Goal: Task Accomplishment & Management: Manage account settings

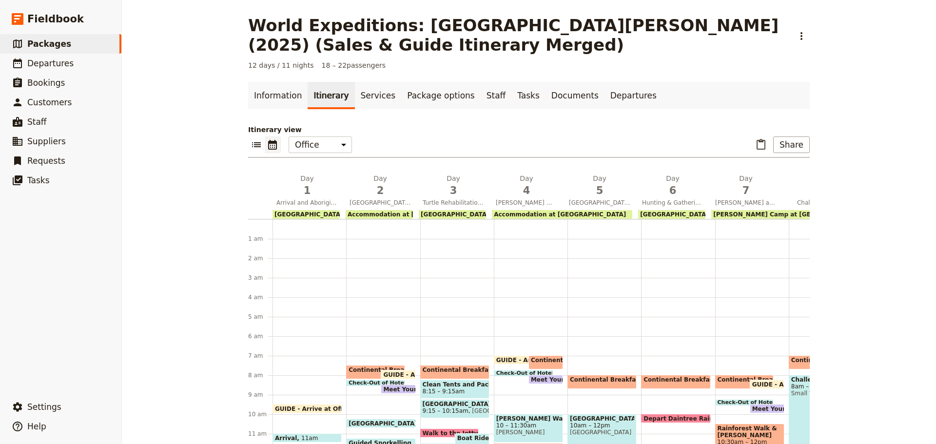
scroll to position [107, 0]
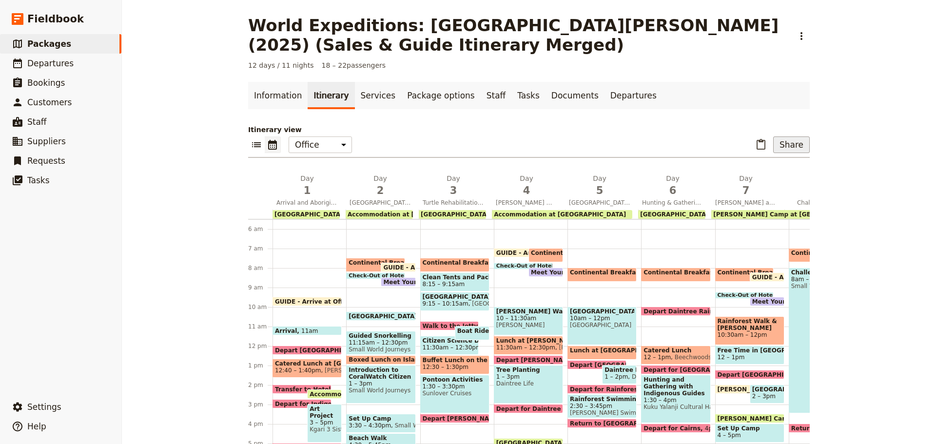
click at [788, 148] on button "Share" at bounding box center [792, 145] width 37 height 17
click at [769, 168] on span "Guide itinerary" at bounding box center [759, 166] width 51 height 10
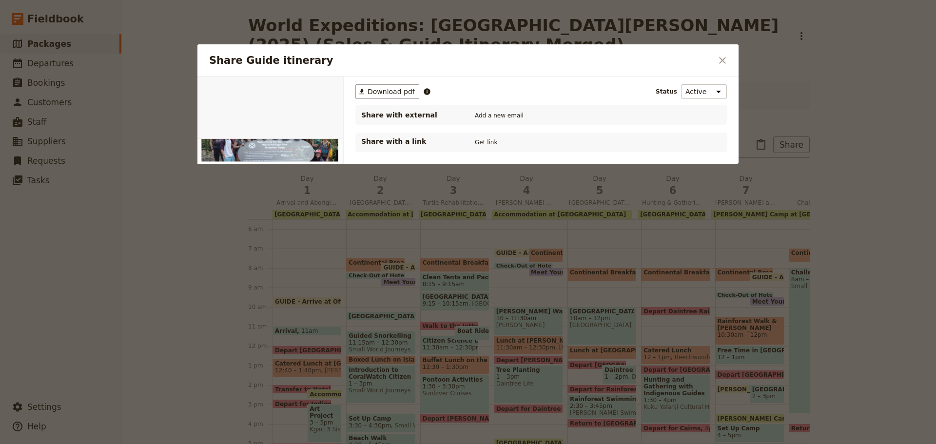
scroll to position [0, 0]
click at [394, 90] on span "Download pdf" at bounding box center [391, 92] width 47 height 10
click at [723, 57] on icon "Close dialog" at bounding box center [723, 61] width 12 height 12
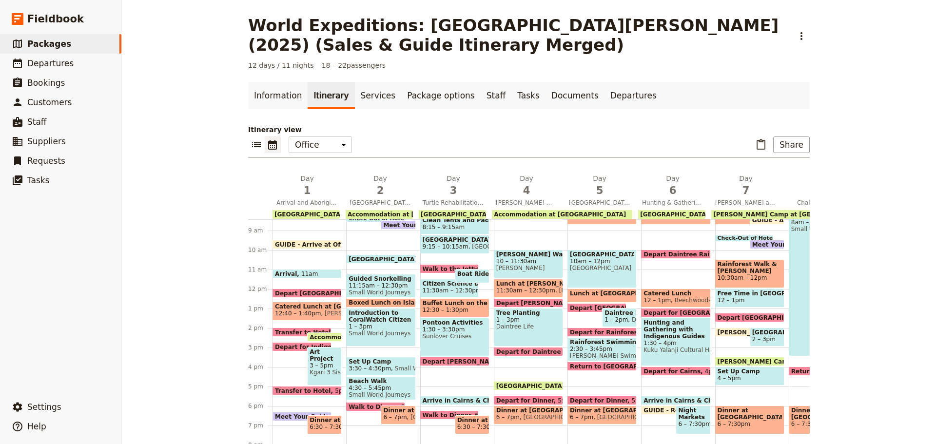
scroll to position [156, 0]
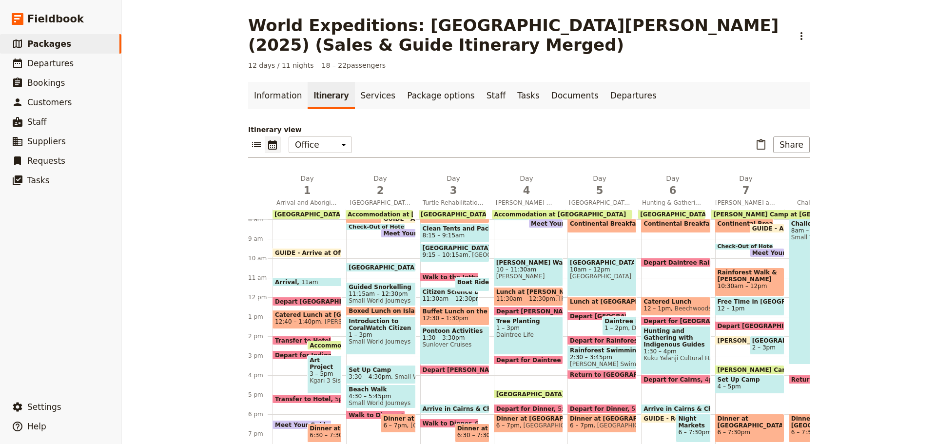
click at [300, 250] on span "GUIDE - Arrive at Office" at bounding box center [315, 253] width 81 height 6
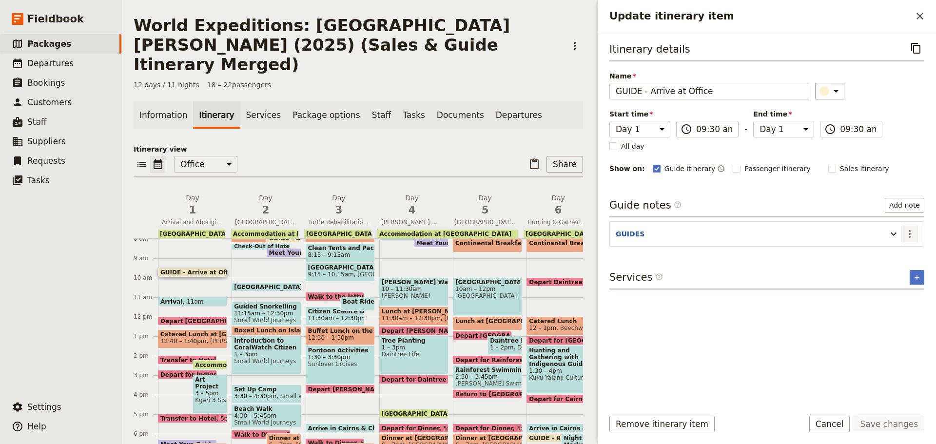
click at [909, 232] on icon "Actions" at bounding box center [910, 234] width 12 height 12
click at [898, 252] on span "Edit note" at bounding box center [889, 255] width 45 height 10
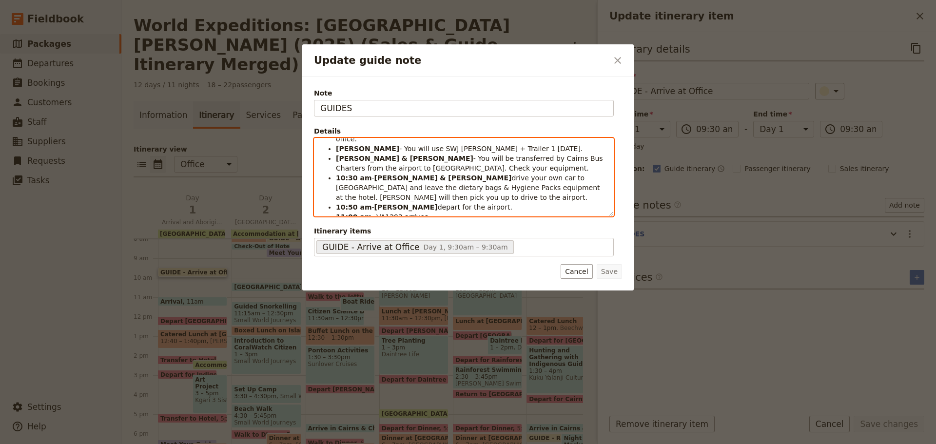
scroll to position [0, 0]
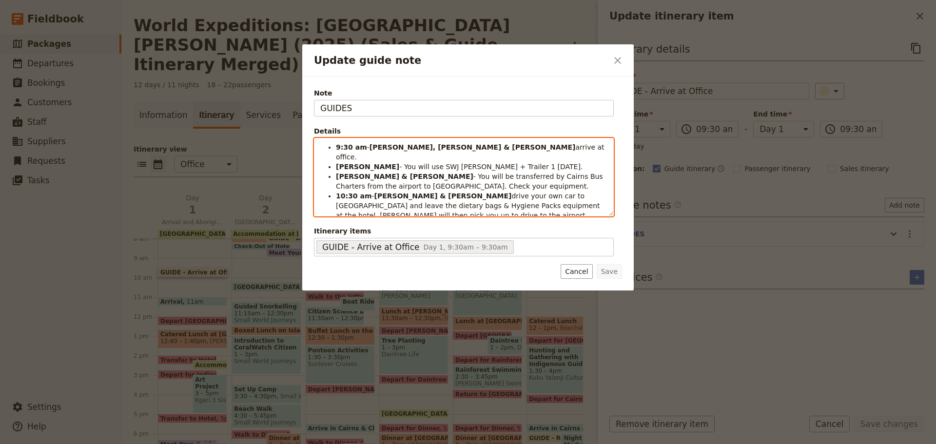
click at [414, 209] on ul "9:30 am - [PERSON_NAME], [PERSON_NAME] & [PERSON_NAME] arrive at office. [PERSO…" at bounding box center [463, 191] width 287 height 98
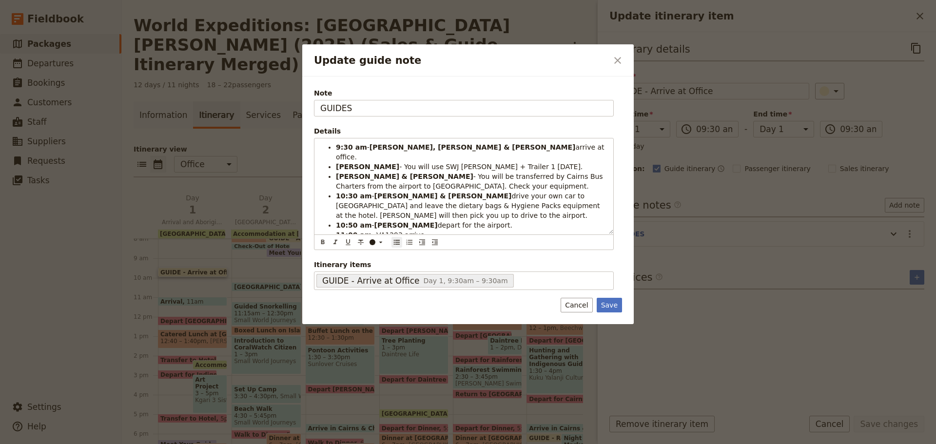
drag, startPoint x: 615, startPoint y: 308, endPoint x: 627, endPoint y: 327, distance: 22.3
click at [615, 309] on button "Save" at bounding box center [609, 305] width 25 height 15
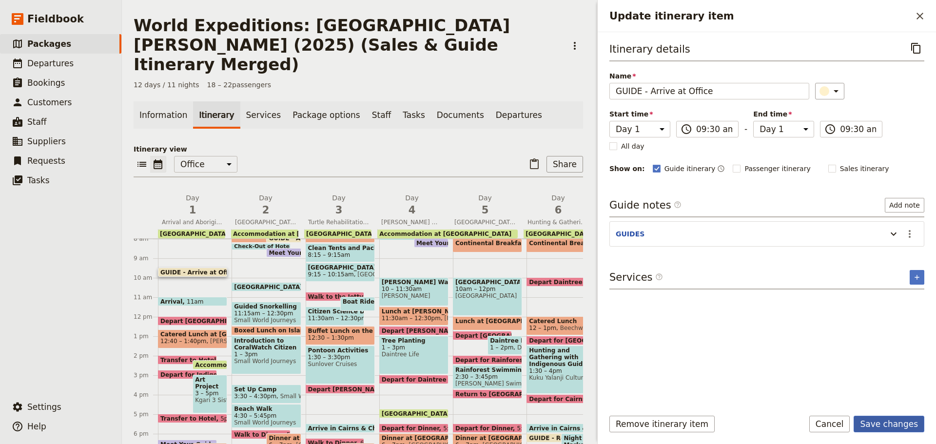
click at [866, 417] on form "Itinerary details ​ Name GUIDE - Arrive at Office ​ Start time Day 1 Day 2 Day …" at bounding box center [767, 238] width 338 height 412
click at [867, 418] on button "Save changes" at bounding box center [889, 424] width 71 height 17
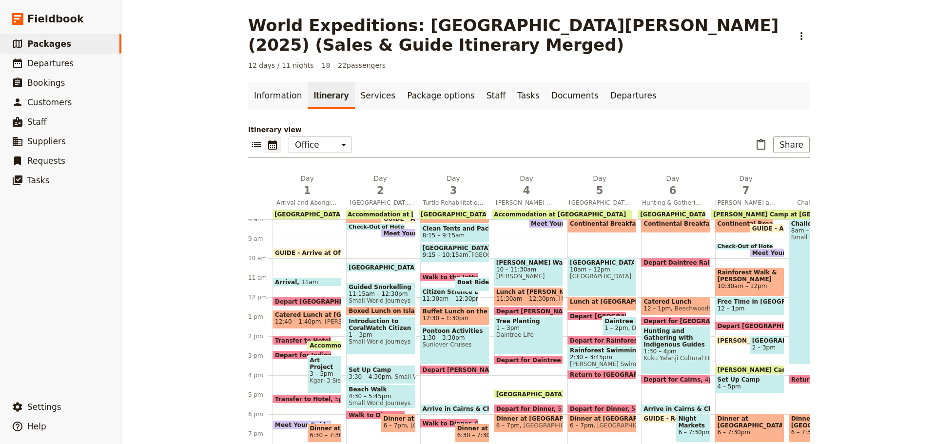
click at [287, 252] on span "GUIDE - Arrive at Office" at bounding box center [315, 253] width 81 height 6
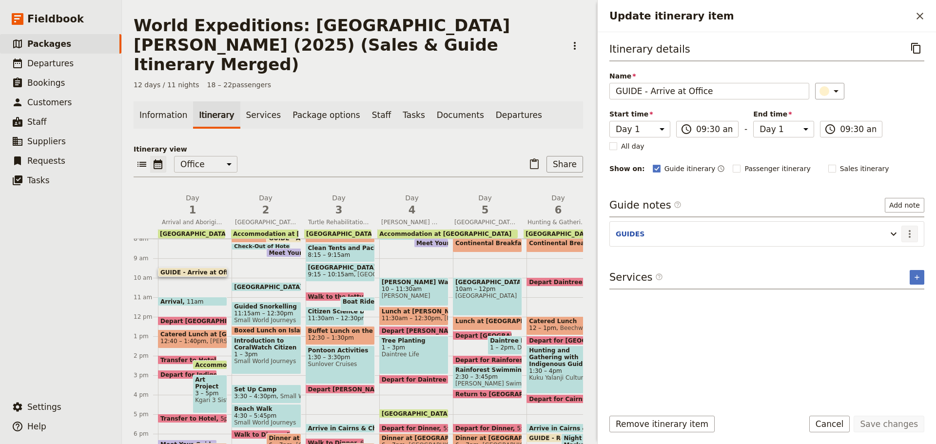
click at [909, 238] on icon "Actions" at bounding box center [910, 234] width 12 height 12
click at [908, 251] on span "Edit note" at bounding box center [889, 255] width 45 height 10
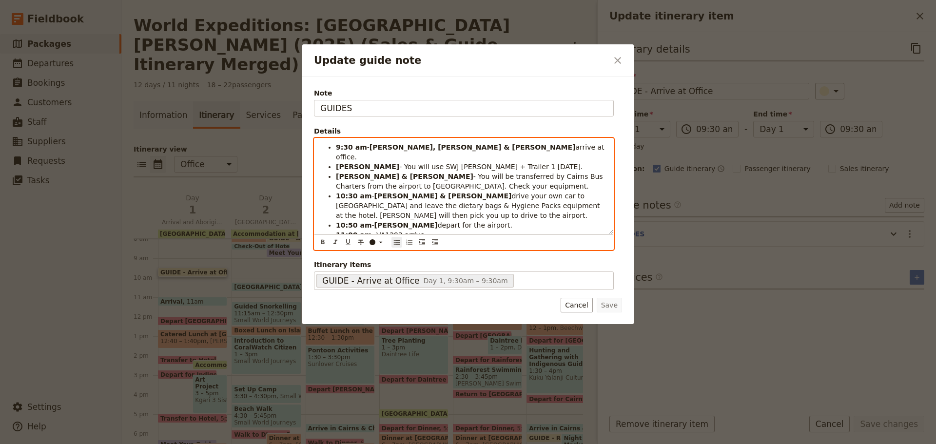
click at [435, 196] on span "drive your own car to [GEOGRAPHIC_DATA] and leave the dietary bags & Hygiene Pa…" at bounding box center [469, 205] width 266 height 27
click at [375, 192] on strong "[PERSON_NAME]" at bounding box center [406, 196] width 63 height 8
click at [377, 205] on li "10:30 am - JESS & [PERSON_NAME] drive your own car to [GEOGRAPHIC_DATA] and lea…" at bounding box center [472, 205] width 272 height 29
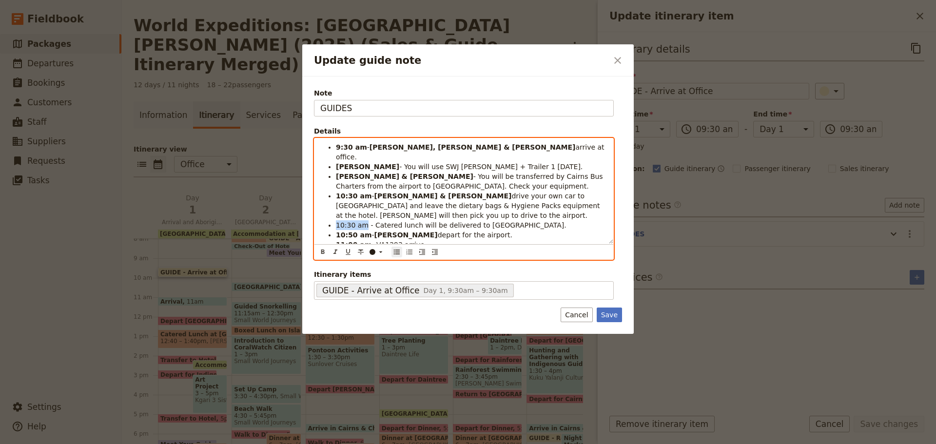
drag, startPoint x: 337, startPoint y: 213, endPoint x: 357, endPoint y: 214, distance: 20.0
click at [362, 221] on span "10:30 am - Catered lunch will be delivered to [GEOGRAPHIC_DATA]." at bounding box center [451, 225] width 231 height 8
click at [324, 252] on icon "Format bold" at bounding box center [322, 252] width 3 height 4
drag, startPoint x: 385, startPoint y: 204, endPoint x: 387, endPoint y: 197, distance: 7.1
click at [386, 203] on li "10:30 am - JESS & [PERSON_NAME] drive your own car to [GEOGRAPHIC_DATA] and lea…" at bounding box center [472, 205] width 272 height 29
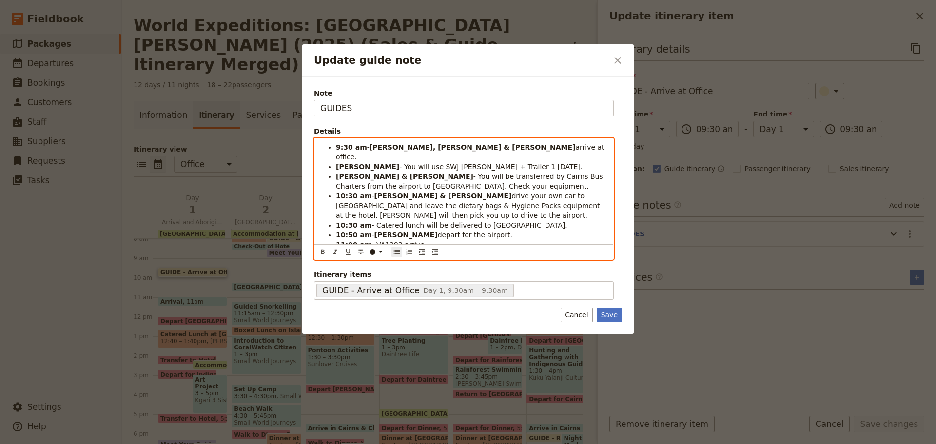
click at [375, 221] on span "- Catered lunch will be delivered to [GEOGRAPHIC_DATA]." at bounding box center [470, 225] width 196 height 8
click at [486, 221] on span "- Catered lunch will be delivered to [GEOGRAPHIC_DATA]." at bounding box center [470, 225] width 196 height 8
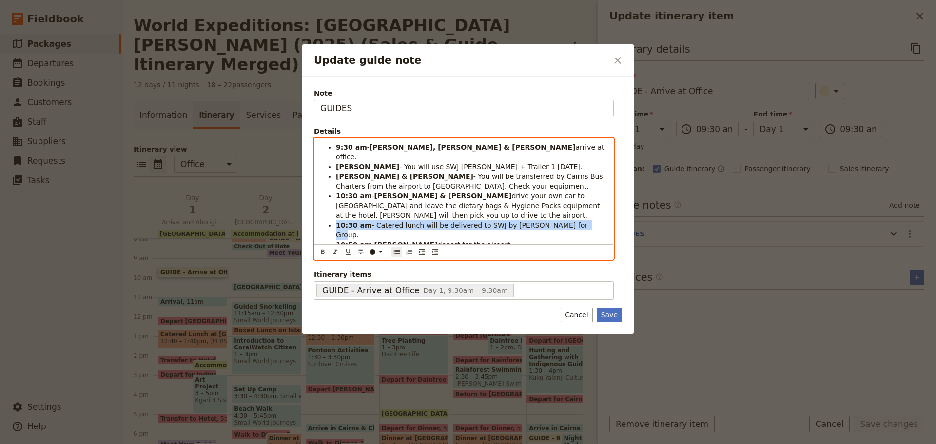
drag, startPoint x: 336, startPoint y: 217, endPoint x: 564, endPoint y: 219, distance: 227.8
click at [564, 220] on li "10:30 am - Catered lunch will be delivered to SWJ by [PERSON_NAME] for Group." at bounding box center [472, 230] width 272 height 20
copy li "10:30 am - Catered lunch will be delivered to SWJ by [PERSON_NAME] for Group."
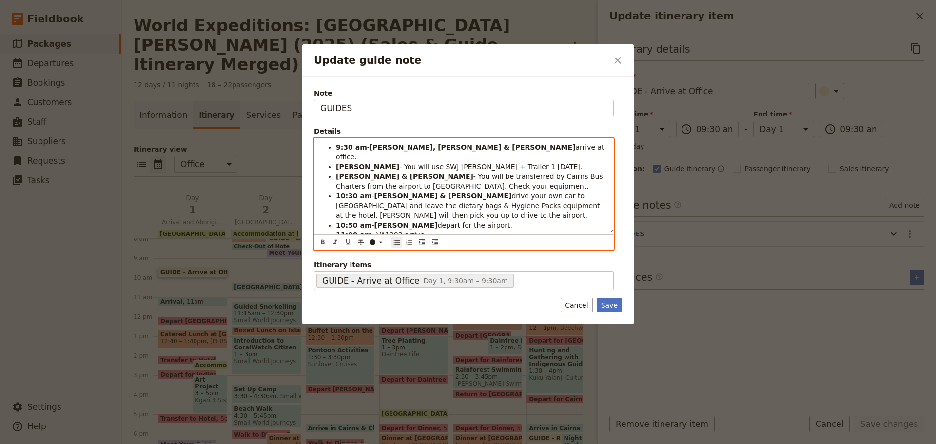
click at [449, 192] on span "drive your own car to [GEOGRAPHIC_DATA] and leave the dietary bags & Hygiene Pa…" at bounding box center [469, 205] width 266 height 27
click at [443, 173] on li "[PERSON_NAME] & [PERSON_NAME] - You will be transferred by Cairns Bus Charters …" at bounding box center [472, 182] width 272 height 20
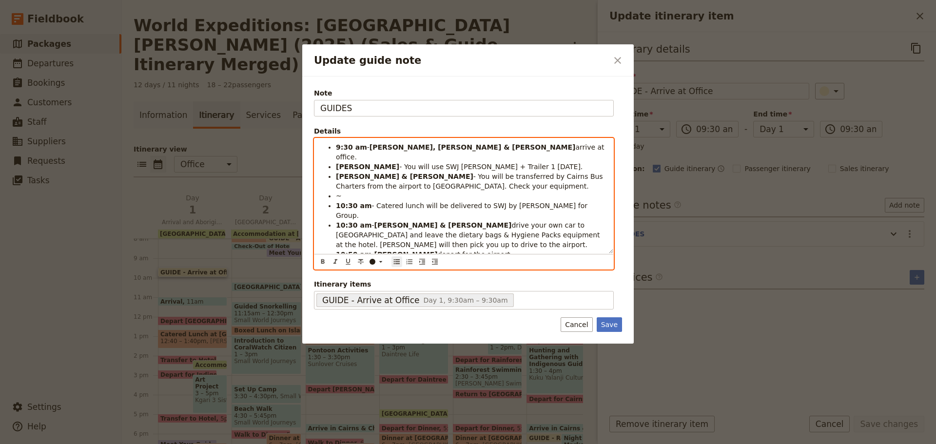
click at [345, 191] on li "~" at bounding box center [472, 196] width 272 height 10
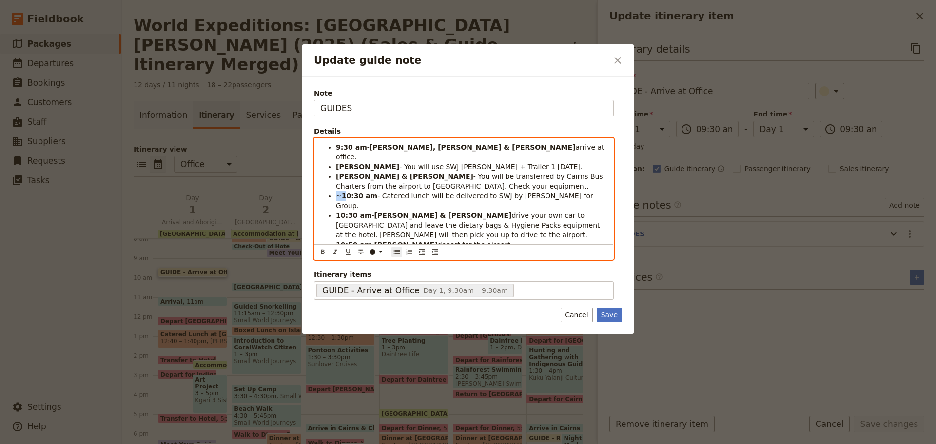
drag, startPoint x: 337, startPoint y: 186, endPoint x: 343, endPoint y: 187, distance: 6.5
click at [343, 191] on li "~ 10:30 am - Catered lunch will be delivered to SWJ by [PERSON_NAME] for Group." at bounding box center [472, 201] width 272 height 20
click at [325, 250] on icon "Format bold" at bounding box center [323, 252] width 8 height 8
click at [440, 212] on strong "& [PERSON_NAME]" at bounding box center [476, 216] width 72 height 8
click at [556, 192] on span "- Catered lunch will be delivered to SWJ by [PERSON_NAME] for Group." at bounding box center [465, 201] width 259 height 18
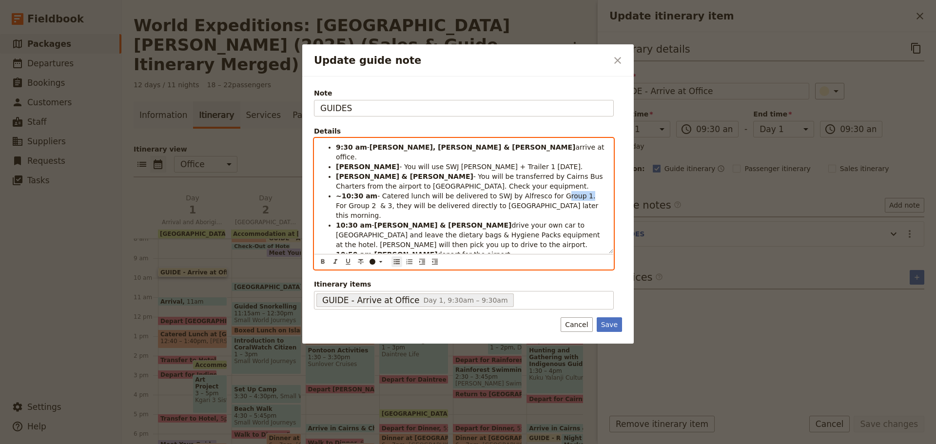
drag, startPoint x: 540, startPoint y: 185, endPoint x: 564, endPoint y: 185, distance: 24.4
click at [564, 192] on span "- Catered lunch will be delivered to SWJ by Alfresco for Group 1. For Group 2 &…" at bounding box center [468, 205] width 265 height 27
click at [323, 263] on icon "Format bold" at bounding box center [322, 261] width 3 height 4
click at [320, 260] on icon "Format bold" at bounding box center [323, 262] width 8 height 8
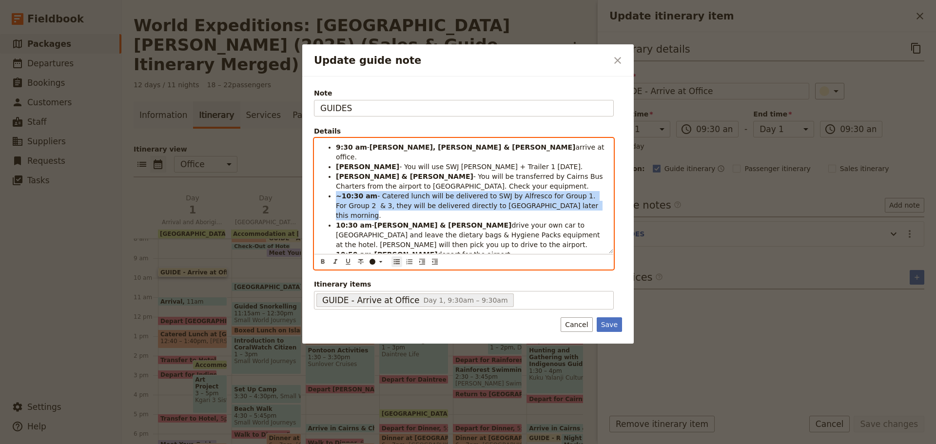
drag, startPoint x: 336, startPoint y: 185, endPoint x: 561, endPoint y: 195, distance: 225.5
click at [561, 195] on ul "9:30 am - [PERSON_NAME], [PERSON_NAME] & [PERSON_NAME] arrive at office. [PERSO…" at bounding box center [463, 205] width 287 height 127
click at [381, 261] on icon "Update guide note" at bounding box center [380, 261] width 3 height 1
click at [380, 284] on div "button" at bounding box center [381, 285] width 6 height 6
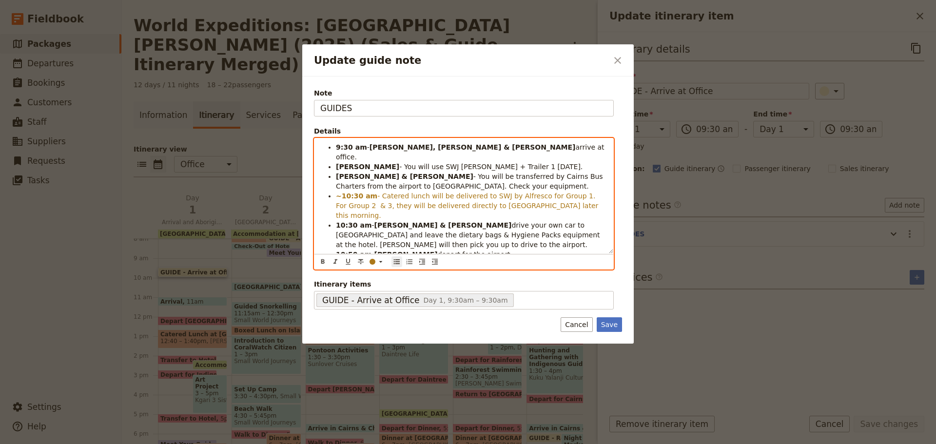
click at [517, 250] on li "10:50 am - [PERSON_NAME] depart for the airport." at bounding box center [472, 255] width 272 height 10
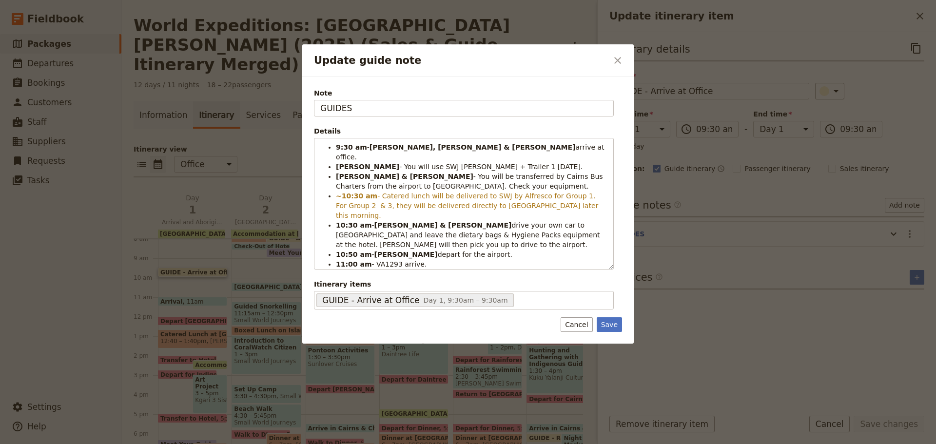
drag, startPoint x: 609, startPoint y: 325, endPoint x: 692, endPoint y: 362, distance: 90.6
click at [610, 326] on button "Save" at bounding box center [609, 325] width 25 height 15
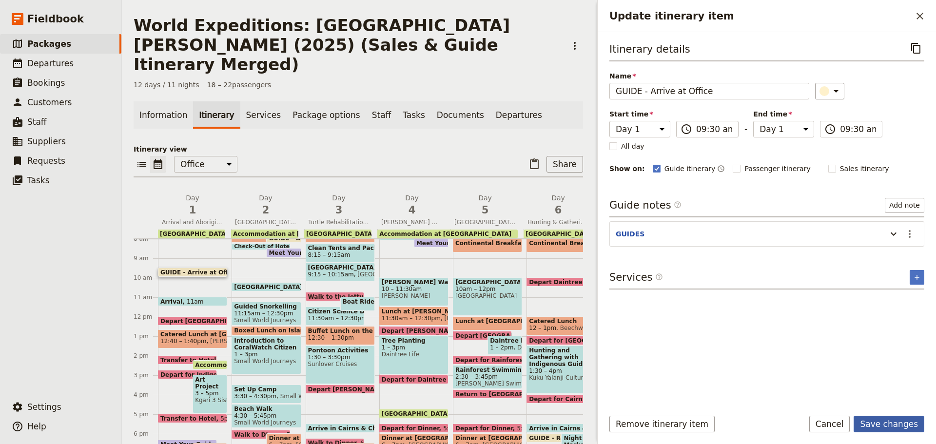
click at [890, 426] on button "Save changes" at bounding box center [889, 424] width 71 height 17
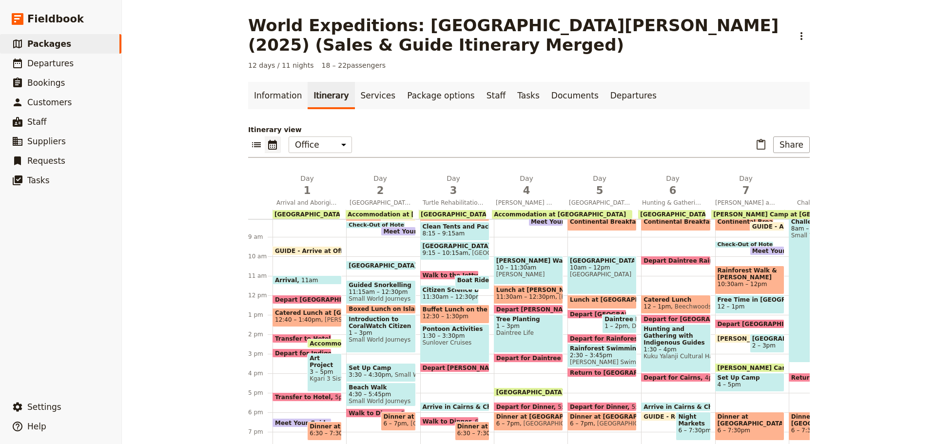
scroll to position [141, 0]
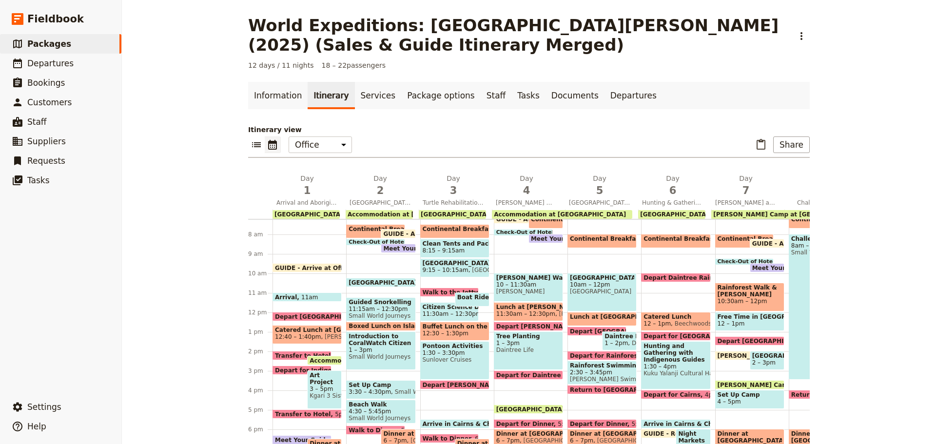
click at [312, 270] on span at bounding box center [307, 270] width 68 height 4
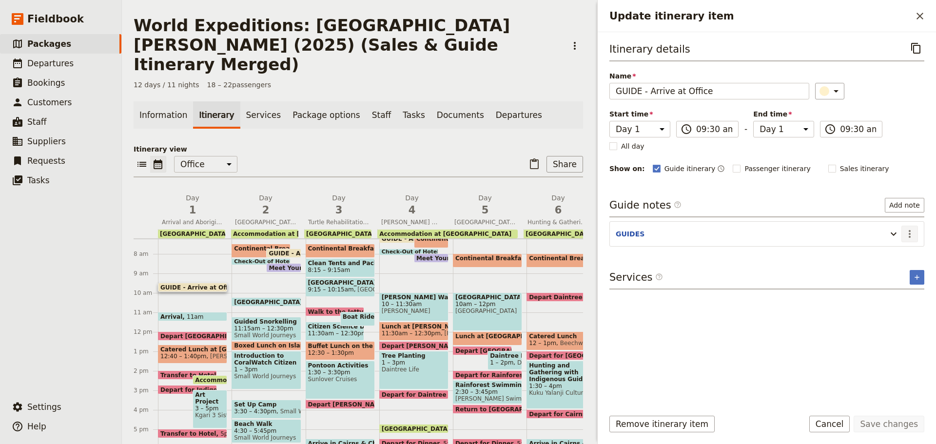
click at [905, 230] on icon "Actions" at bounding box center [910, 234] width 12 height 12
click at [904, 254] on span "Edit note" at bounding box center [889, 255] width 45 height 10
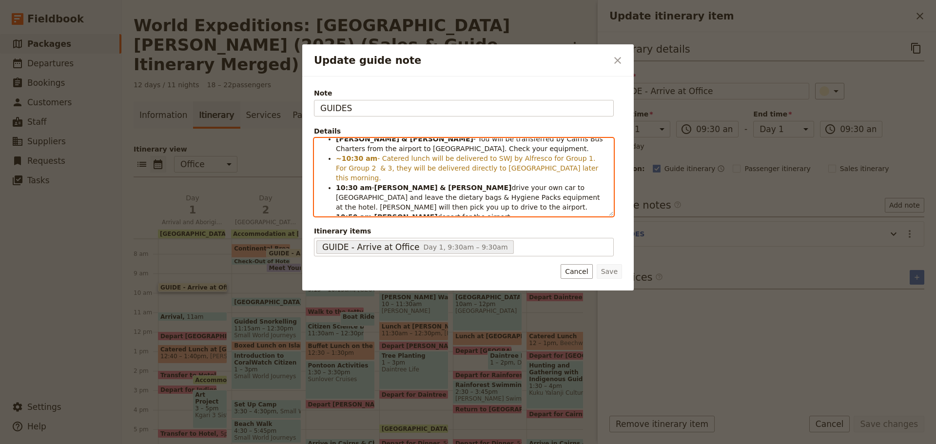
scroll to position [0, 0]
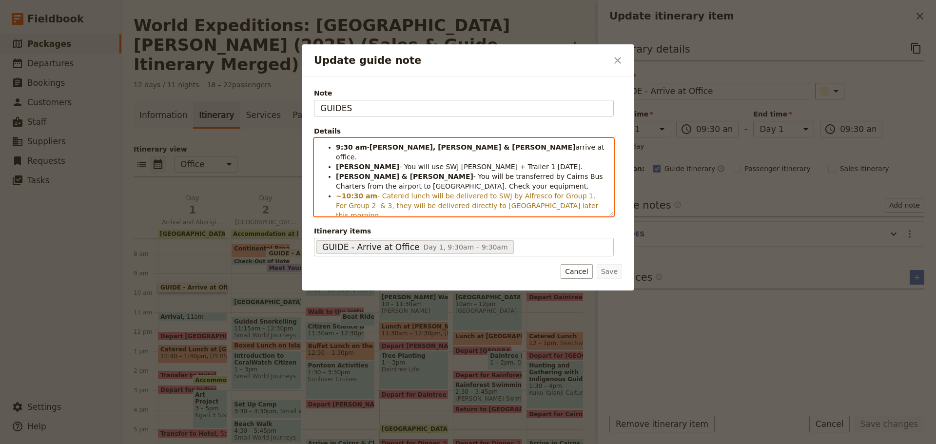
click at [374, 185] on ul "9:30 am - [PERSON_NAME], [PERSON_NAME] & [PERSON_NAME] arrive at office. [PERSO…" at bounding box center [463, 205] width 287 height 127
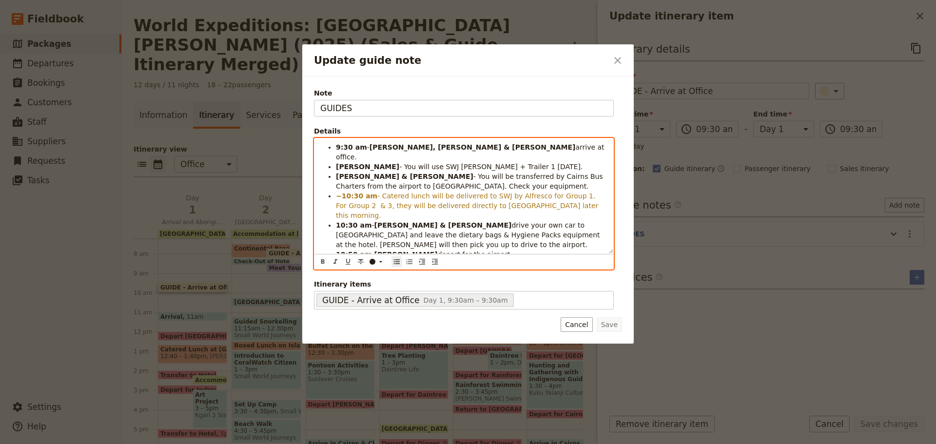
click at [459, 250] on li "10:50 am - [PERSON_NAME] depart for the airport." at bounding box center [472, 255] width 272 height 10
drag, startPoint x: 371, startPoint y: 233, endPoint x: 511, endPoint y: 238, distance: 140.1
click at [511, 250] on li "10:50 am - [PERSON_NAME] depart for the airport with lunch eskies." at bounding box center [472, 255] width 272 height 10
copy li "[PERSON_NAME] for the airport with lunch eskies."
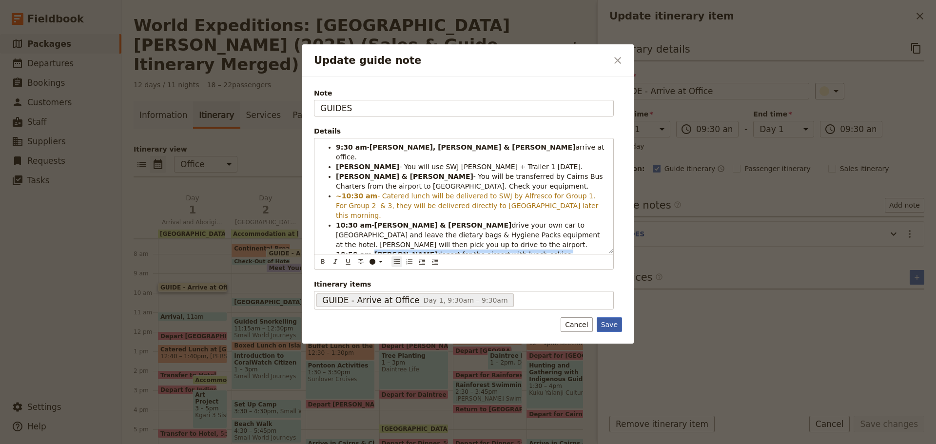
click at [605, 322] on button "Save" at bounding box center [609, 325] width 25 height 15
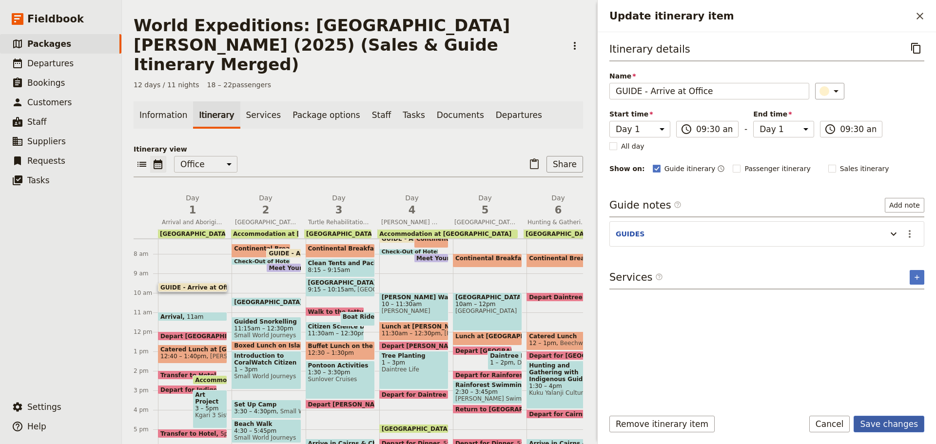
click at [908, 426] on button "Save changes" at bounding box center [889, 424] width 71 height 17
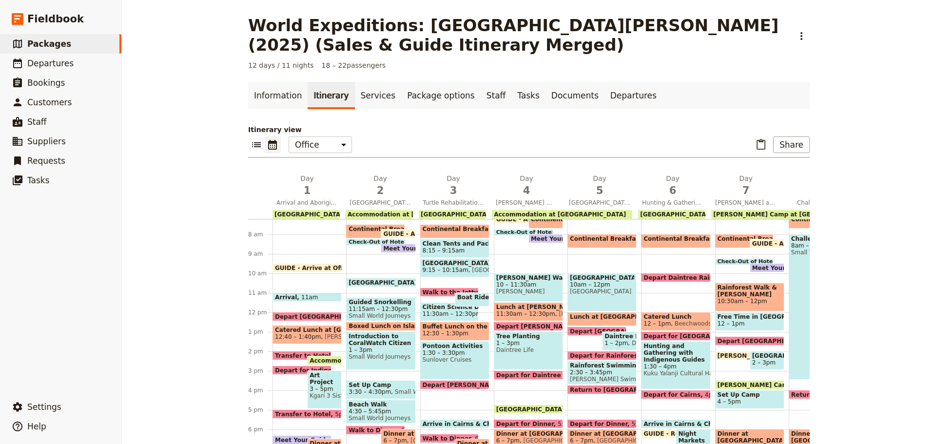
click at [311, 316] on span "Depart [GEOGRAPHIC_DATA]" at bounding box center [324, 317] width 98 height 6
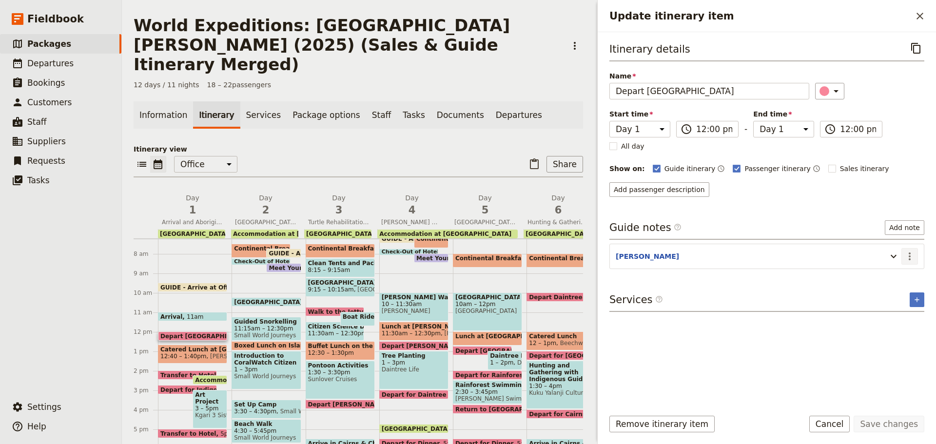
click at [903, 259] on button "​" at bounding box center [910, 256] width 17 height 17
click at [898, 276] on span "Edit note" at bounding box center [889, 278] width 45 height 10
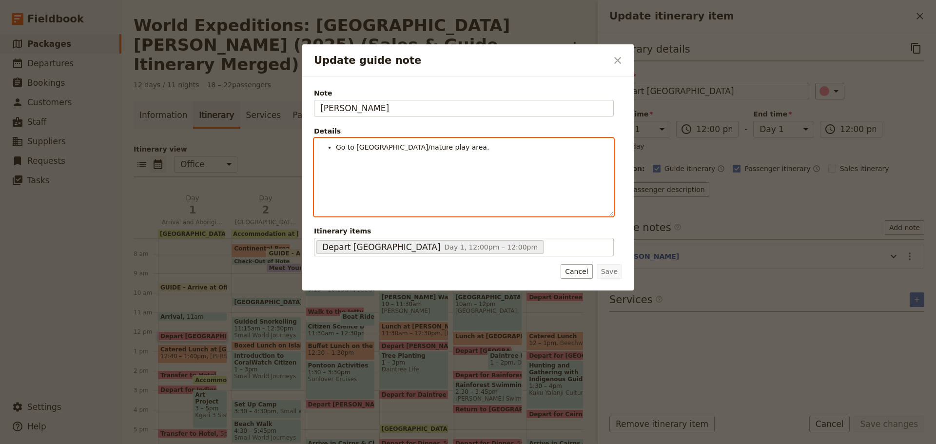
click at [337, 149] on span "Go to [GEOGRAPHIC_DATA]/nature play area." at bounding box center [412, 147] width 153 height 8
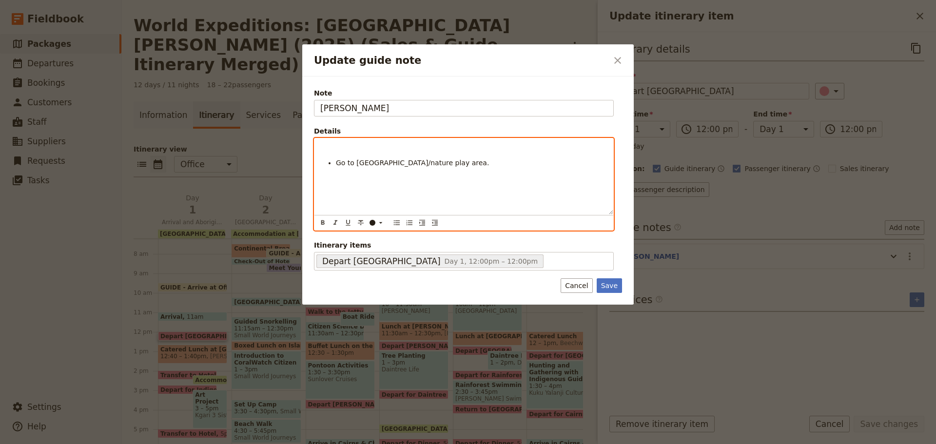
click at [403, 223] on div "​ ​ ​ ​ ​ ​ ​ ​ ​" at bounding box center [464, 223] width 295 height 13
click at [401, 223] on button "​" at bounding box center [397, 223] width 11 height 11
click at [483, 151] on span "Lunch eskies will move to the Hiace for the delivery." at bounding box center [425, 147] width 178 height 8
click at [507, 145] on li "Lunch eskies will move to the Hiace for the delivery." at bounding box center [472, 147] width 272 height 10
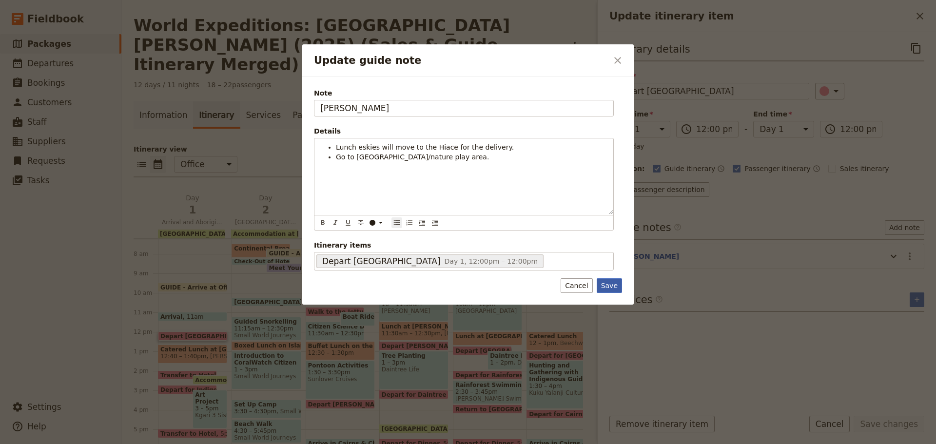
click at [612, 289] on button "Save" at bounding box center [609, 285] width 25 height 15
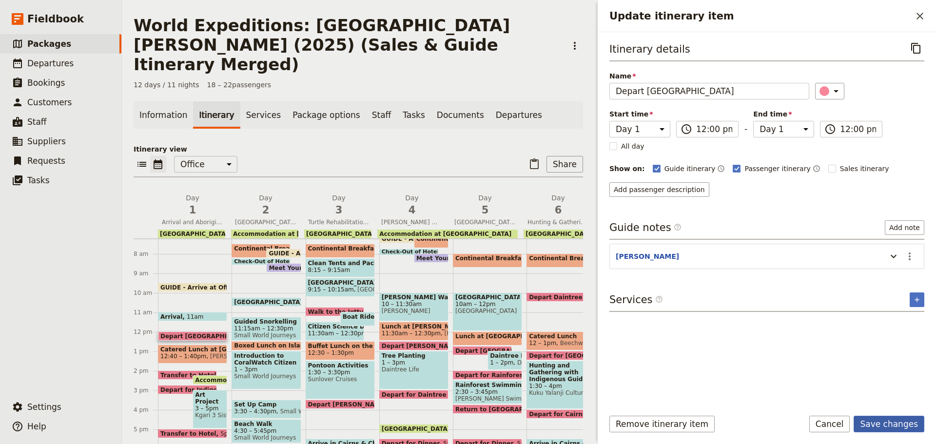
click at [896, 430] on button "Save changes" at bounding box center [889, 424] width 71 height 17
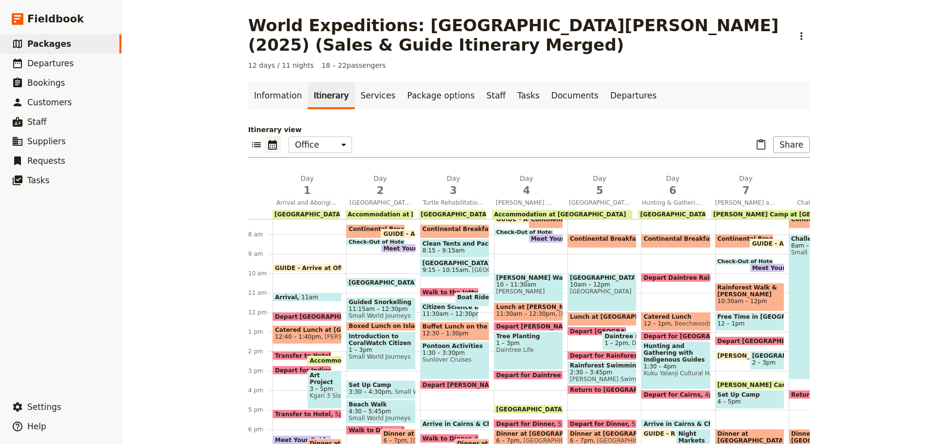
click at [295, 318] on span at bounding box center [307, 319] width 68 height 4
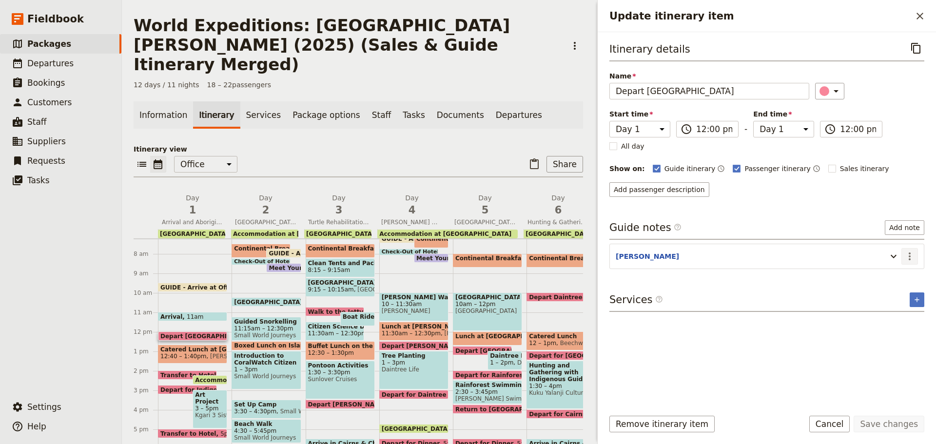
click at [910, 256] on icon "Actions" at bounding box center [910, 257] width 2 height 8
click at [903, 274] on span "Edit note" at bounding box center [889, 278] width 45 height 10
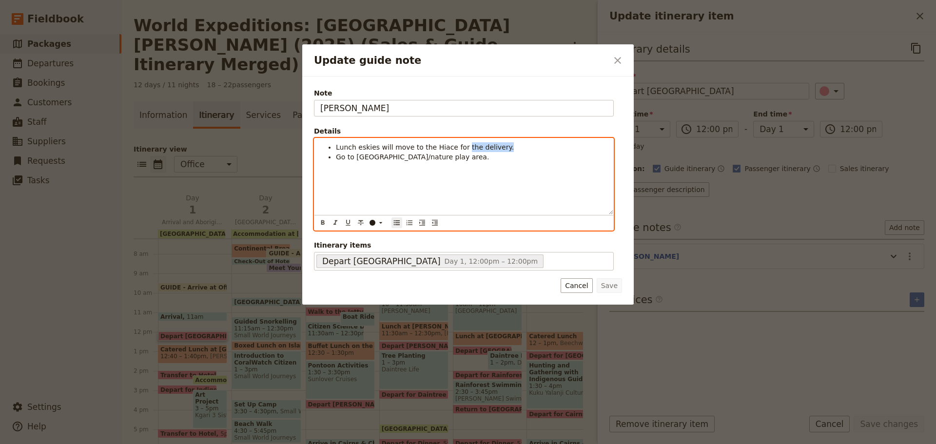
drag, startPoint x: 455, startPoint y: 146, endPoint x: 505, endPoint y: 147, distance: 50.2
click at [505, 147] on li "Lunch eskies will move to the Hiace for the delivery." at bounding box center [472, 147] width 272 height 10
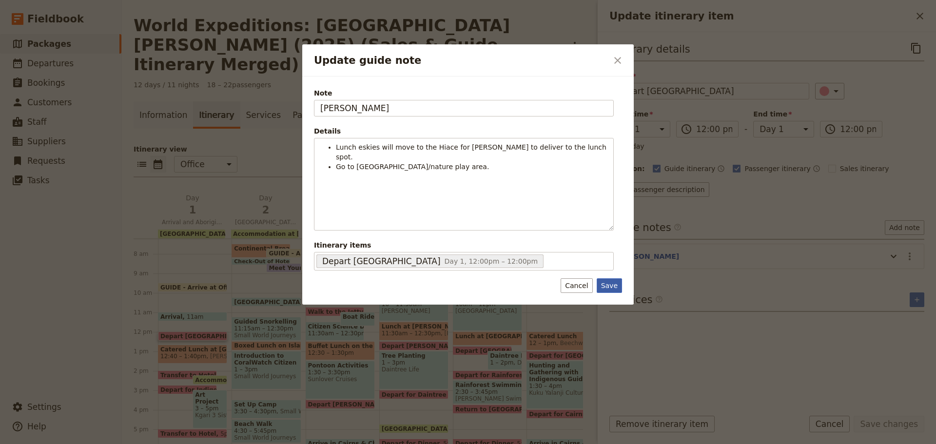
click at [613, 284] on button "Save" at bounding box center [609, 285] width 25 height 15
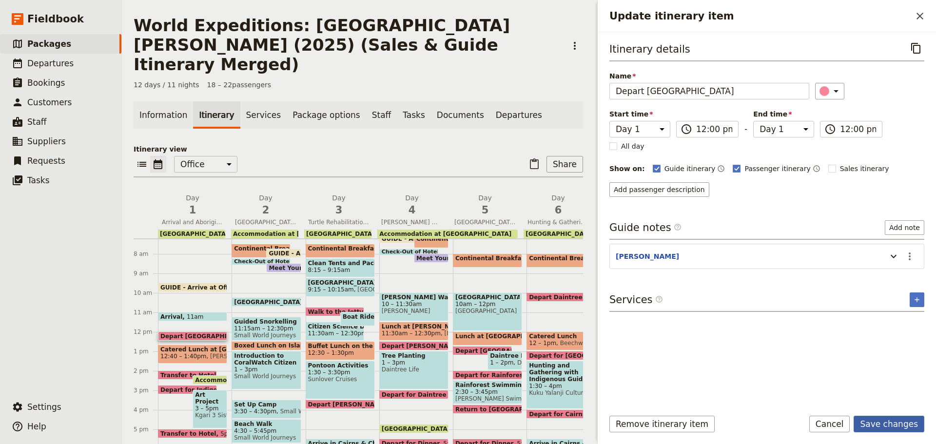
click at [872, 424] on button "Save changes" at bounding box center [889, 424] width 71 height 17
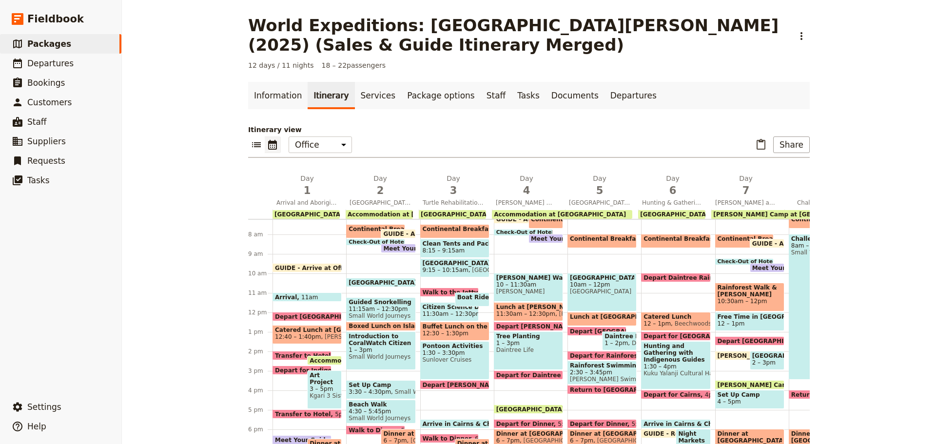
click at [306, 268] on span at bounding box center [307, 270] width 68 height 4
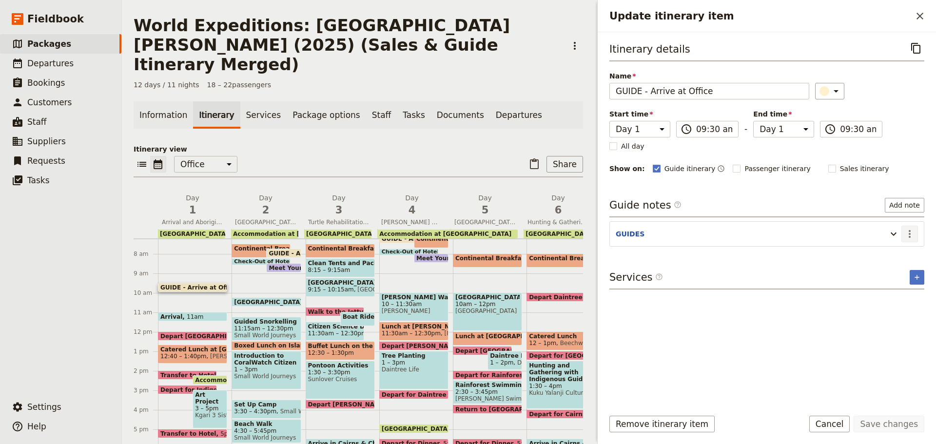
click at [909, 236] on icon "Actions" at bounding box center [910, 234] width 12 height 12
click at [837, 431] on button "Cancel" at bounding box center [830, 424] width 41 height 17
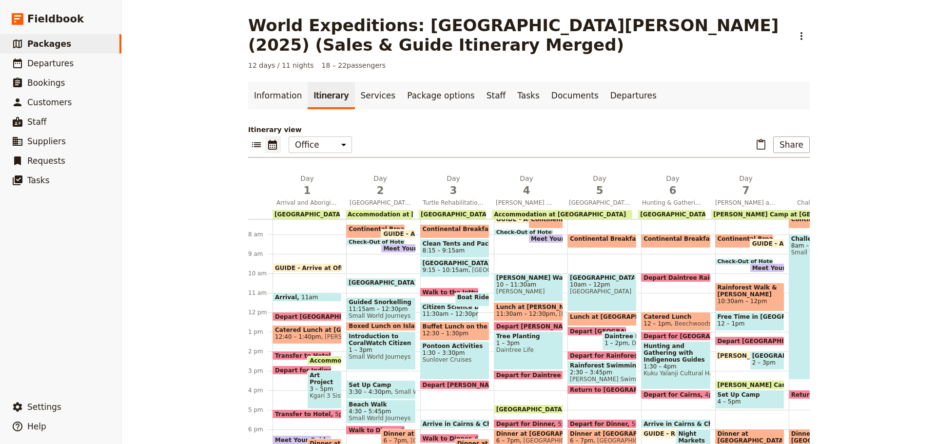
click at [309, 334] on span "12:40 – 1:40pm" at bounding box center [298, 337] width 46 height 7
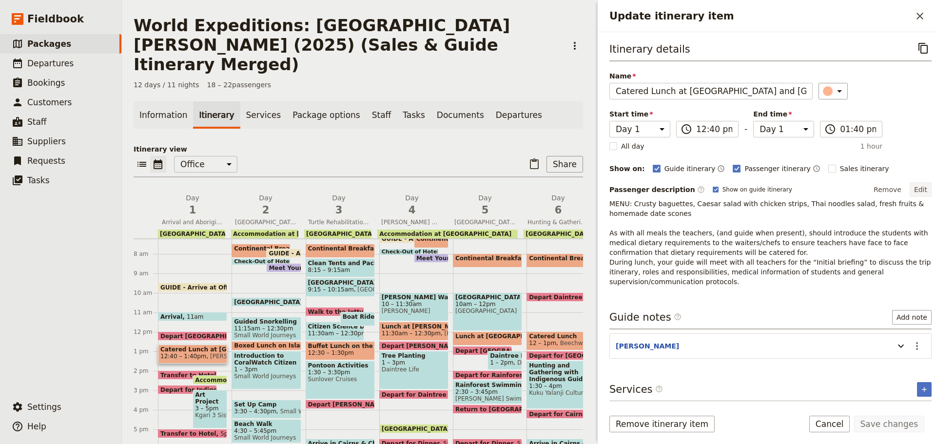
click at [921, 186] on button "Edit" at bounding box center [921, 189] width 22 height 15
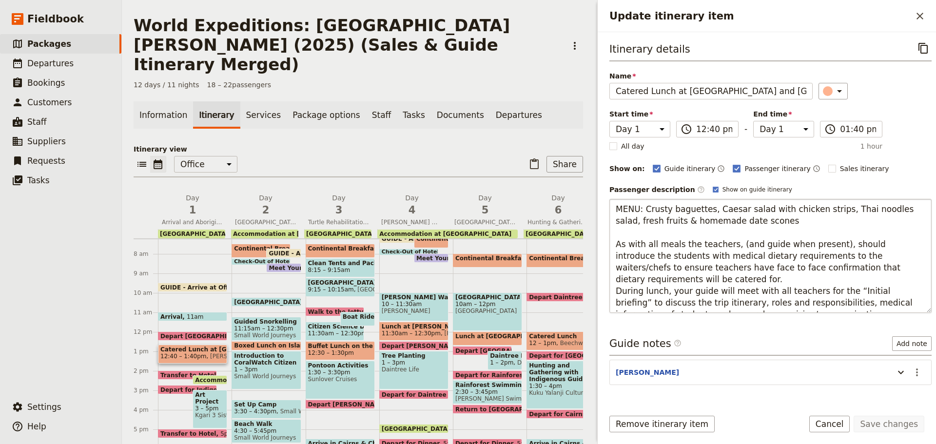
drag, startPoint x: 614, startPoint y: 206, endPoint x: 751, endPoint y: 228, distance: 138.3
click at [751, 228] on textarea "MENU: Crusty baguettes, Caesar salad with chicken strips, Thai noodles salad, f…" at bounding box center [771, 256] width 322 height 114
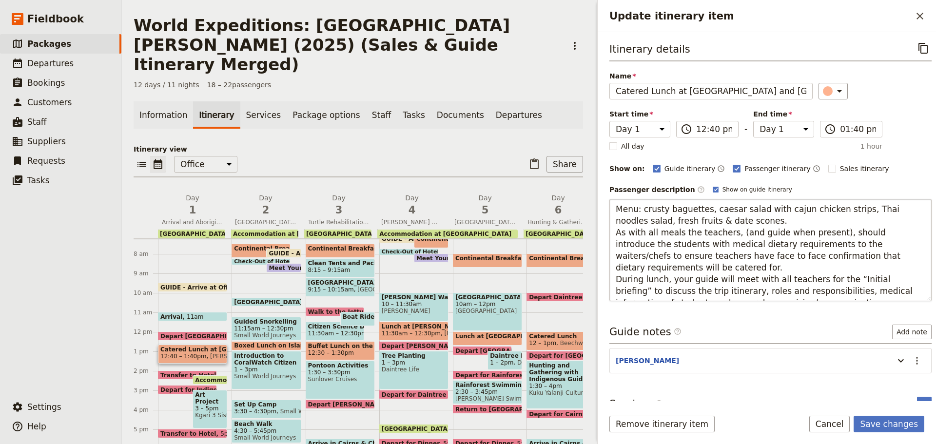
type textarea "Menu: crusty baguettes, caesar salad with cajun chicken strips, Thai noodles sa…"
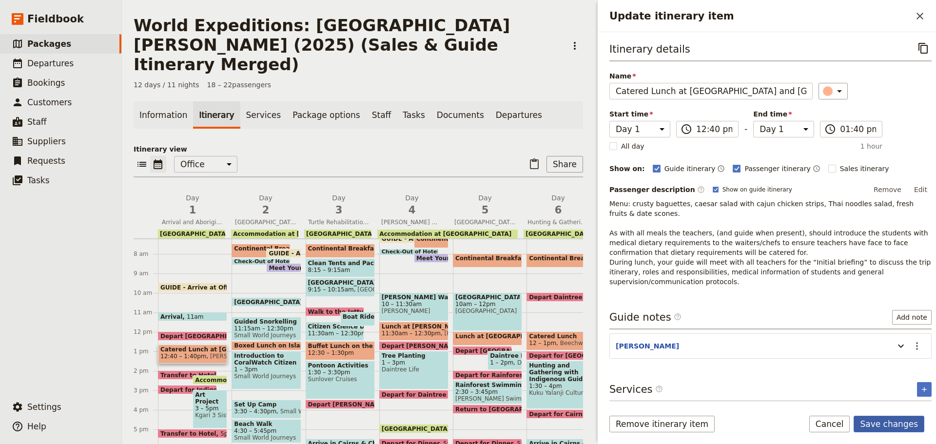
click at [906, 430] on button "Save changes" at bounding box center [889, 424] width 71 height 17
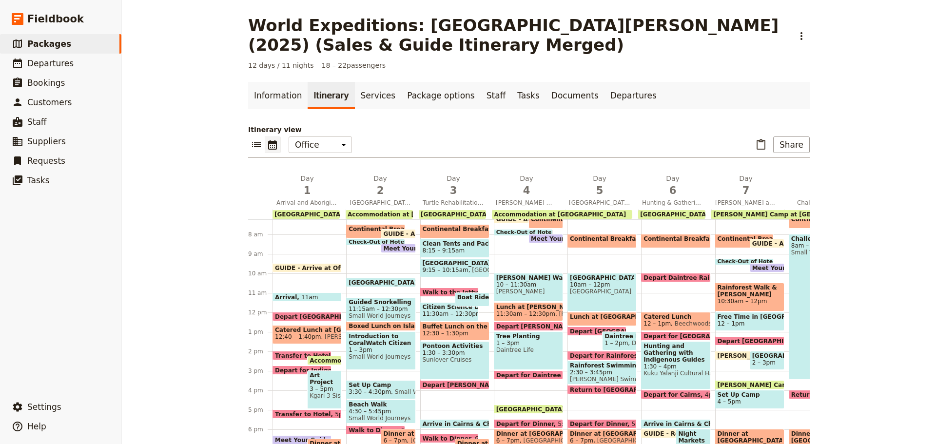
click at [322, 327] on span "Catered Lunch at [GEOGRAPHIC_DATA] and [GEOGRAPHIC_DATA]" at bounding box center [307, 330] width 64 height 7
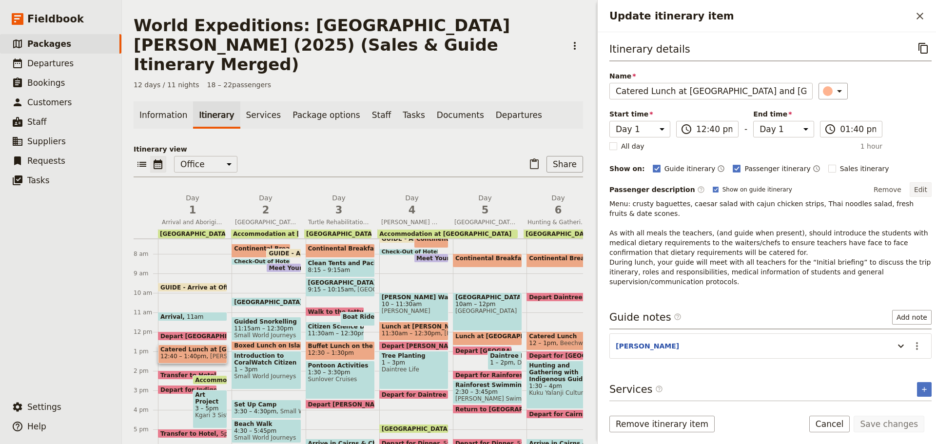
click at [912, 191] on button "Edit" at bounding box center [921, 189] width 22 height 15
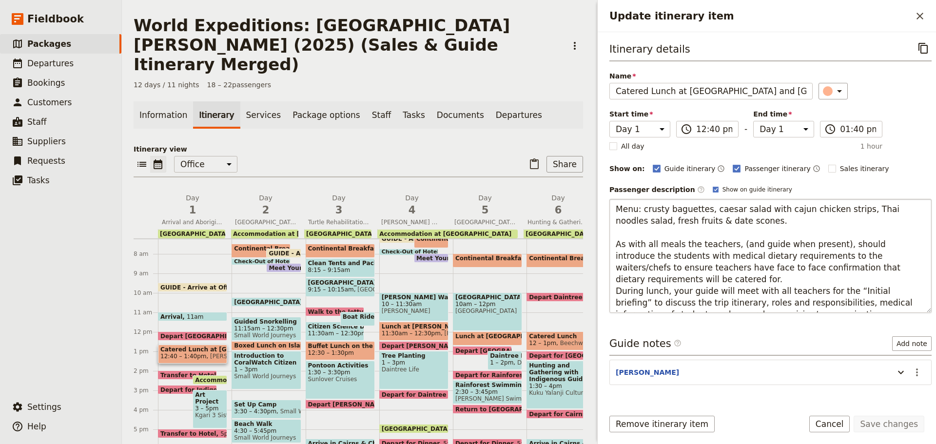
click at [710, 245] on textarea "Menu: crusty baguettes, caesar salad with cajun chicken strips, Thai noodles sa…" at bounding box center [771, 256] width 322 height 114
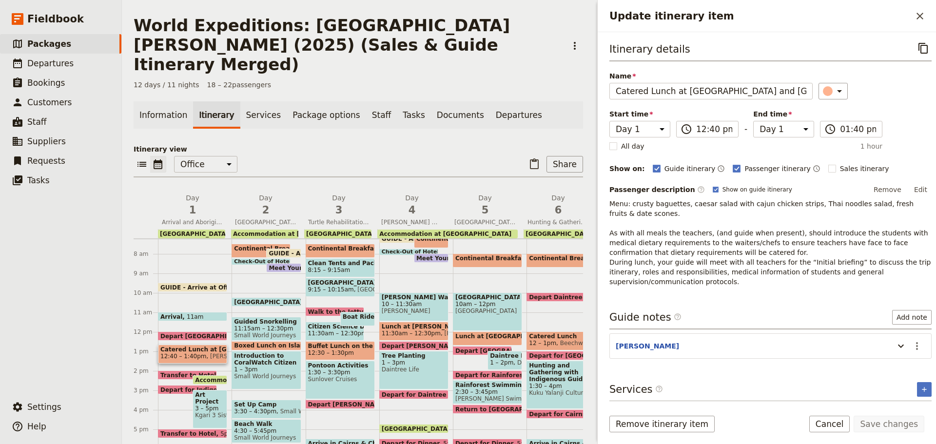
drag, startPoint x: 827, startPoint y: 426, endPoint x: 852, endPoint y: 423, distance: 25.0
click at [828, 426] on button "Cancel" at bounding box center [830, 424] width 41 height 17
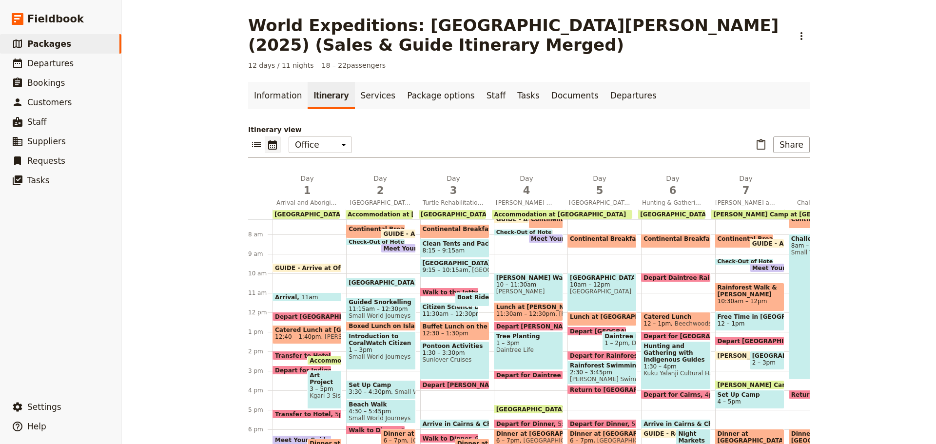
drag, startPoint x: 290, startPoint y: 337, endPoint x: 414, endPoint y: 339, distance: 124.4
click at [291, 338] on span "12:40 – 1:40pm" at bounding box center [298, 337] width 46 height 7
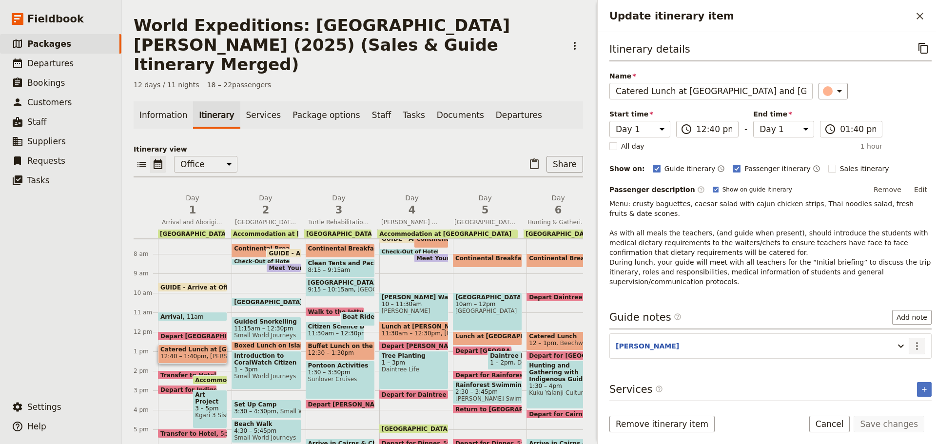
click at [916, 343] on icon "Actions" at bounding box center [917, 346] width 2 height 8
click at [904, 366] on span "Edit note" at bounding box center [889, 367] width 45 height 10
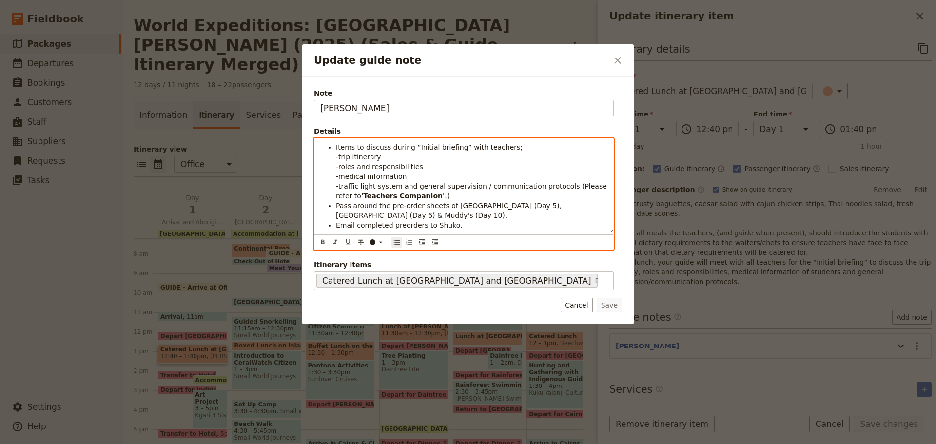
click at [496, 192] on li "Items to discuss during “Initial briefing” with teachers; -trip itinerary -role…" at bounding box center [472, 171] width 272 height 59
drag, startPoint x: 541, startPoint y: 204, endPoint x: 341, endPoint y: 214, distance: 200.7
click at [341, 214] on span "Pass around the pre-order sheets of [GEOGRAPHIC_DATA] (Day 5), [GEOGRAPHIC_DATA…" at bounding box center [450, 211] width 228 height 18
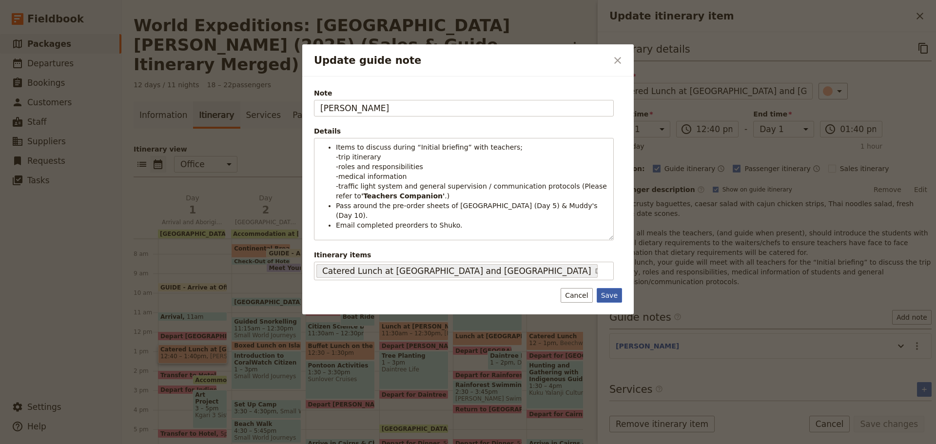
click at [614, 298] on button "Save" at bounding box center [609, 295] width 25 height 15
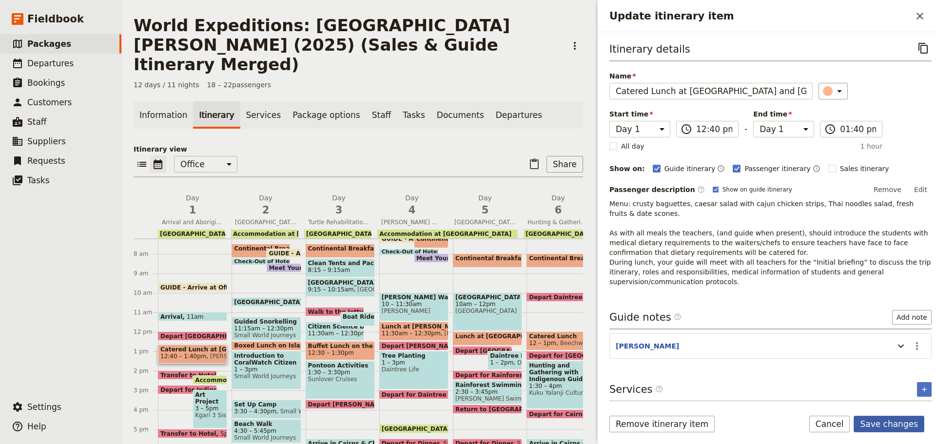
click at [871, 424] on button "Save changes" at bounding box center [889, 424] width 71 height 17
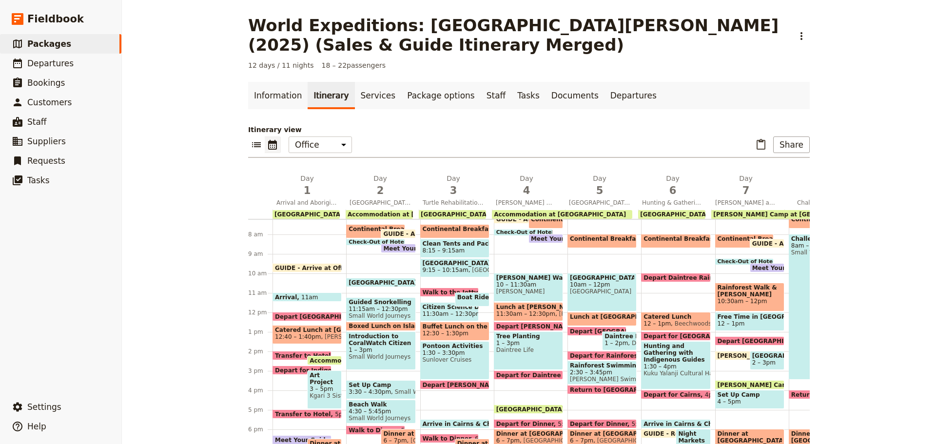
click at [308, 266] on span "GUIDE - Arrive at Office" at bounding box center [315, 268] width 81 height 6
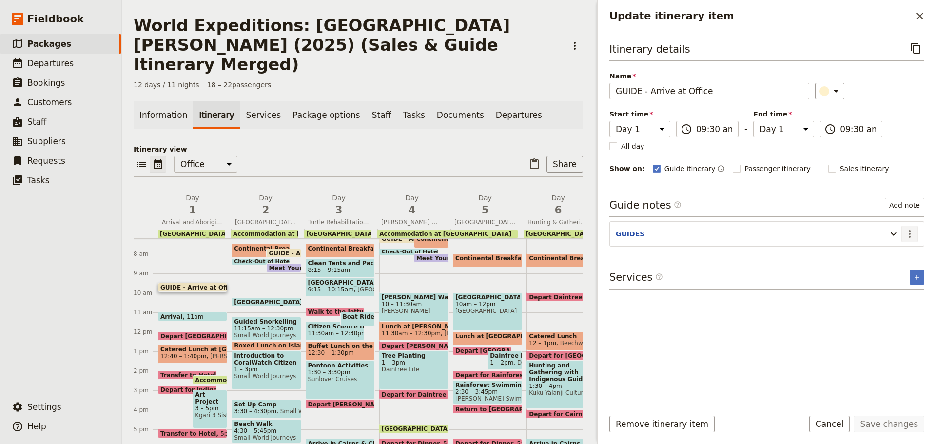
click at [912, 230] on icon "Actions" at bounding box center [910, 234] width 12 height 12
click at [897, 259] on span "Edit note" at bounding box center [882, 255] width 31 height 10
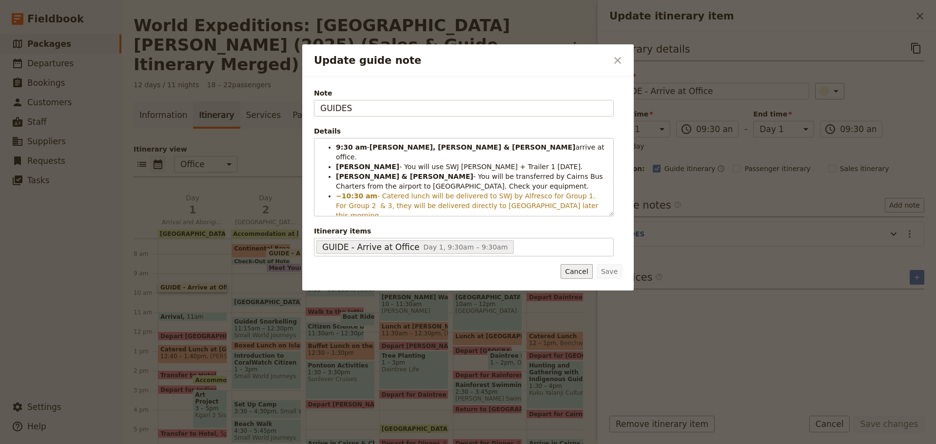
click at [579, 275] on button "Cancel" at bounding box center [577, 271] width 32 height 15
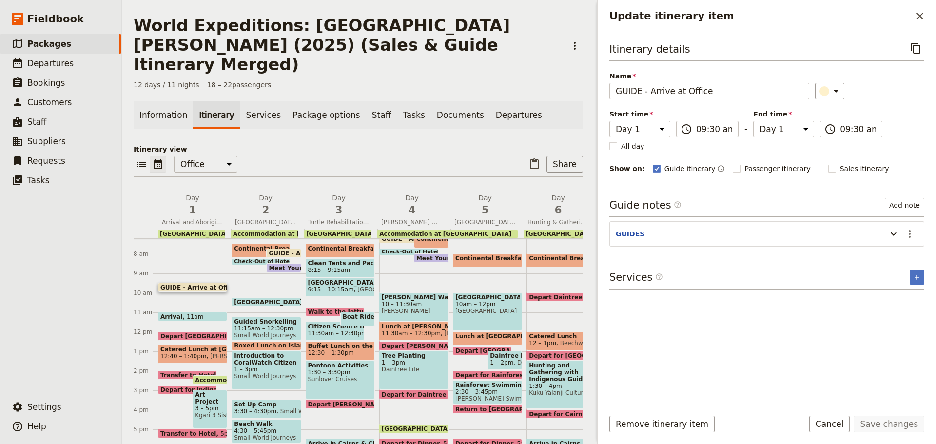
click at [199, 333] on span "Depart [GEOGRAPHIC_DATA]" at bounding box center [209, 336] width 98 height 6
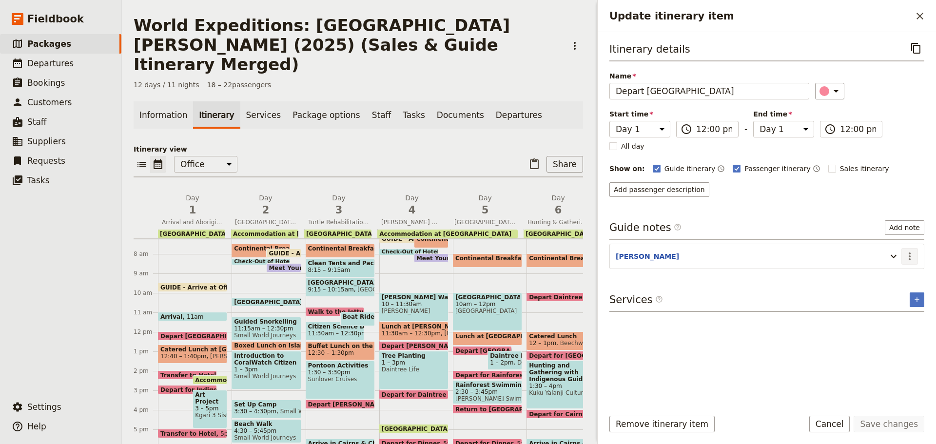
click at [908, 257] on icon "Actions" at bounding box center [910, 257] width 12 height 12
drag, startPoint x: 901, startPoint y: 270, endPoint x: 900, endPoint y: 276, distance: 5.9
click at [900, 276] on ul "Edit note Remove note" at bounding box center [889, 284] width 58 height 32
click at [900, 276] on span "Edit note" at bounding box center [889, 278] width 45 height 10
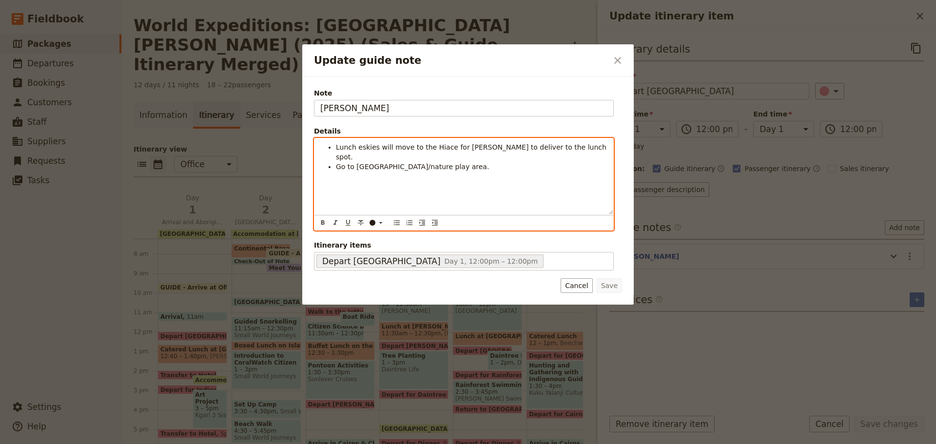
click at [382, 172] on div "Lunch eskies will move to the Hiace for [PERSON_NAME] to deliver to the lunch s…" at bounding box center [464, 177] width 299 height 76
drag, startPoint x: 458, startPoint y: 148, endPoint x: 476, endPoint y: 148, distance: 18.5
click at [476, 148] on span "Lunch eskies will move to the Hiace for [PERSON_NAME] to deliver to the lunch s…" at bounding box center [472, 152] width 273 height 18
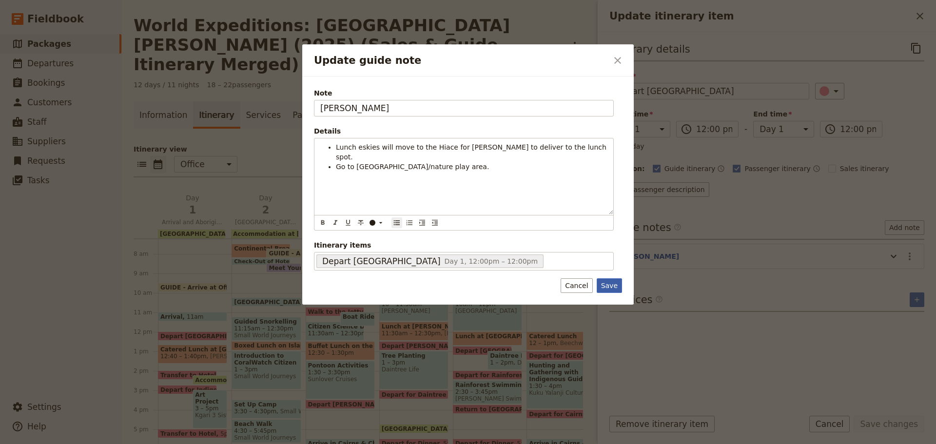
click at [611, 282] on button "Save" at bounding box center [609, 285] width 25 height 15
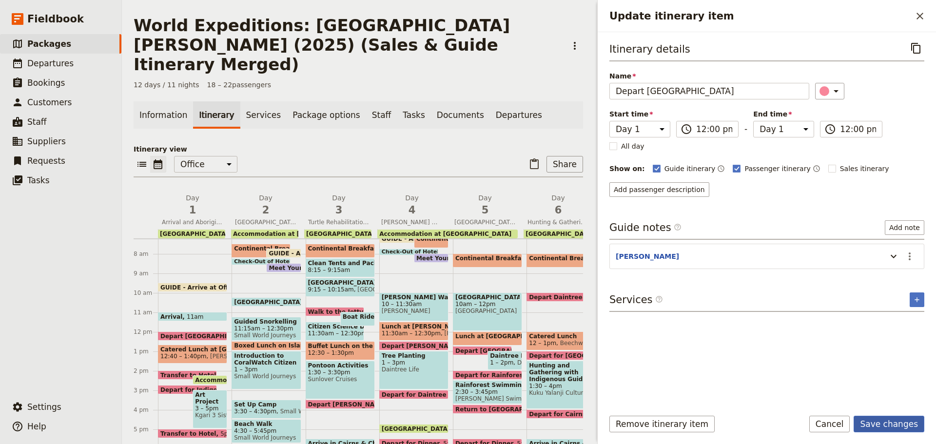
click at [900, 421] on button "Save changes" at bounding box center [889, 424] width 71 height 17
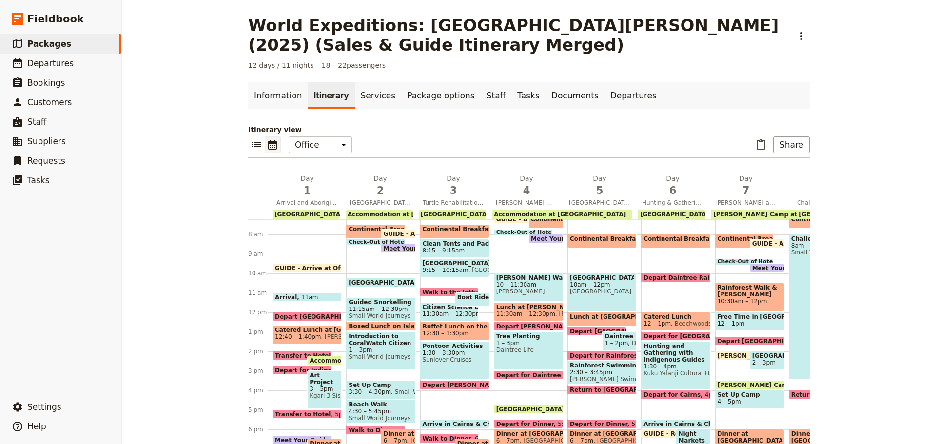
click at [292, 314] on span "Depart [GEOGRAPHIC_DATA]" at bounding box center [324, 317] width 98 height 6
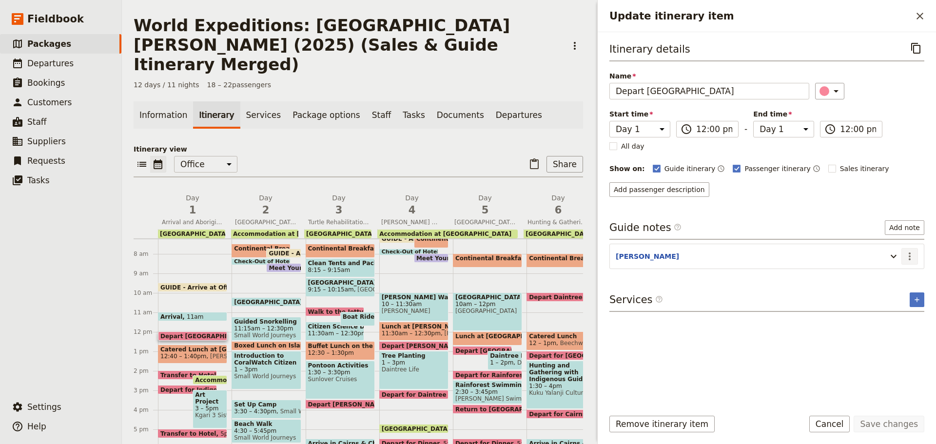
click at [910, 260] on icon "Actions" at bounding box center [910, 257] width 12 height 12
click at [905, 274] on span "Edit note" at bounding box center [889, 278] width 45 height 10
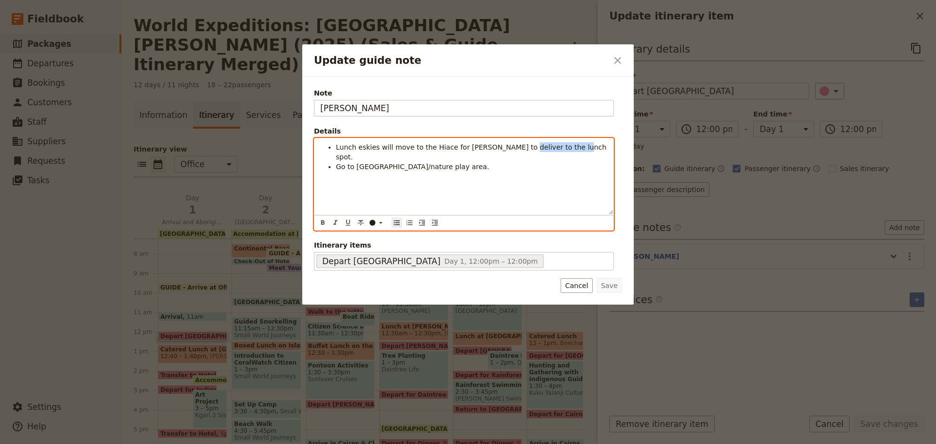
drag, startPoint x: 506, startPoint y: 147, endPoint x: 556, endPoint y: 150, distance: 50.8
click at [556, 150] on span "Lunch eskies will move to the Hiace for [PERSON_NAME] to deliver to the lunch s…" at bounding box center [472, 152] width 273 height 18
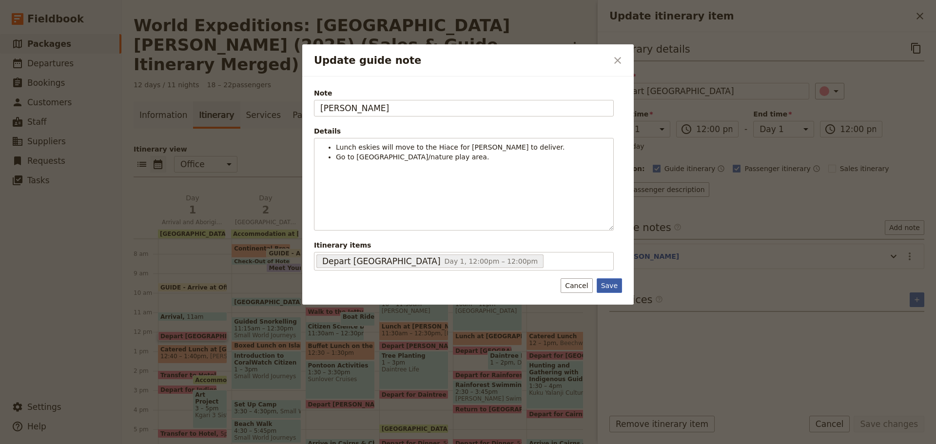
click at [609, 284] on button "Save" at bounding box center [609, 285] width 25 height 15
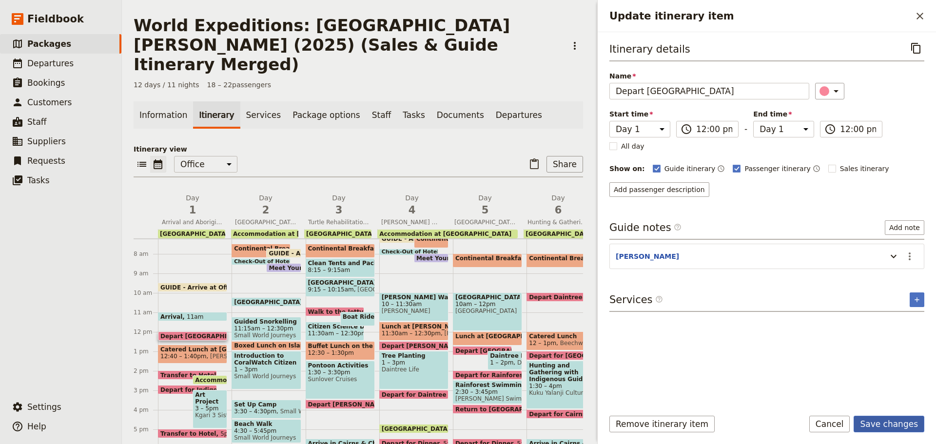
click at [892, 428] on button "Save changes" at bounding box center [889, 424] width 71 height 17
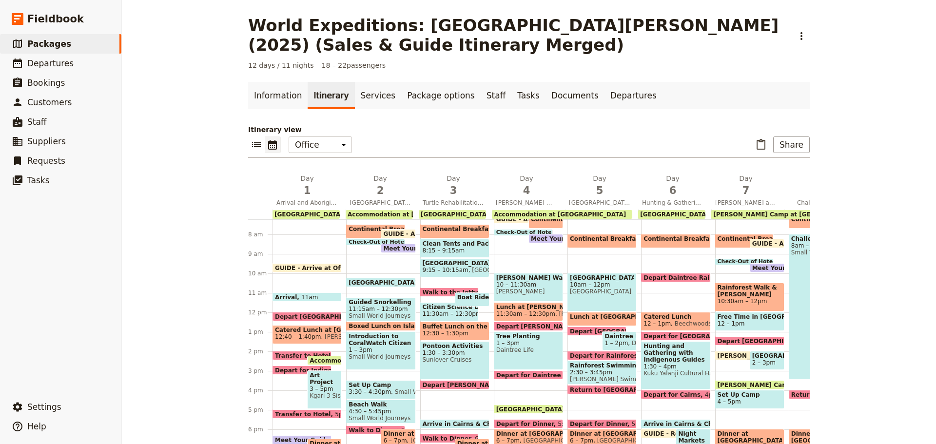
click at [332, 381] on span "Art Project with Indigenous Artist" at bounding box center [325, 379] width 30 height 14
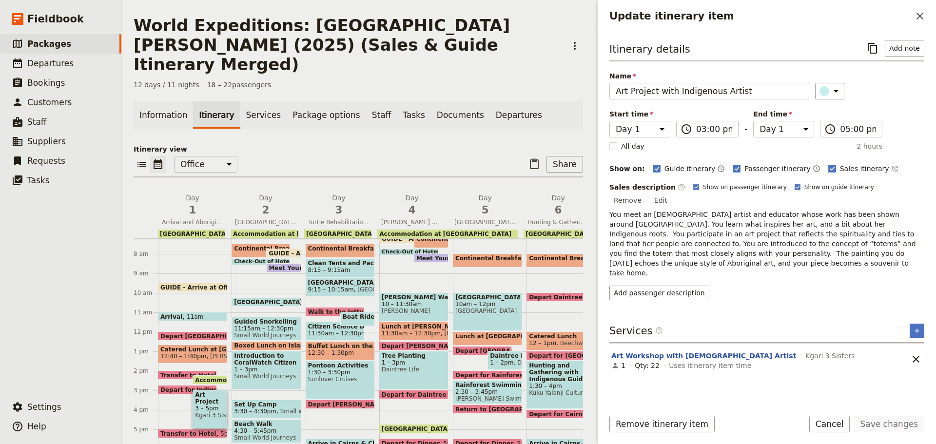
click at [663, 351] on button "Art Workshop with [DEMOGRAPHIC_DATA] Artist" at bounding box center [704, 356] width 185 height 10
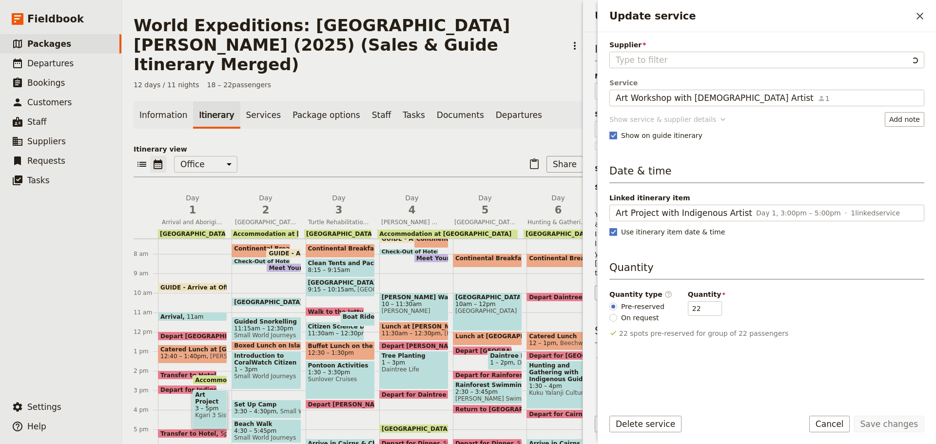
click at [648, 120] on div "Show service & supplier details" at bounding box center [663, 120] width 107 height 10
type input "Kgari 3 Sisters"
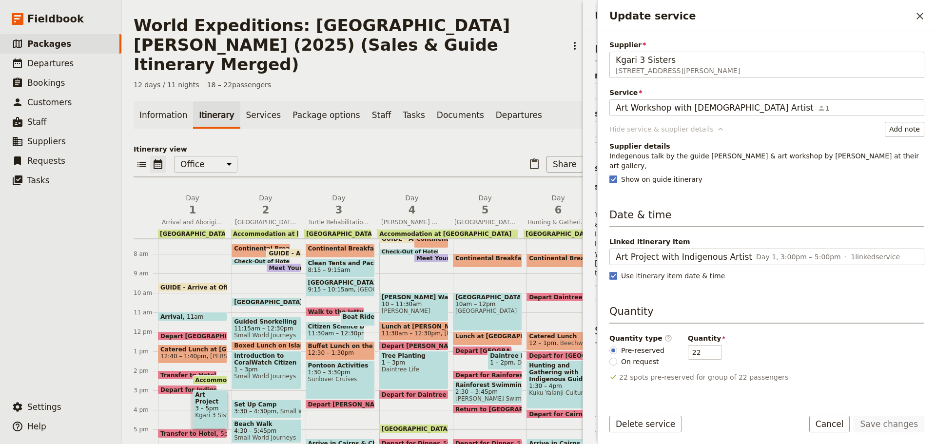
click at [643, 127] on div "Hide service & supplier details" at bounding box center [662, 129] width 104 height 10
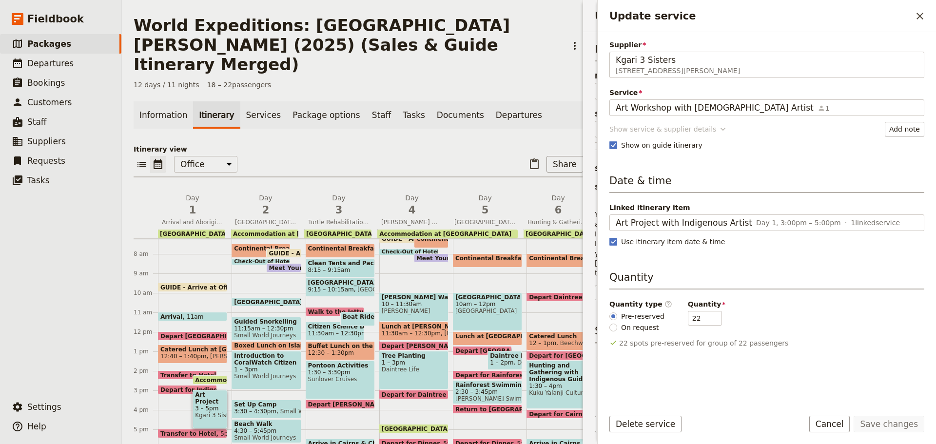
click at [643, 126] on div "Show service & supplier details" at bounding box center [663, 129] width 107 height 10
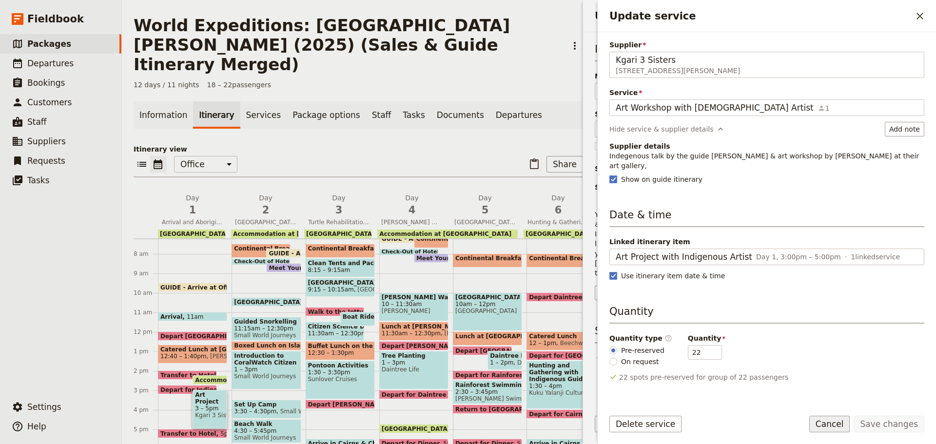
click at [847, 424] on button "Cancel" at bounding box center [830, 424] width 41 height 17
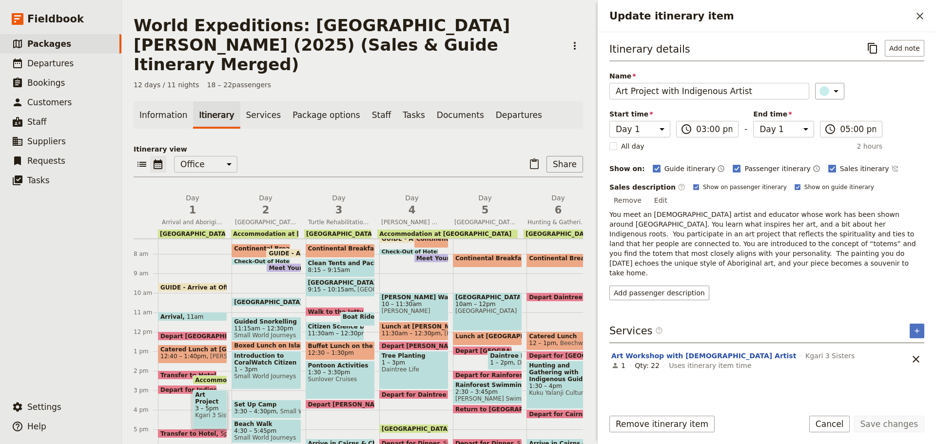
drag, startPoint x: 915, startPoint y: 197, endPoint x: 913, endPoint y: 177, distance: 20.5
click at [915, 196] on div "Sales description ​ Show on passenger itinerary Show on guide itinerary Remove …" at bounding box center [767, 230] width 315 height 96
click at [913, 176] on div "Itinerary details ​ Add note Name Art Project with Indigenous Artist ​ Start ti…" at bounding box center [767, 170] width 315 height 260
click at [672, 193] on button "Edit" at bounding box center [661, 200] width 22 height 15
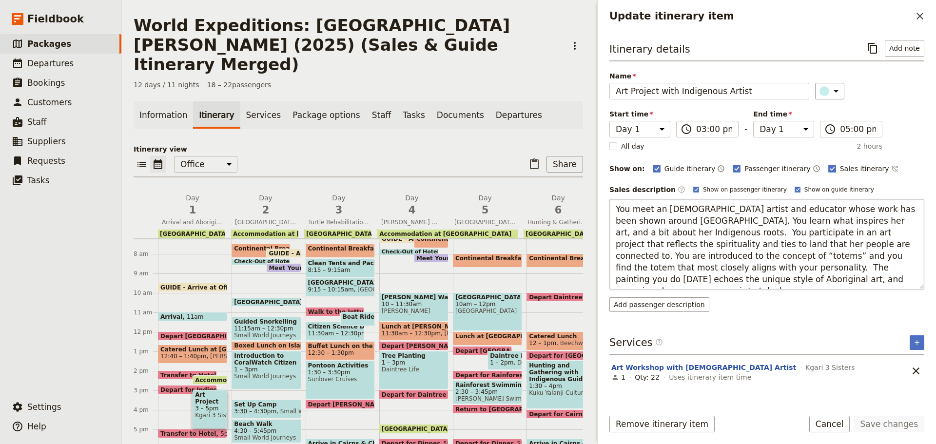
drag, startPoint x: 854, startPoint y: 257, endPoint x: 863, endPoint y: 254, distance: 9.3
click at [856, 257] on textarea "You meet an [DEMOGRAPHIC_DATA] artist and educator whose work has been shown ar…" at bounding box center [767, 244] width 315 height 91
type textarea "You meet an [DEMOGRAPHIC_DATA] artist and educator whose work has been shown ar…"
click at [891, 426] on button "Save changes" at bounding box center [889, 424] width 71 height 17
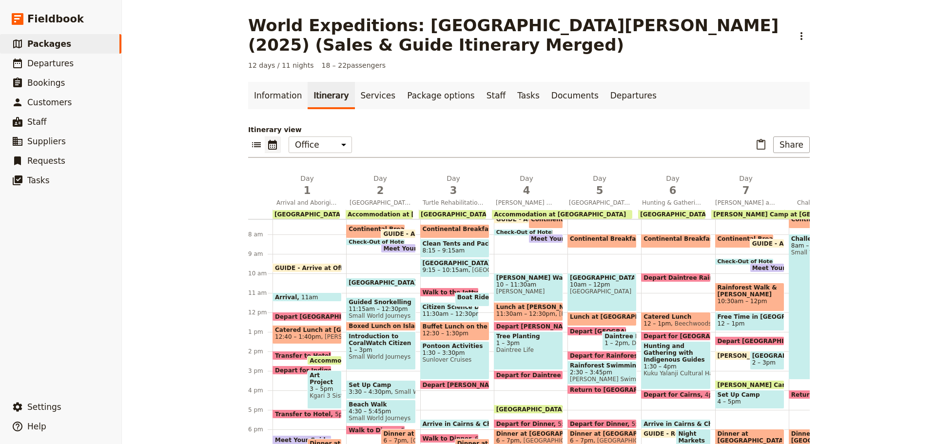
click at [385, 235] on span at bounding box center [398, 236] width 34 height 4
select select "2"
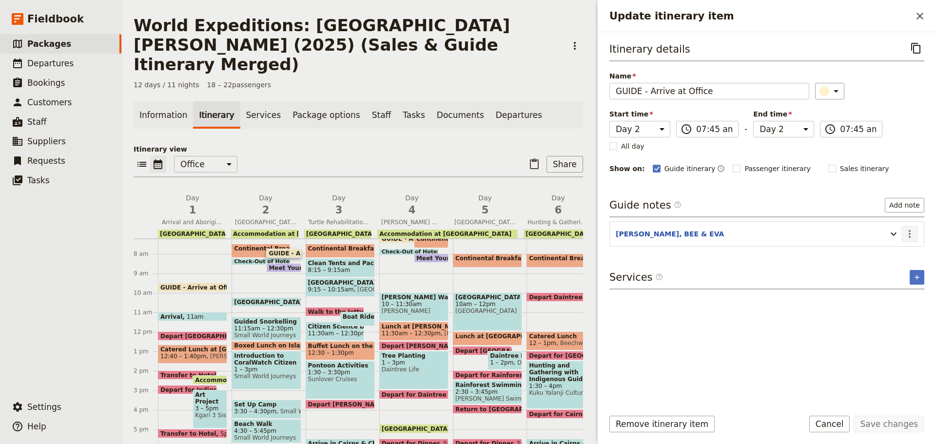
click at [908, 232] on icon "Actions" at bounding box center [910, 234] width 12 height 12
click at [901, 257] on span "Edit note" at bounding box center [889, 255] width 45 height 10
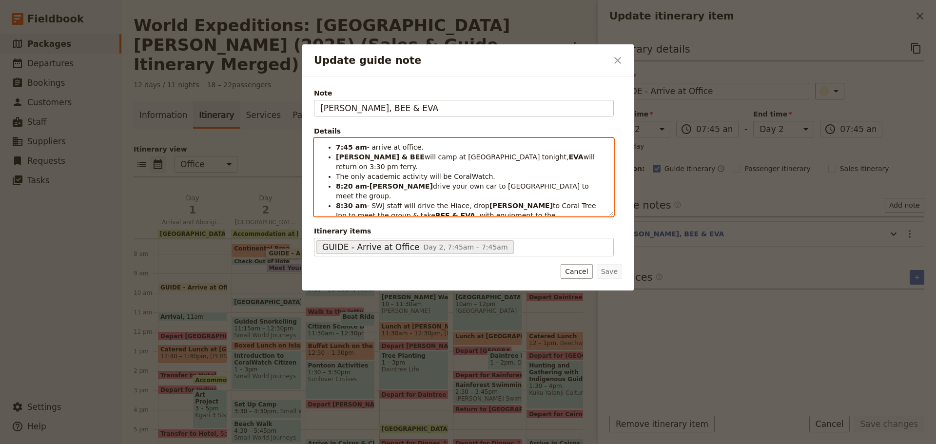
click at [469, 202] on span "- SWJ staff will drive the Hiace, drop" at bounding box center [428, 206] width 122 height 8
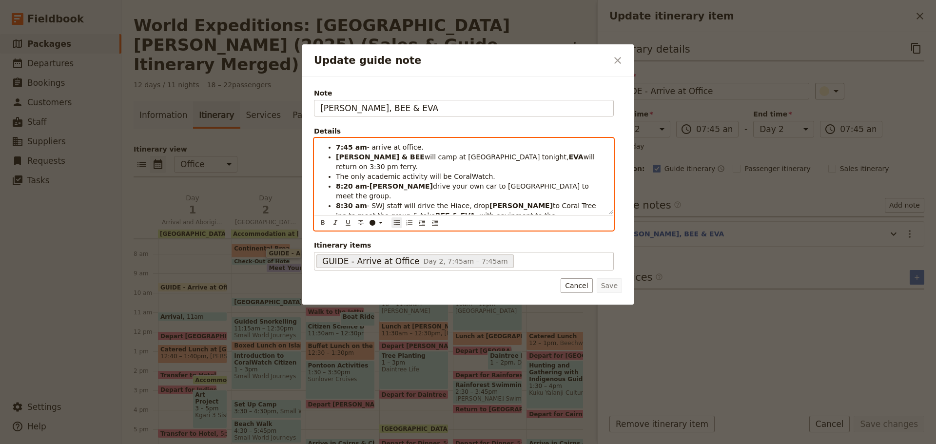
click at [425, 155] on span "will camp at [GEOGRAPHIC_DATA] tonight," at bounding box center [497, 157] width 144 height 8
click at [460, 182] on span "drive your own car to [GEOGRAPHIC_DATA] to meet the group." at bounding box center [463, 191] width 255 height 18
click at [490, 202] on strong "[PERSON_NAME]" at bounding box center [521, 206] width 63 height 8
drag, startPoint x: 457, startPoint y: 186, endPoint x: 584, endPoint y: 182, distance: 126.4
click at [606, 201] on li "8:30 am - SWJ staff will drive the Hiace, drop [PERSON_NAME] to [GEOGRAPHIC_DAT…" at bounding box center [472, 215] width 272 height 29
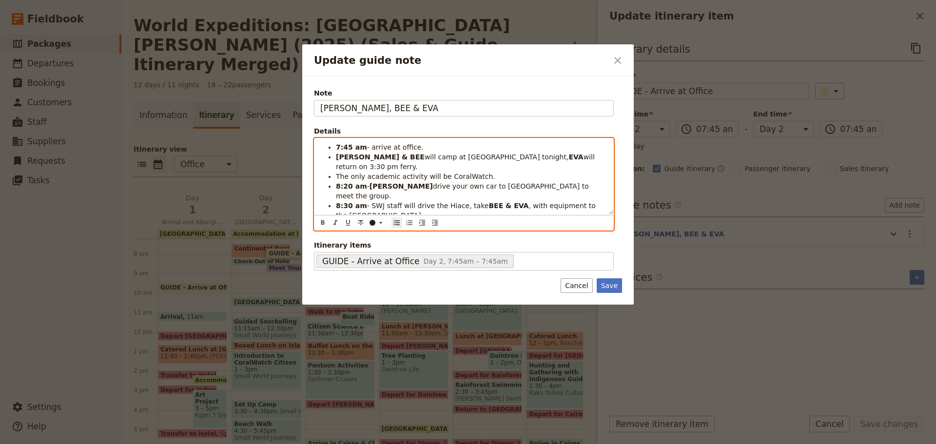
drag, startPoint x: 370, startPoint y: 185, endPoint x: 449, endPoint y: 199, distance: 80.1
click at [449, 201] on li "8:30 am - SWJ staff will drive the Hiace, take BEE & EVA , with equipment to th…" at bounding box center [472, 211] width 272 height 20
copy li "SWJ staff will drive the Hiace, take BEE & EVA , with equipment to the [GEOGRAP…"
click at [449, 202] on span "- SWJ staff will drive the Hiace, take" at bounding box center [428, 206] width 122 height 8
click at [455, 202] on span "- SWJ staff will drive the Hiace, take" at bounding box center [428, 206] width 122 height 8
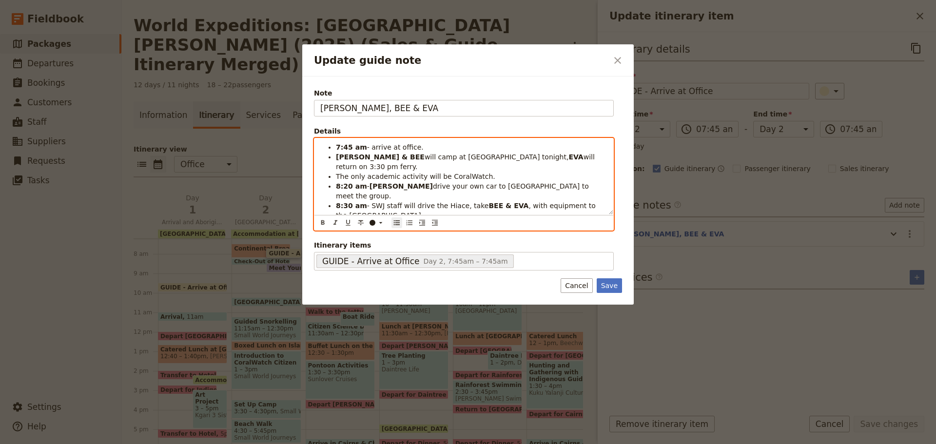
drag, startPoint x: 454, startPoint y: 188, endPoint x: 469, endPoint y: 187, distance: 15.6
click at [470, 202] on span "- SWJ staff will drive the Hiace, take" at bounding box center [428, 206] width 122 height 8
click at [502, 202] on strong "BEE & EVA" at bounding box center [506, 206] width 40 height 8
drag, startPoint x: 502, startPoint y: 185, endPoint x: 514, endPoint y: 187, distance: 11.4
click at [514, 201] on li "8:30 am - SWJ staff will drive the Hiace with BEE & EVA , with equipment to the…" at bounding box center [472, 211] width 272 height 20
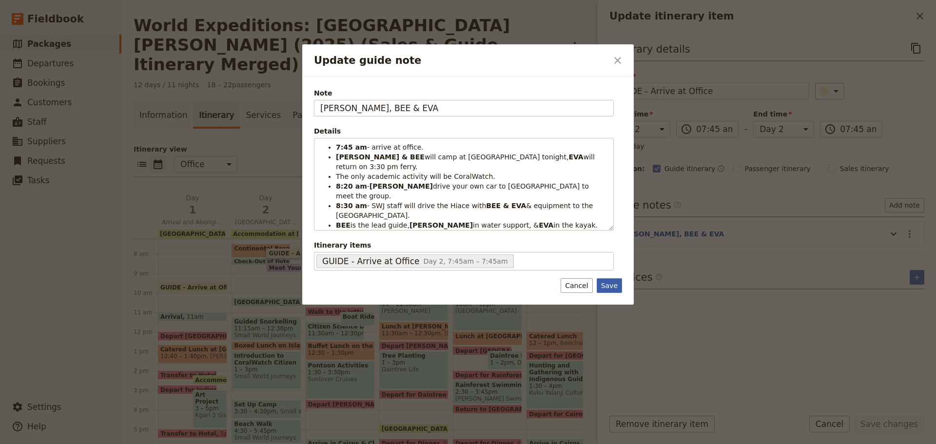
click at [614, 286] on button "Save" at bounding box center [609, 285] width 25 height 15
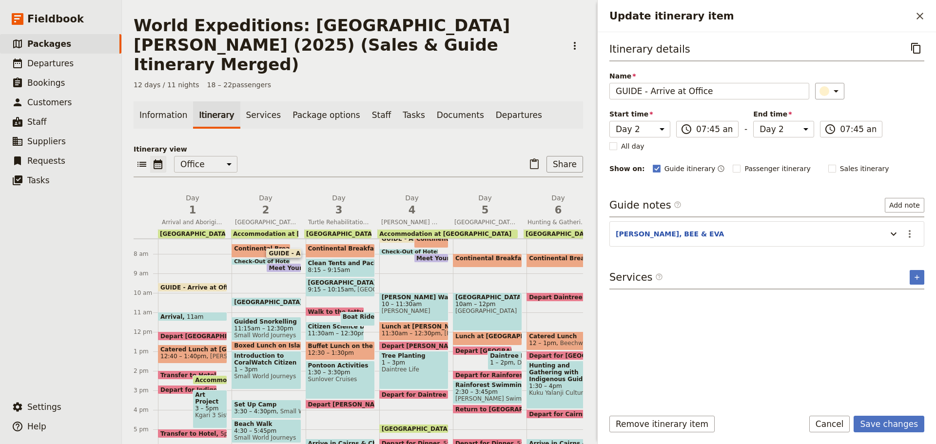
click at [897, 414] on form "Itinerary details ​ Name GUIDE - Arrive at Office ​ Start time Day 1 Day 2 Day …" at bounding box center [767, 238] width 338 height 412
click at [891, 421] on button "Save changes" at bounding box center [889, 424] width 71 height 17
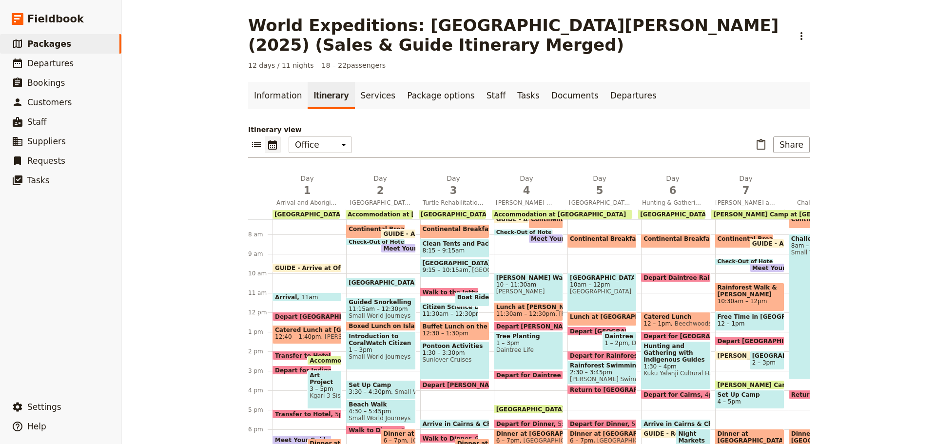
click at [385, 246] on span "Meet Your Guide in Reception & Depart" at bounding box center [450, 248] width 134 height 6
select select "2"
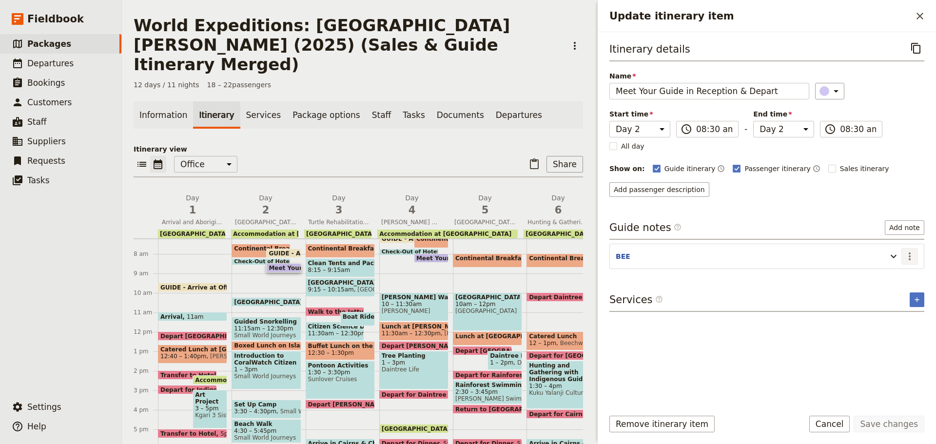
click at [916, 255] on button "​" at bounding box center [910, 256] width 17 height 17
click at [891, 281] on span "Edit note" at bounding box center [882, 278] width 31 height 10
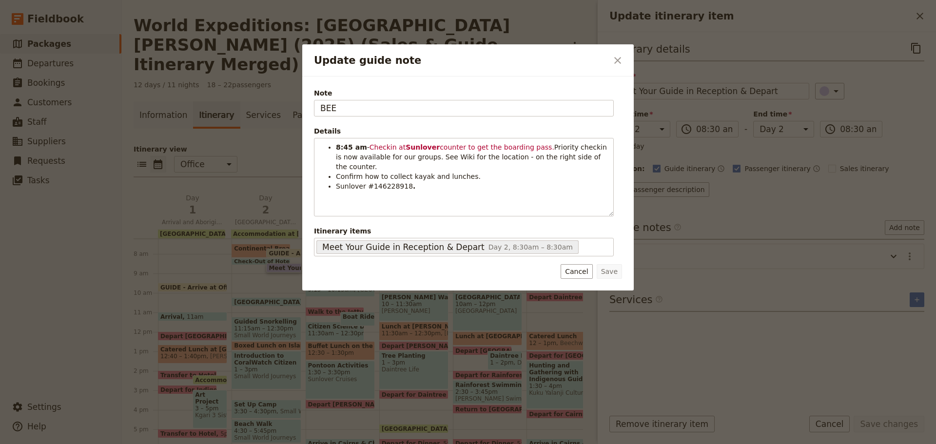
click at [691, 270] on div at bounding box center [468, 222] width 936 height 444
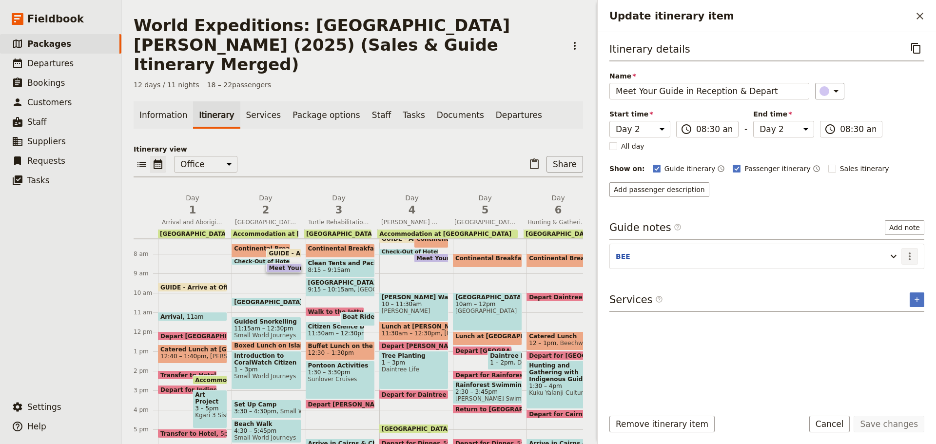
click at [906, 257] on icon "Actions" at bounding box center [910, 257] width 12 height 12
click at [900, 273] on span "Edit note" at bounding box center [889, 278] width 45 height 10
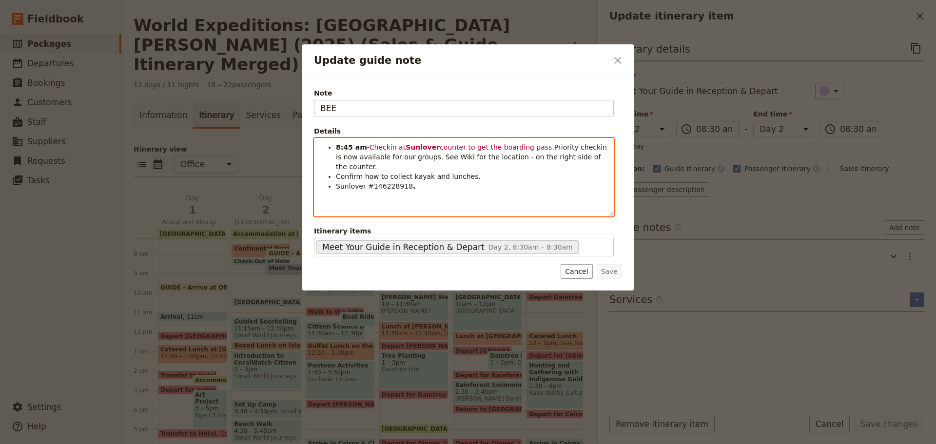
click at [460, 157] on span "Priority checkin is now available for our groups. See Wiki for the location - o…" at bounding box center [472, 156] width 273 height 27
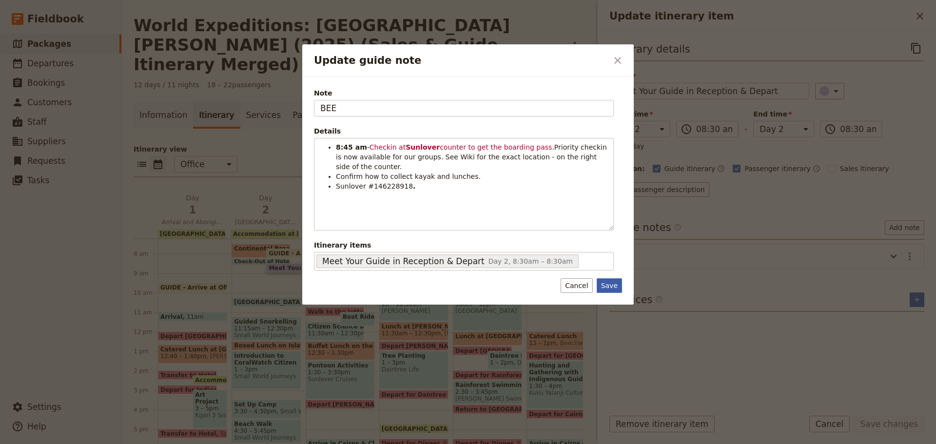
click at [617, 286] on button "Save" at bounding box center [609, 285] width 25 height 15
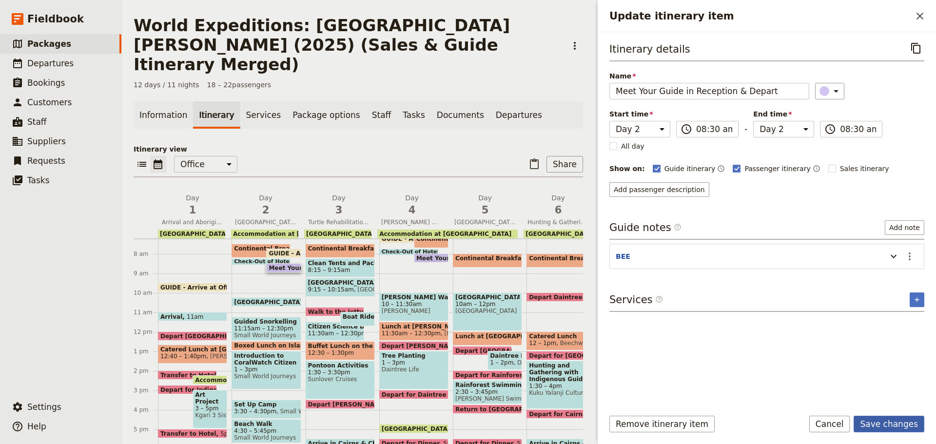
click at [901, 425] on button "Save changes" at bounding box center [889, 424] width 71 height 17
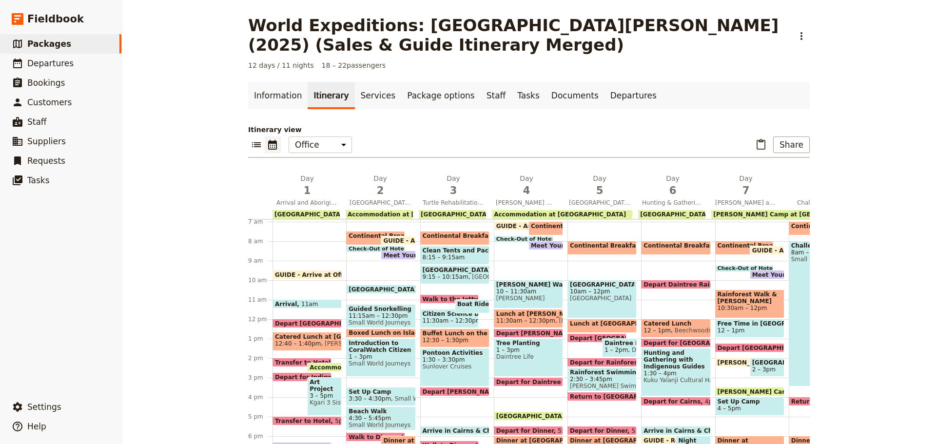
scroll to position [146, 0]
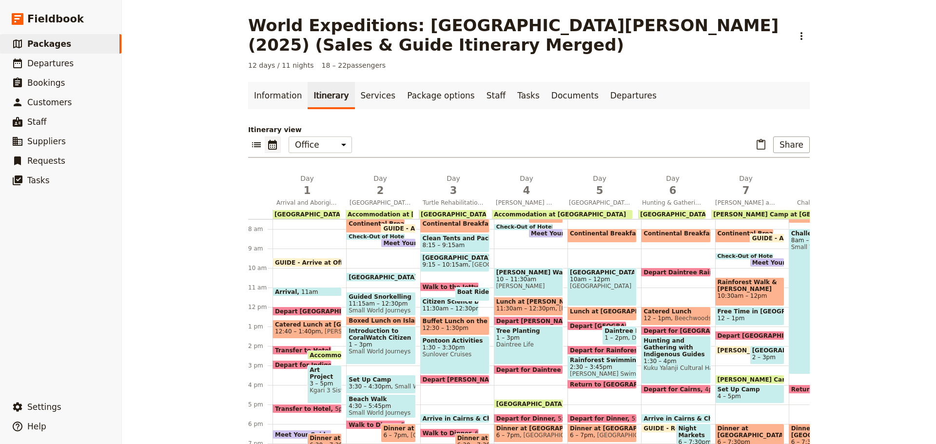
click at [437, 251] on span at bounding box center [455, 250] width 68 height 4
select select "3"
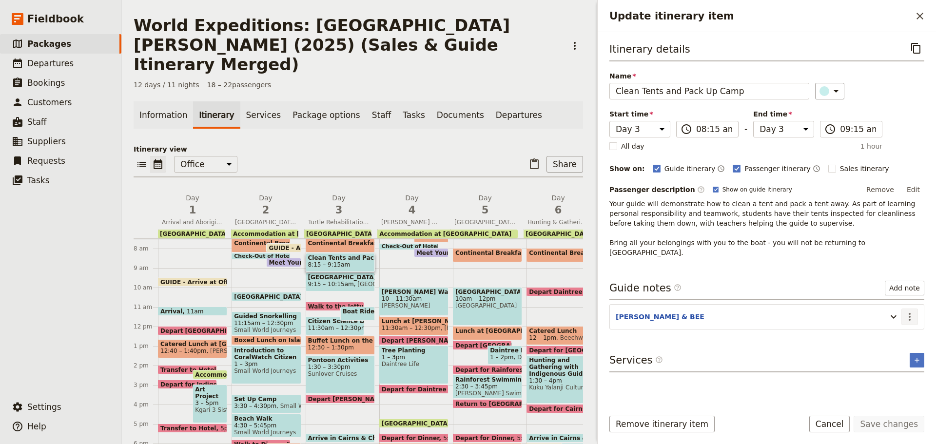
click at [915, 311] on icon "Actions" at bounding box center [910, 317] width 12 height 12
click at [903, 323] on button "Edit note" at bounding box center [889, 328] width 57 height 14
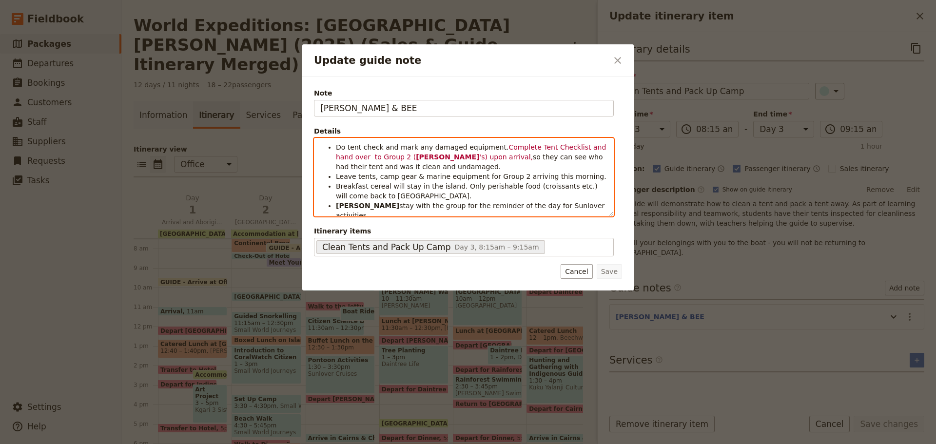
click at [520, 148] on span "Complete Tent Checklist and hand over to Group 2 (" at bounding box center [472, 152] width 273 height 18
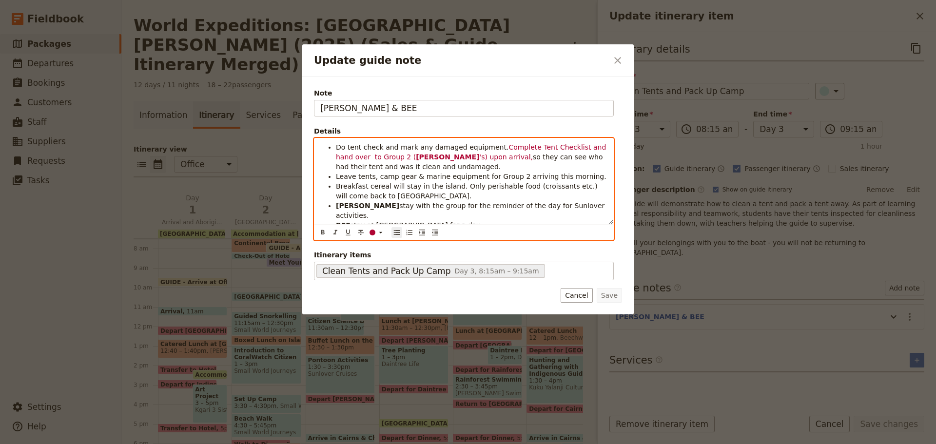
click at [364, 154] on span "Complete Tent Checklist and hand over to Group 2 (" at bounding box center [472, 152] width 273 height 18
click at [574, 157] on span "so they can see who had their tent and was it clean and undamaged." at bounding box center [470, 162] width 269 height 18
drag, startPoint x: 436, startPoint y: 159, endPoint x: 509, endPoint y: 161, distance: 72.7
click at [508, 164] on li "Do tent check and mark any damaged equipment. Complete Tent Checklist and hand …" at bounding box center [472, 156] width 272 height 29
copy span "so they can see who had their tent and was it clean and undamaged."
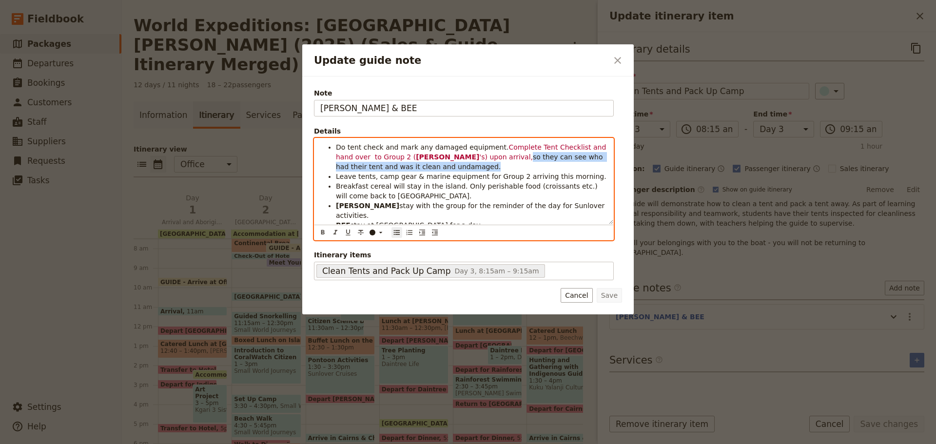
click at [467, 161] on span "so they can see who had their tent and was it clean and undamaged." at bounding box center [470, 162] width 269 height 18
click at [554, 158] on span "so they can see who had their tent and was it clean and undamaged." at bounding box center [470, 162] width 269 height 18
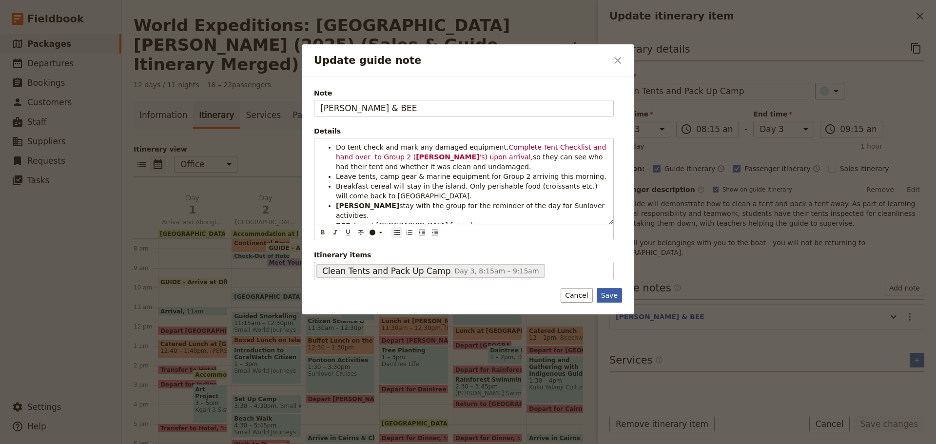
click at [618, 299] on button "Save" at bounding box center [609, 295] width 25 height 15
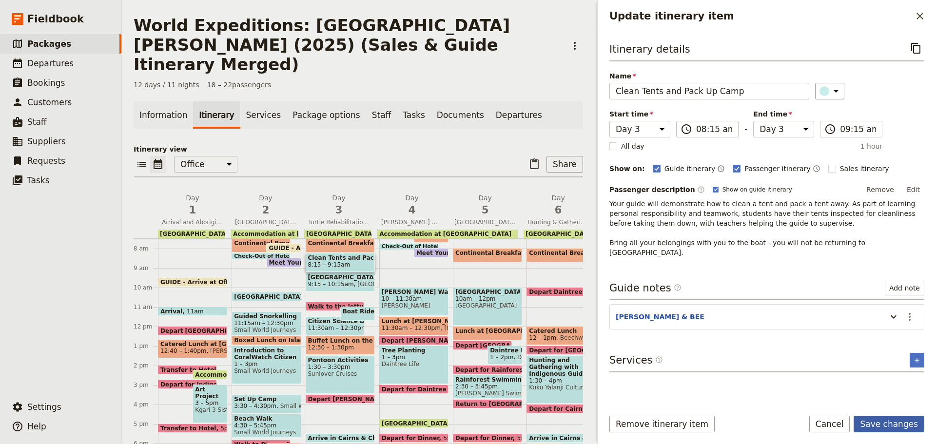
click at [887, 424] on button "Save changes" at bounding box center [889, 424] width 71 height 17
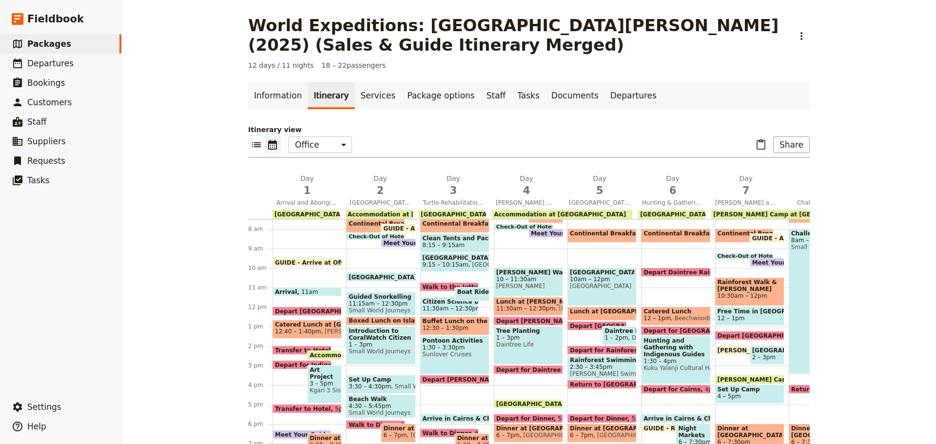
click at [459, 258] on span "[GEOGRAPHIC_DATA]" at bounding box center [455, 258] width 64 height 7
select select "3"
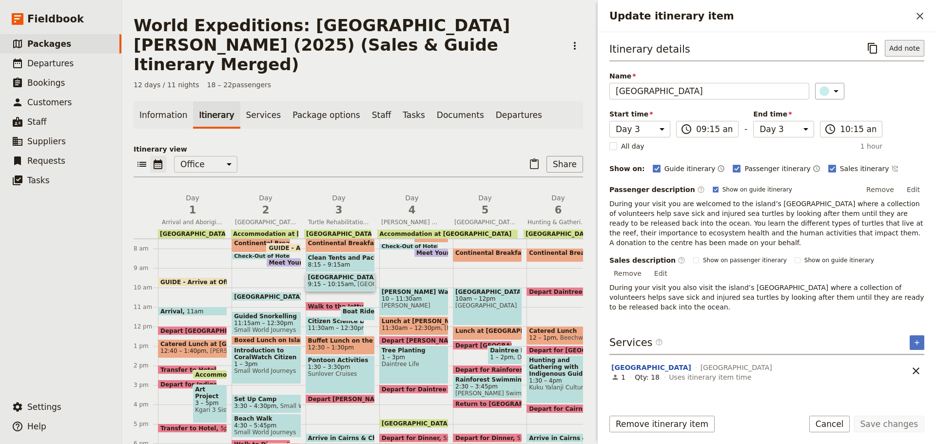
click at [903, 52] on button "Add note" at bounding box center [905, 48] width 40 height 17
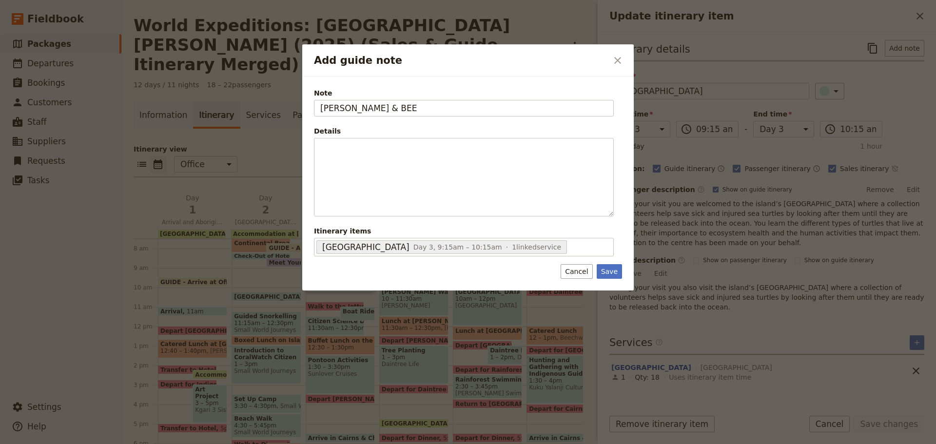
type input "[PERSON_NAME] & BEE"
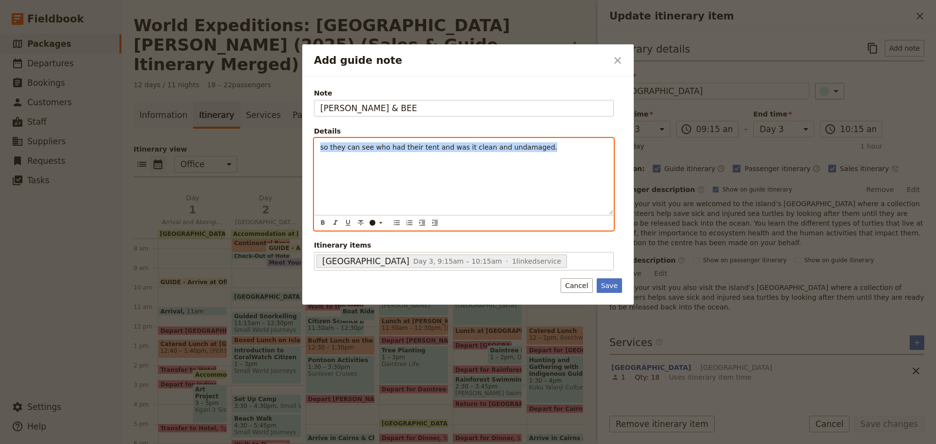
drag, startPoint x: 441, startPoint y: 152, endPoint x: 72, endPoint y: 192, distance: 371.4
click at [74, 444] on div "Add guide note ​ Note [PERSON_NAME] & BEE Details so they can see who had their…" at bounding box center [468, 444] width 936 height 0
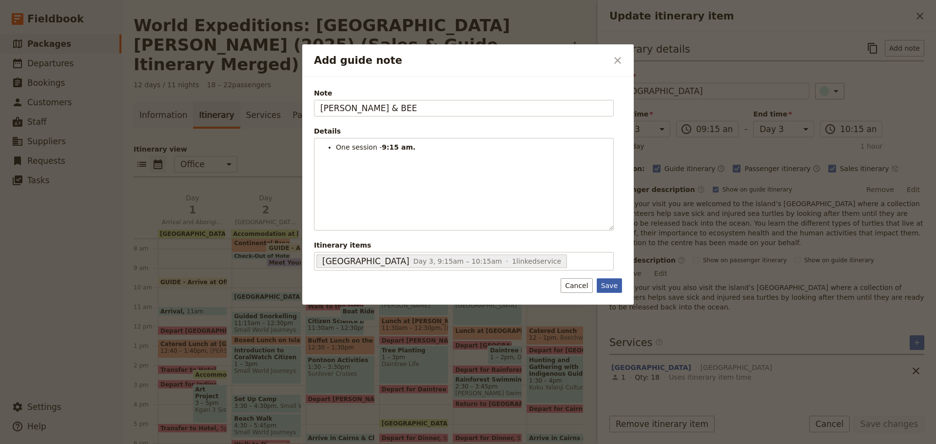
click at [611, 285] on button "Save" at bounding box center [609, 285] width 25 height 15
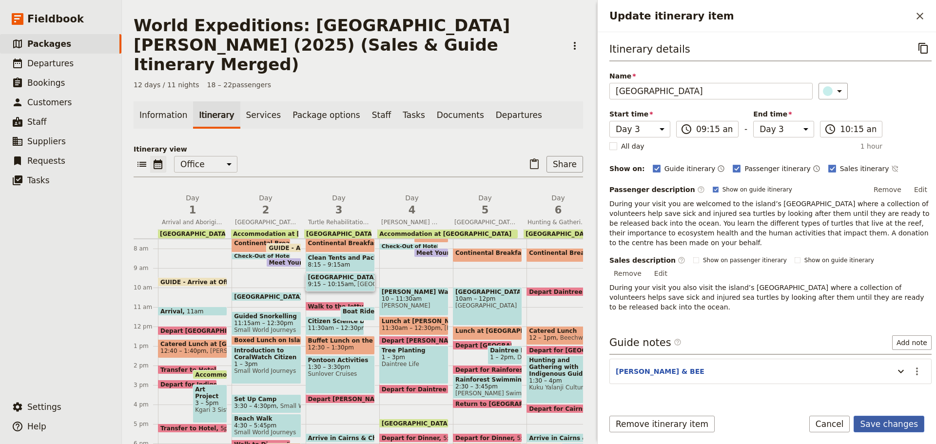
click at [870, 424] on button "Save changes" at bounding box center [889, 424] width 71 height 17
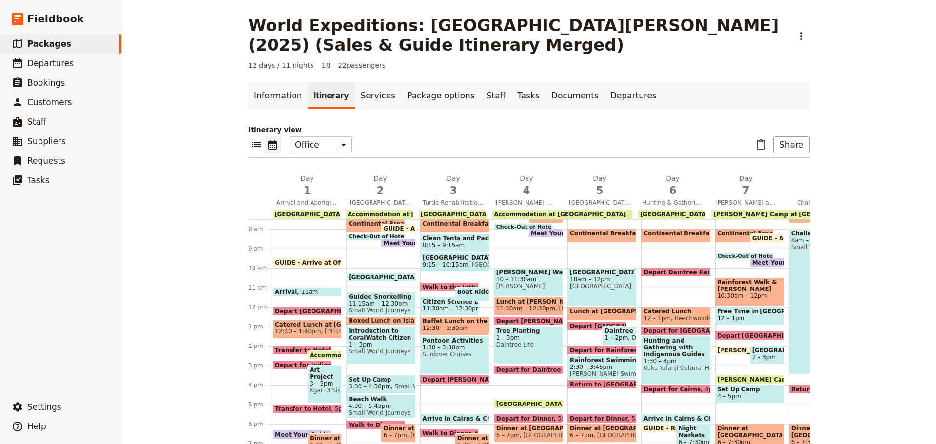
click at [440, 288] on span at bounding box center [450, 289] width 58 height 4
select select "3"
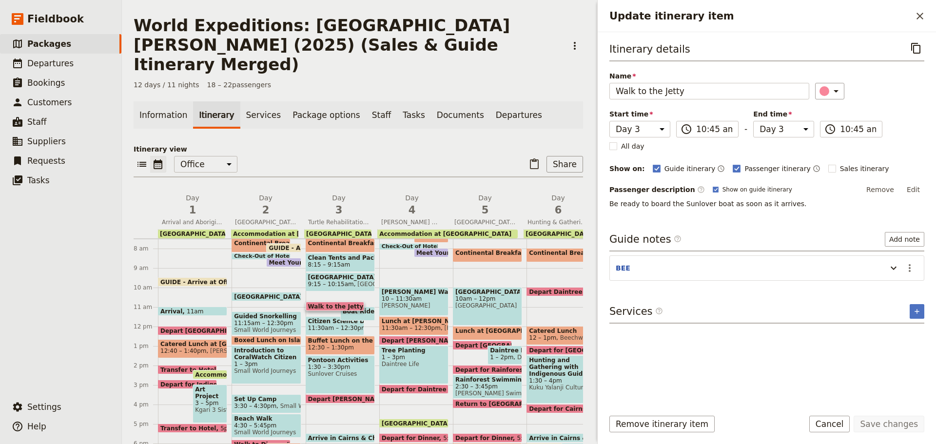
click at [343, 344] on span "12:30 – 1:30pm" at bounding box center [331, 347] width 46 height 7
select select "3"
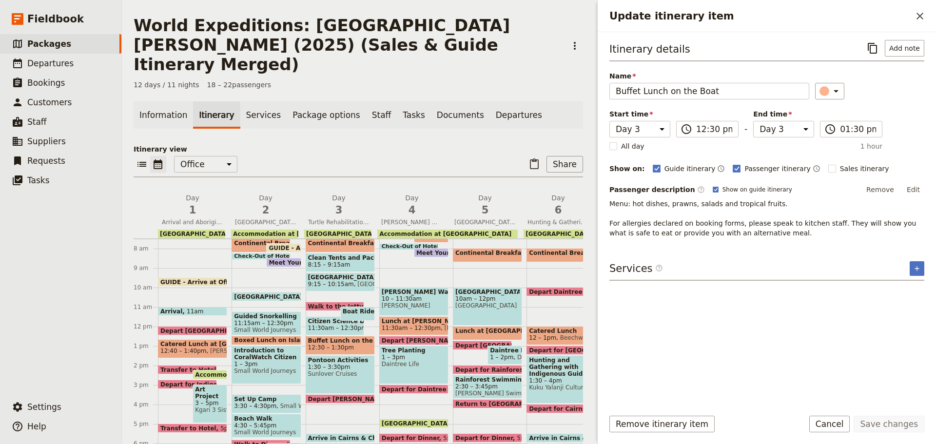
click at [343, 399] on span at bounding box center [340, 401] width 68 height 4
select select "3"
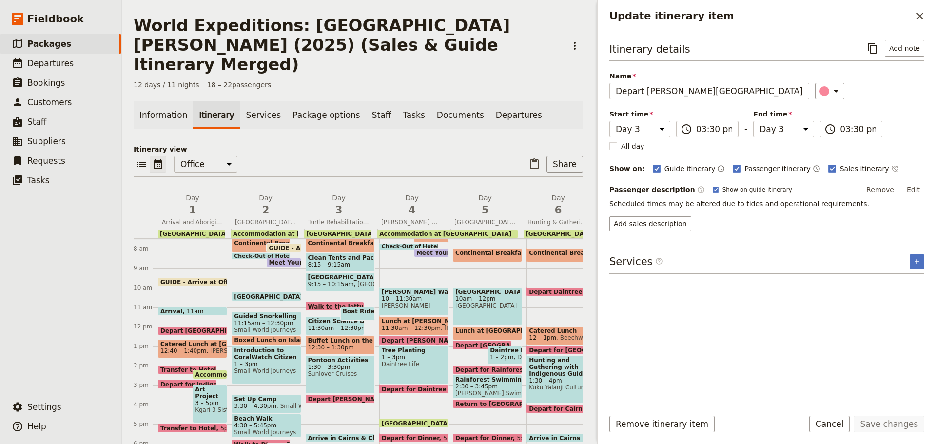
scroll to position [238, 0]
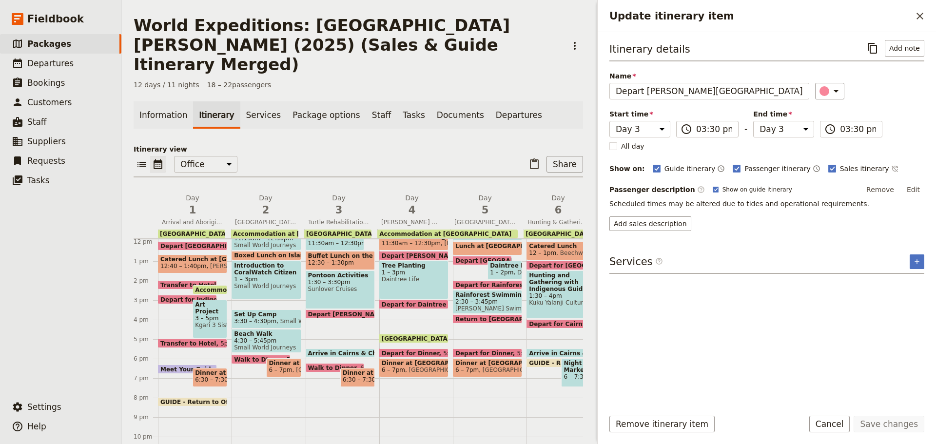
drag, startPoint x: 834, startPoint y: 426, endPoint x: 802, endPoint y: 426, distance: 32.2
click at [834, 426] on button "Cancel" at bounding box center [830, 424] width 41 height 17
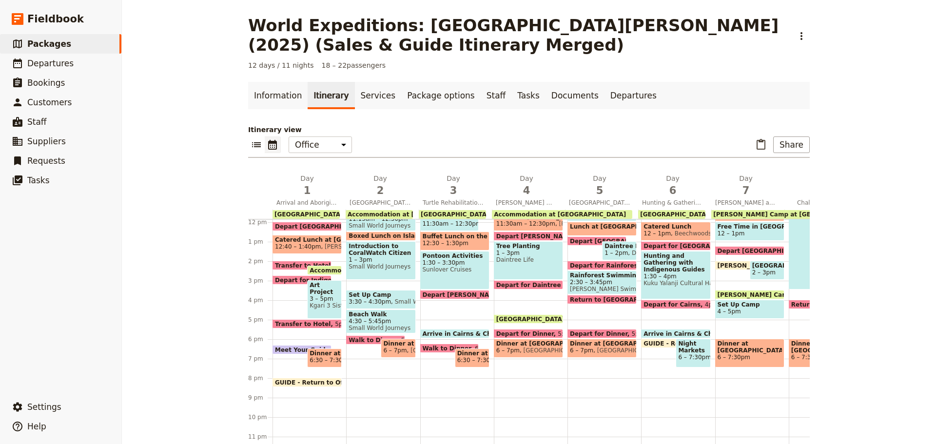
click at [441, 331] on span "Arrive in Cairns & Check Back In at [GEOGRAPHIC_DATA]" at bounding box center [518, 334] width 190 height 6
select select "3"
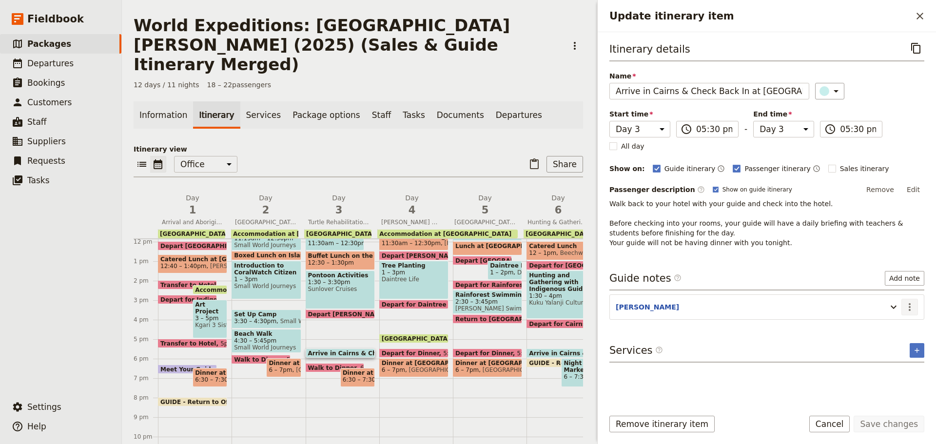
click at [909, 309] on icon "Actions" at bounding box center [910, 307] width 12 height 12
click at [897, 331] on span "Edit note" at bounding box center [882, 328] width 31 height 10
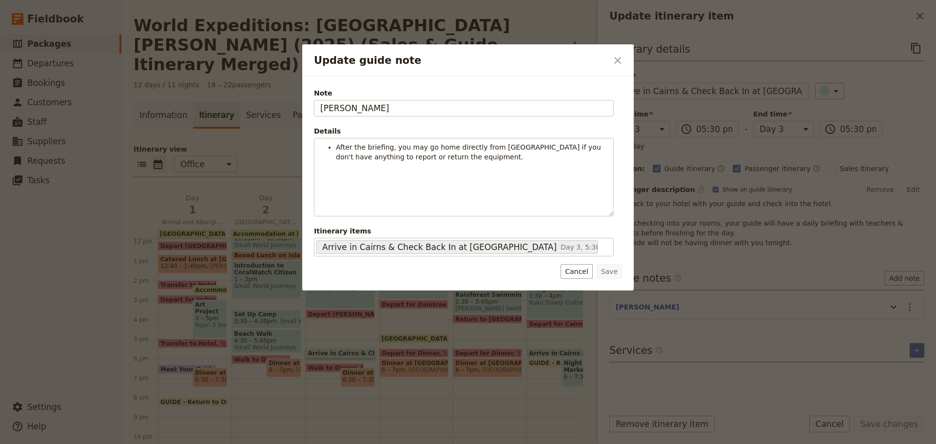
drag, startPoint x: 586, startPoint y: 275, endPoint x: 591, endPoint y: 282, distance: 9.2
click at [586, 276] on button "Cancel" at bounding box center [577, 271] width 32 height 15
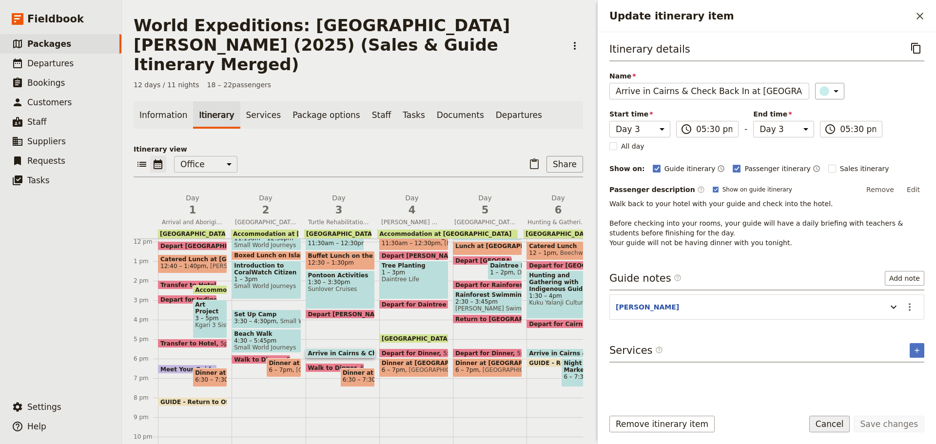
click at [833, 427] on button "Cancel" at bounding box center [830, 424] width 41 height 17
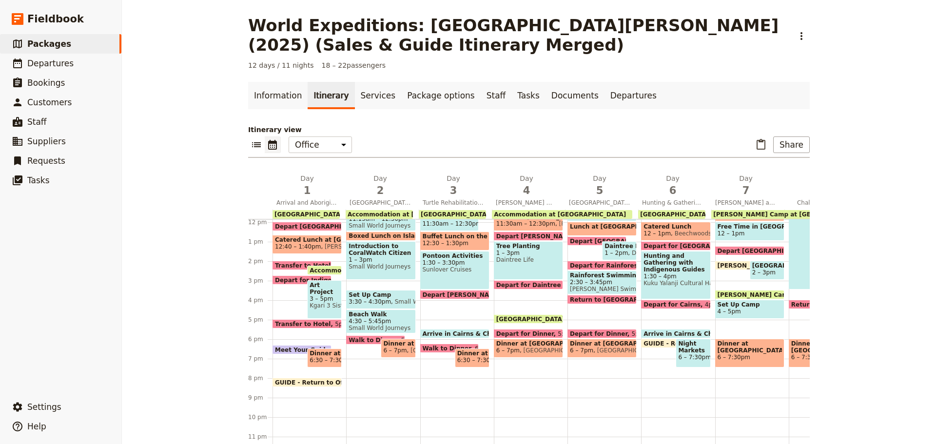
click at [432, 349] on span at bounding box center [450, 351] width 58 height 4
select select "3"
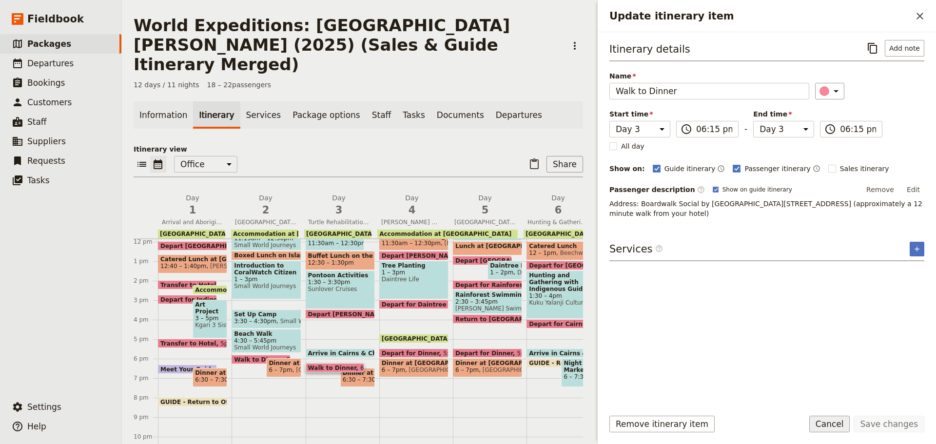
click at [836, 424] on button "Cancel" at bounding box center [830, 424] width 41 height 17
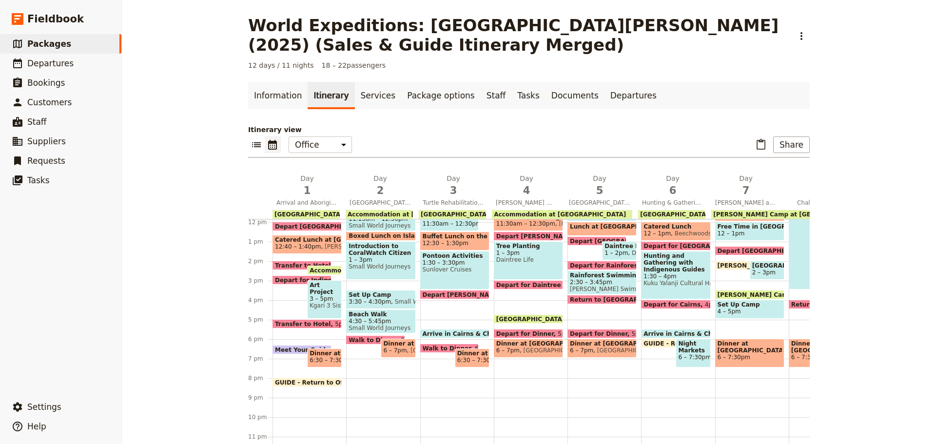
drag, startPoint x: 457, startPoint y: 354, endPoint x: 465, endPoint y: 353, distance: 7.4
click at [458, 357] on span "6:30 – 7:30pm" at bounding box center [478, 360] width 42 height 7
select select "3"
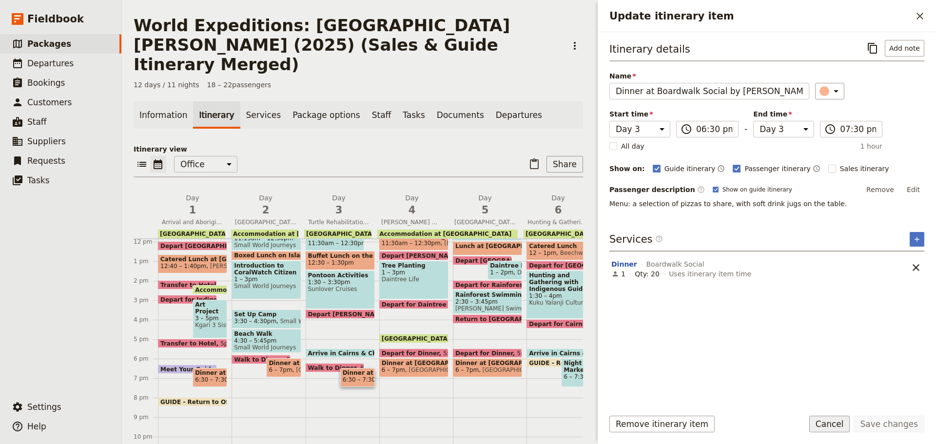
click at [834, 428] on button "Cancel" at bounding box center [830, 424] width 41 height 17
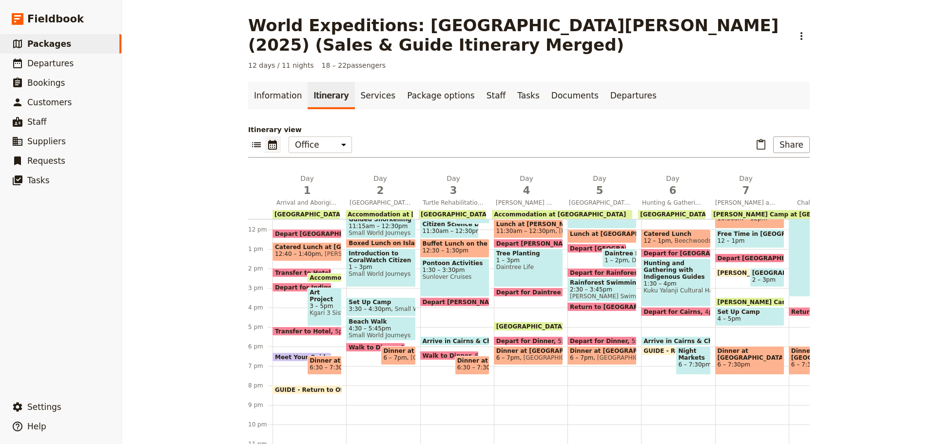
scroll to position [141, 0]
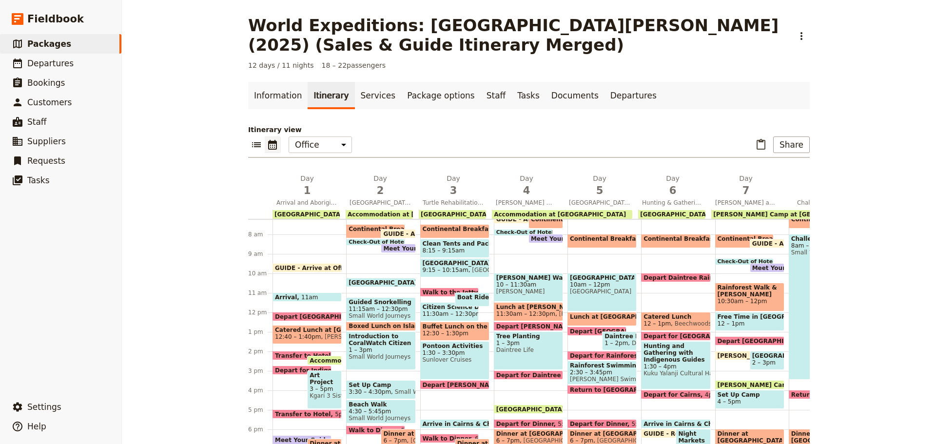
click at [542, 278] on span "[PERSON_NAME] Walk" at bounding box center [528, 278] width 64 height 7
select select "4"
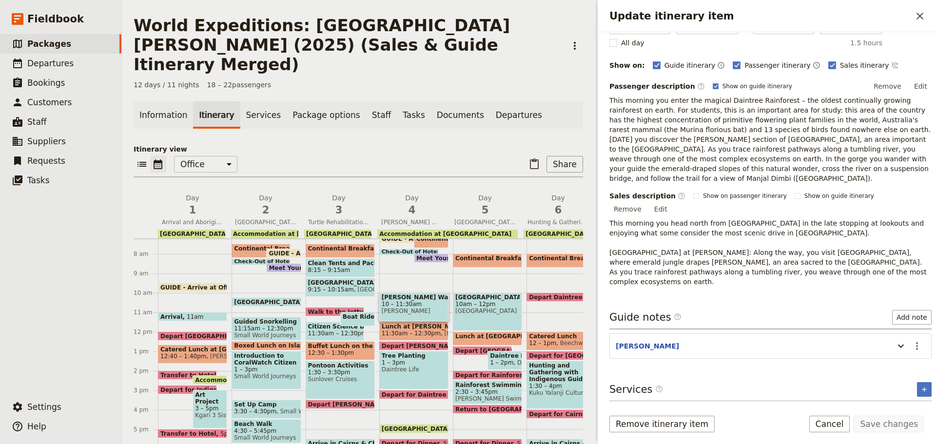
scroll to position [105, 0]
click at [637, 408] on button "Dreamtime Walk" at bounding box center [644, 413] width 64 height 10
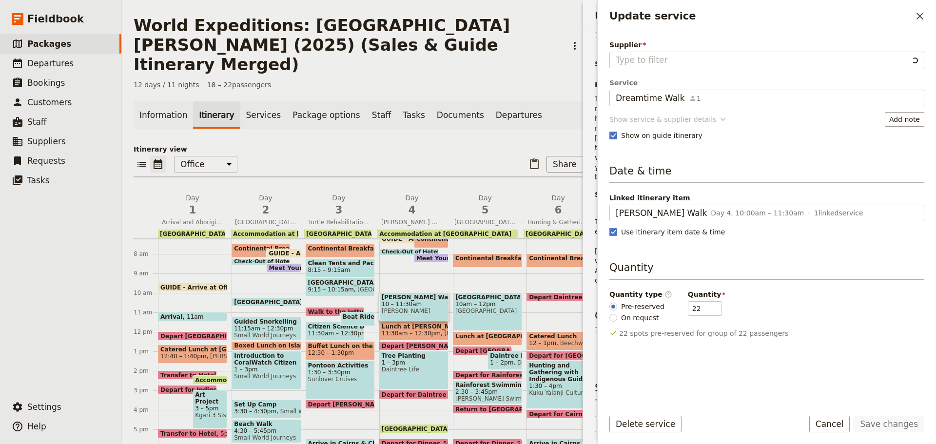
click at [644, 119] on div "Show service & supplier details" at bounding box center [663, 120] width 107 height 10
type input "[PERSON_NAME]"
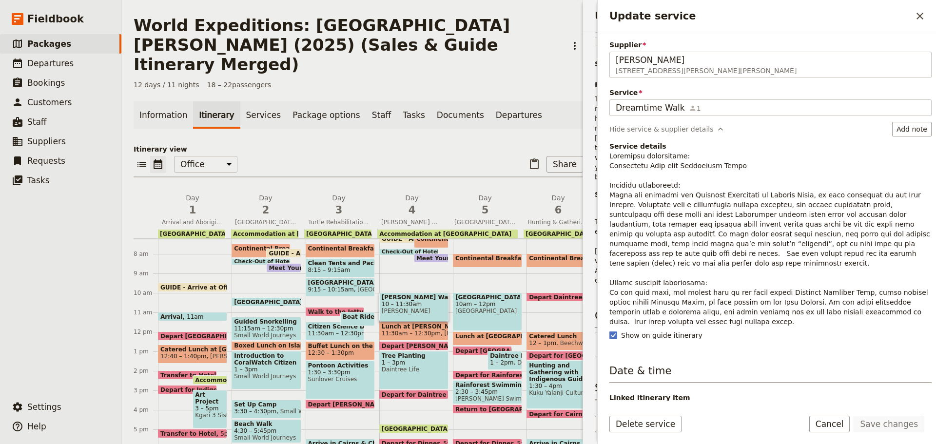
click at [710, 223] on p "Update service" at bounding box center [771, 239] width 322 height 176
click at [702, 229] on p "Update service" at bounding box center [771, 239] width 322 height 176
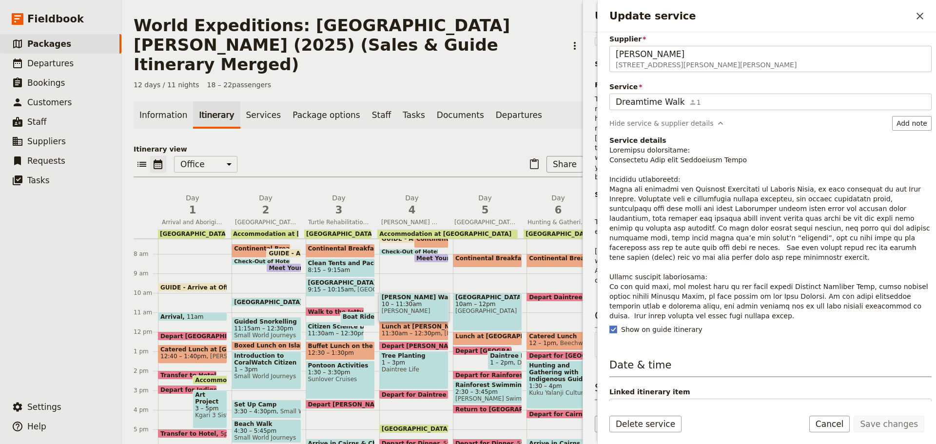
scroll to position [0, 0]
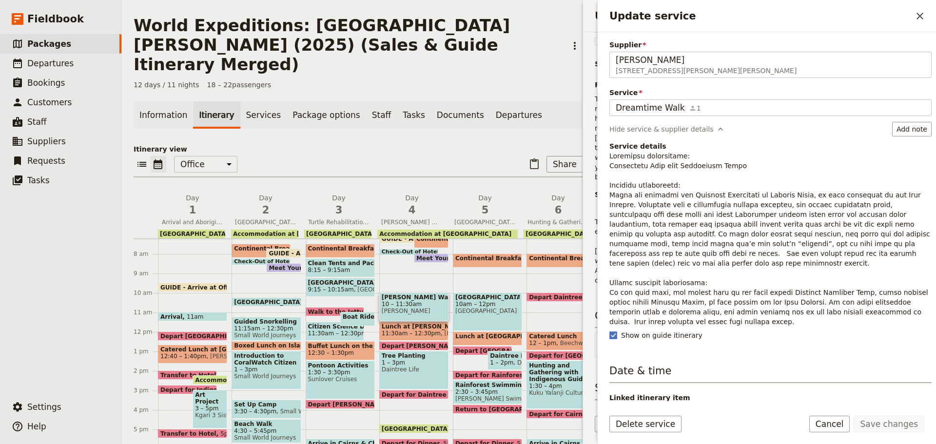
drag, startPoint x: 913, startPoint y: 129, endPoint x: 883, endPoint y: 139, distance: 31.9
click at [913, 129] on button "Add note" at bounding box center [913, 129] width 40 height 15
click at [797, 151] on div "Service details" at bounding box center [771, 233] width 322 height 185
click at [625, 194] on p "Update service" at bounding box center [771, 239] width 322 height 176
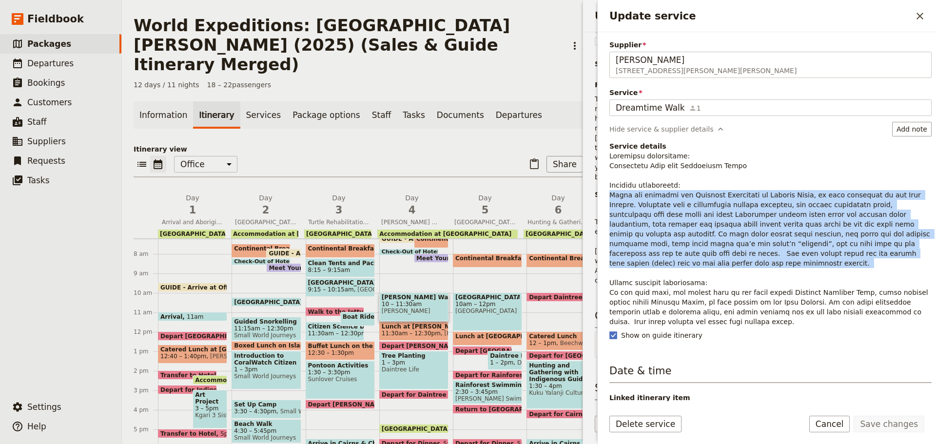
drag, startPoint x: 609, startPoint y: 193, endPoint x: 892, endPoint y: 262, distance: 291.2
click at [892, 262] on div "Supplier [PERSON_NAME] [STREET_ADDRESS][PERSON_NAME][PERSON_NAME] [PERSON_NAME]…" at bounding box center [767, 216] width 338 height 369
copy p "[DATE] you discover the Daintree Rainforest at [PERSON_NAME], an area important…"
click at [838, 426] on button "Cancel" at bounding box center [830, 424] width 41 height 17
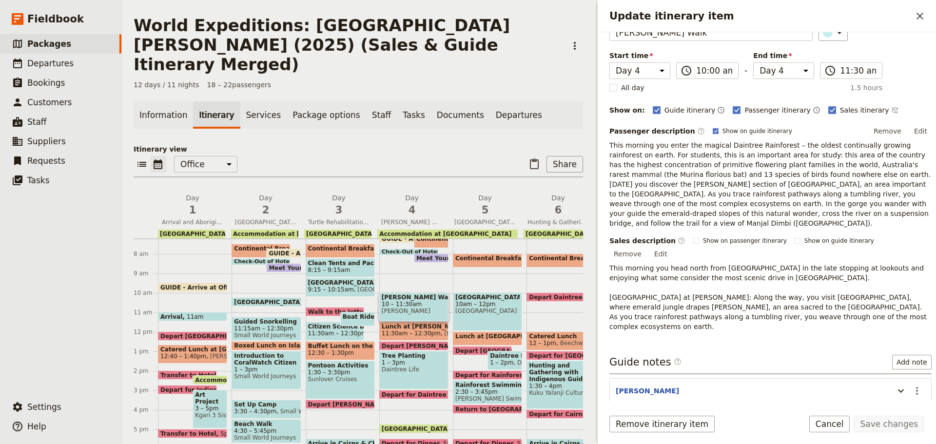
scroll to position [7, 0]
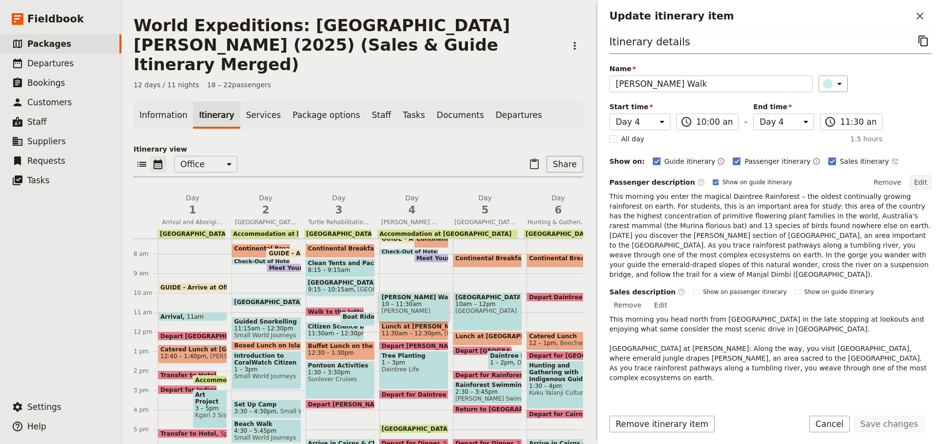
click at [914, 179] on button "Edit" at bounding box center [921, 182] width 22 height 15
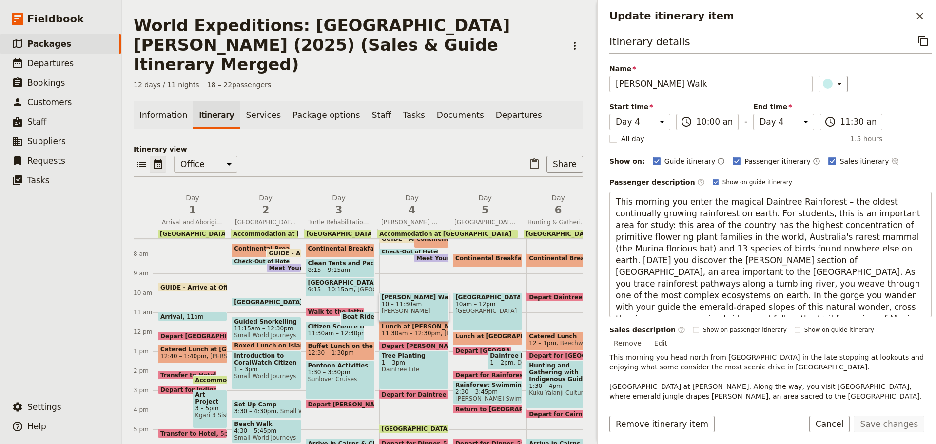
drag, startPoint x: 615, startPoint y: 194, endPoint x: 935, endPoint y: 318, distance: 343.5
click at [935, 317] on div "Itinerary details ​ Name [PERSON_NAME] Walk ​ Start time Day 1 Day 2 Day 3 Day …" at bounding box center [767, 216] width 338 height 369
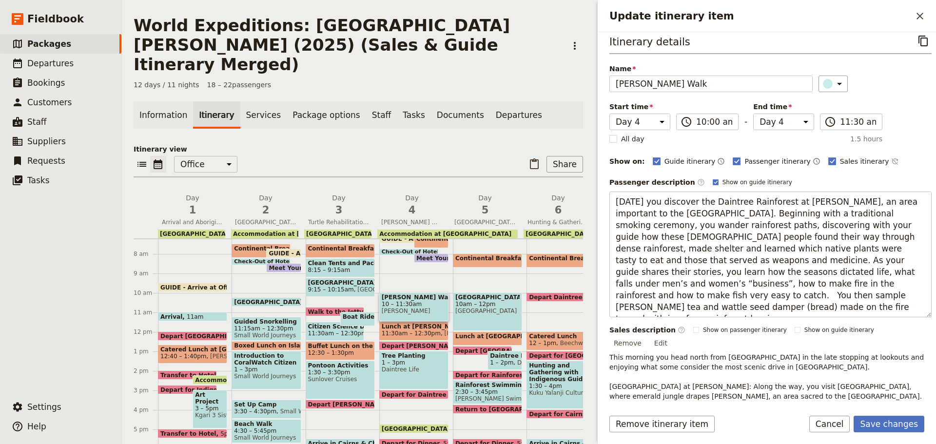
type textarea "[DATE] you discover the Daintree Rainforest at [PERSON_NAME], an area important…"
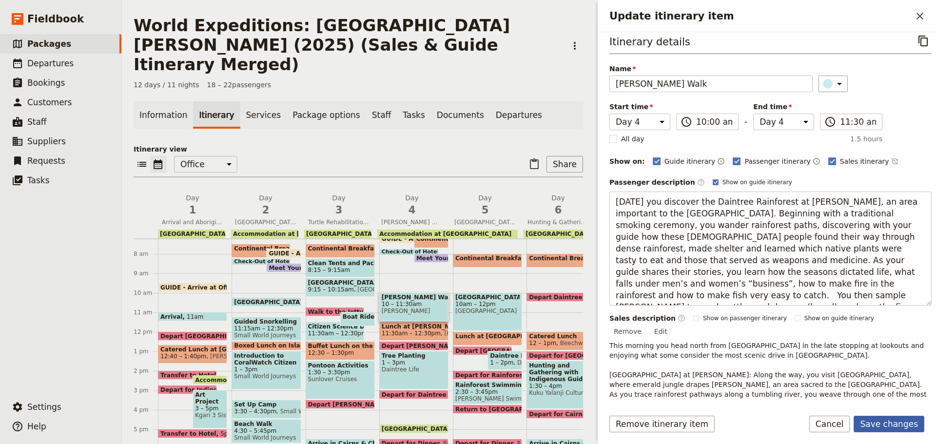
click at [897, 430] on button "Save changes" at bounding box center [889, 424] width 71 height 17
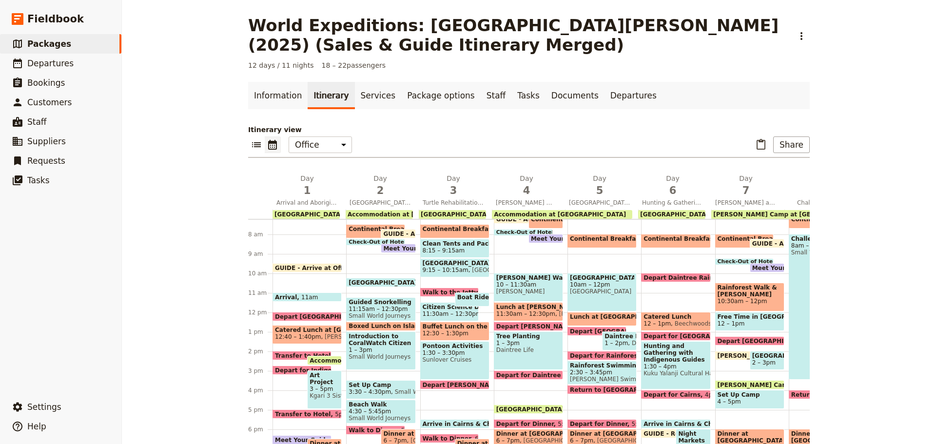
click at [512, 309] on span "Lunch at [PERSON_NAME]" at bounding box center [528, 307] width 64 height 7
select select "4"
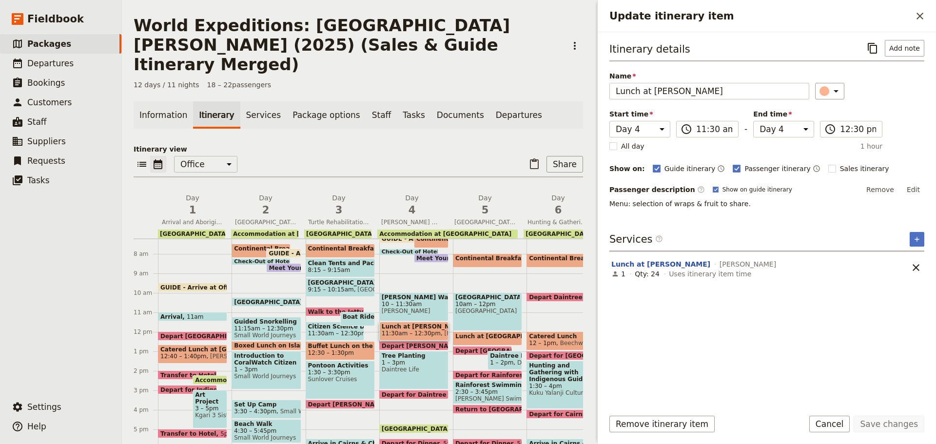
click at [504, 301] on span "10am – 12pm" at bounding box center [488, 304] width 64 height 7
select select "5"
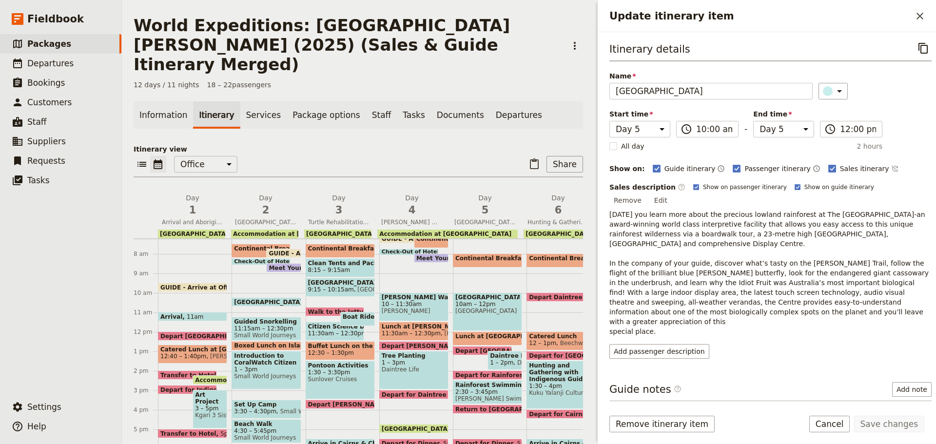
click at [409, 330] on span "11:30am – 12:30pm" at bounding box center [411, 333] width 59 height 7
select select "4"
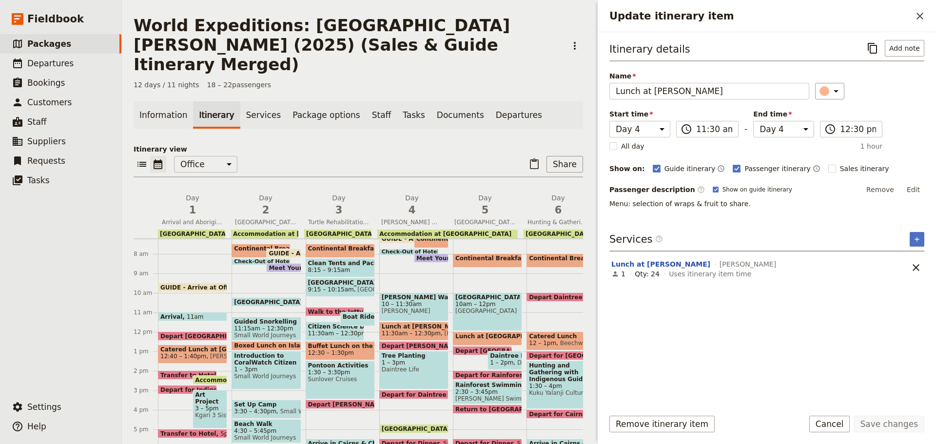
click at [388, 343] on span "Depart [PERSON_NAME]" at bounding box center [423, 346] width 83 height 6
select select "4"
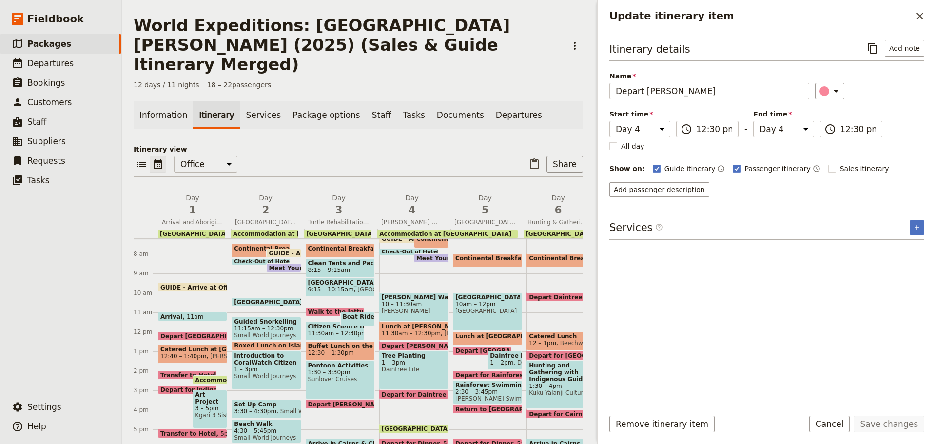
click at [403, 355] on div "Tree Planting 1 – 3pm Daintree Life" at bounding box center [413, 370] width 69 height 39
select select "4"
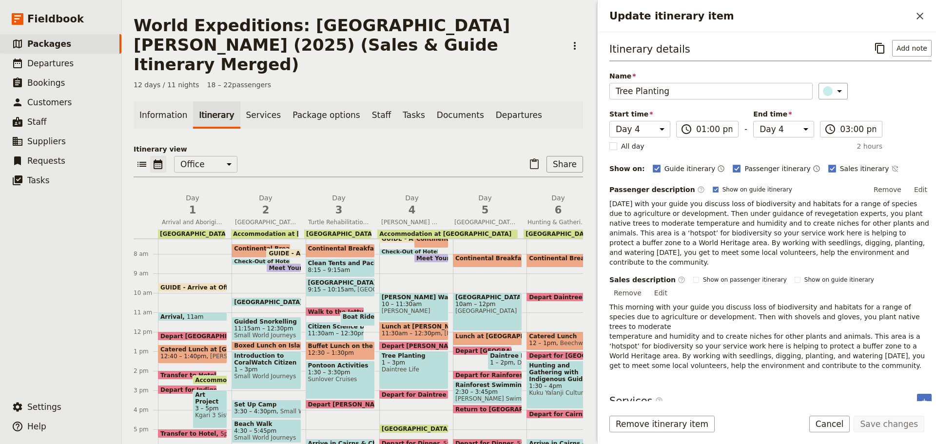
click at [917, 186] on button "Edit" at bounding box center [921, 189] width 22 height 15
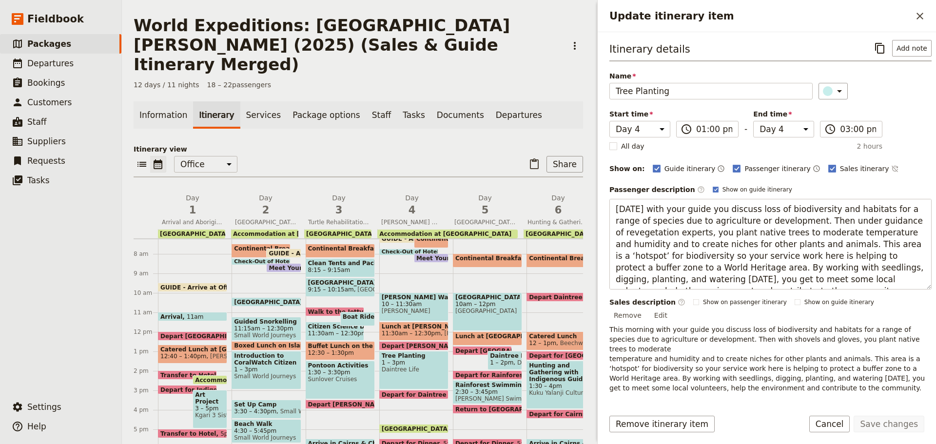
drag, startPoint x: 637, startPoint y: 209, endPoint x: 566, endPoint y: 221, distance: 72.2
click at [566, 221] on div "World Expeditions: [GEOGRAPHIC_DATA][PERSON_NAME] (2025) (Sales & Guide Itinera…" at bounding box center [529, 222] width 814 height 444
click at [679, 215] on textarea "[DATE] with your guide you discuss loss of biodiversity and habitats for a rang…" at bounding box center [771, 244] width 322 height 91
drag, startPoint x: 638, startPoint y: 208, endPoint x: 574, endPoint y: 207, distance: 64.4
click at [572, 220] on div "World Expeditions: [GEOGRAPHIC_DATA][PERSON_NAME] (2025) (Sales & Guide Itinera…" at bounding box center [529, 222] width 814 height 444
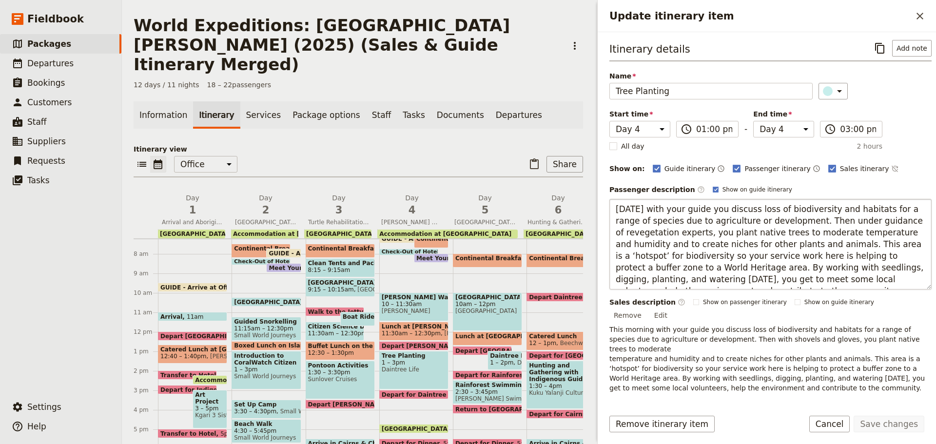
click at [617, 211] on textarea "[DATE] with your guide you discuss loss of biodiversity and habitats for a rang…" at bounding box center [771, 244] width 322 height 91
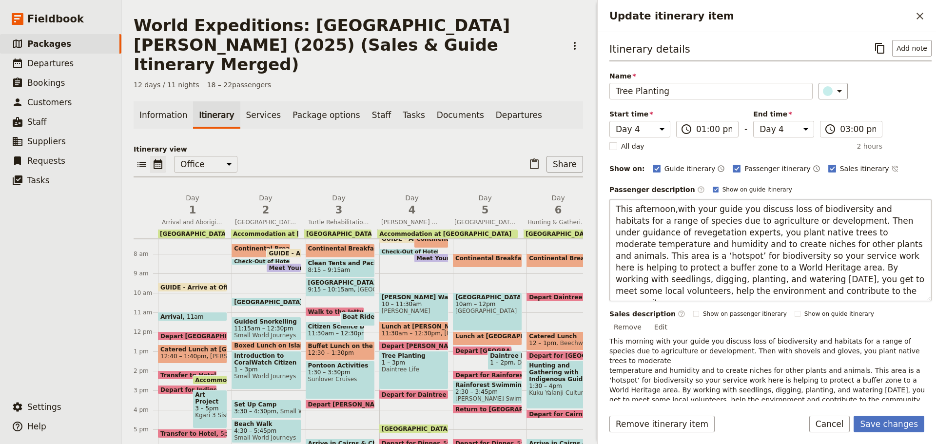
type textarea "This afternoon, with your guide you discuss loss of biodiversity and habitats f…"
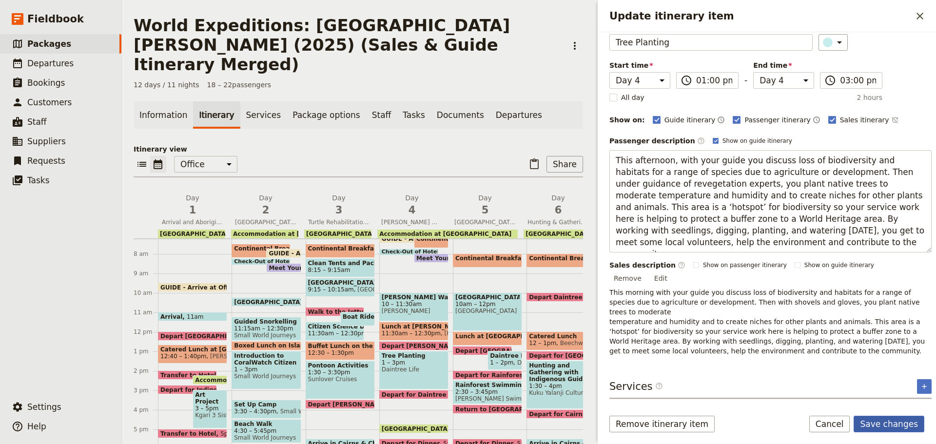
drag, startPoint x: 890, startPoint y: 426, endPoint x: 872, endPoint y: 427, distance: 18.1
click at [890, 425] on button "Save changes" at bounding box center [889, 424] width 71 height 17
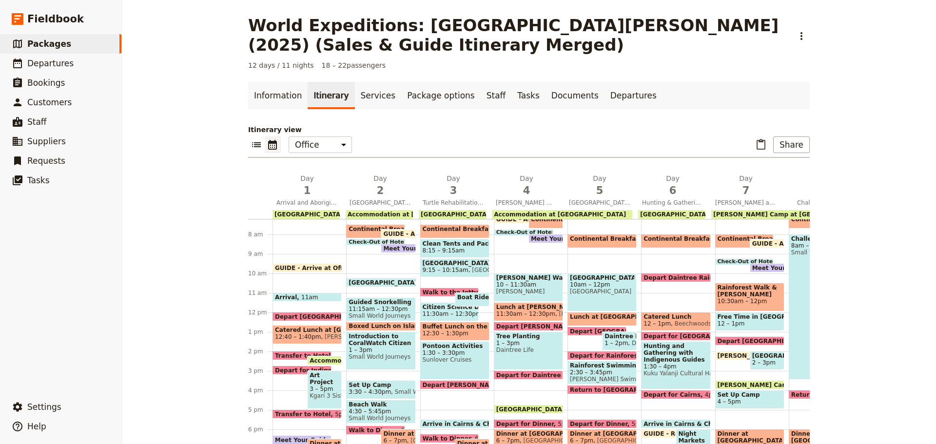
click at [503, 342] on span "1 – 3pm" at bounding box center [528, 343] width 64 height 7
select select "4"
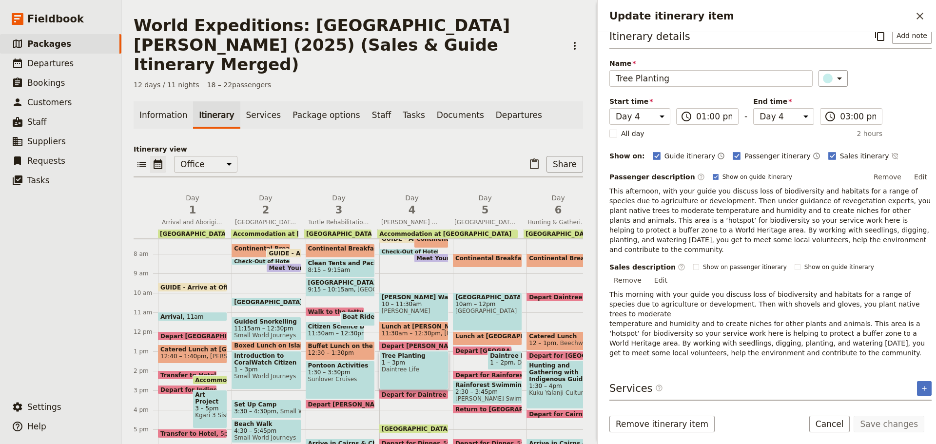
click at [625, 401] on section "Tree Planting Daintree Life 1 Qty: 22 Uses itinerary item time" at bounding box center [761, 416] width 302 height 31
click at [624, 409] on button "Tree Planting" at bounding box center [637, 414] width 51 height 10
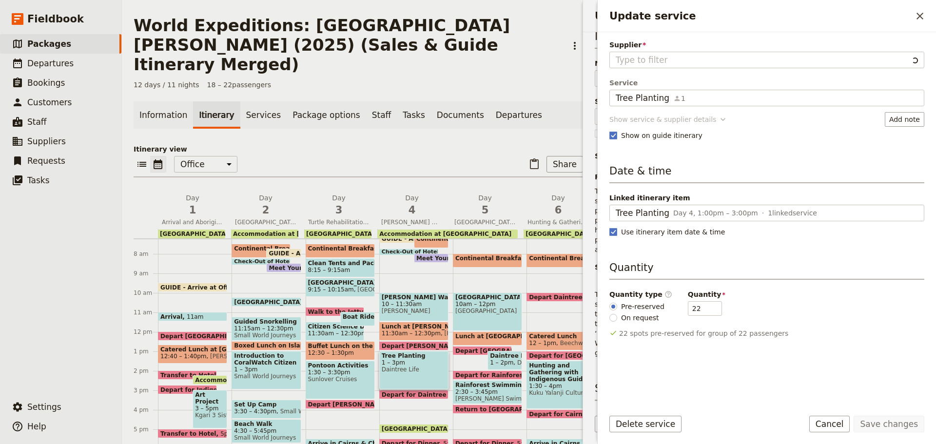
click at [634, 116] on div "Show service & supplier details" at bounding box center [663, 120] width 107 height 10
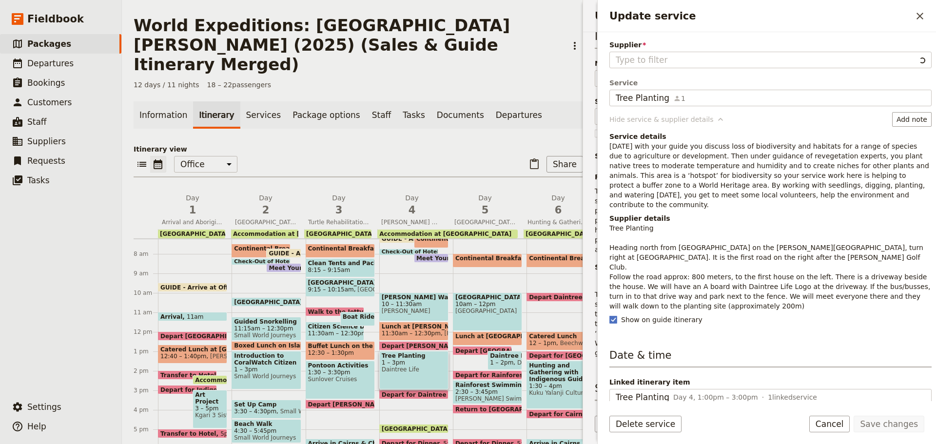
type input "Daintree Life"
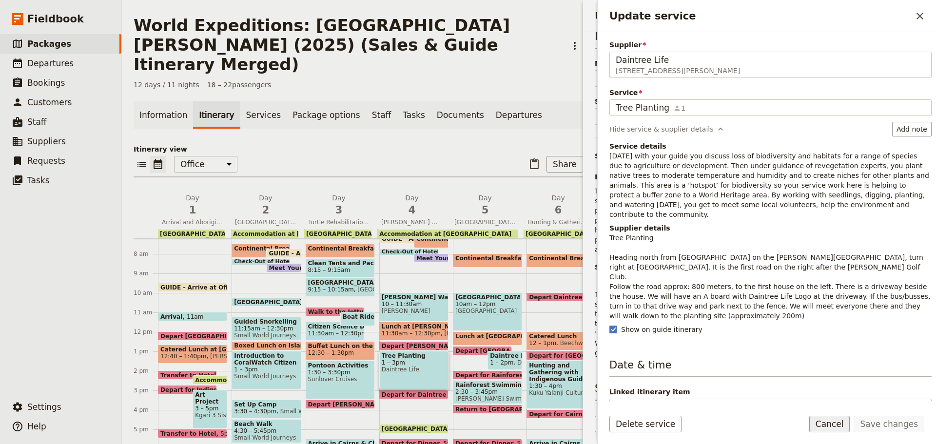
click at [841, 423] on button "Cancel" at bounding box center [830, 424] width 41 height 17
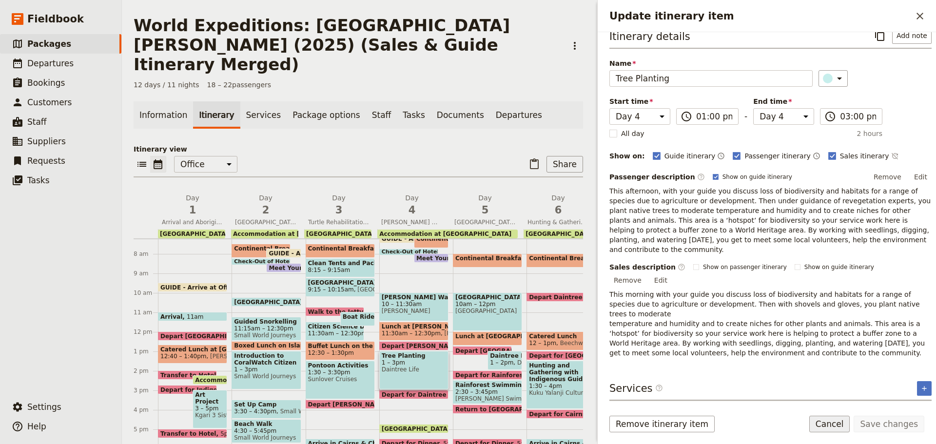
click at [842, 422] on button "Cancel" at bounding box center [830, 424] width 41 height 17
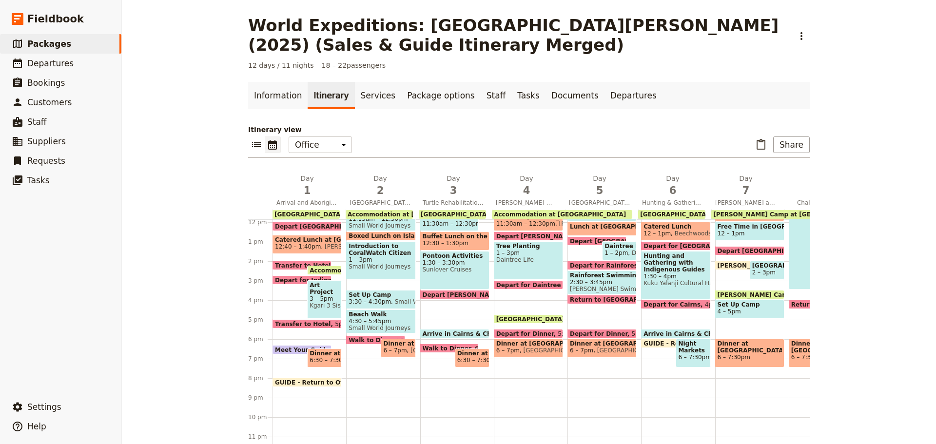
scroll to position [238, 0]
click at [516, 340] on span "Dinner at [GEOGRAPHIC_DATA]" at bounding box center [528, 343] width 64 height 7
select select "4"
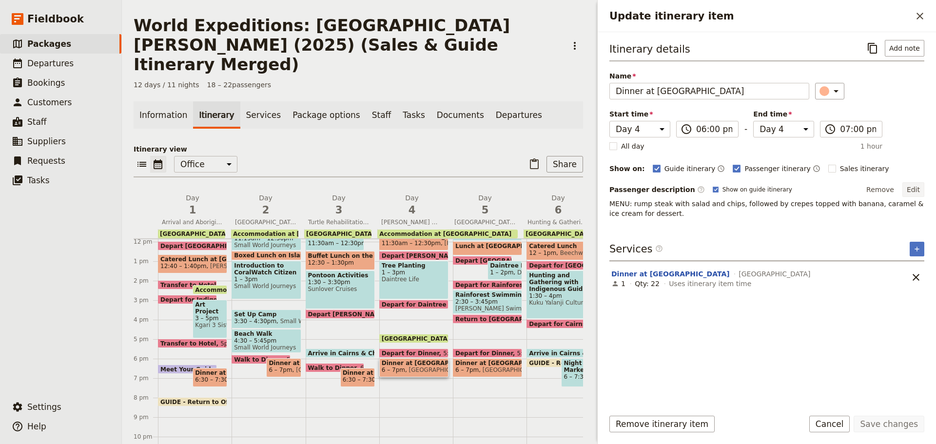
drag, startPoint x: 918, startPoint y: 190, endPoint x: 811, endPoint y: 196, distance: 107.5
click at [917, 190] on button "Edit" at bounding box center [914, 189] width 22 height 15
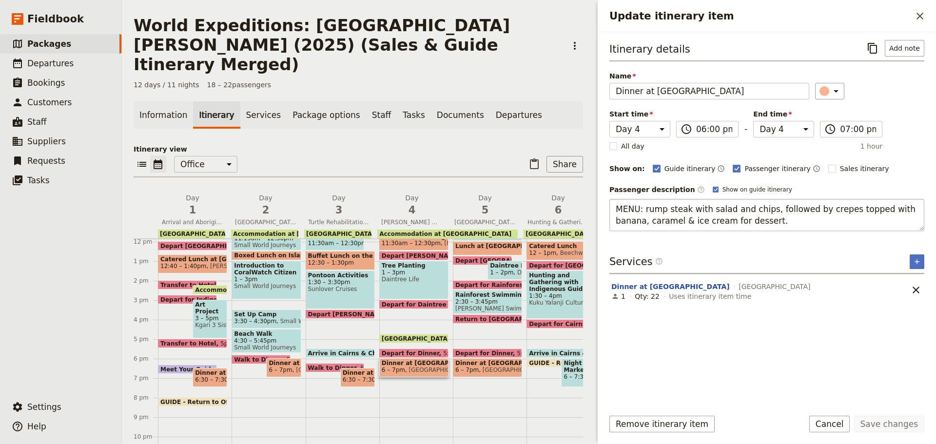
drag, startPoint x: 624, startPoint y: 213, endPoint x: 634, endPoint y: 211, distance: 10.1
click at [637, 211] on textarea "MENU: rump steak with salad and chips, followed by crepes topped with banana, c…" at bounding box center [767, 215] width 315 height 32
type textarea "Menu: rump steak with salad and chips, followed by crepes topped with banana, c…"
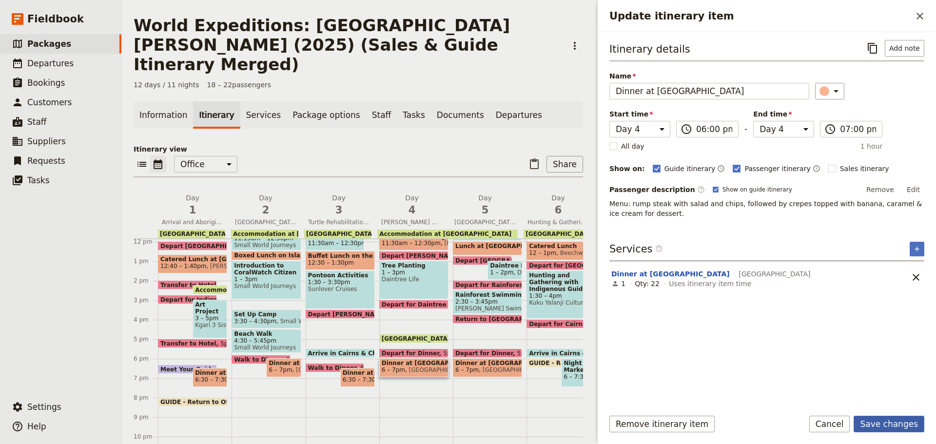
click at [896, 428] on button "Save changes" at bounding box center [889, 424] width 71 height 17
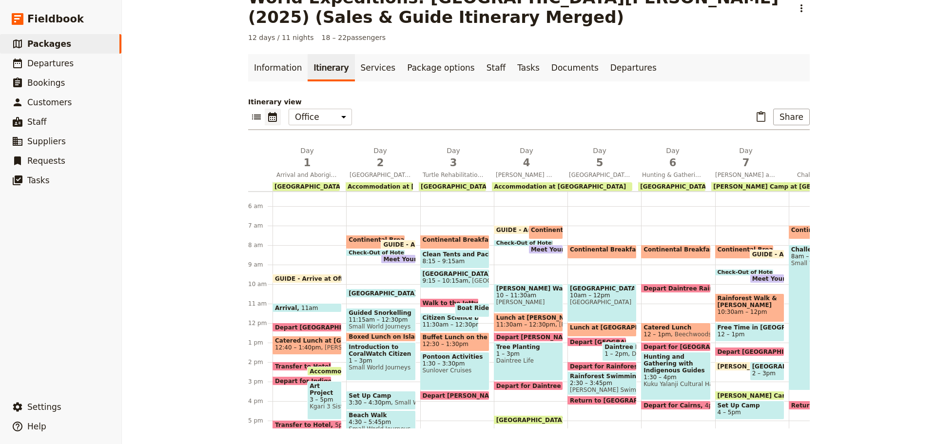
scroll to position [92, 0]
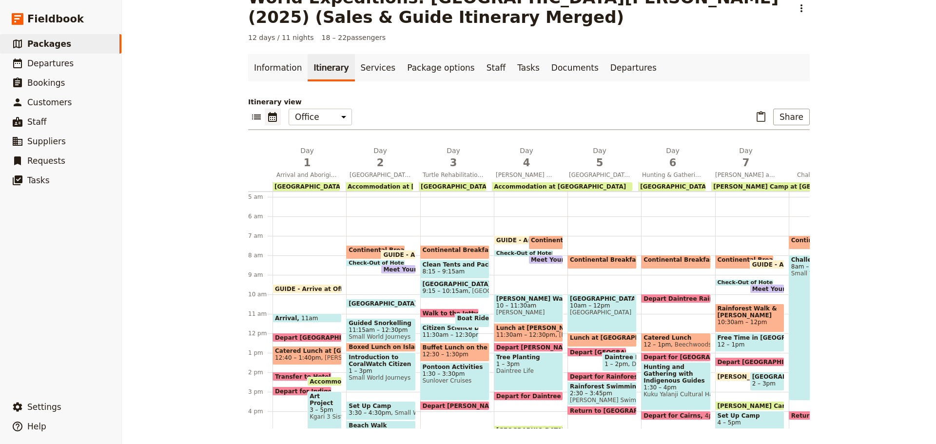
click at [580, 309] on span "10am – 12pm" at bounding box center [602, 305] width 64 height 7
select select "5"
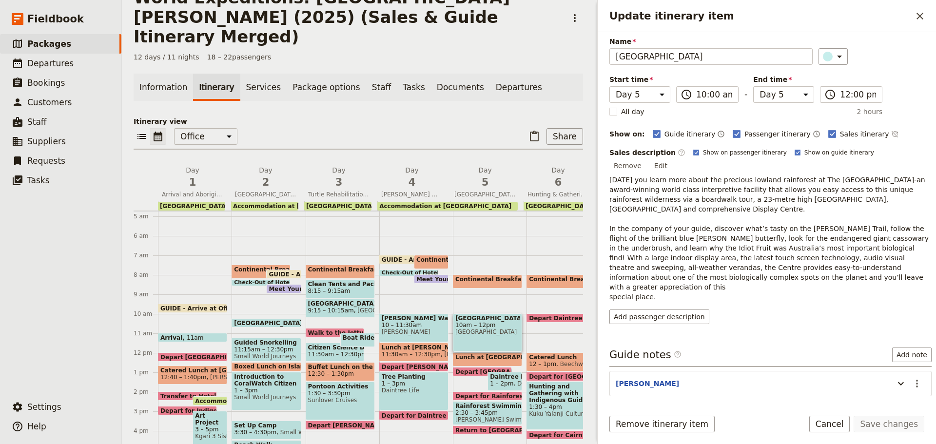
scroll to position [74, 0]
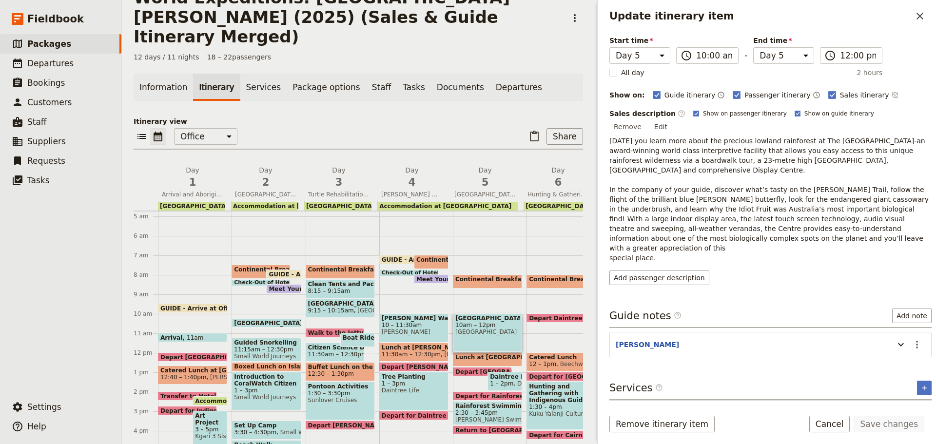
click at [651, 408] on button "Rainforest Boardwalk & [GEOGRAPHIC_DATA]" at bounding box center [699, 413] width 174 height 10
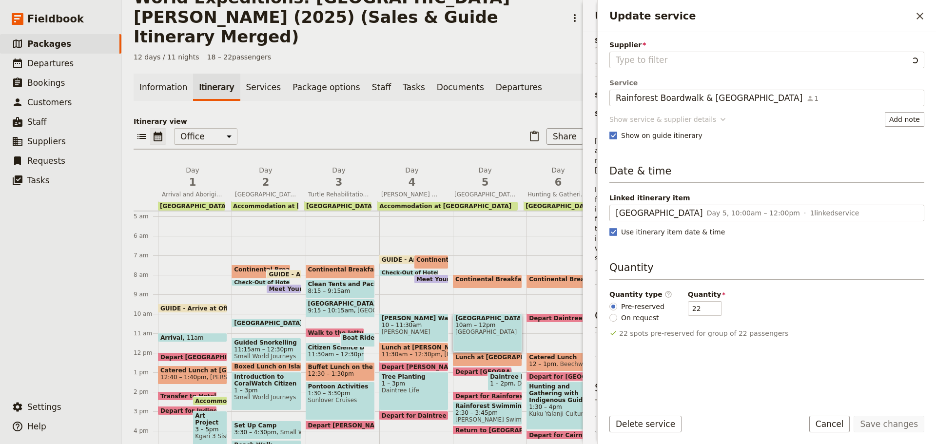
click at [642, 122] on div "Show service & supplier details" at bounding box center [663, 120] width 107 height 10
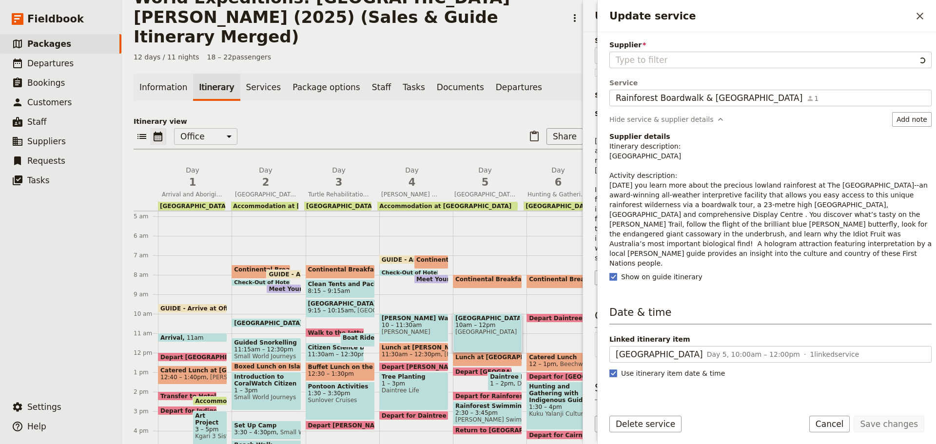
type input "[GEOGRAPHIC_DATA]"
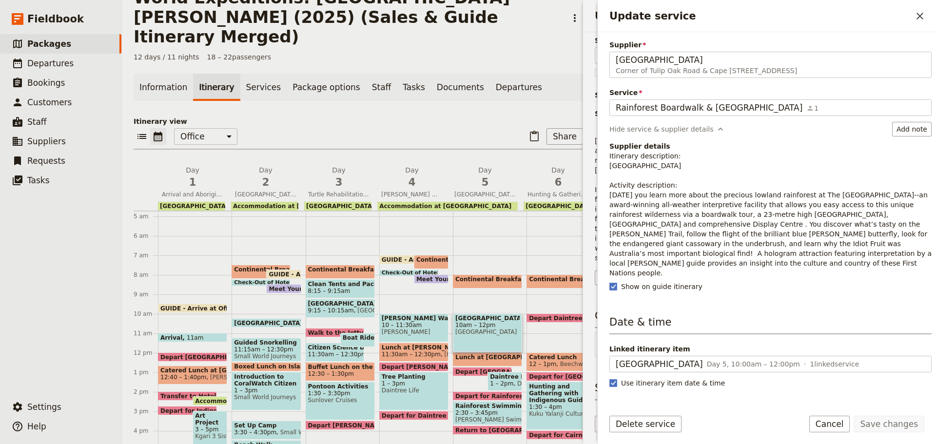
click at [650, 184] on p "Itinerary description: [GEOGRAPHIC_DATA] Activity description: [DATE] you learn…" at bounding box center [771, 214] width 322 height 127
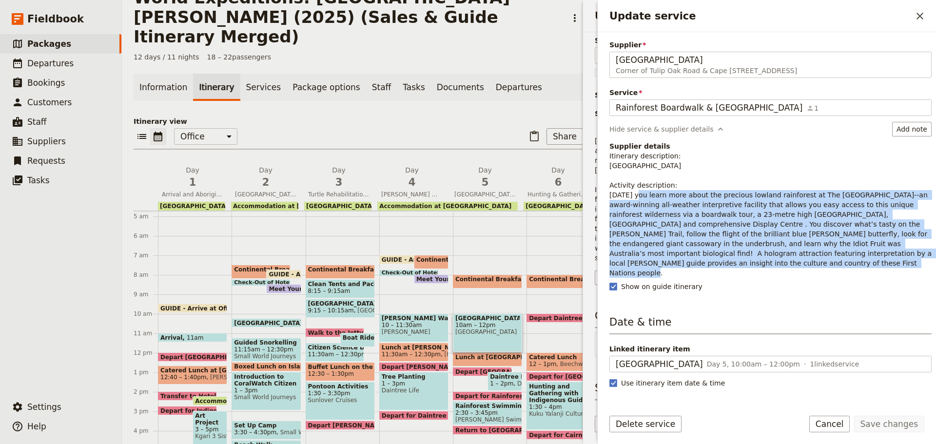
drag, startPoint x: 609, startPoint y: 195, endPoint x: 923, endPoint y: 255, distance: 319.7
click at [923, 255] on div "Supplier [GEOGRAPHIC_DATA] Corner of [GEOGRAPHIC_DATA] [GEOGRAPHIC_DATA] Discov…" at bounding box center [767, 216] width 338 height 369
copy p "[DATE] you learn more about the precious lowland rainforest at The [GEOGRAPHIC_…"
click at [839, 423] on button "Cancel" at bounding box center [830, 424] width 41 height 17
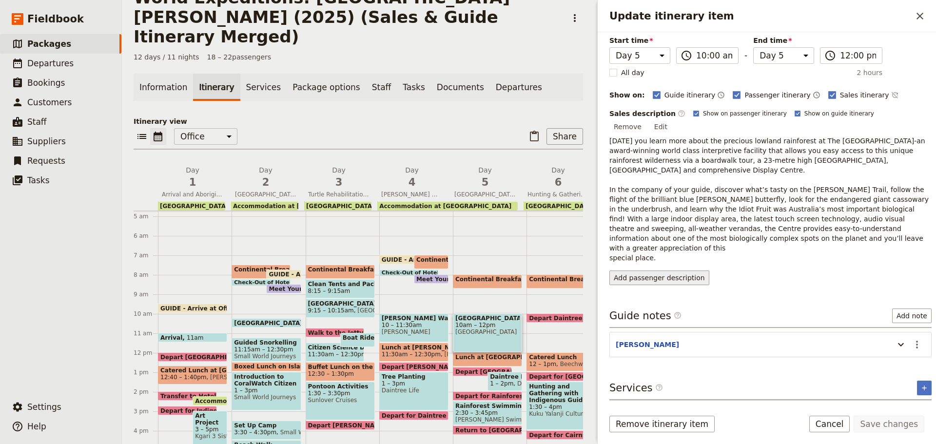
click at [669, 271] on button "Add passenger description" at bounding box center [660, 278] width 100 height 15
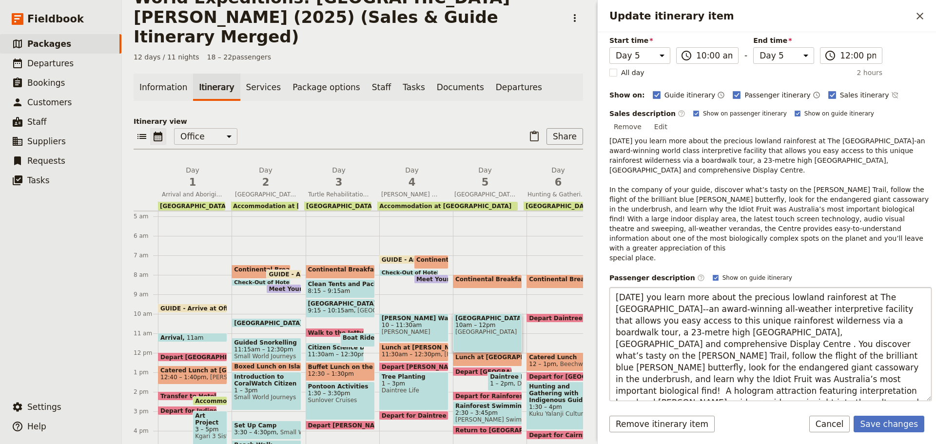
click at [897, 287] on textarea "[DATE] you learn more about the precious lowland rainforest at The [GEOGRAPHIC_…" at bounding box center [771, 344] width 322 height 114
click at [681, 287] on textarea "[DATE] you learn more about the precious lowland rainforest at The [GEOGRAPHIC_…" at bounding box center [771, 344] width 322 height 114
click at [900, 301] on textarea "[DATE] you learn more about the precious lowland rainforest at The [GEOGRAPHIC_…" at bounding box center [771, 344] width 322 height 114
click at [896, 301] on textarea "[DATE] you learn more about the precious lowland rainforest at The [GEOGRAPHIC_…" at bounding box center [771, 344] width 322 height 114
drag, startPoint x: 649, startPoint y: 321, endPoint x: 671, endPoint y: 307, distance: 26.5
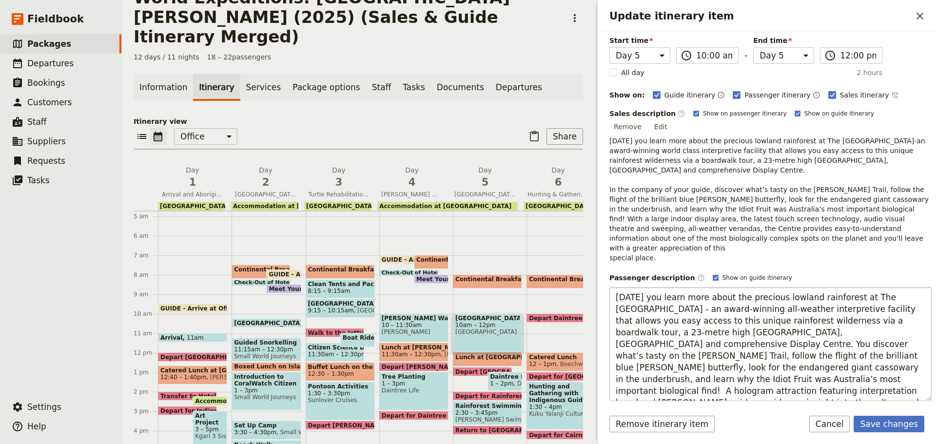
click at [649, 321] on textarea "[DATE] you learn more about the precious lowland rainforest at The [GEOGRAPHIC_…" at bounding box center [771, 344] width 322 height 114
click at [905, 334] on textarea "[DATE] you learn more about the precious lowland rainforest at The [GEOGRAPHIC_…" at bounding box center [771, 344] width 322 height 114
type textarea "[DATE] you learn more about the precious lowland rainforest at The [GEOGRAPHIC_…"
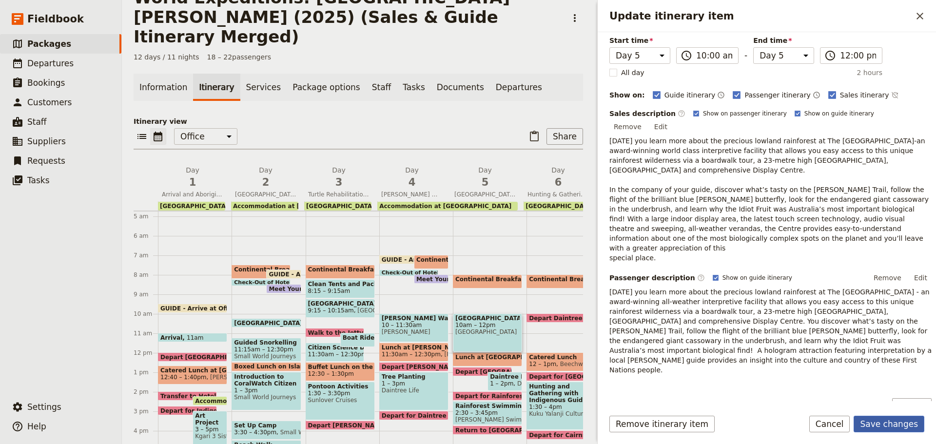
click at [891, 426] on button "Save changes" at bounding box center [889, 424] width 71 height 17
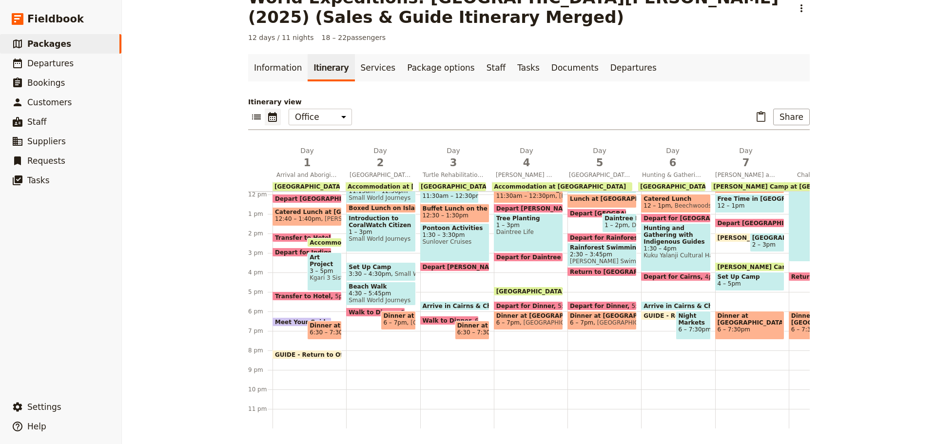
scroll to position [238, 0]
click at [583, 251] on span "2:30 – 3:45pm" at bounding box center [602, 254] width 64 height 7
select select "5"
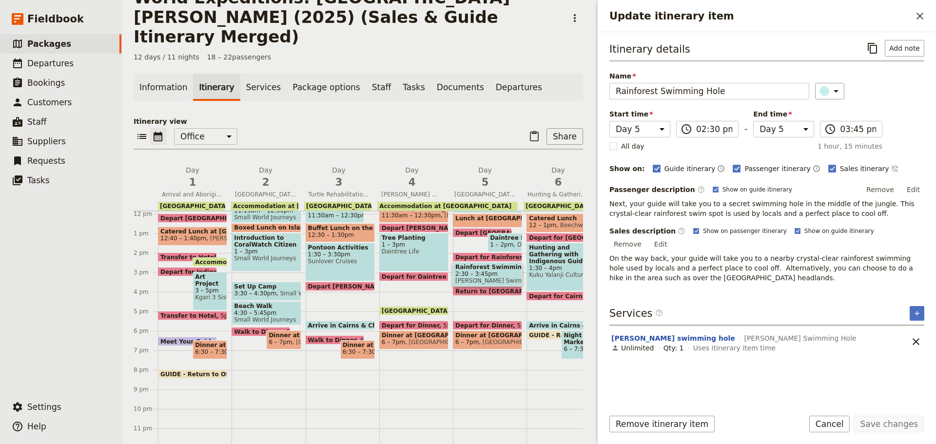
drag, startPoint x: 683, startPoint y: 235, endPoint x: 710, endPoint y: 238, distance: 26.5
click at [694, 234] on rect "Update itinerary item" at bounding box center [696, 230] width 5 height 5
click at [693, 227] on input "Show on passenger itinerary" at bounding box center [693, 227] width 0 height 0
checkbox input "false"
click at [769, 236] on div "Sales description ​ Show on passenger itinerary Show on guide itinerary Remove …" at bounding box center [767, 238] width 315 height 25
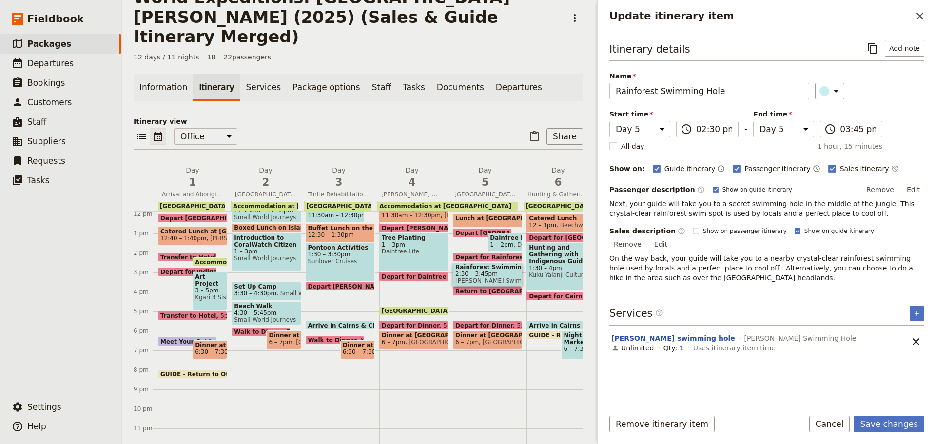
click at [795, 234] on rect "Update itinerary item" at bounding box center [797, 230] width 5 height 5
click at [794, 227] on input "Show on guide itinerary" at bounding box center [794, 227] width 0 height 0
checkbox input "false"
click at [893, 426] on button "Save changes" at bounding box center [889, 424] width 71 height 17
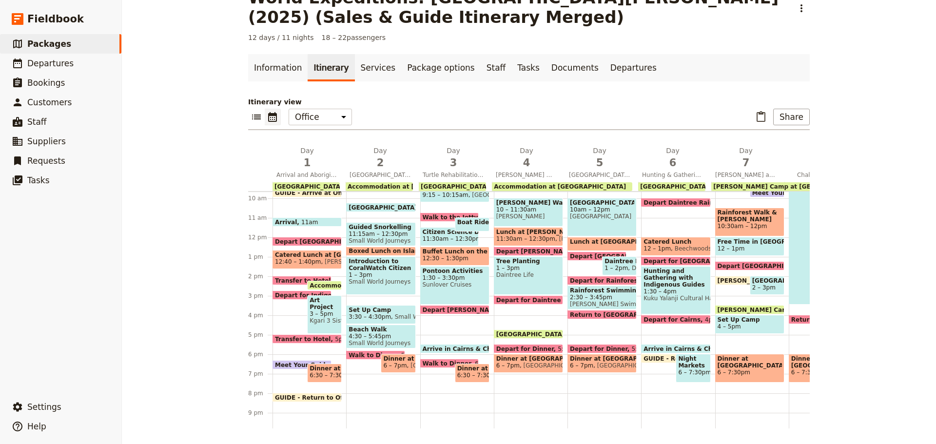
scroll to position [141, 0]
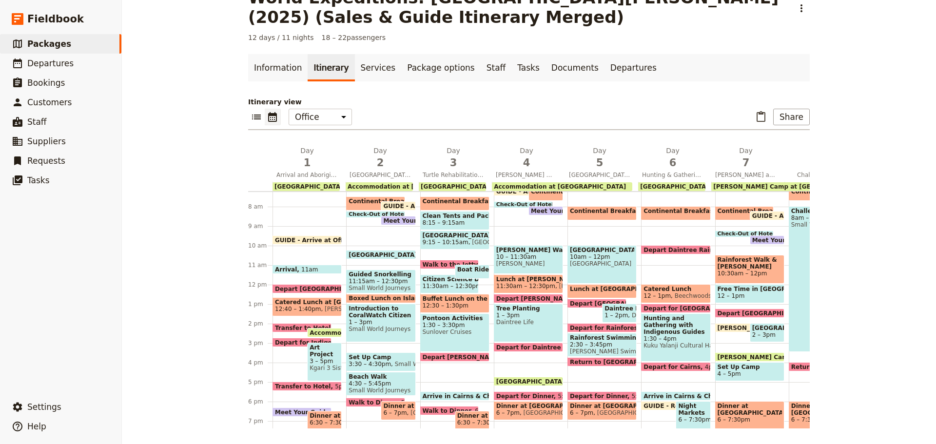
click at [681, 344] on div "Hunting and Gathering with Indigenous Guides 1:30 – 4pm Kuku Yalanji Cultural H…" at bounding box center [675, 338] width 69 height 48
select select "6"
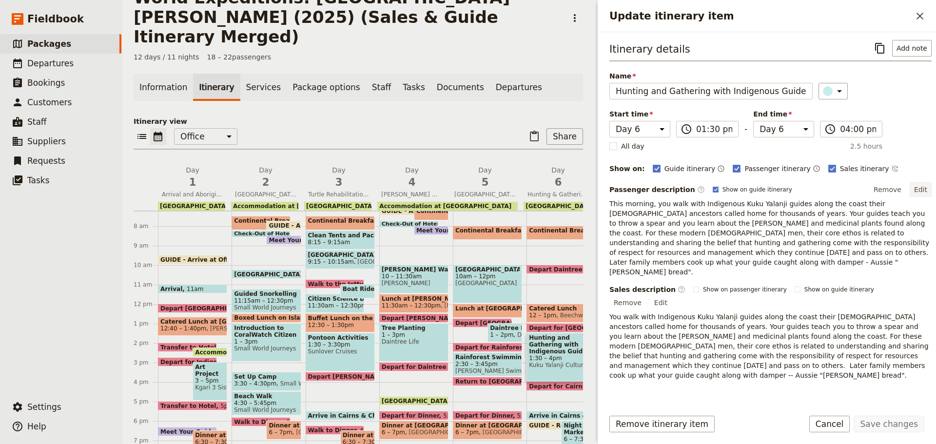
click at [910, 191] on button "Edit" at bounding box center [921, 189] width 22 height 15
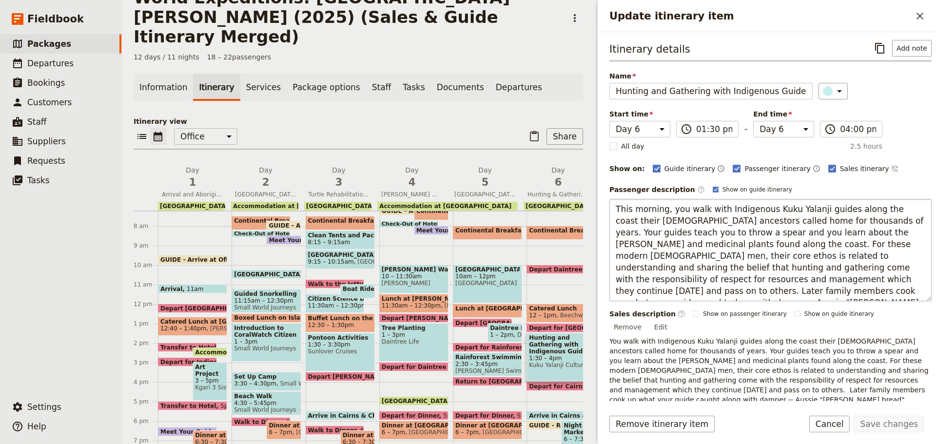
click at [645, 209] on textarea "This morning, you walk with Indigenous Kuku Yalanji guides along the coast thei…" at bounding box center [771, 250] width 322 height 102
type textarea "This afternoon, you walk with Indigenous Kuku Yalanji guides along the coast th…"
click at [898, 427] on button "Save changes" at bounding box center [889, 424] width 71 height 17
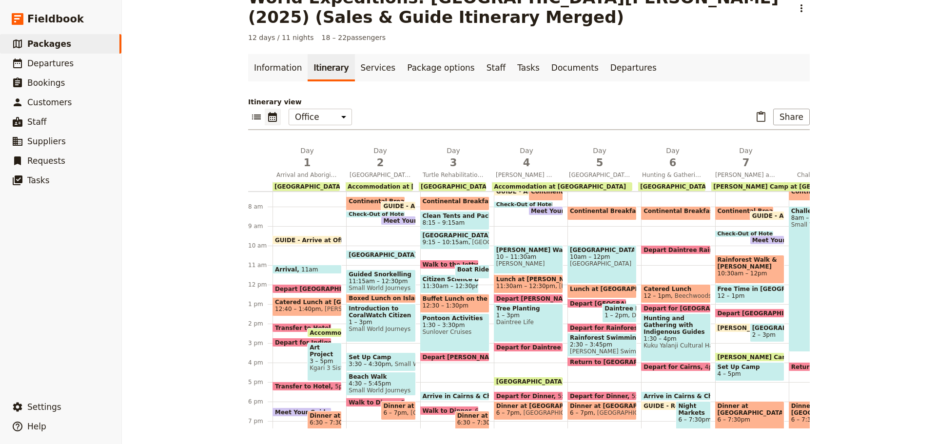
click at [651, 327] on span "Hunting and Gathering with Indigenous Guides" at bounding box center [676, 325] width 64 height 20
select select "6"
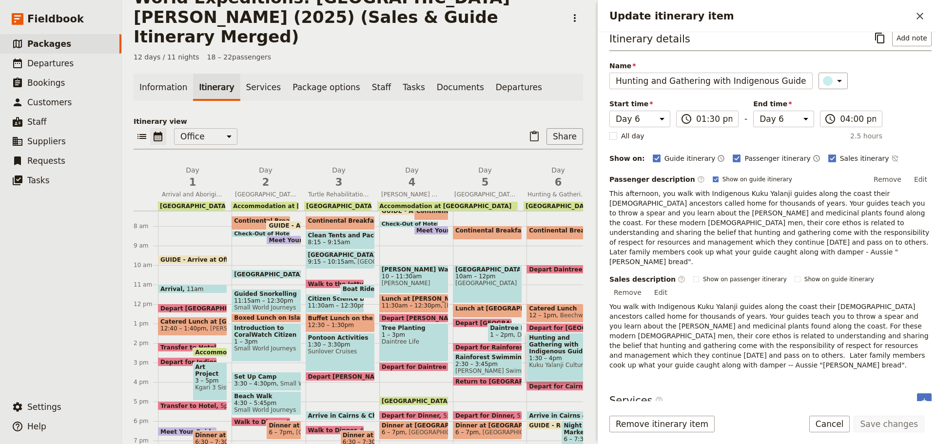
scroll to position [13, 0]
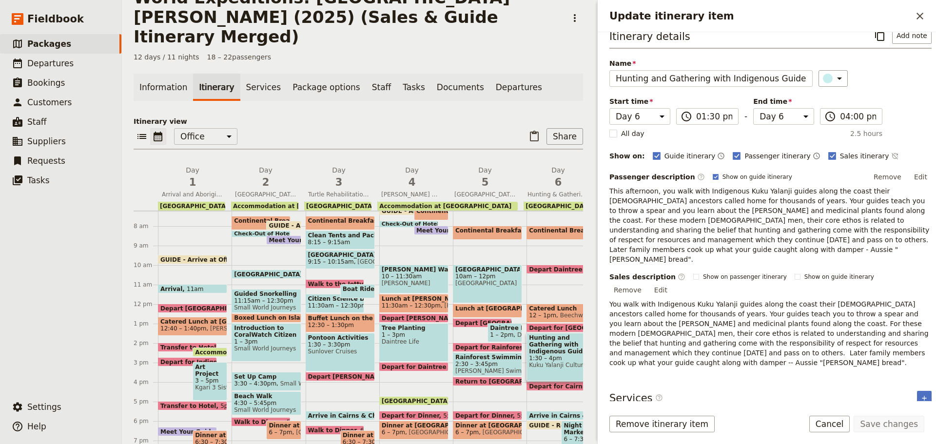
click at [647, 418] on button "AM or PM Cultural Activity" at bounding box center [662, 423] width 101 height 10
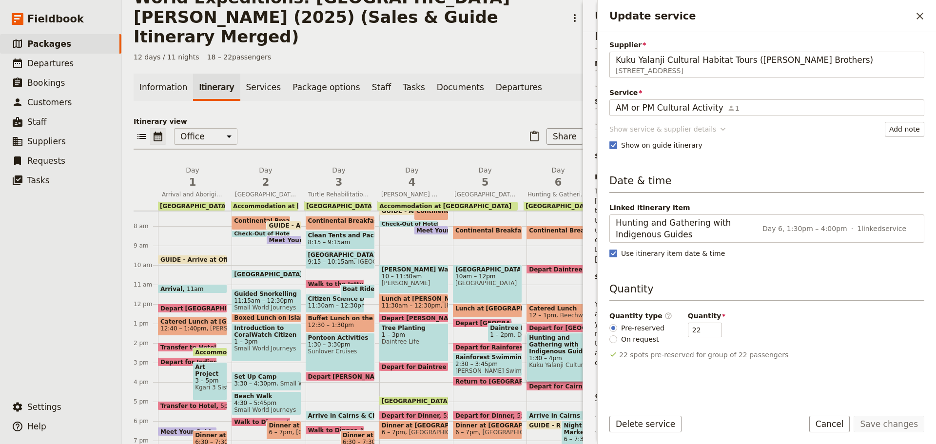
type input "Kuku Yalanji Cultural Habitat Tours ([PERSON_NAME] Brothers)"
click at [639, 123] on button "Show service & supplier details" at bounding box center [669, 129] width 119 height 15
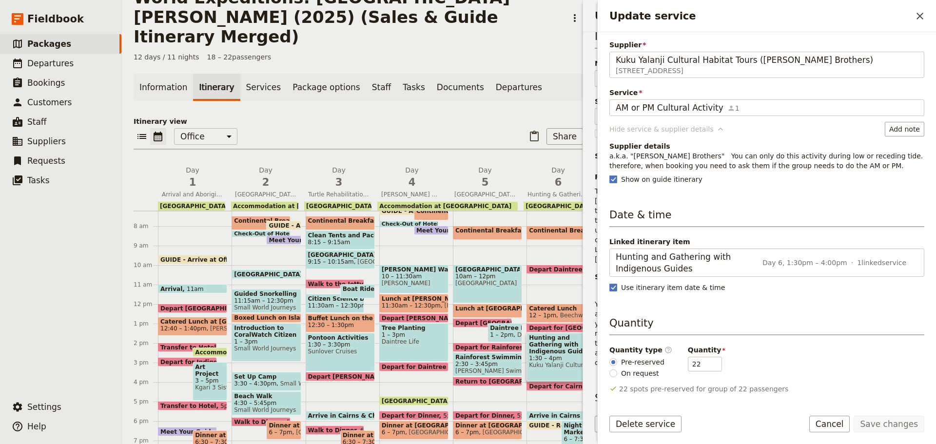
click at [647, 130] on div "Hide service & supplier details" at bounding box center [662, 129] width 104 height 10
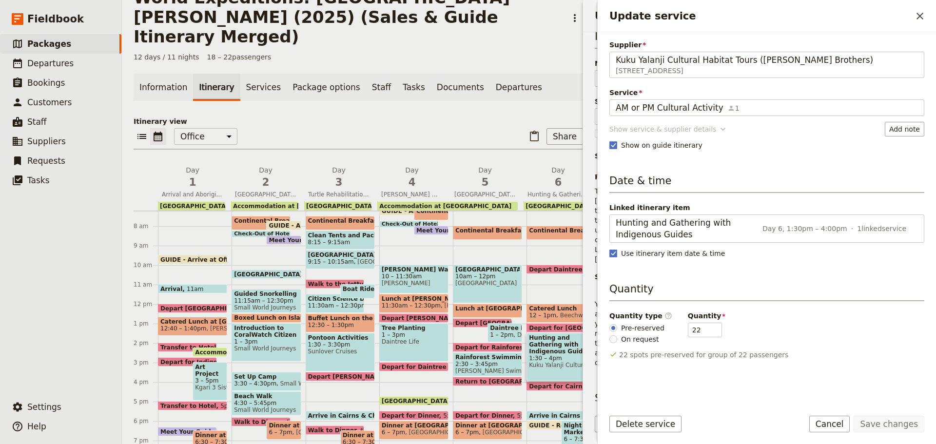
click at [646, 130] on div "Show service & supplier details" at bounding box center [663, 129] width 107 height 10
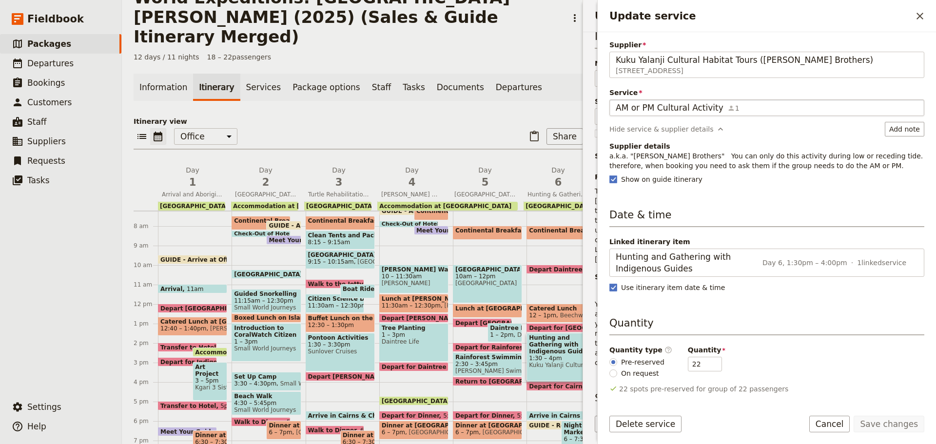
click at [831, 109] on div "AM or PM Cultural Activity 1" at bounding box center [767, 108] width 302 height 12
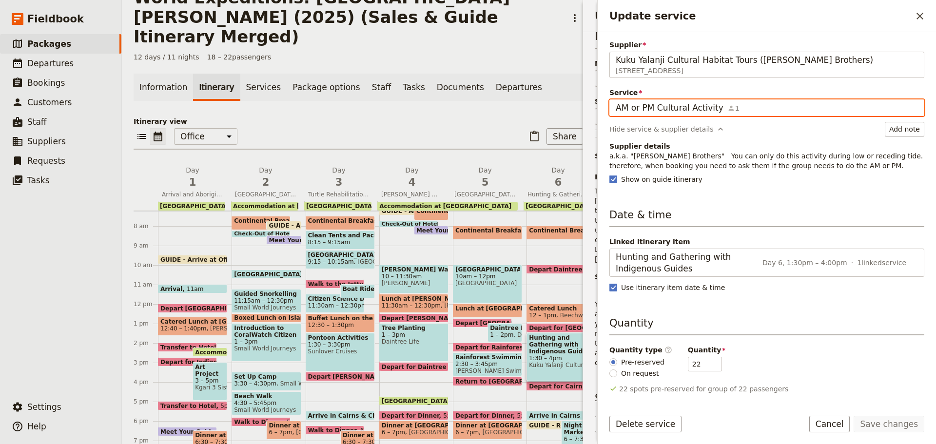
click at [616, 100] on input "AM or PM Cultural Activity" at bounding box center [615, 99] width 0 height 0
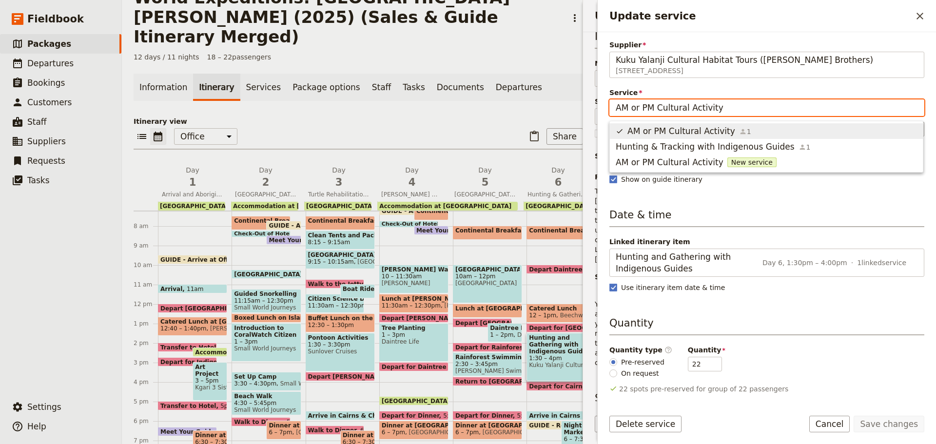
scroll to position [0, 0]
click at [744, 145] on span "Hunting & Tracking with Indigenous Guides" at bounding box center [705, 147] width 179 height 12
type input "Hunting & Tracking with Indigenous Guides"
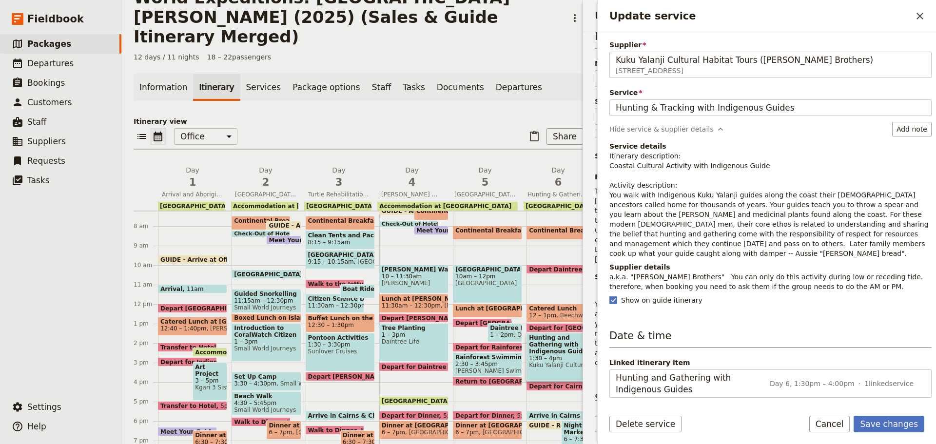
click at [638, 218] on p "Itinerary description: Coastal Cultural Activity with Indigenous Guide Activity…" at bounding box center [771, 204] width 322 height 107
click at [907, 429] on button "Save changes" at bounding box center [889, 424] width 71 height 17
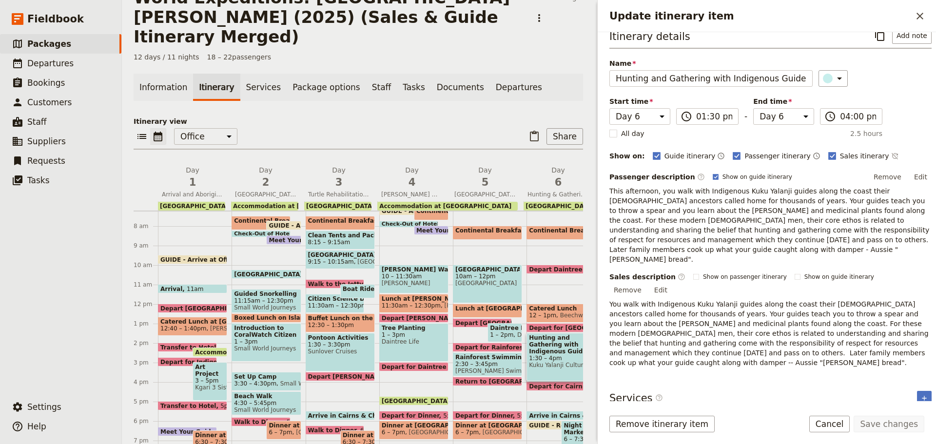
scroll to position [8, 0]
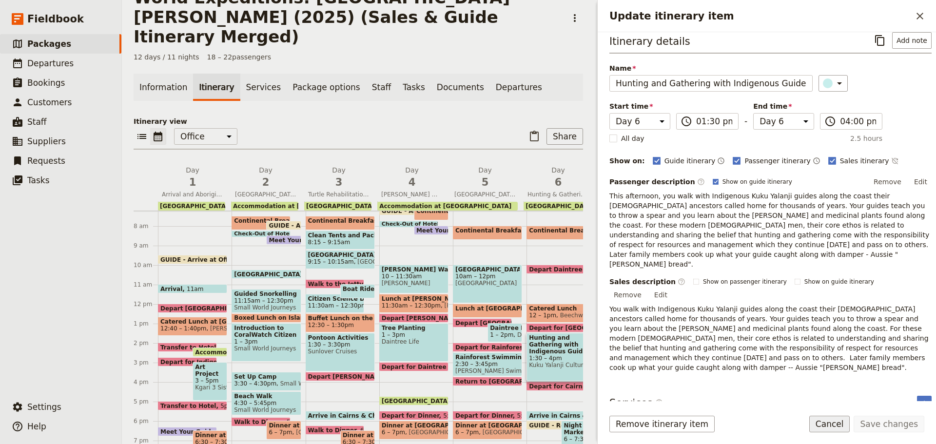
click at [834, 426] on button "Cancel" at bounding box center [830, 424] width 41 height 17
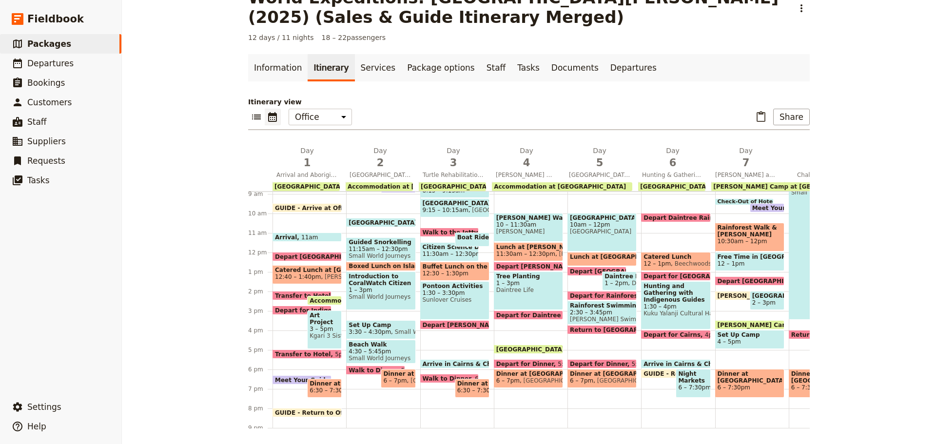
scroll to position [190, 0]
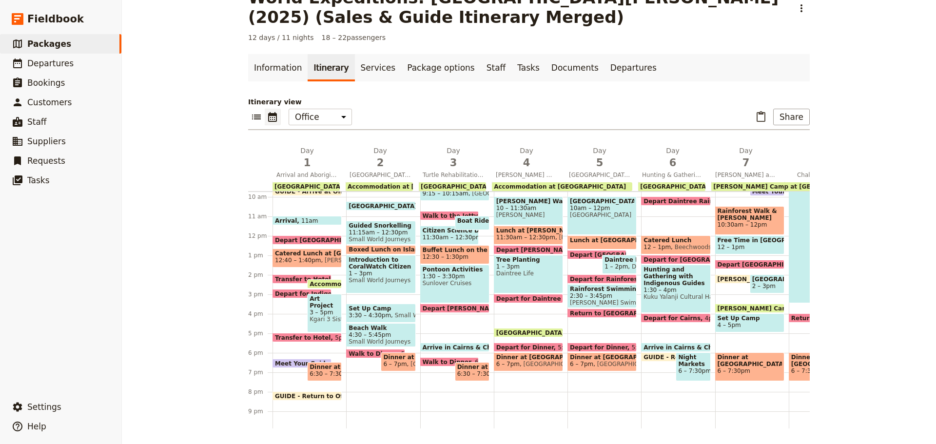
click at [674, 349] on span at bounding box center [676, 350] width 68 height 4
select select "6"
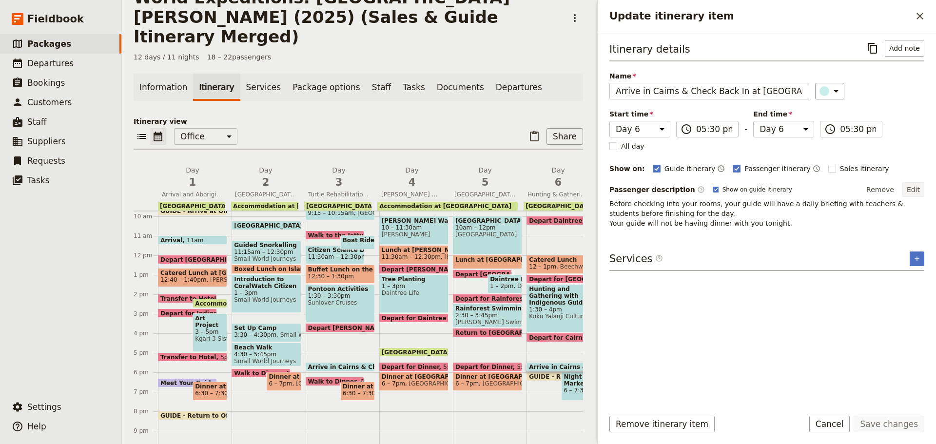
click at [913, 188] on button "Edit" at bounding box center [914, 189] width 22 height 15
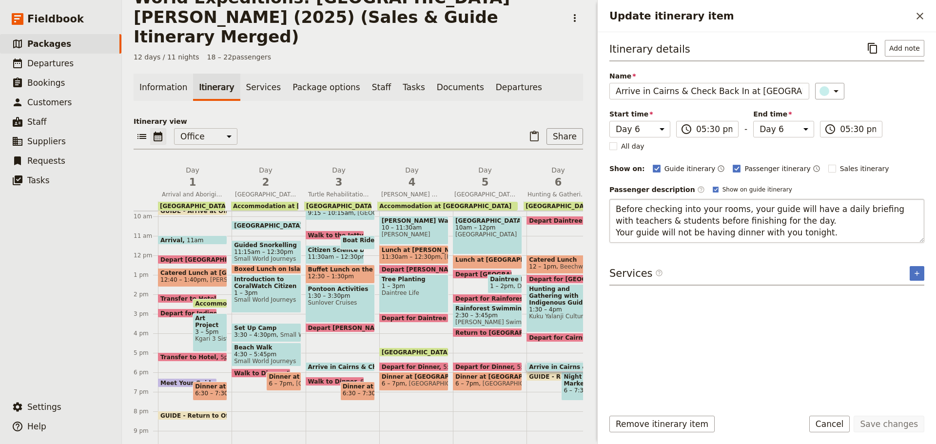
drag, startPoint x: 781, startPoint y: 234, endPoint x: 813, endPoint y: 233, distance: 32.2
click at [813, 233] on textarea "Before checking into your rooms, your guide will have a daily briefing with tea…" at bounding box center [767, 221] width 315 height 44
type textarea "Before checking into your rooms, your guide will have a daily briefing with tea…"
click at [881, 426] on button "Save changes" at bounding box center [889, 424] width 71 height 17
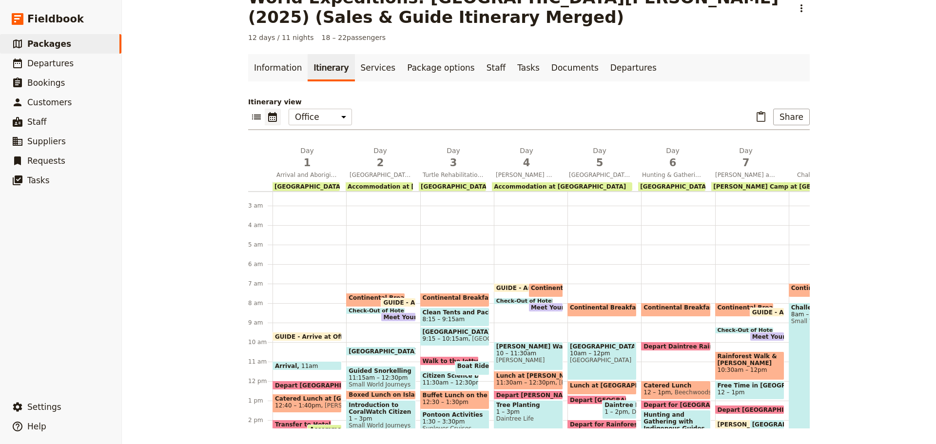
scroll to position [98, 0]
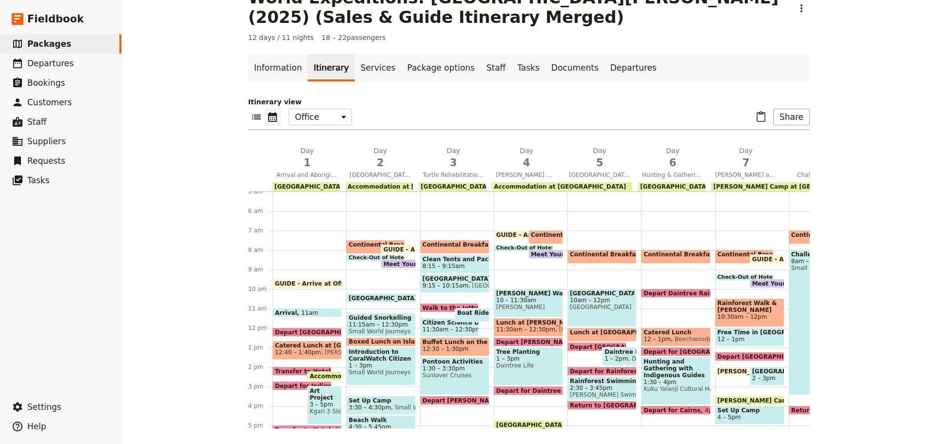
click at [317, 282] on span "GUIDE - Arrive at Office" at bounding box center [315, 283] width 81 height 6
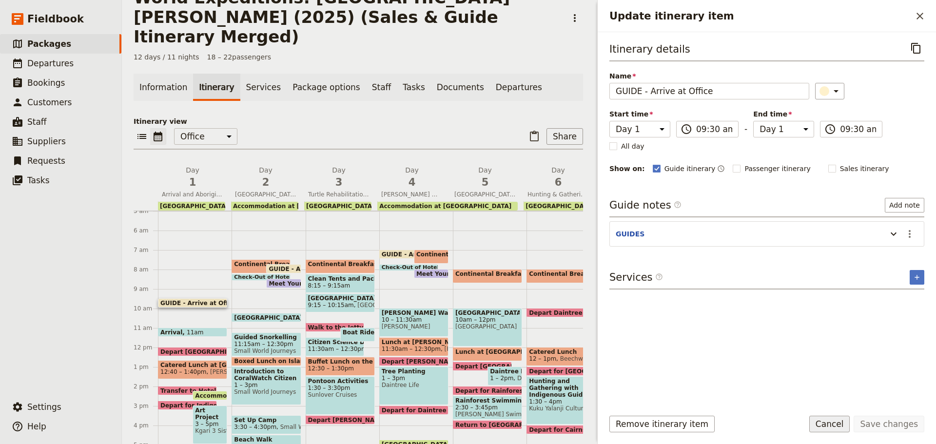
click at [836, 419] on button "Cancel" at bounding box center [830, 424] width 41 height 17
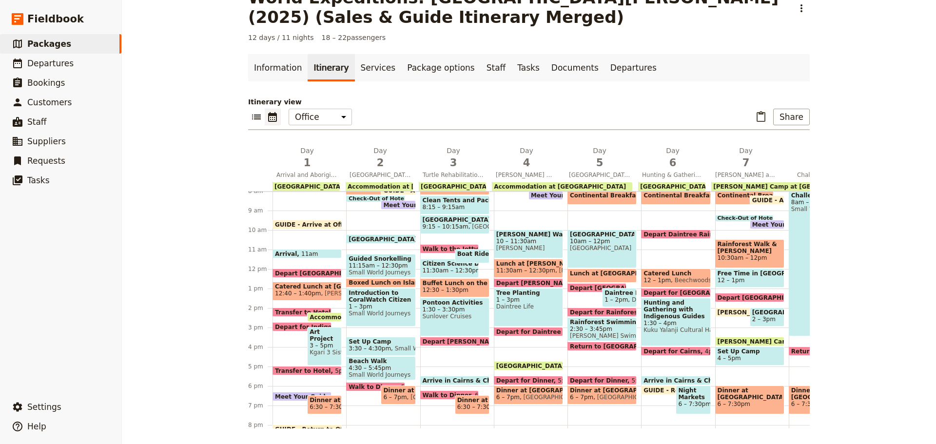
scroll to position [238, 0]
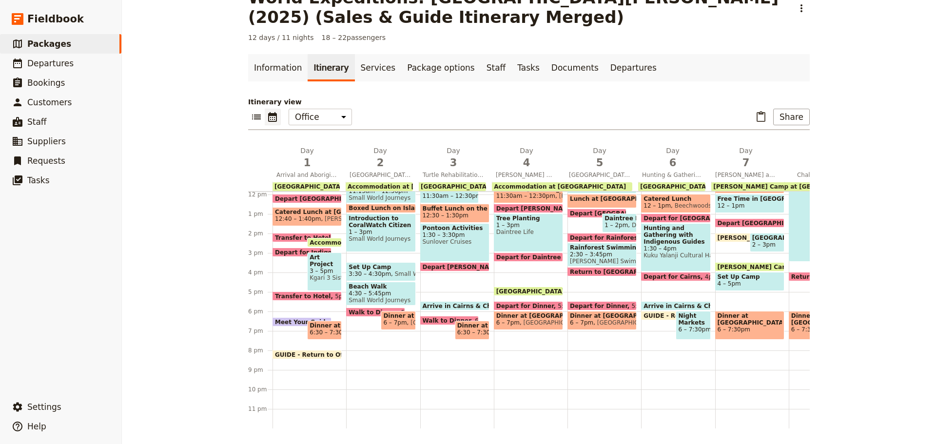
click at [311, 297] on span at bounding box center [307, 299] width 68 height 4
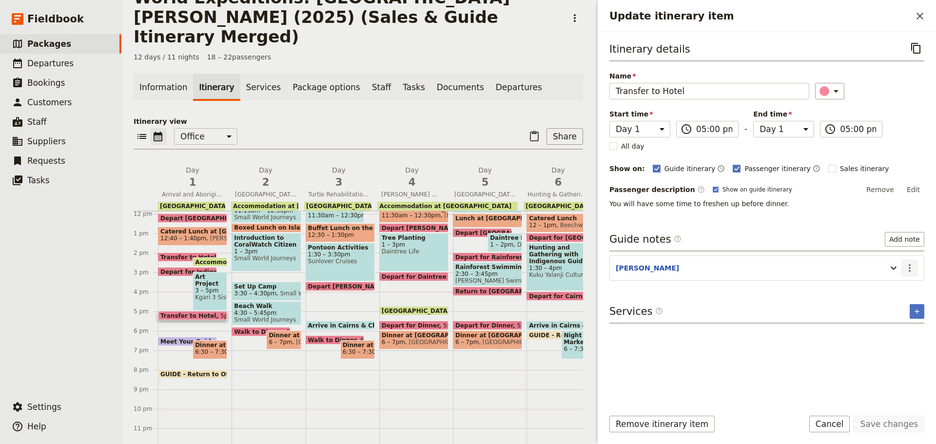
click at [908, 267] on icon "Actions" at bounding box center [910, 268] width 12 height 12
click at [904, 290] on span "Edit note" at bounding box center [889, 289] width 45 height 10
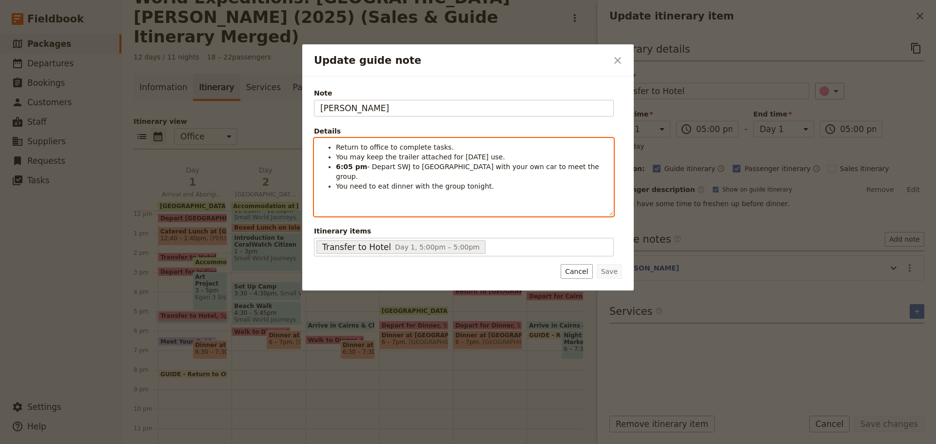
click at [385, 184] on div "Return to office to complete tasks. You may keep the trailer attached for [DATE…" at bounding box center [464, 178] width 299 height 78
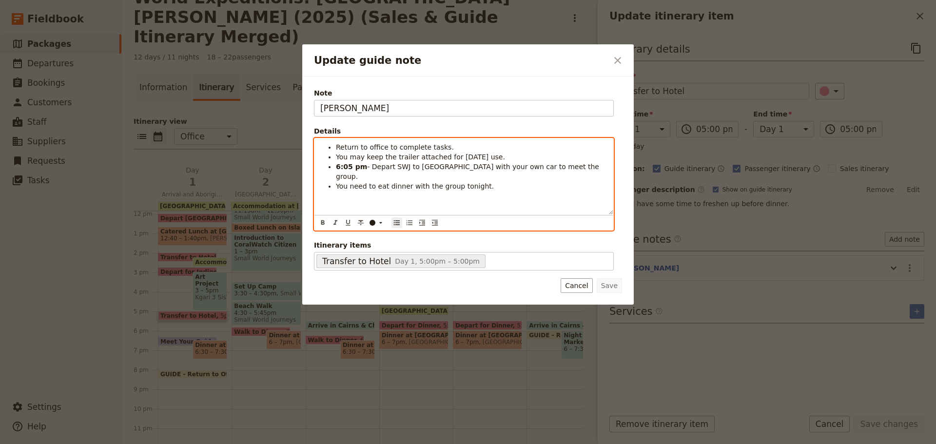
click at [384, 164] on span "- Depart SWJ to [GEOGRAPHIC_DATA] with your own car to meet the group." at bounding box center [468, 172] width 265 height 18
drag, startPoint x: 337, startPoint y: 158, endPoint x: 529, endPoint y: 159, distance: 191.2
click at [529, 159] on li "You may keep the trailer attached for [DATE] use." at bounding box center [472, 157] width 272 height 10
copy span "You may keep the trailer attached for [DATE] use."
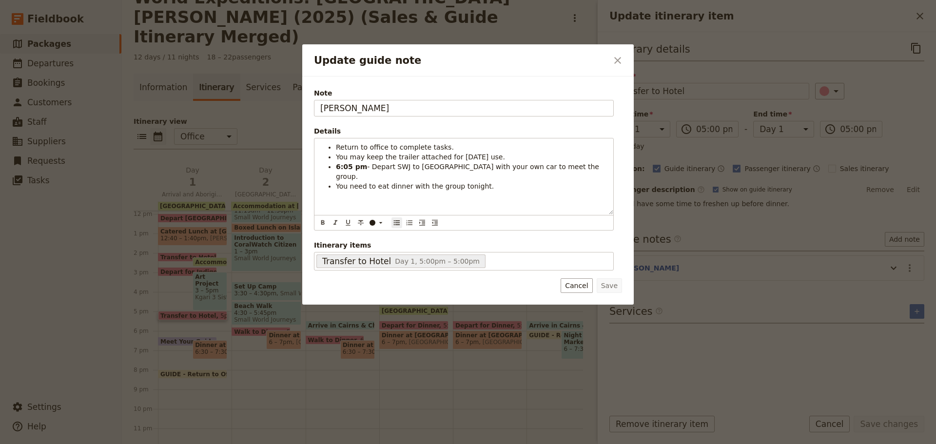
click at [580, 289] on button "Cancel" at bounding box center [577, 285] width 32 height 15
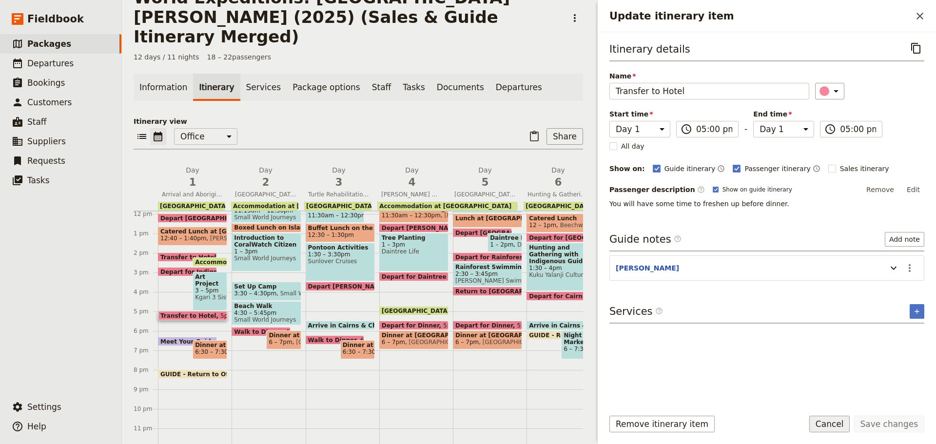
click at [848, 429] on button "Cancel" at bounding box center [830, 424] width 41 height 17
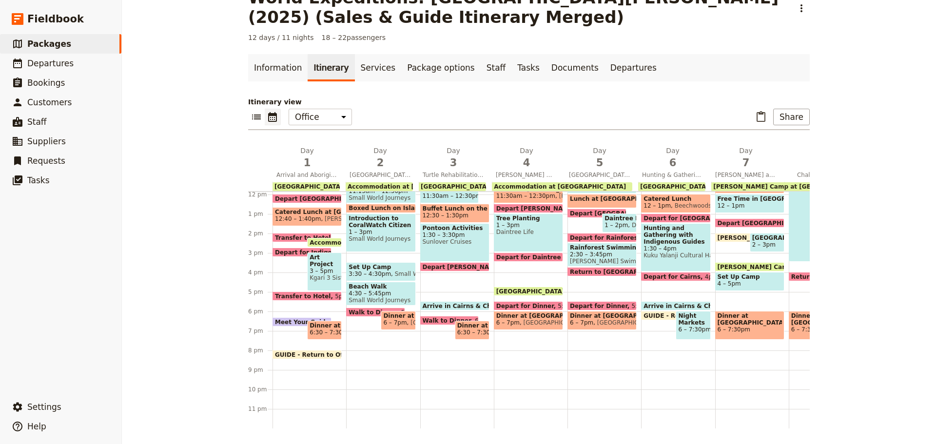
click at [656, 316] on span at bounding box center [671, 318] width 58 height 4
select select "6"
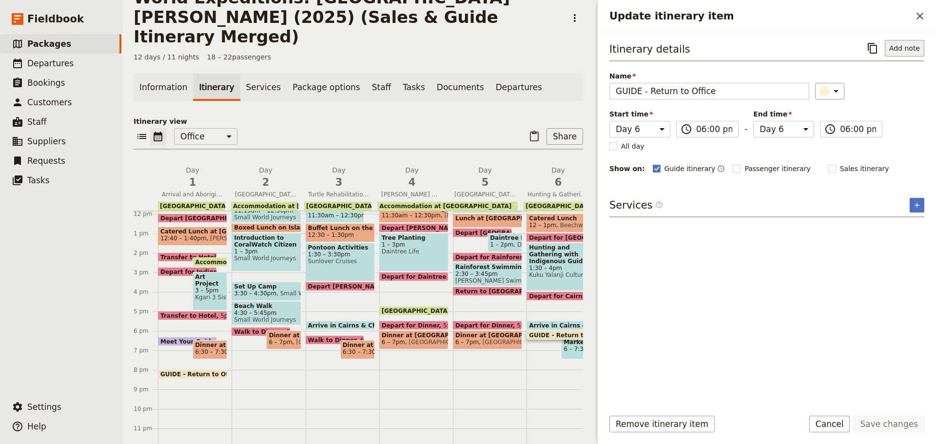
click at [900, 48] on button "Add note" at bounding box center [905, 48] width 40 height 17
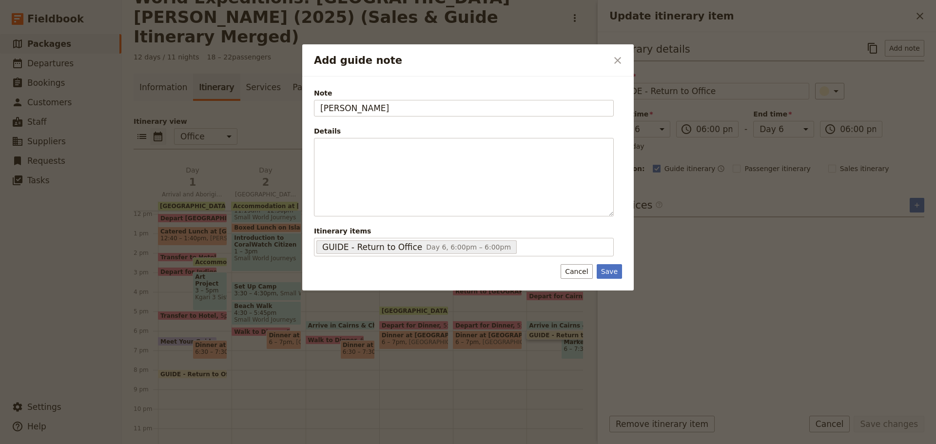
type input "[PERSON_NAME]"
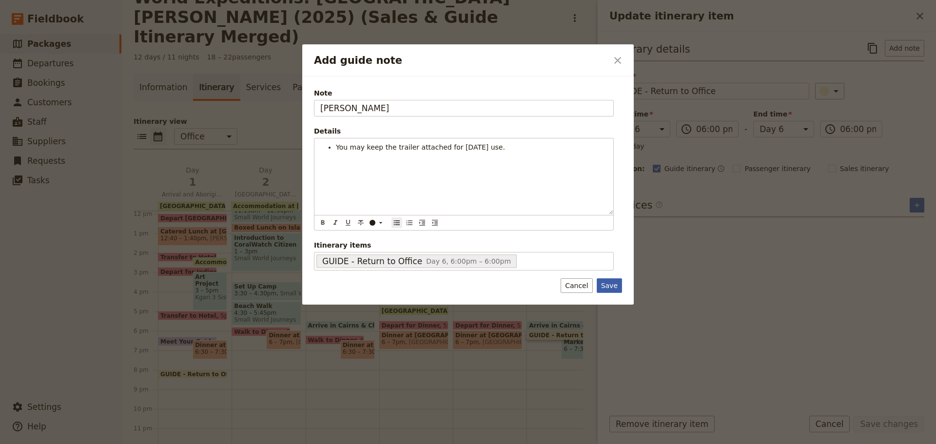
click at [605, 289] on button "Save" at bounding box center [609, 285] width 25 height 15
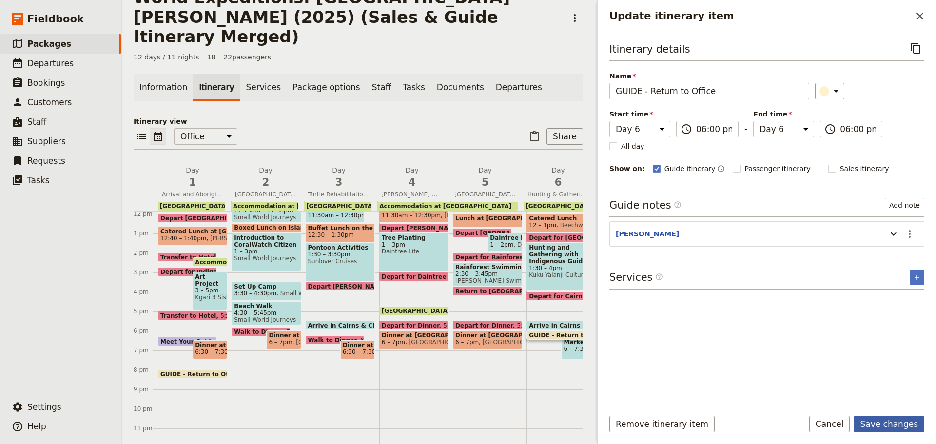
click at [889, 423] on button "Save changes" at bounding box center [889, 424] width 71 height 17
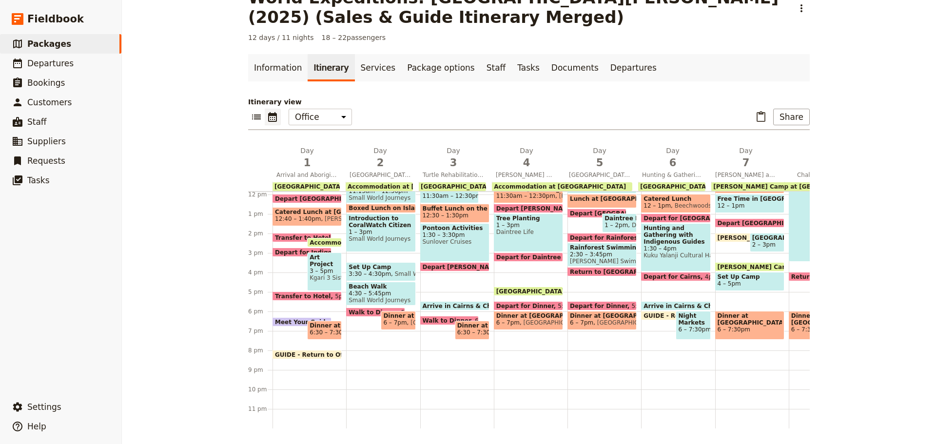
click at [688, 277] on span at bounding box center [676, 279] width 68 height 4
select select "6"
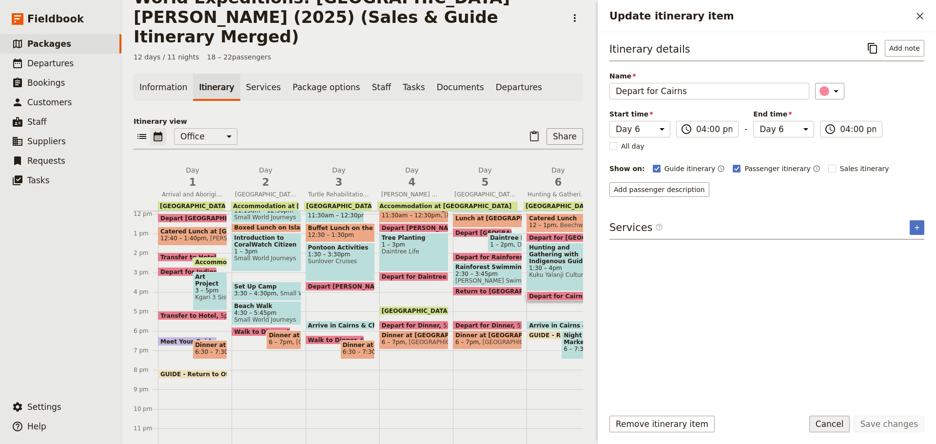
click at [848, 420] on button "Cancel" at bounding box center [830, 424] width 41 height 17
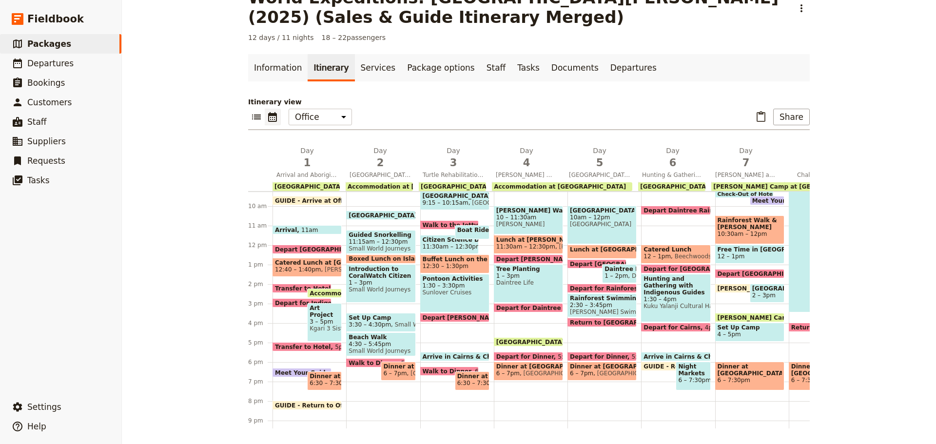
scroll to position [190, 0]
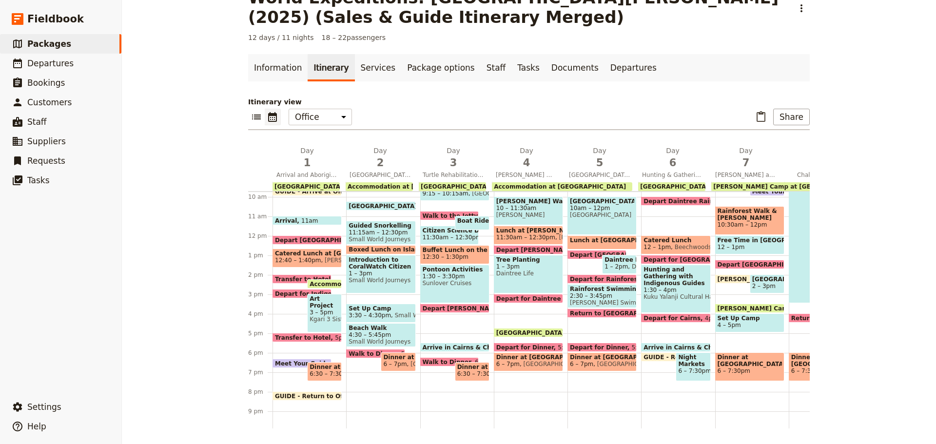
click at [748, 243] on span "Free Time in [GEOGRAPHIC_DATA] & Lunch on Own" at bounding box center [750, 240] width 64 height 7
select select "7"
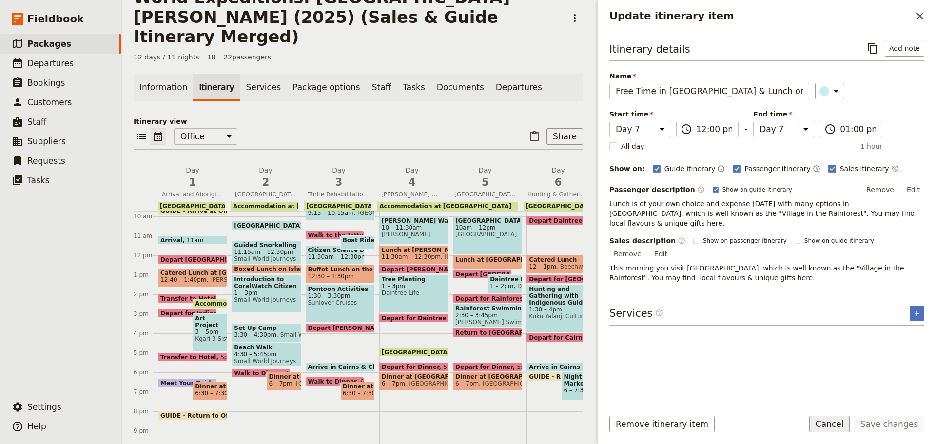
click at [842, 422] on button "Cancel" at bounding box center [830, 424] width 41 height 17
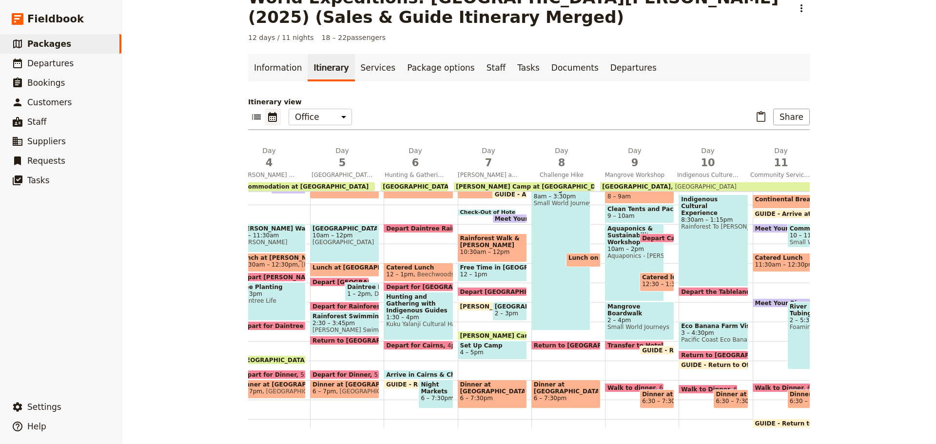
scroll to position [141, 0]
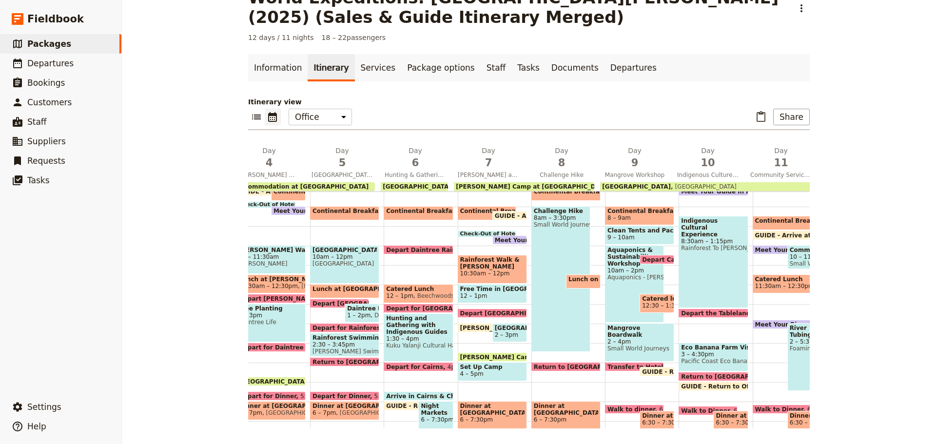
click at [501, 240] on span "Meet Your Guide in Reception & Depart" at bounding box center [562, 240] width 134 height 6
select select "7"
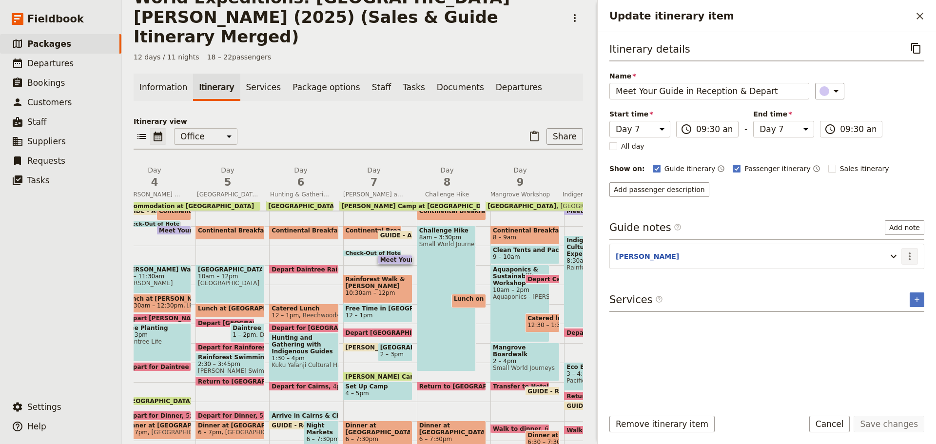
click at [907, 262] on button "​" at bounding box center [910, 256] width 17 height 17
click at [897, 274] on span "Edit note" at bounding box center [882, 278] width 31 height 10
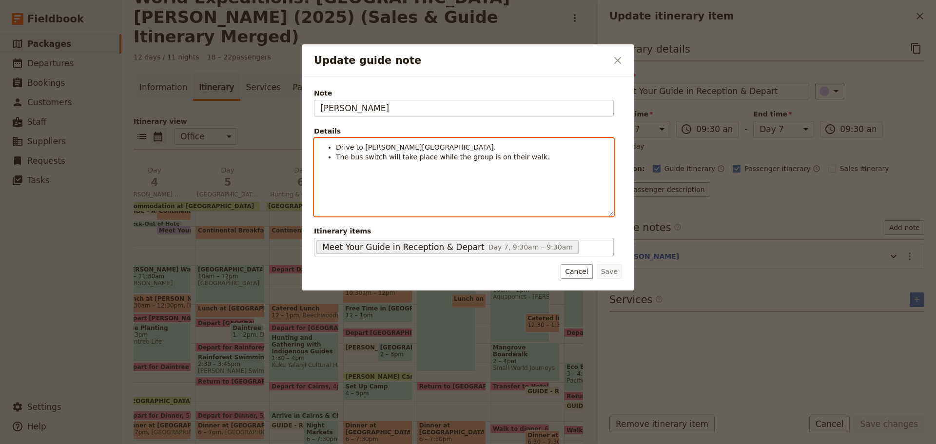
click at [536, 155] on li "The bus switch will take place while the group is on their walk." at bounding box center [472, 157] width 272 height 10
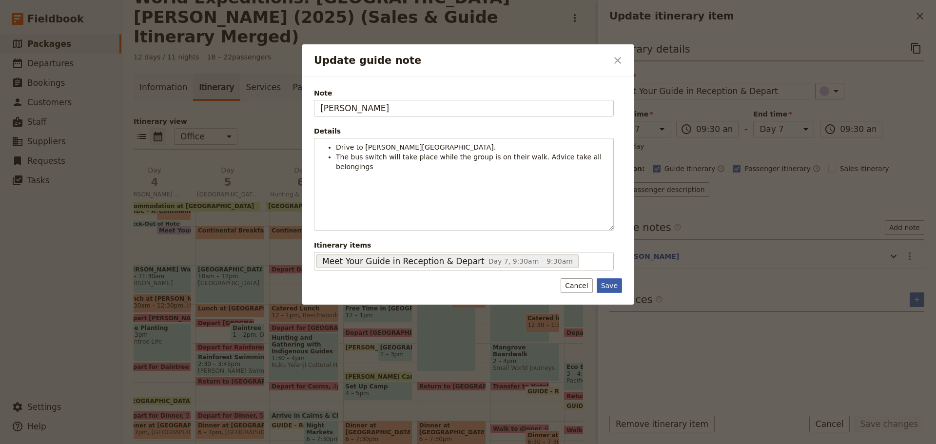
click at [616, 281] on button "Save" at bounding box center [609, 285] width 25 height 15
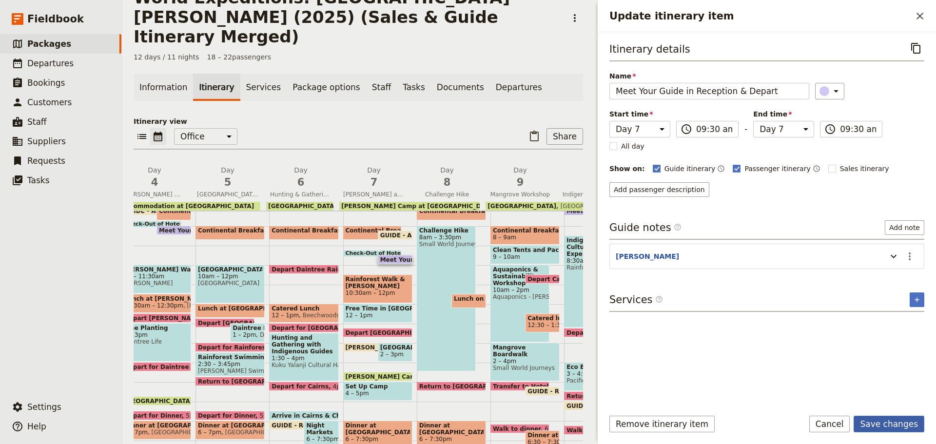
click at [885, 423] on button "Save changes" at bounding box center [889, 424] width 71 height 17
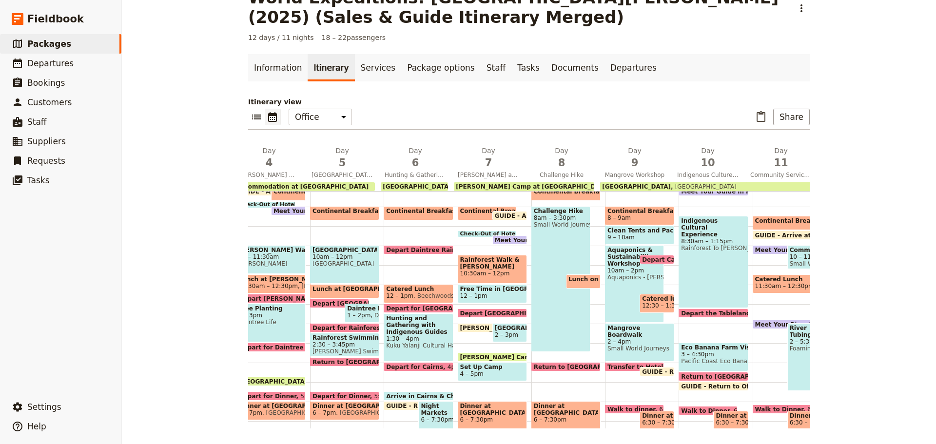
click at [477, 274] on span "10:30am – 12pm" at bounding box center [492, 273] width 64 height 7
select select "7"
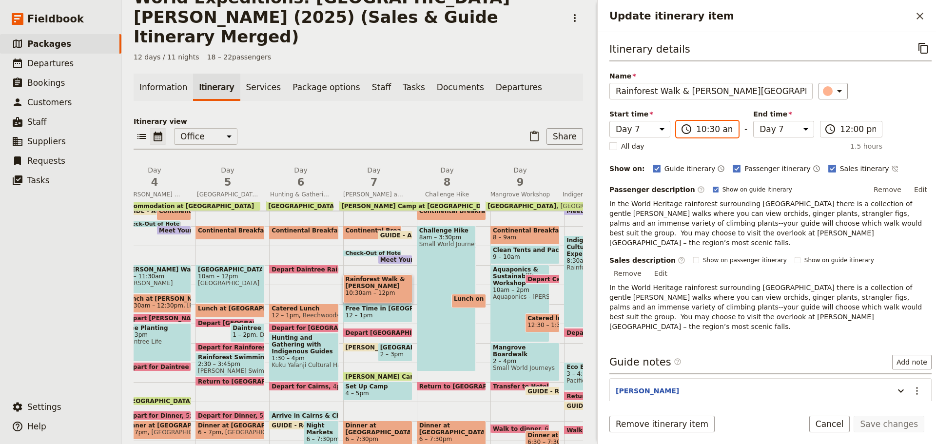
click at [705, 134] on input "10:30 am" at bounding box center [714, 129] width 36 height 12
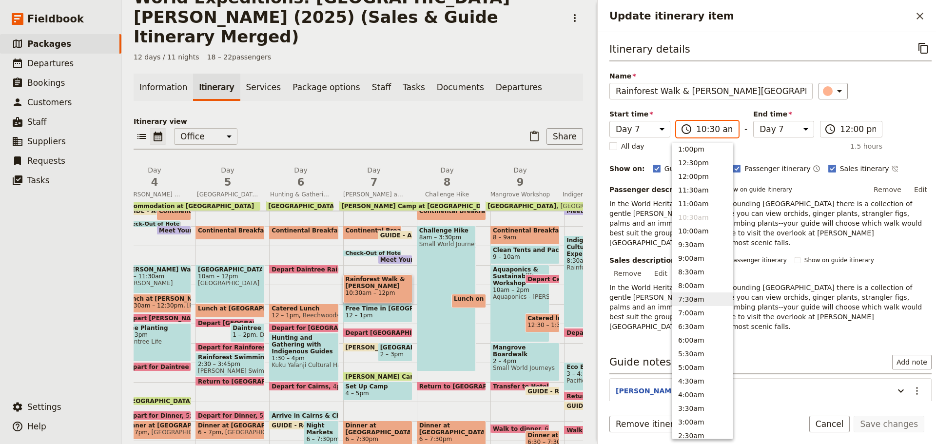
scroll to position [259, 0]
click at [689, 220] on button "11:30am" at bounding box center [703, 220] width 60 height 14
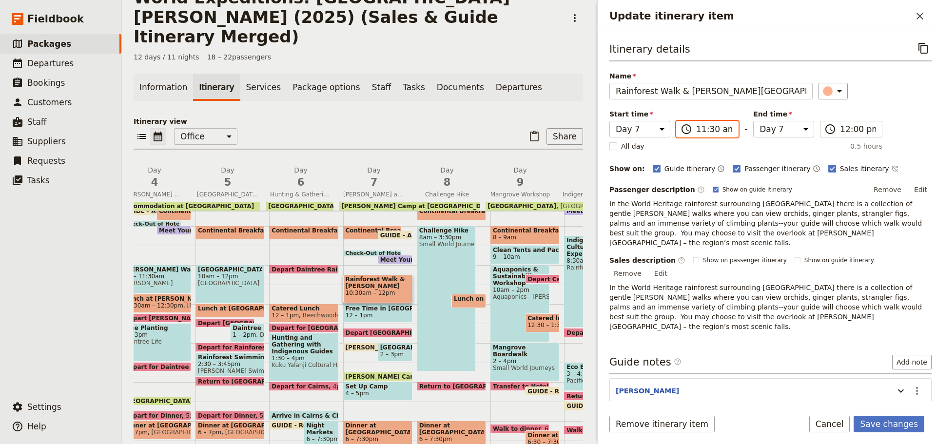
click at [708, 129] on input "11:30 am" at bounding box center [714, 129] width 36 height 12
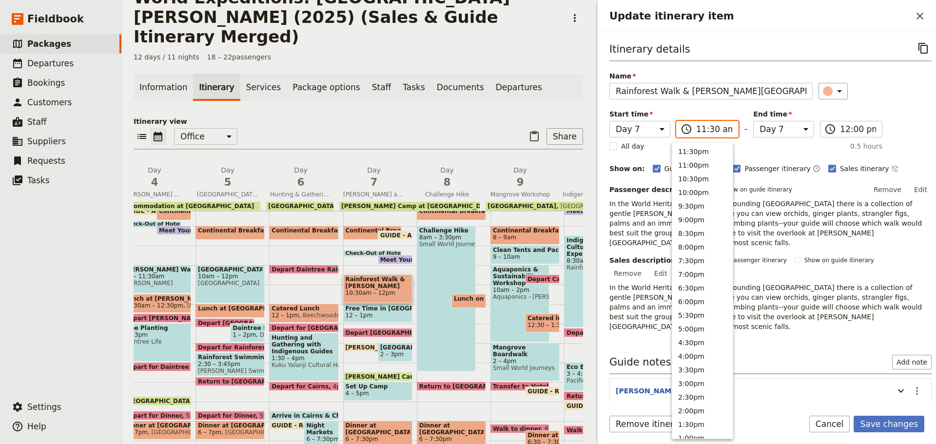
scroll to position [330, 0]
type input "11:15 am"
click at [840, 130] on input "12:00 pm" at bounding box center [858, 129] width 36 height 12
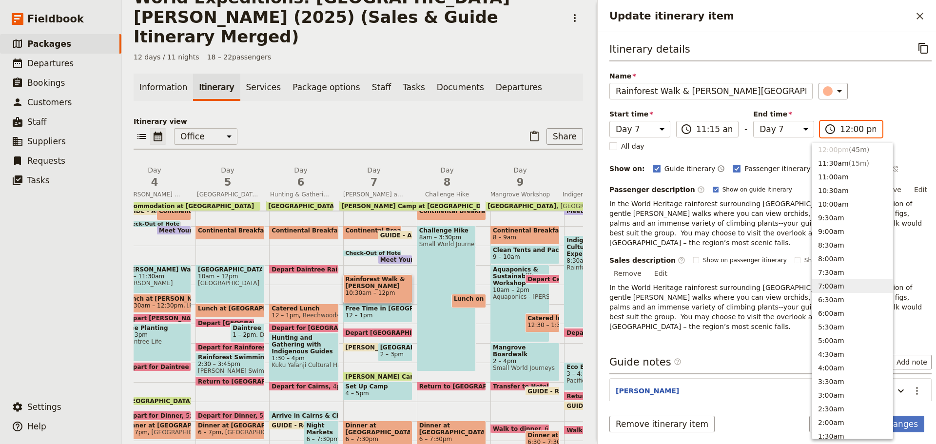
scroll to position [363, 0]
click at [763, 401] on form "Itinerary details ​ Name Rainforest Walk & [PERSON_NAME][GEOGRAPHIC_DATA] ​ Sta…" at bounding box center [767, 238] width 338 height 412
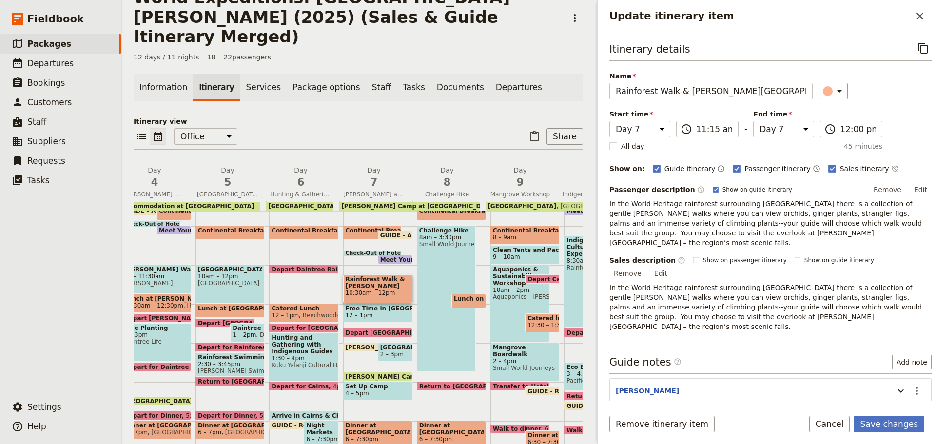
drag, startPoint x: 835, startPoint y: 423, endPoint x: 826, endPoint y: 419, distance: 9.6
click at [835, 424] on button "Cancel" at bounding box center [830, 424] width 41 height 17
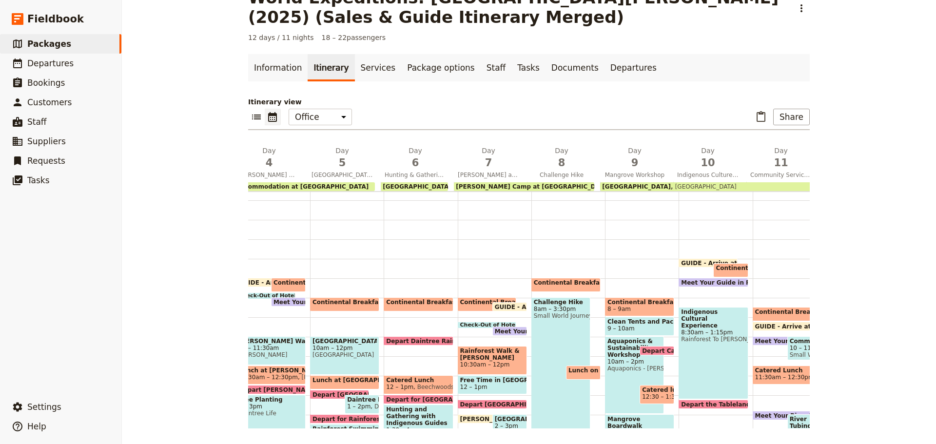
scroll to position [49, 0]
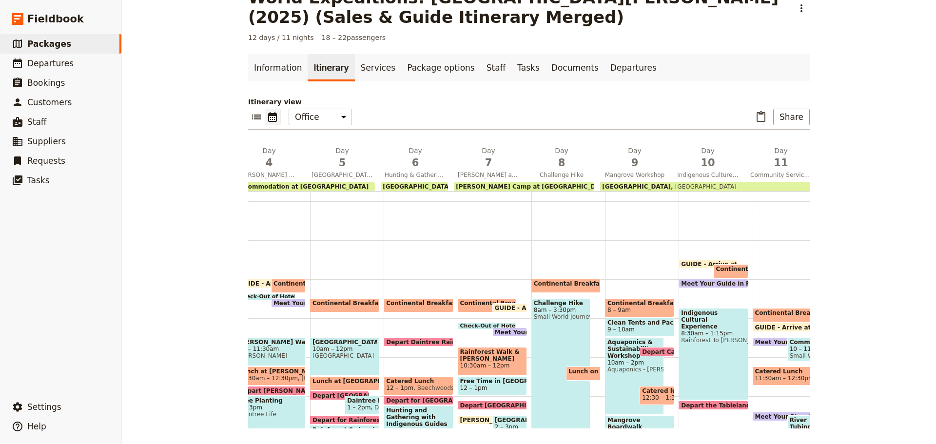
click at [478, 325] on span "Check-Out of Hotel" at bounding box center [490, 326] width 61 height 6
select select "7"
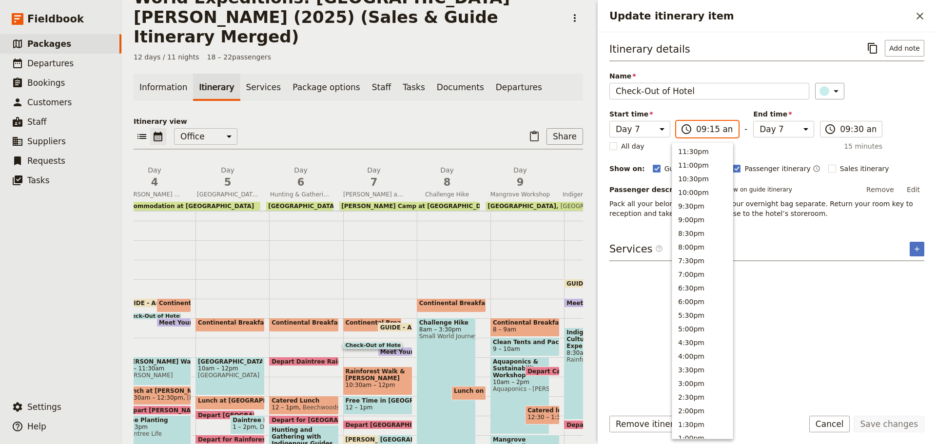
click at [712, 128] on input "09:15 am" at bounding box center [714, 129] width 36 height 12
click at [692, 215] on button "10:00am" at bounding box center [703, 212] width 60 height 14
type input "10:00 am"
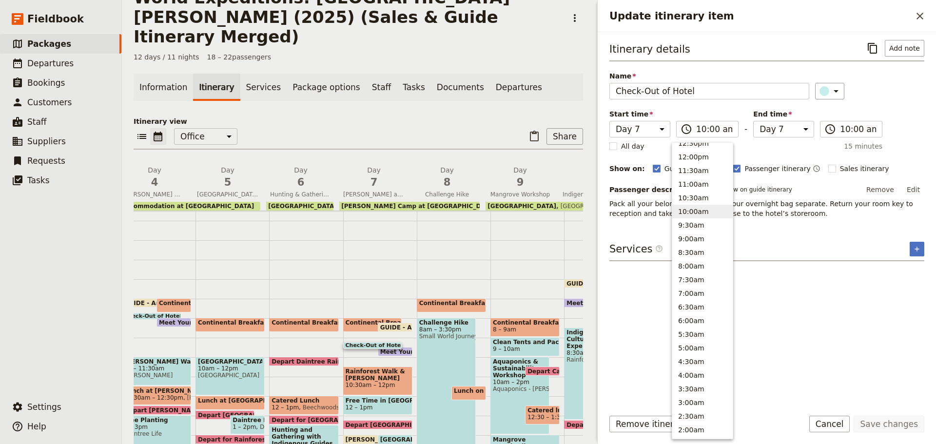
click at [692, 215] on p "Pack all your belongings and keep your overnight bag separate. Return your room…" at bounding box center [767, 209] width 315 height 20
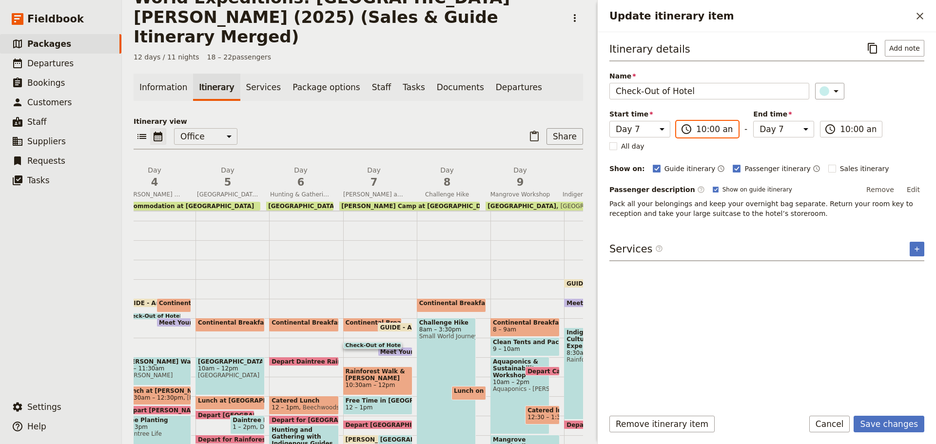
click at [715, 132] on input "10:00 am" at bounding box center [714, 129] width 36 height 12
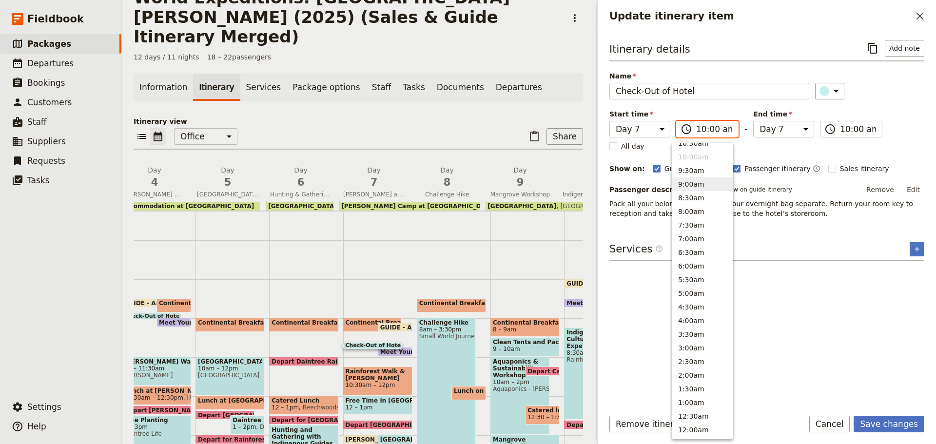
scroll to position [357, 0]
click at [699, 178] on button "9:30am" at bounding box center [703, 177] width 60 height 14
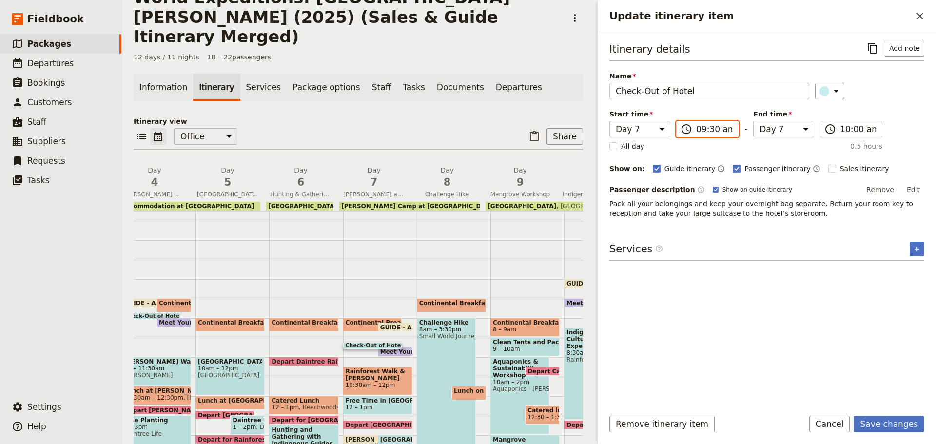
click at [709, 131] on input "09:30 am" at bounding box center [714, 129] width 36 height 12
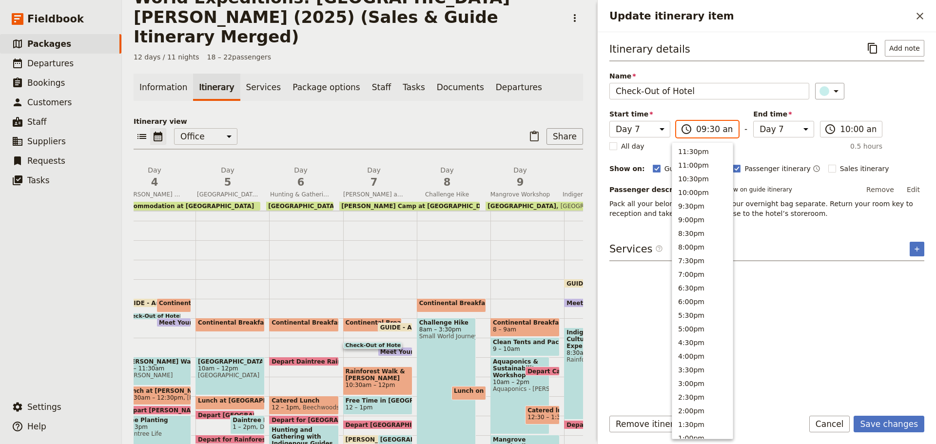
scroll to position [363, 0]
type input "09:45 am"
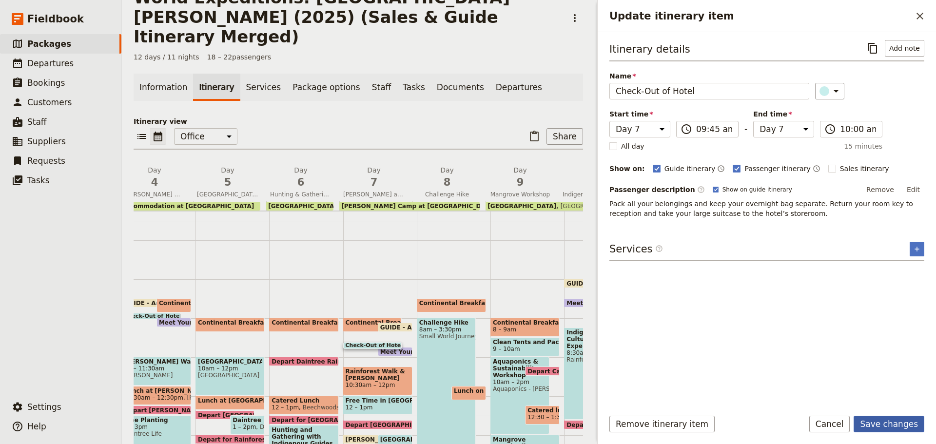
click at [892, 426] on button "Save changes" at bounding box center [889, 424] width 71 height 17
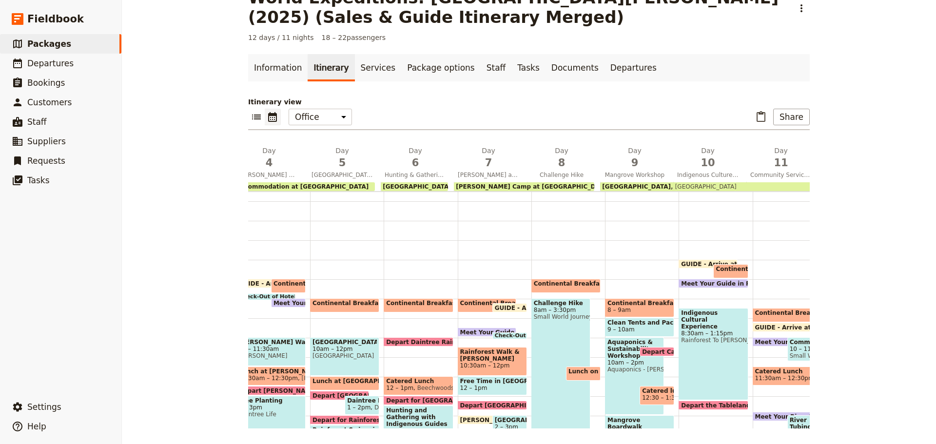
click at [470, 331] on span "Meet Your Guide in Reception & Depart" at bounding box center [527, 332] width 134 height 6
select select "7"
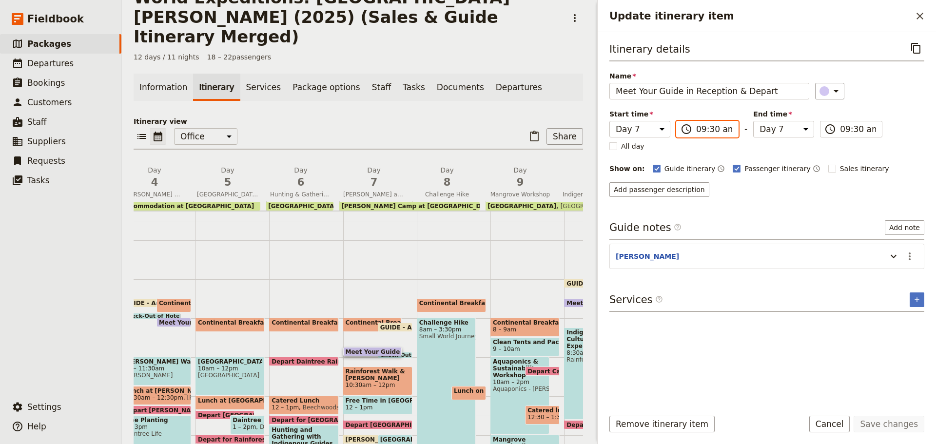
click at [698, 129] on input "09:30 am" at bounding box center [714, 129] width 36 height 12
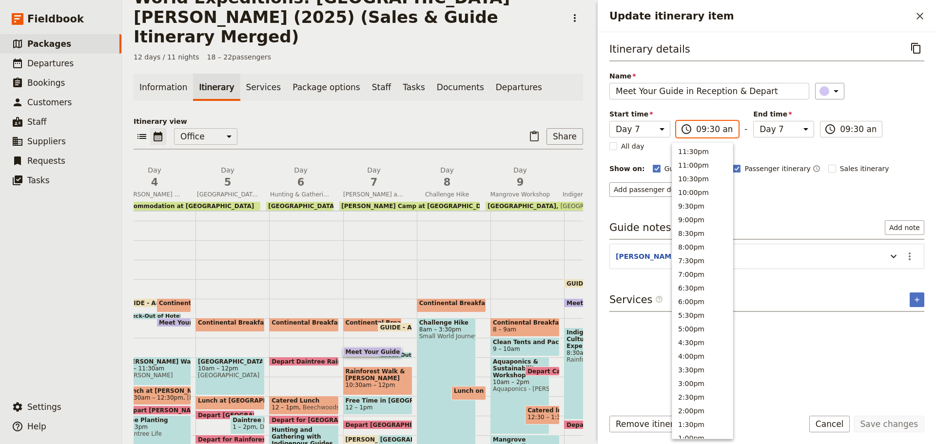
scroll to position [357, 0]
click at [685, 164] on button "10:00am" at bounding box center [703, 163] width 60 height 14
type input "10:00 am"
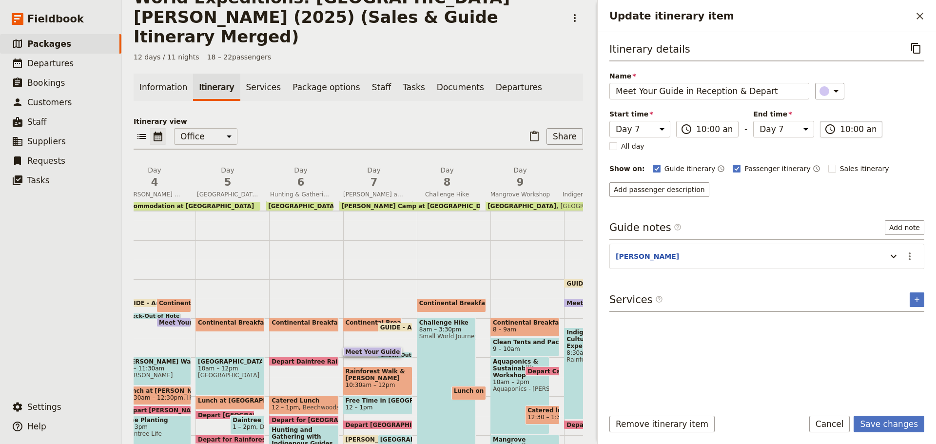
click at [830, 132] on label "​ 10:00 am" at bounding box center [851, 129] width 62 height 17
click at [840, 132] on input "10:00 am" at bounding box center [858, 129] width 36 height 12
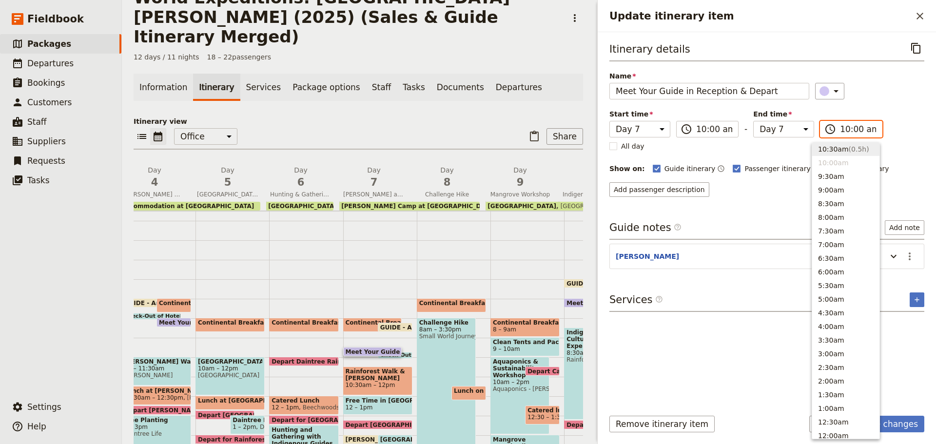
click at [834, 149] on button "10:30am ( 0.5h )" at bounding box center [846, 149] width 67 height 14
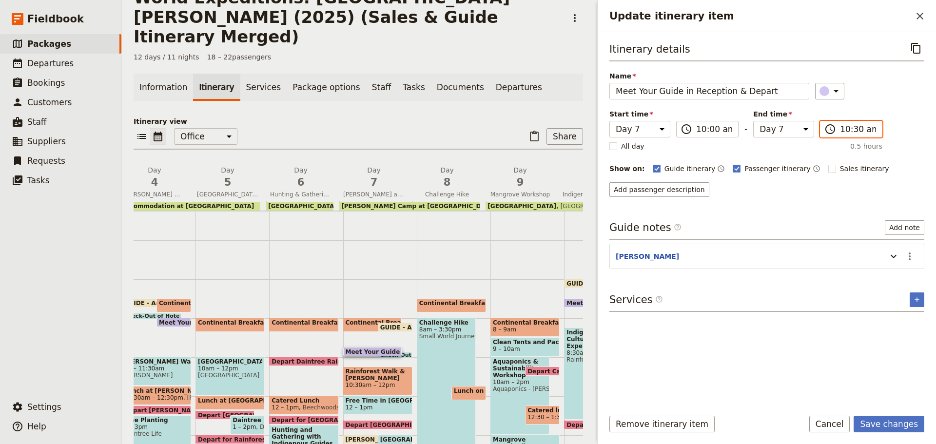
click at [849, 126] on input "10:30 am" at bounding box center [858, 129] width 36 height 12
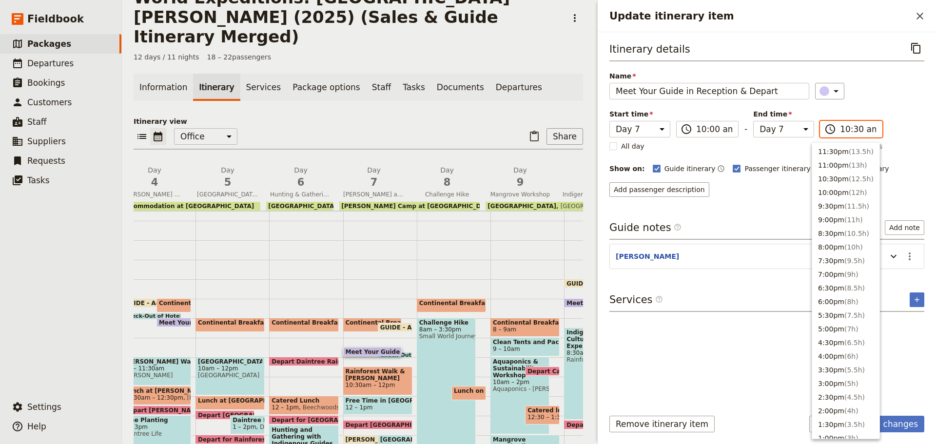
scroll to position [357, 0]
type input "10:00 am"
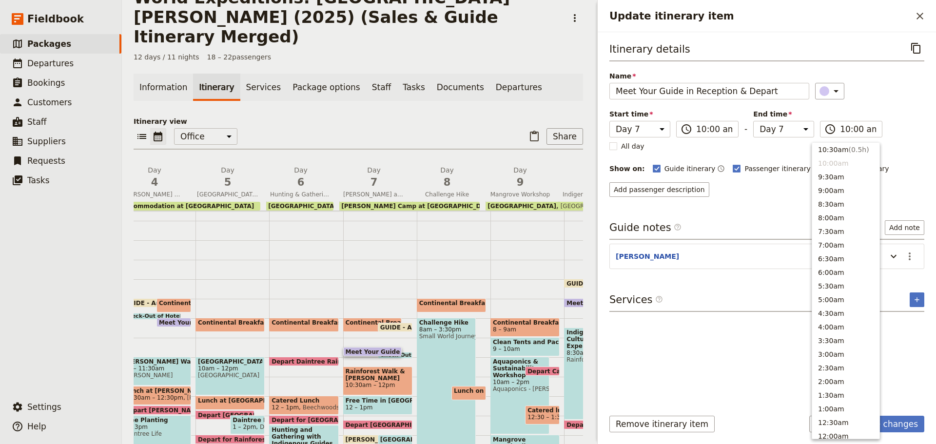
click at [798, 181] on div "Itinerary details ​ Name Meet Your Guide in Reception & Depart ​ Start time Day…" at bounding box center [767, 118] width 315 height 157
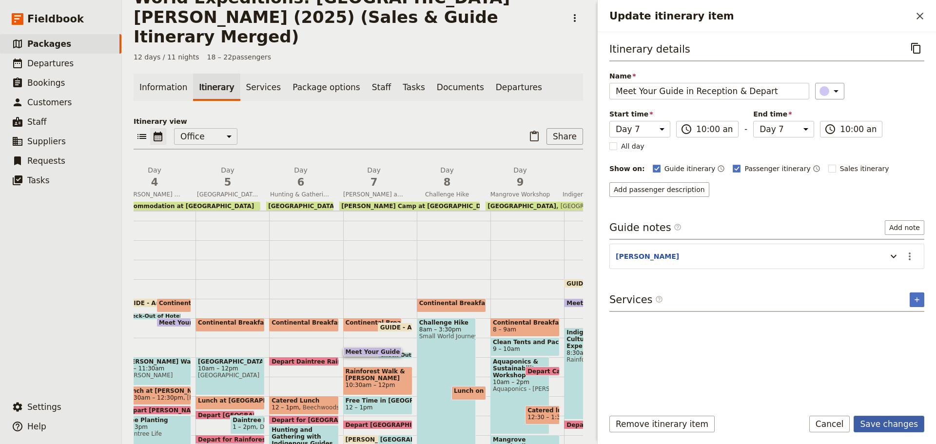
click at [864, 427] on button "Save changes" at bounding box center [889, 424] width 71 height 17
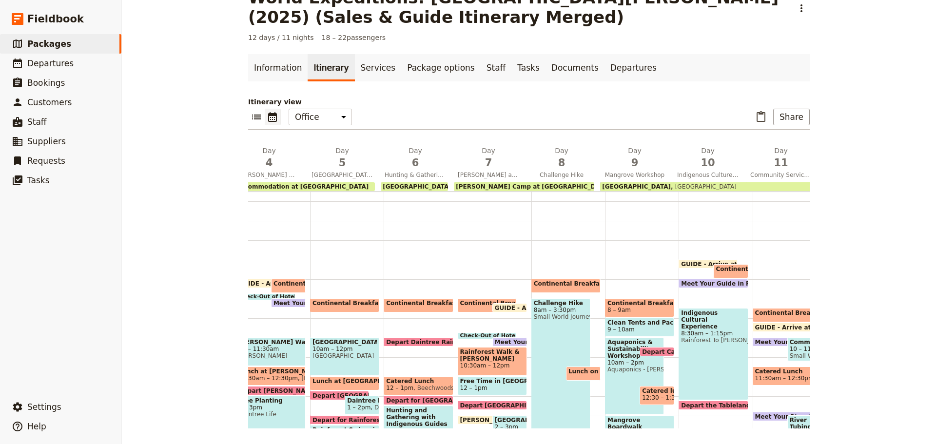
click at [499, 308] on span at bounding box center [510, 310] width 34 height 4
select select "7"
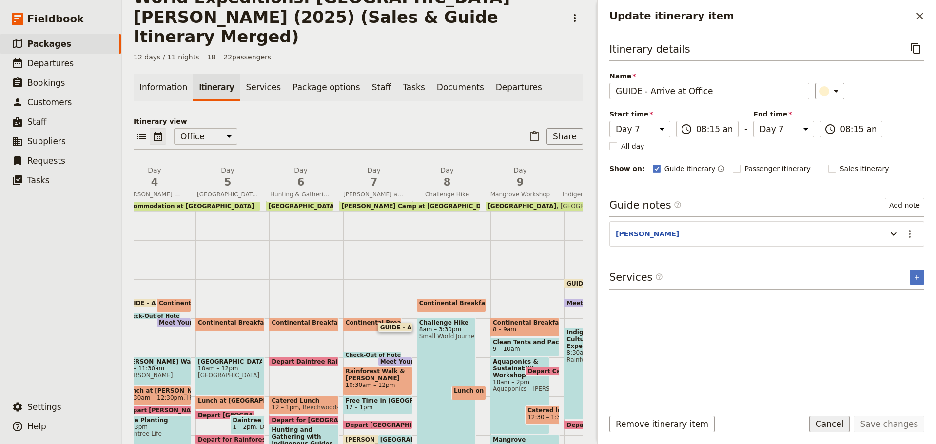
click at [827, 420] on button "Cancel" at bounding box center [830, 424] width 41 height 17
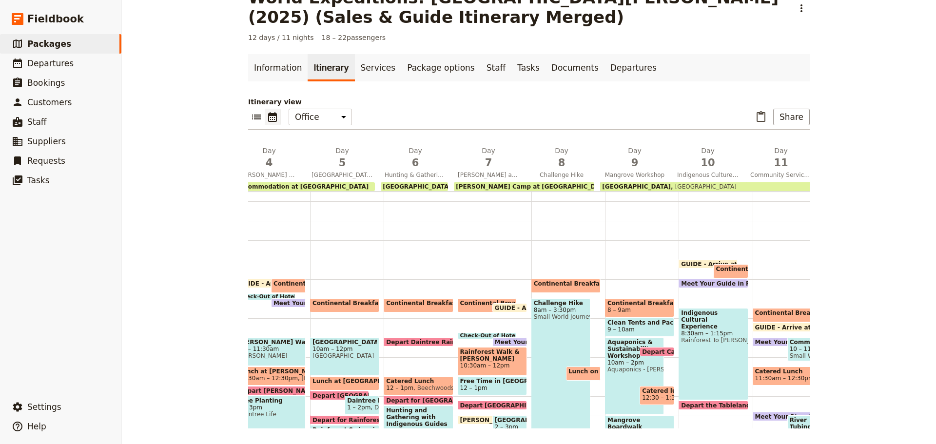
click at [463, 334] on span "Check-Out of Hotel" at bounding box center [490, 336] width 61 height 6
select select "7"
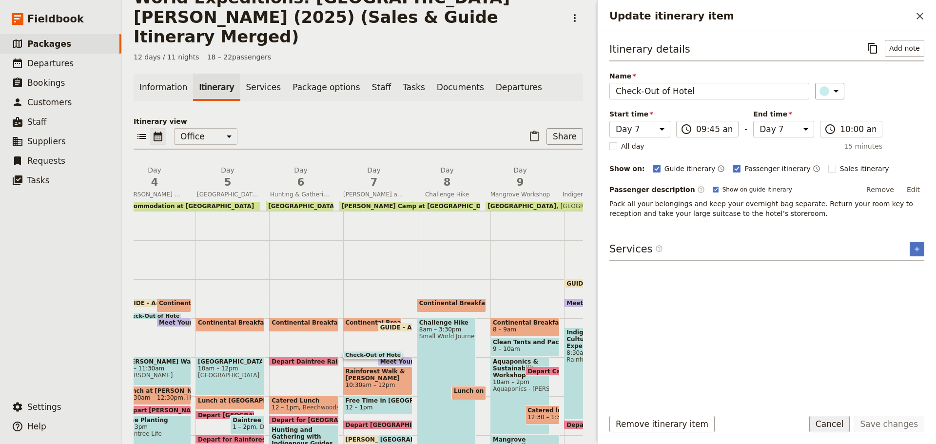
click at [846, 426] on button "Cancel" at bounding box center [830, 424] width 41 height 17
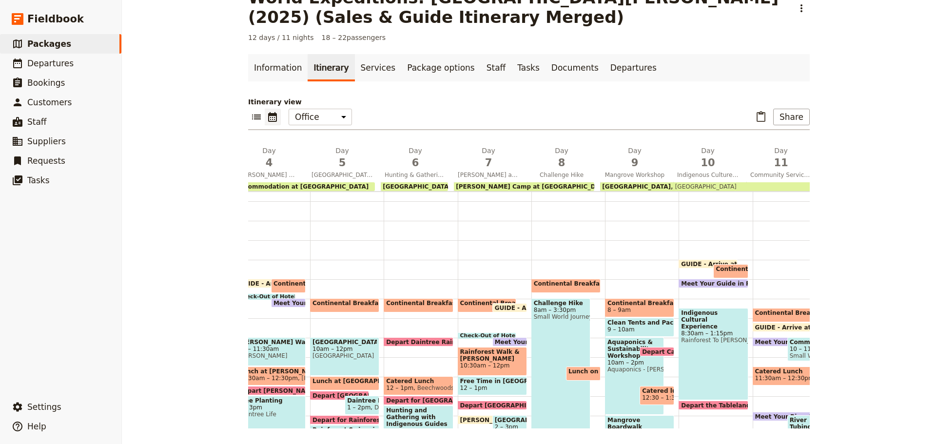
click at [465, 308] on span at bounding box center [487, 310] width 58 height 4
select select "7"
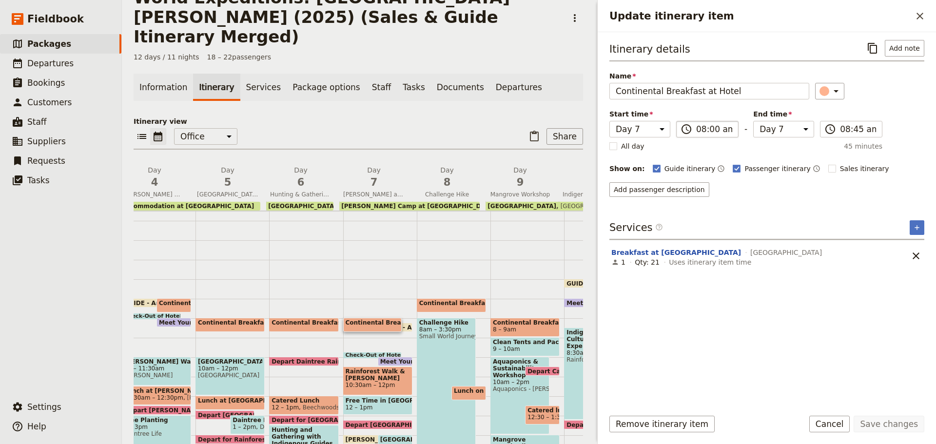
click at [688, 130] on label "​ 08:00 am" at bounding box center [707, 129] width 62 height 17
click at [696, 130] on input "08:00 am" at bounding box center [714, 129] width 36 height 12
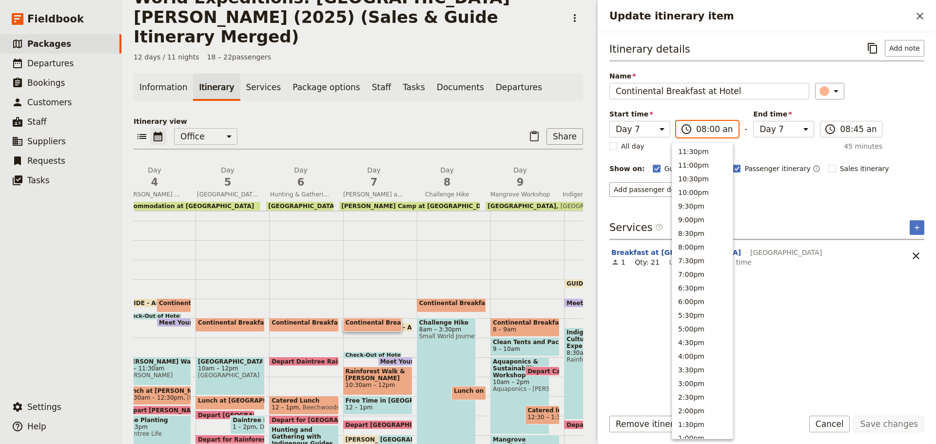
scroll to position [363, 0]
click at [700, 187] on button "9:00am" at bounding box center [703, 185] width 60 height 14
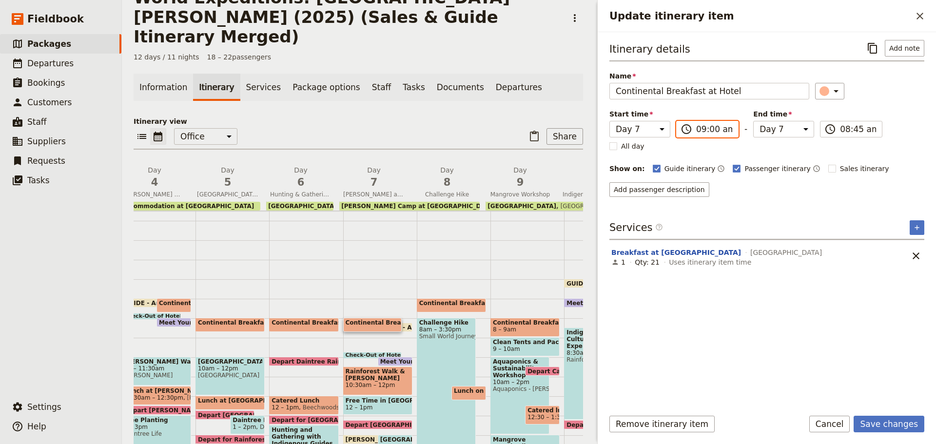
click at [697, 125] on input "09:00 am" at bounding box center [714, 129] width 36 height 12
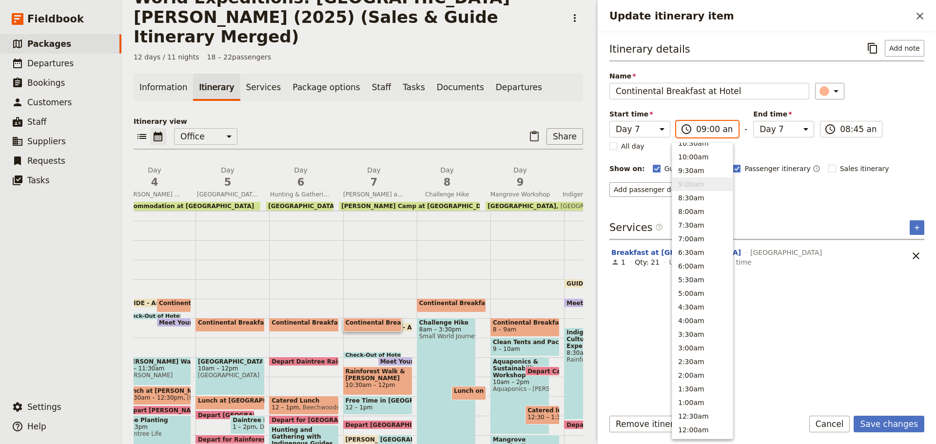
scroll to position [357, 0]
drag, startPoint x: 698, startPoint y: 206, endPoint x: 725, endPoint y: 186, distance: 33.5
click at [697, 206] on button "8:30am" at bounding box center [703, 204] width 60 height 14
type input "08:30 am"
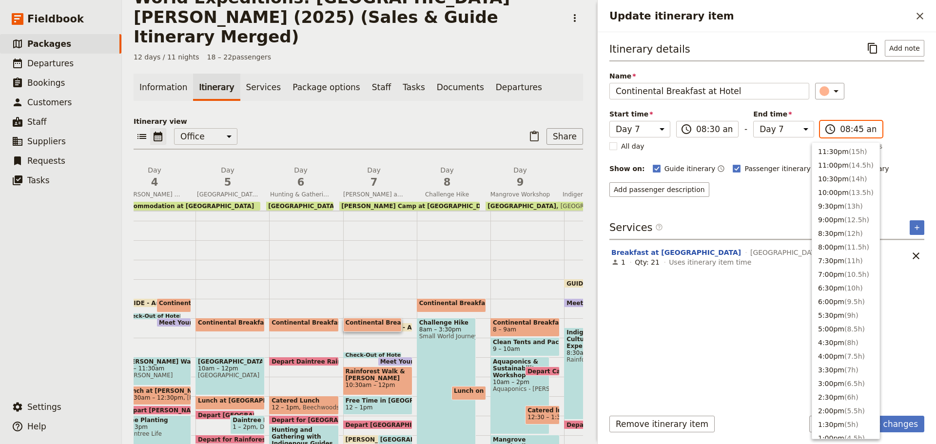
click at [843, 131] on input "08:45 am" at bounding box center [858, 129] width 36 height 12
click at [832, 177] on button "9:30am ( 1h )" at bounding box center [846, 177] width 67 height 14
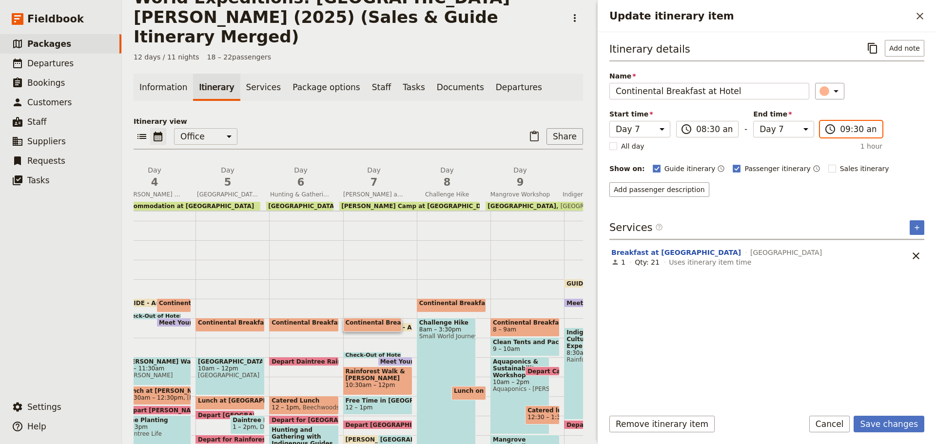
click at [847, 129] on input "09:30 am" at bounding box center [858, 129] width 36 height 12
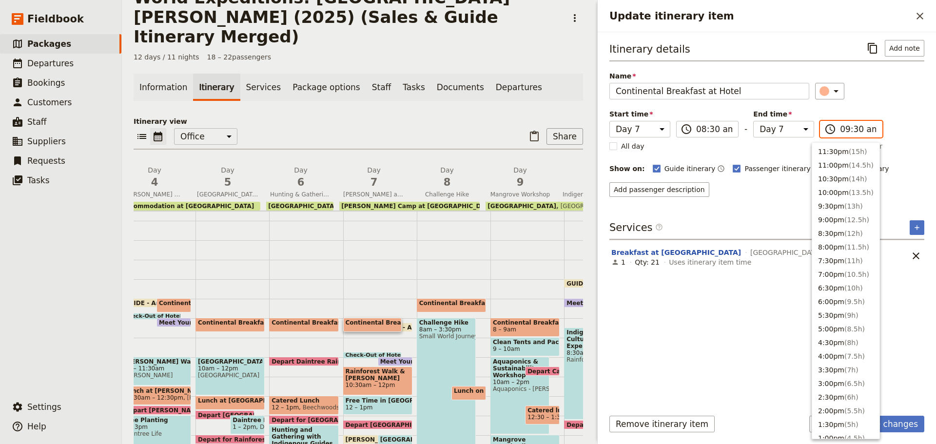
scroll to position [363, 0]
type input "09:15 am"
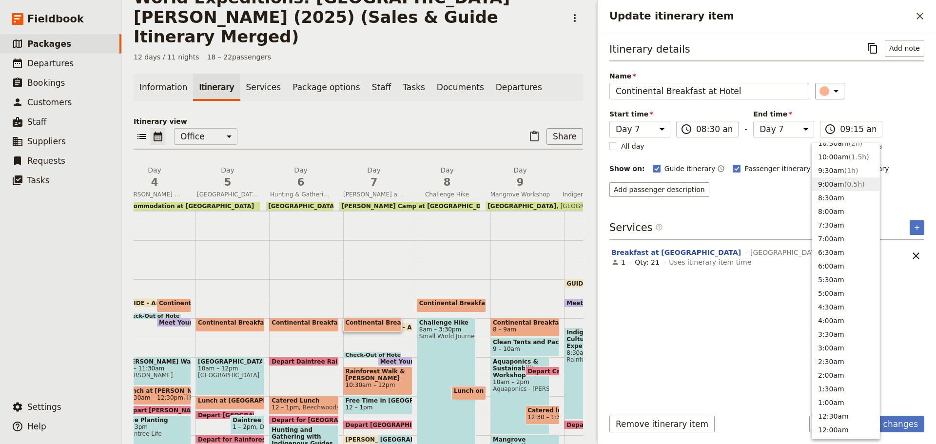
click at [743, 204] on div "Itinerary details ​ Add note Name Continental Breakfast at Hotel ​ Start time D…" at bounding box center [767, 220] width 315 height 360
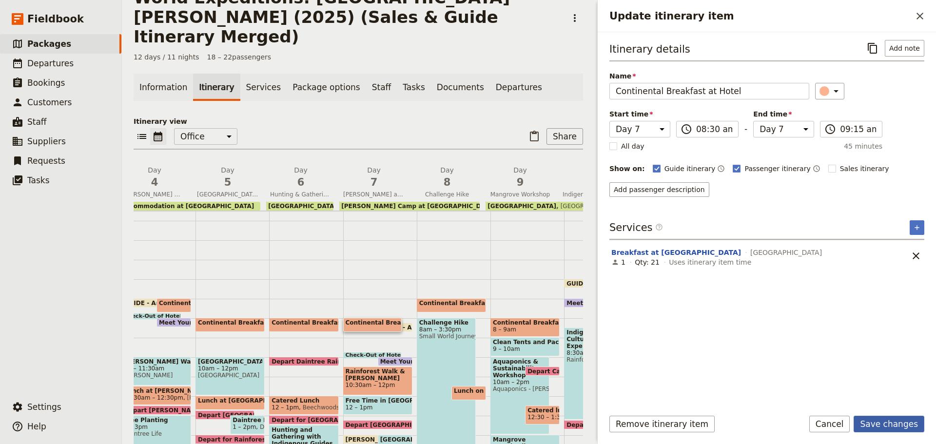
click at [905, 416] on button "Save changes" at bounding box center [889, 424] width 71 height 17
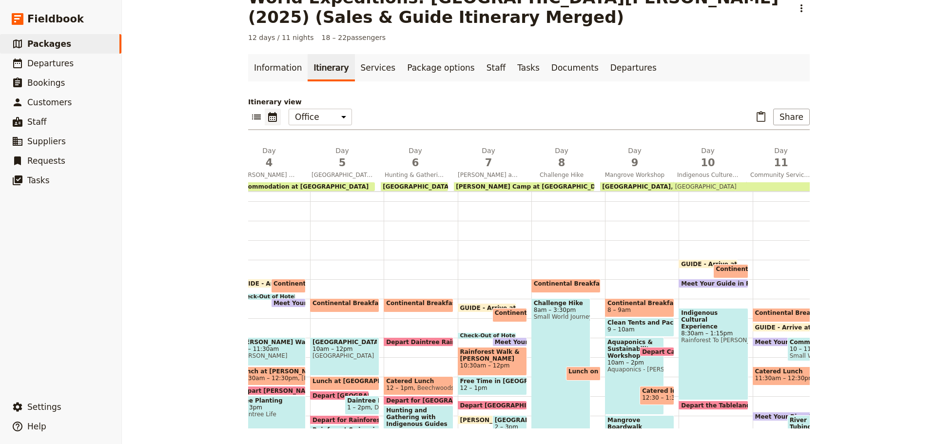
click at [464, 309] on span at bounding box center [487, 310] width 58 height 4
select select "7"
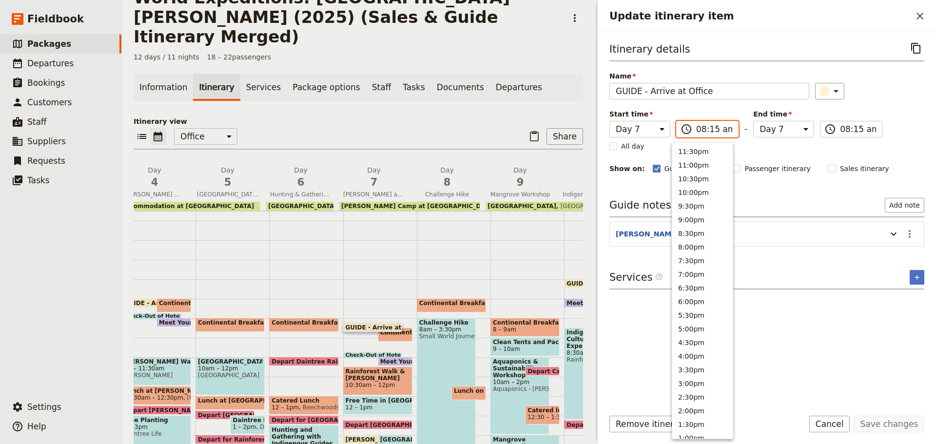
click at [705, 134] on input "08:15 am" at bounding box center [714, 129] width 36 height 12
click at [696, 204] on button "8:30am" at bounding box center [703, 204] width 60 height 14
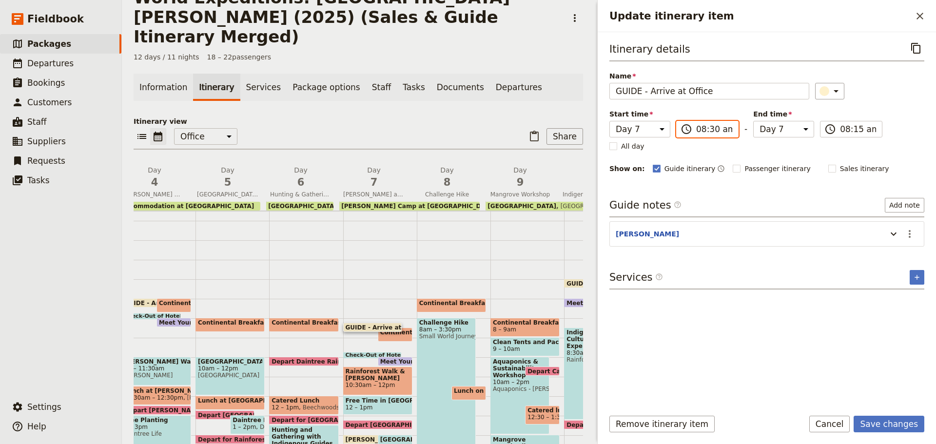
click at [707, 127] on input "08:30 am" at bounding box center [714, 129] width 36 height 12
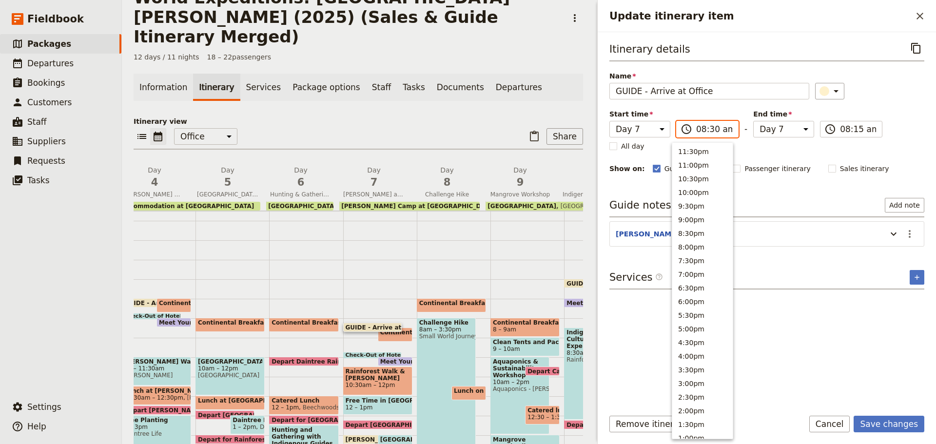
scroll to position [363, 0]
type input "08:45 am"
click at [844, 130] on input "08:45 am" at bounding box center [858, 129] width 36 height 12
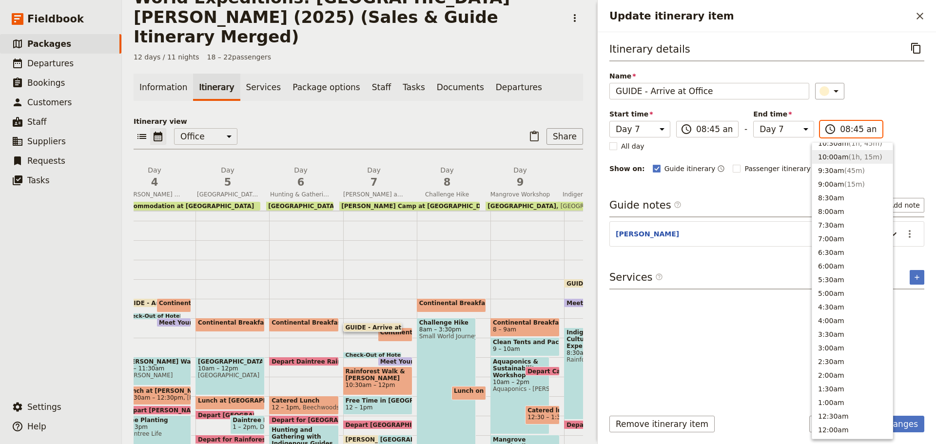
scroll to position [357, 0]
click at [769, 192] on div "Itinerary details ​ Name GUIDE - Arrive at Office ​ Start time Day 1 Day 2 Day …" at bounding box center [767, 220] width 315 height 360
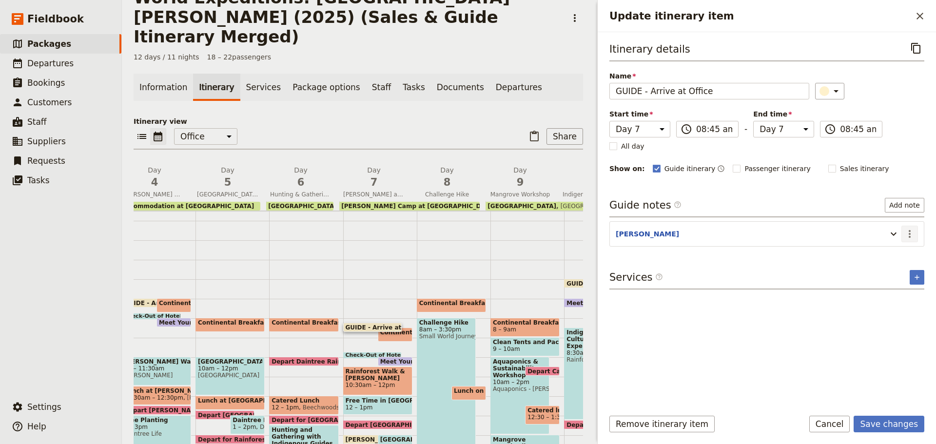
drag, startPoint x: 907, startPoint y: 237, endPoint x: 904, endPoint y: 241, distance: 5.3
click at [904, 238] on icon "Actions" at bounding box center [910, 234] width 12 height 12
click at [888, 255] on span "Edit note" at bounding box center [882, 255] width 31 height 10
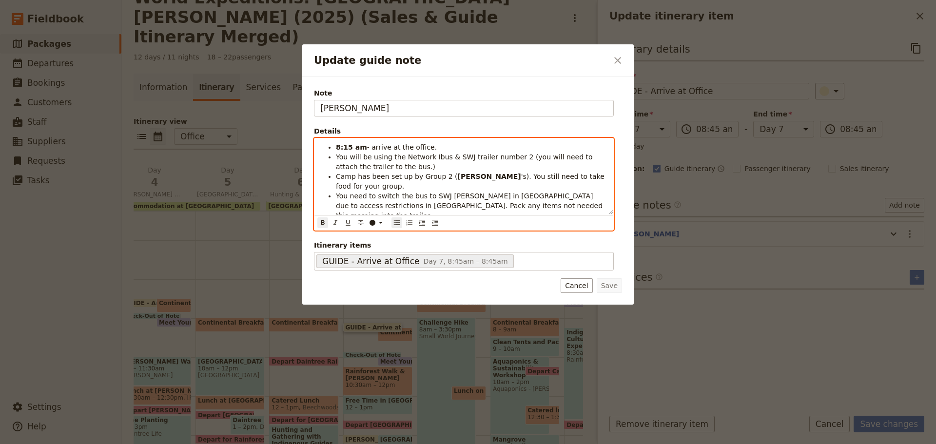
click at [345, 143] on strong "8:15 am" at bounding box center [351, 147] width 31 height 8
click at [337, 221] on strong "9:20 am" at bounding box center [351, 225] width 31 height 8
click at [343, 221] on strong "9:20 am" at bounding box center [351, 225] width 31 height 8
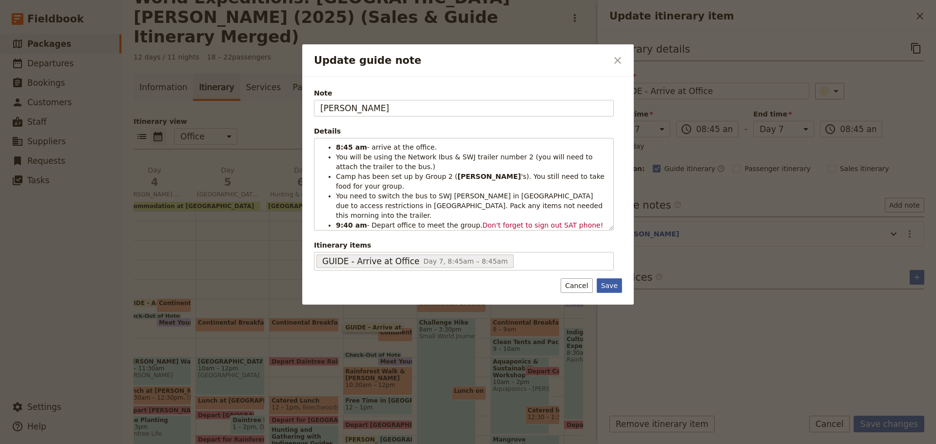
drag, startPoint x: 605, startPoint y: 285, endPoint x: 645, endPoint y: 336, distance: 64.6
click at [606, 286] on button "Save" at bounding box center [609, 285] width 25 height 15
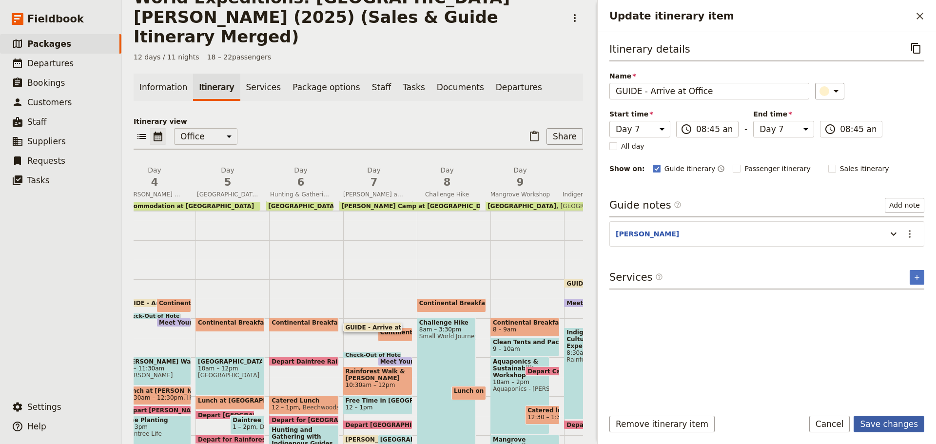
click at [891, 422] on button "Save changes" at bounding box center [889, 424] width 71 height 17
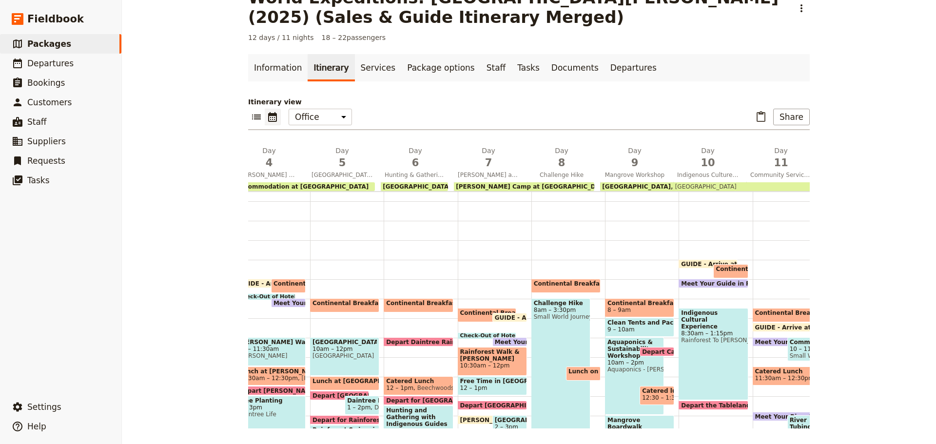
click at [510, 319] on span at bounding box center [510, 320] width 34 height 4
select select "7"
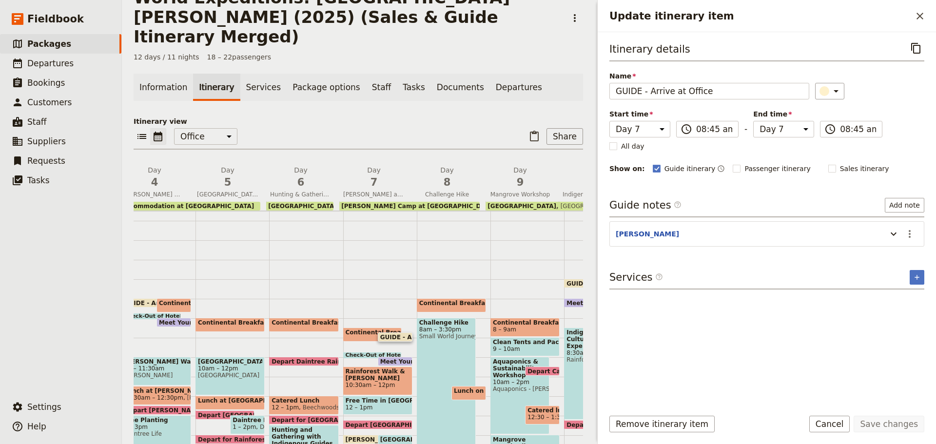
click at [392, 362] on span at bounding box center [395, 364] width 34 height 4
select select "7"
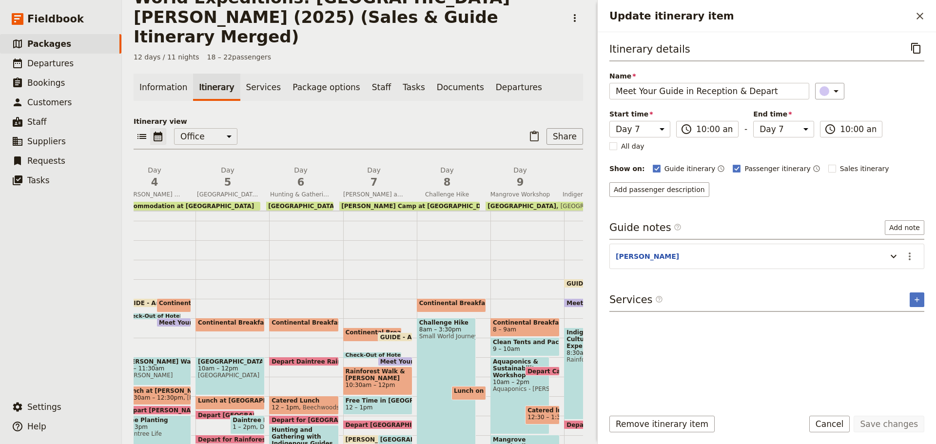
click at [391, 337] on span at bounding box center [395, 339] width 34 height 4
select select "7"
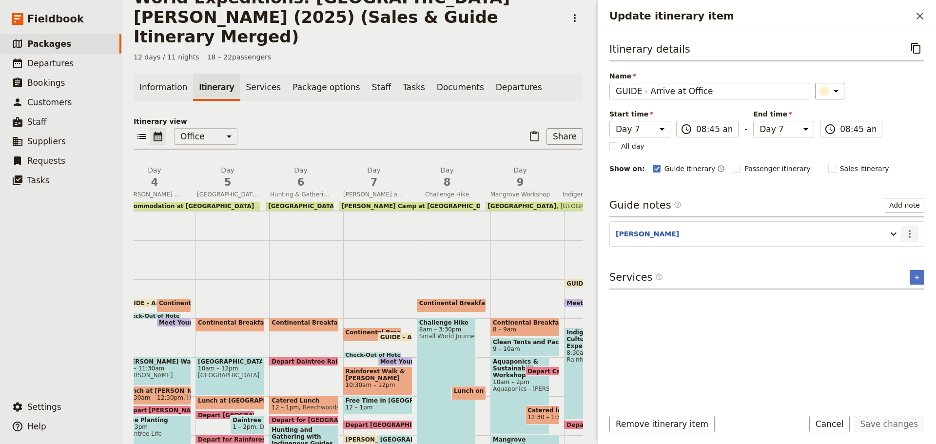
click at [910, 234] on icon "Actions" at bounding box center [910, 234] width 2 height 8
click at [905, 253] on span "Edit note" at bounding box center [889, 255] width 45 height 10
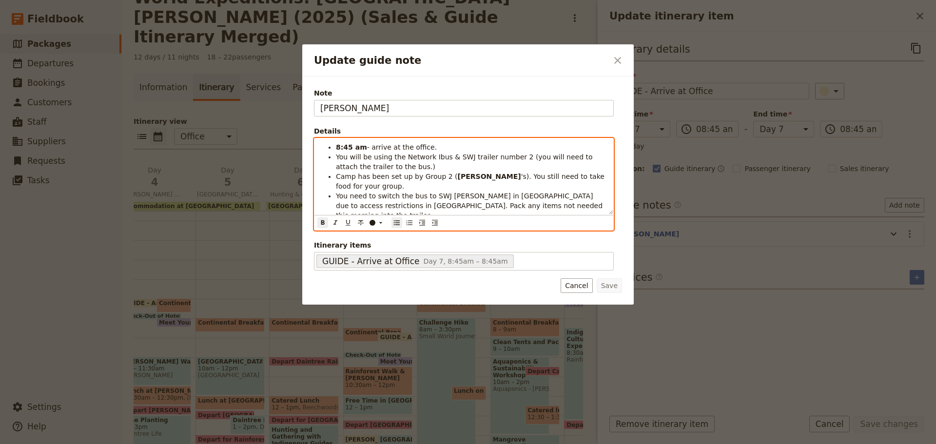
click at [346, 221] on strong "9:40 am" at bounding box center [351, 225] width 31 height 8
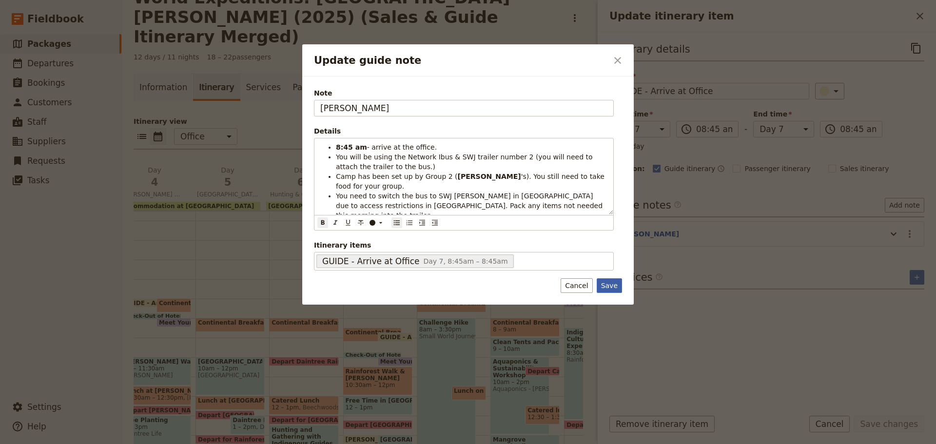
click at [618, 288] on button "Save" at bounding box center [609, 285] width 25 height 15
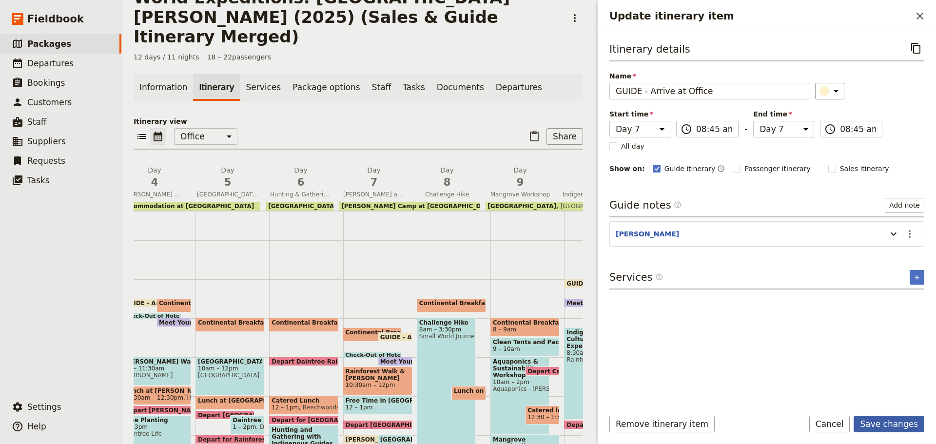
click at [889, 424] on button "Save changes" at bounding box center [889, 424] width 71 height 17
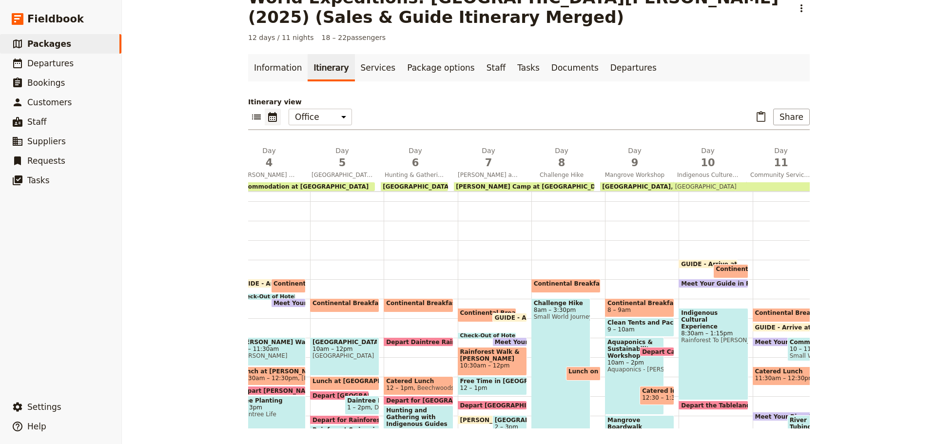
click at [469, 318] on span at bounding box center [487, 320] width 58 height 4
select select "7"
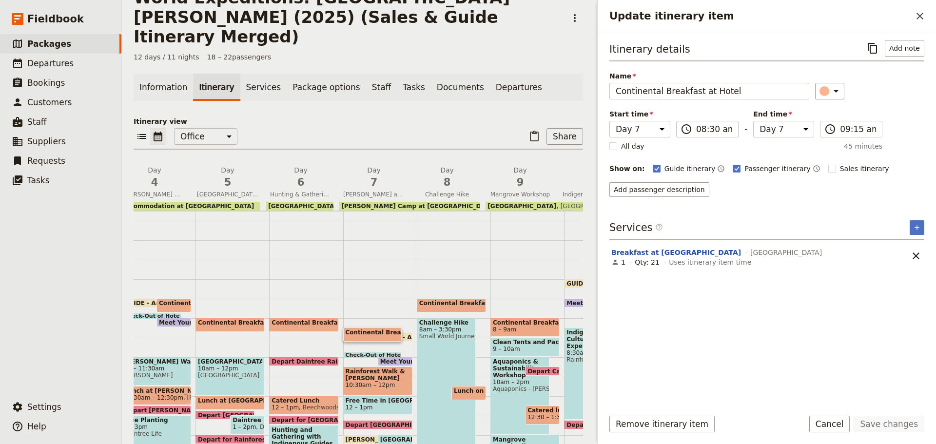
click at [367, 355] on span at bounding box center [373, 357] width 58 height 4
select select "7"
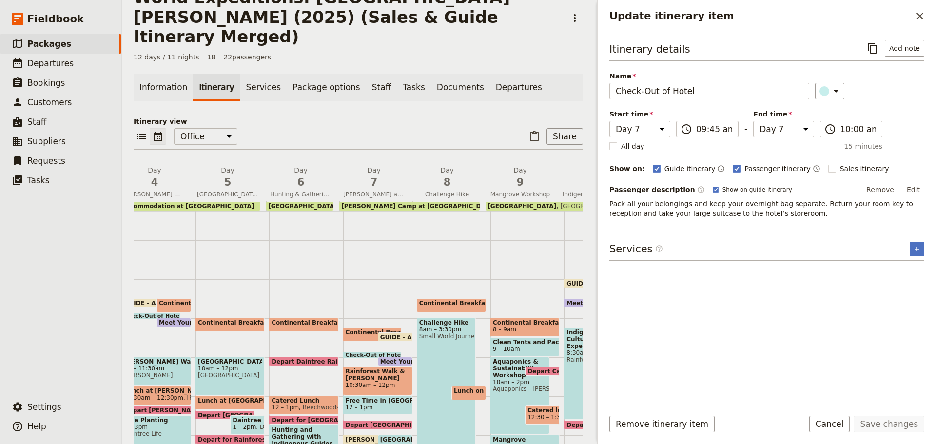
click at [372, 355] on span at bounding box center [373, 357] width 58 height 4
select select "7"
click at [385, 358] on span "Meet Your Guide in Reception & Depart" at bounding box center [447, 361] width 134 height 6
select select "7"
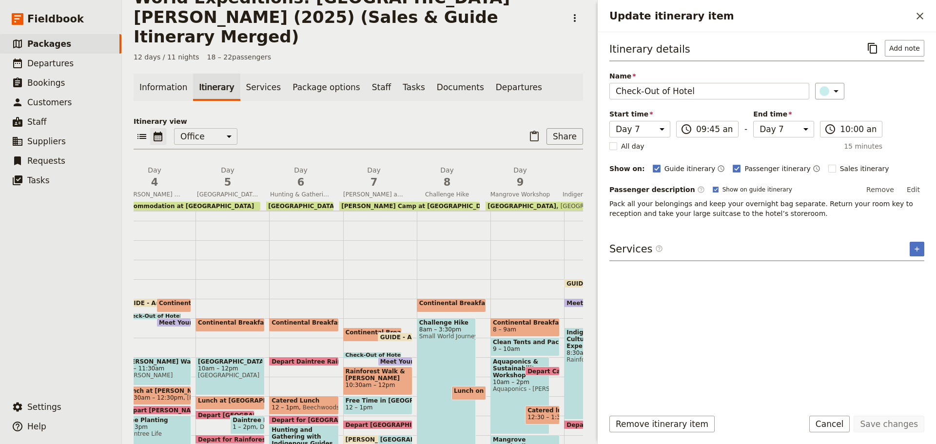
select select "7"
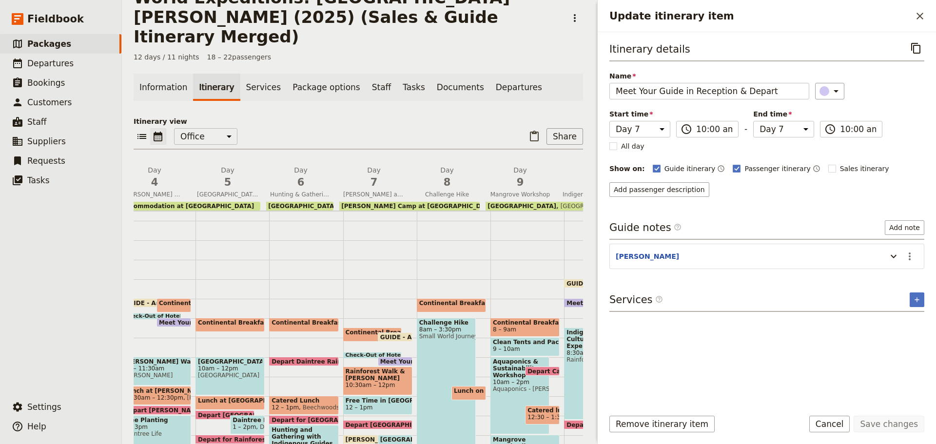
click at [375, 382] on span "10:30am – 12pm" at bounding box center [378, 385] width 64 height 7
select select "7"
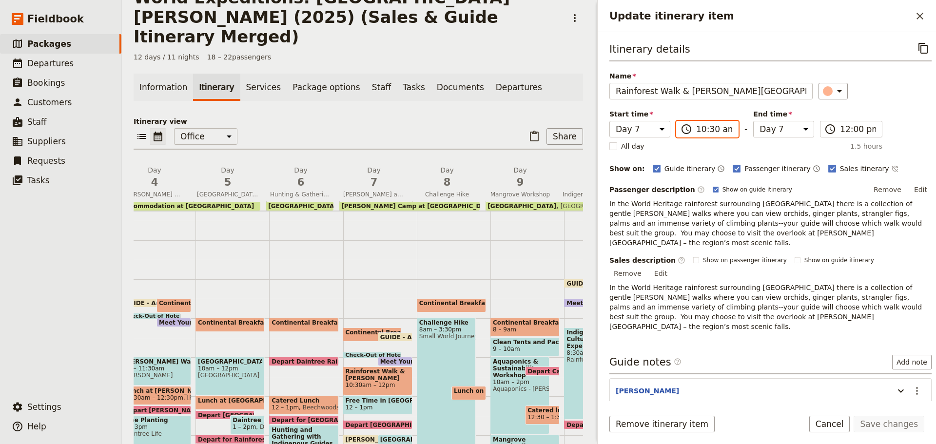
click at [704, 133] on input "10:30 am" at bounding box center [714, 129] width 36 height 12
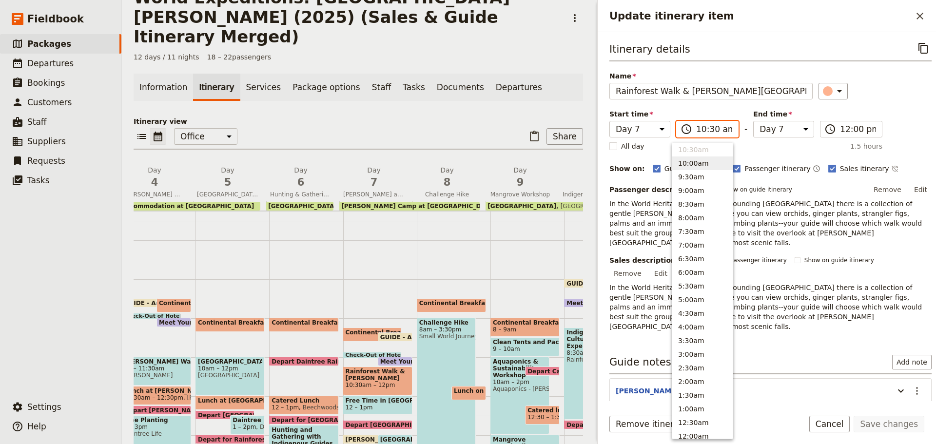
scroll to position [308, 0]
click at [686, 181] on button "11:00am" at bounding box center [703, 185] width 60 height 14
type input "11:00 am"
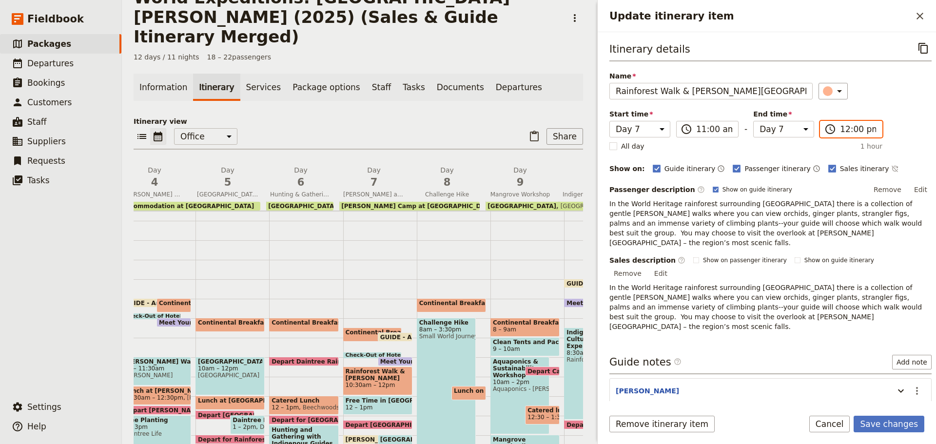
click at [845, 126] on input "12:00 pm" at bounding box center [858, 129] width 36 height 12
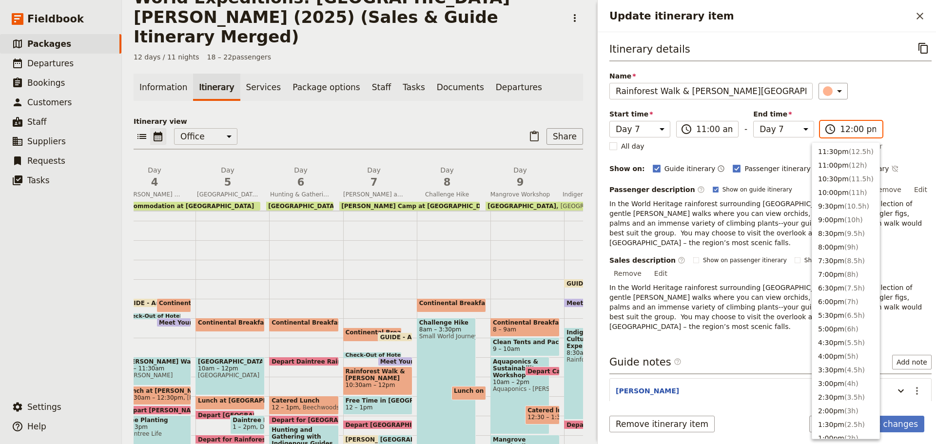
scroll to position [316, 0]
click at [847, 126] on input "12:00 pm" at bounding box center [858, 129] width 36 height 12
type input "12:30 pm"
click at [861, 85] on div "​" at bounding box center [875, 91] width 113 height 17
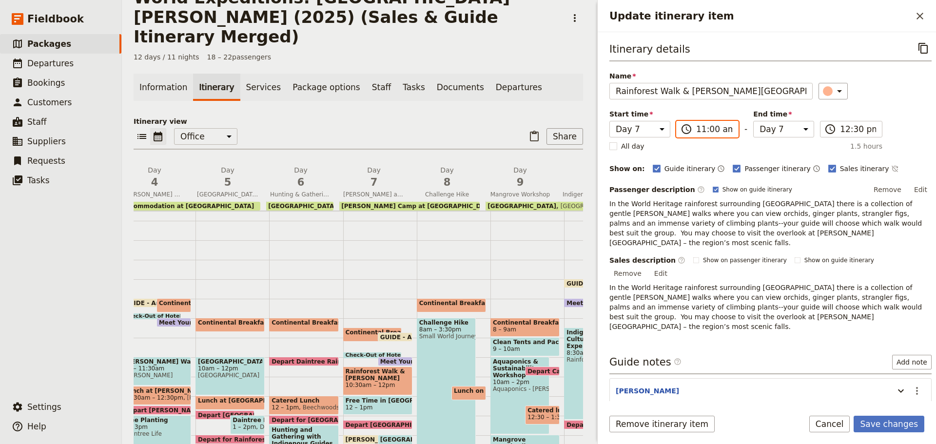
click at [708, 129] on input "11:00 am" at bounding box center [714, 129] width 36 height 12
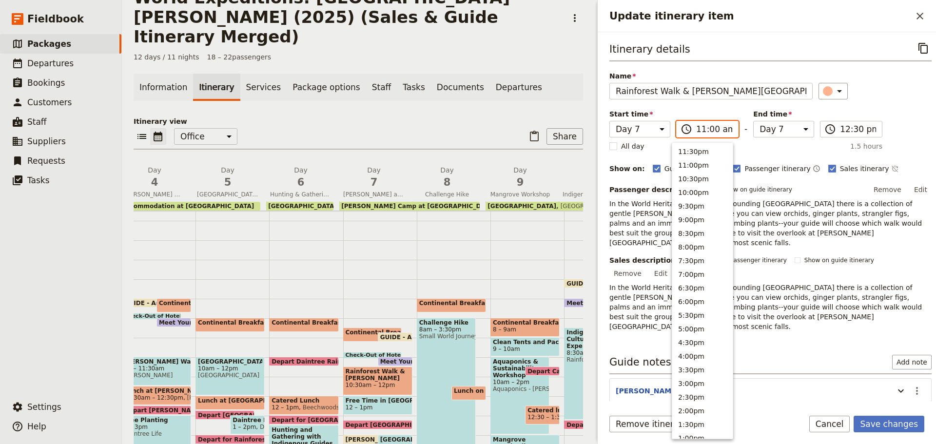
scroll to position [343, 0]
click at [708, 129] on input "11:00 am" at bounding box center [714, 129] width 36 height 12
type input "11:15 am"
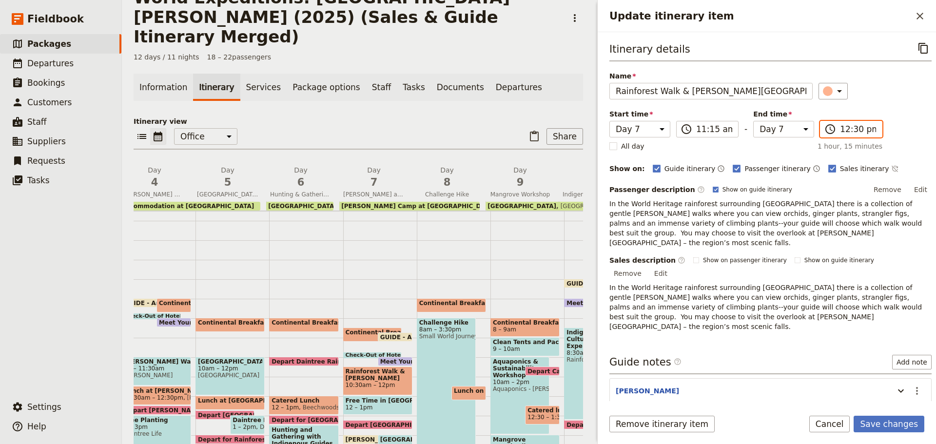
click at [848, 130] on input "12:30 pm" at bounding box center [858, 129] width 36 height 12
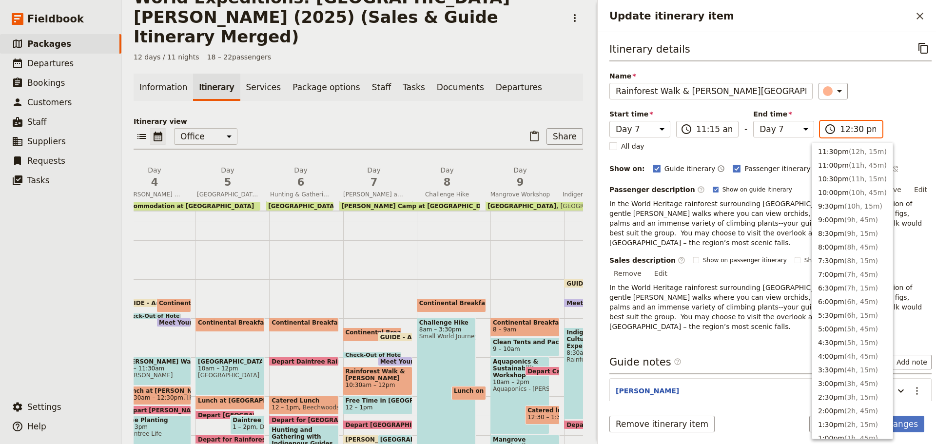
click at [848, 130] on input "12:30 pm" at bounding box center [858, 129] width 36 height 12
click at [777, 146] on div "All day 1 hour, 15 minutes" at bounding box center [746, 146] width 273 height 10
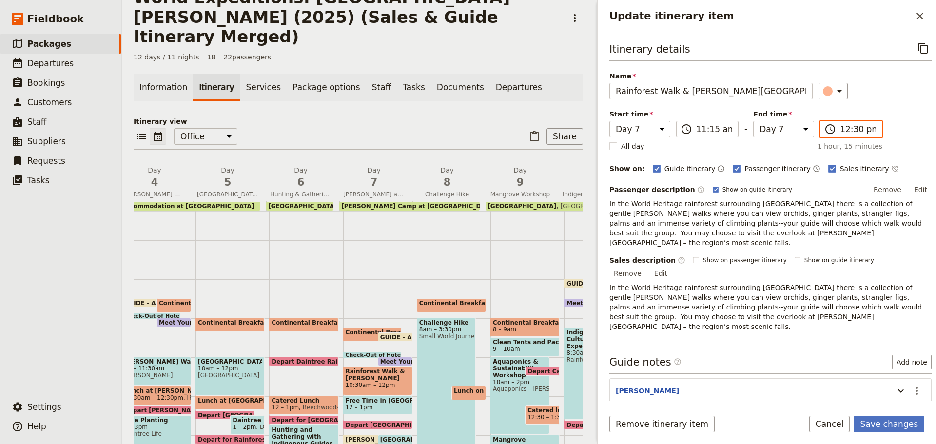
click at [844, 129] on input "12:30 pm" at bounding box center [858, 129] width 36 height 12
click at [865, 70] on div "Itinerary details ​ Name Rainforest Walk & [PERSON_NAME][GEOGRAPHIC_DATA] ​ Sta…" at bounding box center [771, 186] width 322 height 292
click at [895, 430] on button "Save changes" at bounding box center [889, 424] width 71 height 17
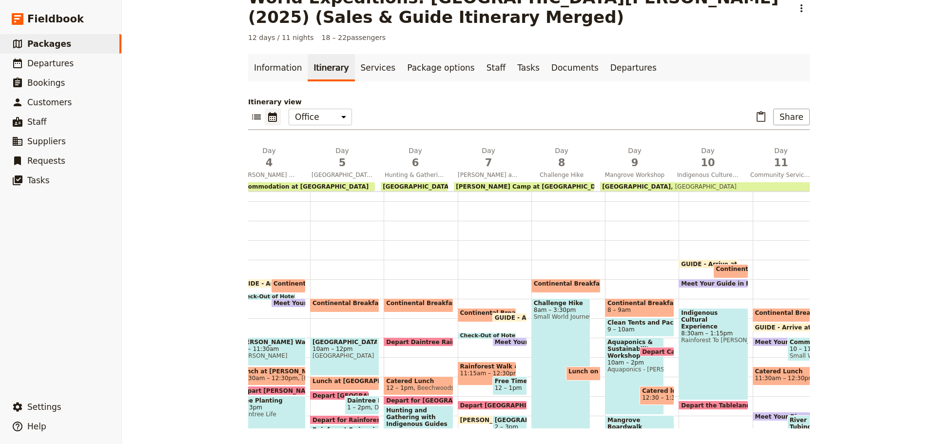
click at [495, 386] on span "12 – 1pm" at bounding box center [508, 388] width 27 height 7
select select "7"
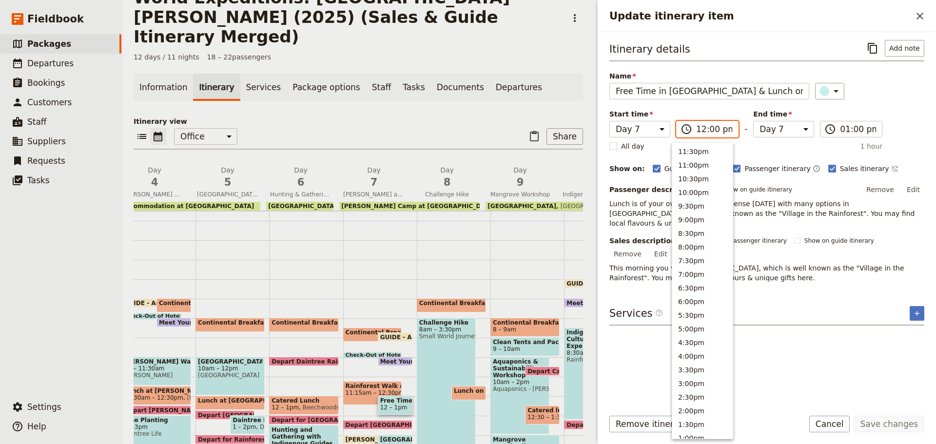
click at [707, 133] on input "12:00 pm" at bounding box center [714, 129] width 36 height 12
click at [706, 132] on input "12:00 pm" at bounding box center [714, 129] width 36 height 12
type input "12:30 pm"
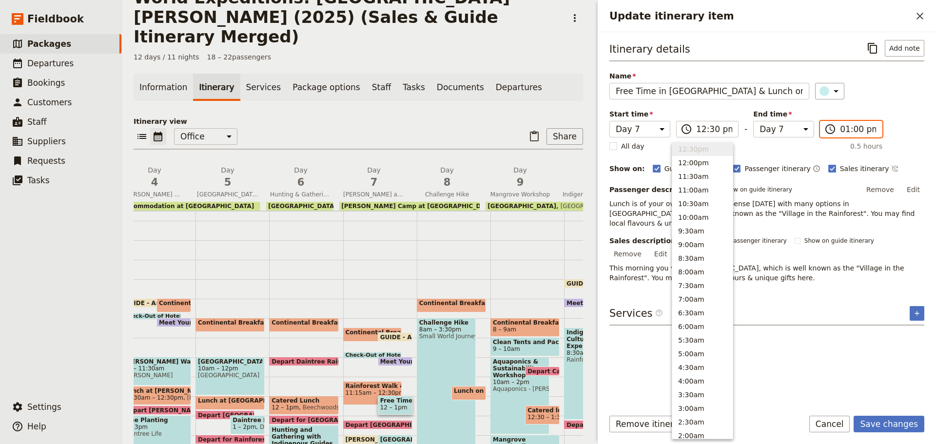
click at [847, 130] on input "01:00 pm" at bounding box center [858, 129] width 36 height 12
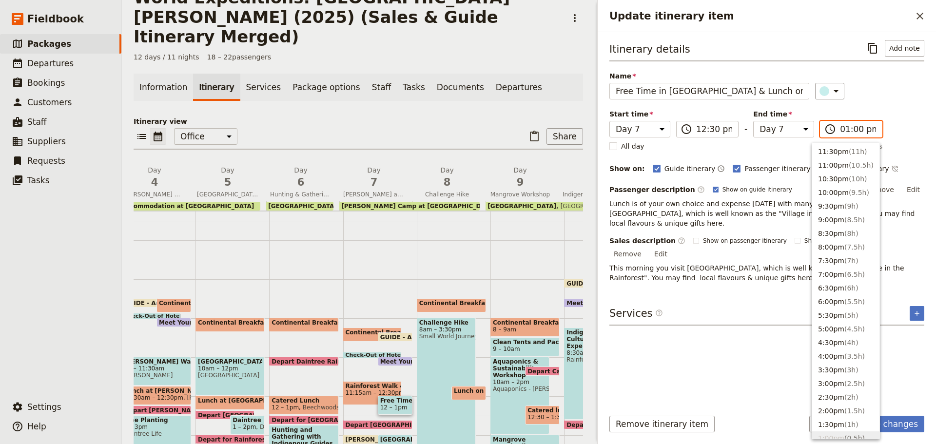
scroll to position [289, 0]
click at [846, 129] on input "01:00 pm" at bounding box center [858, 129] width 36 height 12
type input "01:30 pm"
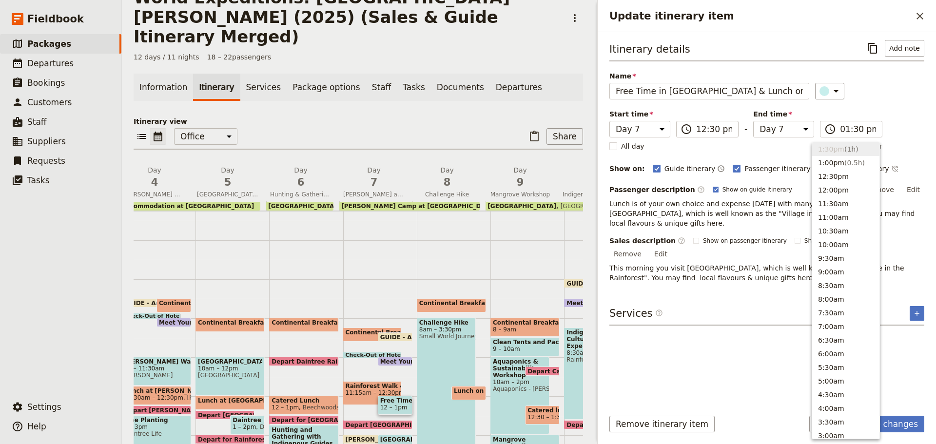
click at [874, 73] on div "Name Free Time in [GEOGRAPHIC_DATA] & Lunch on Own ​" at bounding box center [767, 85] width 315 height 28
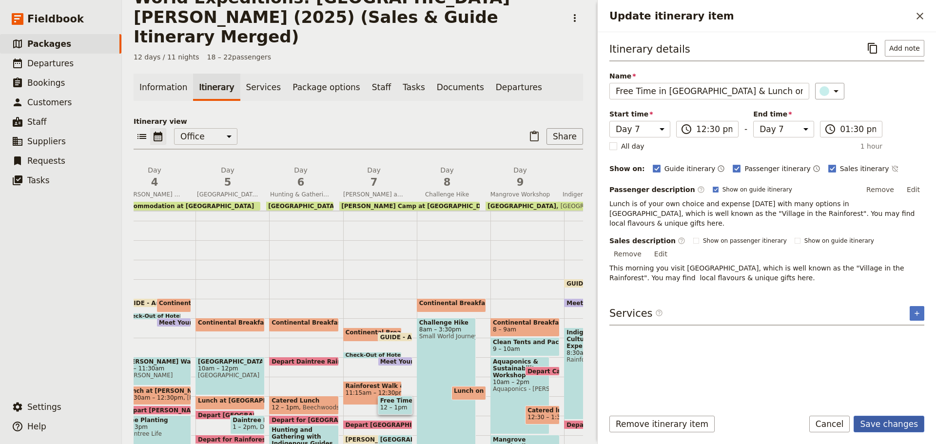
drag, startPoint x: 905, startPoint y: 422, endPoint x: 899, endPoint y: 420, distance: 6.2
click at [903, 422] on button "Save changes" at bounding box center [889, 424] width 71 height 17
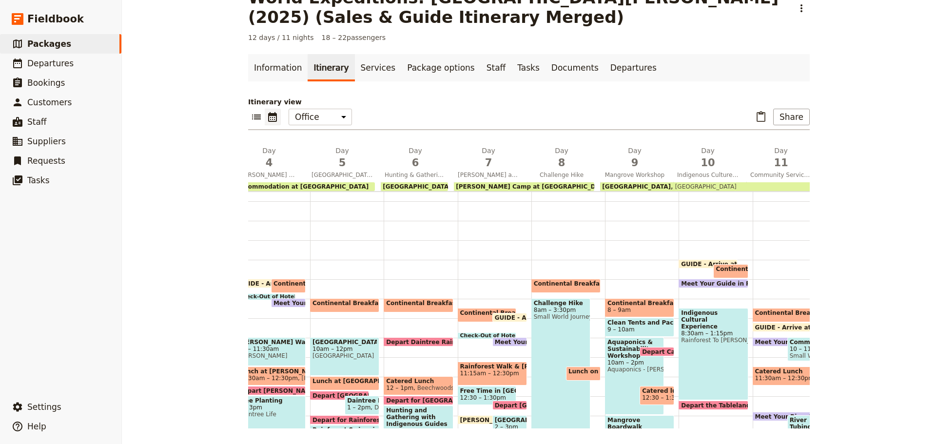
click at [505, 409] on span at bounding box center [510, 408] width 34 height 4
select select "7"
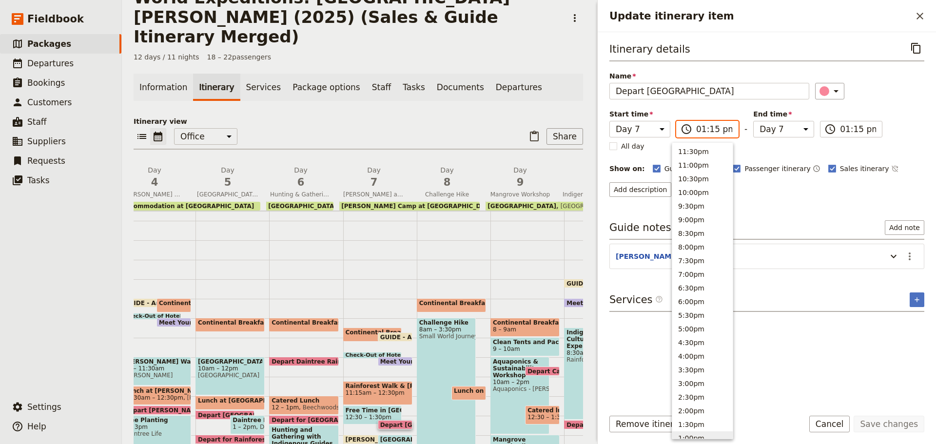
click at [706, 131] on input "01:15 pm" at bounding box center [714, 129] width 36 height 12
click at [710, 130] on input "01:15 pm" at bounding box center [714, 129] width 36 height 12
click at [708, 128] on input "01:15 pm" at bounding box center [714, 129] width 36 height 12
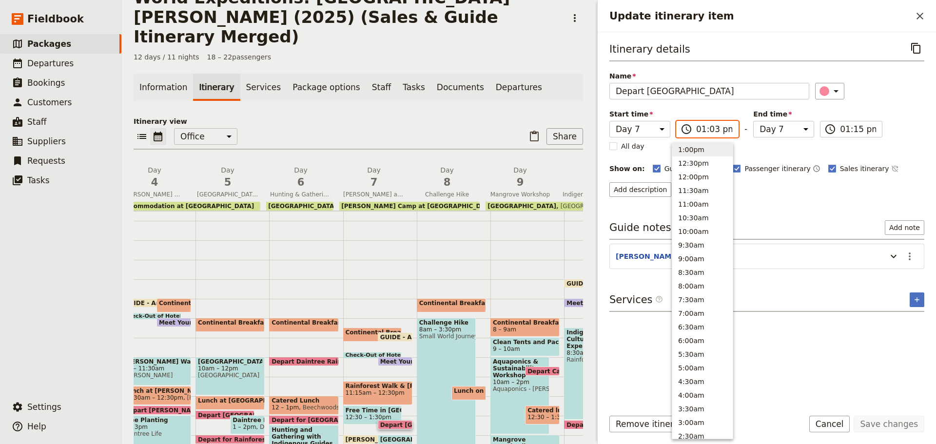
type input "01:30 pm"
click at [847, 131] on input "01:30 pm" at bounding box center [858, 129] width 36 height 12
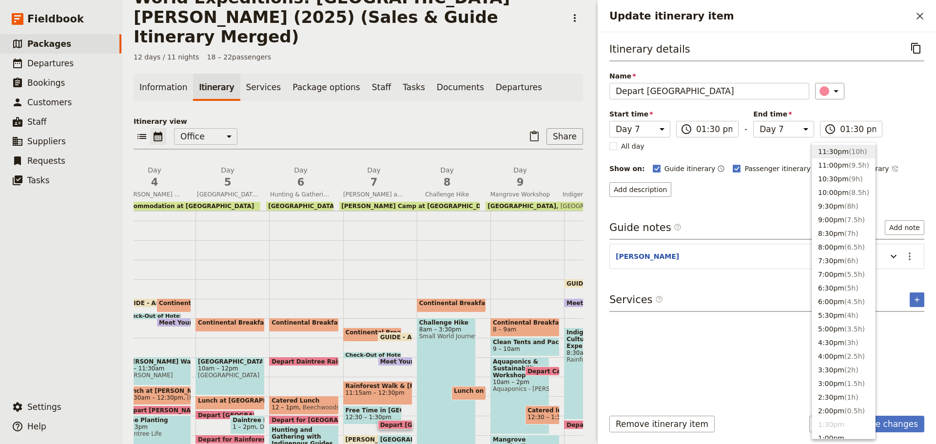
click at [727, 208] on div "Itinerary details ​ Name Depart [GEOGRAPHIC_DATA] ​ Start time Day 1 Day 2 Day …" at bounding box center [767, 220] width 315 height 360
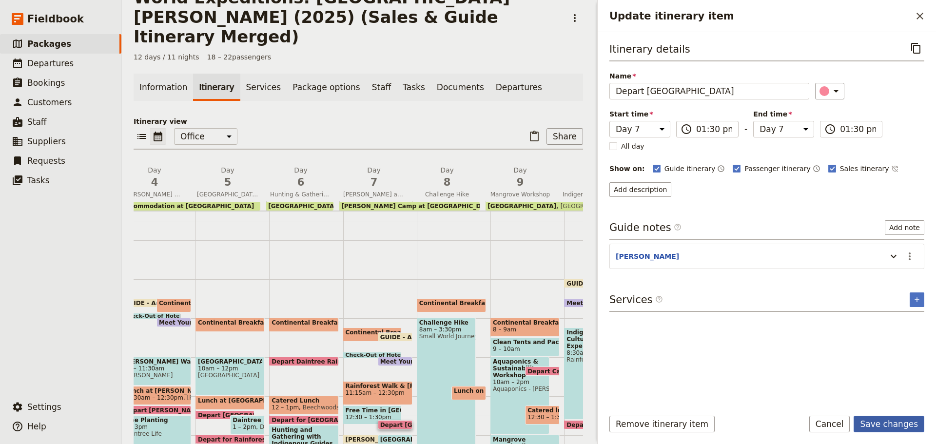
click at [869, 423] on button "Save changes" at bounding box center [889, 424] width 71 height 17
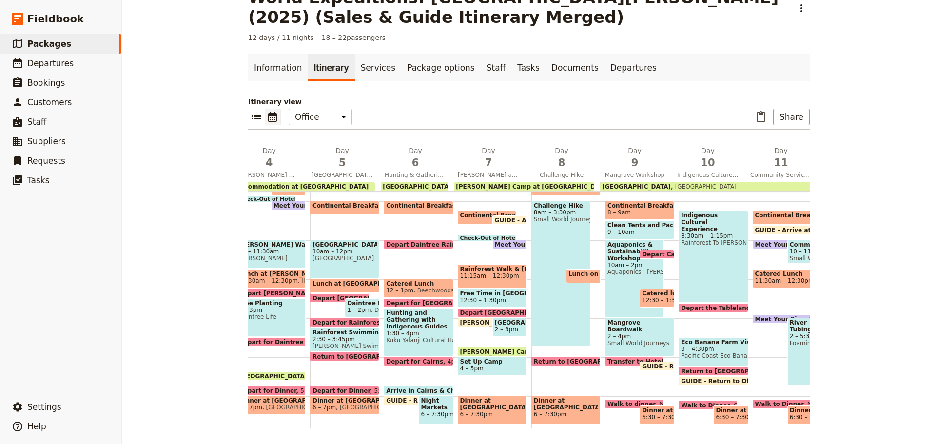
scroll to position [195, 0]
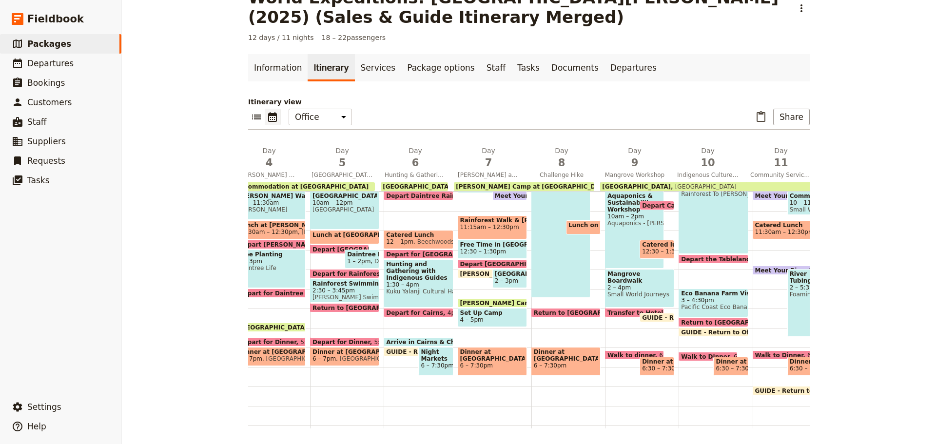
click at [495, 278] on span "2 – 3pm" at bounding box center [506, 281] width 23 height 7
select select "7"
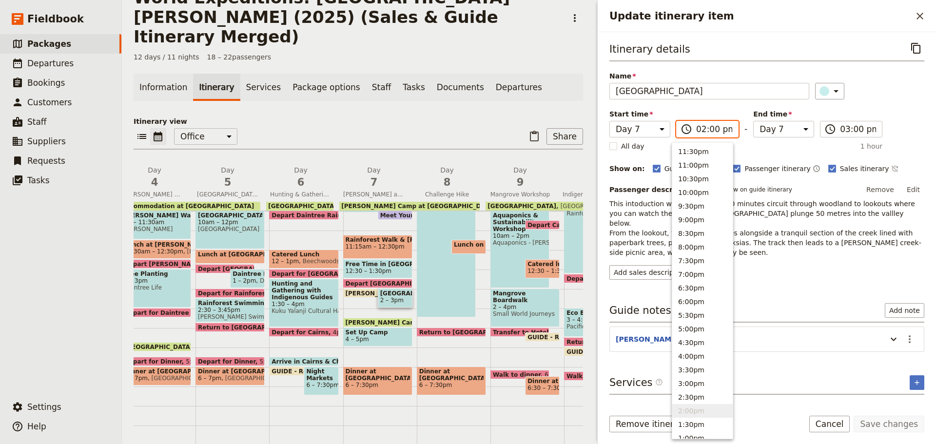
click at [703, 128] on input "02:00 pm" at bounding box center [714, 129] width 36 height 12
click at [705, 130] on input "02:00 pm" at bounding box center [714, 129] width 36 height 12
type input "02:30 pm"
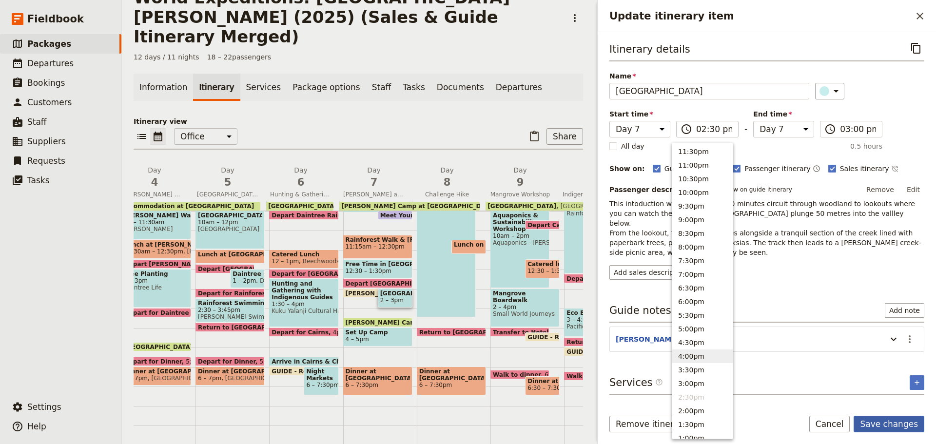
click at [875, 429] on button "Save changes" at bounding box center [889, 424] width 71 height 17
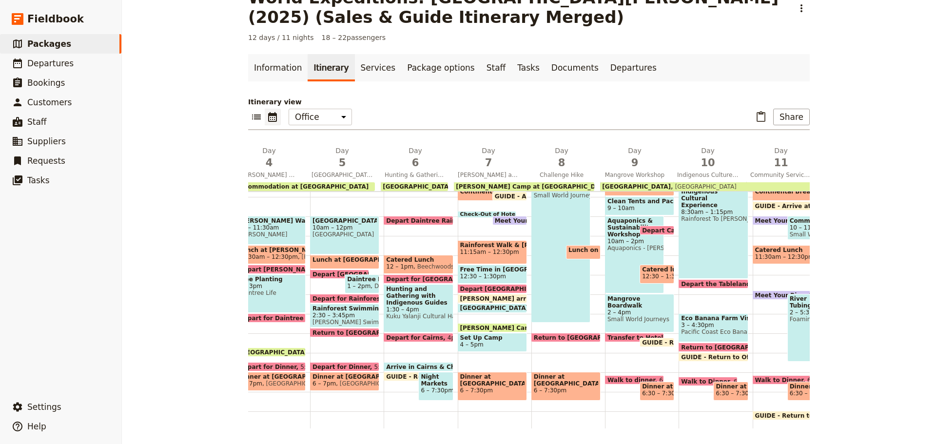
scroll to position [146, 0]
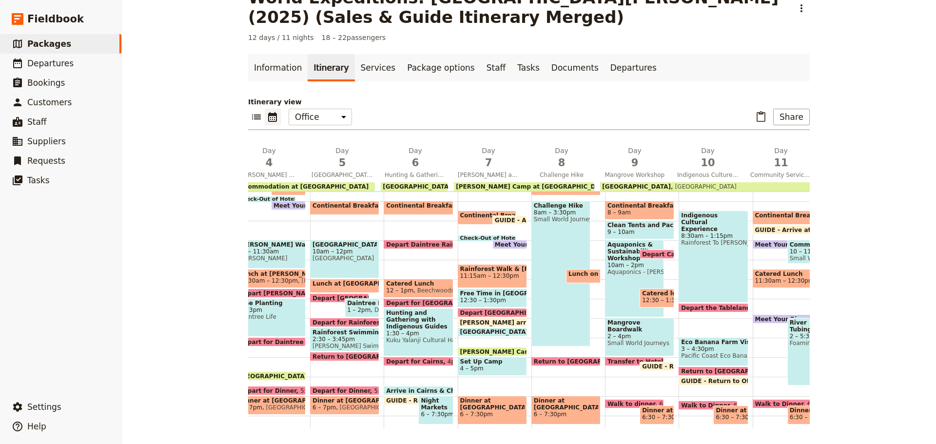
click at [494, 301] on span "12:30 – 1:30pm" at bounding box center [492, 300] width 64 height 7
select select "7"
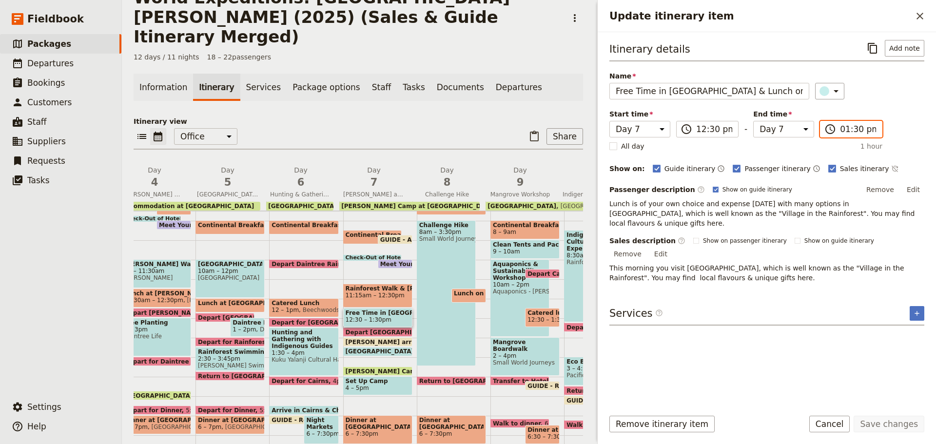
click at [840, 131] on input "01:30 pm" at bounding box center [858, 129] width 36 height 12
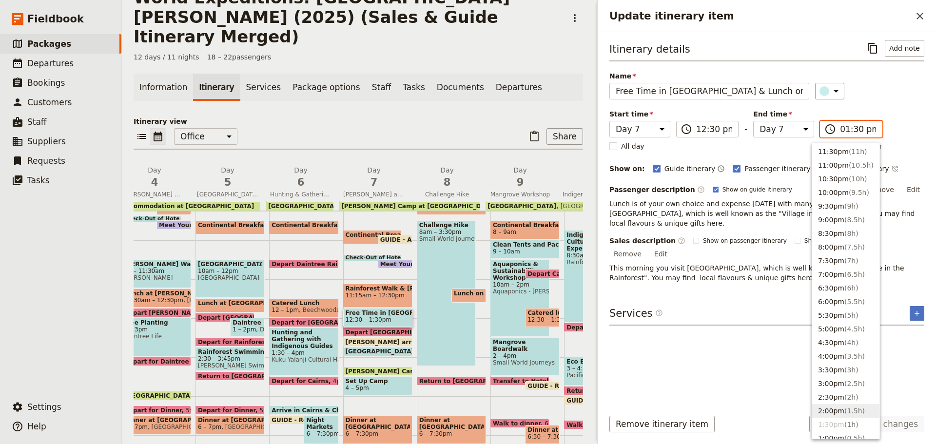
click at [831, 411] on button "2:00pm ( 1.5h )" at bounding box center [846, 411] width 67 height 14
type input "02:00 pm"
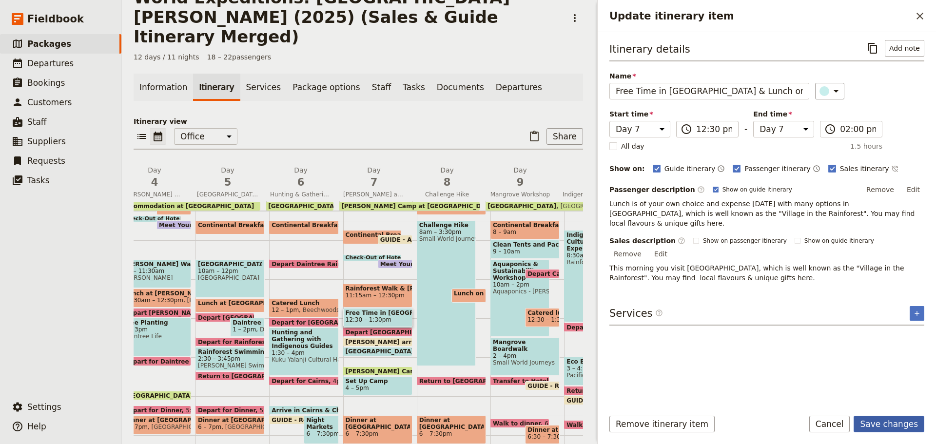
click at [885, 422] on button "Save changes" at bounding box center [889, 424] width 71 height 17
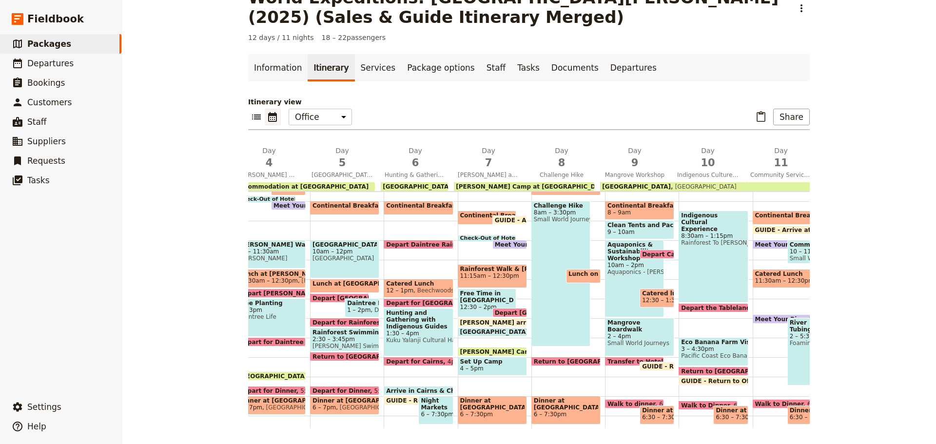
click at [514, 312] on span "Depart [GEOGRAPHIC_DATA]" at bounding box center [544, 313] width 98 height 6
select select "7"
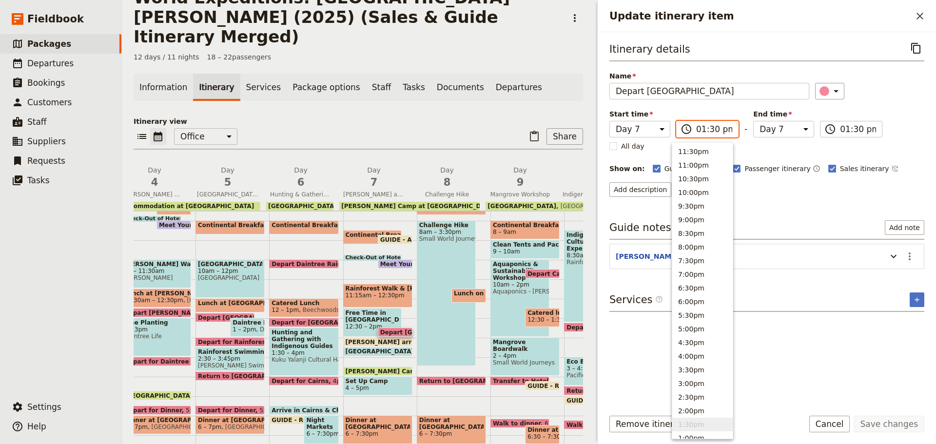
click at [696, 130] on input "01:30 pm" at bounding box center [714, 129] width 36 height 12
click at [694, 414] on button "2:00pm" at bounding box center [703, 411] width 60 height 14
type input "02:00 pm"
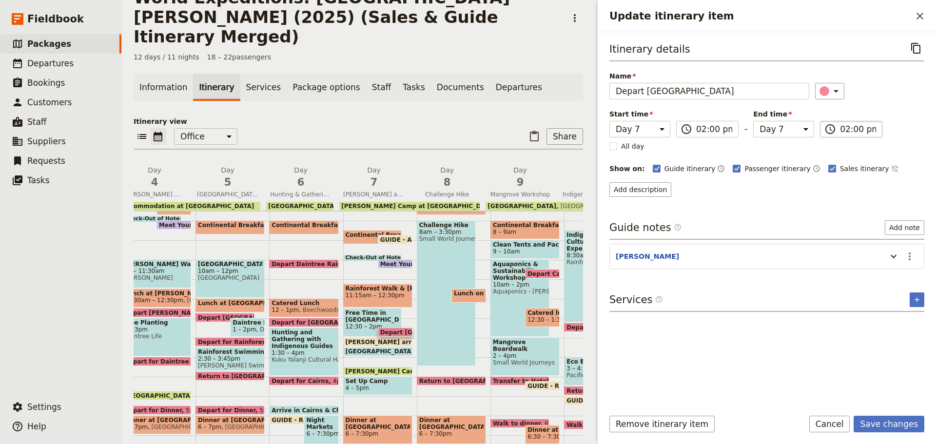
type input "02:00 pm"
click at [841, 123] on input "02:00 pm" at bounding box center [858, 129] width 36 height 12
click at [777, 206] on div "Itinerary details ​ Name Depart [GEOGRAPHIC_DATA] ​ Start time Day 1 Day 2 Day …" at bounding box center [767, 220] width 315 height 360
click at [870, 416] on form "Itinerary details ​ Name Depart [GEOGRAPHIC_DATA] ​ Start time Day 1 Day 2 Day …" at bounding box center [767, 238] width 338 height 412
click at [905, 425] on button "Save changes" at bounding box center [889, 424] width 71 height 17
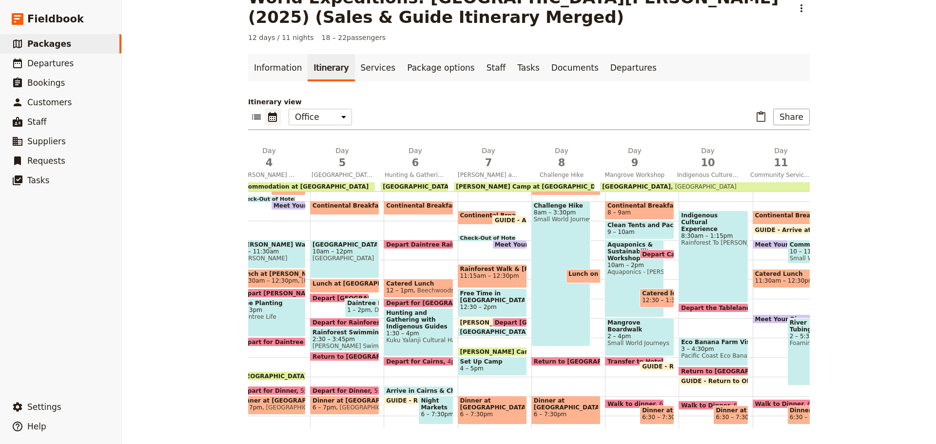
click at [476, 333] on span at bounding box center [492, 335] width 68 height 4
select select "7"
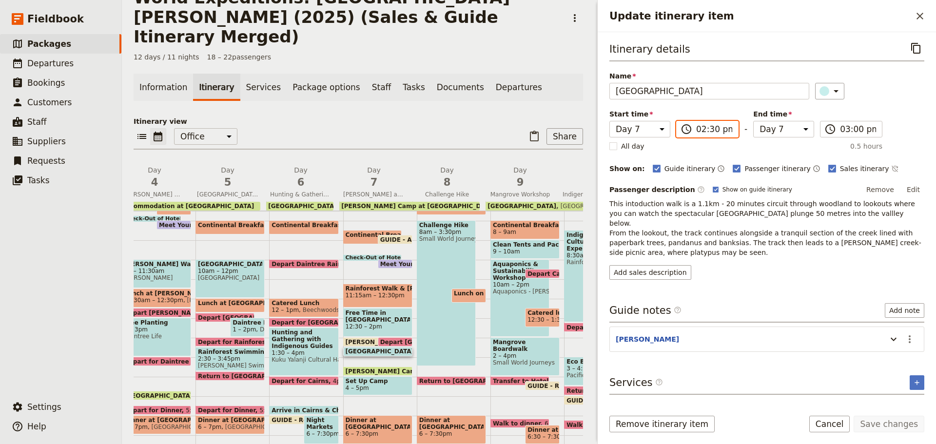
click at [717, 129] on input "02:30 pm" at bounding box center [714, 129] width 36 height 12
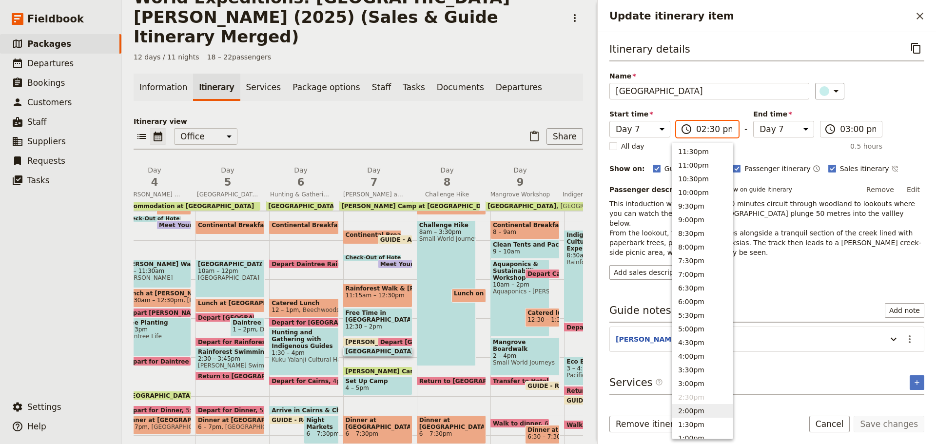
click at [690, 411] on button "2:00pm" at bounding box center [703, 411] width 60 height 14
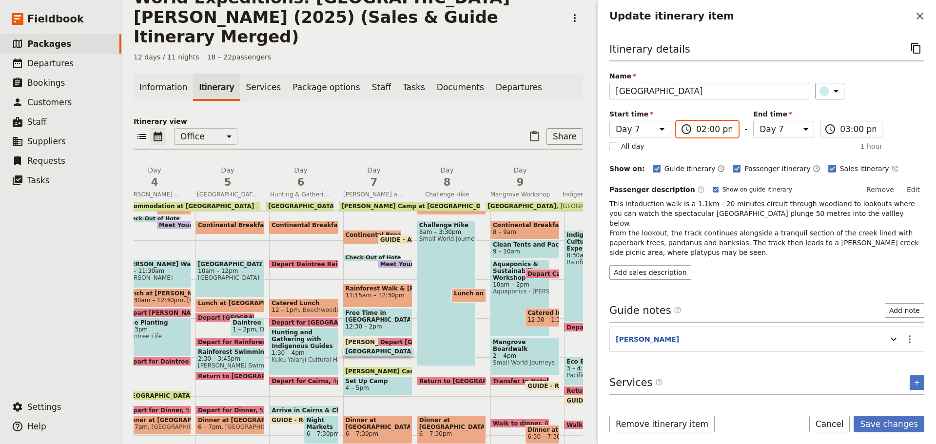
click at [706, 133] on input "02:00 pm" at bounding box center [714, 129] width 36 height 12
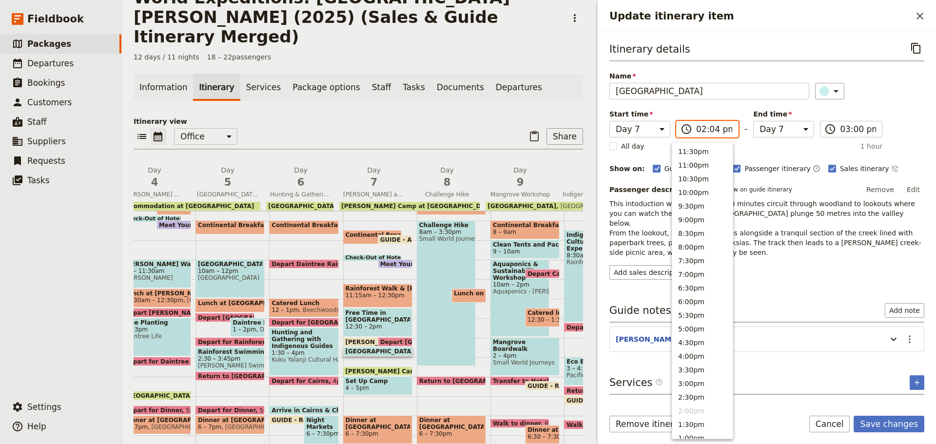
type input "02:45 pm"
click at [848, 131] on input "03:00 pm" at bounding box center [858, 129] width 36 height 12
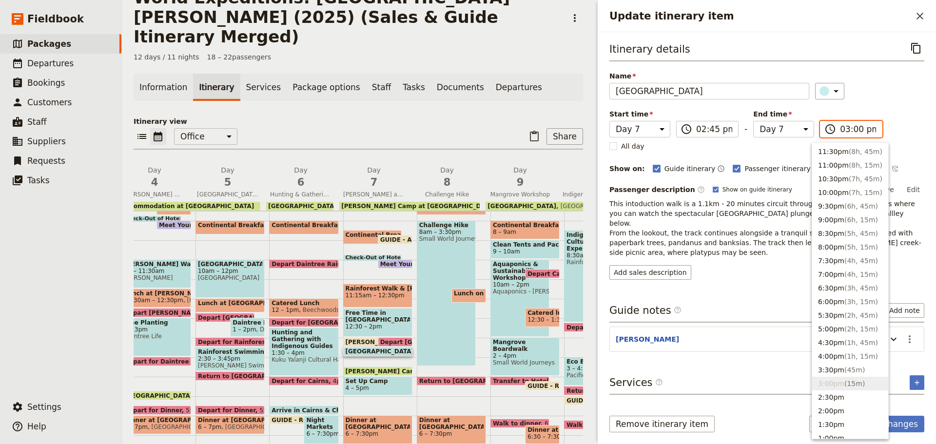
click at [844, 129] on input "03:00 pm" at bounding box center [858, 129] width 36 height 12
type input "03:45 pm"
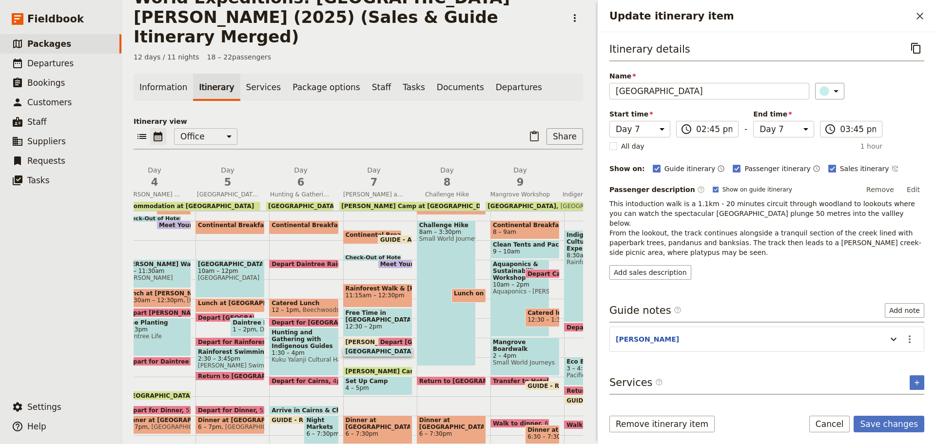
click at [774, 292] on div "Itinerary details ​ Name [GEOGRAPHIC_DATA] ​ Start time Day 1 Day 2 Day 3 Day 4…" at bounding box center [767, 220] width 315 height 360
click at [882, 424] on button "Save changes" at bounding box center [889, 424] width 71 height 17
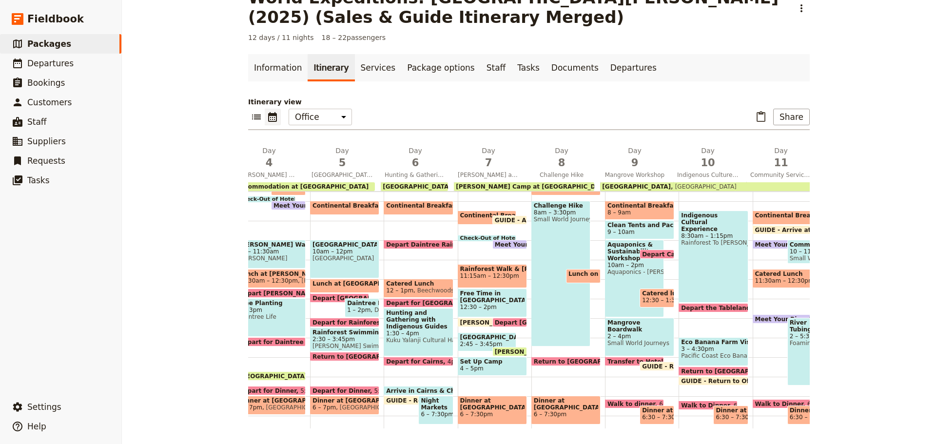
click at [497, 304] on span "12:30 – 2pm" at bounding box center [492, 307] width 64 height 7
select select "7"
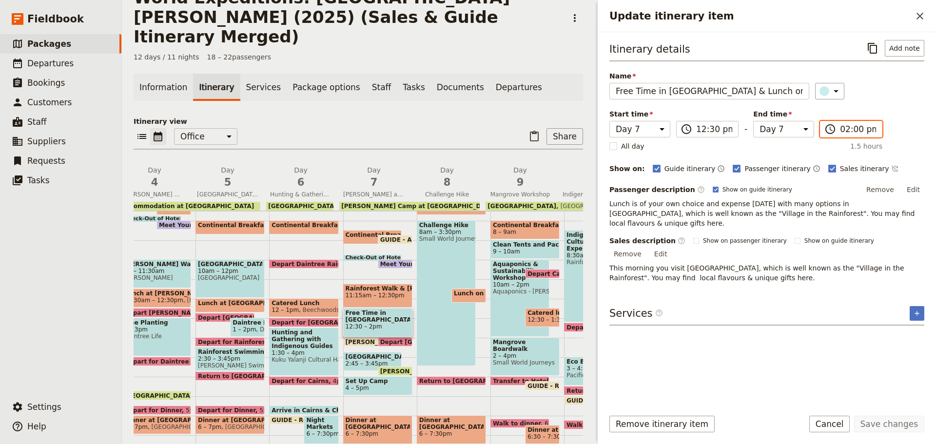
click at [848, 132] on input "02:00 pm" at bounding box center [858, 129] width 36 height 12
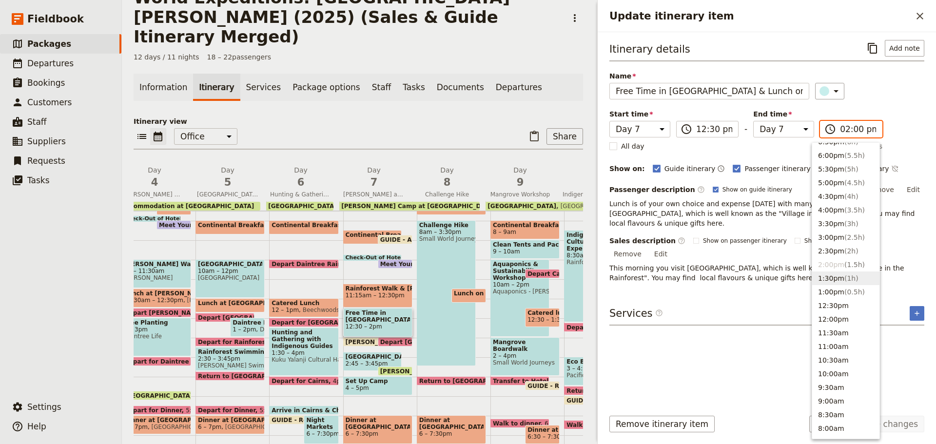
click at [834, 280] on button "1:30pm ( 1h )" at bounding box center [846, 279] width 67 height 14
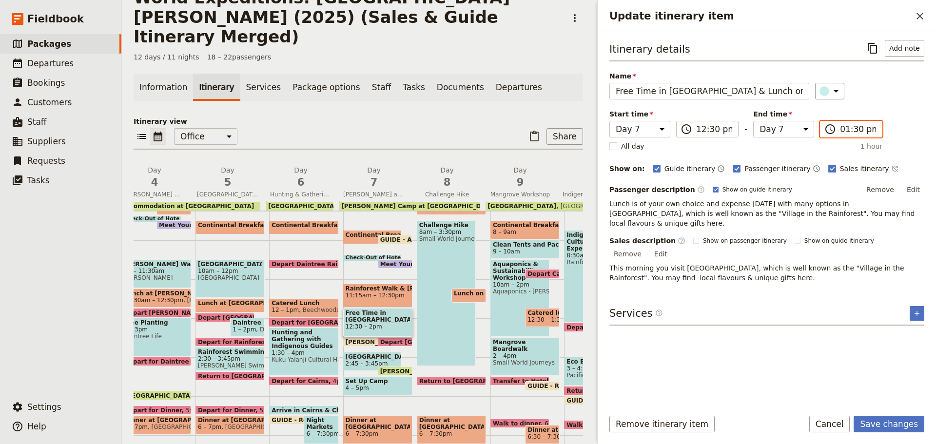
click at [846, 129] on input "01:30 pm" at bounding box center [858, 129] width 36 height 12
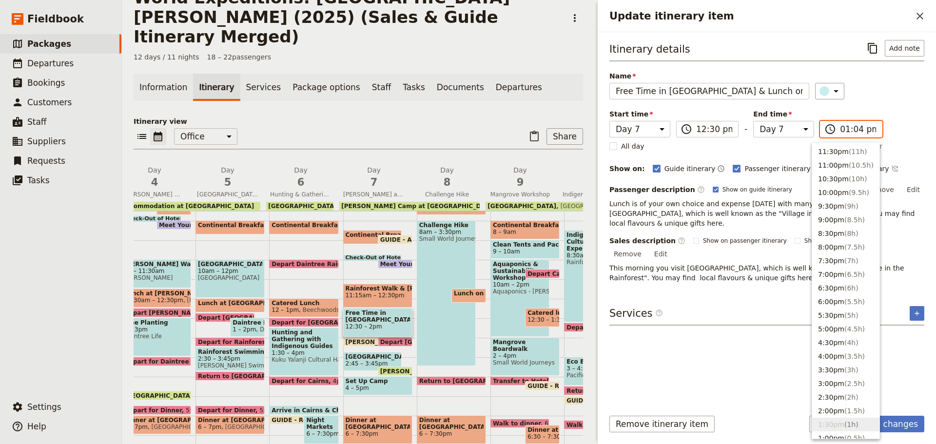
type input "01:45 pm"
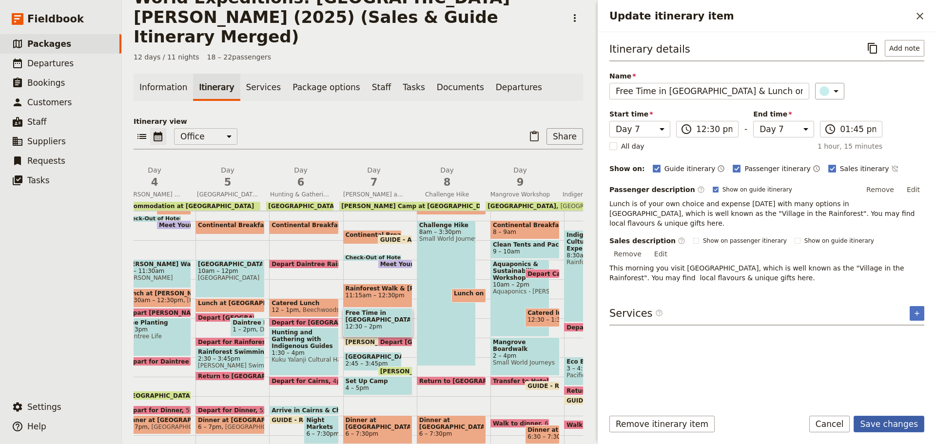
click at [894, 431] on button "Save changes" at bounding box center [889, 424] width 71 height 17
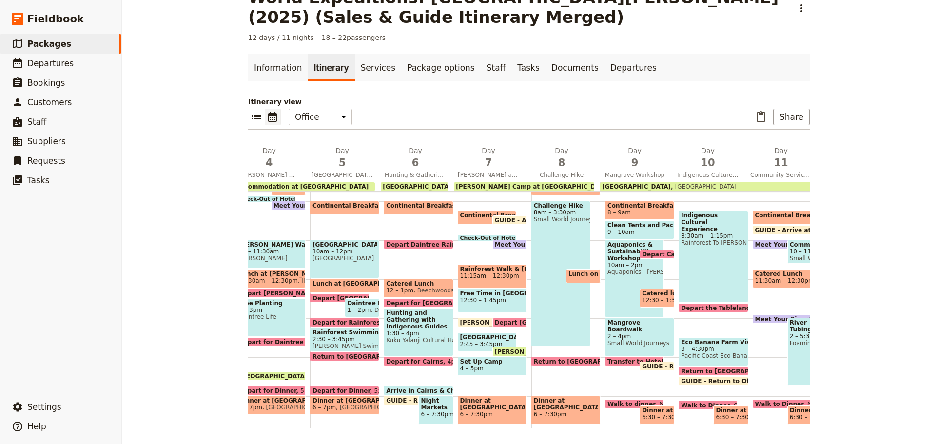
click at [495, 321] on span "Depart [GEOGRAPHIC_DATA]" at bounding box center [544, 322] width 98 height 6
select select "7"
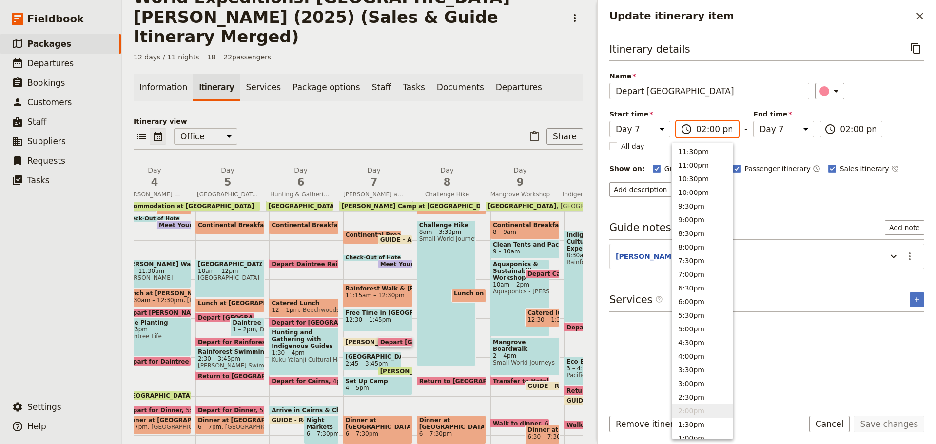
click at [696, 127] on input "02:00 pm" at bounding box center [714, 129] width 36 height 12
drag, startPoint x: 695, startPoint y: 420, endPoint x: 692, endPoint y: 398, distance: 21.8
click at [695, 420] on button "1:30pm" at bounding box center [703, 425] width 60 height 14
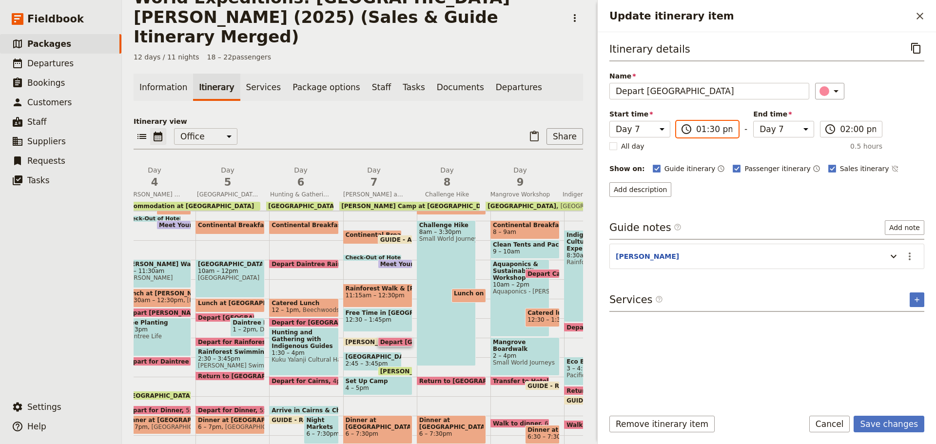
click at [709, 127] on input "01:30 pm" at bounding box center [714, 129] width 36 height 12
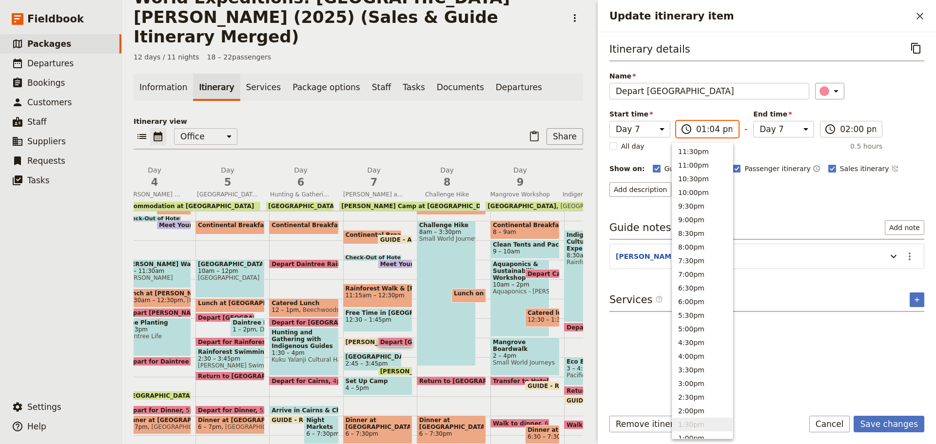
type input "01:45 pm"
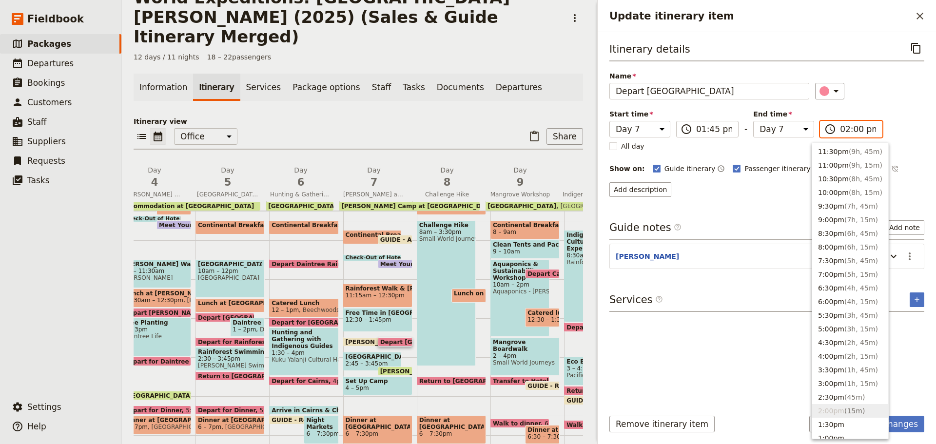
click at [845, 127] on input "02:00 pm" at bounding box center [858, 129] width 36 height 12
click at [840, 422] on button "1:30pm" at bounding box center [851, 425] width 76 height 14
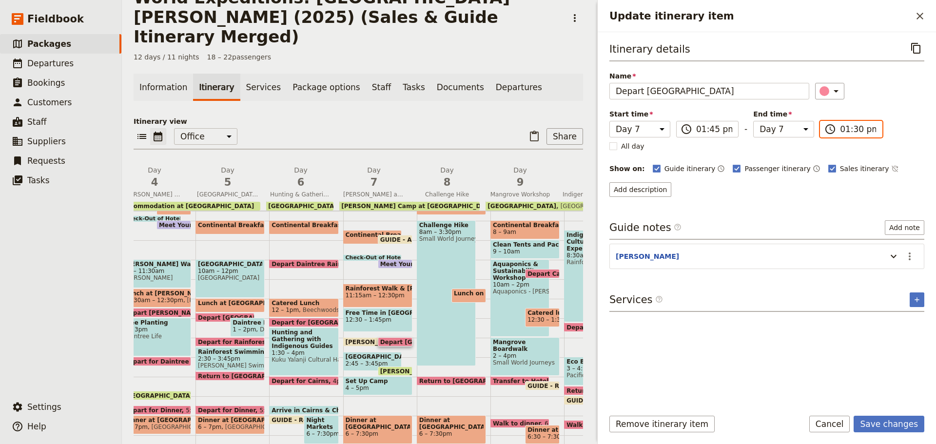
click at [848, 129] on input "01:30 pm" at bounding box center [858, 129] width 36 height 12
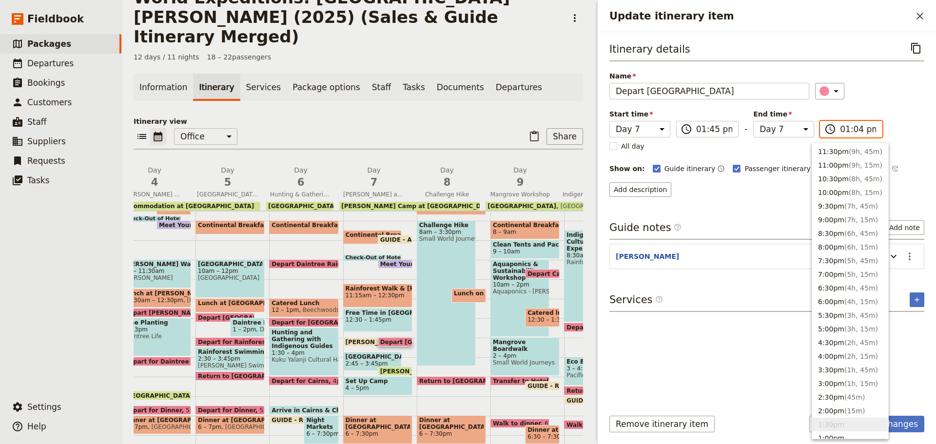
type input "01:45 pm"
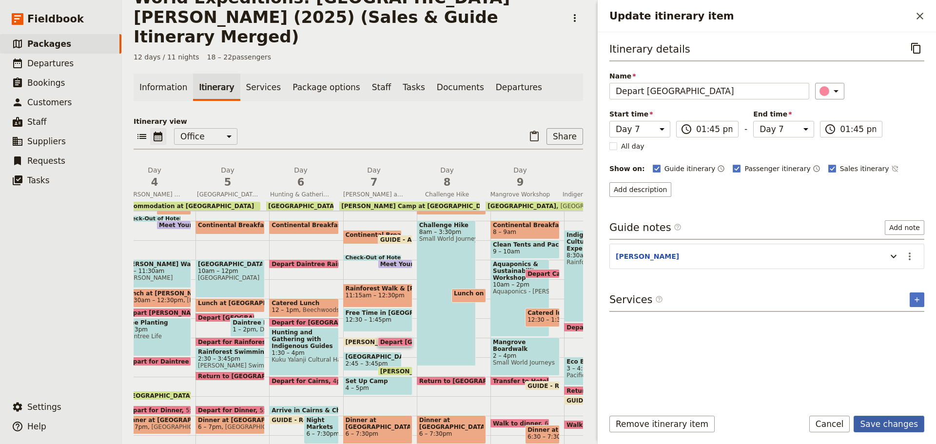
drag, startPoint x: 903, startPoint y: 427, endPoint x: 898, endPoint y: 422, distance: 6.6
click at [901, 426] on button "Save changes" at bounding box center [889, 424] width 71 height 17
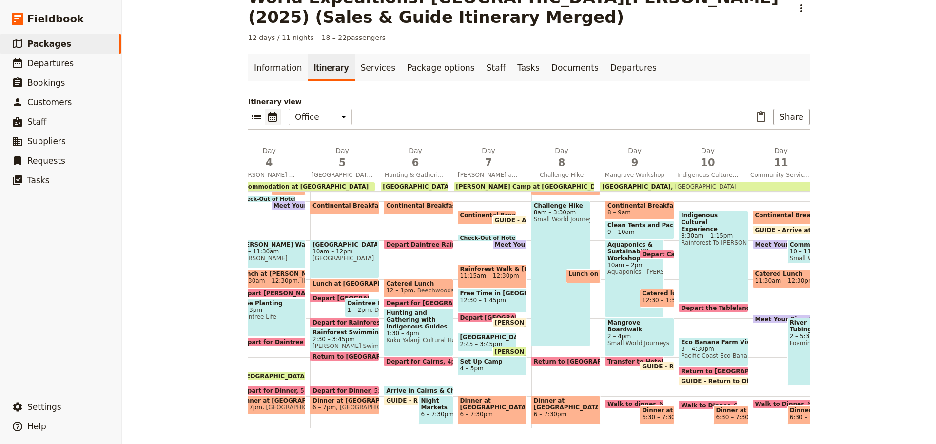
click at [461, 321] on span at bounding box center [487, 320] width 58 height 4
select select "7"
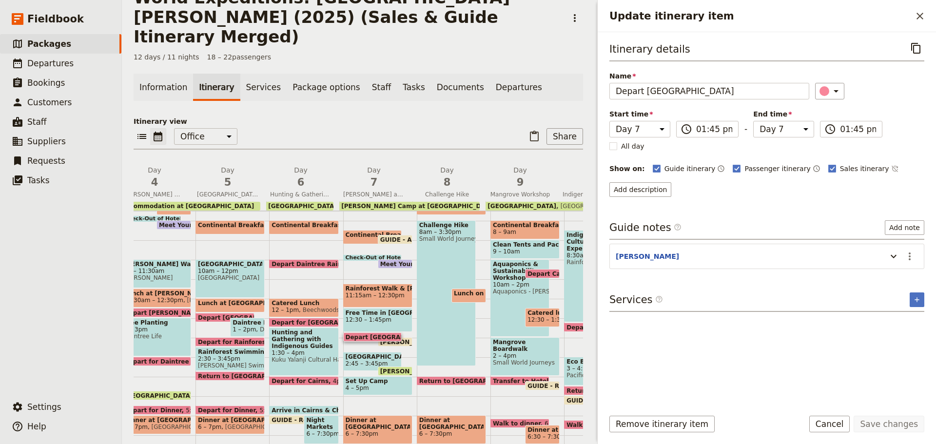
click at [830, 428] on button "Cancel" at bounding box center [830, 424] width 41 height 17
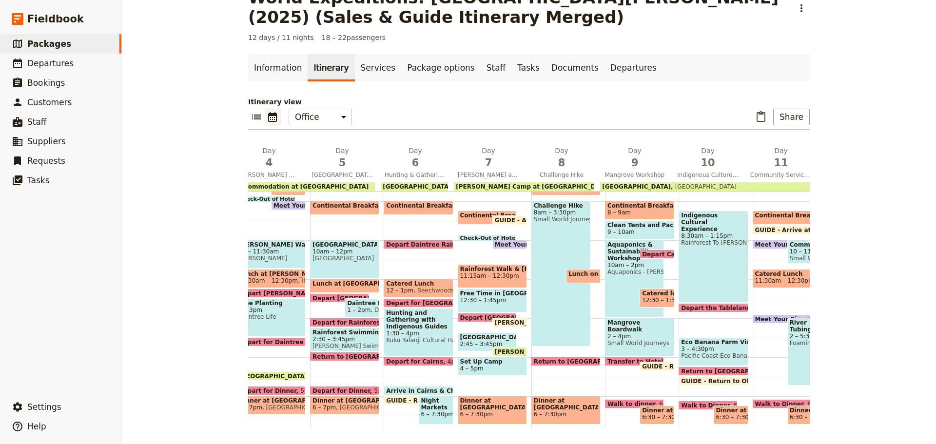
click at [476, 303] on span "12:30 – 1:45pm" at bounding box center [492, 300] width 64 height 7
select select "7"
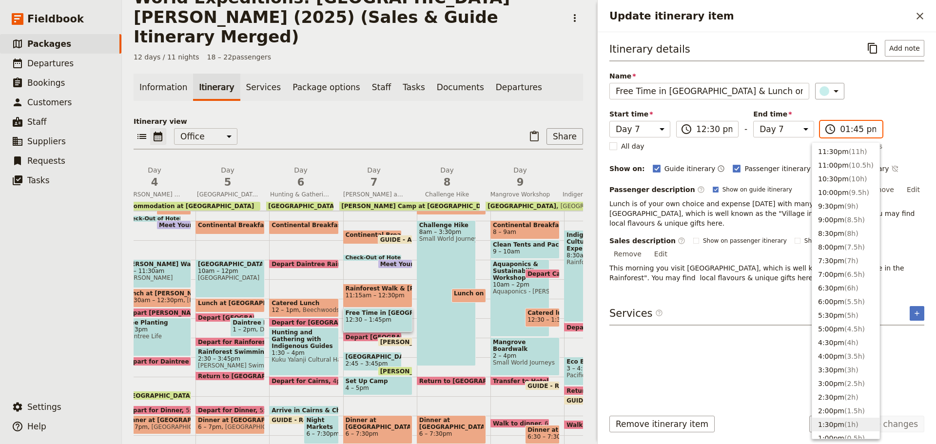
click at [849, 128] on input "01:45 pm" at bounding box center [858, 129] width 36 height 12
click at [845, 126] on input "01:45 pm" at bounding box center [858, 129] width 36 height 12
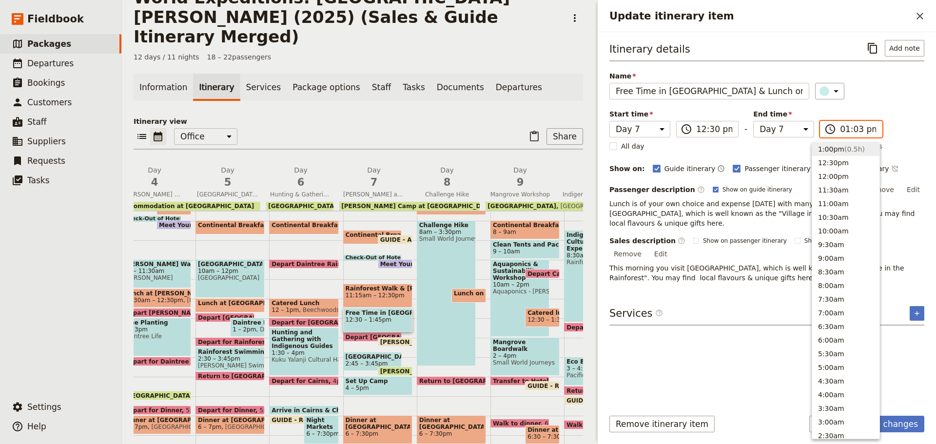
type input "01:30 pm"
click at [760, 306] on div "Services ​ ​" at bounding box center [767, 316] width 315 height 20
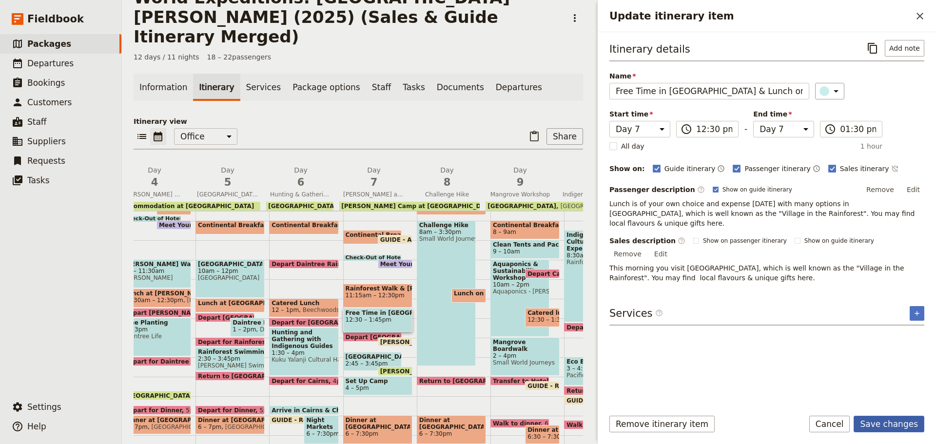
drag, startPoint x: 902, startPoint y: 423, endPoint x: 859, endPoint y: 425, distance: 43.5
click at [900, 423] on button "Save changes" at bounding box center [889, 424] width 71 height 17
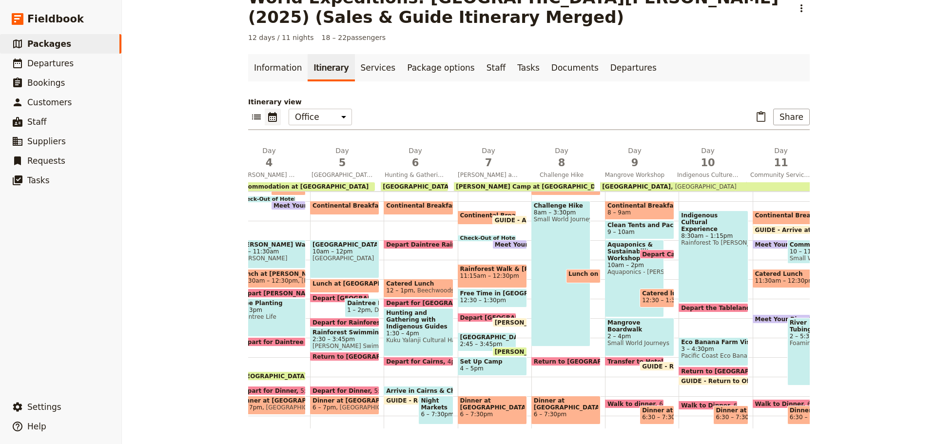
click at [458, 320] on span at bounding box center [487, 320] width 58 height 4
select select "7"
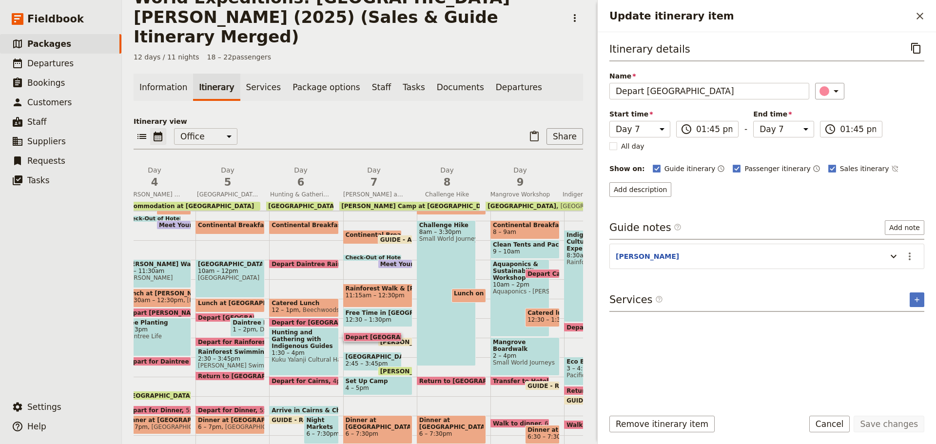
click at [835, 414] on form "Itinerary details ​ Name Depart [GEOGRAPHIC_DATA] ​ Start time Day 1 Day 2 Day …" at bounding box center [767, 238] width 338 height 412
click at [840, 425] on button "Cancel" at bounding box center [830, 424] width 41 height 17
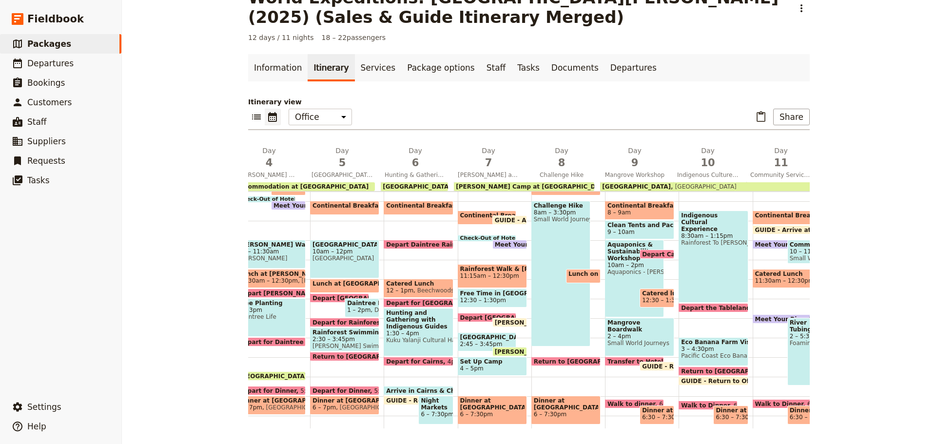
click at [502, 322] on span "[PERSON_NAME] arrive at [GEOGRAPHIC_DATA]" at bounding box center [574, 322] width 159 height 6
select select "7"
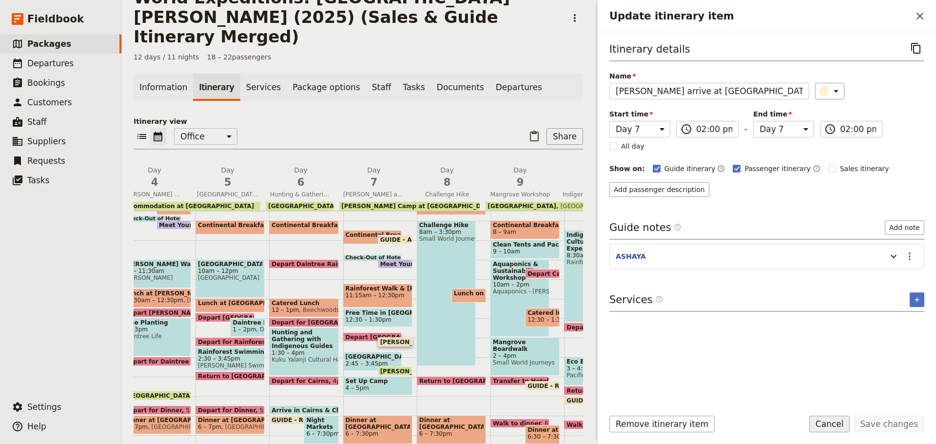
click at [829, 426] on button "Cancel" at bounding box center [830, 424] width 41 height 17
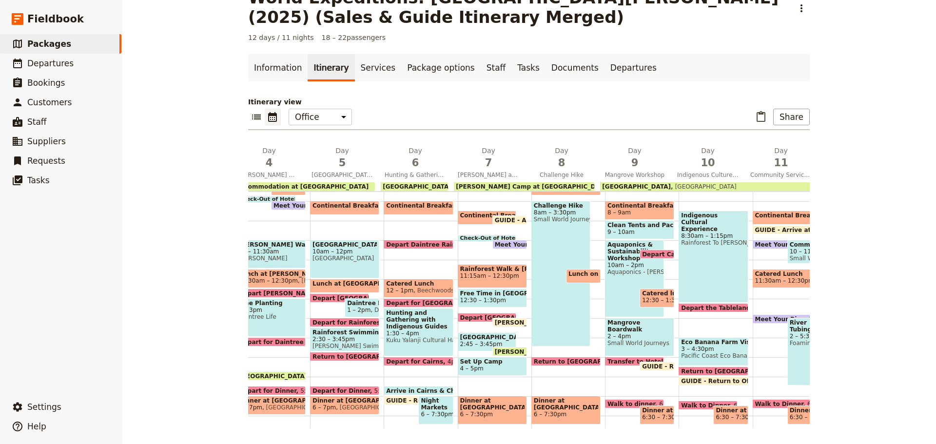
click at [467, 317] on span "Depart [GEOGRAPHIC_DATA]" at bounding box center [509, 318] width 98 height 6
select select "7"
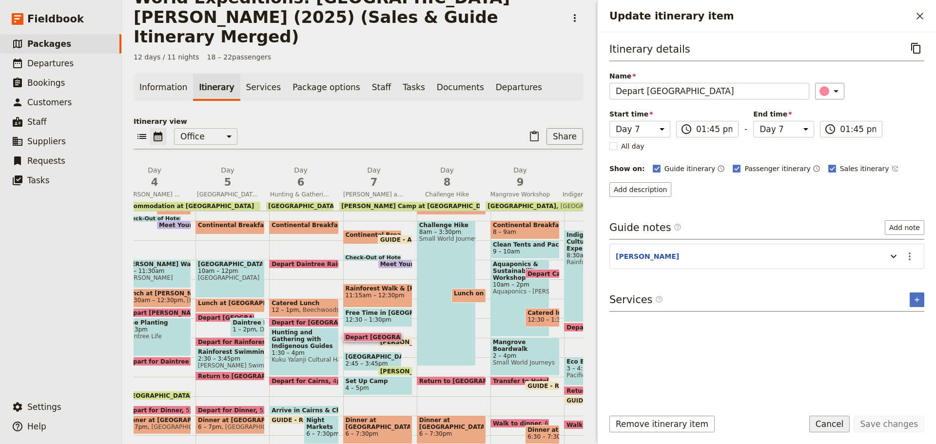
click at [833, 425] on button "Cancel" at bounding box center [830, 424] width 41 height 17
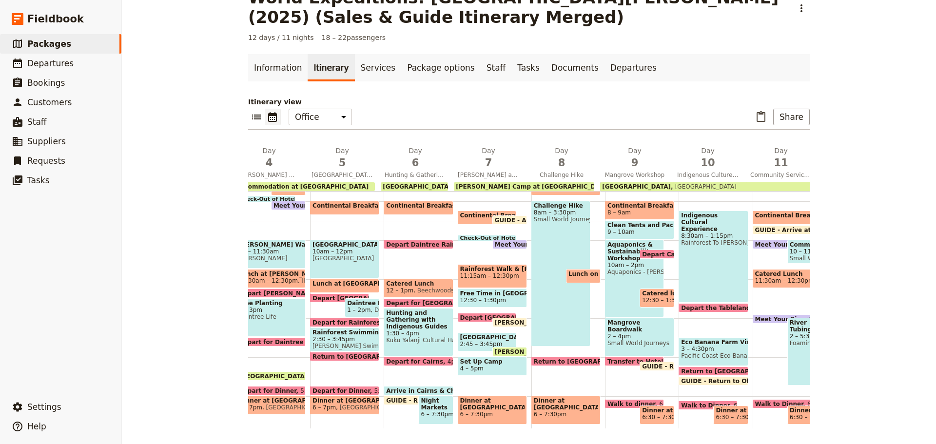
click at [472, 317] on span "Depart [GEOGRAPHIC_DATA]" at bounding box center [509, 318] width 98 height 6
select select "7"
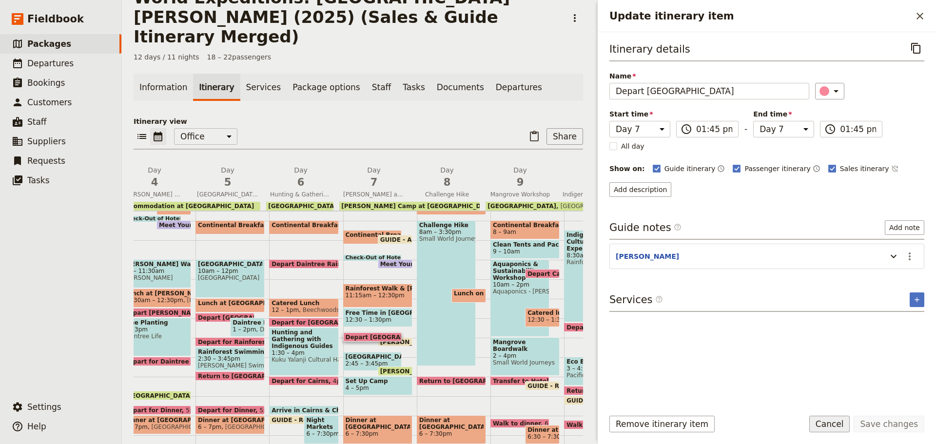
click at [841, 417] on button "Cancel" at bounding box center [830, 424] width 41 height 17
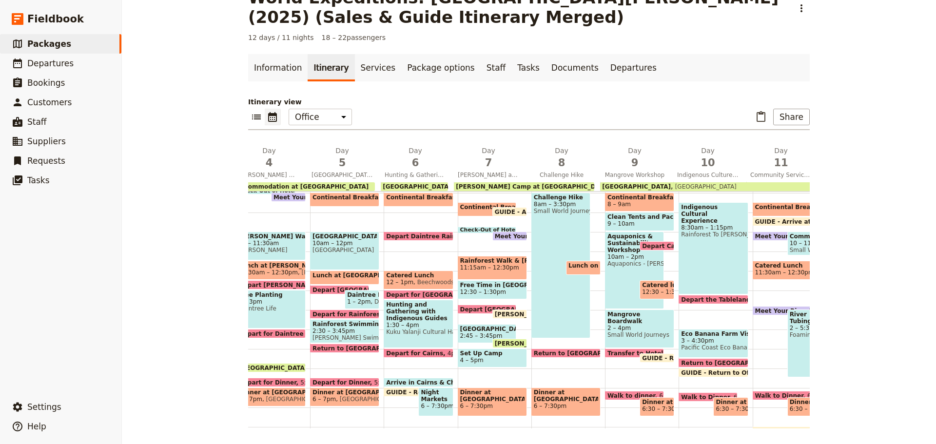
scroll to position [146, 0]
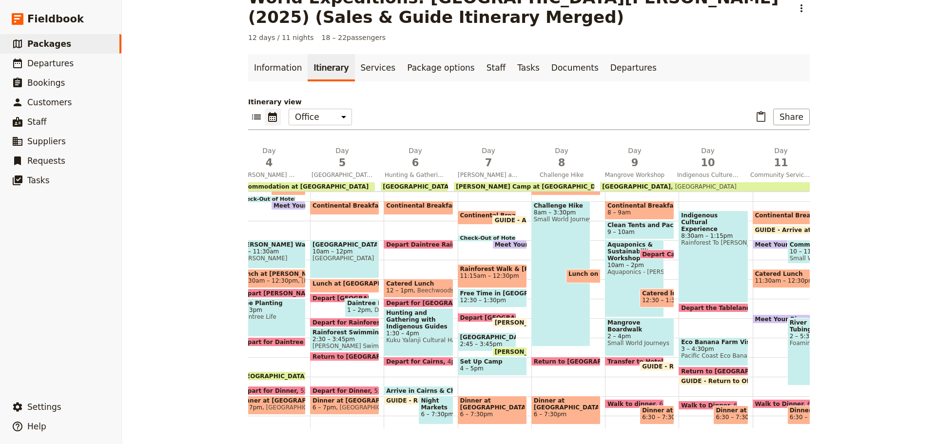
click at [464, 239] on span at bounding box center [487, 240] width 58 height 4
select select "7"
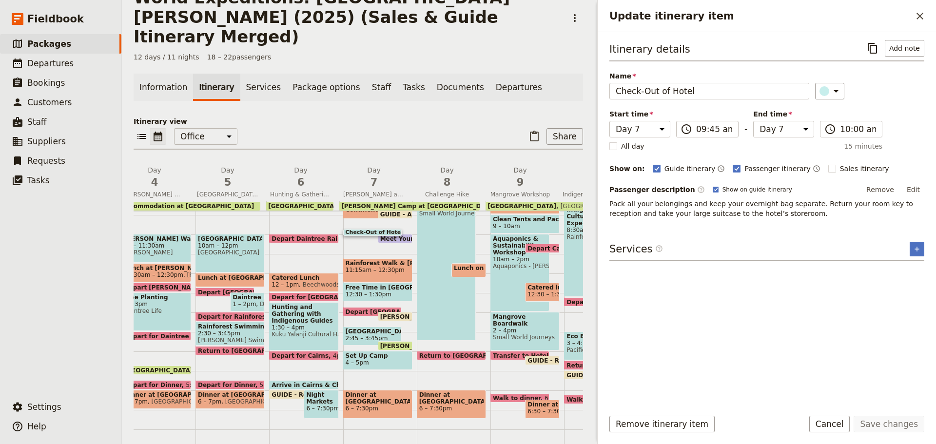
scroll to position [195, 0]
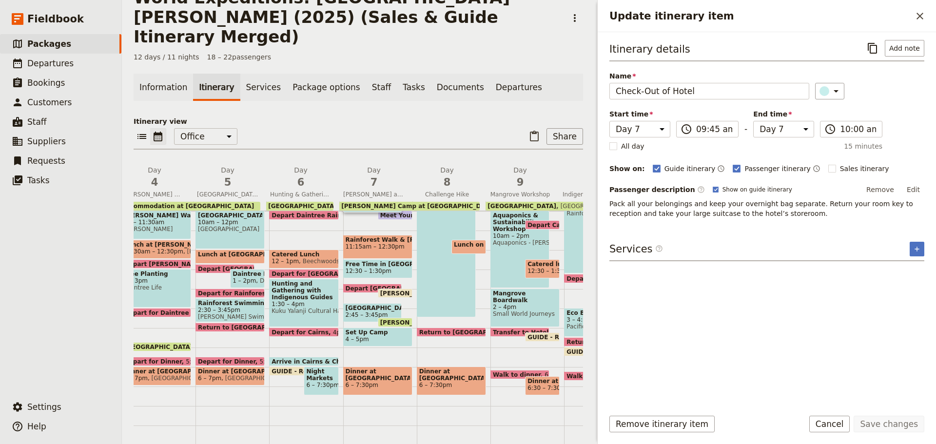
click at [400, 268] on span "12:30 – 1:30pm" at bounding box center [378, 271] width 64 height 7
select select "7"
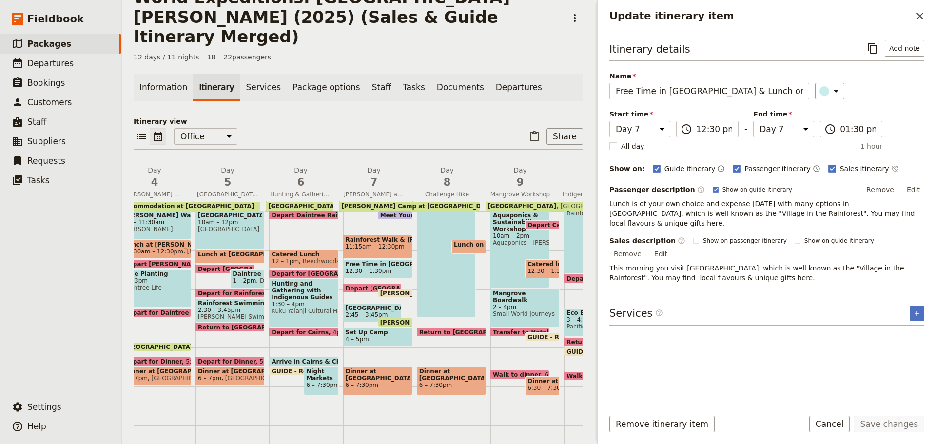
click at [367, 285] on span "Depart [GEOGRAPHIC_DATA]" at bounding box center [395, 288] width 98 height 6
select select "7"
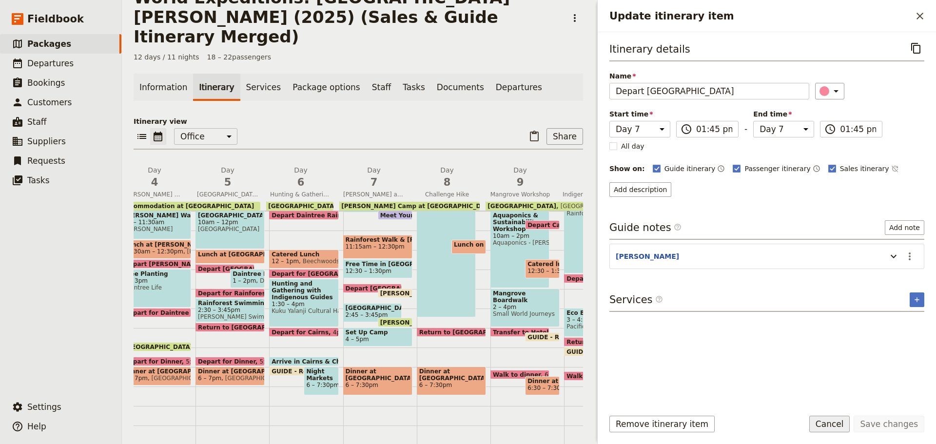
click at [842, 424] on button "Cancel" at bounding box center [830, 424] width 41 height 17
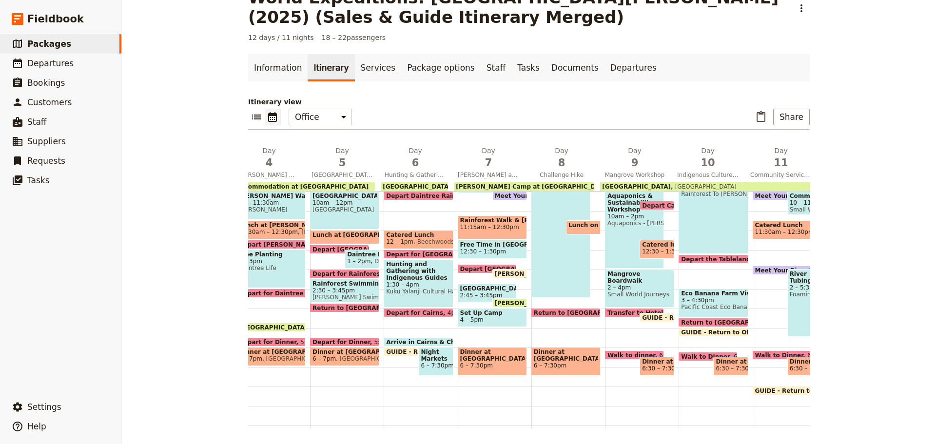
click at [468, 296] on span "2:45 – 3:45pm" at bounding box center [481, 295] width 42 height 7
select select "7"
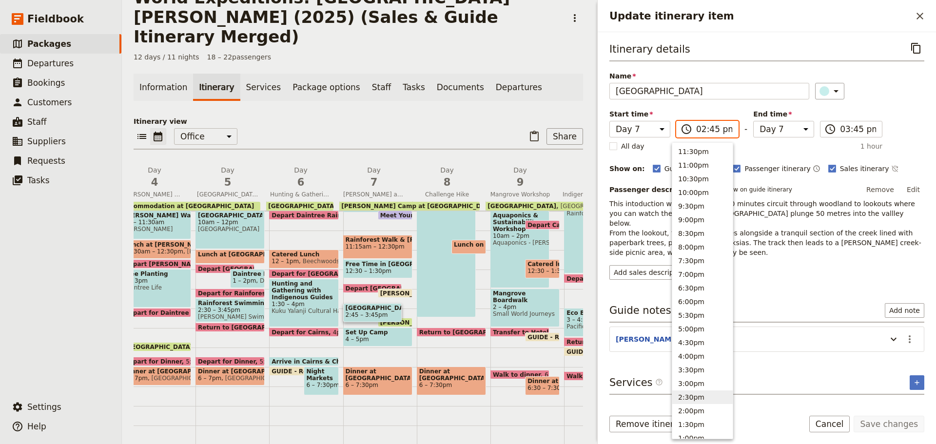
click at [705, 129] on input "02:45 pm" at bounding box center [714, 129] width 36 height 12
click at [694, 385] on button "3:00pm" at bounding box center [703, 384] width 60 height 14
type input "03:00 pm"
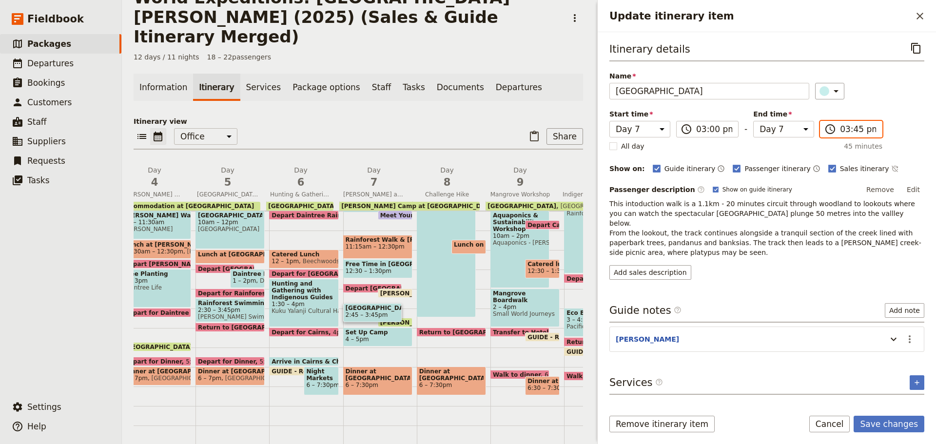
click at [840, 133] on input "03:45 pm" at bounding box center [858, 129] width 36 height 12
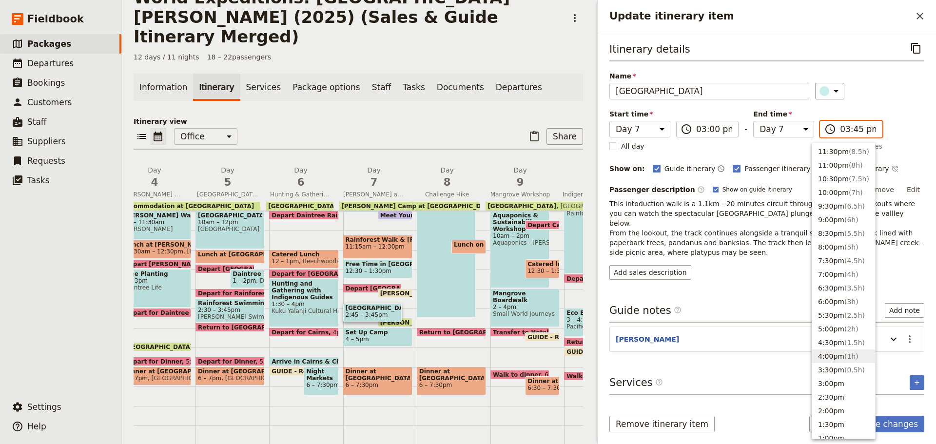
click at [834, 357] on button "4:00pm ( 1h )" at bounding box center [844, 357] width 63 height 14
type input "04:00 pm"
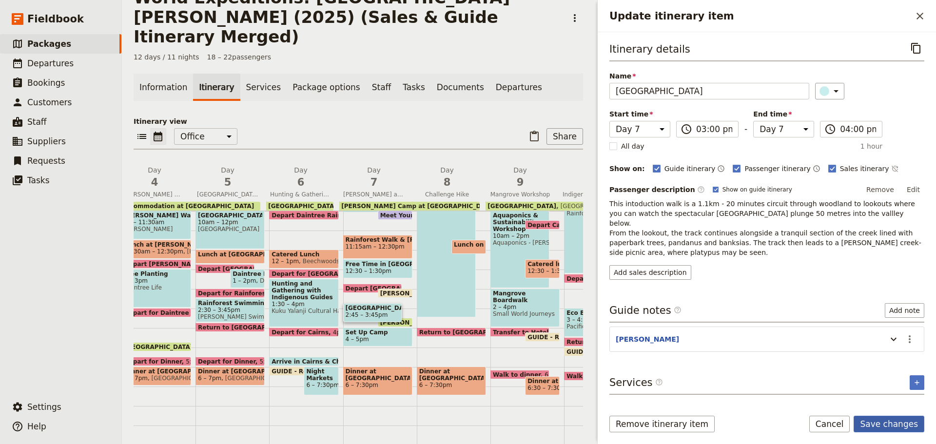
drag, startPoint x: 892, startPoint y: 426, endPoint x: 876, endPoint y: 431, distance: 16.4
click at [891, 426] on button "Save changes" at bounding box center [889, 424] width 71 height 17
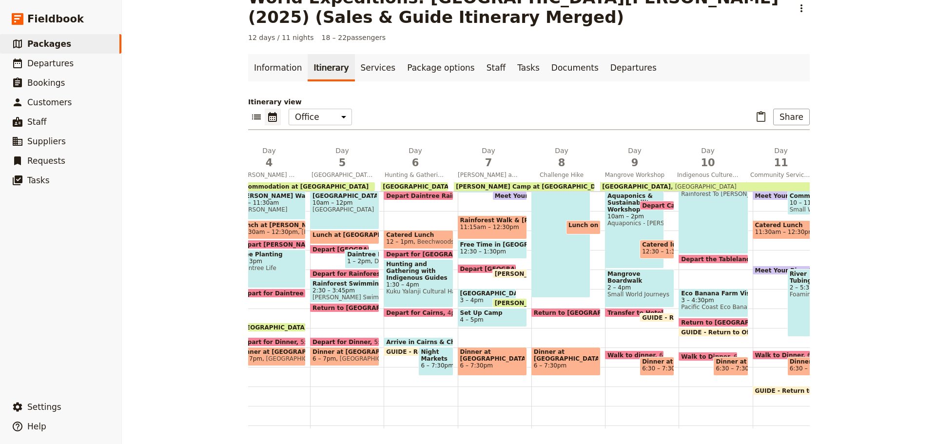
click at [466, 322] on span "4 – 5pm" at bounding box center [471, 320] width 23 height 7
select select "7"
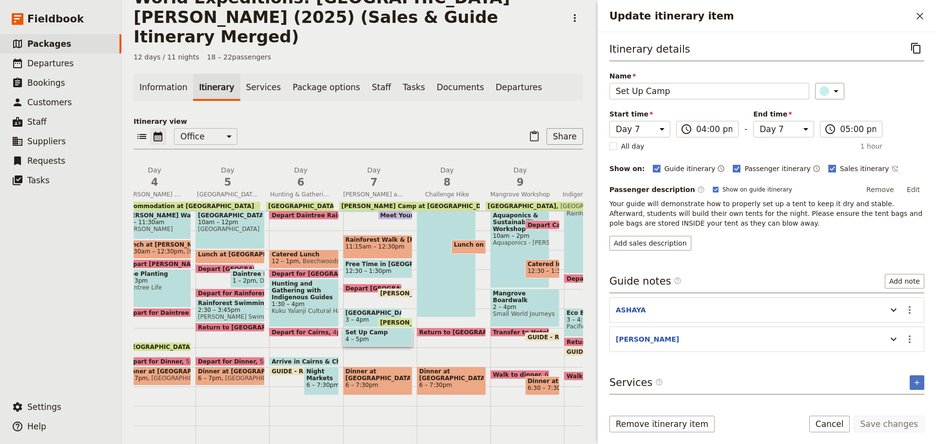
click at [406, 319] on span "[PERSON_NAME] Camp at [GEOGRAPHIC_DATA]" at bounding box center [459, 322] width 159 height 6
select select "7"
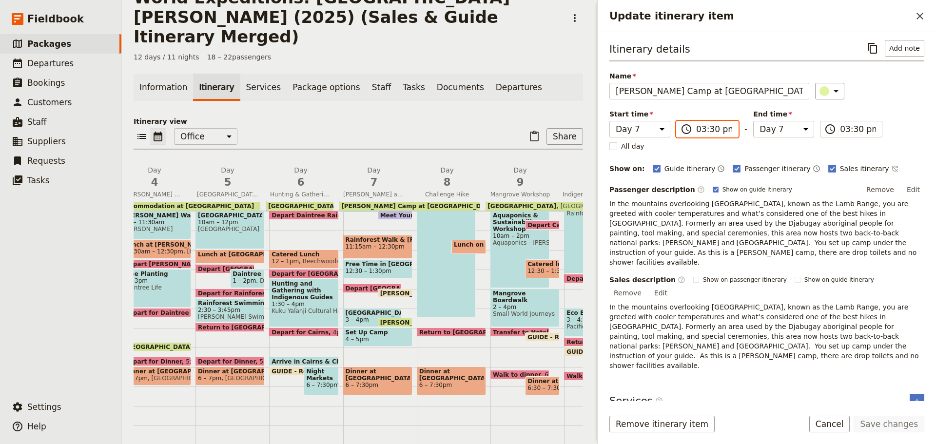
click at [697, 130] on input "03:30 pm" at bounding box center [714, 129] width 36 height 12
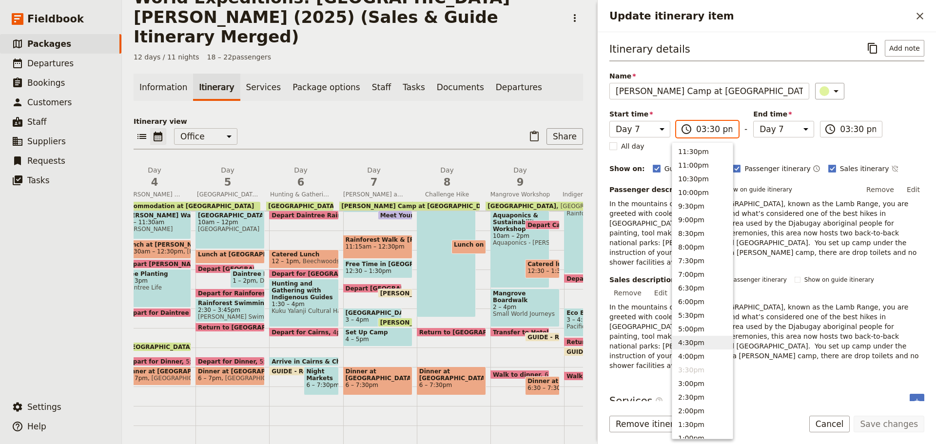
drag, startPoint x: 690, startPoint y: 347, endPoint x: 737, endPoint y: 272, distance: 89.2
click at [690, 347] on button "4:30pm" at bounding box center [703, 343] width 60 height 14
type input "04:30 pm"
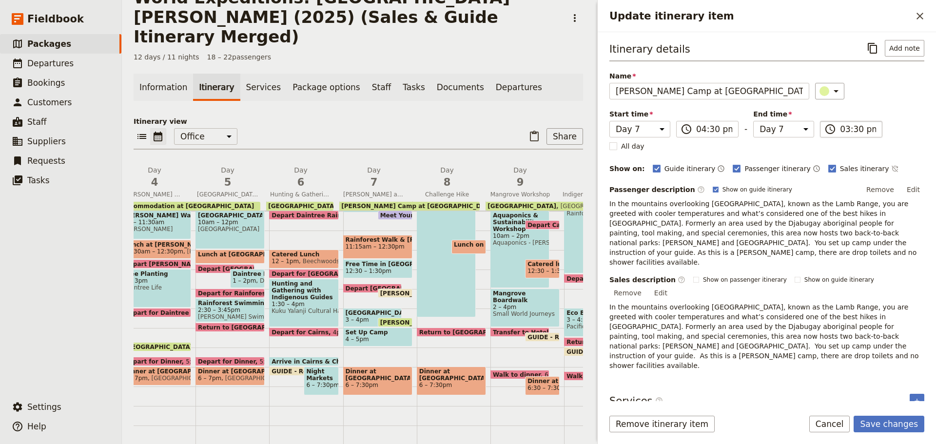
type input "04:30 pm"
click at [859, 131] on input "04:30 pm" at bounding box center [858, 129] width 36 height 12
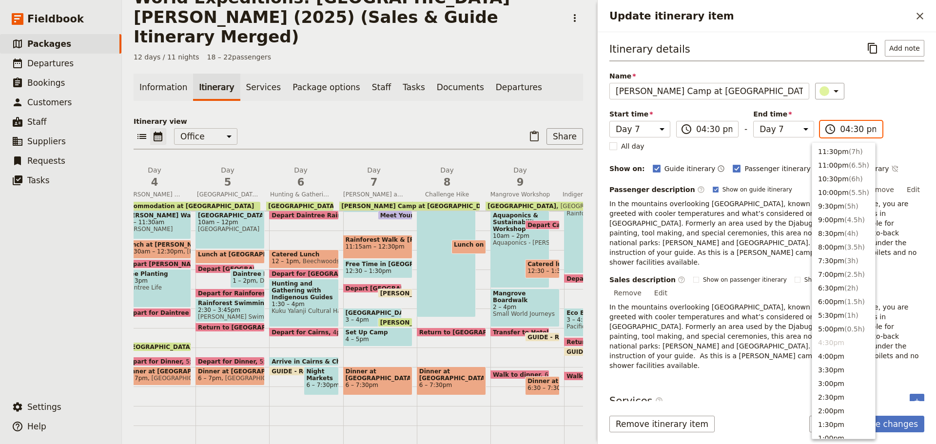
click at [825, 344] on li "4:30pm" at bounding box center [844, 343] width 63 height 14
click at [746, 394] on div "Services ​ ​" at bounding box center [767, 404] width 315 height 20
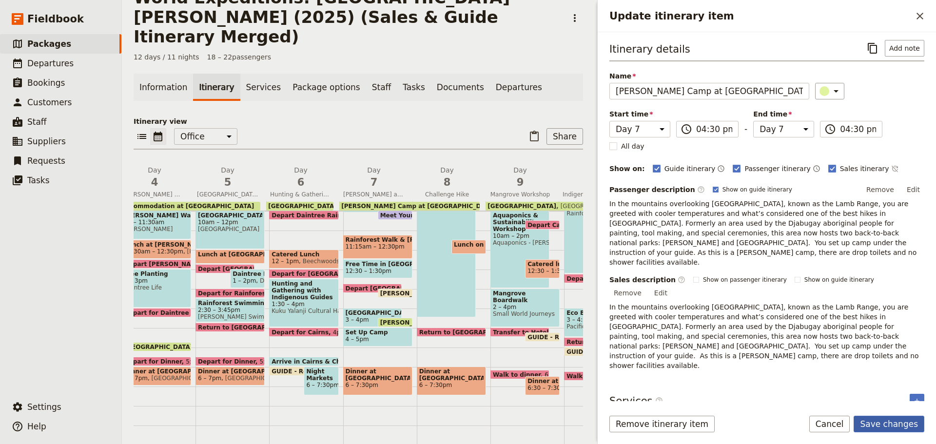
click at [891, 425] on button "Save changes" at bounding box center [889, 424] width 71 height 17
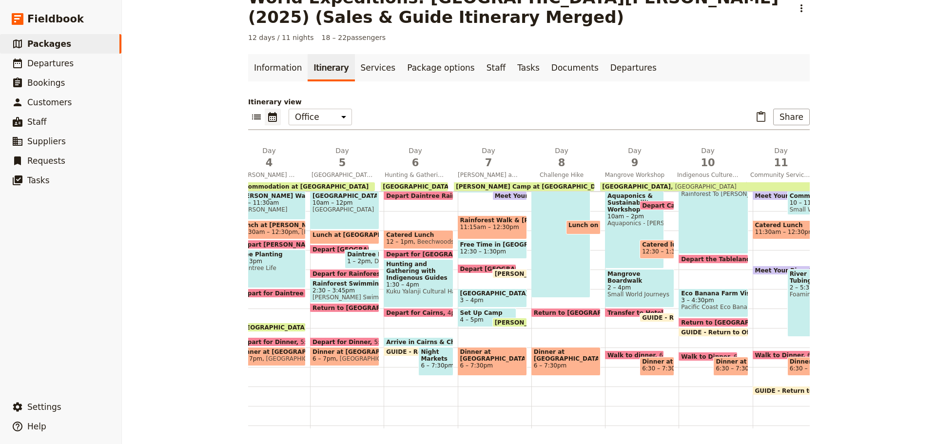
click at [461, 322] on span "4 – 5pm" at bounding box center [471, 320] width 23 height 7
select select "7"
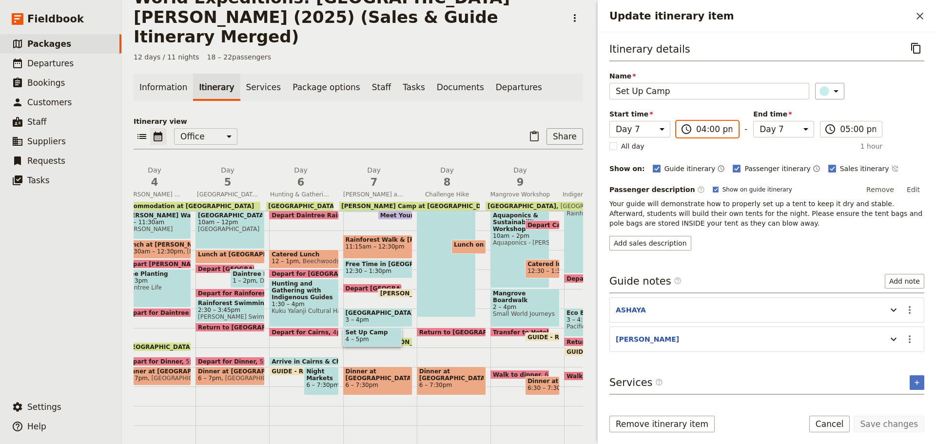
click at [709, 131] on input "04:00 pm" at bounding box center [714, 129] width 36 height 12
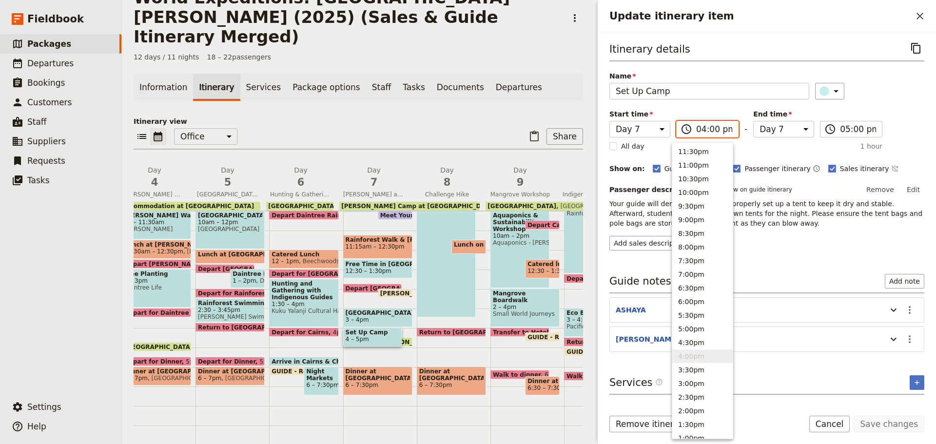
click at [709, 129] on input "04:00 pm" at bounding box center [714, 129] width 36 height 12
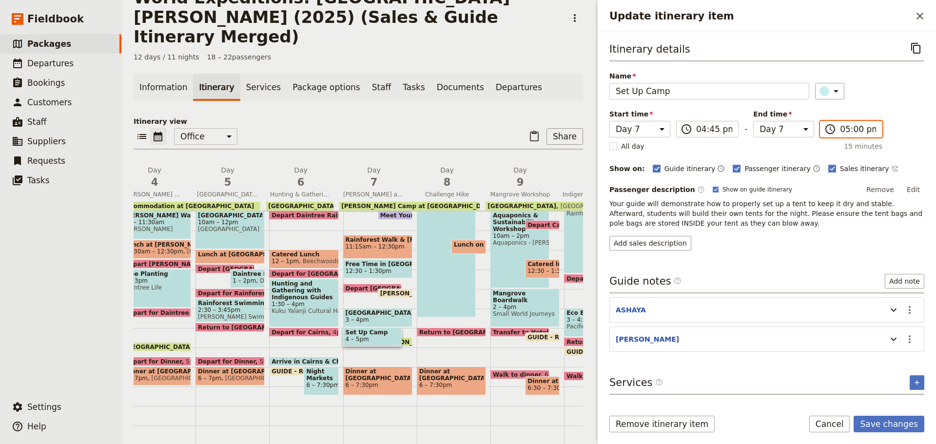
click at [844, 129] on input "05:00 pm" at bounding box center [858, 129] width 36 height 12
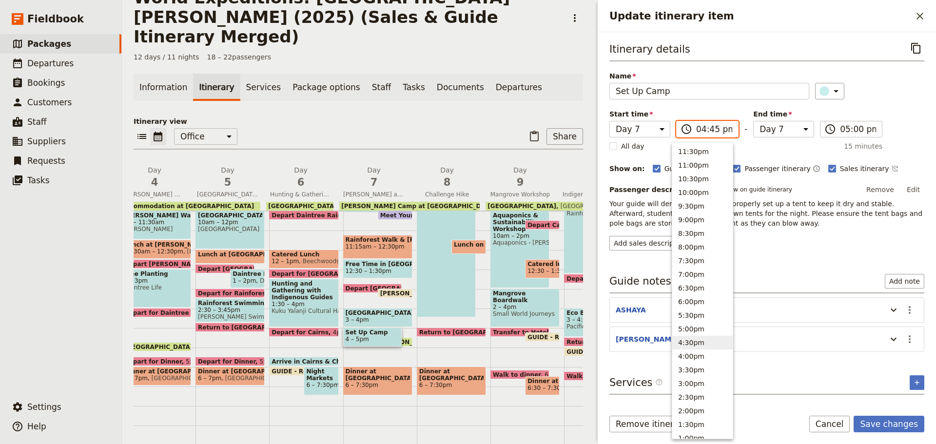
click at [706, 130] on input "04:45 pm" at bounding box center [714, 129] width 36 height 12
click at [705, 129] on input "04:45 pm" at bounding box center [714, 129] width 36 height 12
type input "04:30 pm"
click at [849, 128] on input "05:00 pm" at bounding box center [858, 129] width 36 height 12
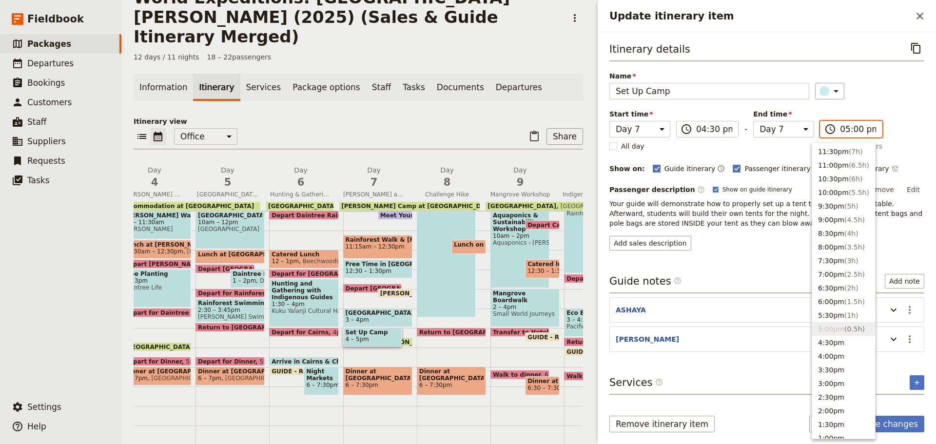
click at [848, 133] on input "05:00 pm" at bounding box center [858, 129] width 36 height 12
type input "05:30 pm"
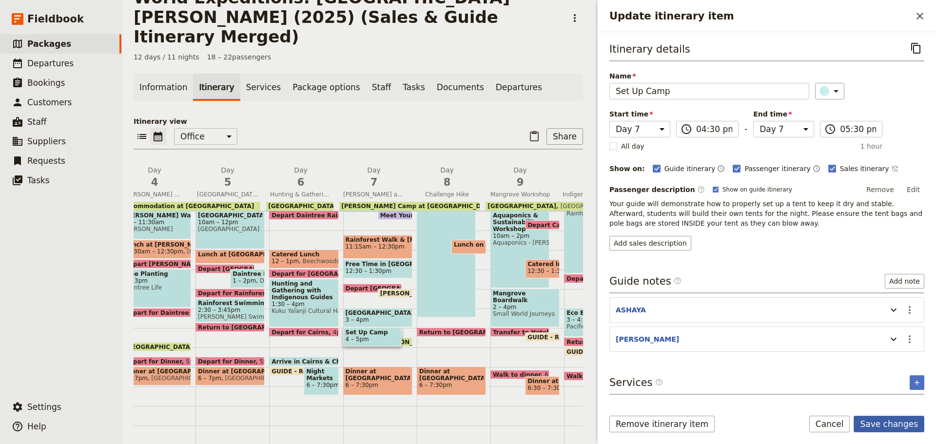
click at [891, 425] on button "Save changes" at bounding box center [889, 424] width 71 height 17
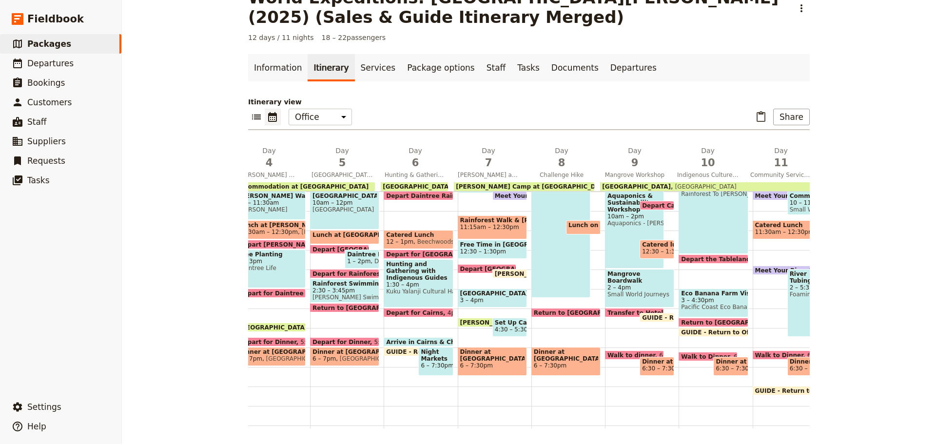
click at [476, 321] on span "[PERSON_NAME] Camp at [GEOGRAPHIC_DATA]" at bounding box center [539, 322] width 159 height 6
select select "7"
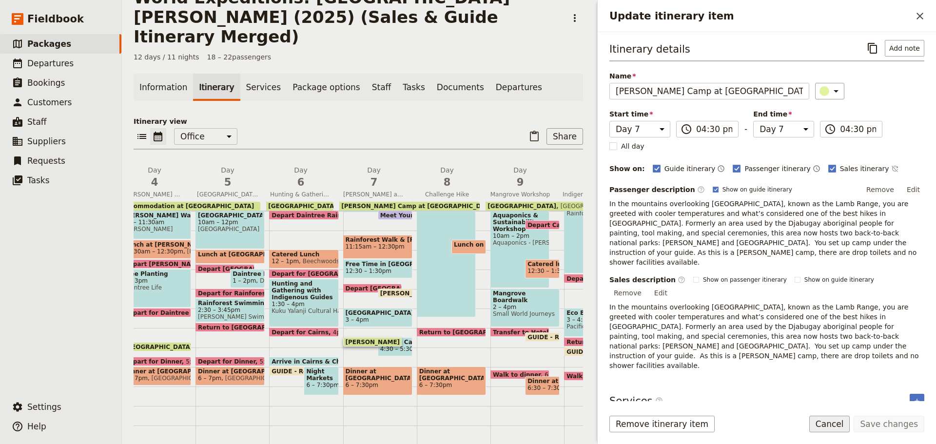
click at [826, 417] on button "Cancel" at bounding box center [830, 424] width 41 height 17
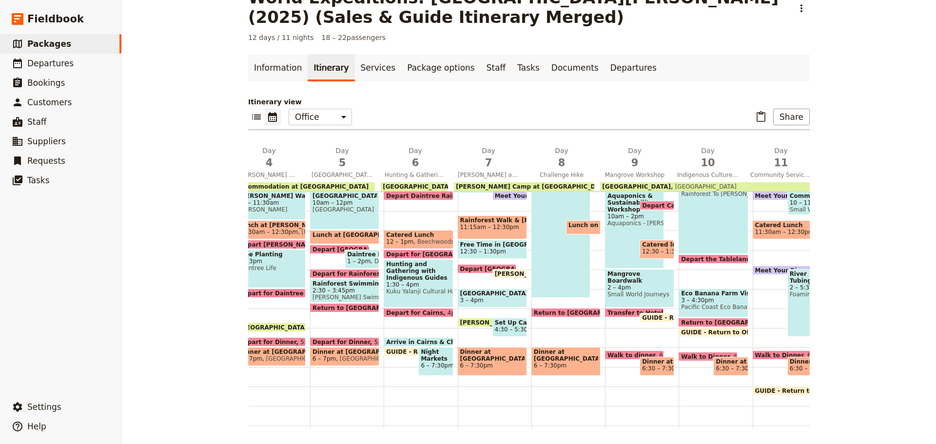
scroll to position [146, 0]
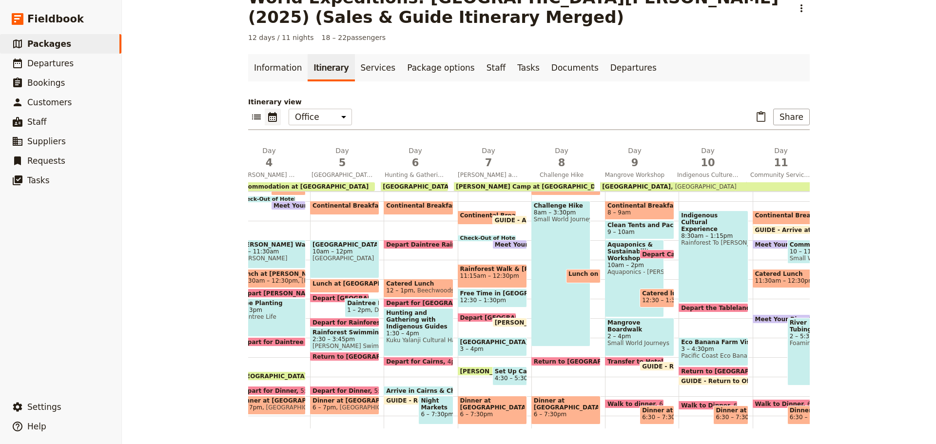
click at [466, 315] on span "Depart [GEOGRAPHIC_DATA]" at bounding box center [509, 318] width 98 height 6
select select "7"
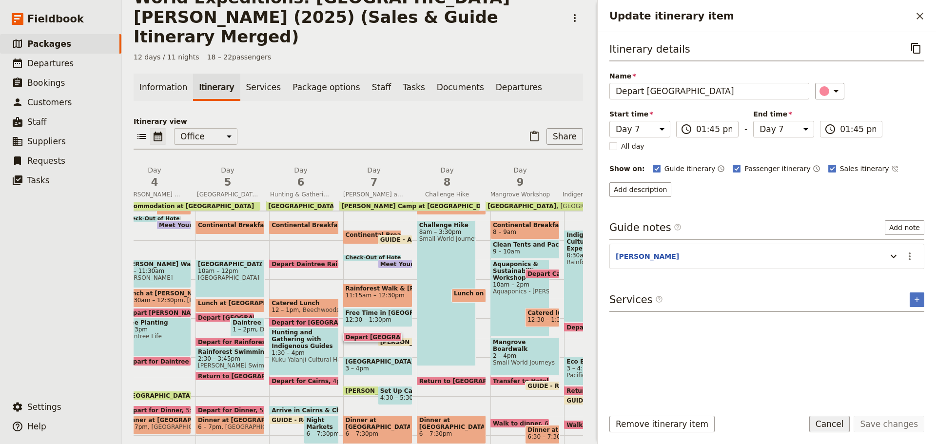
click at [826, 421] on button "Cancel" at bounding box center [830, 424] width 41 height 17
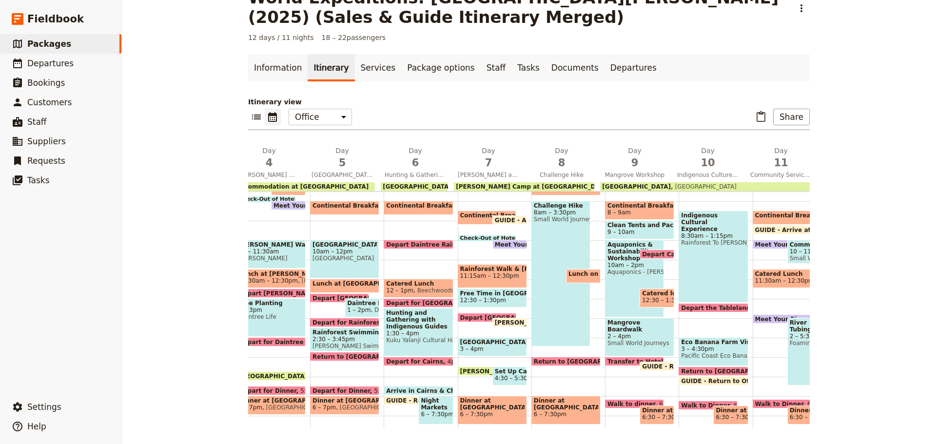
click at [477, 348] on span "3 – 4pm" at bounding box center [492, 349] width 64 height 7
select select "7"
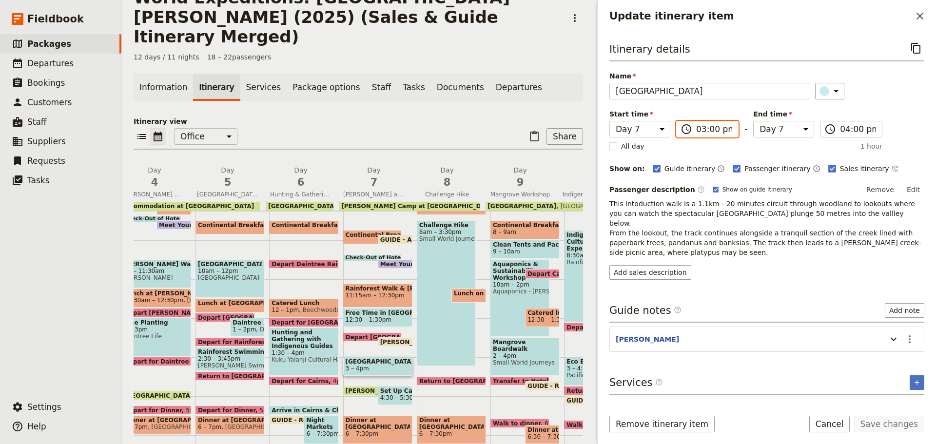
click at [700, 132] on input "03:00 pm" at bounding box center [714, 129] width 36 height 12
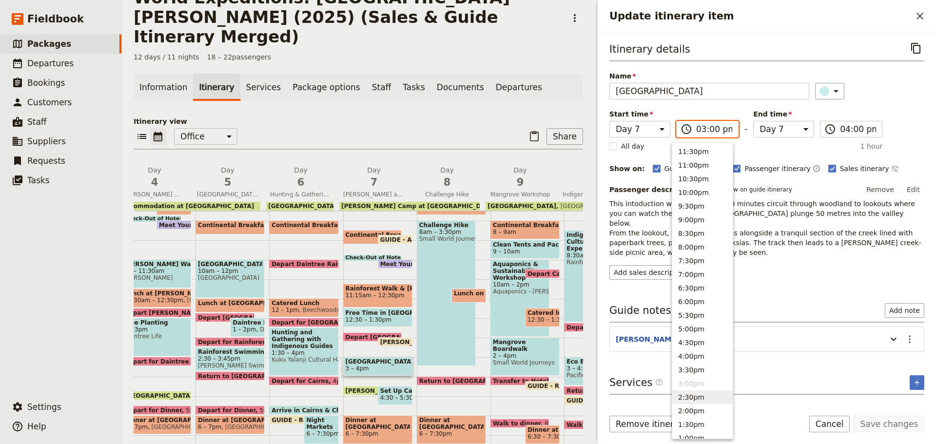
click at [696, 396] on button "2:30pm" at bounding box center [703, 398] width 60 height 14
type input "02:30 pm"
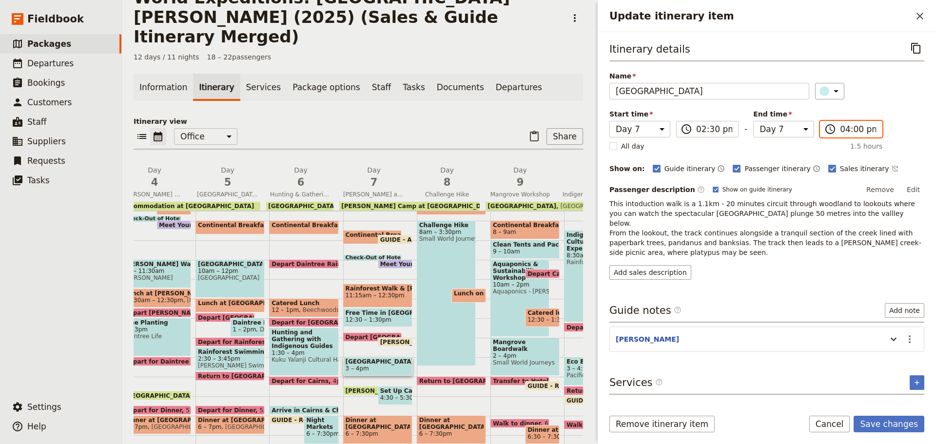
click at [840, 125] on input "04:00 pm" at bounding box center [858, 129] width 36 height 12
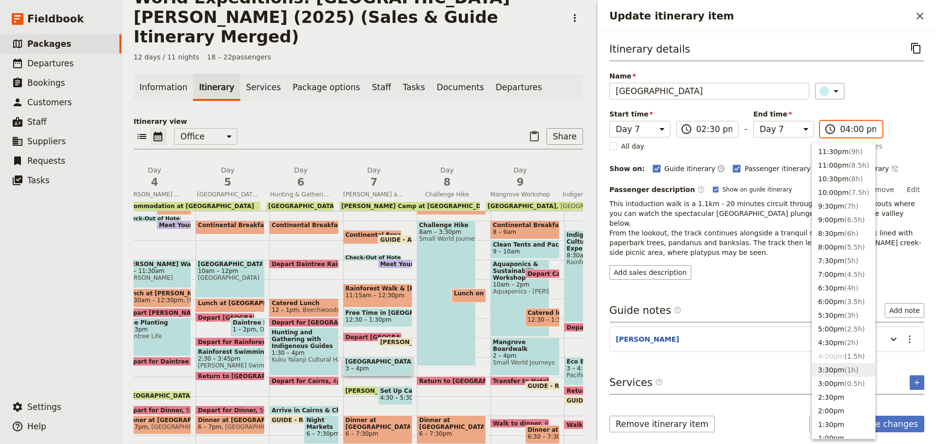
click at [834, 370] on button "3:30pm ( 1h )" at bounding box center [844, 370] width 63 height 14
type input "03:30 pm"
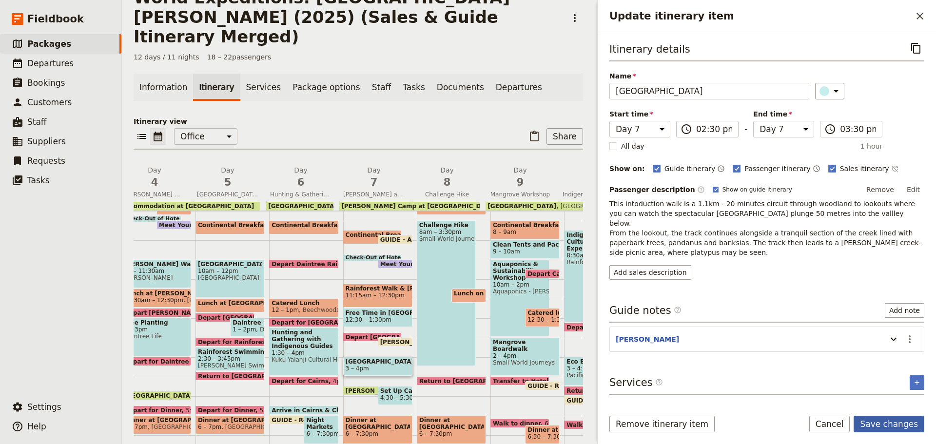
click at [891, 422] on button "Save changes" at bounding box center [889, 424] width 71 height 17
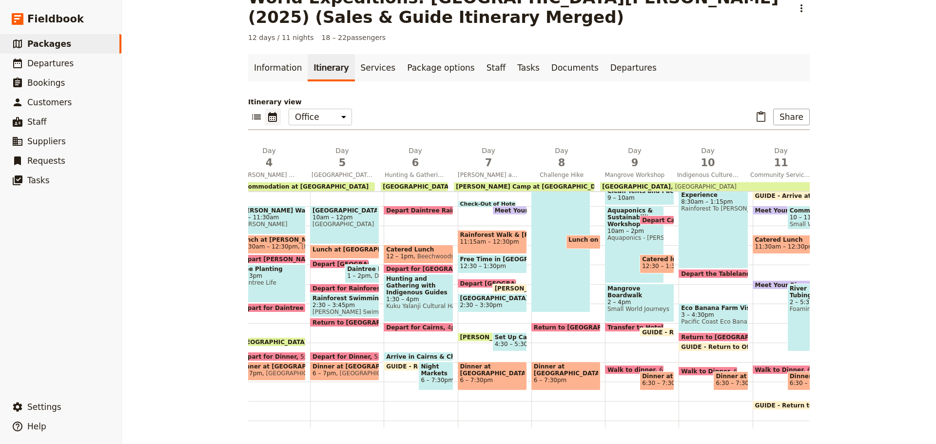
scroll to position [195, 0]
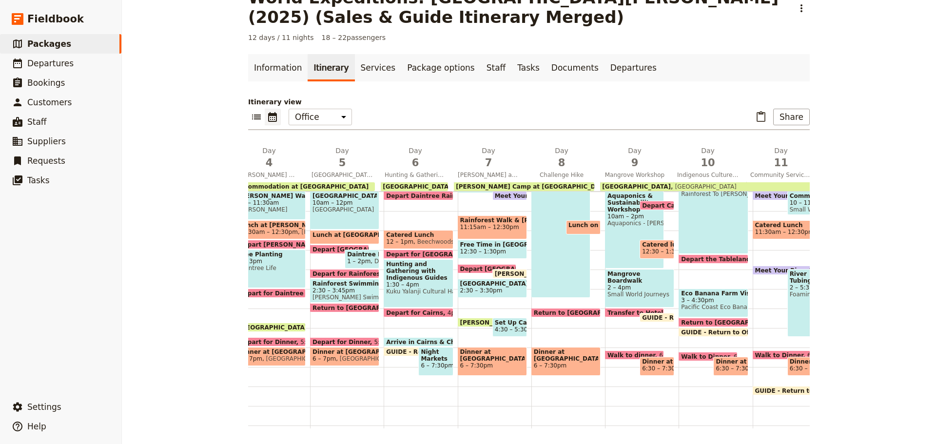
click at [475, 326] on span at bounding box center [487, 325] width 58 height 4
select select "7"
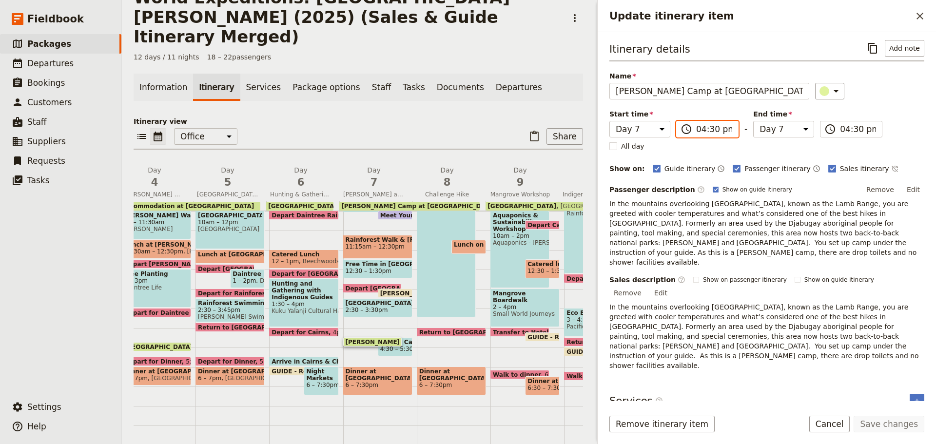
click at [697, 130] on input "04:30 pm" at bounding box center [714, 129] width 36 height 12
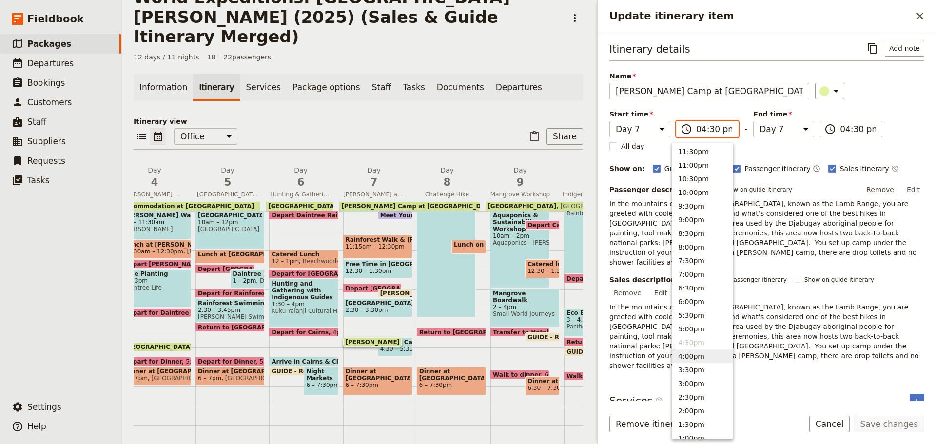
click at [698, 353] on button "4:00pm" at bounding box center [703, 357] width 60 height 14
type input "04:00 pm"
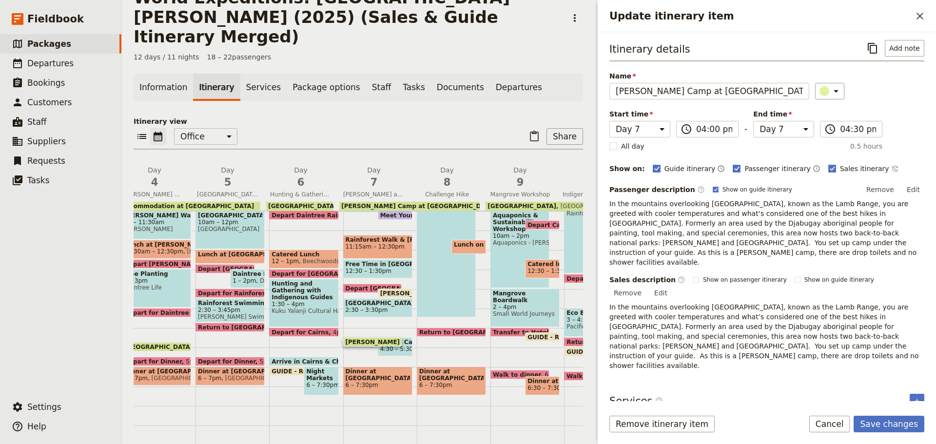
click at [842, 118] on div "Start time Day 1 Day 2 Day 3 Day 4 Day 5 Day 6 Day 7 Day 8 Day 9 Day 10 Day 11 …" at bounding box center [746, 123] width 273 height 28
click at [841, 128] on input "04:30 pm" at bounding box center [858, 129] width 36 height 12
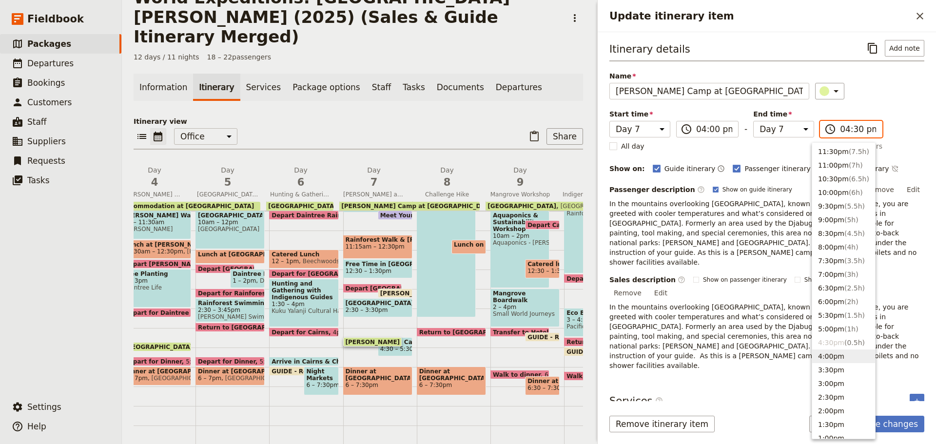
click at [830, 358] on button "4:00pm" at bounding box center [844, 357] width 63 height 14
type input "04:00 pm"
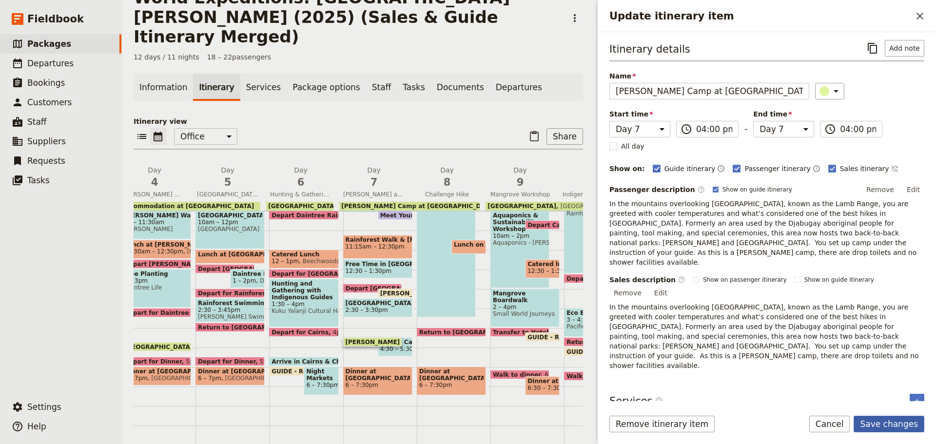
click at [873, 420] on button "Save changes" at bounding box center [889, 424] width 71 height 17
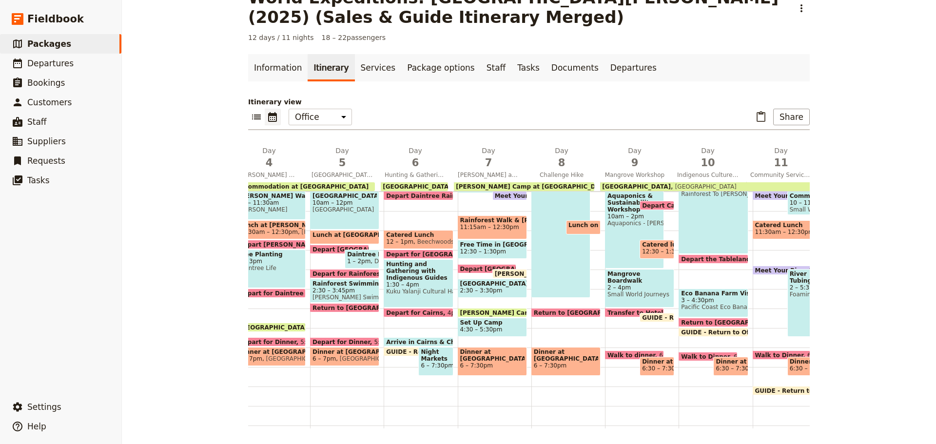
click at [491, 327] on span "4:30 – 5:30pm" at bounding box center [492, 329] width 64 height 7
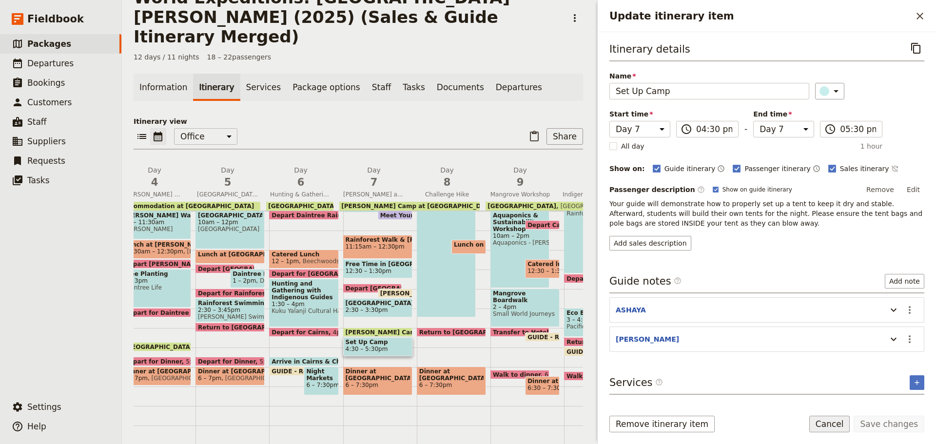
click at [827, 426] on button "Cancel" at bounding box center [830, 424] width 41 height 17
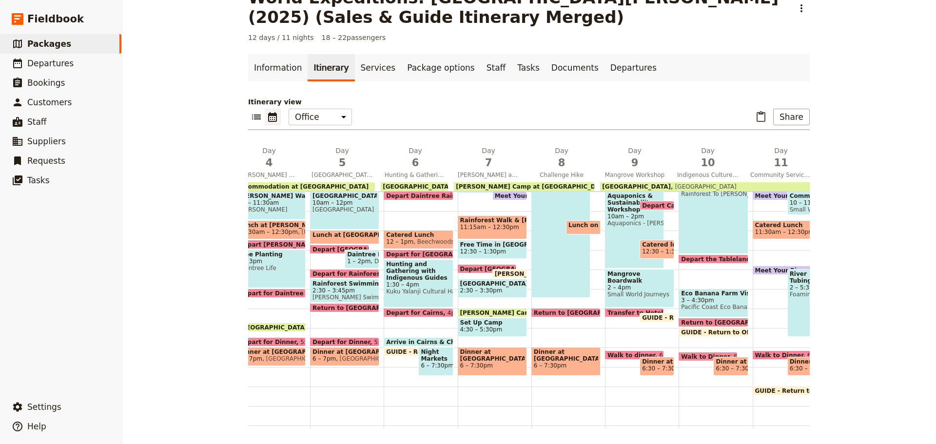
click at [513, 275] on span at bounding box center [510, 276] width 34 height 4
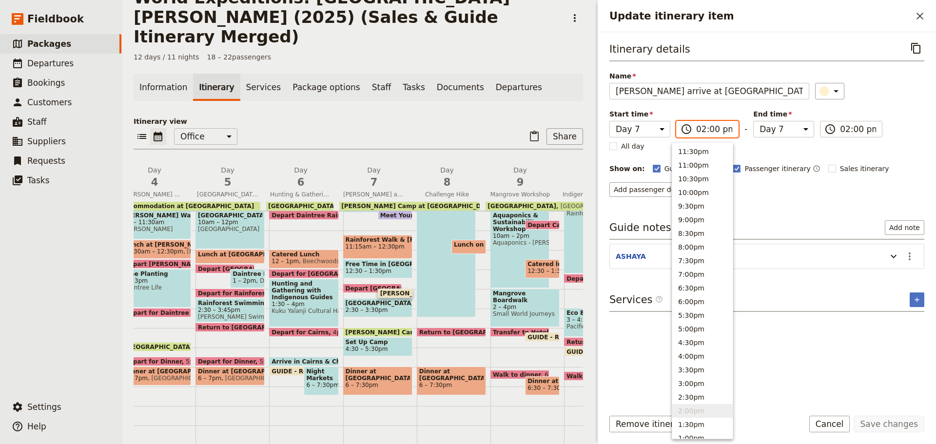
click at [704, 130] on input "02:00 pm" at bounding box center [714, 129] width 36 height 12
click at [708, 129] on input "02:00 pm" at bounding box center [714, 129] width 36 height 12
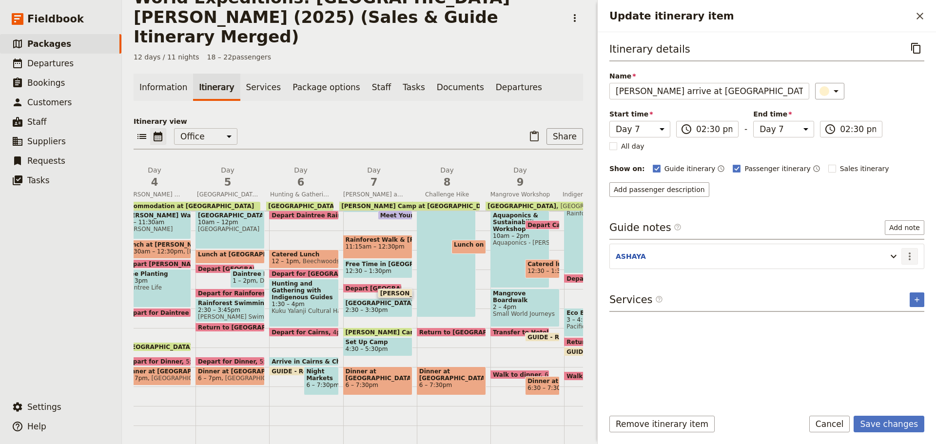
click at [911, 253] on icon "Actions" at bounding box center [910, 257] width 2 height 8
click at [900, 273] on button "Edit note" at bounding box center [889, 278] width 57 height 14
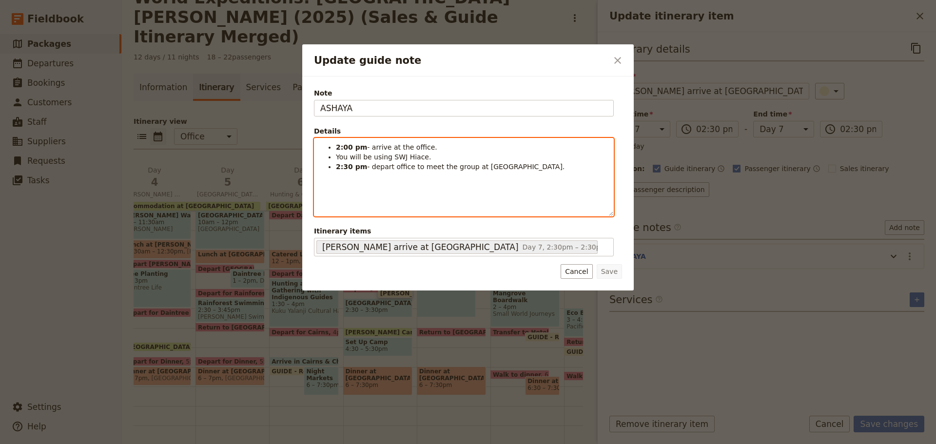
click at [341, 148] on strong "2:00 pm" at bounding box center [351, 147] width 31 height 8
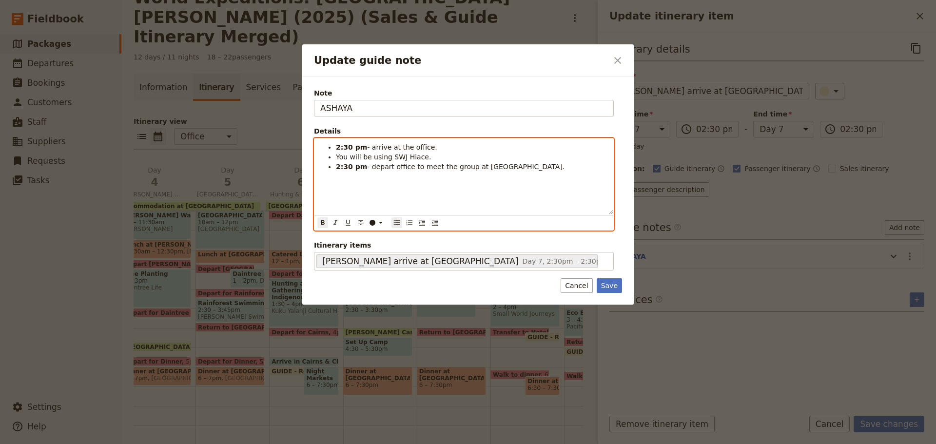
click at [338, 166] on strong "2:30 pm" at bounding box center [351, 167] width 31 height 8
click at [375, 194] on div "2:30 pm - arrive at the office. You will be using SWJ Hiace. 3:00 pm - depart o…" at bounding box center [464, 177] width 299 height 76
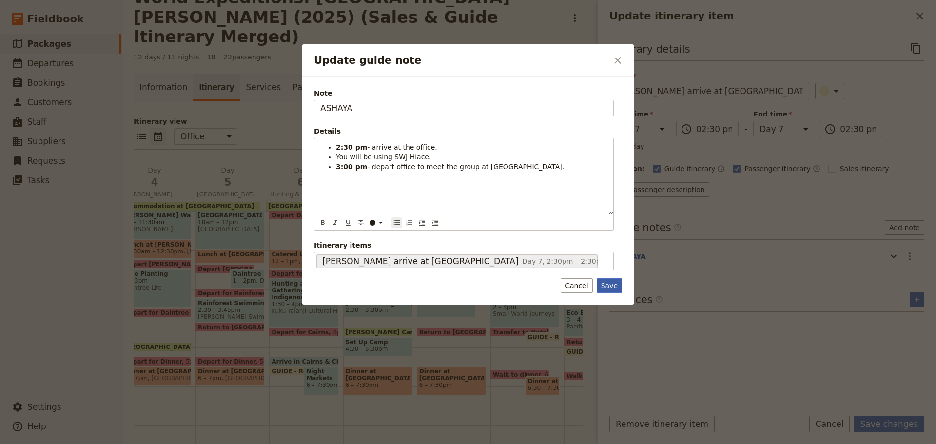
click at [609, 290] on button "Save" at bounding box center [609, 285] width 25 height 15
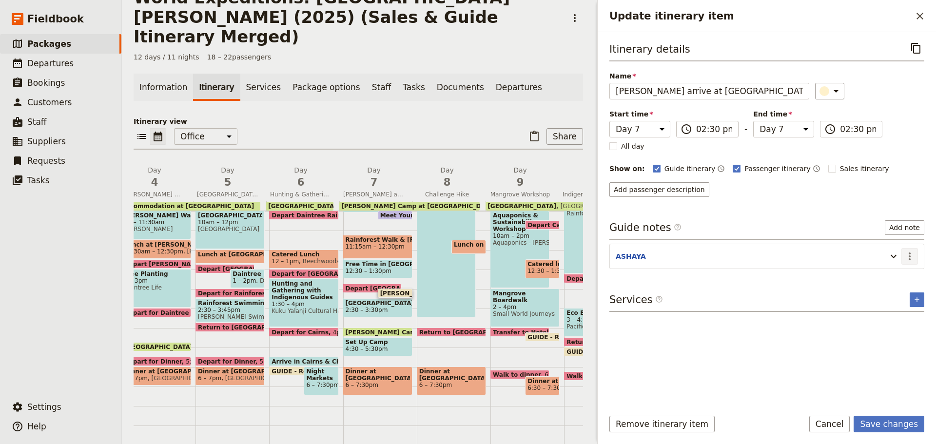
click at [909, 258] on icon "Actions" at bounding box center [910, 257] width 12 height 12
click at [908, 274] on span "Edit note" at bounding box center [889, 278] width 45 height 10
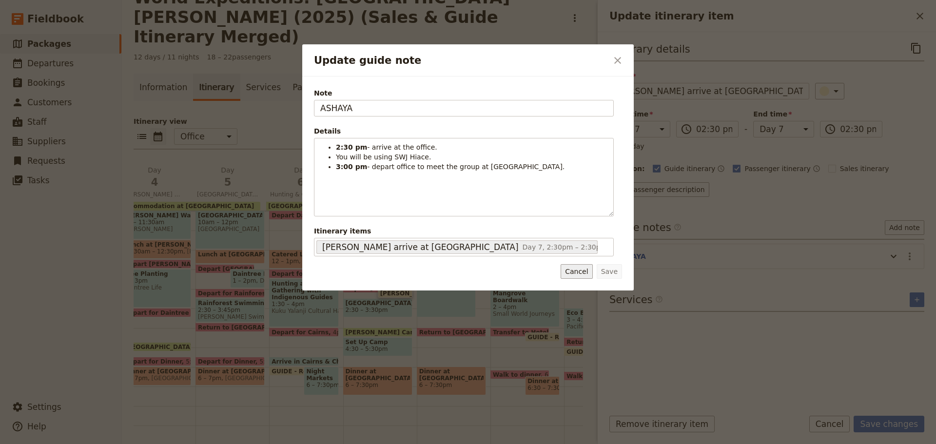
click at [582, 268] on button "Cancel" at bounding box center [577, 271] width 32 height 15
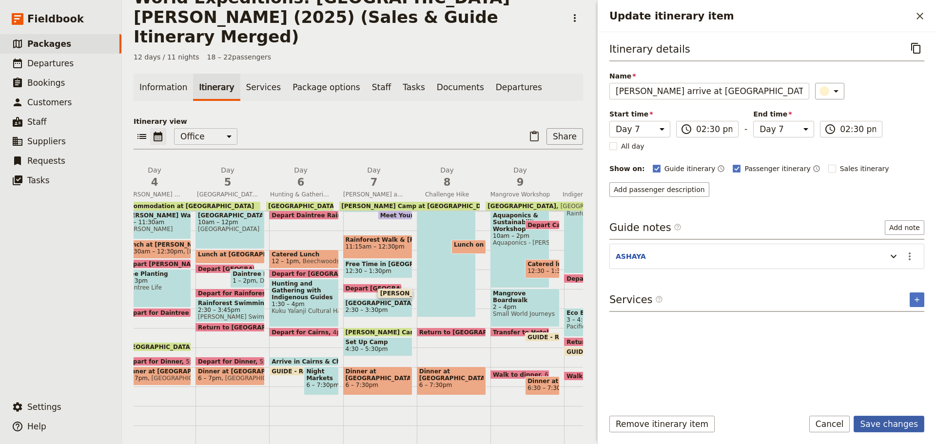
click at [867, 417] on button "Save changes" at bounding box center [889, 424] width 71 height 17
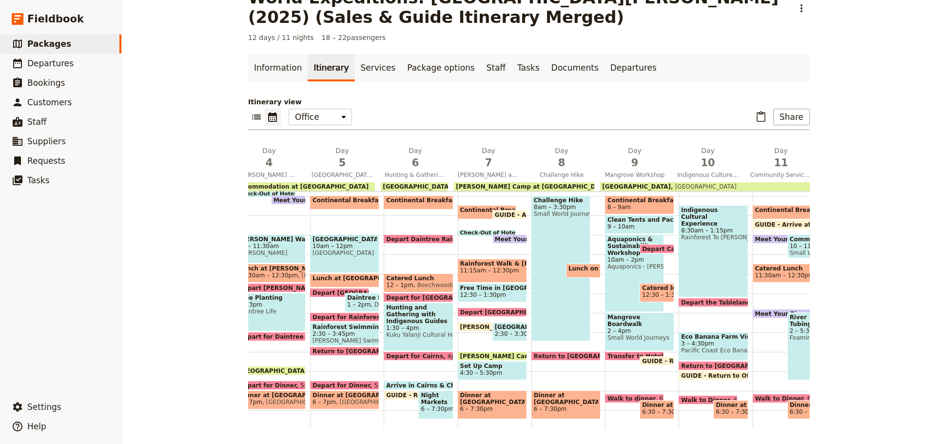
scroll to position [146, 0]
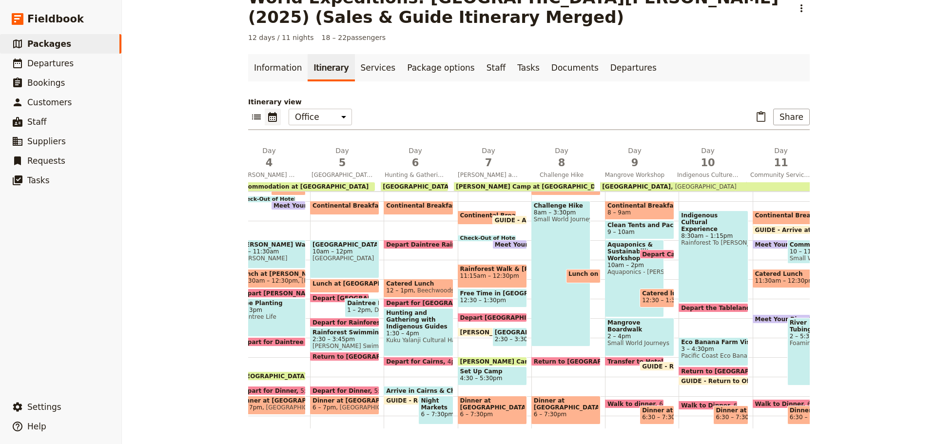
click at [503, 338] on span "2:30 – 3:30pm" at bounding box center [516, 339] width 42 height 7
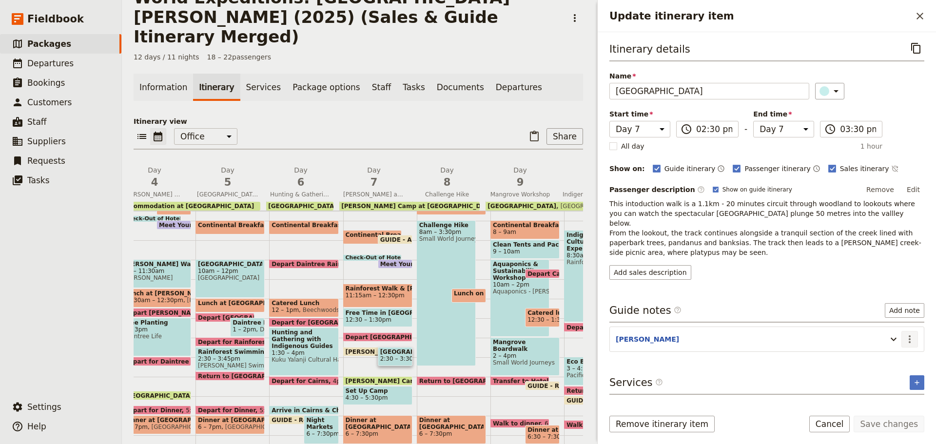
click at [911, 334] on icon "Actions" at bounding box center [910, 340] width 12 height 12
click at [893, 345] on button "Edit note" at bounding box center [889, 351] width 57 height 14
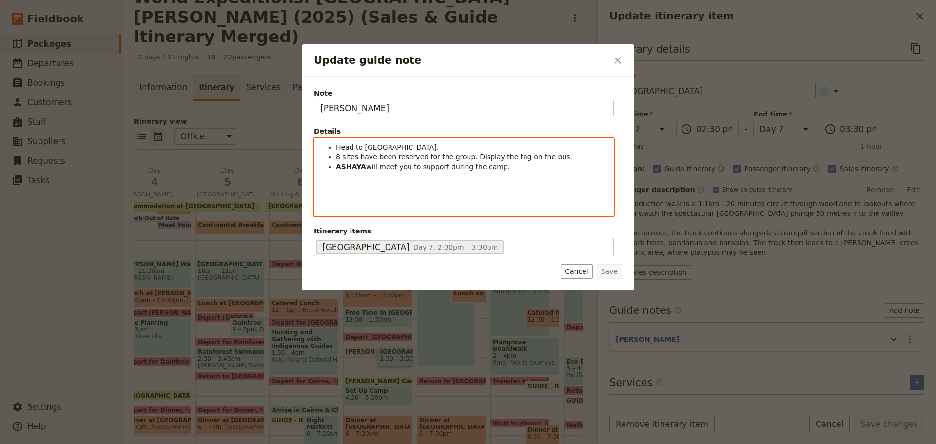
click at [337, 147] on span "Head to [GEOGRAPHIC_DATA]." at bounding box center [387, 147] width 103 height 8
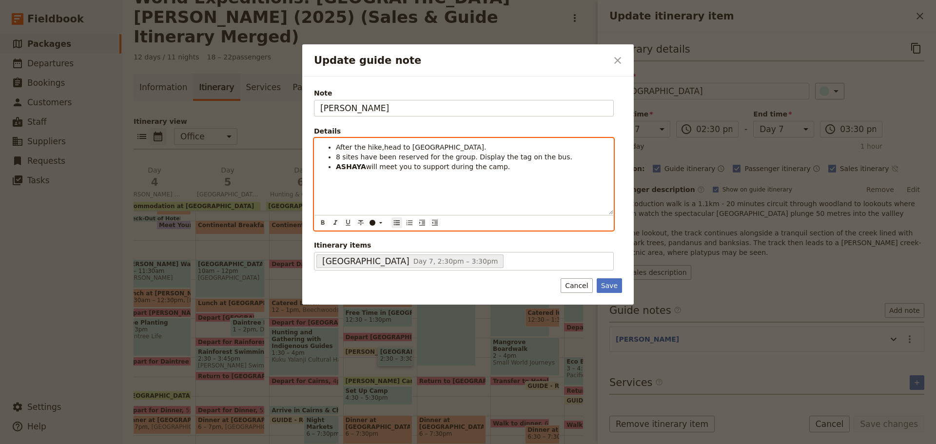
click at [379, 142] on div "After the hike,head to [GEOGRAPHIC_DATA] 8 sites have been reserved for the gro…" at bounding box center [464, 177] width 299 height 76
click at [522, 182] on div "After the hike, head to [GEOGRAPHIC_DATA] 8 sites have been reserved for the gr…" at bounding box center [464, 177] width 299 height 76
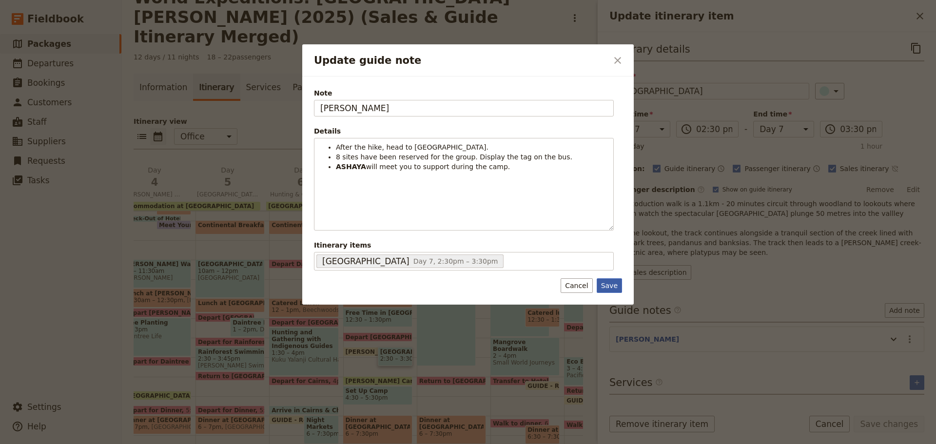
click at [614, 285] on button "Save" at bounding box center [609, 285] width 25 height 15
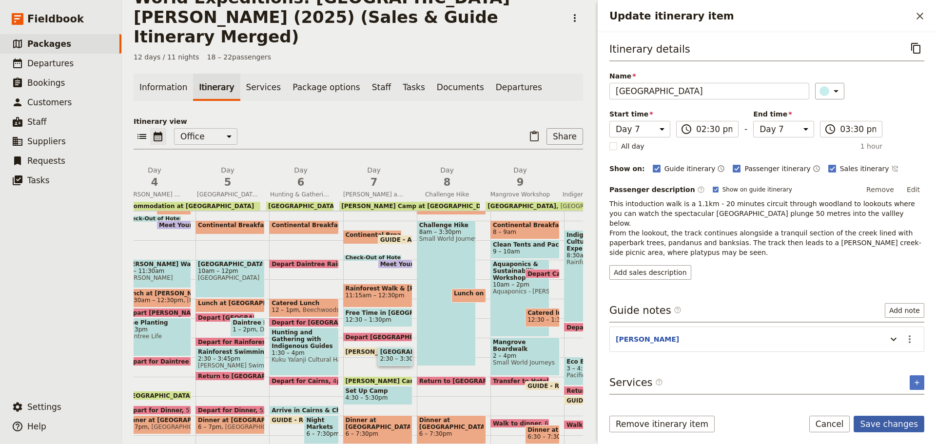
click at [891, 427] on button "Save changes" at bounding box center [889, 424] width 71 height 17
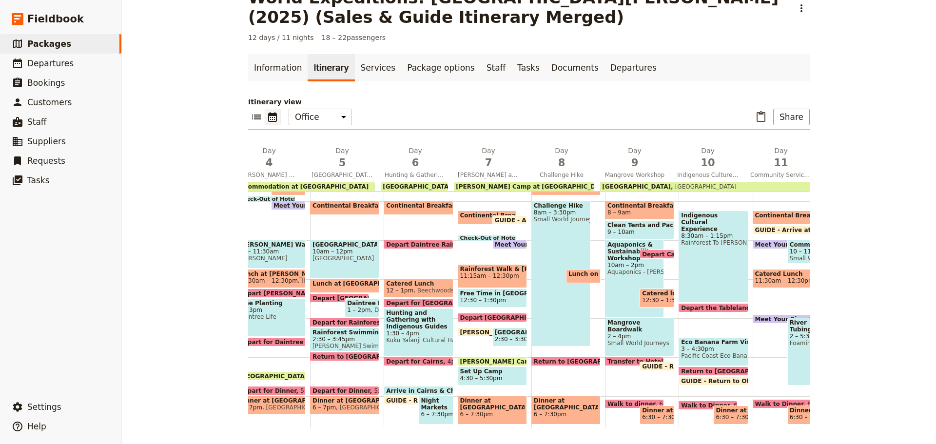
click at [490, 373] on span "Set Up Camp" at bounding box center [492, 371] width 64 height 7
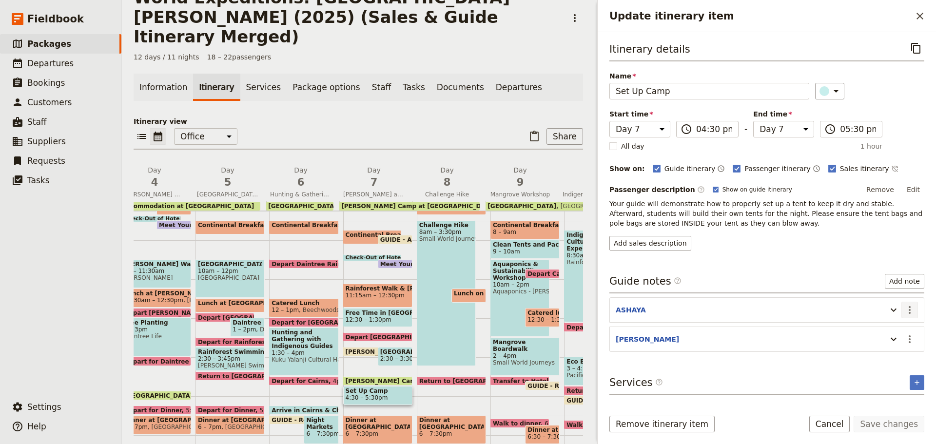
click at [911, 309] on icon "Actions" at bounding box center [910, 310] width 12 height 12
click at [892, 333] on span "Edit note" at bounding box center [882, 331] width 31 height 10
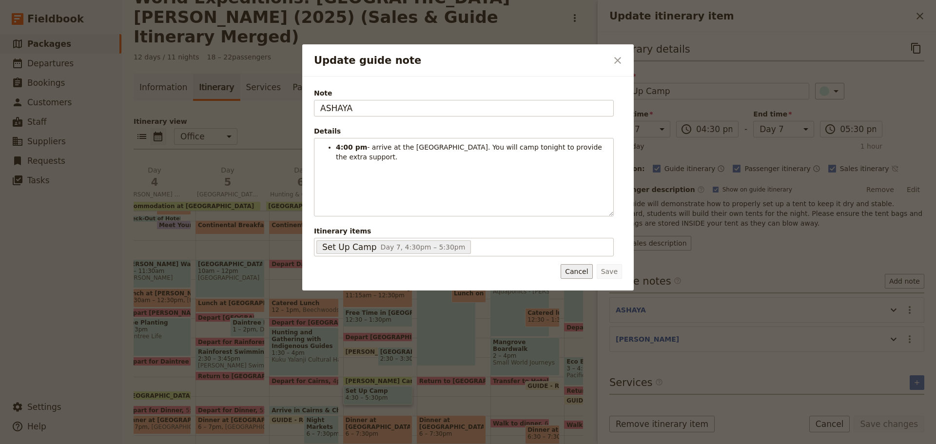
click at [585, 278] on button "Cancel" at bounding box center [577, 271] width 32 height 15
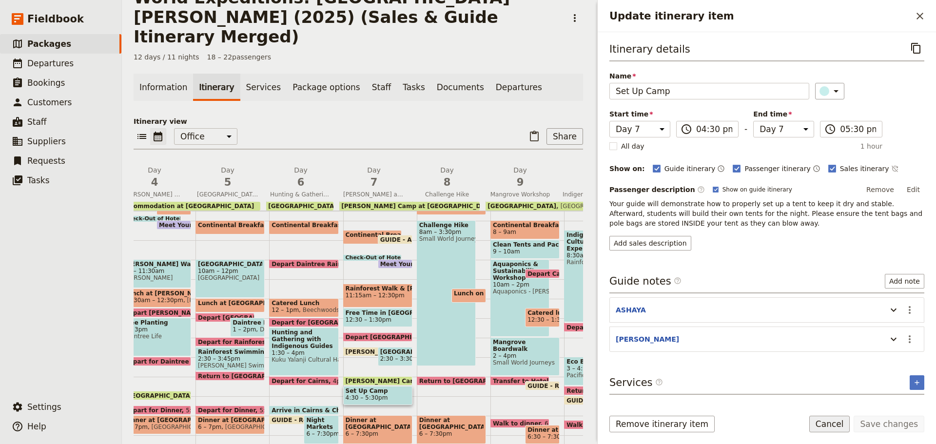
drag, startPoint x: 840, startPoint y: 426, endPoint x: 686, endPoint y: 419, distance: 153.8
click at [838, 426] on button "Cancel" at bounding box center [830, 424] width 41 height 17
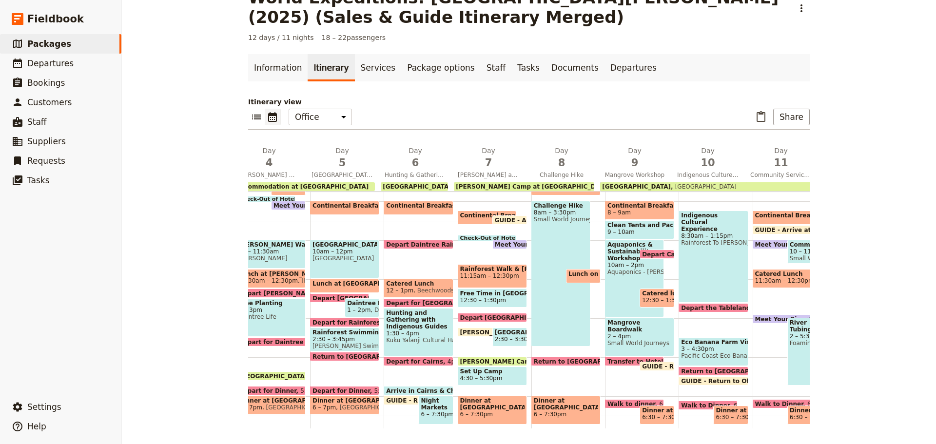
click at [496, 338] on span "2:30 – 3:30pm" at bounding box center [516, 339] width 42 height 7
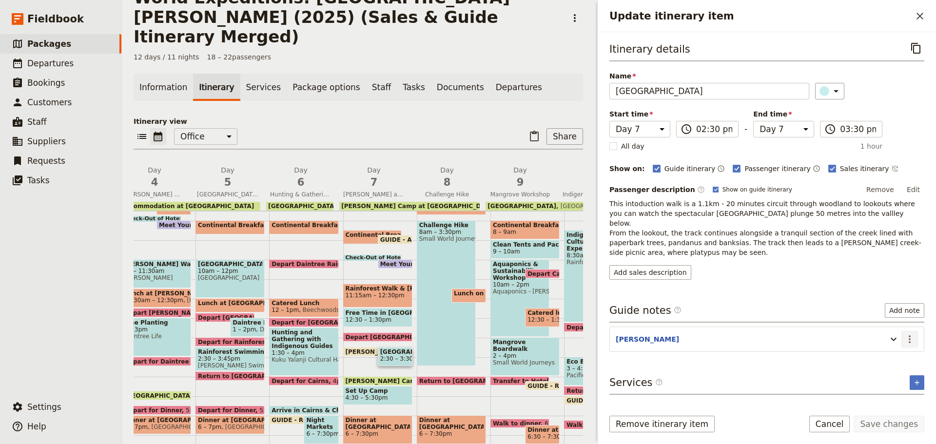
click at [912, 334] on icon "Actions" at bounding box center [910, 340] width 12 height 12
click at [903, 345] on button "Edit note" at bounding box center [889, 351] width 57 height 14
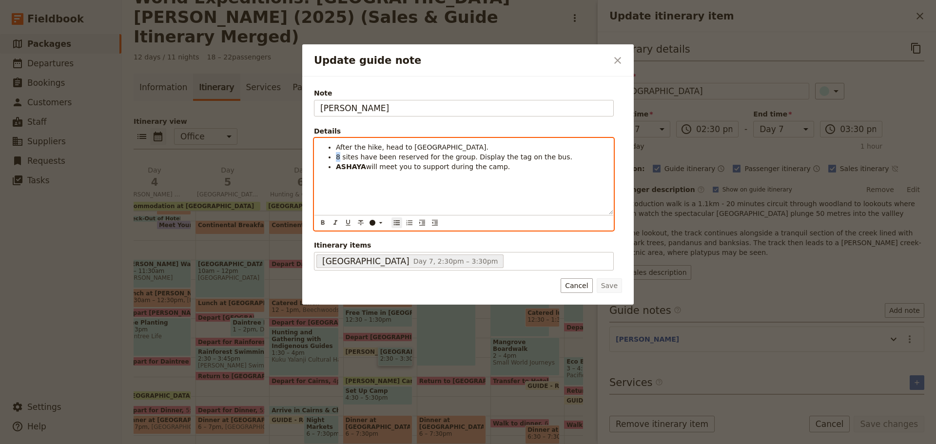
click at [340, 153] on span "8 sites have been reserved for the group. Display the tag on the bus." at bounding box center [454, 157] width 237 height 8
drag, startPoint x: 334, startPoint y: 157, endPoint x: 603, endPoint y: 153, distance: 268.8
click at [601, 156] on ul "After the hike, head to [GEOGRAPHIC_DATA]. The entire sites have been reserved …" at bounding box center [463, 156] width 287 height 29
copy span "The entire sites have been reserved for the group. Display the tag on the bus."
click at [366, 154] on span "The entire sites have been reserved for the group. Display the tag on the bus." at bounding box center [469, 157] width 267 height 8
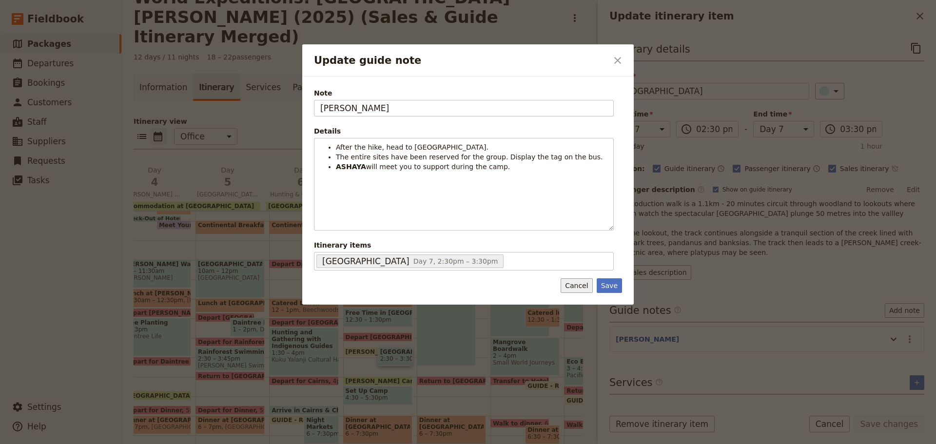
click at [572, 290] on button "Cancel" at bounding box center [577, 285] width 32 height 15
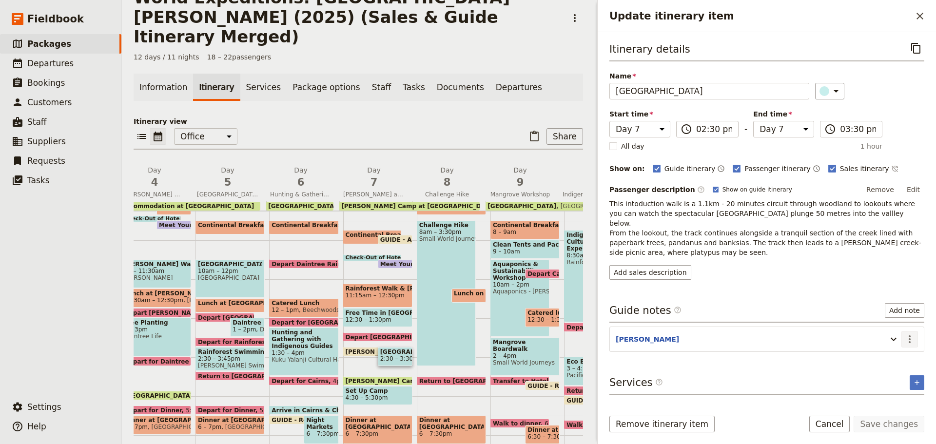
click at [912, 334] on icon "Actions" at bounding box center [910, 340] width 12 height 12
click at [899, 350] on span "Edit note" at bounding box center [889, 351] width 45 height 10
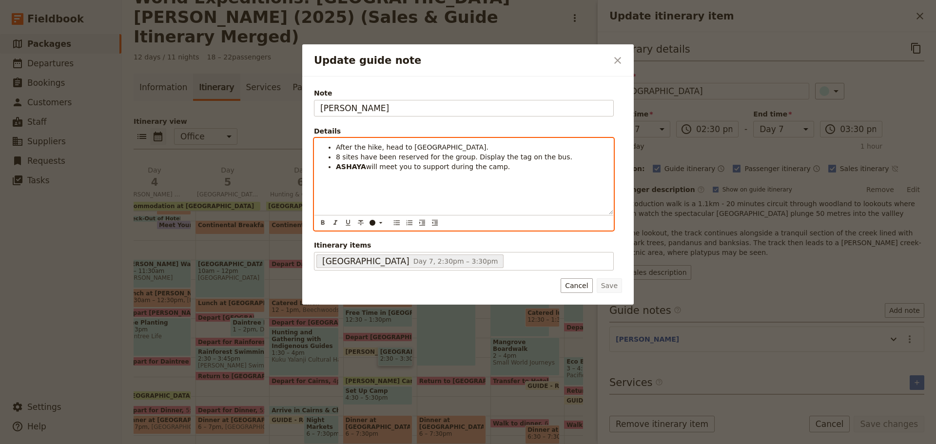
click at [449, 167] on span "will meet you to support during the camp." at bounding box center [438, 167] width 144 height 8
click at [442, 171] on span "will meet you to support during the camp." at bounding box center [438, 167] width 144 height 8
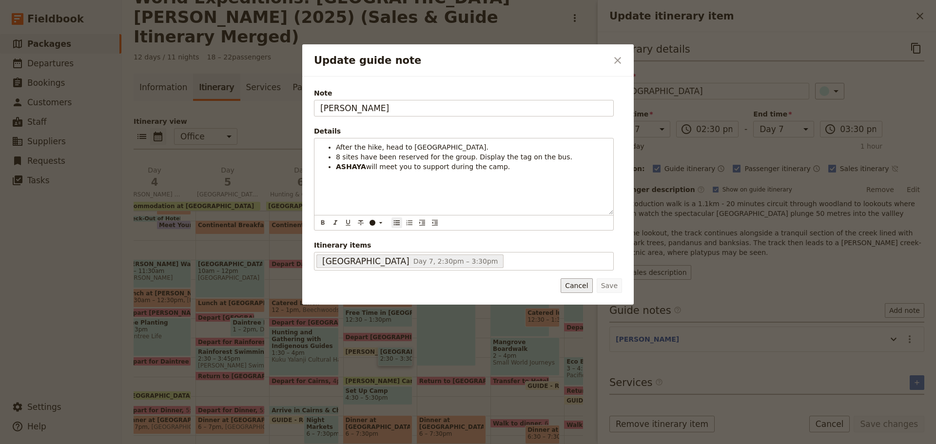
click at [578, 291] on button "Cancel" at bounding box center [577, 285] width 32 height 15
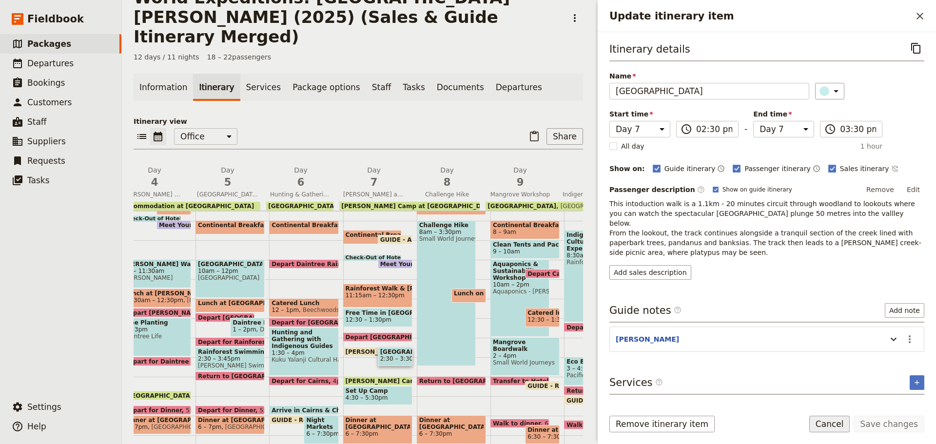
click at [849, 432] on button "Cancel" at bounding box center [830, 424] width 41 height 17
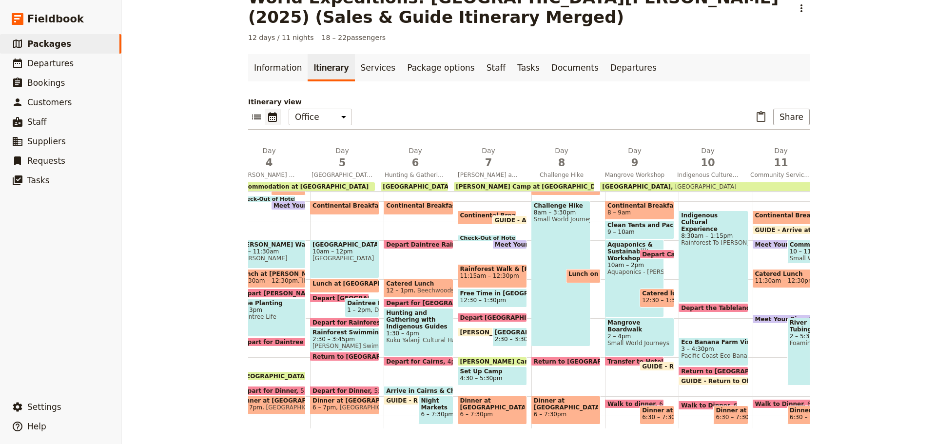
click at [460, 332] on span "[PERSON_NAME] arrive at [GEOGRAPHIC_DATA]" at bounding box center [539, 332] width 159 height 6
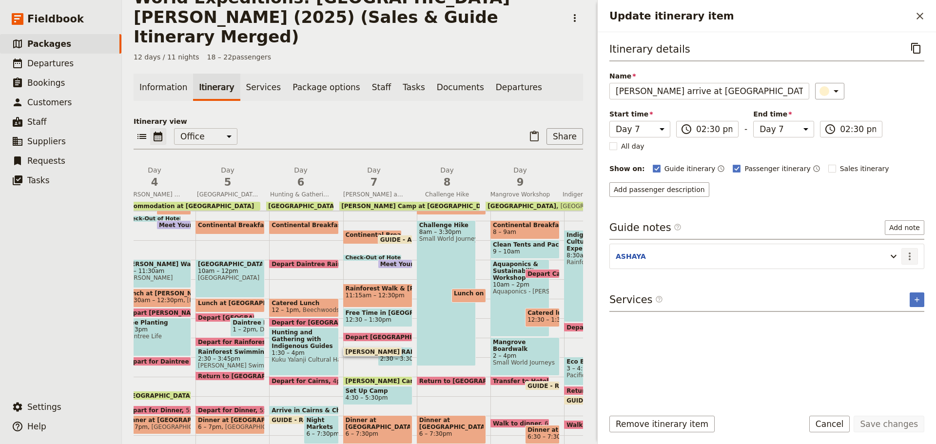
click at [907, 258] on icon "Actions" at bounding box center [910, 257] width 12 height 12
click at [896, 270] on ul "Edit note Remove note" at bounding box center [889, 284] width 58 height 32
click at [893, 273] on span "Edit note" at bounding box center [882, 278] width 31 height 10
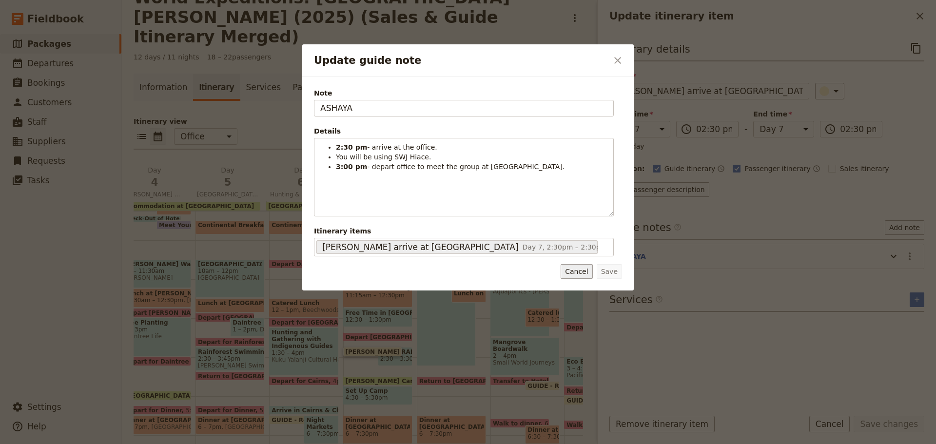
click at [576, 276] on button "Cancel" at bounding box center [577, 271] width 32 height 15
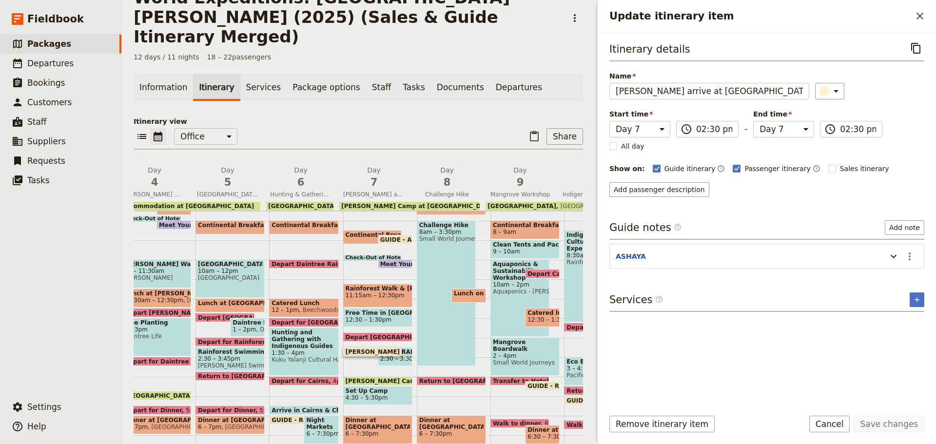
click at [394, 362] on span at bounding box center [395, 364] width 34 height 4
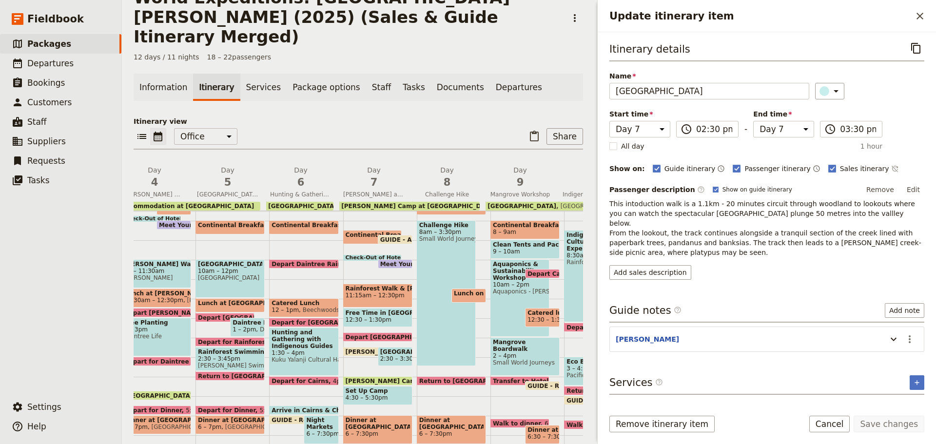
drag, startPoint x: 911, startPoint y: 328, endPoint x: 896, endPoint y: 338, distance: 17.9
click at [909, 334] on icon "Actions" at bounding box center [910, 340] width 12 height 12
click at [892, 347] on span "Edit note" at bounding box center [882, 351] width 31 height 10
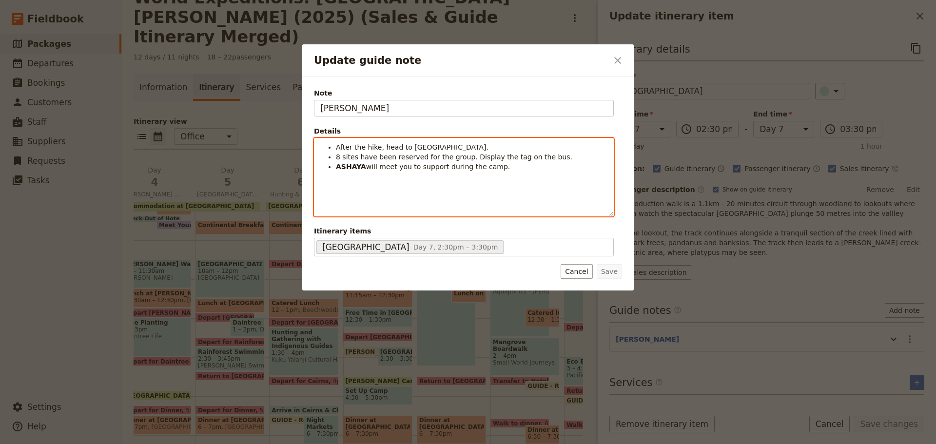
click at [366, 168] on span "will meet you to support during the camp." at bounding box center [438, 167] width 144 height 8
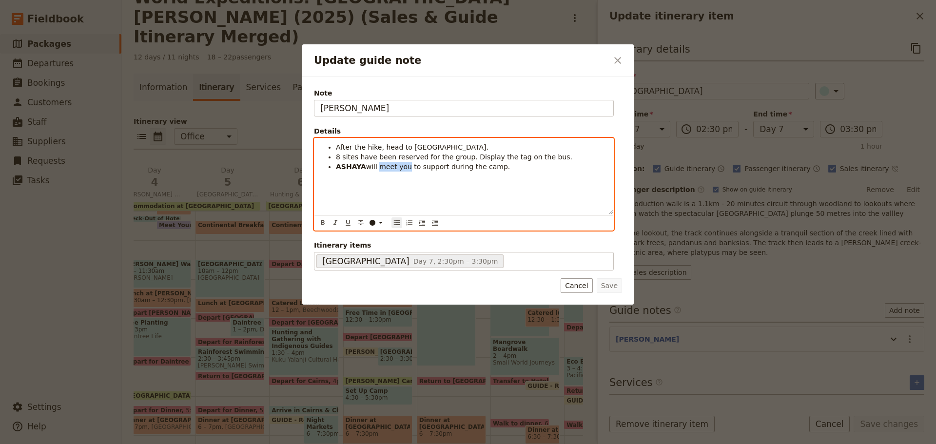
drag, startPoint x: 377, startPoint y: 166, endPoint x: 405, endPoint y: 169, distance: 27.5
click at [405, 169] on span "will meet you to support during the camp." at bounding box center [438, 167] width 144 height 8
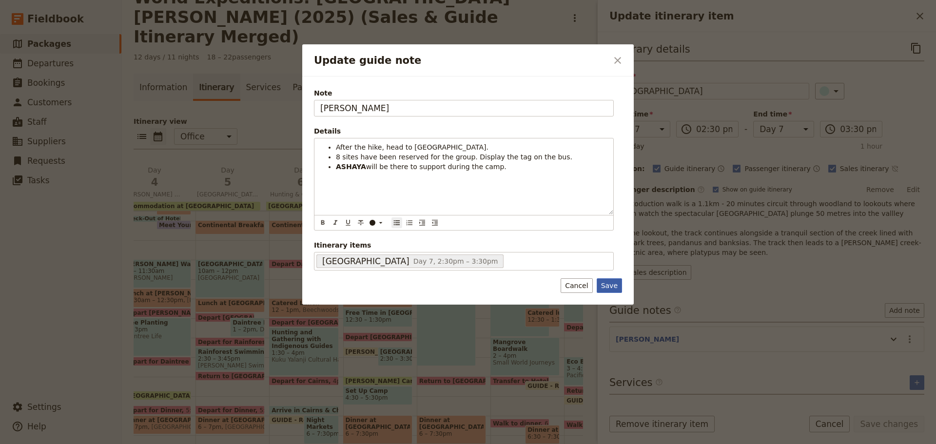
click at [604, 283] on button "Save" at bounding box center [609, 285] width 25 height 15
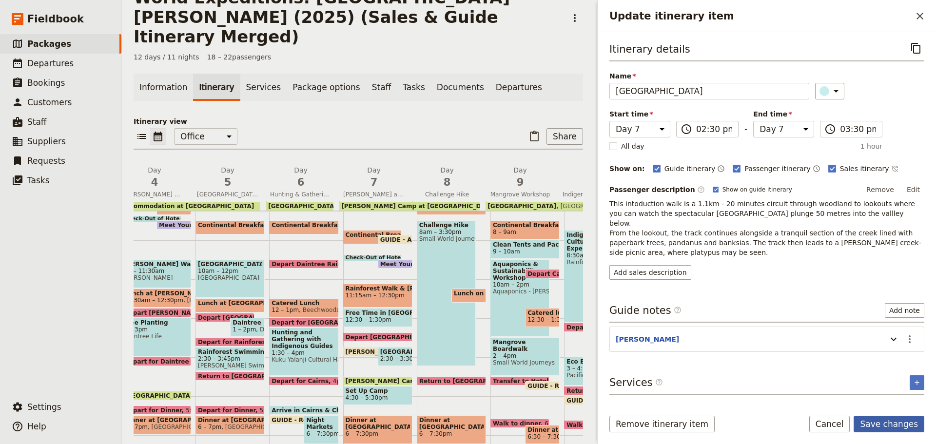
click at [866, 428] on button "Save changes" at bounding box center [889, 424] width 71 height 17
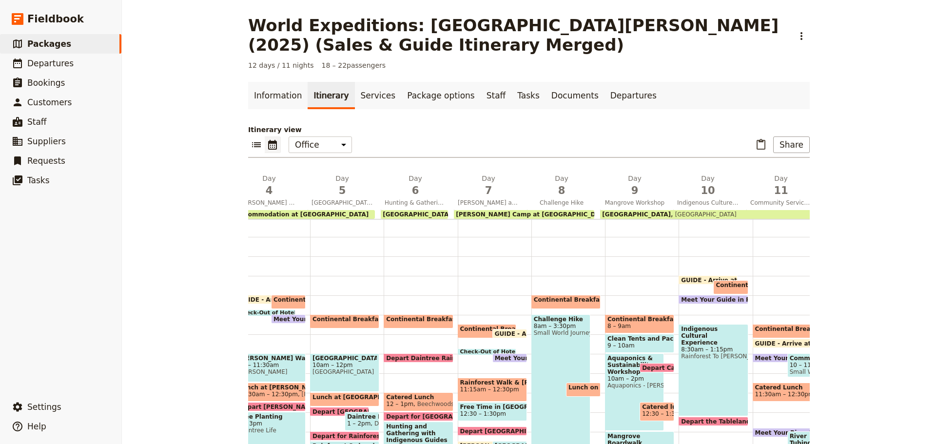
scroll to position [195, 0]
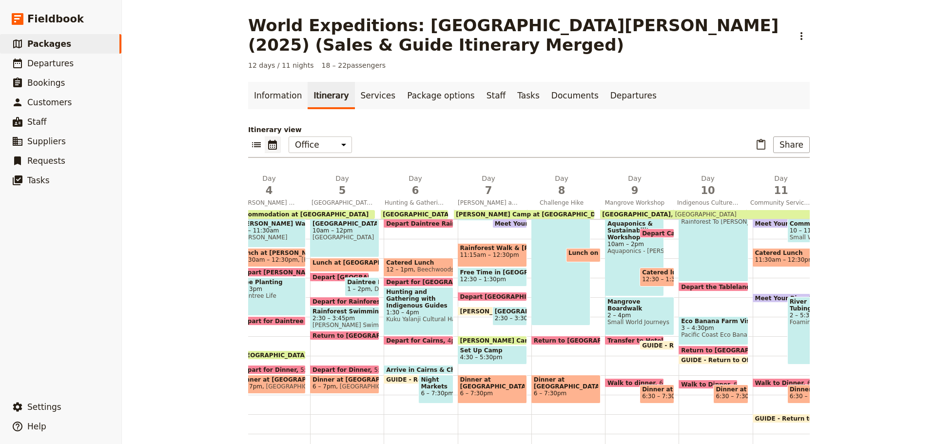
click at [480, 357] on span "4:30 – 5:30pm" at bounding box center [481, 357] width 42 height 7
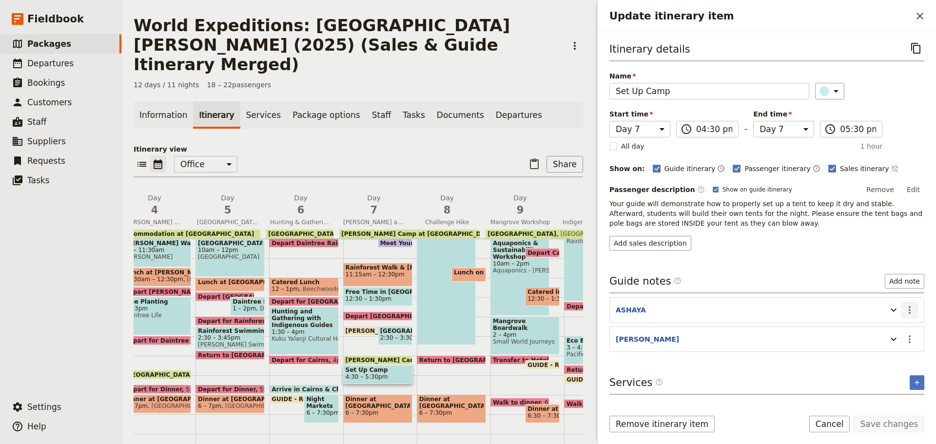
click at [905, 311] on icon "Actions" at bounding box center [910, 310] width 12 height 12
click at [899, 327] on span "Edit note" at bounding box center [889, 331] width 45 height 10
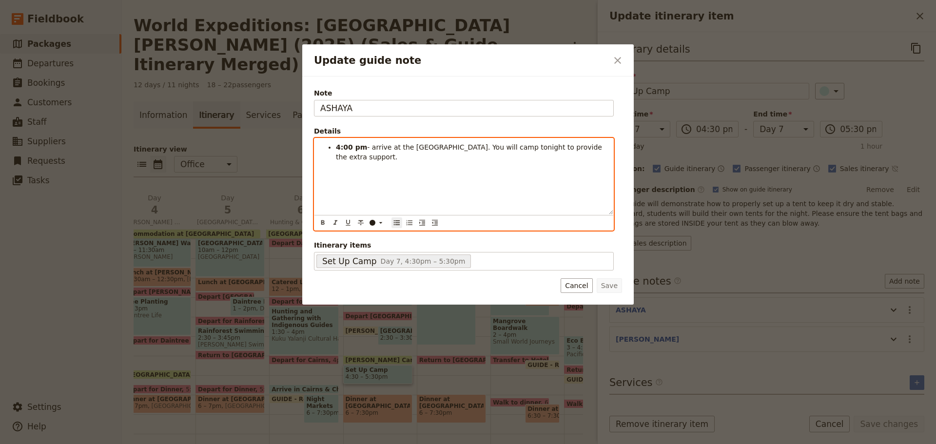
click at [564, 149] on span "- arrive at the [GEOGRAPHIC_DATA]. You will camp tonight to provide the extra s…" at bounding box center [470, 152] width 268 height 18
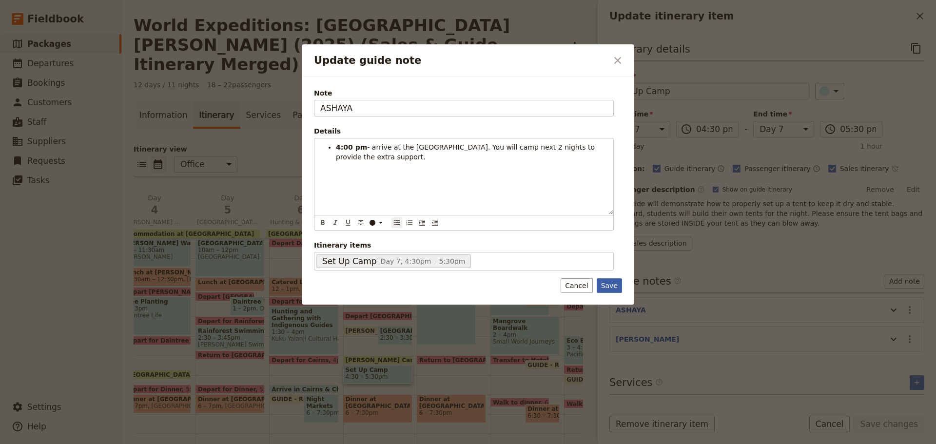
click at [616, 287] on button "Save" at bounding box center [609, 285] width 25 height 15
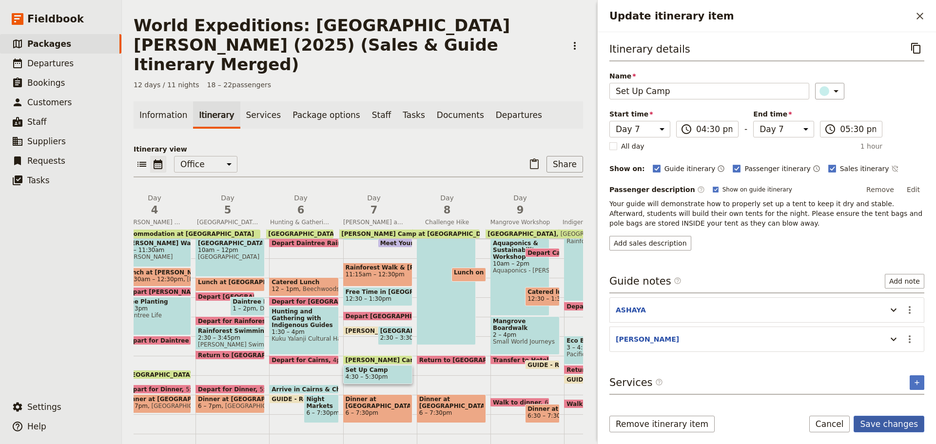
click at [878, 427] on button "Save changes" at bounding box center [889, 424] width 71 height 17
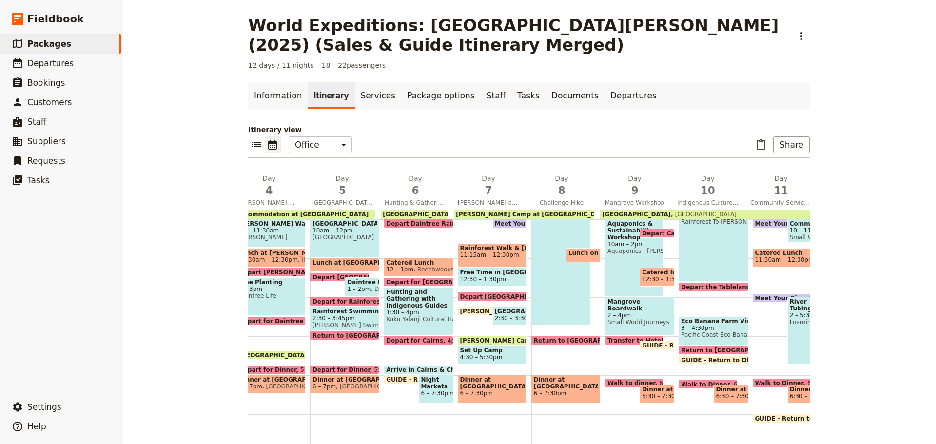
click at [473, 356] on span "4:30 – 5:30pm" at bounding box center [481, 357] width 42 height 7
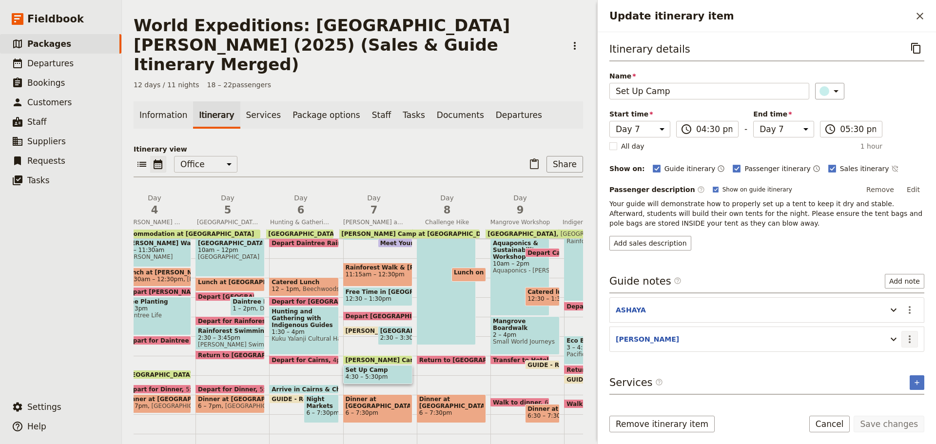
click at [913, 340] on icon "Actions" at bounding box center [910, 340] width 12 height 12
click at [899, 363] on span "Edit note" at bounding box center [889, 361] width 45 height 10
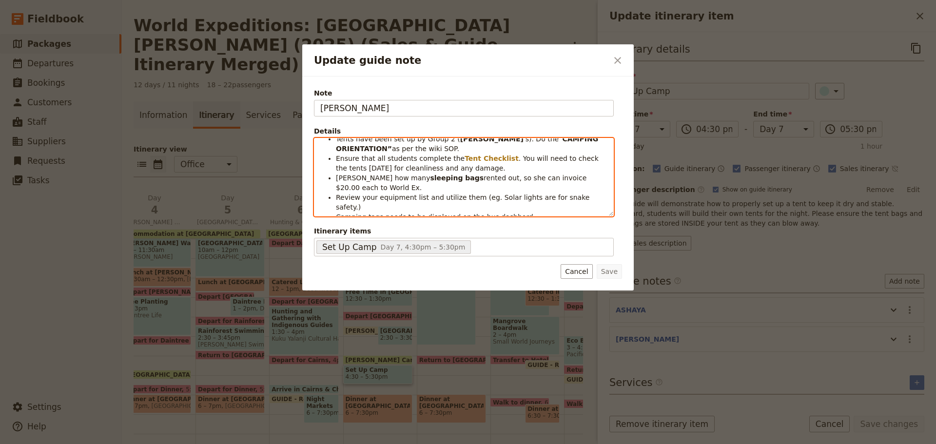
scroll to position [0, 0]
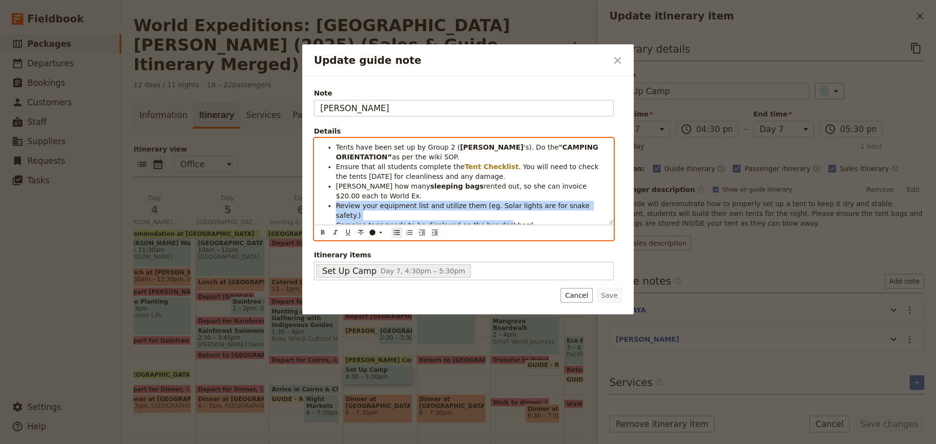
drag, startPoint x: 337, startPoint y: 207, endPoint x: 491, endPoint y: 218, distance: 153.6
click at [491, 221] on span "Camping tags needs to be displayed on the bus dashbord." at bounding box center [435, 225] width 199 height 8
click at [428, 221] on span "Camping tags needs to be displayed on the bus dashbord." at bounding box center [435, 225] width 199 height 8
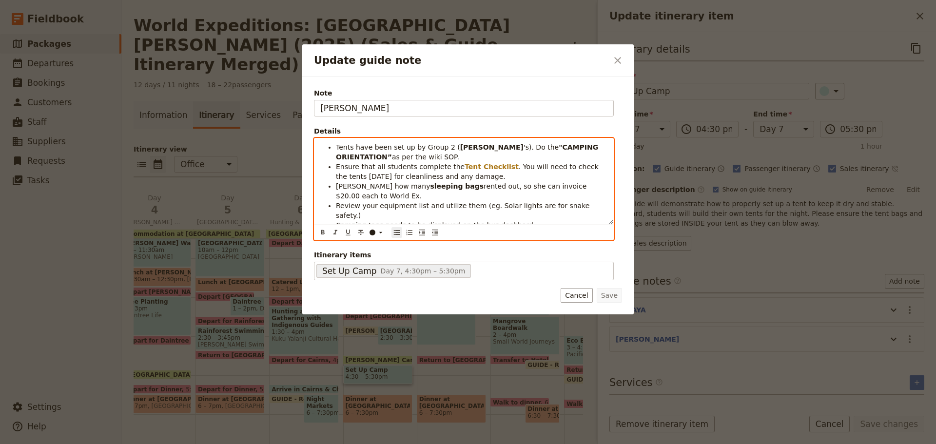
drag, startPoint x: 331, startPoint y: 218, endPoint x: 545, endPoint y: 223, distance: 213.7
click at [545, 223] on div "Tents have been set up by Group 2 ( [PERSON_NAME] 's). Do the "CAMPING ORIENTAT…" at bounding box center [464, 182] width 299 height 86
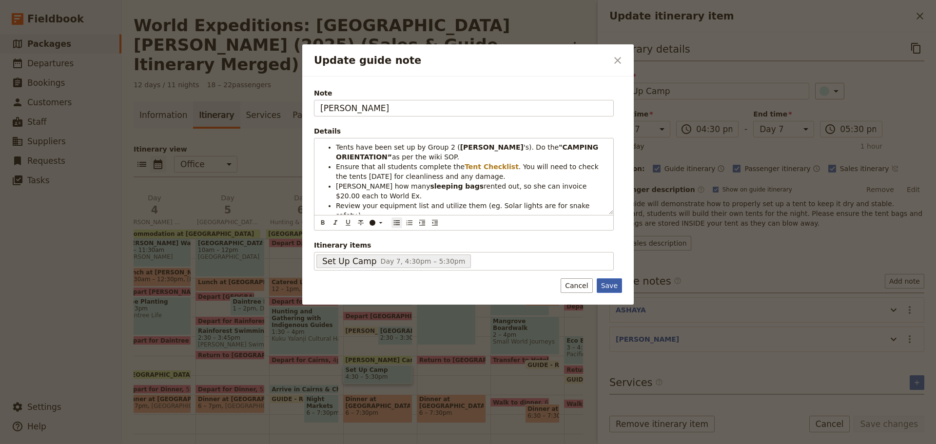
click at [611, 283] on button "Save" at bounding box center [609, 285] width 25 height 15
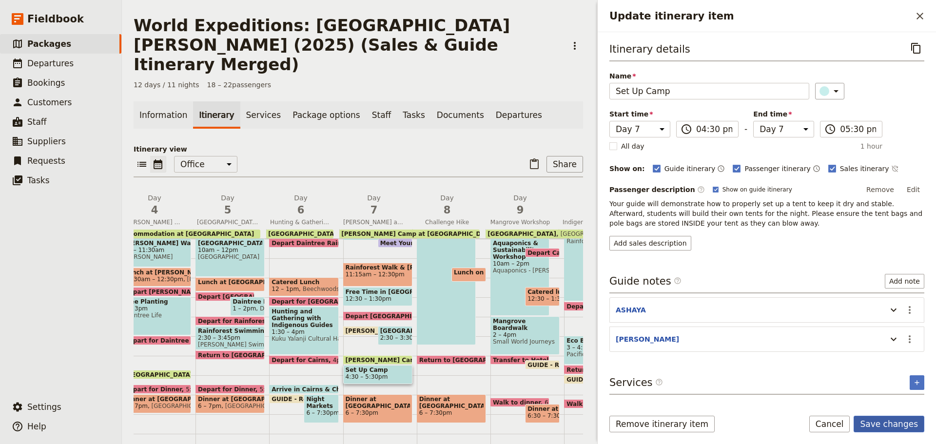
drag, startPoint x: 909, startPoint y: 426, endPoint x: 901, endPoint y: 426, distance: 7.8
click at [907, 426] on button "Save changes" at bounding box center [889, 424] width 71 height 17
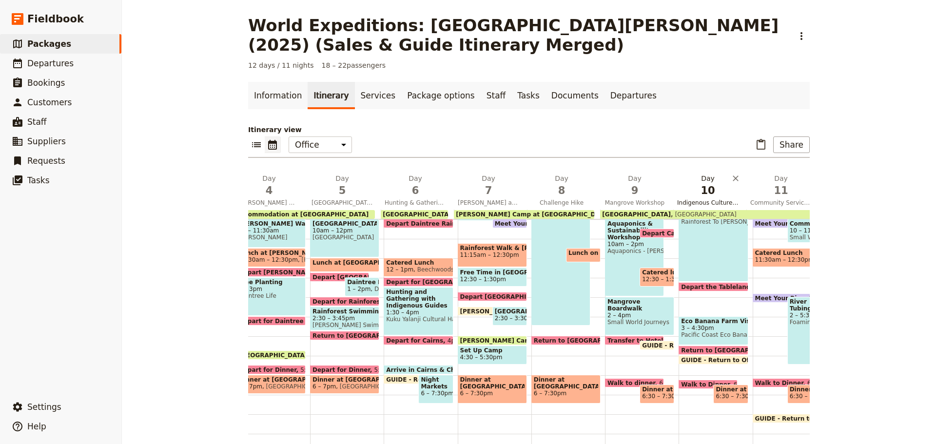
click at [573, 201] on span "Challenge Hike" at bounding box center [561, 203] width 69 height 8
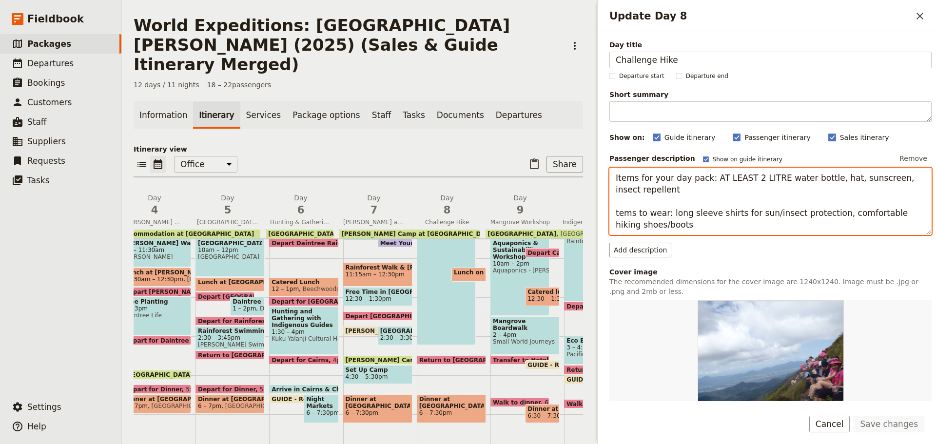
click at [618, 210] on textarea "Items for your day pack: AT LEAST 2 LITRE water bottle, hat, sunscreen, insect …" at bounding box center [771, 201] width 322 height 67
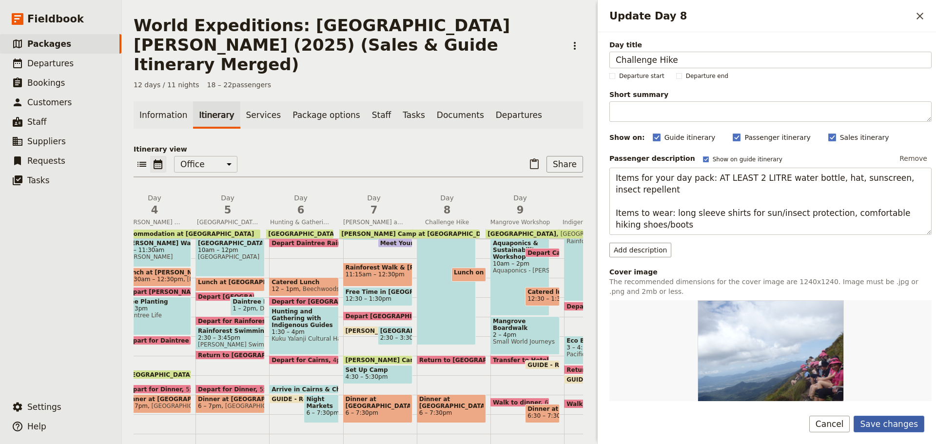
click at [872, 423] on button "Save changes" at bounding box center [889, 424] width 71 height 17
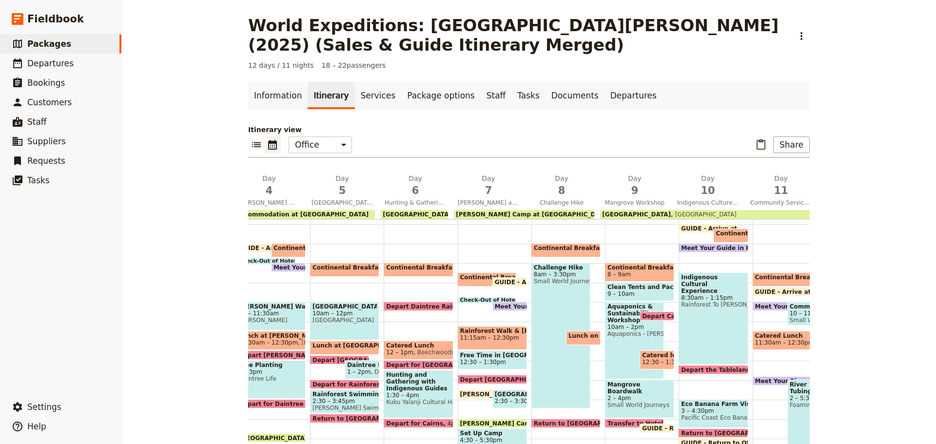
scroll to position [98, 0]
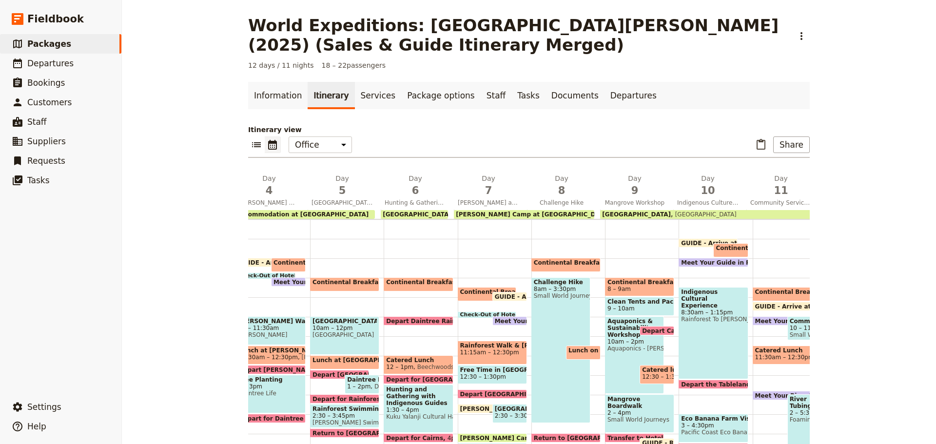
click at [554, 286] on span "8am – 3:30pm" at bounding box center [561, 289] width 54 height 7
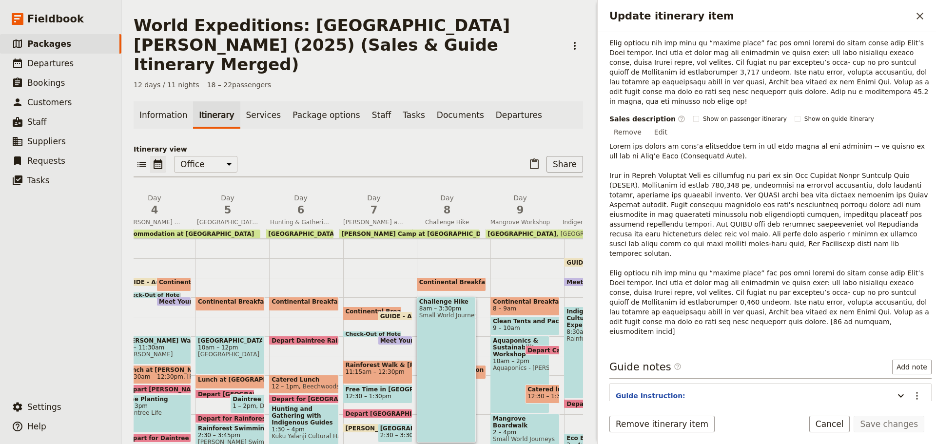
scroll to position [319, 0]
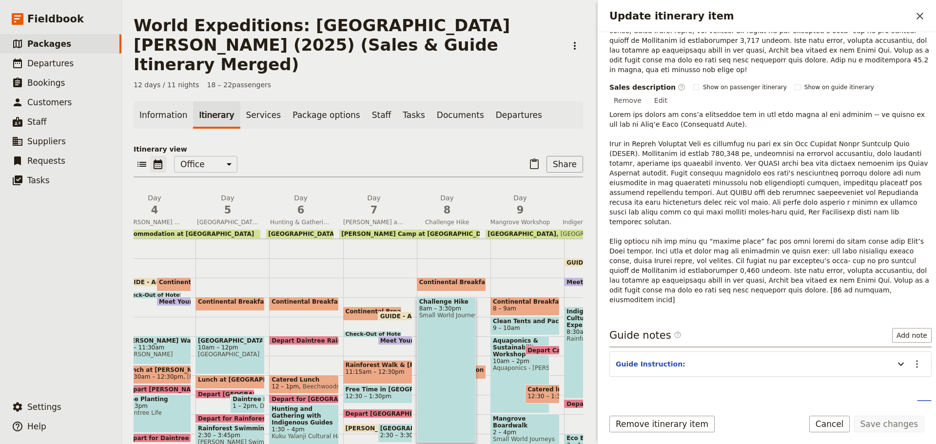
click at [667, 428] on button "Guided Challenge Hike to Kalphalim Rock" at bounding box center [691, 433] width 159 height 10
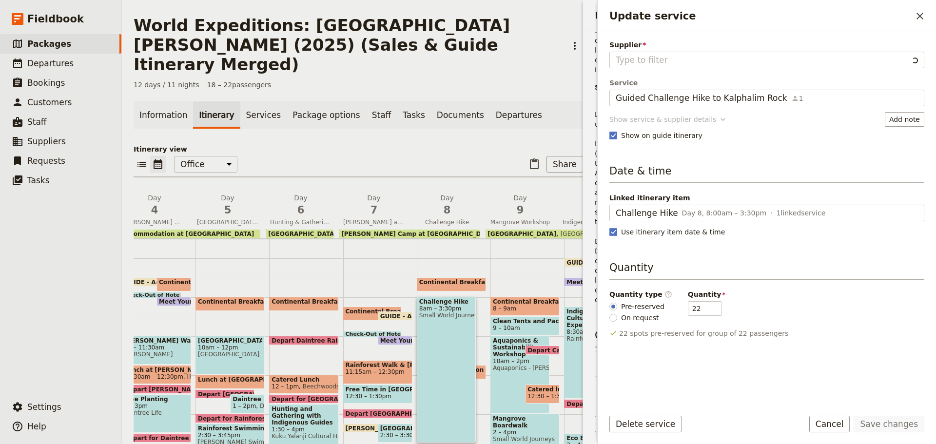
click at [628, 117] on div "Show service & supplier details" at bounding box center [663, 120] width 107 height 10
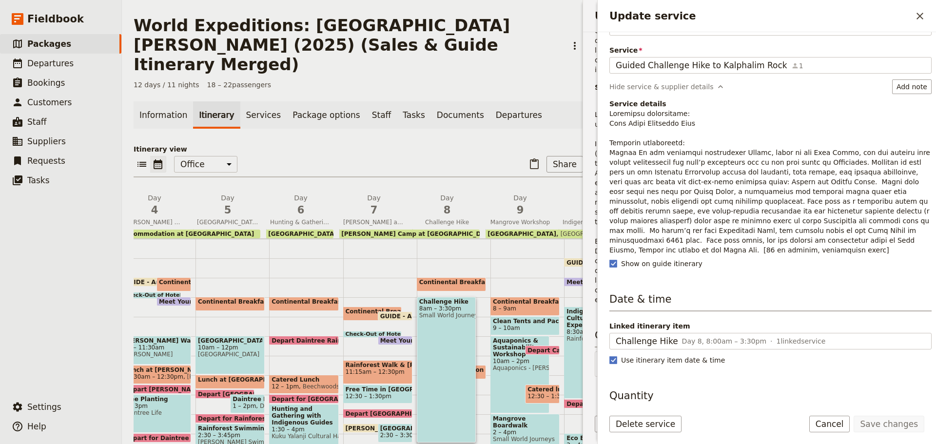
scroll to position [98, 0]
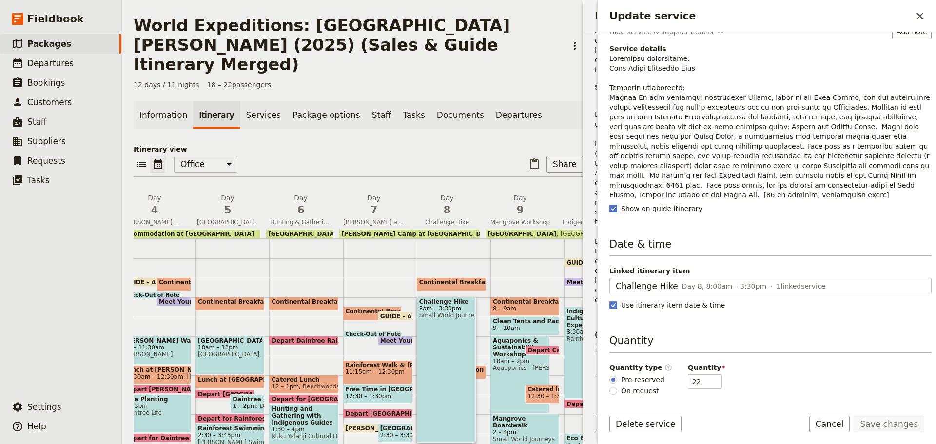
click at [693, 99] on p "Update service" at bounding box center [771, 127] width 322 height 146
drag, startPoint x: 629, startPoint y: 97, endPoint x: 830, endPoint y: 190, distance: 221.5
click at [830, 190] on p "Update service" at bounding box center [771, 127] width 322 height 146
copy p "In the mountains overlooking [GEOGRAPHIC_DATA], known as the Lamb Range, you ar…"
click at [845, 424] on button "Cancel" at bounding box center [830, 424] width 41 height 17
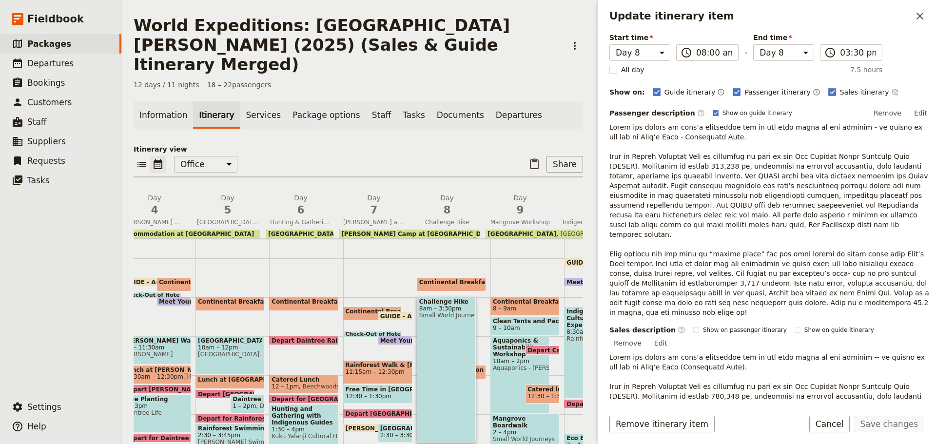
scroll to position [76, 0]
click at [910, 117] on button "Edit" at bounding box center [921, 114] width 22 height 15
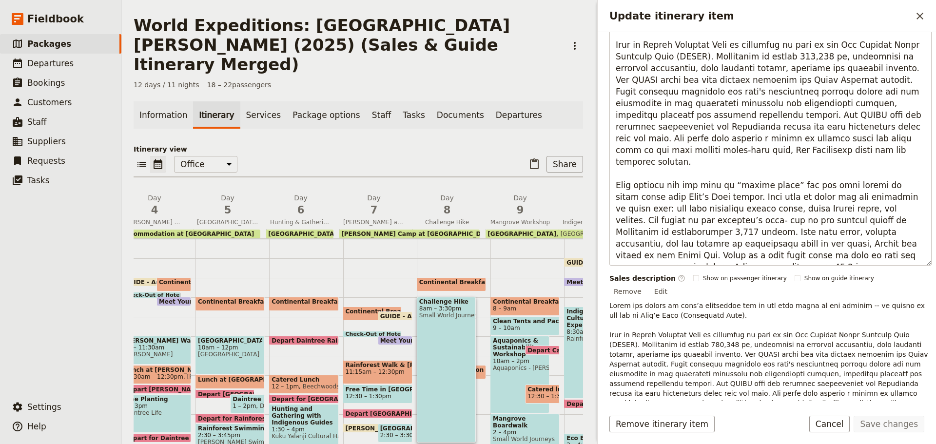
scroll to position [323, 0]
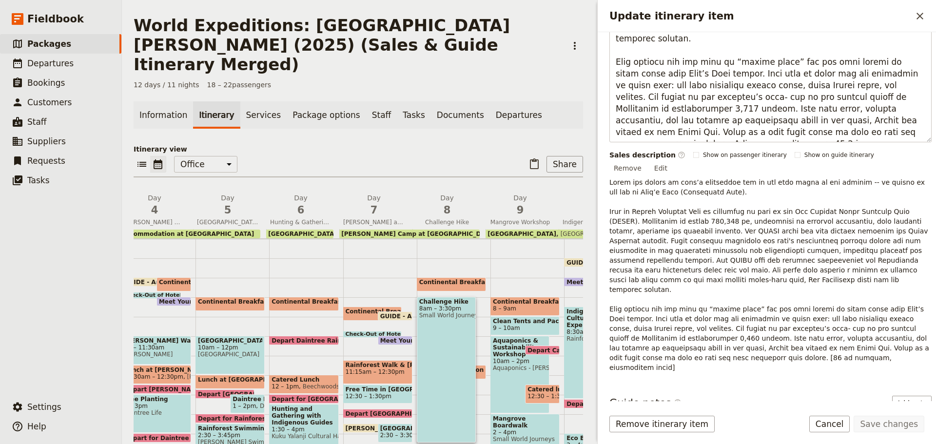
drag, startPoint x: 615, startPoint y: 132, endPoint x: 821, endPoint y: 199, distance: 216.1
click at [821, 199] on div "Passenger description ​ Show on guide itinerary Edit Sales description ​ Show o…" at bounding box center [771, 116] width 322 height 513
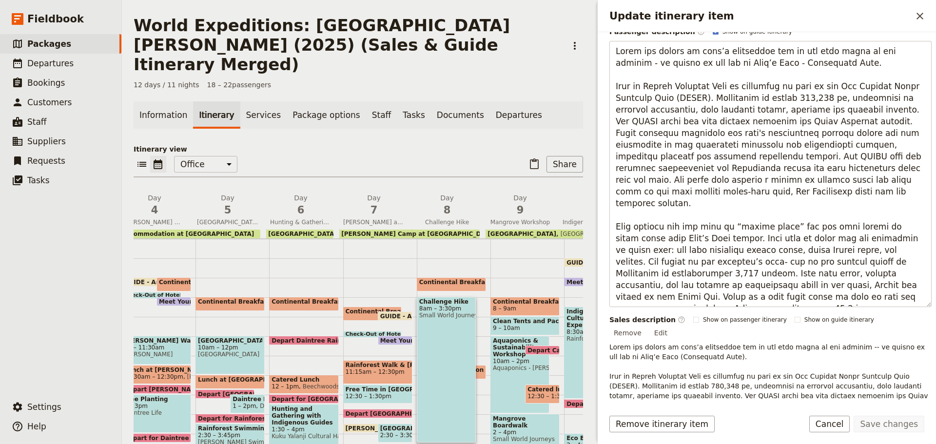
scroll to position [128, 0]
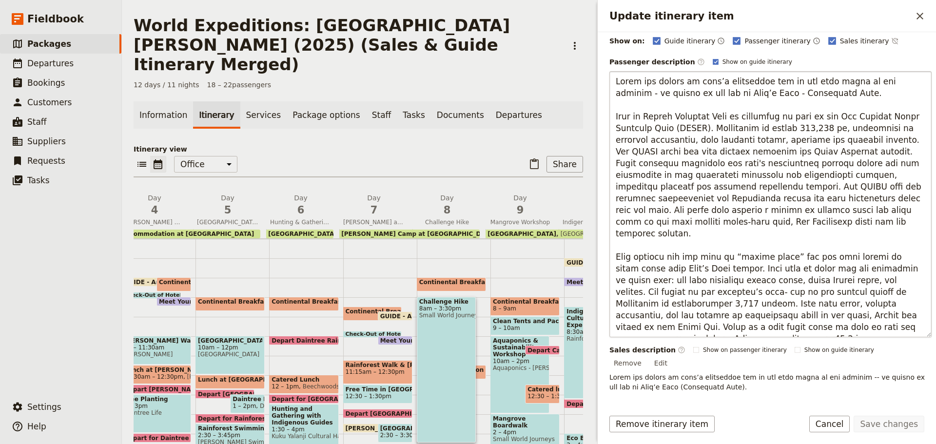
click at [727, 296] on textarea "Update itinerary item" at bounding box center [771, 204] width 322 height 266
drag, startPoint x: 616, startPoint y: 80, endPoint x: 789, endPoint y: 314, distance: 290.1
click at [789, 314] on textarea "Update itinerary item" at bounding box center [771, 204] width 322 height 266
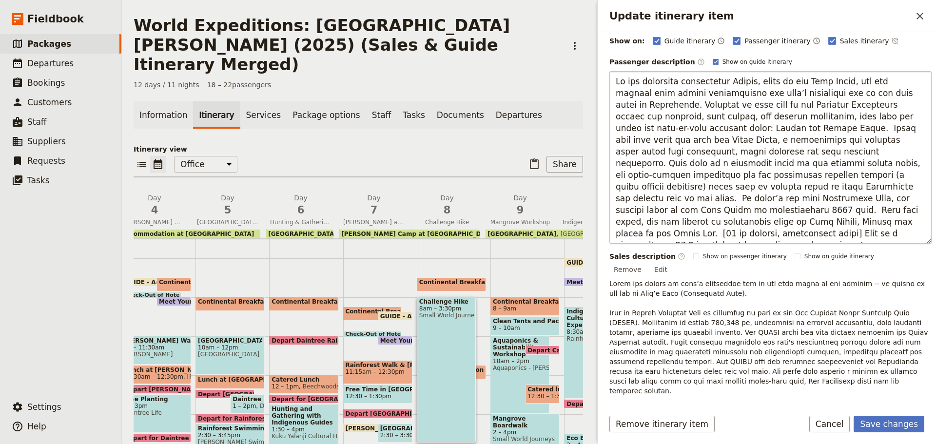
drag, startPoint x: 874, startPoint y: 210, endPoint x: 711, endPoint y: 224, distance: 164.0
click at [711, 224] on textarea "Update itinerary item" at bounding box center [771, 157] width 322 height 173
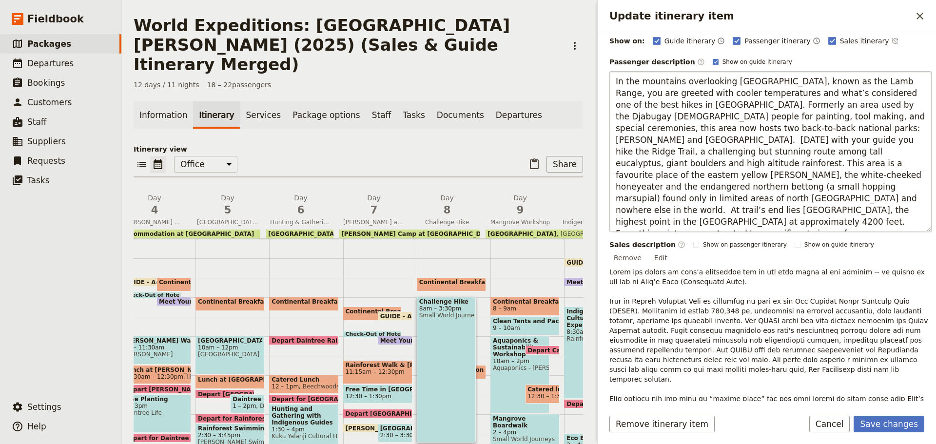
click at [841, 222] on textarea "In the mountains overlooking [GEOGRAPHIC_DATA], known as the Lamb Range, you ar…" at bounding box center [771, 151] width 322 height 161
click at [872, 211] on textarea "In the mountains overlooking [GEOGRAPHIC_DATA], known as the Lamb Range, you ar…" at bounding box center [771, 151] width 322 height 161
click at [784, 123] on textarea "In the mountains overlooking [GEOGRAPHIC_DATA], known as the Lamb Range, you ar…" at bounding box center [771, 151] width 322 height 161
click at [718, 188] on textarea "In the mountains overlooking [GEOGRAPHIC_DATA], known as the Lamb Range, you ar…" at bounding box center [771, 151] width 322 height 161
click at [715, 186] on textarea "In the mountains overlooking [GEOGRAPHIC_DATA], known as the Lamb Range, you ar…" at bounding box center [771, 151] width 322 height 161
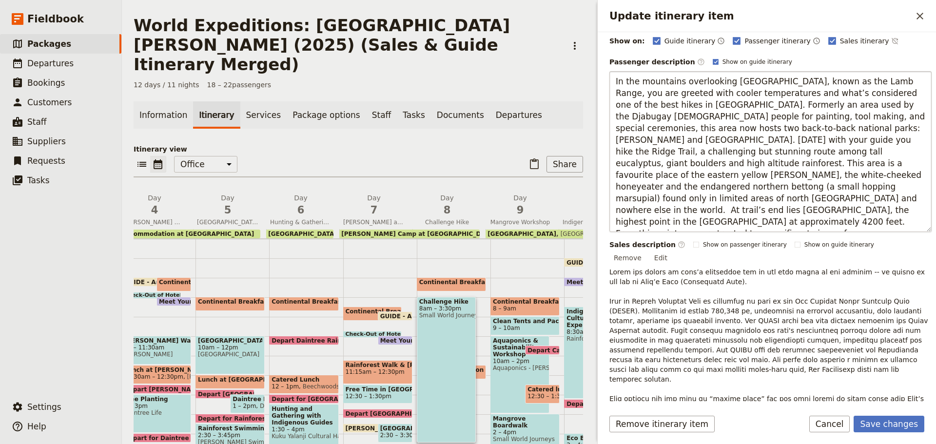
click at [709, 193] on textarea "In the mountains overlooking [GEOGRAPHIC_DATA], known as the Lamb Range, you ar…" at bounding box center [771, 151] width 322 height 161
click at [714, 186] on textarea "In the mountains overlooking [GEOGRAPHIC_DATA], known as the Lamb Range, you ar…" at bounding box center [771, 151] width 322 height 161
drag, startPoint x: 781, startPoint y: 200, endPoint x: 789, endPoint y: 198, distance: 7.6
click at [781, 199] on textarea "In the mountains overlooking [GEOGRAPHIC_DATA], known as the Lamb Range, you ar…" at bounding box center [771, 151] width 322 height 161
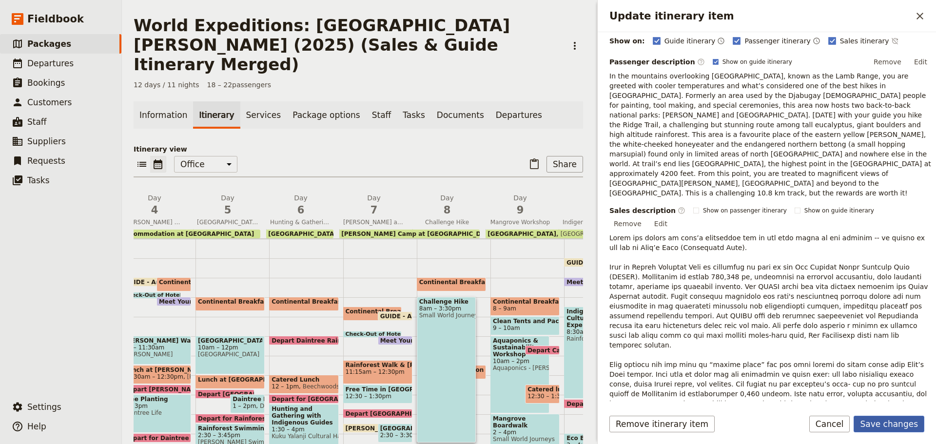
click at [898, 426] on button "Save changes" at bounding box center [889, 424] width 71 height 17
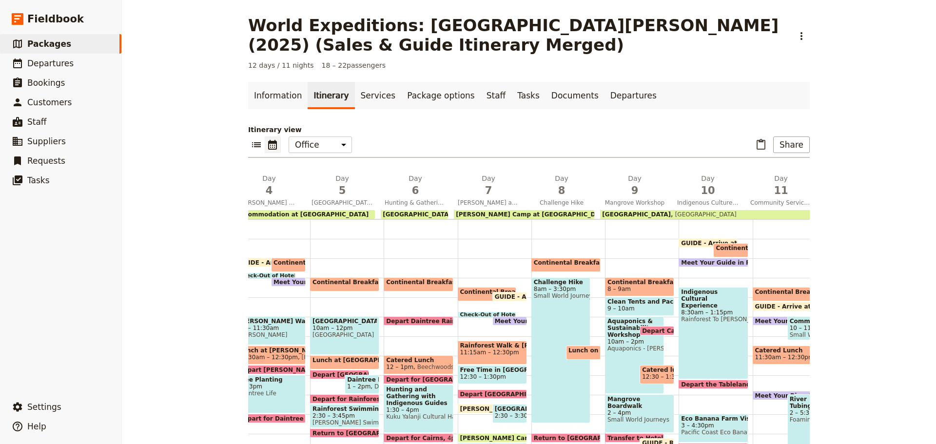
click at [555, 298] on span "Small World Journeys" at bounding box center [561, 296] width 54 height 7
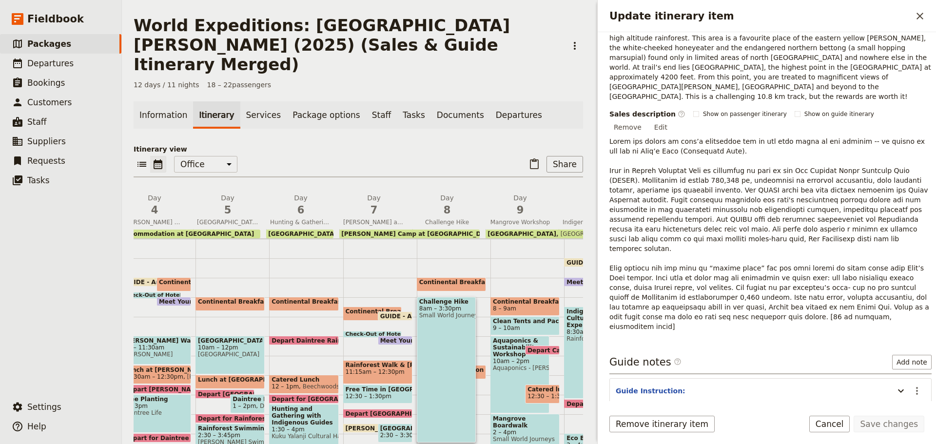
scroll to position [241, 0]
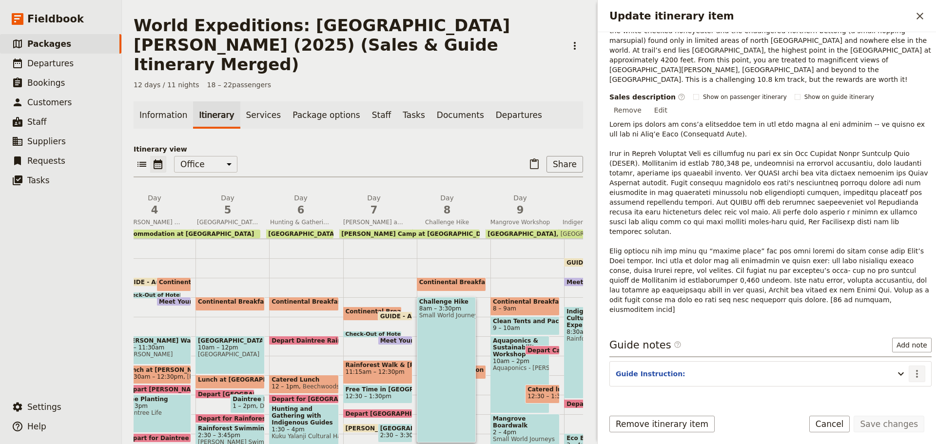
click at [909, 366] on button "​" at bounding box center [917, 374] width 17 height 17
click at [891, 331] on button "Edit note" at bounding box center [889, 336] width 57 height 14
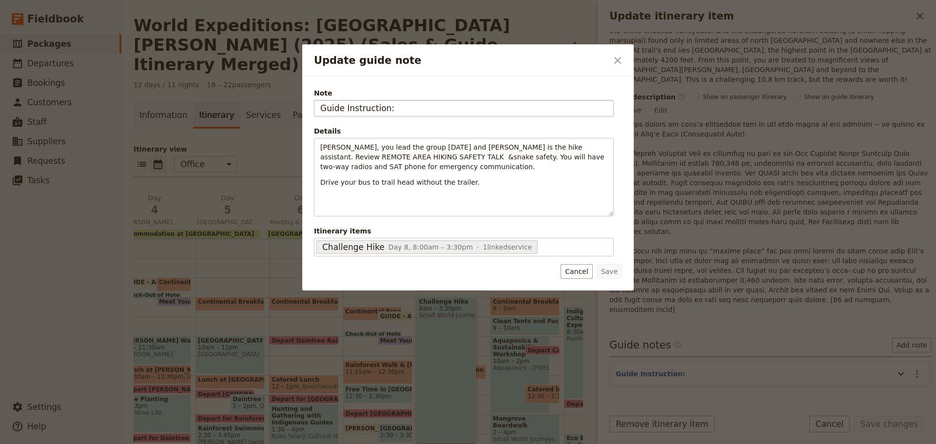
drag, startPoint x: 383, startPoint y: 103, endPoint x: 393, endPoint y: 111, distance: 12.5
click at [393, 111] on input "Guide Instruction:" at bounding box center [464, 108] width 300 height 17
click at [414, 107] on input "Guide Instruction:" at bounding box center [464, 108] width 300 height 17
drag, startPoint x: 400, startPoint y: 106, endPoint x: 207, endPoint y: 106, distance: 192.6
click at [208, 444] on div "Update guide note ​ Note Guide Instruction: Details [PERSON_NAME], you lead the…" at bounding box center [468, 444] width 936 height 0
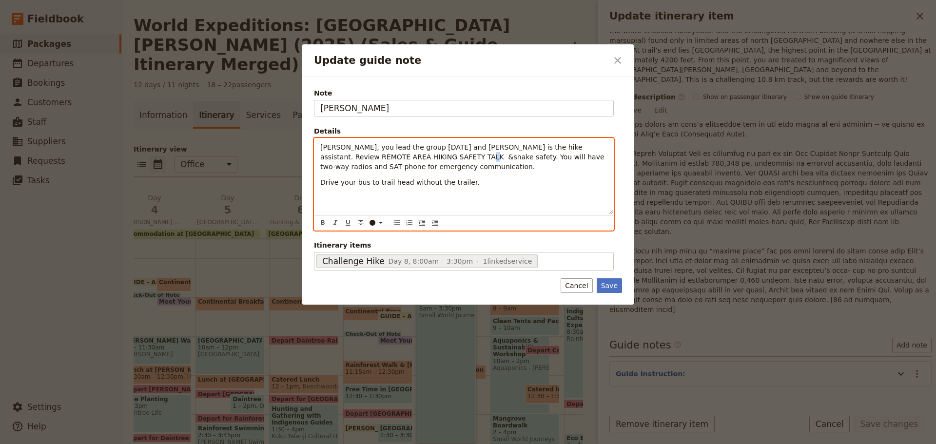
drag, startPoint x: 405, startPoint y: 159, endPoint x: 397, endPoint y: 163, distance: 9.0
click at [404, 159] on span "[PERSON_NAME], you lead the group [DATE] and [PERSON_NAME] is the hike assistan…" at bounding box center [463, 156] width 286 height 27
click at [322, 146] on span "[PERSON_NAME], you lead the group [DATE] and [PERSON_NAME] is the hike assistan…" at bounding box center [463, 156] width 286 height 27
click at [398, 223] on icon "Bulleted list" at bounding box center [397, 222] width 6 height 5
drag, startPoint x: 426, startPoint y: 158, endPoint x: 412, endPoint y: 159, distance: 14.2
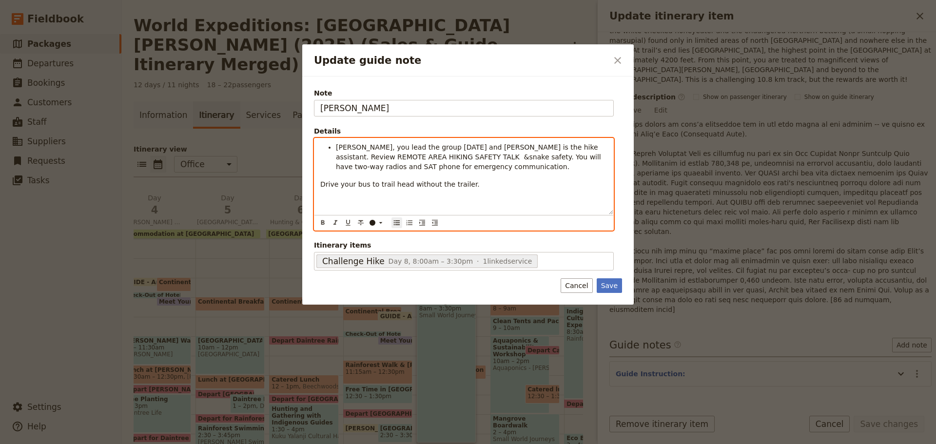
click at [426, 159] on span "[PERSON_NAME], you lead the group [DATE] and [PERSON_NAME] is the hike assistan…" at bounding box center [469, 156] width 267 height 27
drag, startPoint x: 335, startPoint y: 146, endPoint x: 437, endPoint y: 149, distance: 102.5
click at [437, 149] on ul "[PERSON_NAME], you lead the group [DATE] and [PERSON_NAME] is the hike assistan…" at bounding box center [463, 156] width 287 height 29
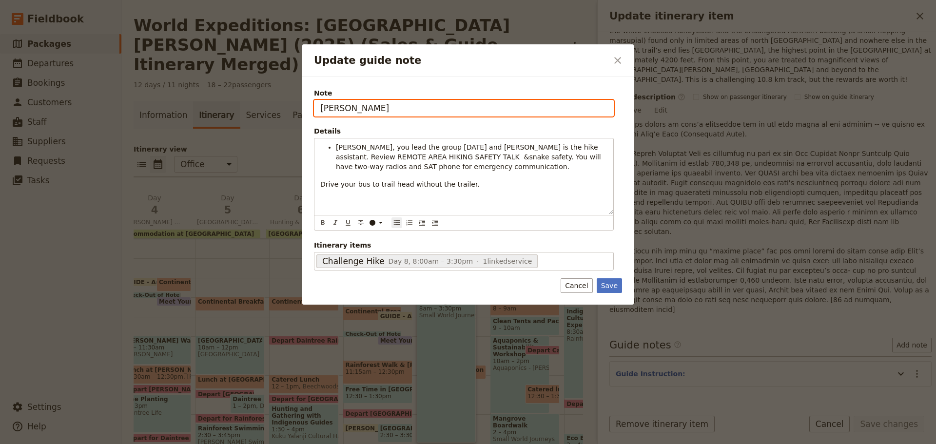
click at [361, 110] on input "[PERSON_NAME]" at bounding box center [464, 108] width 300 height 17
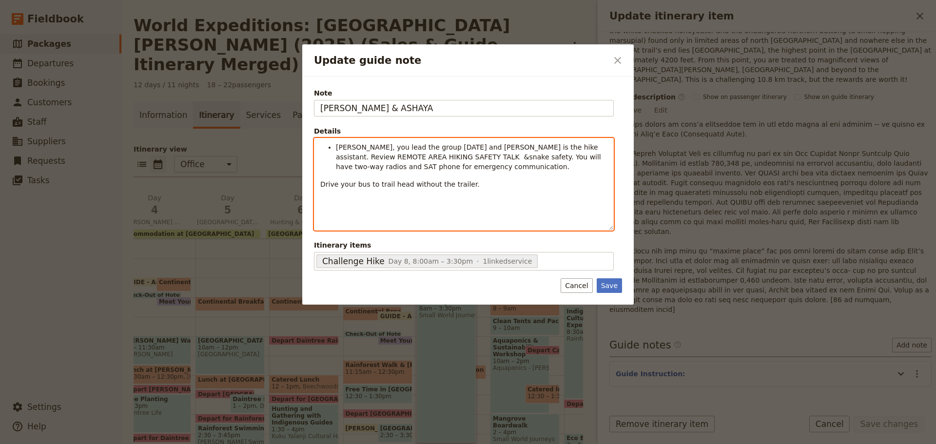
click at [411, 162] on span "[PERSON_NAME], you lead the group [DATE] and [PERSON_NAME] is the hike assistan…" at bounding box center [469, 156] width 267 height 27
click at [406, 159] on span "[PERSON_NAME], you lead the group [DATE] and [PERSON_NAME] is the hike assistan…" at bounding box center [469, 156] width 267 height 27
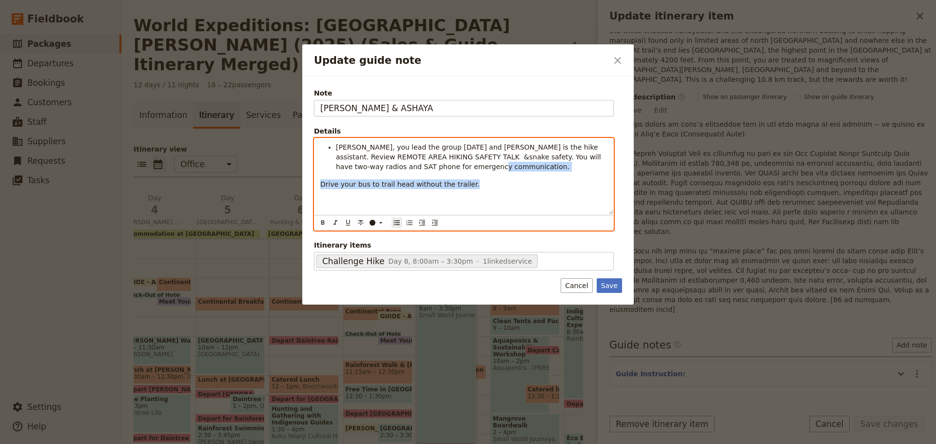
click at [531, 169] on div "[PERSON_NAME], you lead the group [DATE] and [PERSON_NAME] is the hike assistan…" at bounding box center [464, 177] width 299 height 76
click at [358, 153] on span "[PERSON_NAME], you lead the group [DATE] and [PERSON_NAME] is the hike assistan…" at bounding box center [469, 156] width 267 height 27
drag, startPoint x: 335, startPoint y: 147, endPoint x: 350, endPoint y: 147, distance: 15.1
click at [350, 147] on ul "[PERSON_NAME], you lead the group [DATE] and [PERSON_NAME] is the hike assistan…" at bounding box center [463, 156] width 287 height 29
drag, startPoint x: 427, startPoint y: 148, endPoint x: 479, endPoint y: 150, distance: 51.7
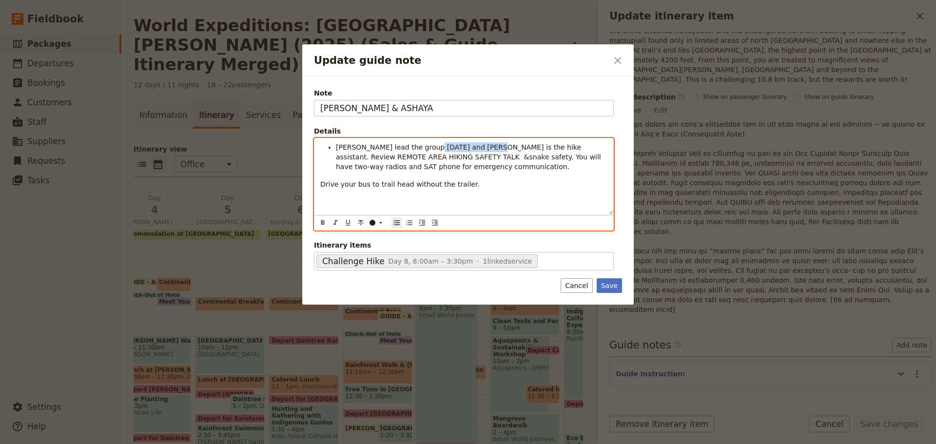
click at [479, 150] on span "[PERSON_NAME] lead the group [DATE] and [PERSON_NAME] is the hike assistant. Re…" at bounding box center [469, 156] width 267 height 27
click at [450, 144] on span "[PERSON_NAME] lead the group [DATE], and [PERSON_NAME] is a hike assistant. Rev…" at bounding box center [469, 156] width 267 height 27
click at [318, 226] on button "​" at bounding box center [323, 223] width 11 height 11
click at [341, 148] on span "[PERSON_NAME] lead the group [DATE], and" at bounding box center [411, 147] width 151 height 8
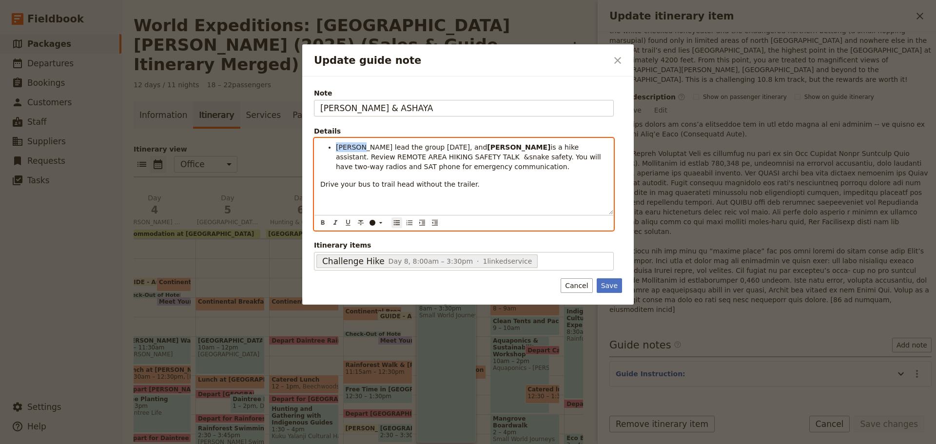
click at [342, 148] on span "[PERSON_NAME] lead the group [DATE], and" at bounding box center [411, 147] width 151 height 8
click at [324, 219] on icon "Format bold" at bounding box center [323, 223] width 8 height 8
click at [520, 159] on span "is a hike assistant. Review REMOTE AREA HIKING SAFETY TALK &snake safety. You w…" at bounding box center [469, 156] width 266 height 27
click at [518, 144] on span "is a hike assistant. Review REMOTE AREA HIKING SAFETY TALK &snake safety. You w…" at bounding box center [469, 156] width 266 height 27
click at [465, 155] on span "Review REMOTE AREA HIKING SAFETY TALK &snake safety. You will have two-way radi…" at bounding box center [469, 162] width 266 height 18
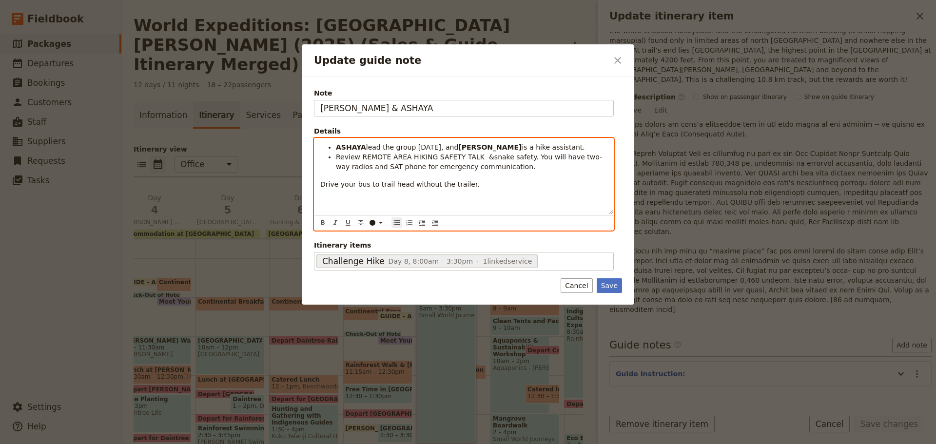
click at [465, 159] on span "Review REMOTE AREA HIKING SAFETY TALK &snake safety. You will have two-way radi…" at bounding box center [469, 162] width 266 height 18
click at [515, 158] on span "Review REMOTE AREA HIKING SAFETY TALK &snake safety. You will have two-way radi…" at bounding box center [468, 162] width 264 height 18
drag, startPoint x: 336, startPoint y: 158, endPoint x: 529, endPoint y: 164, distance: 192.8
click at [538, 161] on li "Review REMOTE AREA HIKING SAFETY TALK &snake safety." at bounding box center [472, 157] width 272 height 10
click at [379, 222] on icon "Update guide note" at bounding box center [381, 223] width 8 height 8
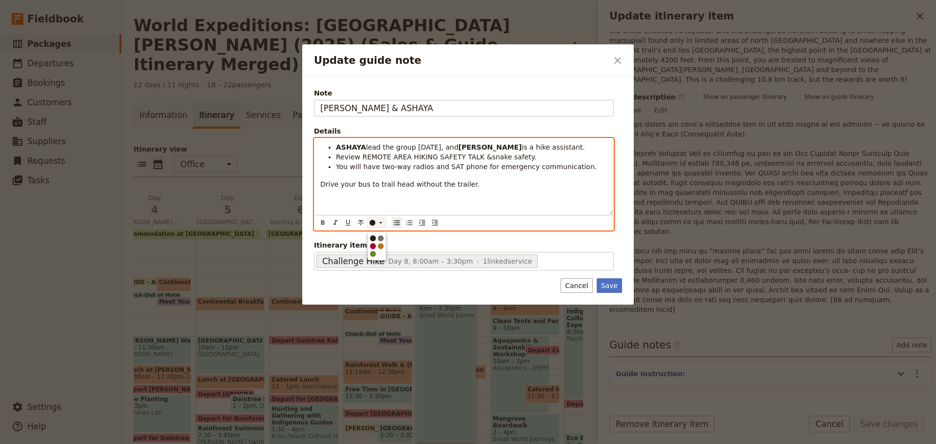
click at [373, 245] on button "button" at bounding box center [373, 246] width 8 height 8
click at [391, 192] on div "[PERSON_NAME] lead the group [DATE], and [PERSON_NAME] is a hike assistant. Rev…" at bounding box center [464, 177] width 299 height 76
click at [475, 157] on span "Review REMOTE AREA HIKING SAFETY TALK &snake safety." at bounding box center [436, 157] width 200 height 8
click at [407, 175] on div "[PERSON_NAME] lead the group [DATE], and [PERSON_NAME] is a hike assistant. Rev…" at bounding box center [464, 177] width 299 height 76
click at [388, 168] on span "You will have two-way radios and SAT phone for emergency communication." at bounding box center [466, 167] width 261 height 8
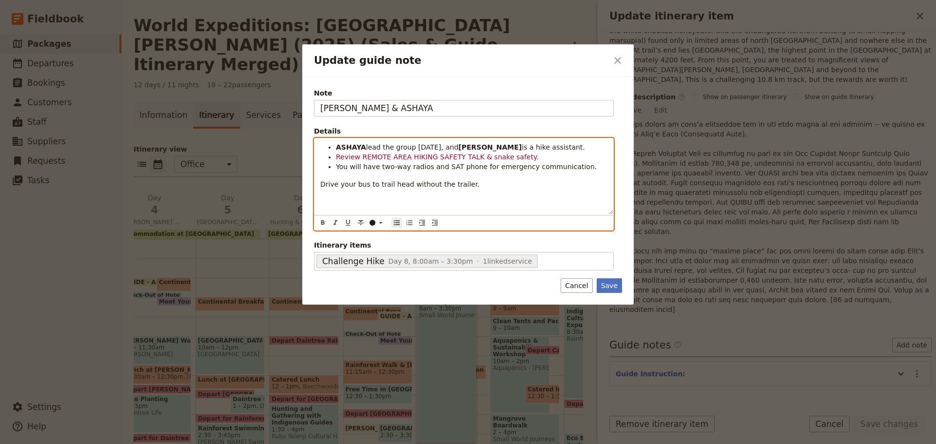
drag, startPoint x: 335, startPoint y: 168, endPoint x: 570, endPoint y: 168, distance: 235.1
click at [570, 168] on ul "[PERSON_NAME] lead the group [DATE], and [PERSON_NAME] is a hike assistant. Rev…" at bounding box center [463, 156] width 287 height 29
click at [324, 223] on icon "Format bold" at bounding box center [322, 222] width 3 height 4
click at [323, 219] on icon "Format bold" at bounding box center [323, 223] width 8 height 8
click at [382, 224] on icon "Update guide note" at bounding box center [381, 223] width 8 height 8
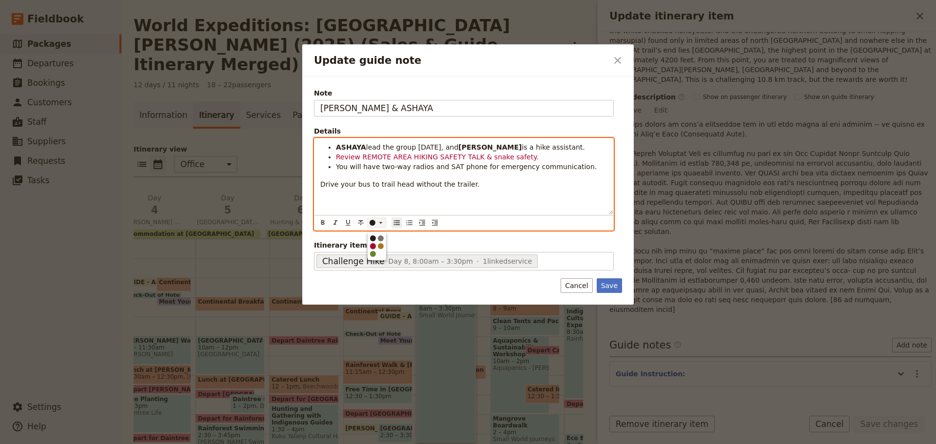
click at [373, 245] on div "button" at bounding box center [373, 246] width 6 height 6
click at [384, 175] on div "[PERSON_NAME] lead the group [DATE], and [PERSON_NAME] is a hike assistant. Rev…" at bounding box center [464, 177] width 299 height 76
click at [318, 180] on div "[PERSON_NAME] lead the group [DATE], and [PERSON_NAME] is a hike assistant. Rev…" at bounding box center [464, 177] width 299 height 76
click at [597, 168] on li "You will have two-way radios and SAT phone for emergency communication." at bounding box center [472, 167] width 272 height 10
drag, startPoint x: 354, startPoint y: 177, endPoint x: 367, endPoint y: 177, distance: 13.2
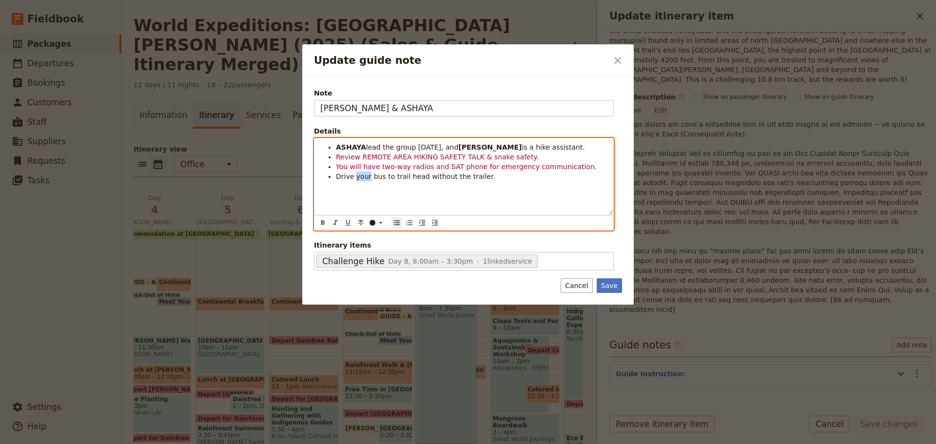
click at [367, 177] on span "Drive your bus to trail head without the trailer." at bounding box center [415, 177] width 159 height 8
click at [337, 177] on span "Drive your bus to trail head without the trailer." at bounding box center [415, 177] width 159 height 8
click at [340, 176] on span "[PERSON_NAME] drive your bus to trail head without the trailer." at bounding box center [445, 177] width 218 height 8
click at [319, 226] on icon "Format bold" at bounding box center [323, 223] width 8 height 8
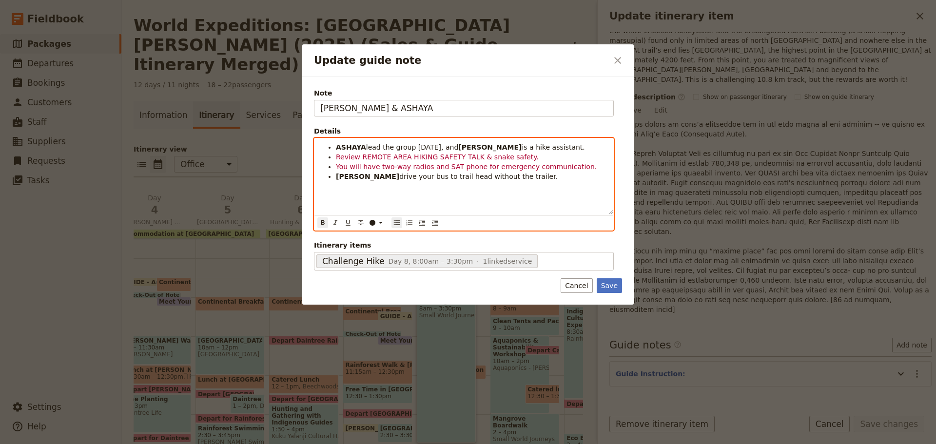
drag, startPoint x: 399, startPoint y: 176, endPoint x: 410, endPoint y: 172, distance: 11.4
click at [399, 176] on span "drive your bus to trail head without the trailer." at bounding box center [478, 177] width 159 height 8
click at [494, 175] on li "[PERSON_NAME] drive your bus to trail head without the trailer." at bounding box center [472, 177] width 272 height 10
click at [523, 179] on span "drive your bus to trail head without the trailer, and ASHAYA meet with [PERSON_…" at bounding box center [470, 182] width 269 height 18
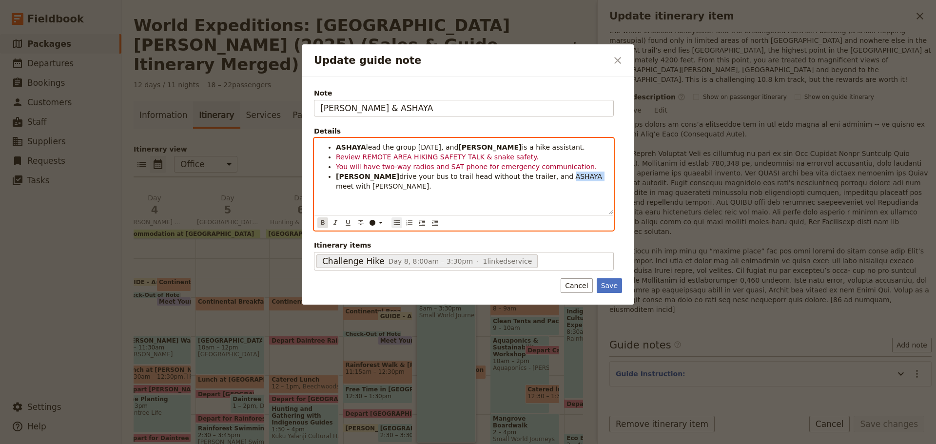
click at [324, 226] on icon "Format bold" at bounding box center [323, 223] width 8 height 8
drag, startPoint x: 425, startPoint y: 177, endPoint x: 437, endPoint y: 173, distance: 12.0
click at [426, 177] on span "drive your bus to trail head without the trailer, and" at bounding box center [448, 182] width 225 height 18
click at [475, 182] on span "meet with [PERSON_NAME]." at bounding box center [427, 186] width 96 height 8
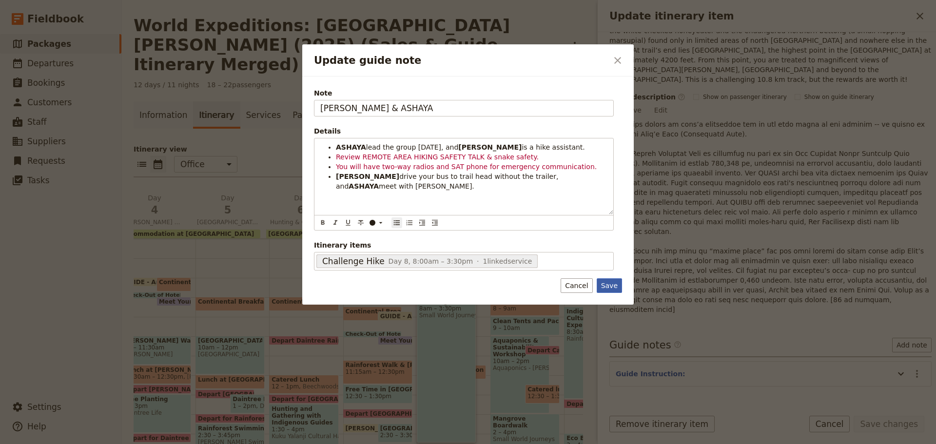
click at [616, 289] on button "Save" at bounding box center [609, 285] width 25 height 15
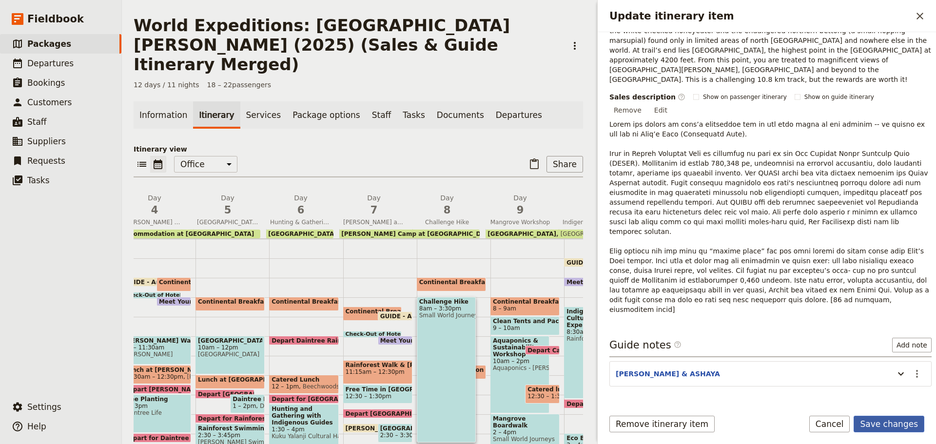
drag, startPoint x: 907, startPoint y: 433, endPoint x: 901, endPoint y: 432, distance: 5.9
click at [907, 433] on div "Remove itinerary item Save changes Cancel" at bounding box center [767, 430] width 338 height 28
click at [878, 425] on button "Save changes" at bounding box center [889, 424] width 71 height 17
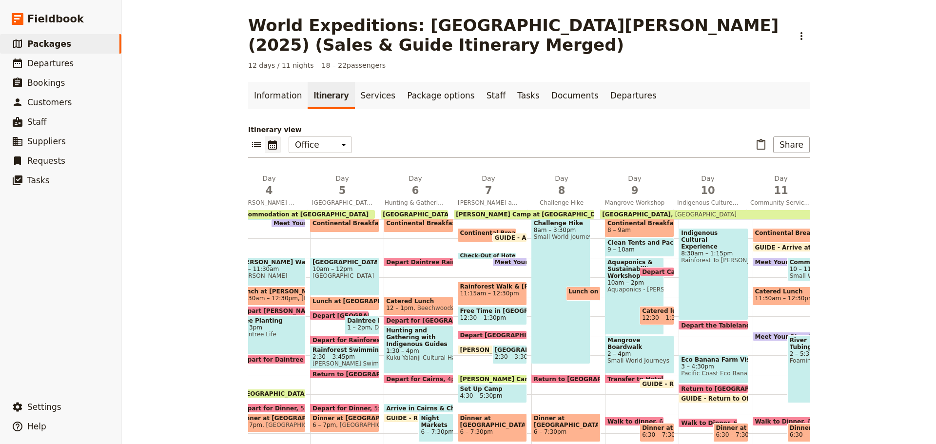
scroll to position [146, 0]
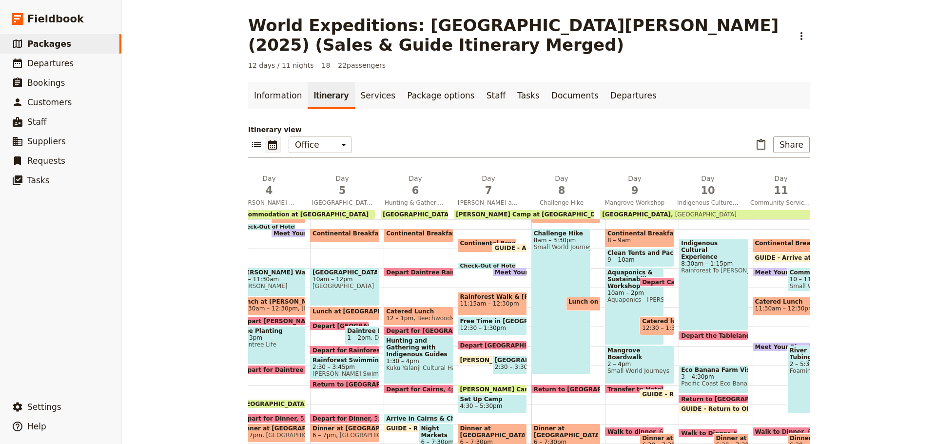
click at [583, 307] on span at bounding box center [584, 309] width 34 height 4
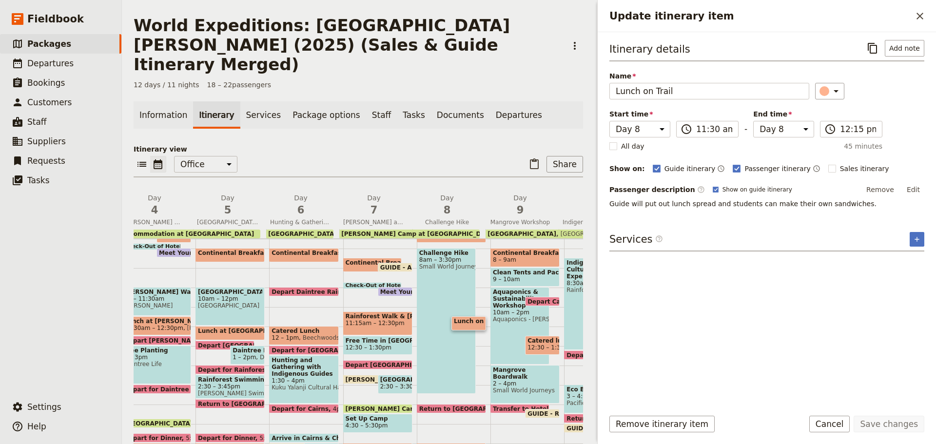
drag, startPoint x: 908, startPoint y: 192, endPoint x: 902, endPoint y: 190, distance: 6.2
click at [908, 191] on button "Edit" at bounding box center [914, 189] width 22 height 15
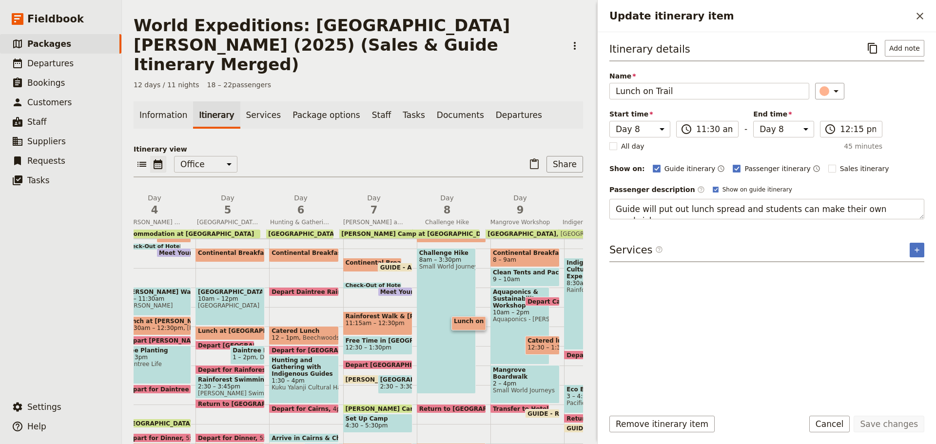
drag, startPoint x: 694, startPoint y: 215, endPoint x: 936, endPoint y: 162, distance: 247.9
click at [936, 162] on div "Itinerary details ​ Add note Name Lunch on Trail ​ Start time Day 1 Day 2 Day 3…" at bounding box center [767, 216] width 338 height 369
drag, startPoint x: 798, startPoint y: 217, endPoint x: 334, endPoint y: 208, distance: 463.9
click at [341, 218] on div "World Expeditions: [GEOGRAPHIC_DATA][PERSON_NAME] (2025) (Sales & Guide Itinera…" at bounding box center [529, 222] width 814 height 444
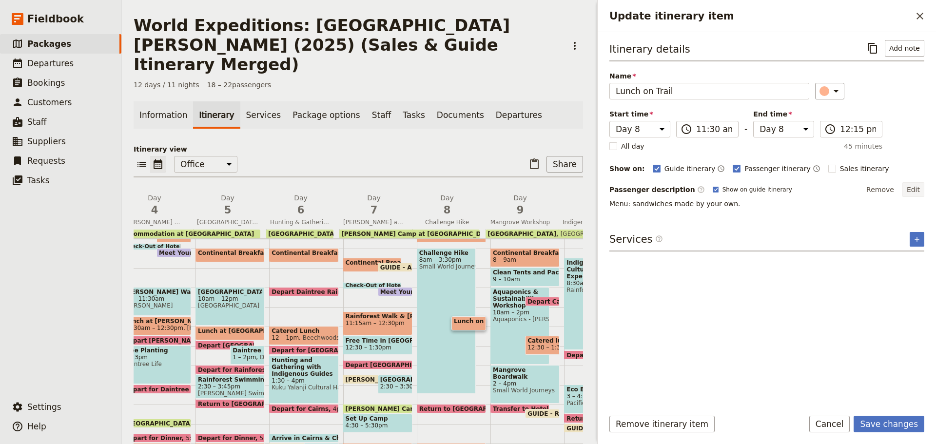
click at [917, 190] on button "Edit" at bounding box center [914, 189] width 22 height 15
drag, startPoint x: 643, startPoint y: 209, endPoint x: 838, endPoint y: 191, distance: 195.9
click at [838, 191] on div "Passenger description ​ Show on guide itinerary Edit Menu: sandwiches made by y…" at bounding box center [767, 200] width 315 height 37
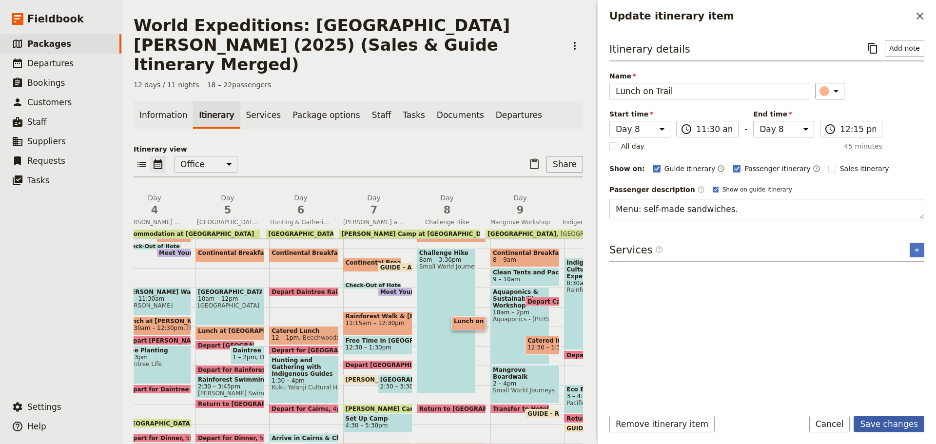
click at [896, 425] on button "Save changes" at bounding box center [889, 424] width 71 height 17
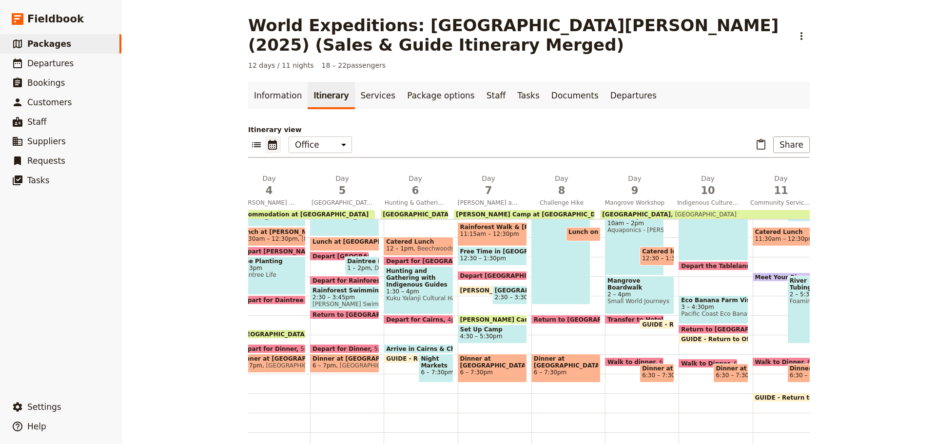
scroll to position [238, 0]
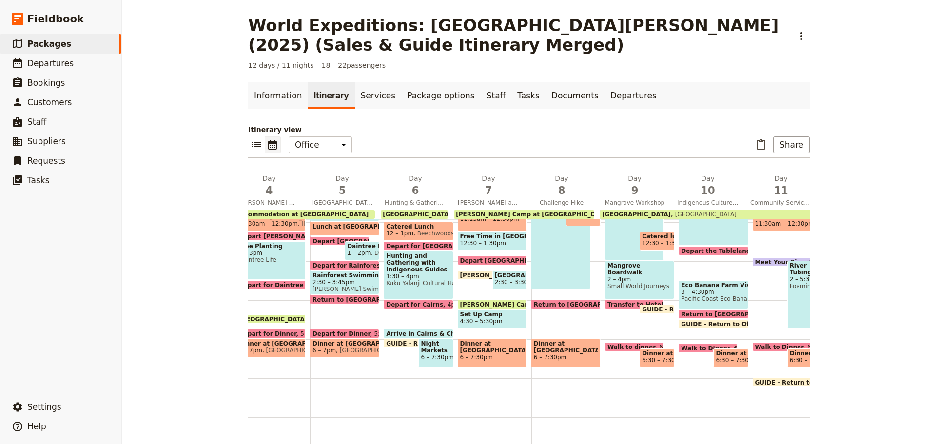
click at [503, 311] on span "Set Up Camp" at bounding box center [492, 314] width 64 height 7
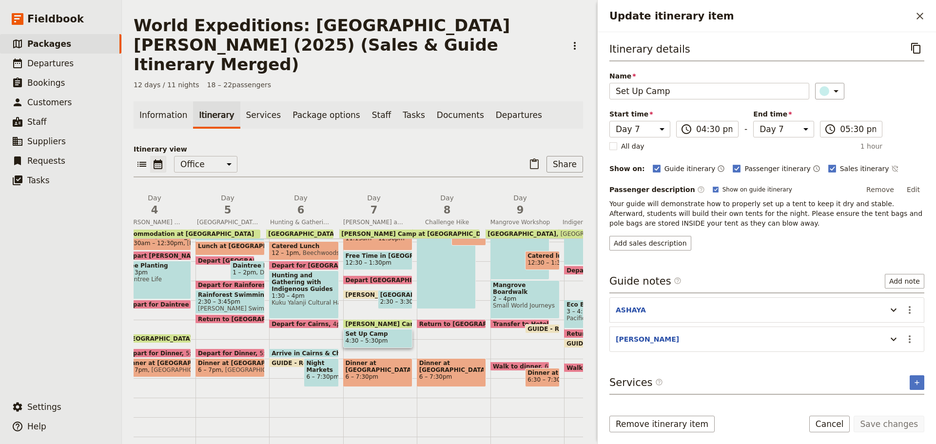
click at [916, 184] on button "Edit" at bounding box center [914, 189] width 22 height 15
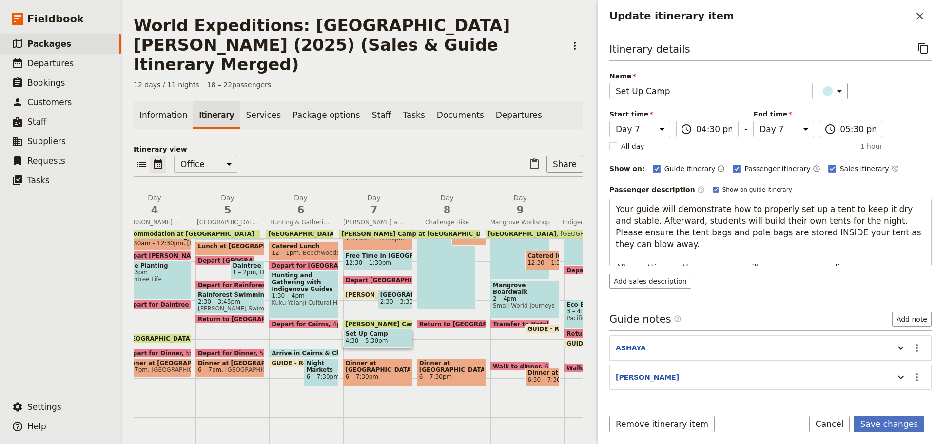
drag, startPoint x: 842, startPoint y: 260, endPoint x: 562, endPoint y: 251, distance: 280.6
click at [562, 251] on div "World Expeditions: [GEOGRAPHIC_DATA][PERSON_NAME] (2025) (Sales & Guide Itinera…" at bounding box center [529, 222] width 814 height 444
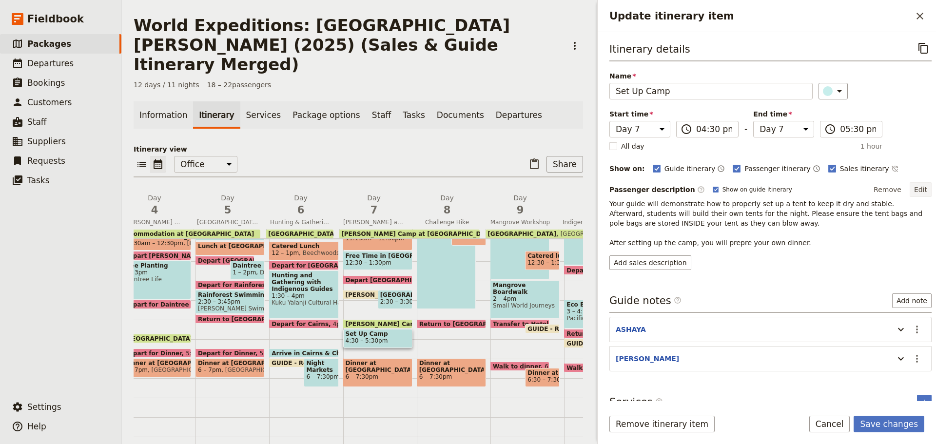
click at [919, 186] on button "Edit" at bounding box center [921, 189] width 22 height 15
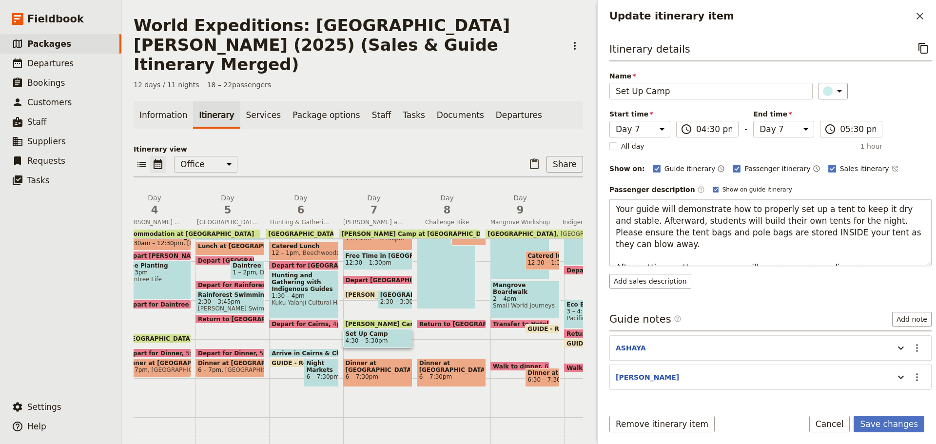
click at [757, 255] on textarea "Your guide will demonstrate how to properly set up a tent to keep it dry and st…" at bounding box center [771, 232] width 322 height 67
click at [763, 258] on textarea "Your guide will demonstrate how to properly set up a tent to keep it dry and st…" at bounding box center [771, 232] width 322 height 67
click at [760, 257] on textarea "Your guide will demonstrate how to properly set up a tent to keep it dry and st…" at bounding box center [771, 232] width 322 height 67
click at [906, 428] on button "Save changes" at bounding box center [889, 424] width 71 height 17
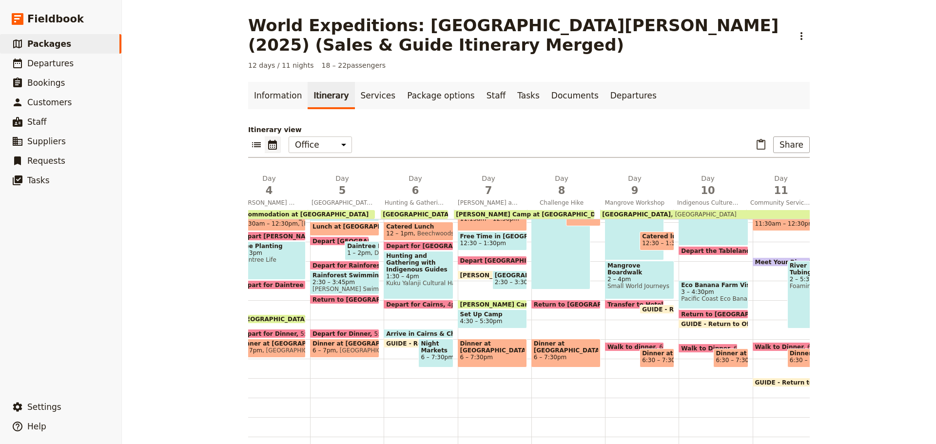
click at [476, 354] on span "6 – 7:30pm" at bounding box center [492, 357] width 64 height 7
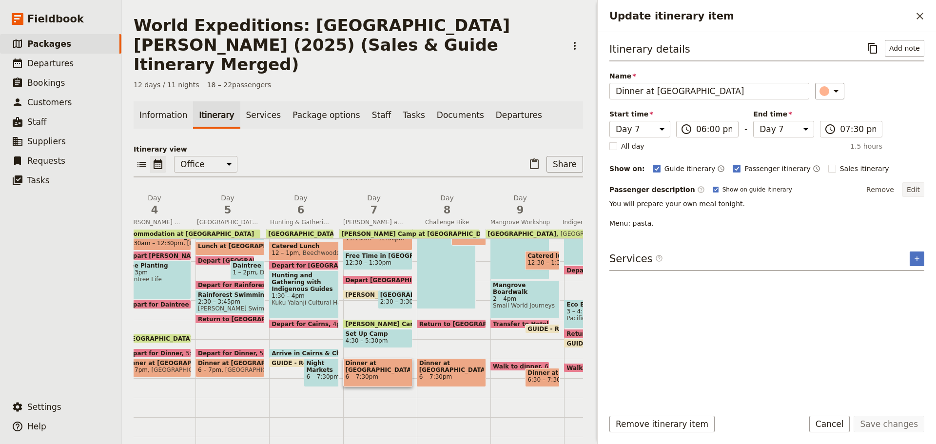
click at [911, 190] on button "Edit" at bounding box center [914, 189] width 22 height 15
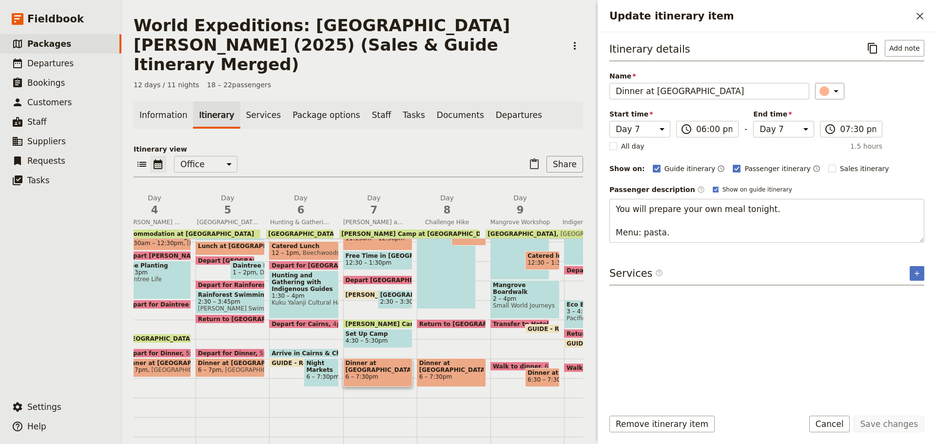
drag, startPoint x: 802, startPoint y: 211, endPoint x: 565, endPoint y: 227, distance: 238.1
click at [565, 227] on div "World Expeditions: [GEOGRAPHIC_DATA][PERSON_NAME] (2025) (Sales & Guide Itinera…" at bounding box center [529, 222] width 814 height 444
drag, startPoint x: 614, startPoint y: 204, endPoint x: 730, endPoint y: 220, distance: 117.3
click at [730, 220] on textarea "You will prepare your own meal tonight. Menu: pasta." at bounding box center [767, 221] width 315 height 44
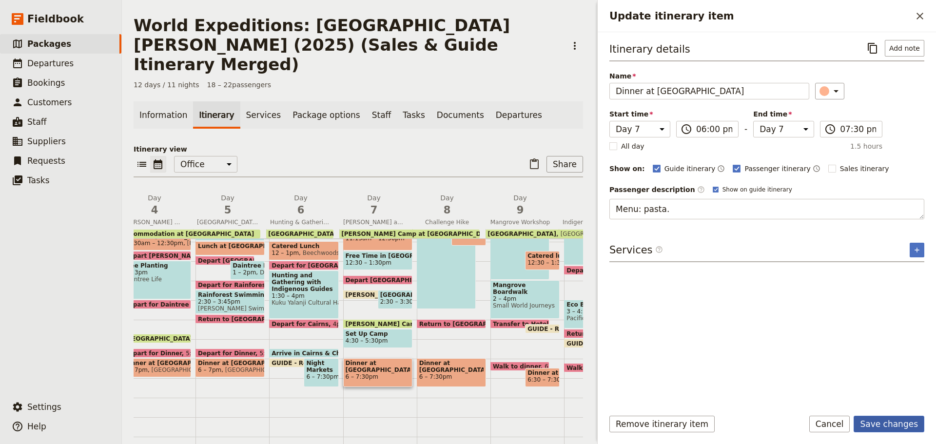
click at [893, 427] on button "Save changes" at bounding box center [889, 424] width 71 height 17
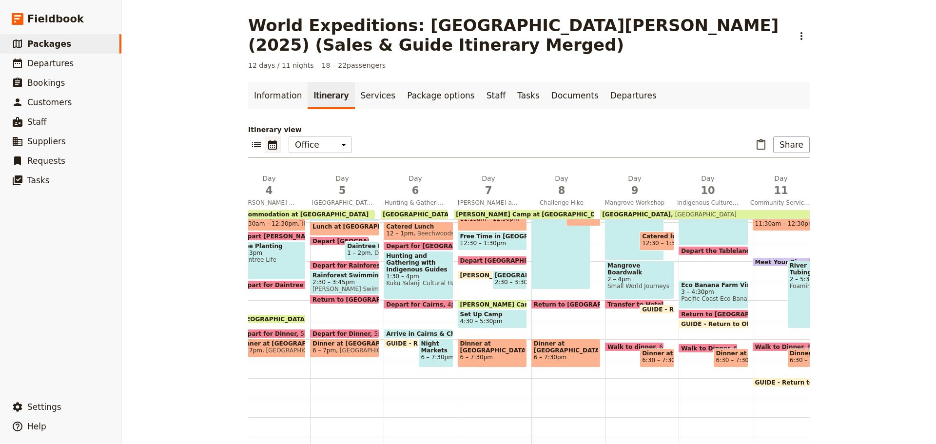
click at [576, 305] on span at bounding box center [566, 307] width 68 height 4
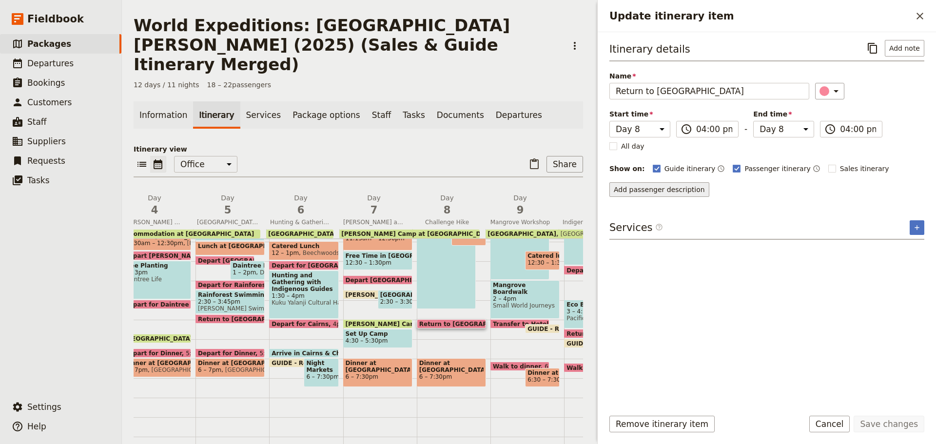
click at [687, 191] on button "Add passenger description" at bounding box center [660, 189] width 100 height 15
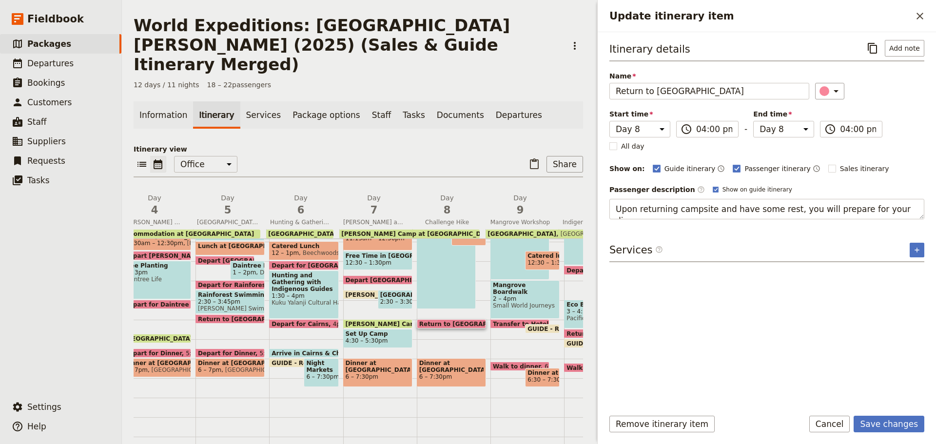
drag, startPoint x: 910, startPoint y: 212, endPoint x: 490, endPoint y: 213, distance: 419.9
click at [491, 216] on div "World Expeditions: [GEOGRAPHIC_DATA][PERSON_NAME] (2025) (Sales & Guide Itinera…" at bounding box center [529, 222] width 814 height 444
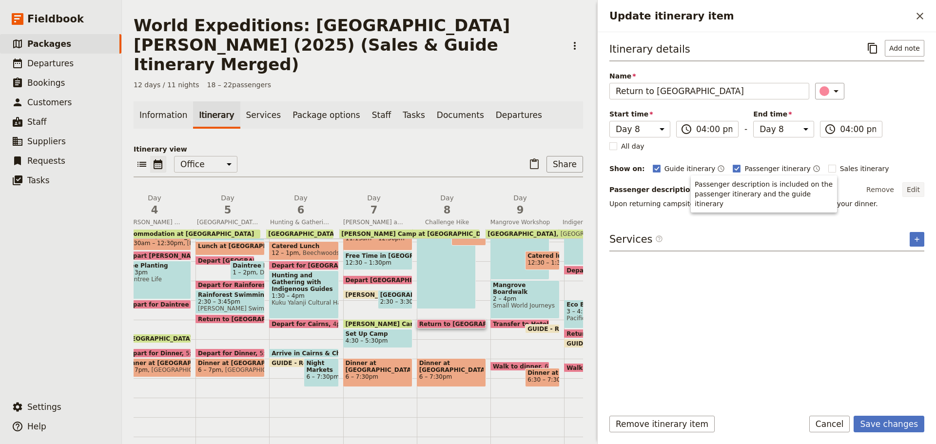
click at [912, 189] on button "Edit" at bounding box center [914, 189] width 22 height 15
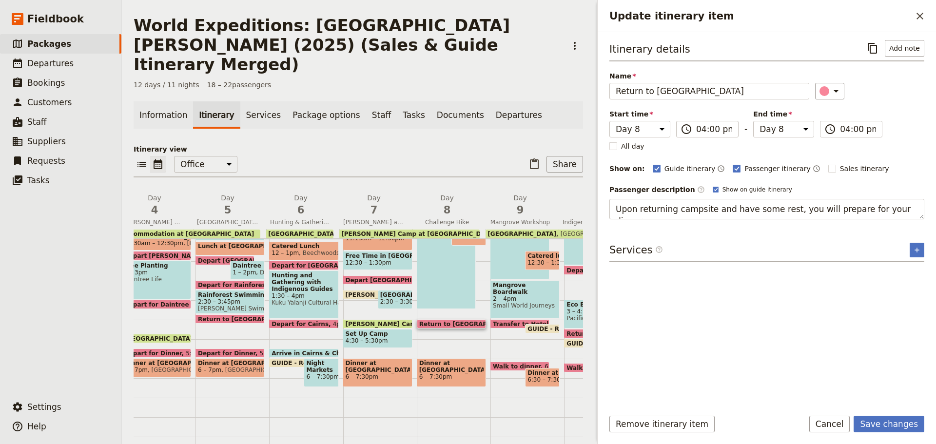
drag, startPoint x: 910, startPoint y: 211, endPoint x: 274, endPoint y: 230, distance: 636.3
click at [274, 232] on div "World Expeditions: [GEOGRAPHIC_DATA][PERSON_NAME] (2025) (Sales & Guide Itinera…" at bounding box center [529, 222] width 814 height 444
click at [896, 420] on button "Save changes" at bounding box center [889, 424] width 71 height 17
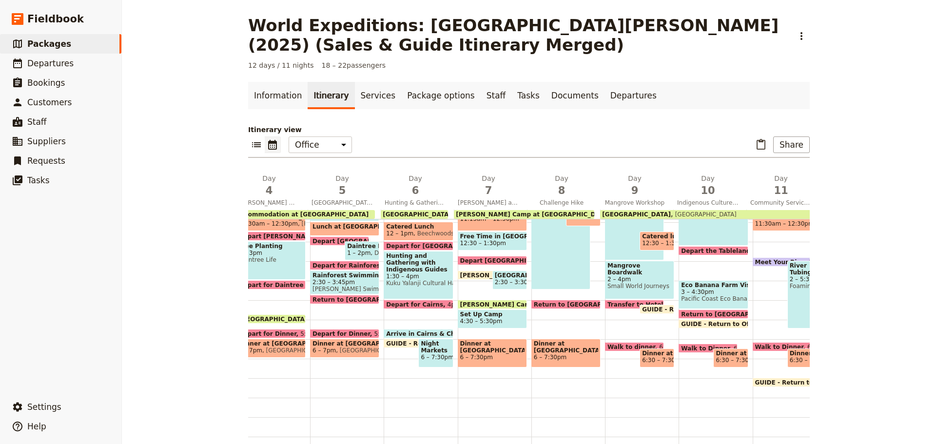
click at [560, 347] on div "Dinner at Camp 6 – 7:30pm" at bounding box center [566, 353] width 69 height 29
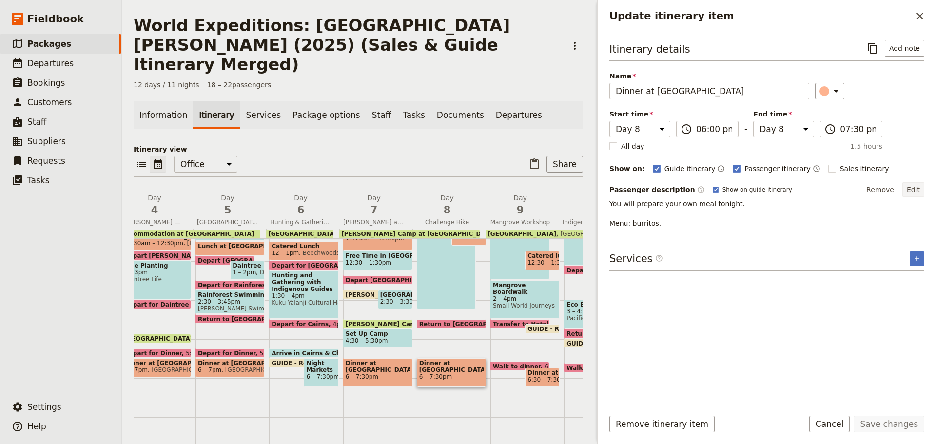
drag, startPoint x: 912, startPoint y: 191, endPoint x: 895, endPoint y: 189, distance: 17.1
click at [912, 191] on button "Edit" at bounding box center [914, 189] width 22 height 15
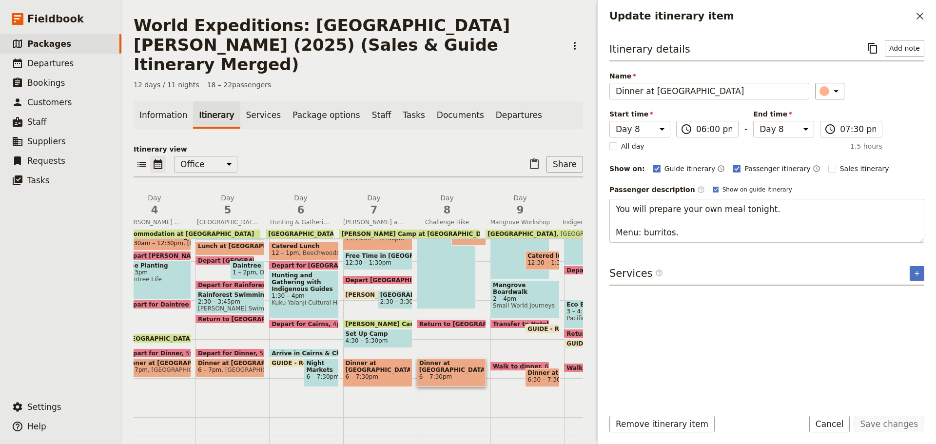
drag, startPoint x: 819, startPoint y: 204, endPoint x: 584, endPoint y: 209, distance: 235.6
click at [605, 199] on div "Itinerary details ​ Add note Name Dinner at [GEOGRAPHIC_DATA] ​ Start time Day …" at bounding box center [767, 216] width 338 height 369
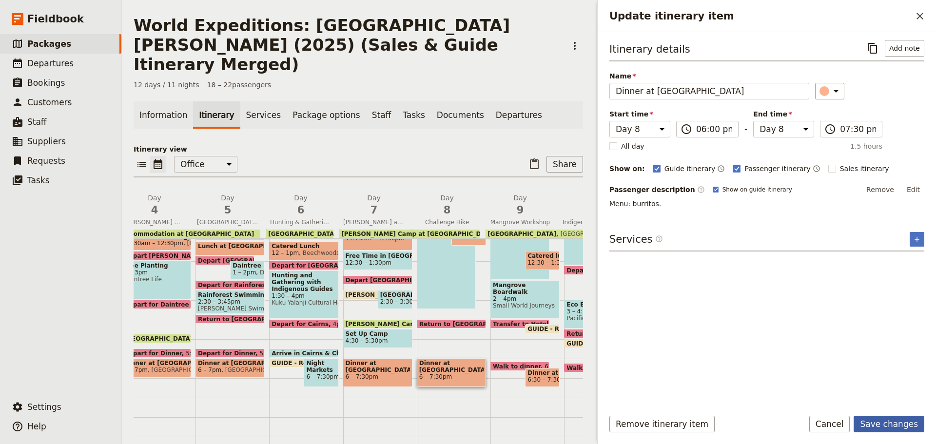
click at [891, 425] on button "Save changes" at bounding box center [889, 424] width 71 height 17
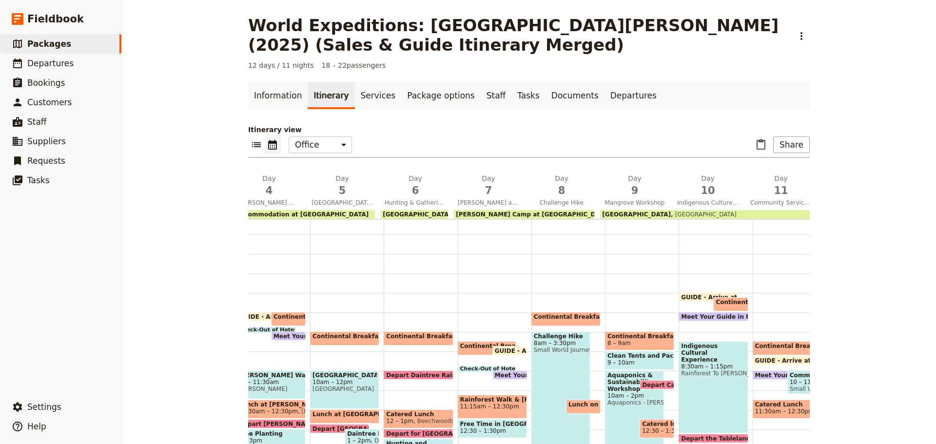
scroll to position [92, 0]
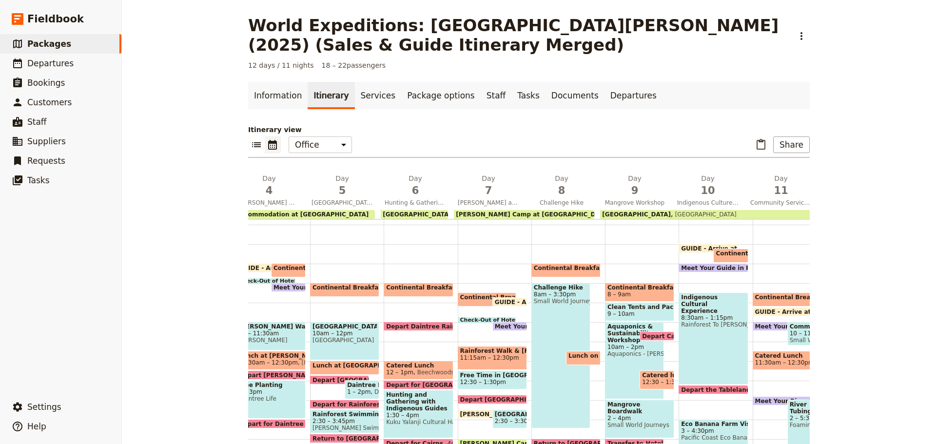
click at [621, 309] on span "Clean Tents and Pack Up Camp" at bounding box center [640, 307] width 64 height 7
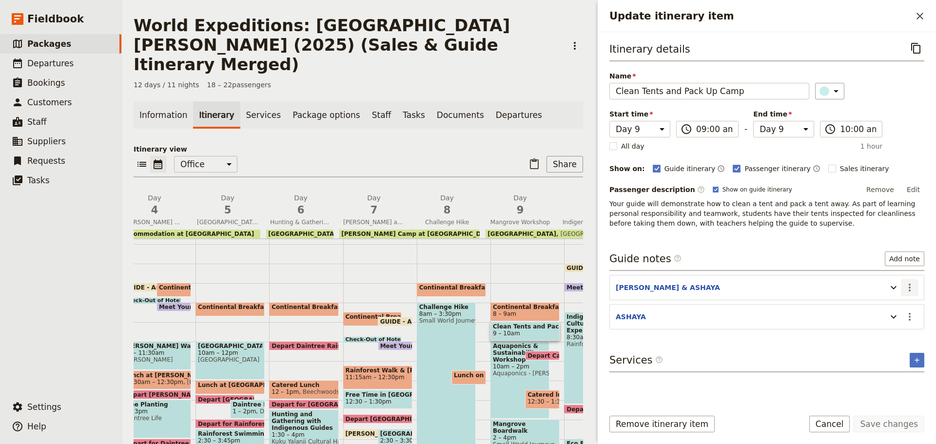
click at [909, 283] on icon "Actions" at bounding box center [910, 288] width 12 height 12
click at [892, 307] on span "Edit note" at bounding box center [882, 309] width 31 height 10
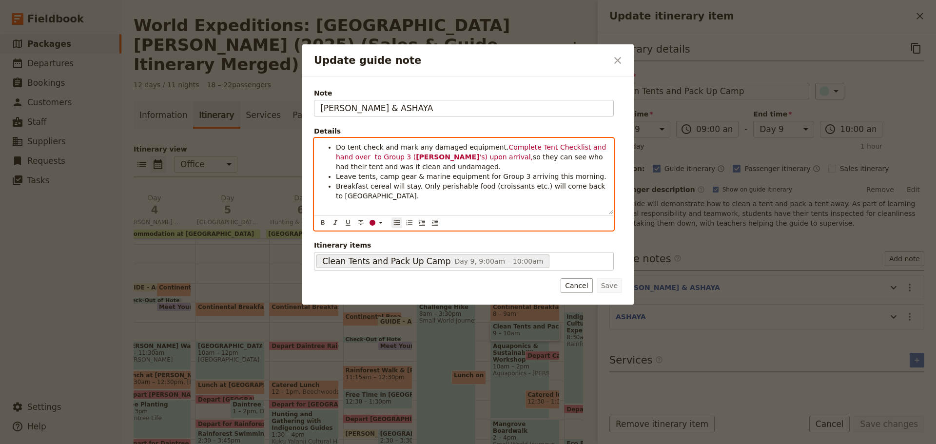
click at [609, 147] on span "Complete Tent Checklist and hand over to Group 3 (" at bounding box center [472, 152] width 273 height 18
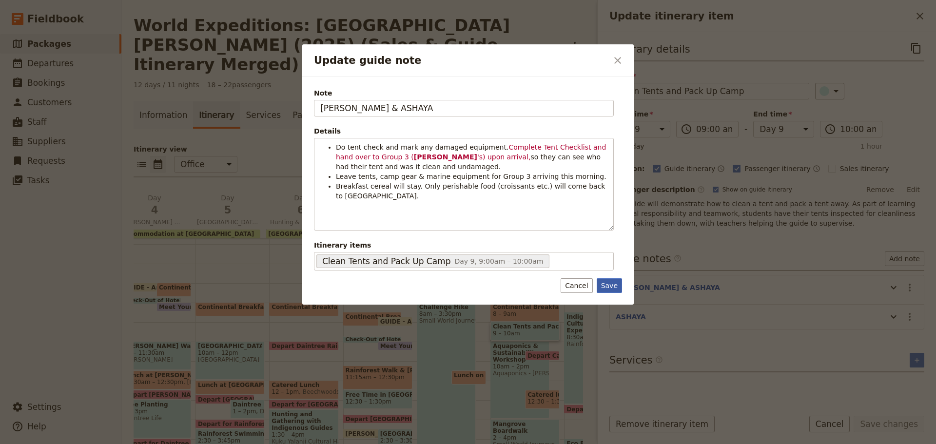
click at [618, 284] on button "Save" at bounding box center [609, 285] width 25 height 15
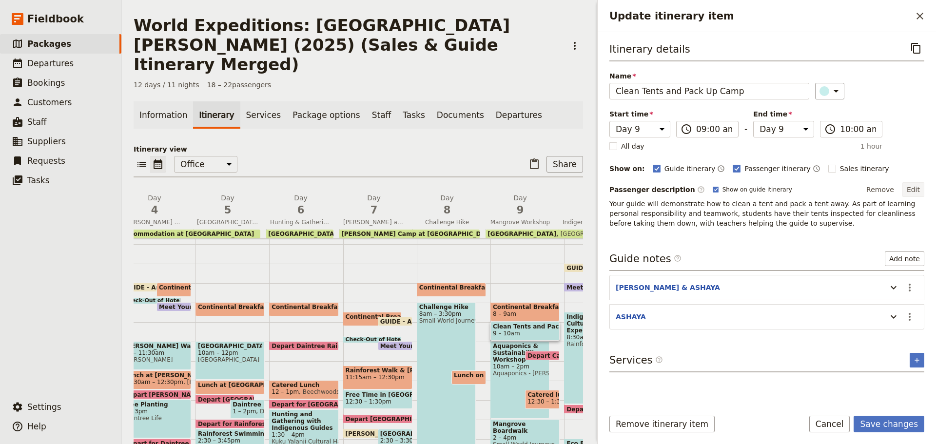
click at [923, 187] on button "Edit" at bounding box center [914, 189] width 22 height 15
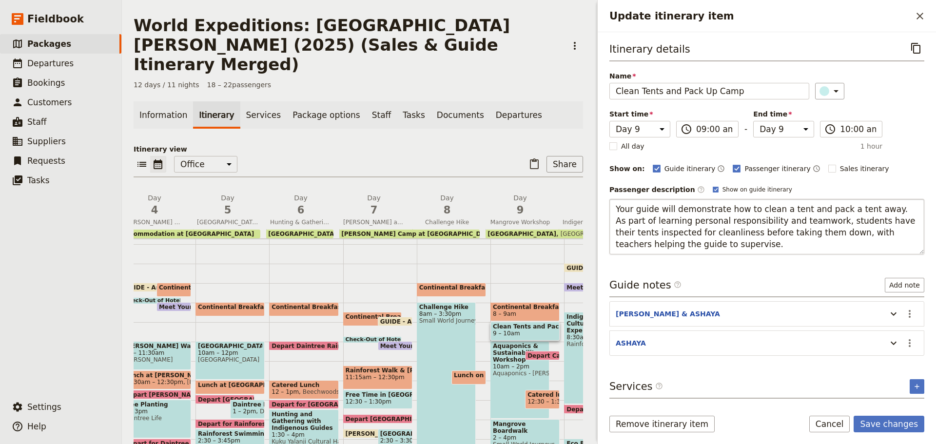
click at [811, 215] on textarea "Your guide will demonstrate how to clean a tent and pack a tent away. As part o…" at bounding box center [767, 227] width 315 height 56
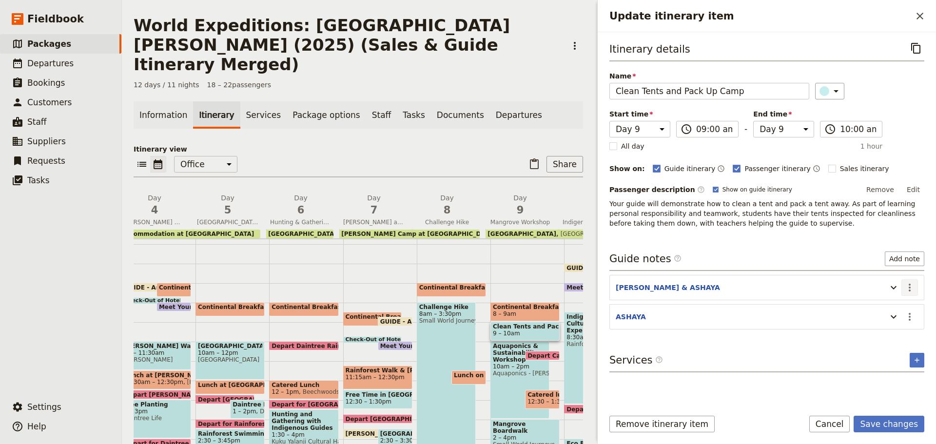
click at [911, 317] on div "Guide notes ​ Add note [PERSON_NAME] & [PERSON_NAME] ​ ASHAYA ​" at bounding box center [767, 291] width 315 height 78
click at [908, 285] on icon "Actions" at bounding box center [910, 288] width 12 height 12
click at [893, 312] on span "Edit note" at bounding box center [882, 309] width 31 height 10
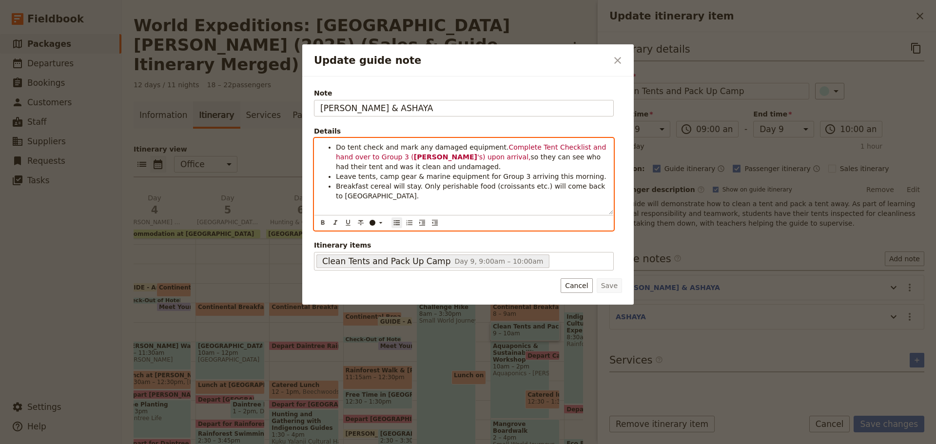
click at [529, 169] on li "Do tent check and mark any damaged equipment. Complete Tent Checklist and hand …" at bounding box center [472, 156] width 272 height 29
click at [530, 157] on span "so they can see who had their tent and was it clean and undamaged." at bounding box center [469, 162] width 267 height 18
drag, startPoint x: 442, startPoint y: 154, endPoint x: 622, endPoint y: 168, distance: 180.0
click at [622, 168] on form "Note [PERSON_NAME] & ASHAYA Details Do tent check and mark any damaged equipmen…" at bounding box center [468, 190] width 308 height 205
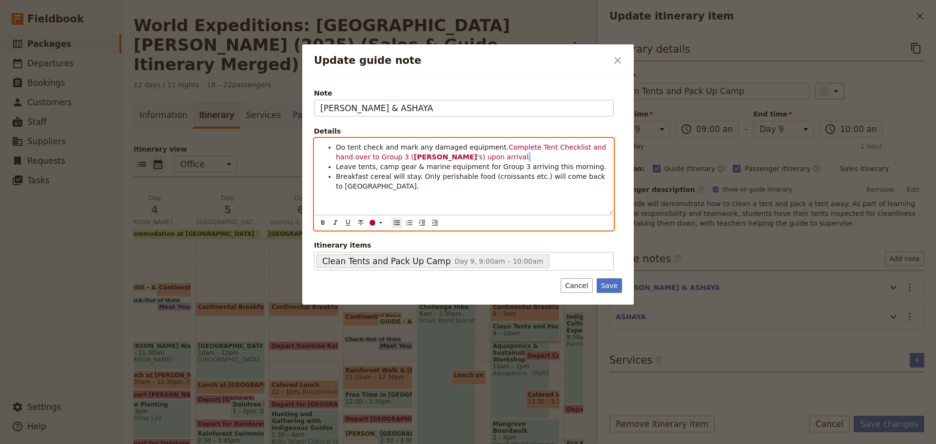
click at [444, 156] on li "Do tent check and mark any damaged equipment. Complete Tent Checklist and hand …" at bounding box center [472, 152] width 272 height 20
click at [382, 225] on icon "Update guide note" at bounding box center [381, 223] width 8 height 8
click at [371, 238] on div "button" at bounding box center [373, 239] width 6 height 6
click at [379, 192] on div "Do tent check and mark any damaged equipment. Complete Tent Checklist and hand …" at bounding box center [464, 177] width 299 height 76
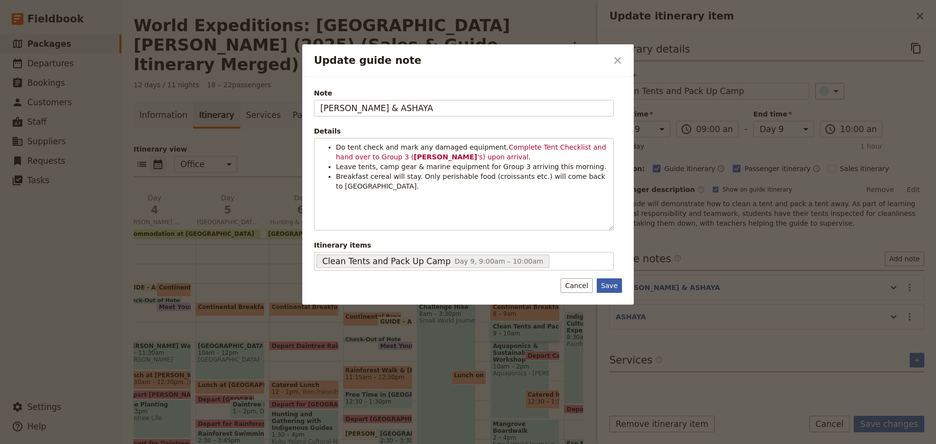
drag, startPoint x: 617, startPoint y: 285, endPoint x: 654, endPoint y: 346, distance: 70.9
click at [617, 285] on button "Save" at bounding box center [609, 285] width 25 height 15
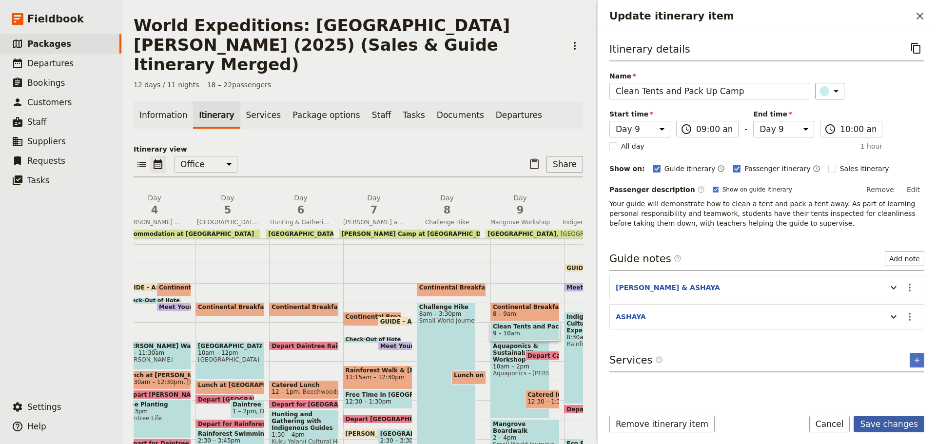
click at [908, 426] on button "Save changes" at bounding box center [889, 424] width 71 height 17
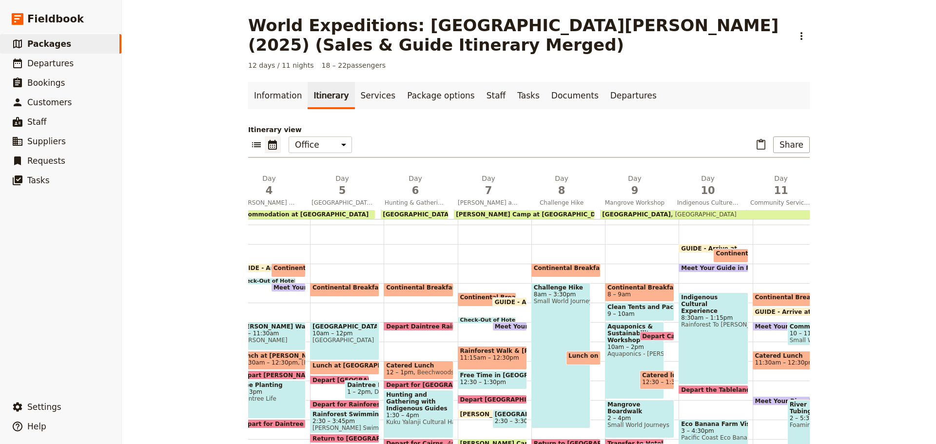
click at [640, 310] on span "Clean Tents and Pack Up Camp" at bounding box center [640, 307] width 64 height 7
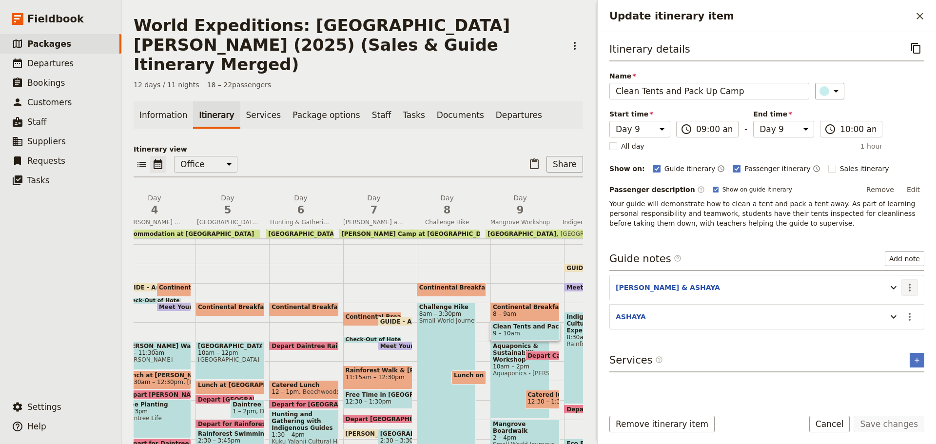
click at [903, 287] on button "​" at bounding box center [910, 287] width 17 height 17
click at [900, 308] on span "Edit note" at bounding box center [889, 309] width 45 height 10
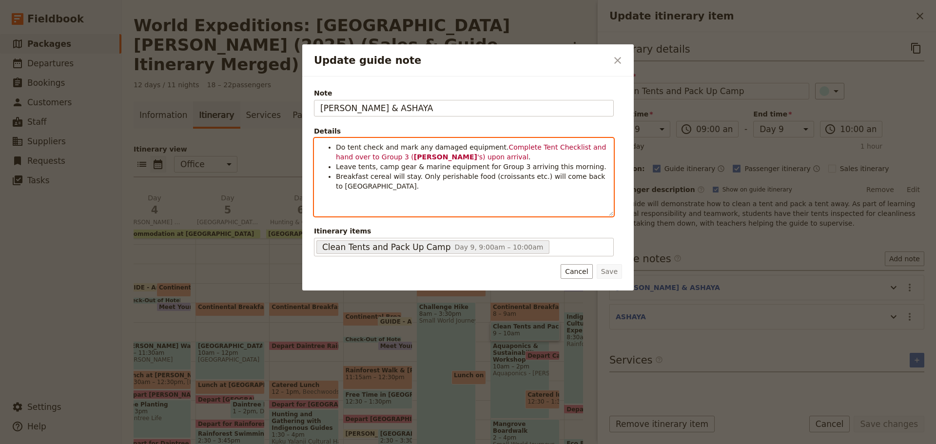
drag, startPoint x: 510, startPoint y: 171, endPoint x: 505, endPoint y: 170, distance: 5.1
click at [510, 171] on span "Leave tents, camp gear & marine equipment for Group 3 arriving this morning." at bounding box center [471, 167] width 271 height 8
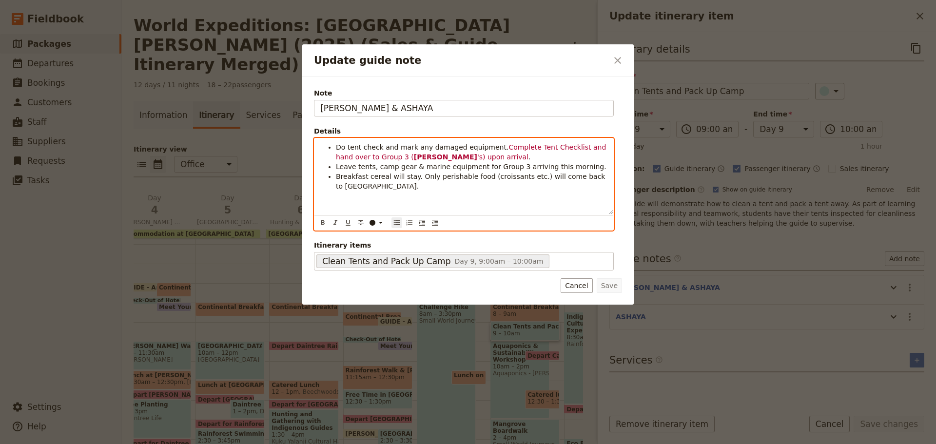
click at [564, 177] on span "Breakfast cereal will stay. Only perishable food (croissants etc.) will come ba…" at bounding box center [472, 182] width 272 height 18
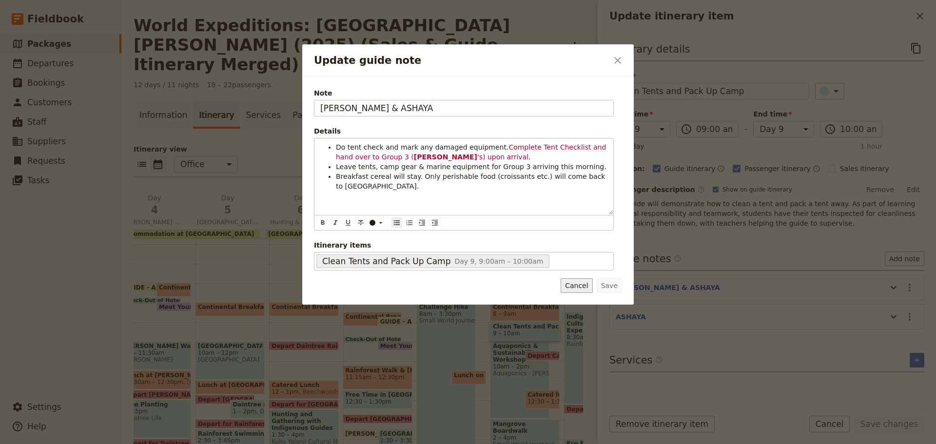
click at [577, 288] on button "Cancel" at bounding box center [577, 285] width 32 height 15
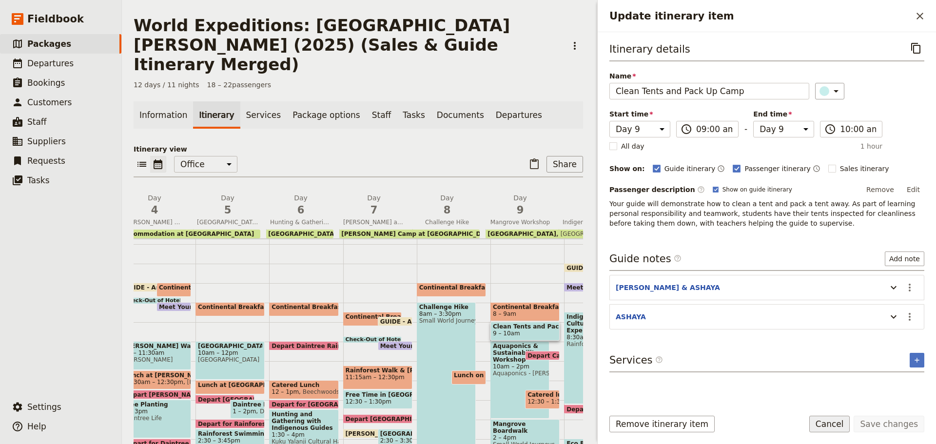
click at [837, 424] on button "Cancel" at bounding box center [830, 424] width 41 height 17
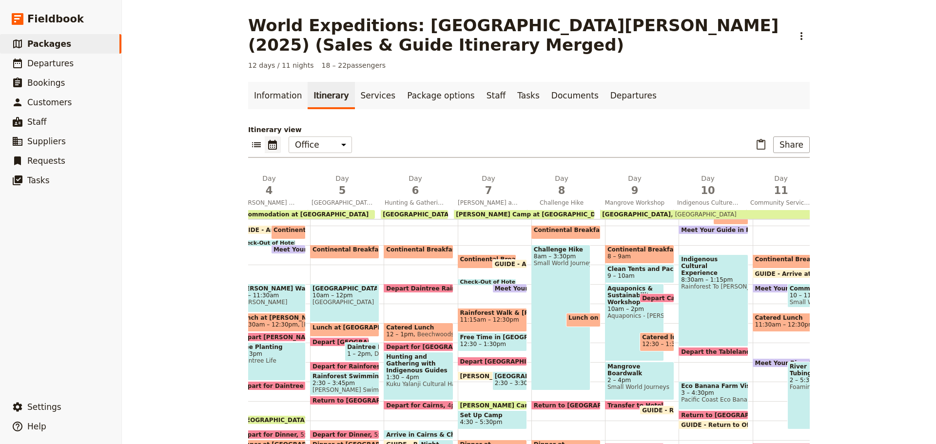
scroll to position [141, 0]
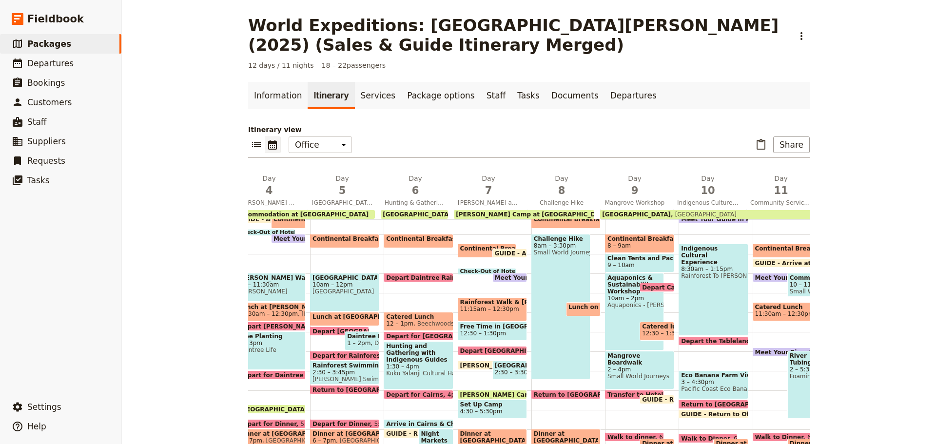
click at [645, 287] on span "Depart Campsite" at bounding box center [672, 287] width 60 height 6
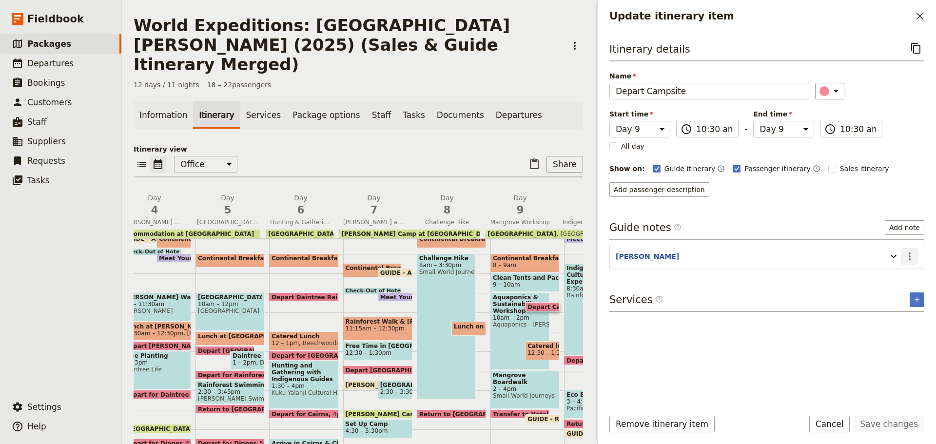
click at [915, 264] on button "​" at bounding box center [910, 256] width 17 height 17
click at [901, 277] on span "Edit note" at bounding box center [889, 278] width 45 height 10
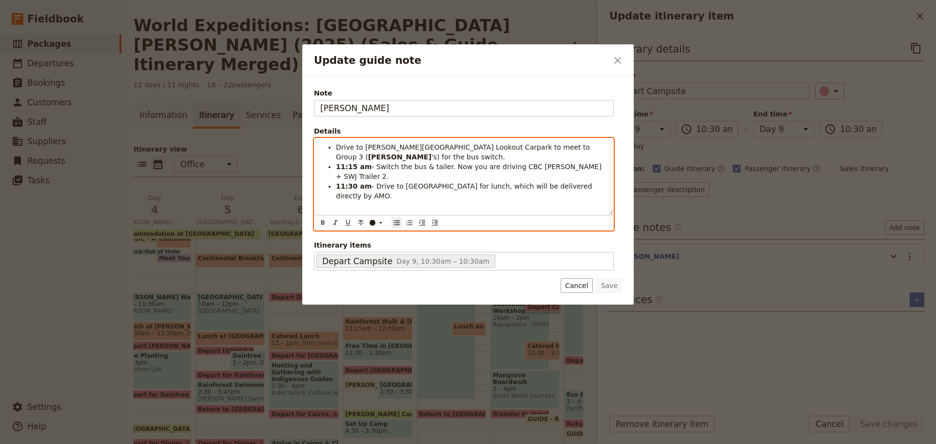
click at [388, 163] on span "- Switch the bus & tailer. Now you are driving CBC [PERSON_NAME] + SWJ Trailer …" at bounding box center [470, 172] width 268 height 18
drag, startPoint x: 476, startPoint y: 148, endPoint x: 482, endPoint y: 149, distance: 5.5
click at [482, 149] on span "Drive to [PERSON_NAME][GEOGRAPHIC_DATA] Lookout Carpark to meet to Group 3 (" at bounding box center [464, 152] width 257 height 18
click at [419, 163] on span "- Switch the bus & tailer. Now you are driving CBC [PERSON_NAME] + SWJ Trailer …" at bounding box center [470, 172] width 268 height 18
click at [588, 162] on li "11:15 am - Switch the bus & tailer. Now you are driving CBC [PERSON_NAME] + SWJ…" at bounding box center [472, 172] width 272 height 20
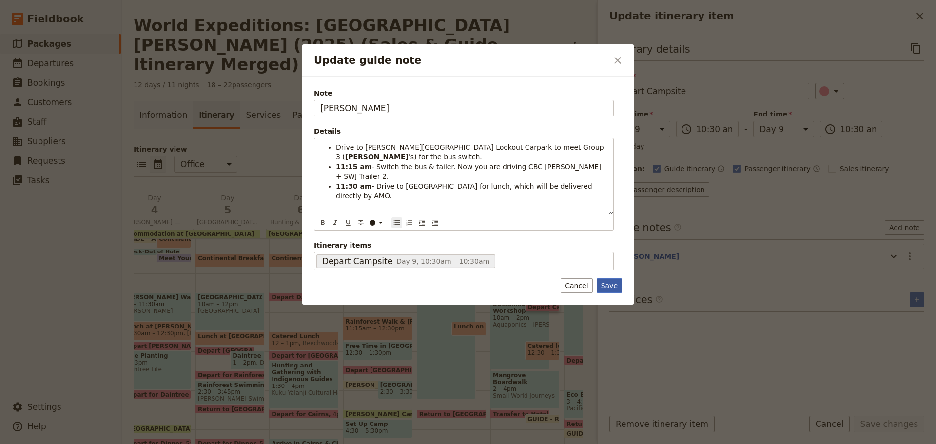
click at [608, 284] on button "Save" at bounding box center [609, 285] width 25 height 15
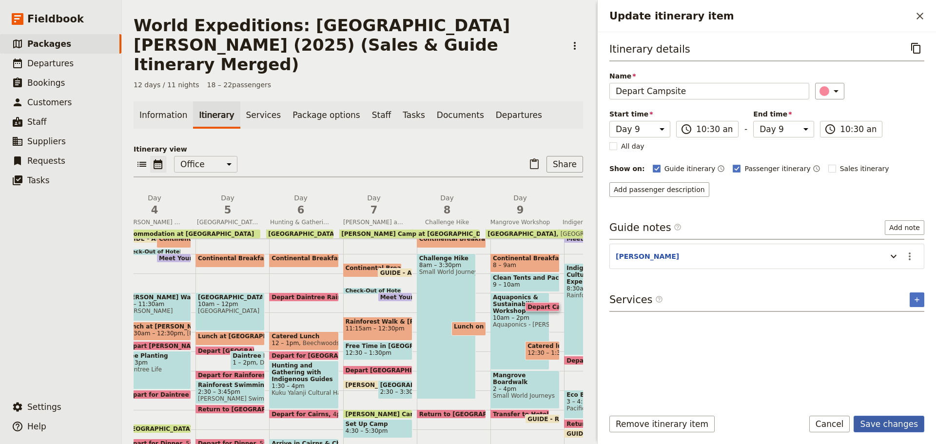
click at [913, 426] on button "Save changes" at bounding box center [889, 424] width 71 height 17
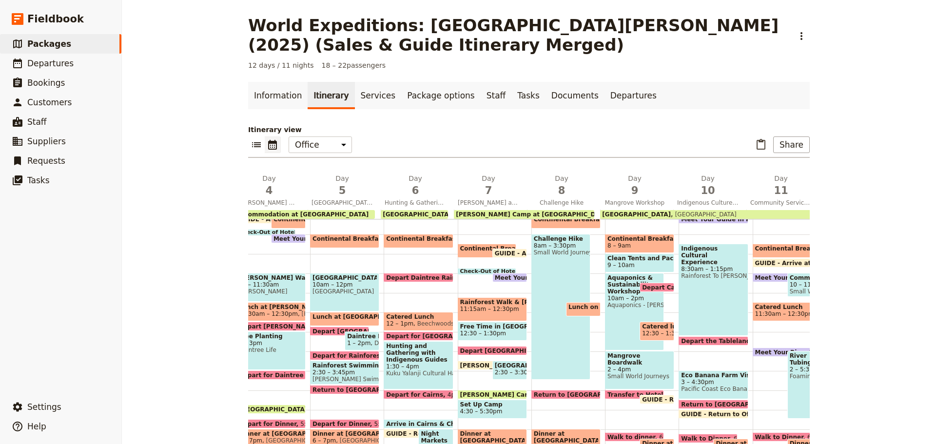
click at [633, 370] on span "2 – 4pm" at bounding box center [640, 369] width 64 height 7
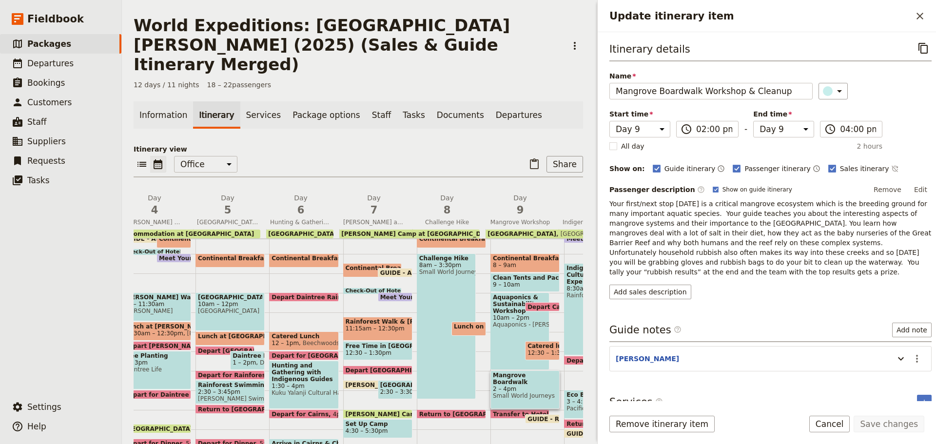
click at [511, 321] on span "Aquaponics - [PERSON_NAME]" at bounding box center [520, 324] width 54 height 7
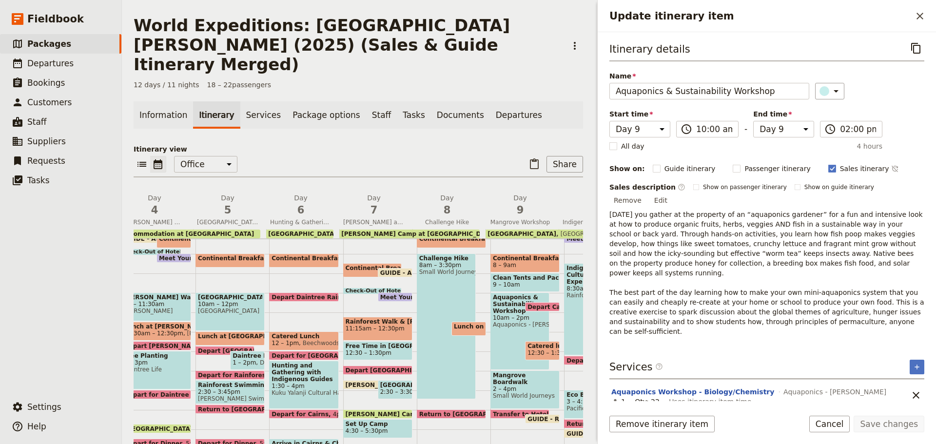
drag, startPoint x: 835, startPoint y: 423, endPoint x: 819, endPoint y: 422, distance: 16.1
click at [832, 423] on button "Cancel" at bounding box center [830, 424] width 41 height 17
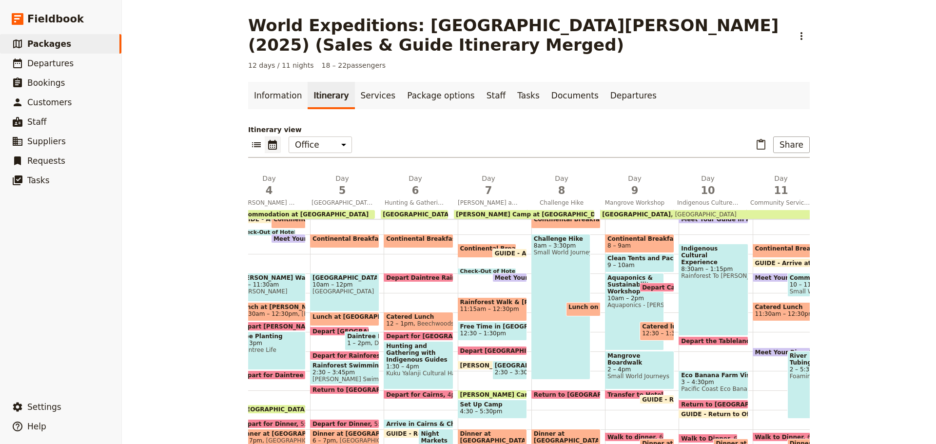
click at [621, 360] on span "Mangrove Boardwalk Workshop & Cleanup" at bounding box center [640, 360] width 64 height 14
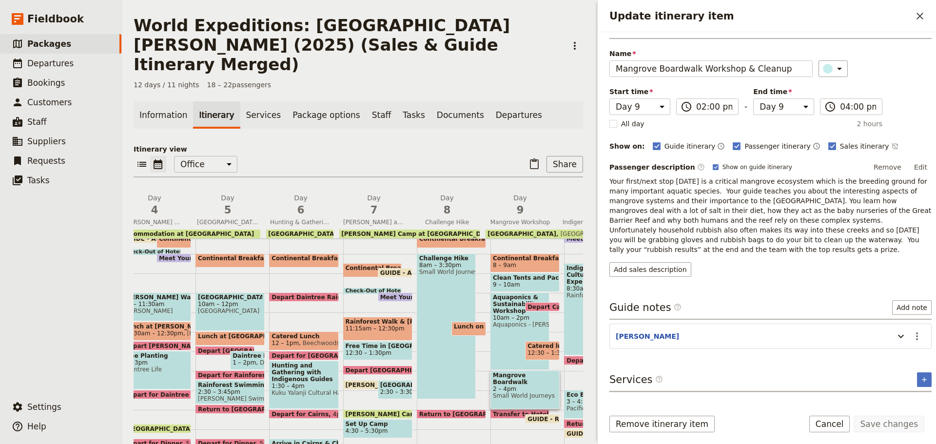
scroll to position [35, 0]
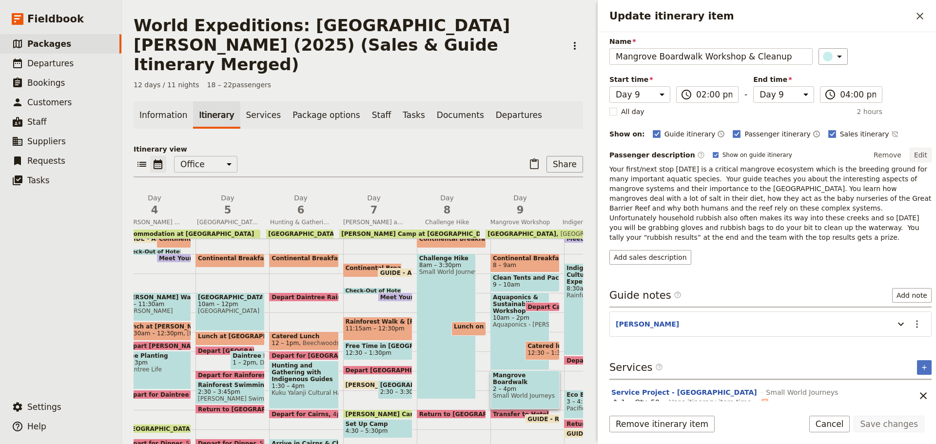
click at [917, 152] on button "Edit" at bounding box center [921, 155] width 22 height 15
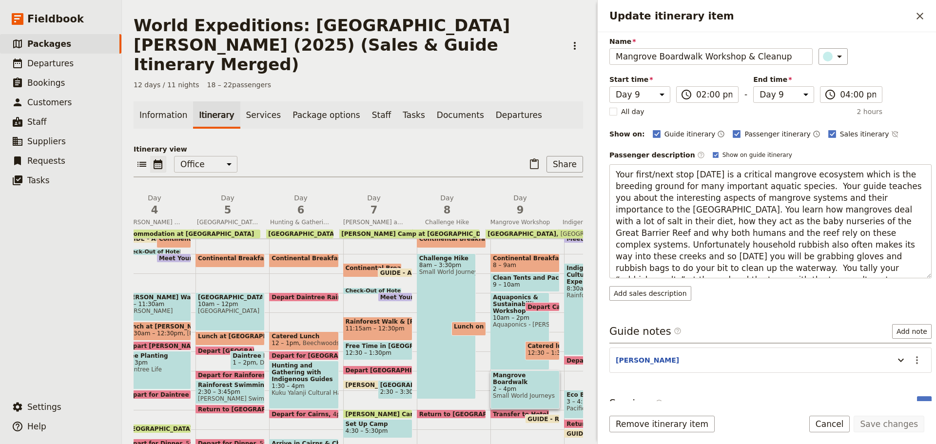
scroll to position [0, 0]
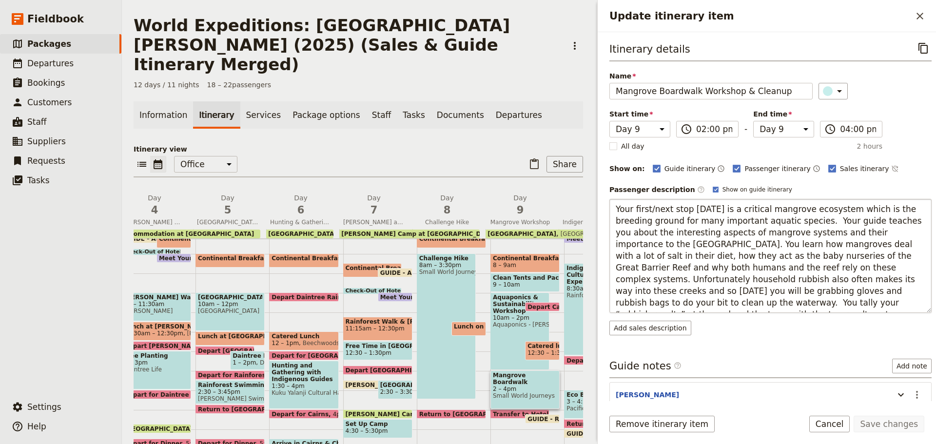
drag, startPoint x: 617, startPoint y: 213, endPoint x: 910, endPoint y: 310, distance: 308.5
click at [910, 310] on textarea "Your first/next stop [DATE] is a critical mangrove ecosystem which is the breed…" at bounding box center [771, 256] width 322 height 114
click at [642, 214] on textarea "Your first/next stop [DATE] is a critical mangrove ecosystem which is the breed…" at bounding box center [771, 256] width 322 height 114
drag, startPoint x: 634, startPoint y: 208, endPoint x: 651, endPoint y: 209, distance: 17.1
click at [651, 209] on textarea "Your first/next stop [DATE] is a critical mangrove ecosystem which is the breed…" at bounding box center [771, 256] width 322 height 114
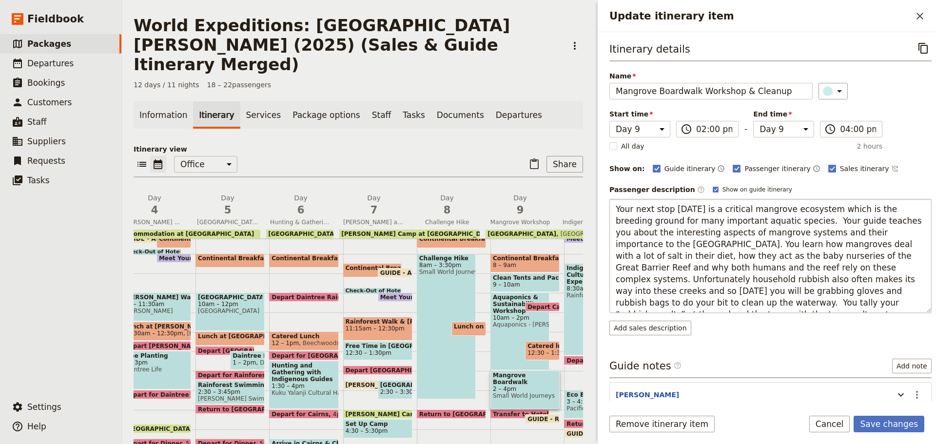
drag, startPoint x: 758, startPoint y: 248, endPoint x: 758, endPoint y: 241, distance: 6.8
click at [758, 247] on textarea "Your next stop [DATE] is a critical mangrove ecosystem which is the breeding gr…" at bounding box center [771, 256] width 322 height 114
click at [779, 221] on textarea "Your next stop [DATE] is a critical mangrove ecosystem which is the breeding gr…" at bounding box center [771, 256] width 322 height 114
click at [832, 303] on textarea "Your next stop [DATE] is a critical mangrove ecosystem which is the breeding gr…" at bounding box center [771, 256] width 322 height 114
click at [885, 426] on button "Save changes" at bounding box center [889, 424] width 71 height 17
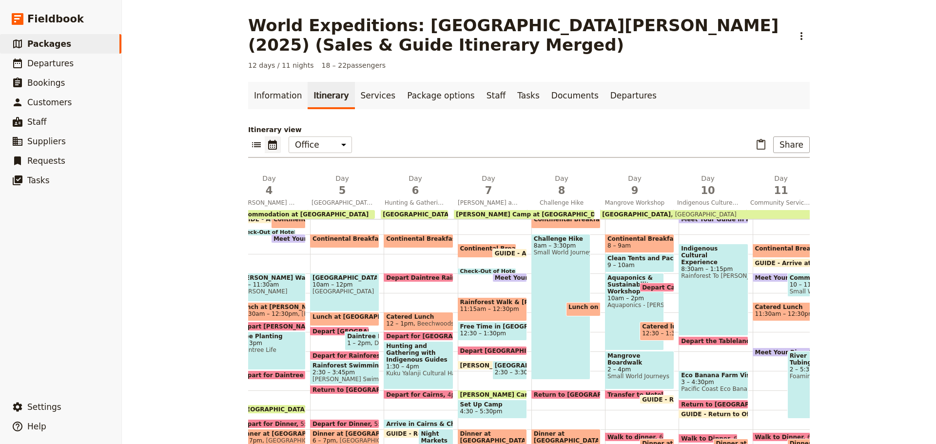
click at [617, 378] on span "Small World Journeys" at bounding box center [640, 376] width 64 height 7
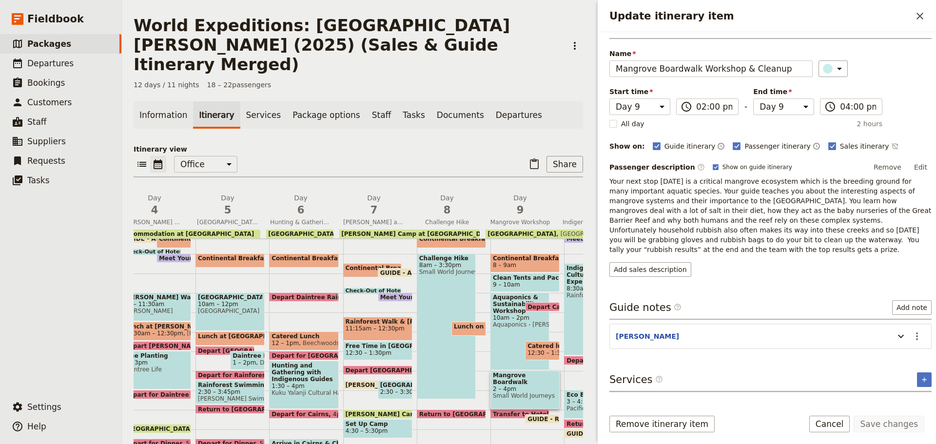
scroll to position [35, 0]
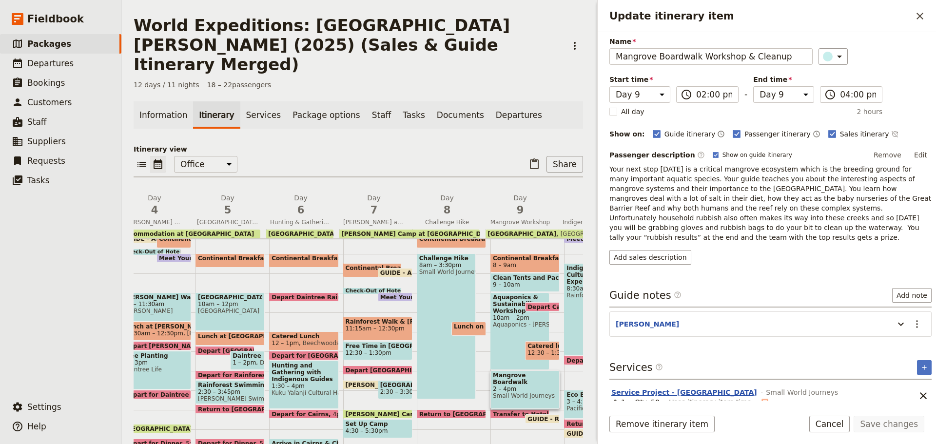
click at [678, 388] on button "Service Project - [GEOGRAPHIC_DATA]" at bounding box center [685, 393] width 146 height 10
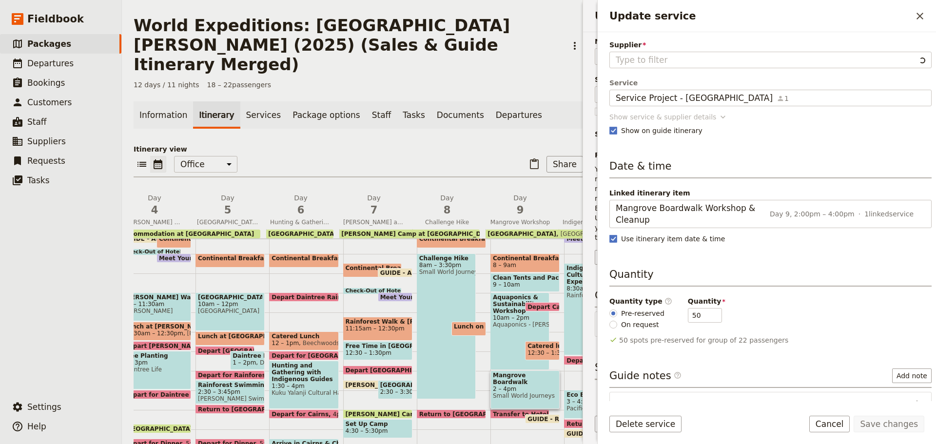
click at [656, 118] on div "Show service & supplier details" at bounding box center [663, 117] width 107 height 10
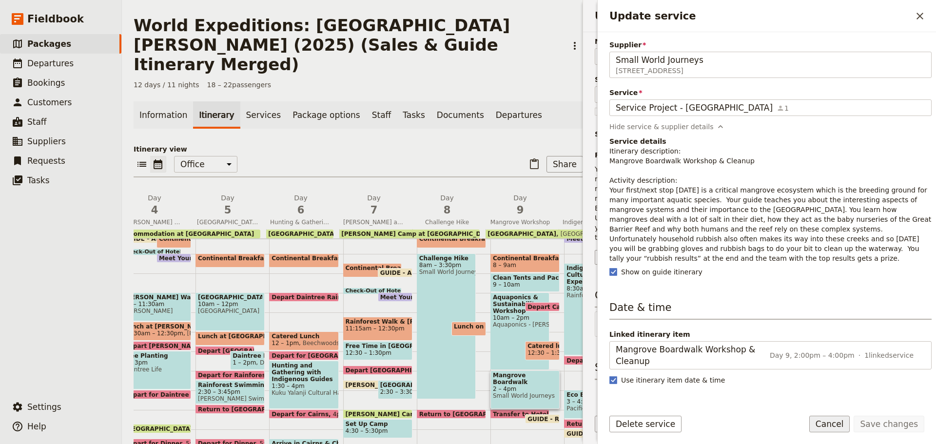
click at [837, 425] on button "Cancel" at bounding box center [830, 424] width 41 height 17
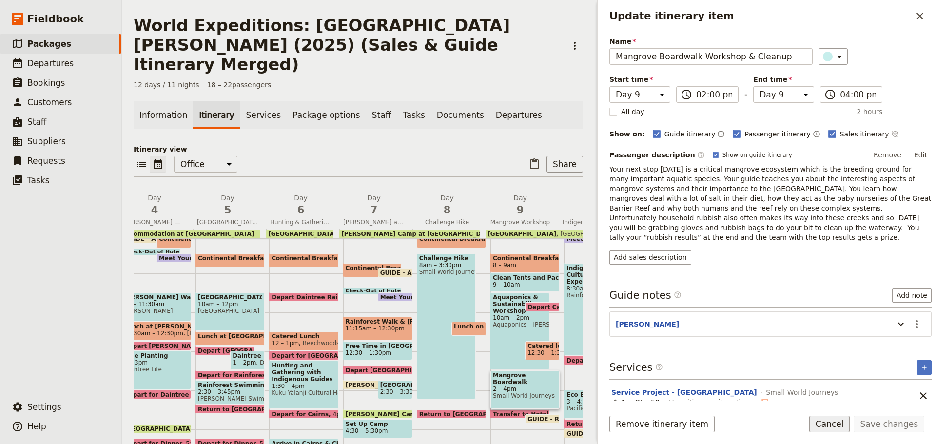
click at [851, 425] on button "Cancel" at bounding box center [830, 424] width 41 height 17
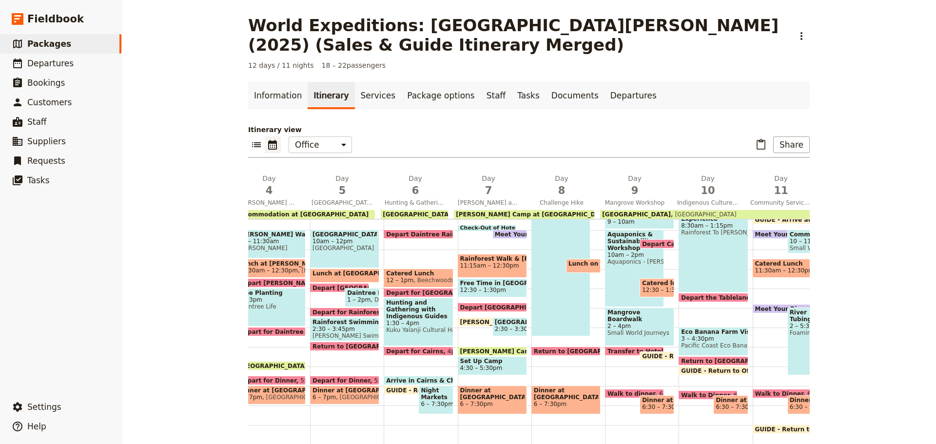
scroll to position [238, 0]
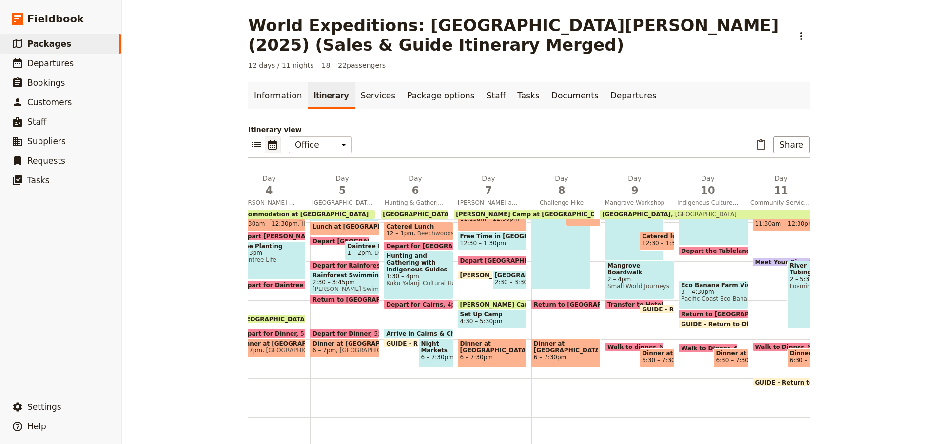
click at [644, 264] on span "Mangrove Boardwalk Workshop & Cleanup" at bounding box center [640, 269] width 64 height 14
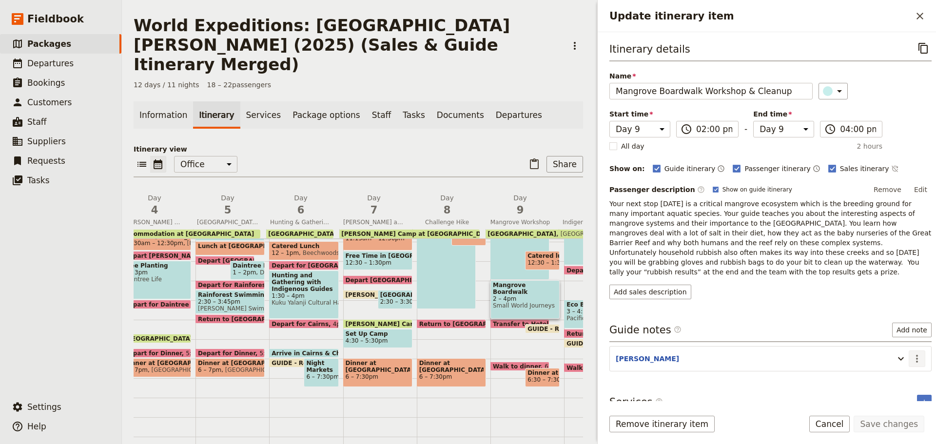
click at [912, 353] on icon "Actions" at bounding box center [918, 359] width 12 height 12
click at [897, 367] on span "Edit note" at bounding box center [882, 370] width 31 height 10
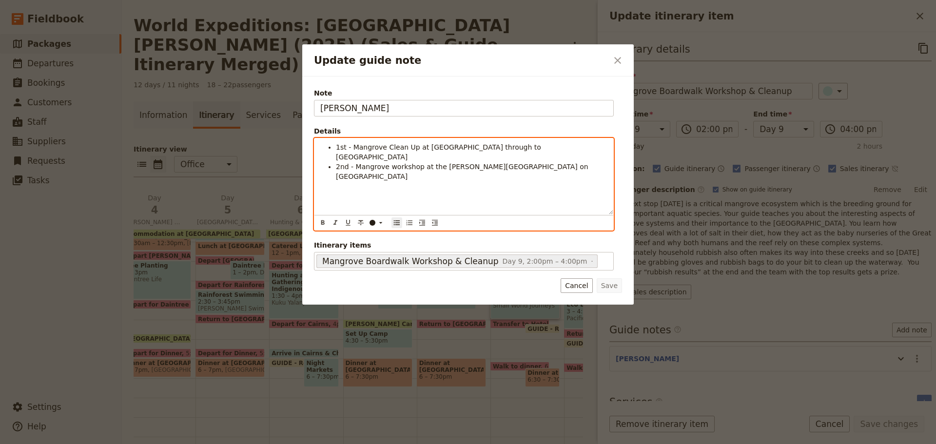
drag, startPoint x: 482, startPoint y: 172, endPoint x: 417, endPoint y: 170, distance: 65.4
click at [481, 172] on div "1st - Mangrove Clean Up at [GEOGRAPHIC_DATA] through to [GEOGRAPHIC_DATA] 2nd -…" at bounding box center [464, 177] width 299 height 76
drag, startPoint x: 386, startPoint y: 156, endPoint x: 415, endPoint y: 156, distance: 28.3
click at [415, 163] on span "2nd - Mangrove workshop at the [PERSON_NAME][GEOGRAPHIC_DATA] on [GEOGRAPHIC_DA…" at bounding box center [463, 172] width 255 height 18
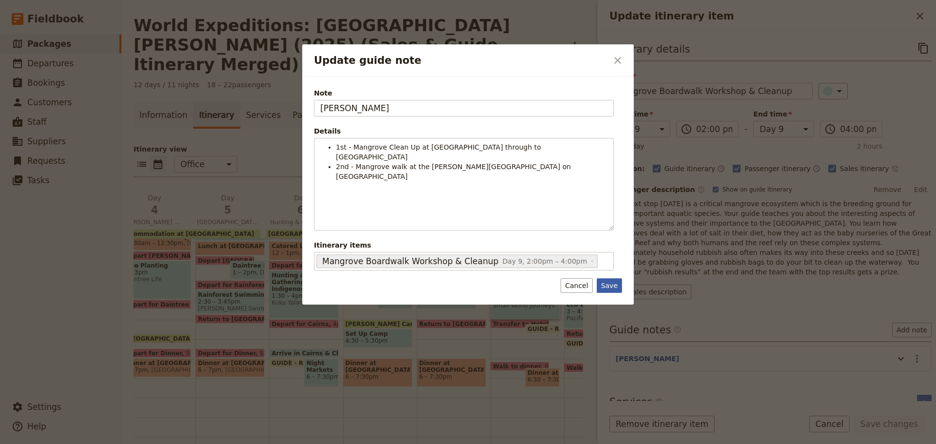
click at [613, 287] on button "Save" at bounding box center [609, 285] width 25 height 15
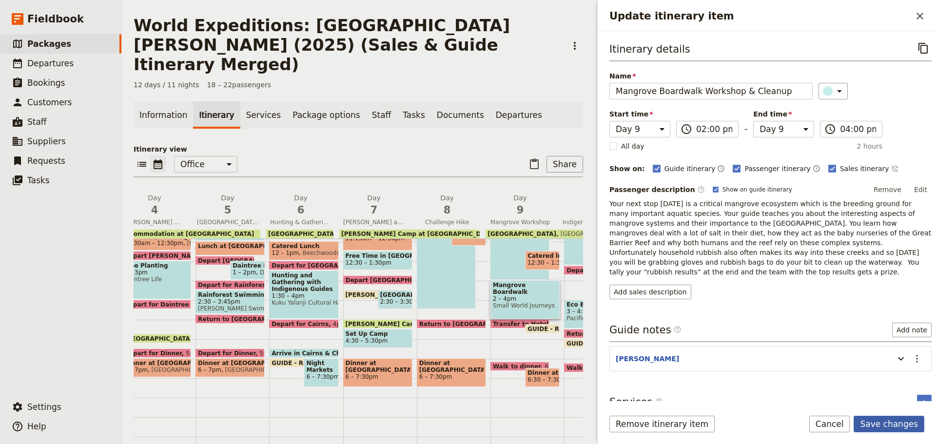
click at [903, 425] on button "Save changes" at bounding box center [889, 424] width 71 height 17
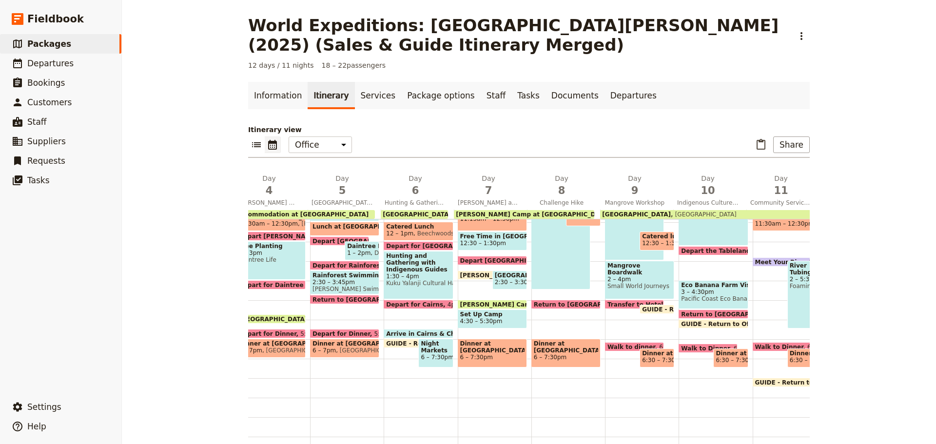
click at [619, 344] on span "Walk to dinner" at bounding box center [634, 347] width 52 height 6
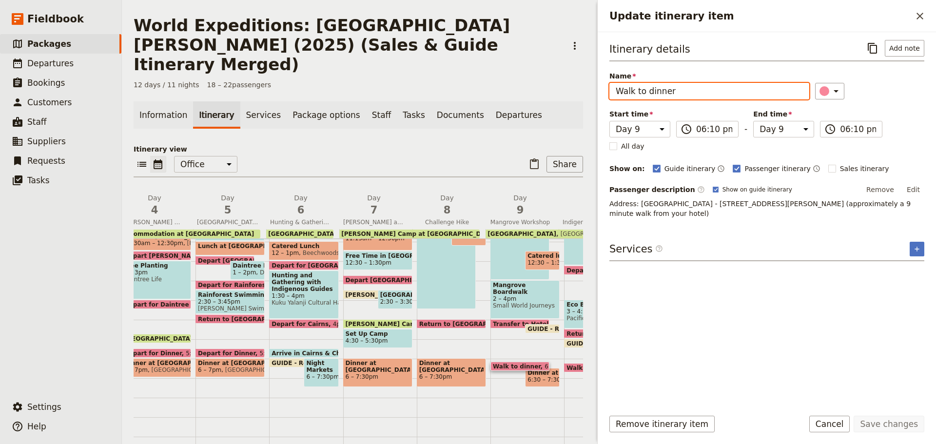
click at [648, 90] on input "Walk to dinner" at bounding box center [710, 91] width 200 height 17
click at [714, 84] on input "Walk to Dinner" at bounding box center [710, 91] width 200 height 17
drag, startPoint x: 713, startPoint y: 84, endPoint x: 308, endPoint y: 117, distance: 406.6
click at [314, 118] on div "World Expeditions: [GEOGRAPHIC_DATA][PERSON_NAME] (2025) (Sales & Guide Itinera…" at bounding box center [529, 222] width 814 height 444
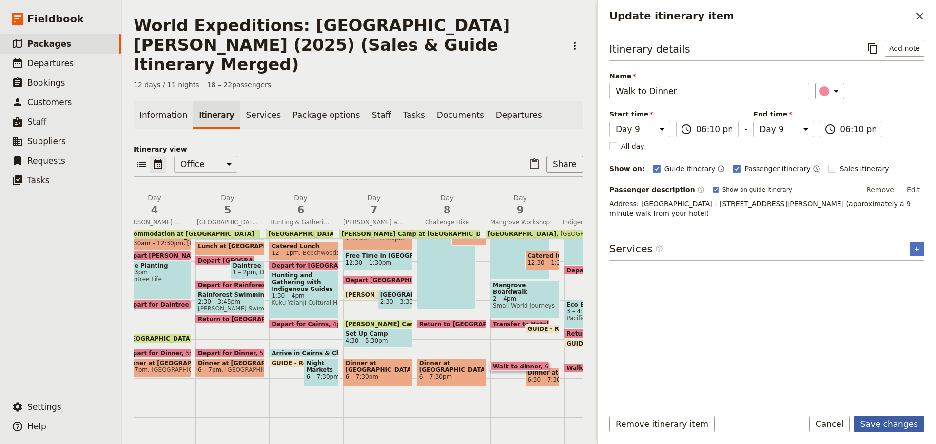
click at [870, 422] on button "Save changes" at bounding box center [889, 424] width 71 height 17
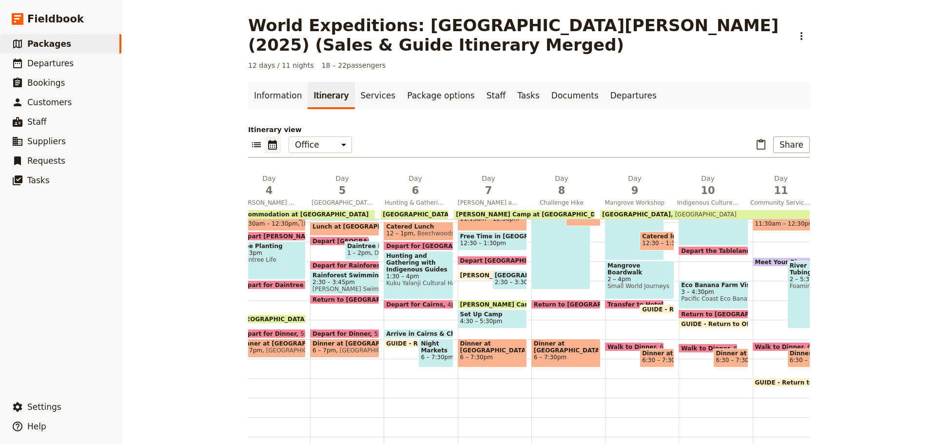
click at [337, 334] on span at bounding box center [345, 336] width 68 height 4
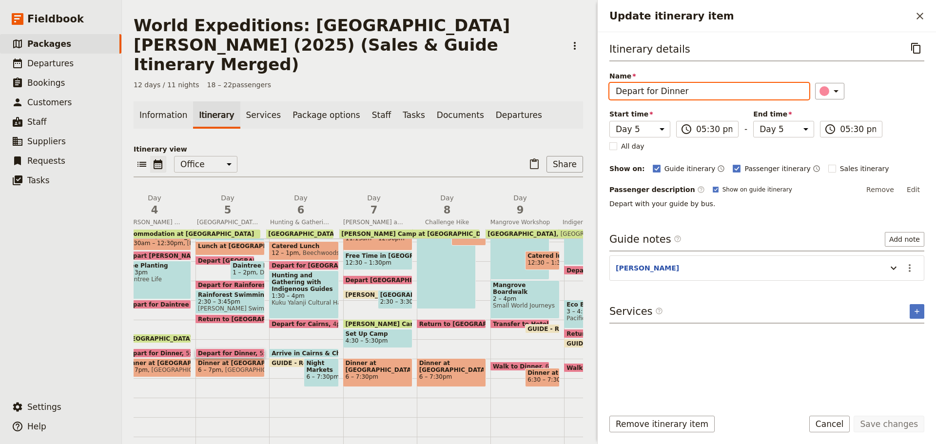
drag, startPoint x: 697, startPoint y: 98, endPoint x: 273, endPoint y: 128, distance: 425.9
click at [265, 135] on div "World Expeditions: [GEOGRAPHIC_DATA][PERSON_NAME] (2025) (Sales & Guide Itinera…" at bounding box center [529, 222] width 814 height 444
paste input "Walk to"
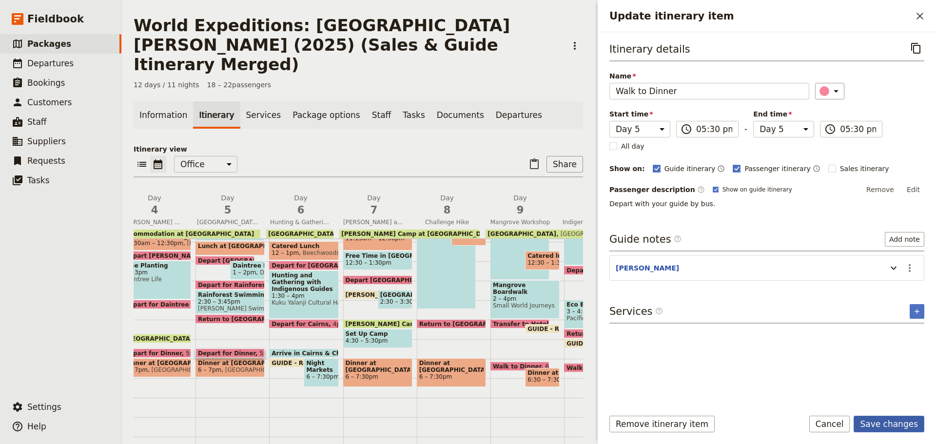
click at [875, 421] on button "Save changes" at bounding box center [889, 424] width 71 height 17
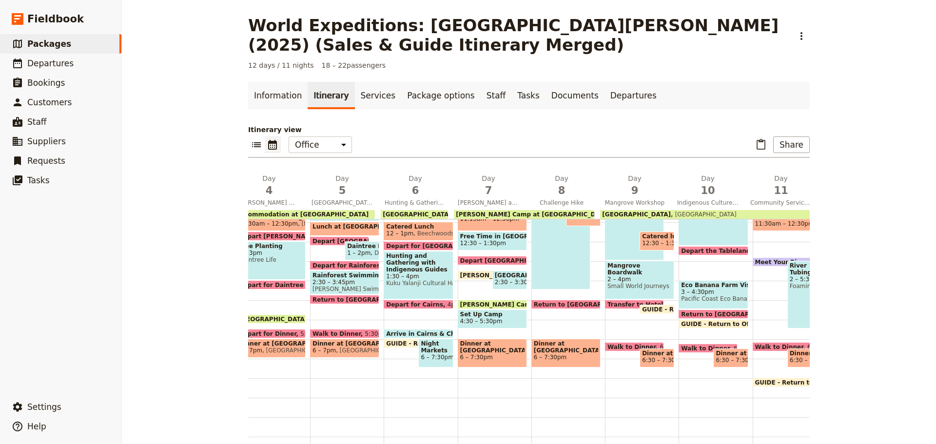
click at [365, 331] on span "5:30pm" at bounding box center [376, 334] width 22 height 6
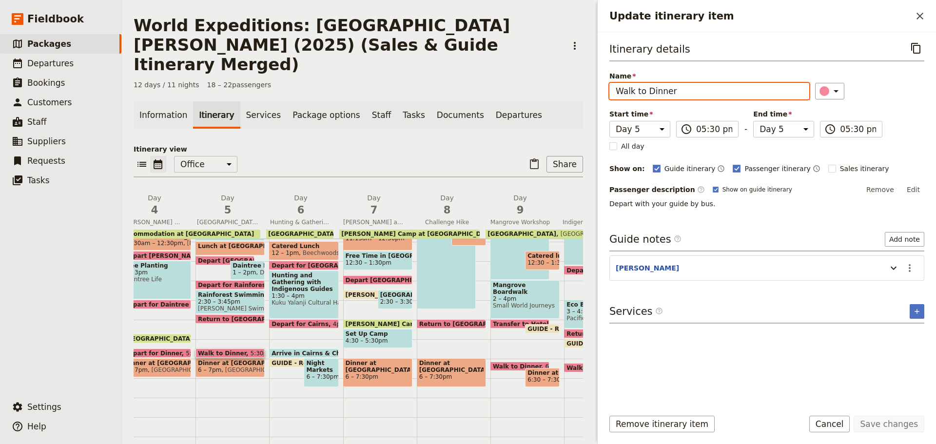
drag, startPoint x: 644, startPoint y: 96, endPoint x: 366, endPoint y: 131, distance: 279.7
click at [366, 131] on div "World Expeditions: [GEOGRAPHIC_DATA][PERSON_NAME] (2025) (Sales & Guide Itinera…" at bounding box center [529, 222] width 814 height 444
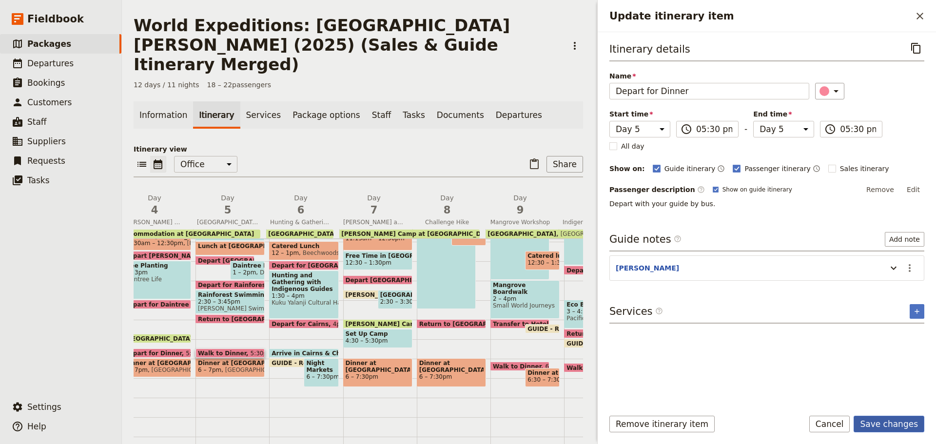
click at [893, 429] on button "Save changes" at bounding box center [889, 424] width 71 height 17
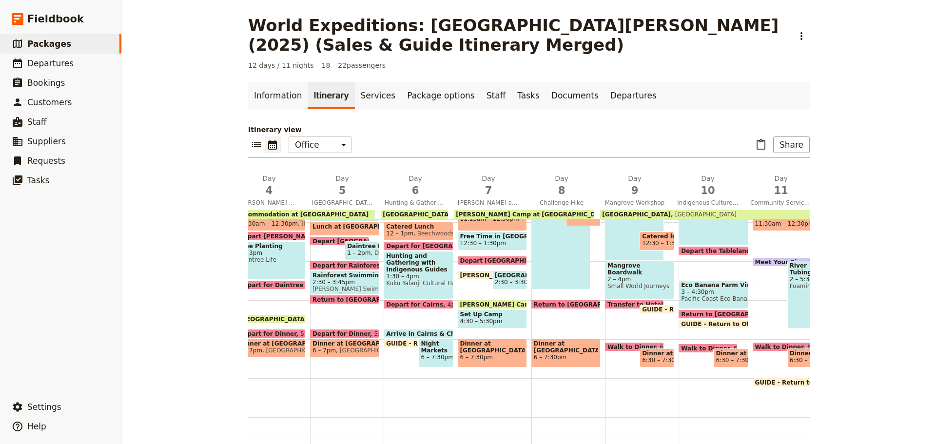
click at [273, 331] on span "Depart for Dinner" at bounding box center [269, 334] width 61 height 6
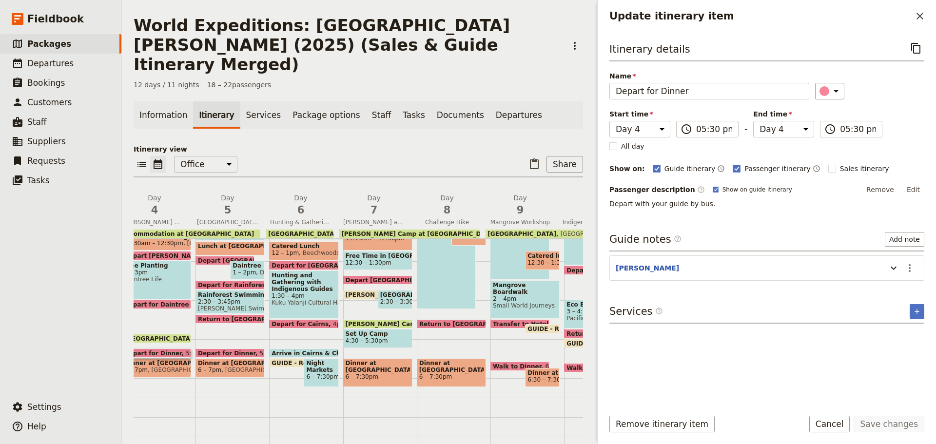
drag, startPoint x: 834, startPoint y: 421, endPoint x: 765, endPoint y: 441, distance: 71.3
click at [833, 421] on button "Cancel" at bounding box center [830, 424] width 41 height 17
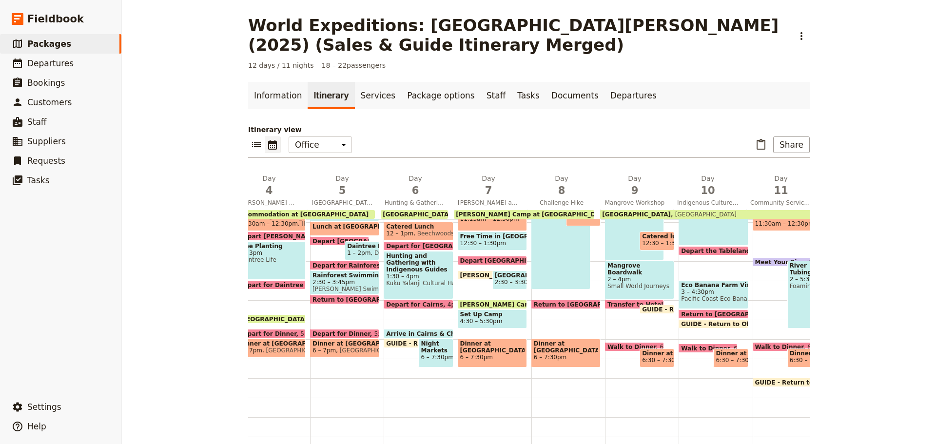
click at [633, 213] on span "[GEOGRAPHIC_DATA]" at bounding box center [636, 214] width 69 height 7
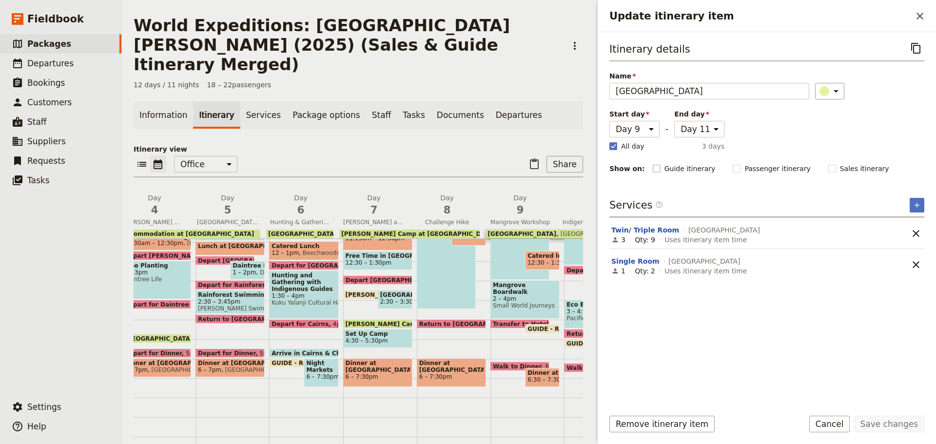
click at [653, 170] on rect "Update itinerary item" at bounding box center [656, 168] width 7 height 7
click at [653, 164] on input "Guide itinerary" at bounding box center [653, 163] width 0 height 0
drag, startPoint x: 723, startPoint y: 168, endPoint x: 745, endPoint y: 227, distance: 62.3
click at [734, 169] on rect "Update itinerary item" at bounding box center [737, 168] width 7 height 7
click at [733, 164] on input "Passenger itinerary" at bounding box center [733, 163] width 0 height 0
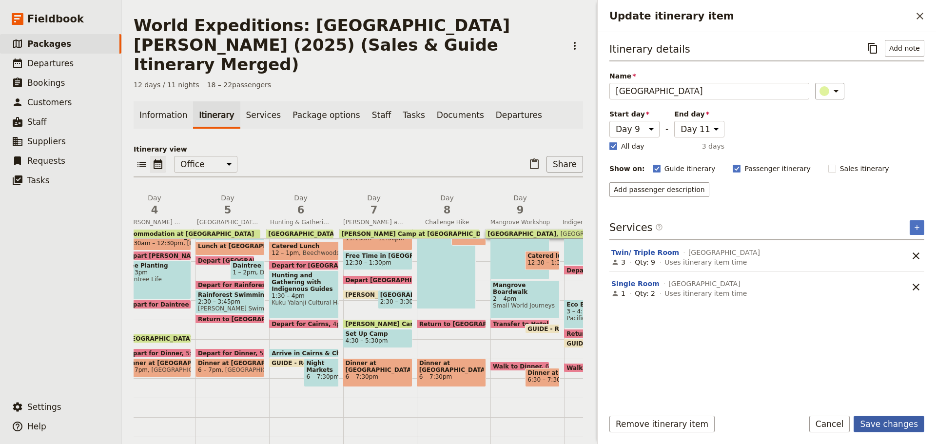
click at [877, 425] on button "Save changes" at bounding box center [889, 424] width 71 height 17
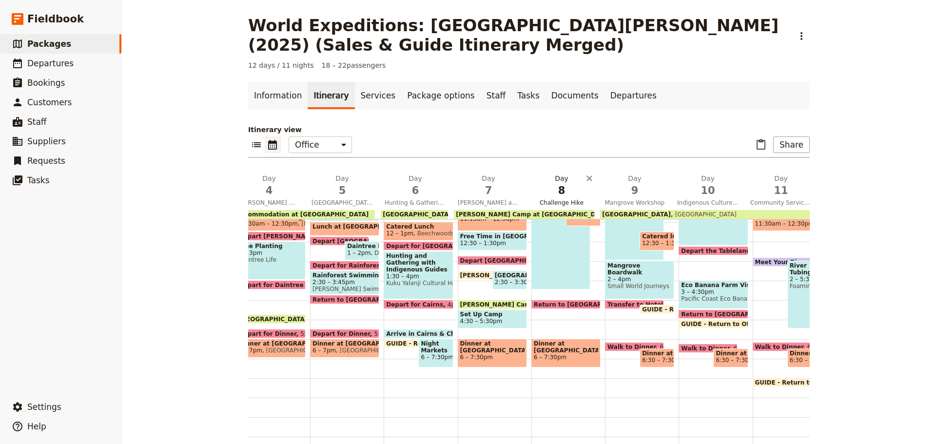
click at [560, 200] on span "Challenge Hike" at bounding box center [561, 203] width 69 height 8
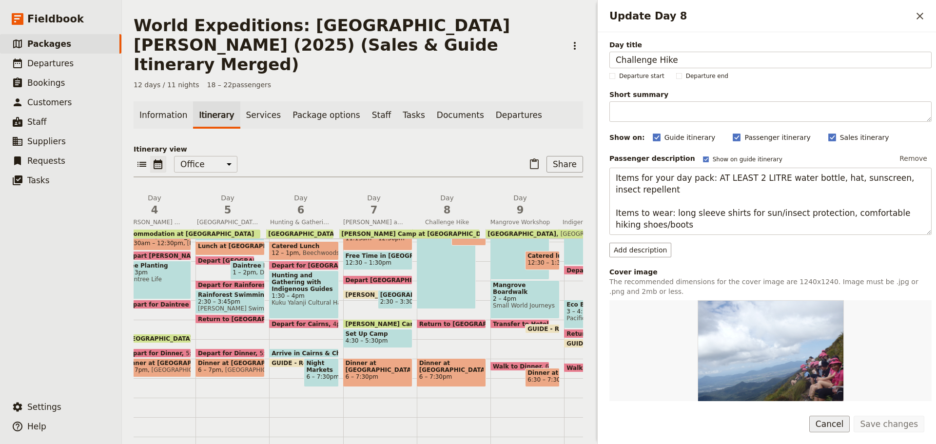
click at [830, 417] on button "Cancel" at bounding box center [830, 424] width 41 height 17
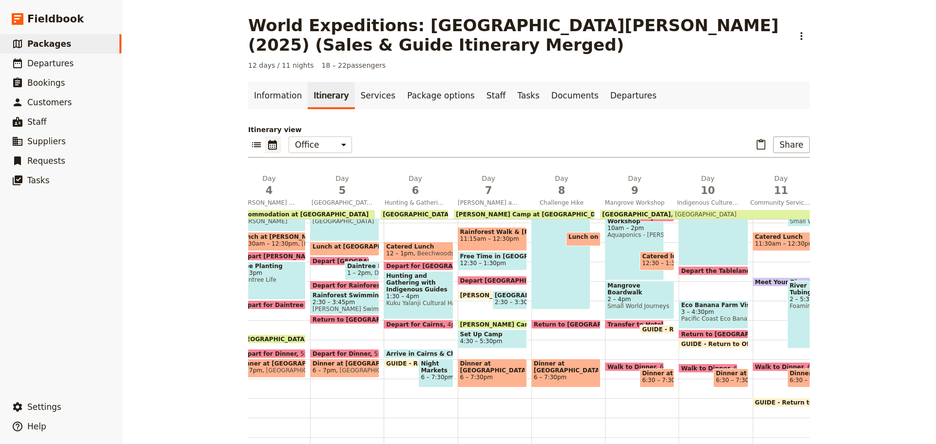
scroll to position [190, 0]
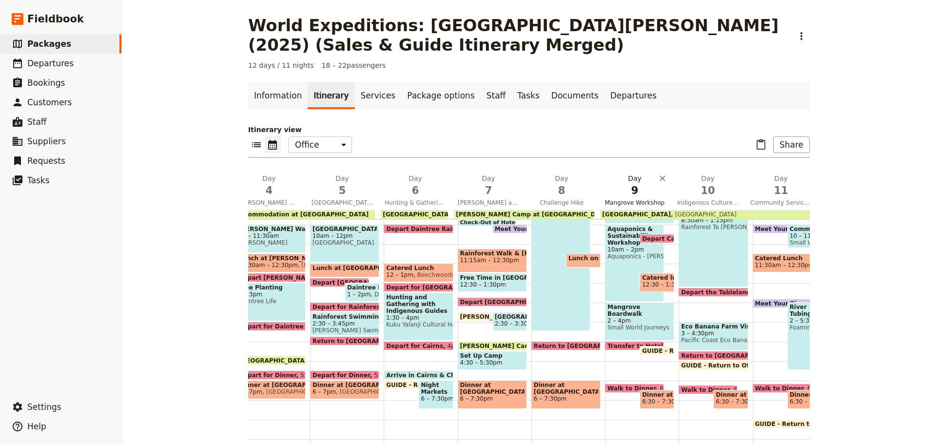
click at [641, 200] on span "Mangrove Workshop" at bounding box center [634, 203] width 69 height 8
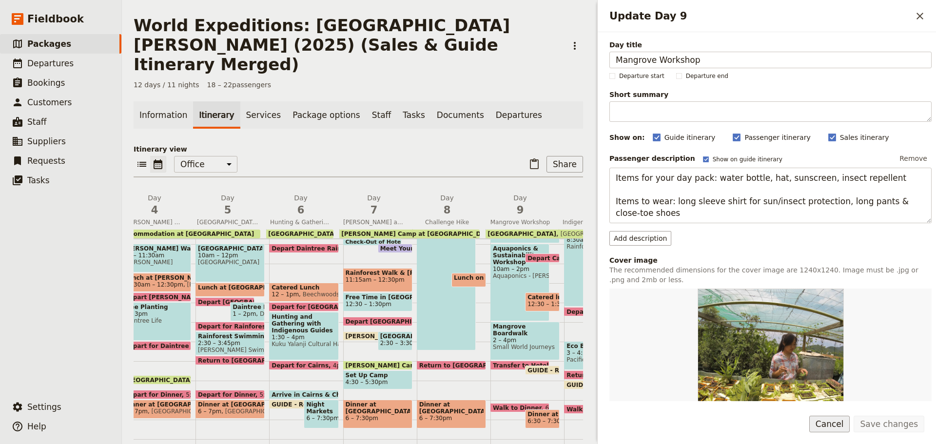
click at [827, 425] on button "Cancel" at bounding box center [830, 424] width 41 height 17
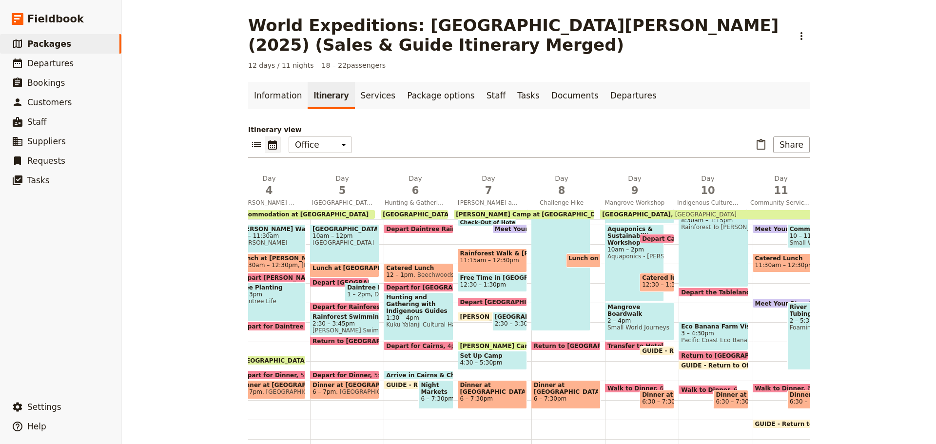
click at [474, 213] on span "[PERSON_NAME] Camp at [GEOGRAPHIC_DATA]" at bounding box center [533, 214] width 154 height 7
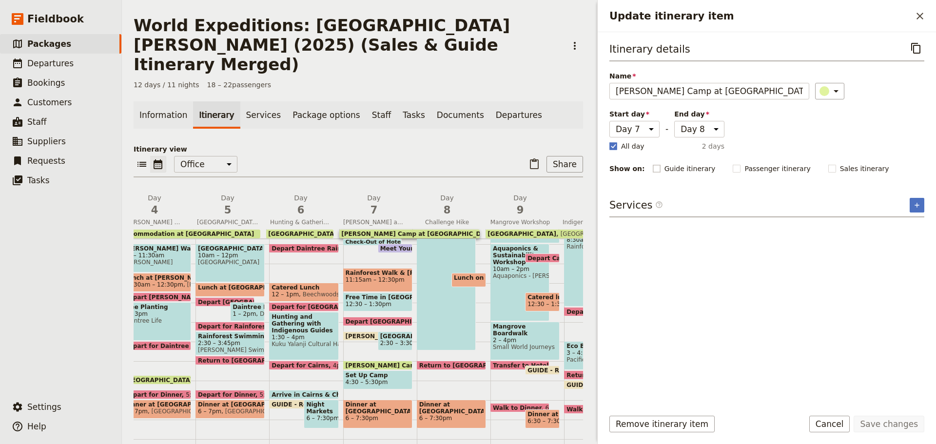
click at [653, 166] on rect "Update itinerary item" at bounding box center [656, 168] width 7 height 7
click at [653, 164] on input "Guide itinerary" at bounding box center [653, 163] width 0 height 0
click at [733, 168] on label "Passenger itinerary" at bounding box center [772, 169] width 78 height 10
click at [733, 164] on input "Passenger itinerary" at bounding box center [733, 163] width 0 height 0
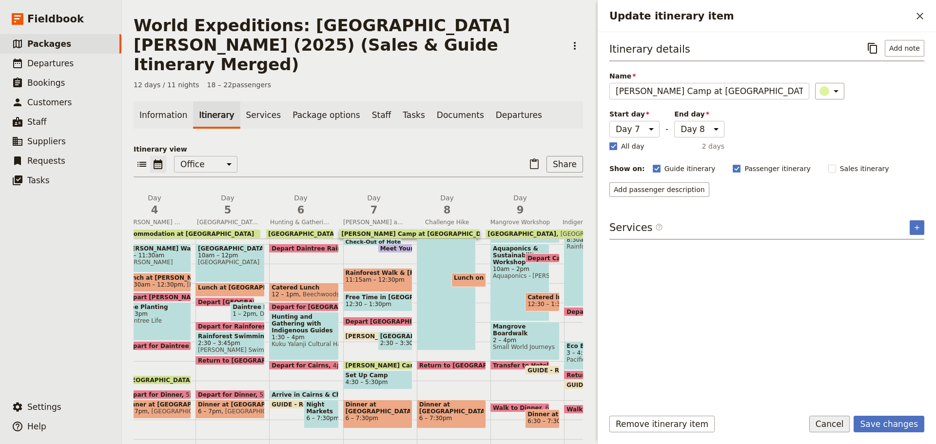
drag, startPoint x: 873, startPoint y: 425, endPoint x: 838, endPoint y: 418, distance: 35.8
click at [873, 425] on button "Save changes" at bounding box center [889, 424] width 71 height 17
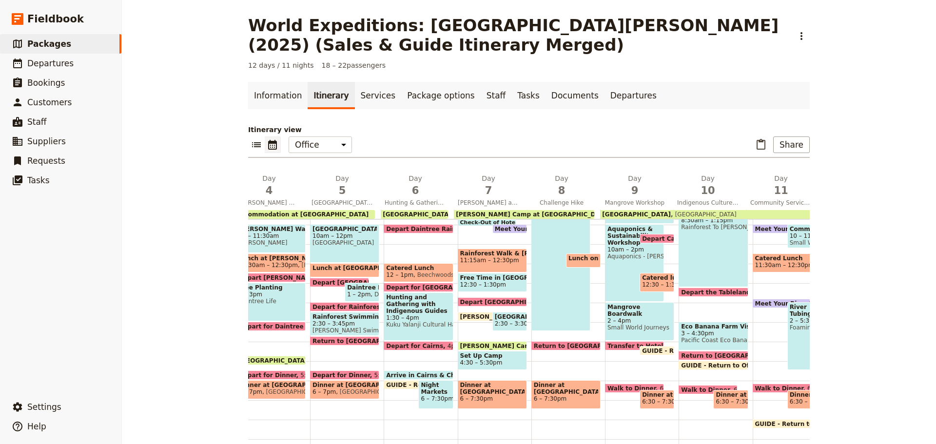
click at [452, 214] on span "[GEOGRAPHIC_DATA]" at bounding box center [485, 214] width 66 height 7
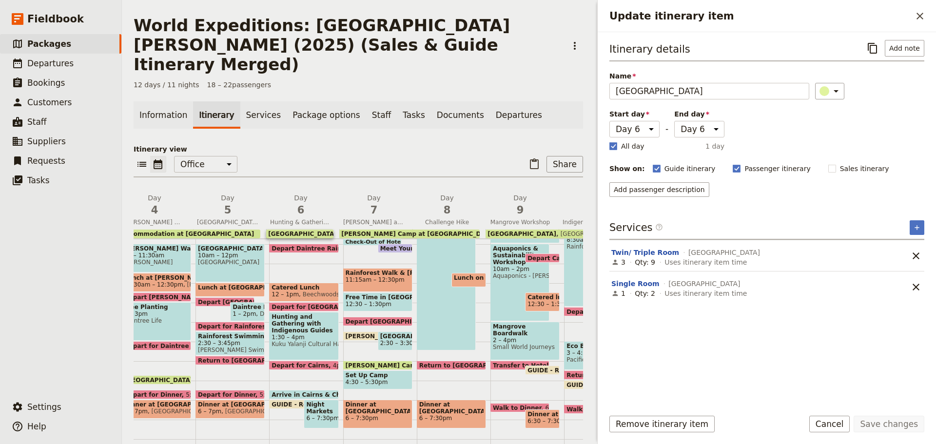
click at [220, 231] on span "Accommodation at [GEOGRAPHIC_DATA]" at bounding box center [188, 234] width 132 height 7
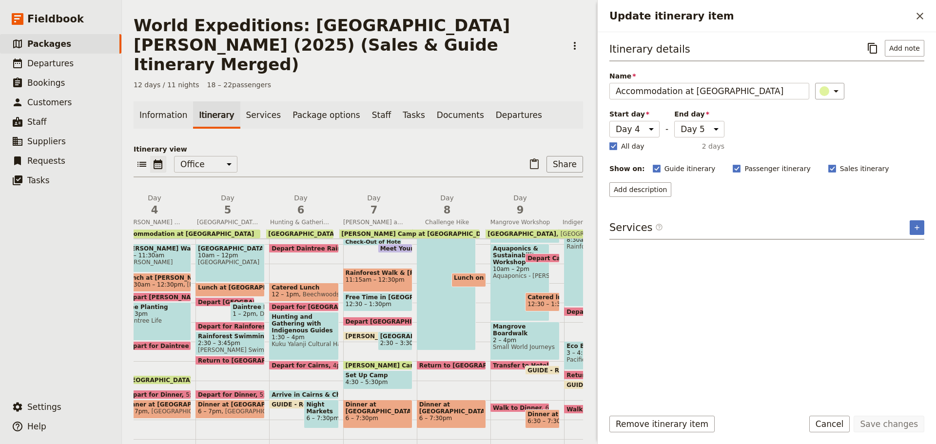
click at [847, 425] on button "Cancel" at bounding box center [830, 424] width 41 height 17
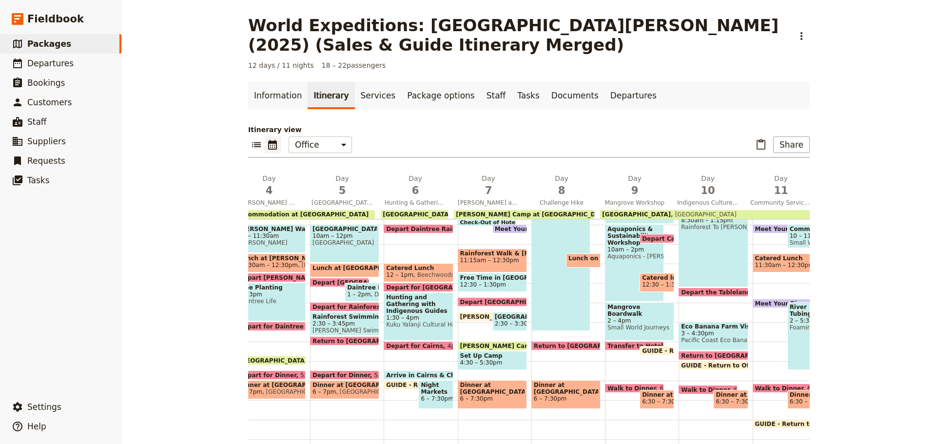
scroll to position [141, 0]
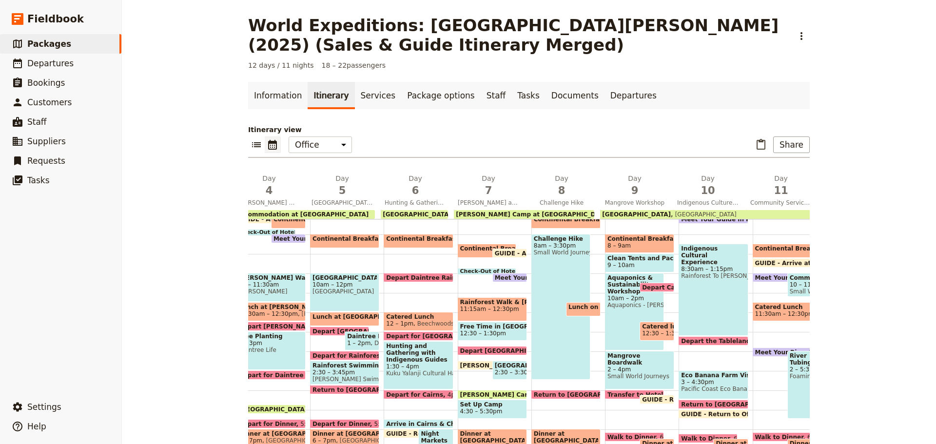
click at [711, 297] on div "Indigenous Cultural Experience 8:30am – 1:15pm Rainforest To [PERSON_NAME]" at bounding box center [713, 290] width 69 height 92
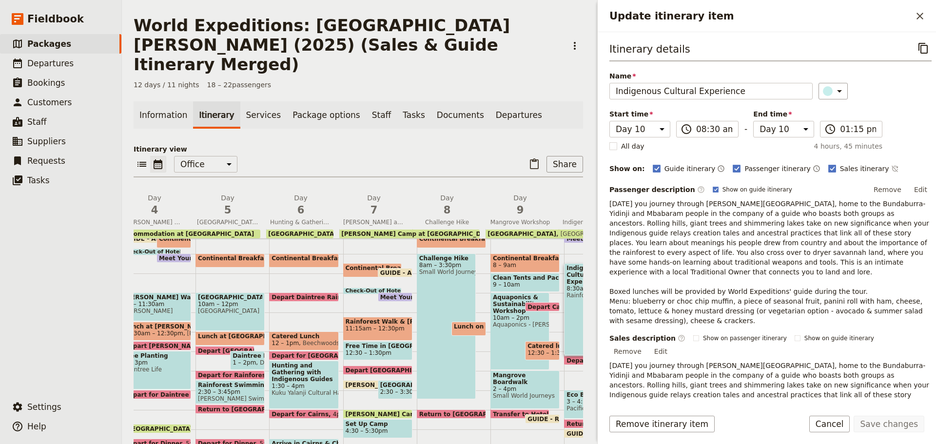
scroll to position [154, 0]
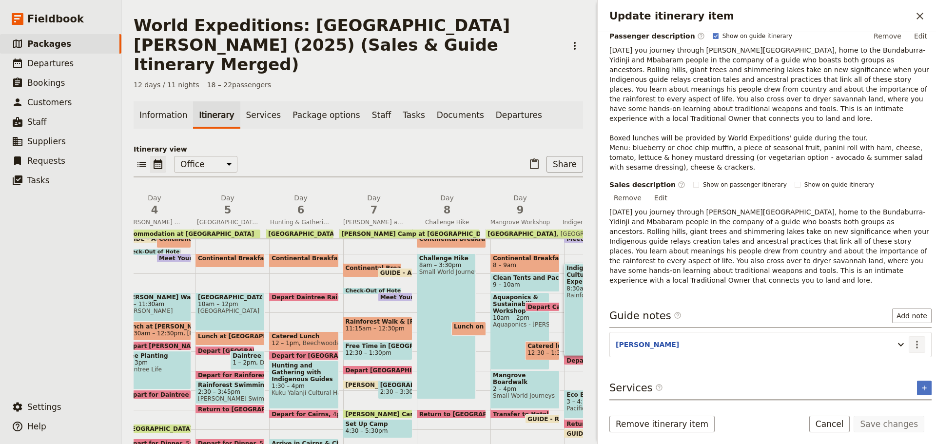
click at [912, 339] on icon "Actions" at bounding box center [918, 345] width 12 height 12
click at [903, 335] on span "Edit note" at bounding box center [889, 336] width 45 height 10
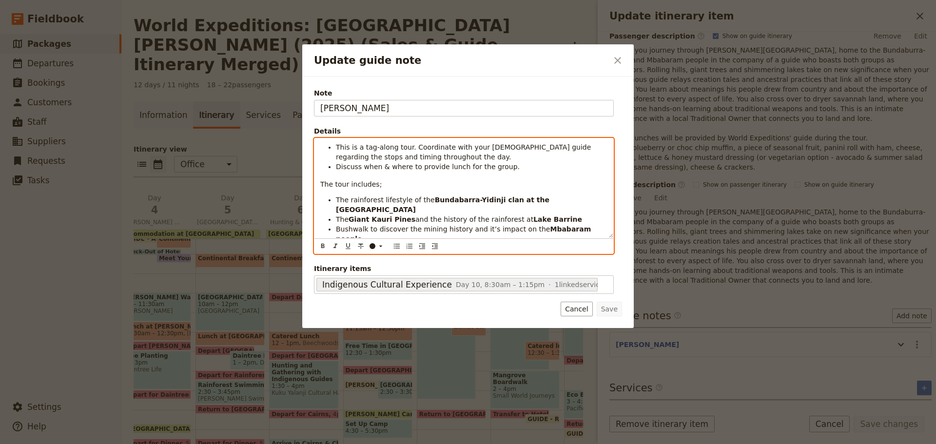
click at [319, 184] on div "This is a tag-along tour. Coordinate with your [DEMOGRAPHIC_DATA] guide regardi…" at bounding box center [464, 188] width 299 height 99
click at [319, 181] on div "This is a tag-along tour. Coordinate with your [DEMOGRAPHIC_DATA] guide regardi…" at bounding box center [464, 188] width 299 height 99
click at [394, 250] on icon "Bulleted list" at bounding box center [397, 246] width 8 height 8
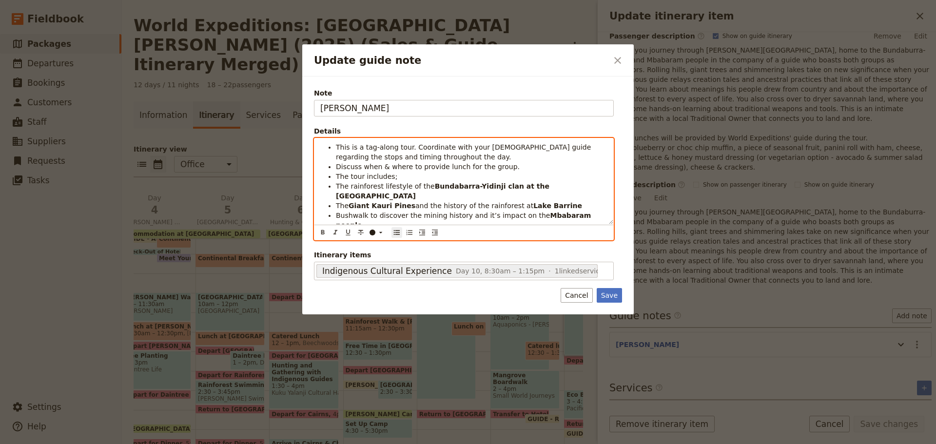
click at [399, 173] on li "The tour includes;" at bounding box center [472, 177] width 272 height 10
click at [341, 178] on span "The tour includes;" at bounding box center [366, 177] width 61 height 8
click at [334, 174] on ul "This is a tag-along tour. Coordinate with your [DEMOGRAPHIC_DATA] guide regardi…" at bounding box center [463, 195] width 287 height 107
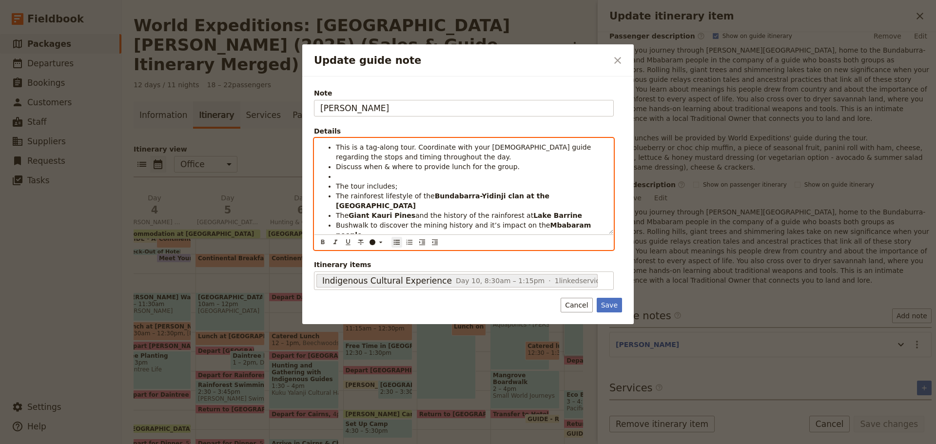
click at [349, 176] on li "Update guide note" at bounding box center [472, 177] width 272 height 10
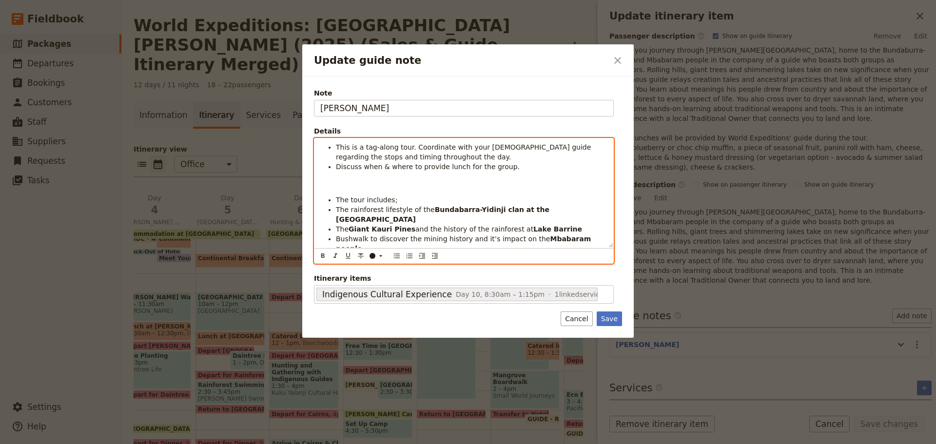
click at [417, 201] on li "The tour includes;" at bounding box center [472, 200] width 272 height 10
click at [322, 211] on ul "The tour includes; The rainforest lifestyle of the Bundabarra-Yidinji clan at t…" at bounding box center [463, 234] width 287 height 78
click at [423, 257] on icon "Increase indent" at bounding box center [422, 256] width 8 height 8
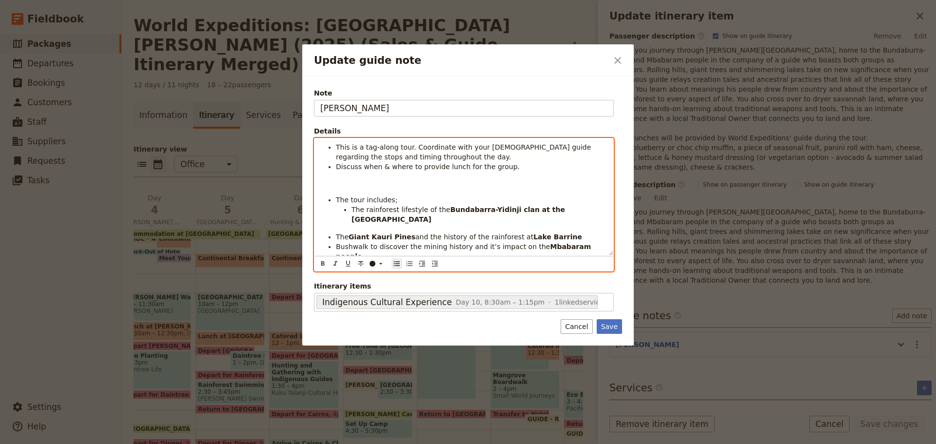
click at [320, 229] on div "This is a tag-along tour. Coordinate with your [DEMOGRAPHIC_DATA] guide regardi…" at bounding box center [464, 197] width 299 height 117
click at [421, 263] on icon "Increase indent" at bounding box center [422, 264] width 8 height 8
drag, startPoint x: 326, startPoint y: 236, endPoint x: 349, endPoint y: 256, distance: 30.8
click at [326, 236] on ul "The tour includes; The rainforest lifestyle of the Bundabarra-Yidinji clan at t…" at bounding box center [463, 238] width 287 height 86
click at [419, 267] on icon "Increase indent" at bounding box center [422, 264] width 8 height 8
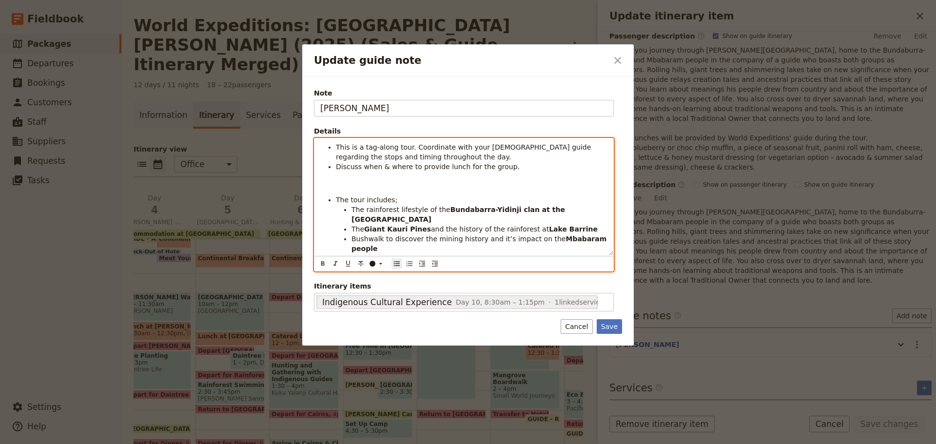
click at [324, 243] on ul "The tour includes; The rainforest lifestyle of the Bundabarra-Yidinji clan at t…" at bounding box center [463, 238] width 287 height 86
click at [421, 267] on button "​" at bounding box center [422, 263] width 11 height 11
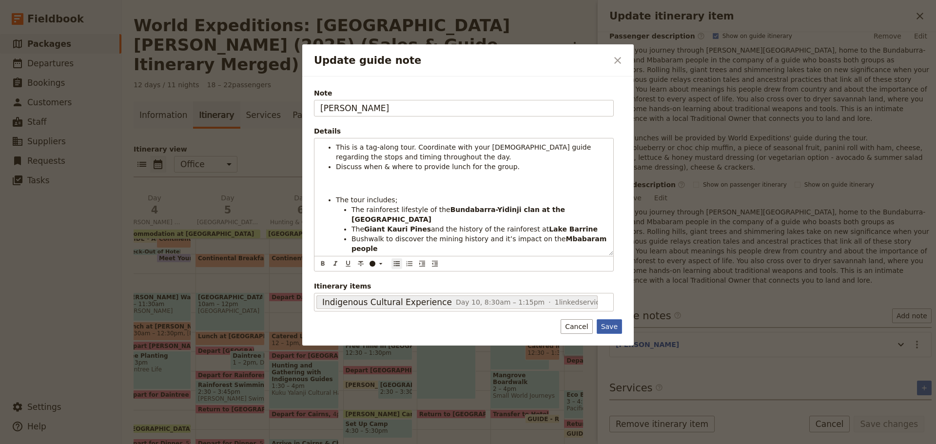
click at [610, 326] on button "Save" at bounding box center [609, 326] width 25 height 15
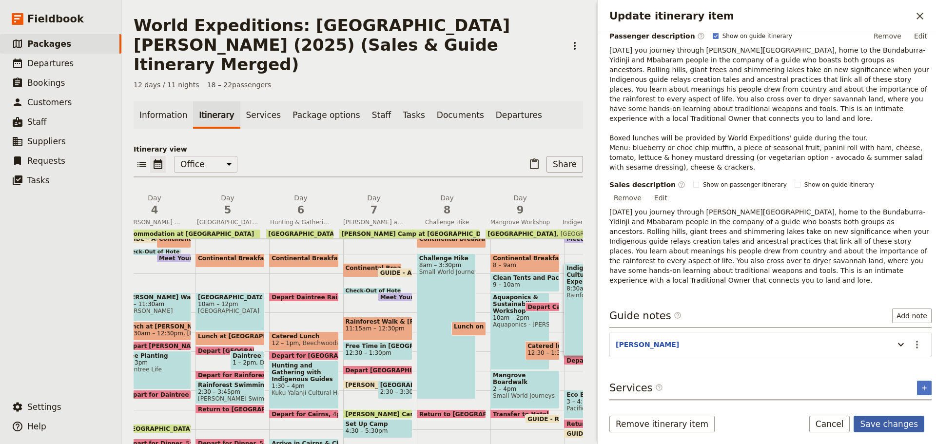
click at [890, 423] on button "Save changes" at bounding box center [889, 424] width 71 height 17
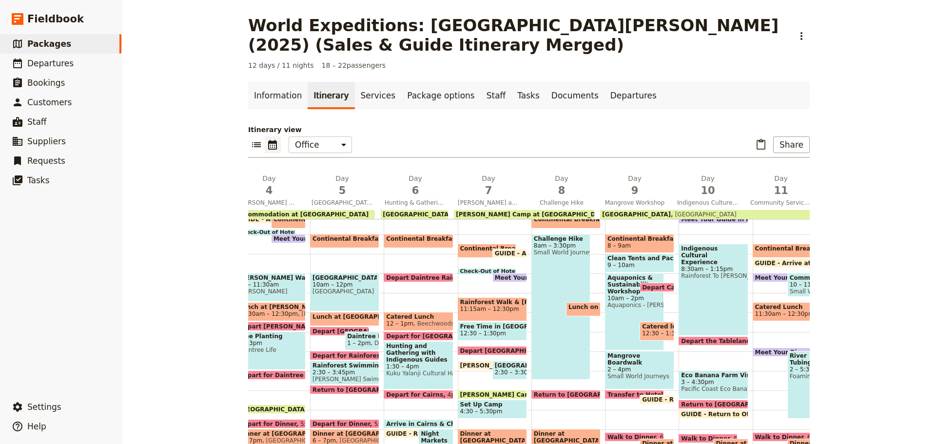
click at [679, 284] on div "Indigenous Cultural Experience 8:30am – 1:15pm Rainforest To [PERSON_NAME]" at bounding box center [713, 290] width 69 height 92
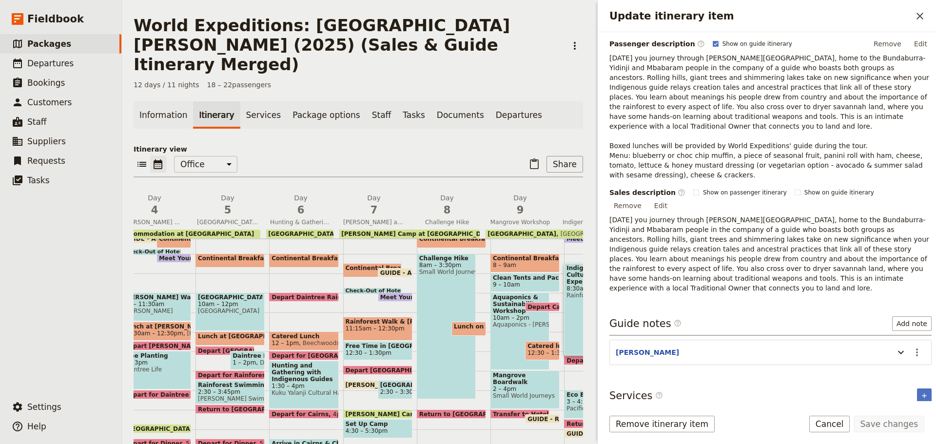
scroll to position [146, 0]
click at [642, 416] on button "Half Day Tablelands with Indigenous Guide" at bounding box center [694, 421] width 165 height 10
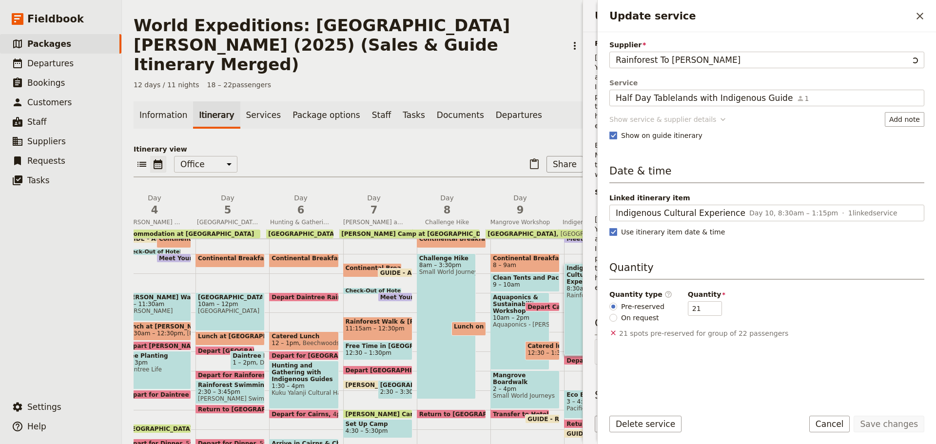
click at [658, 118] on div "Show service & supplier details" at bounding box center [663, 120] width 107 height 10
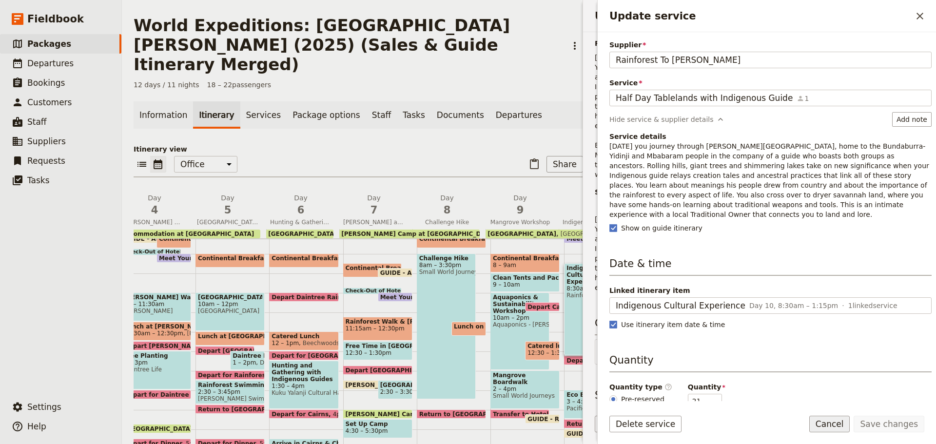
click at [832, 431] on button "Cancel" at bounding box center [830, 424] width 41 height 17
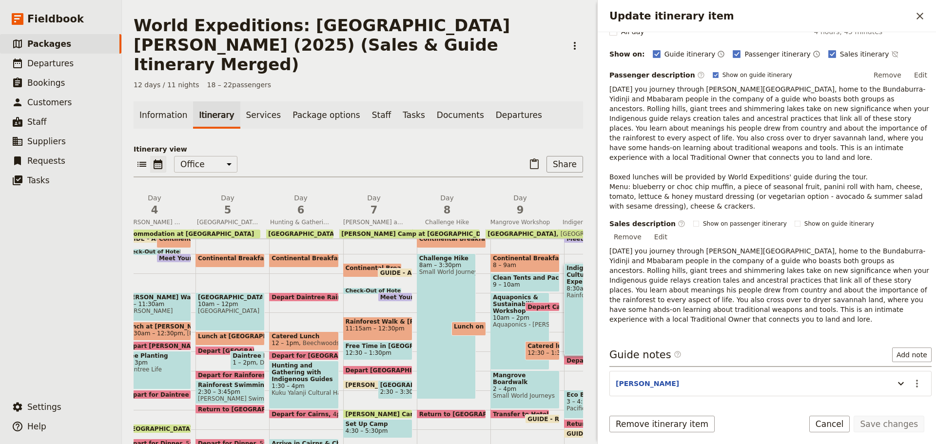
scroll to position [98, 0]
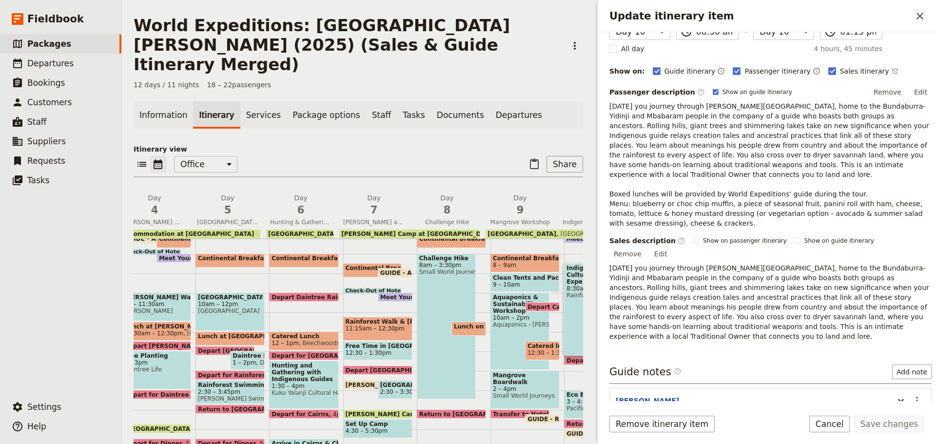
click at [839, 421] on button "Cancel" at bounding box center [830, 424] width 41 height 17
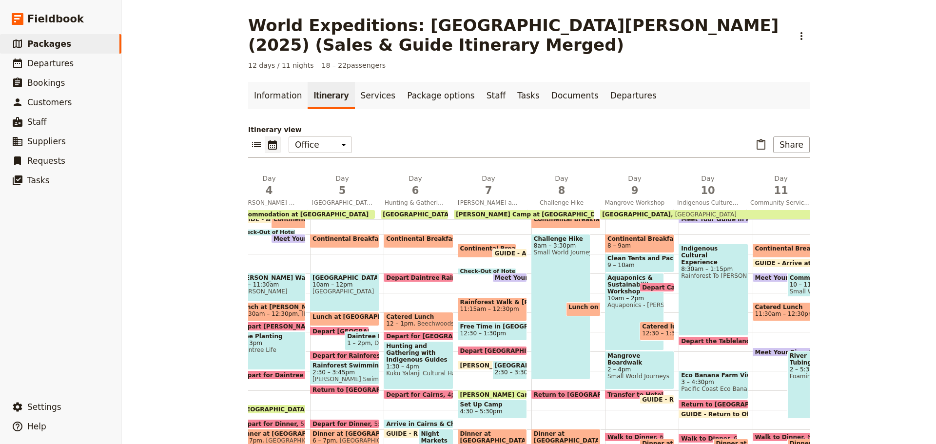
click at [686, 392] on span "Pacific Coast Eco Bananas" at bounding box center [713, 389] width 64 height 7
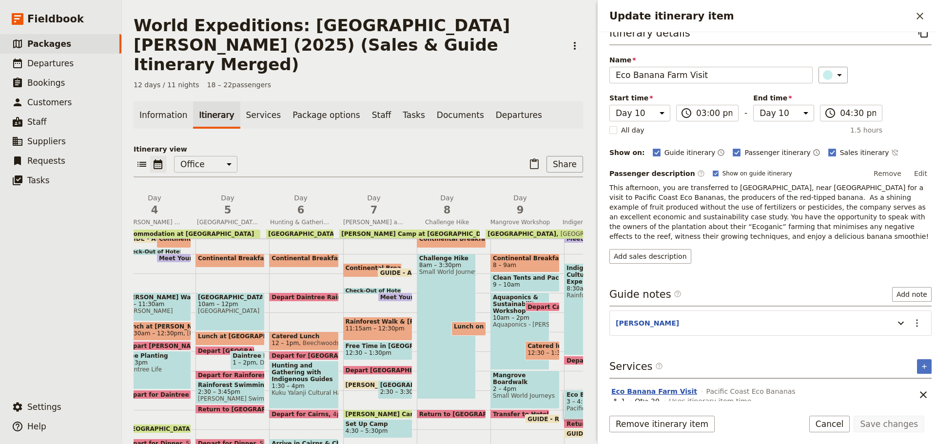
scroll to position [25, 0]
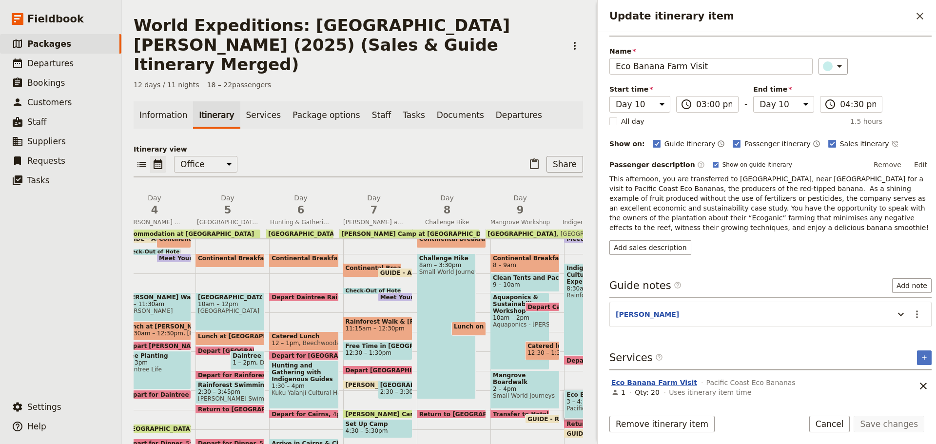
click at [630, 383] on button "Eco Banana Farm Visit" at bounding box center [655, 383] width 86 height 10
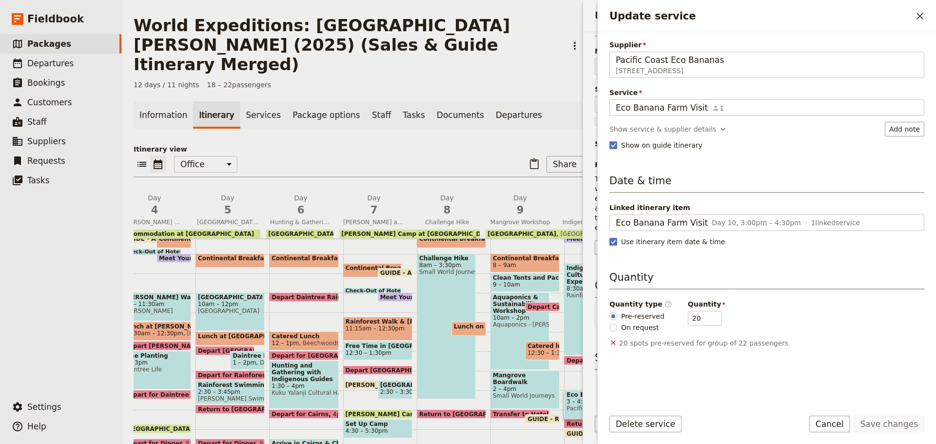
click at [677, 119] on div "Supplier Pacific Coast Eco Bananas [STREET_ADDRESS] Pacific Coast Eco Bananas S…" at bounding box center [767, 220] width 315 height 360
click at [665, 132] on div "Show service & supplier details" at bounding box center [663, 129] width 107 height 10
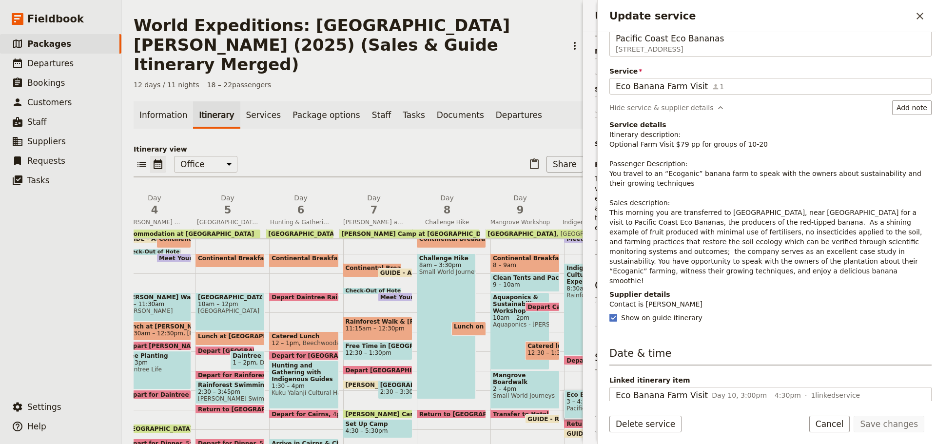
scroll to position [0, 0]
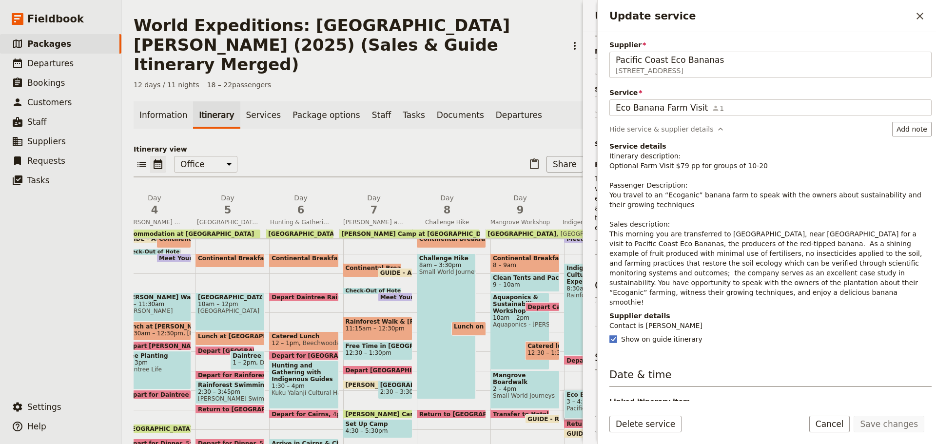
click at [682, 258] on p "Itinerary description: Optional Farm Visit $79 pp for groups of 10-20 Passenger…" at bounding box center [771, 229] width 322 height 156
drag, startPoint x: 639, startPoint y: 260, endPoint x: 635, endPoint y: 252, distance: 9.4
click at [638, 258] on p "Itinerary description: Optional Farm Visit $79 pp for groups of 10-20 Passenger…" at bounding box center [771, 229] width 322 height 156
click at [649, 128] on div "Hide service & supplier details" at bounding box center [662, 129] width 104 height 10
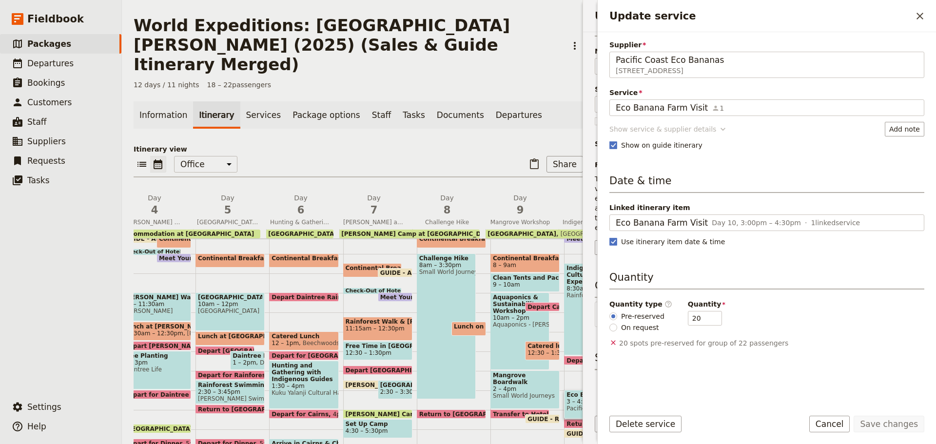
click at [690, 126] on div "Show service & supplier details" at bounding box center [663, 129] width 107 height 10
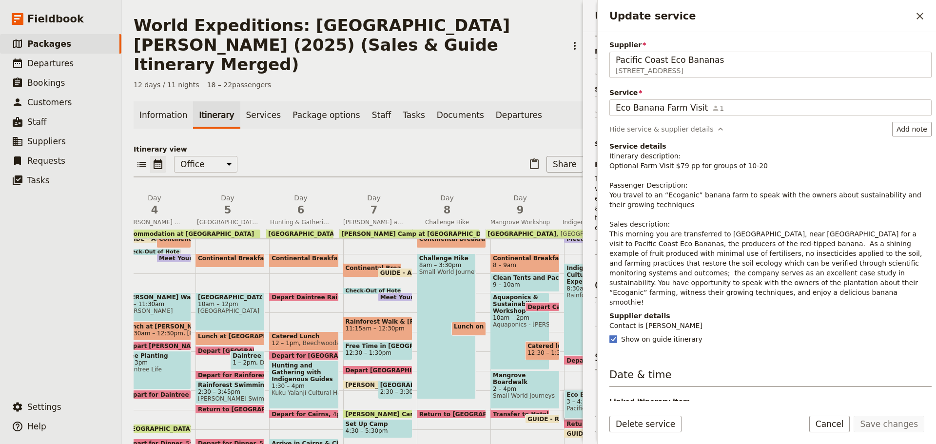
click at [622, 234] on p "Itinerary description: Optional Farm Visit $79 pp for groups of 10-20 Passenger…" at bounding box center [771, 229] width 322 height 156
click at [644, 127] on div "Hide service & supplier details" at bounding box center [662, 129] width 104 height 10
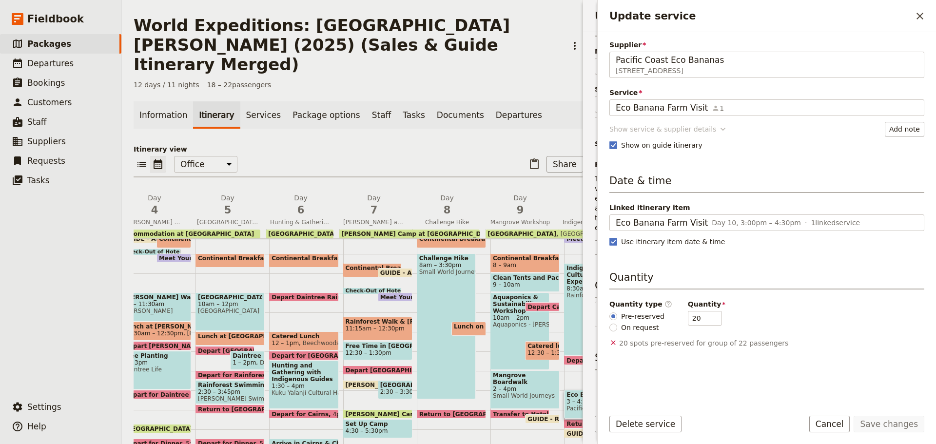
click at [654, 130] on div "Show service & supplier details" at bounding box center [663, 129] width 107 height 10
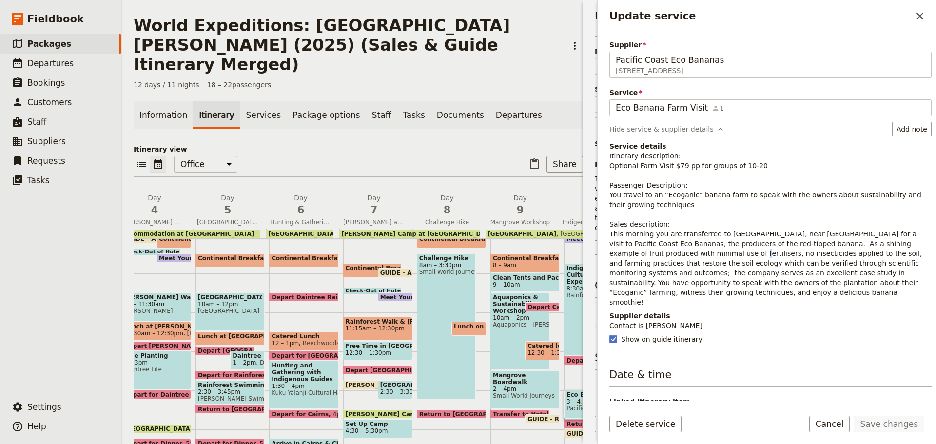
click at [652, 255] on p "Itinerary description: Optional Farm Visit $79 pp for groups of 10-20 Passenger…" at bounding box center [771, 229] width 322 height 156
drag, startPoint x: 614, startPoint y: 237, endPoint x: 650, endPoint y: 244, distance: 36.3
click at [615, 237] on p "Itinerary description: Optional Farm Visit $79 pp for groups of 10-20 Passenger…" at bounding box center [771, 229] width 322 height 156
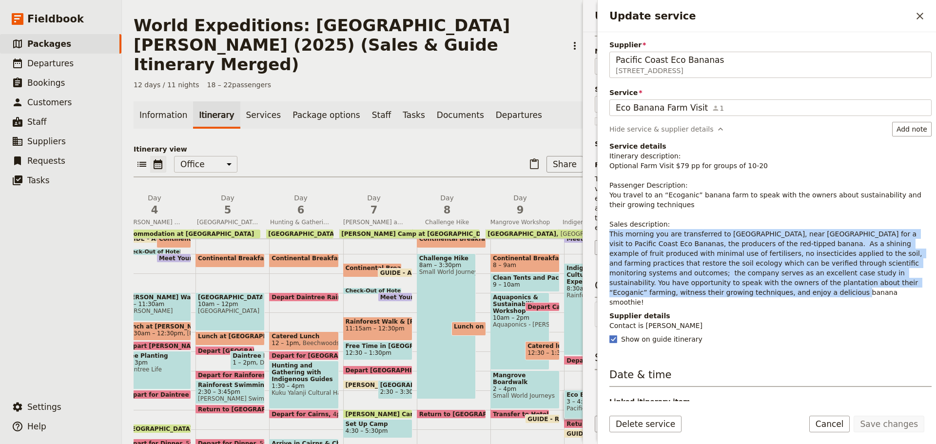
drag, startPoint x: 611, startPoint y: 234, endPoint x: 901, endPoint y: 282, distance: 294.2
click at [901, 282] on p "Itinerary description: Optional Farm Visit $79 pp for groups of 10-20 Passenger…" at bounding box center [771, 229] width 322 height 156
click at [842, 425] on button "Cancel" at bounding box center [830, 424] width 41 height 17
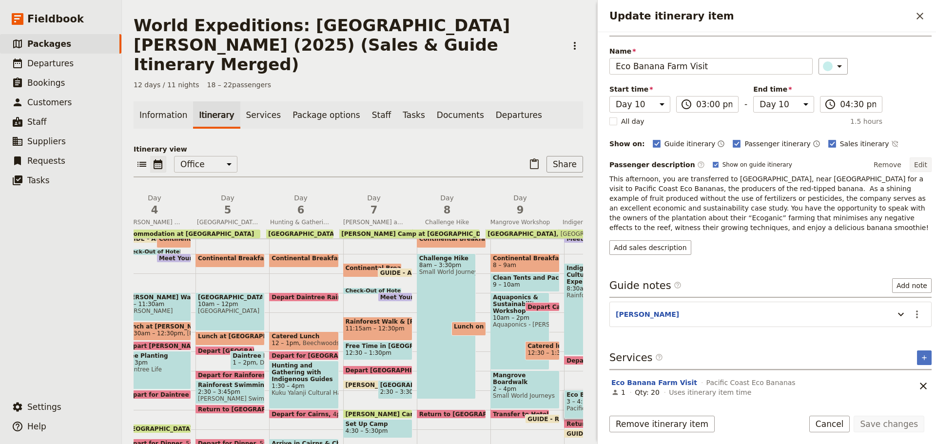
click at [911, 171] on button "Edit" at bounding box center [921, 165] width 22 height 15
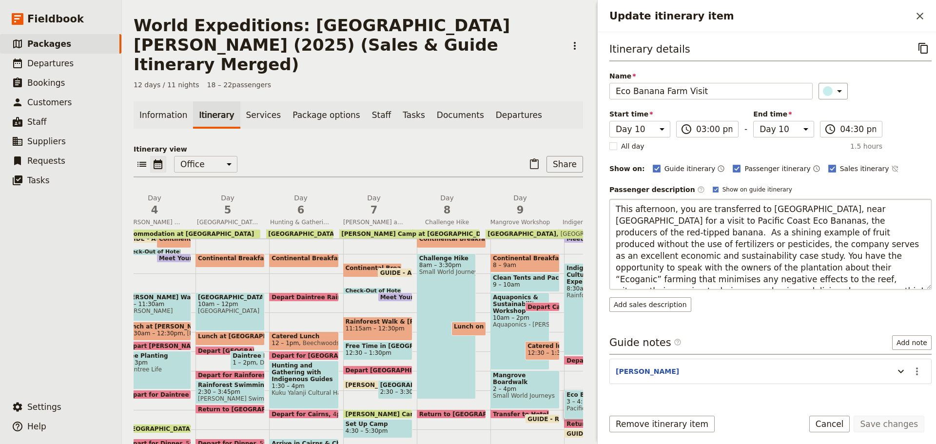
drag, startPoint x: 614, startPoint y: 207, endPoint x: 829, endPoint y: 281, distance: 227.5
click at [829, 281] on textarea "This afternoon, you are transferred to [GEOGRAPHIC_DATA], near [GEOGRAPHIC_DATA…" at bounding box center [771, 244] width 322 height 91
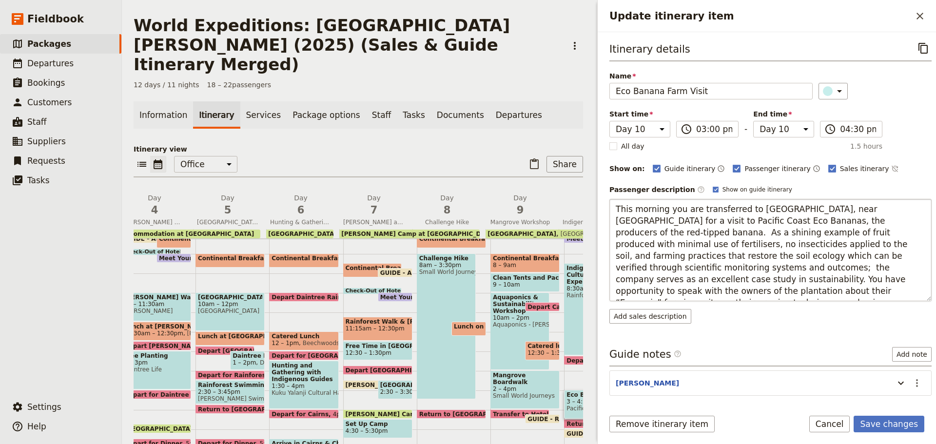
click at [648, 208] on textarea "This morning you are transferred to [GEOGRAPHIC_DATA], near [GEOGRAPHIC_DATA] f…" at bounding box center [771, 250] width 322 height 102
click at [834, 220] on textarea "This afternoon, you are transferred to [GEOGRAPHIC_DATA], near [GEOGRAPHIC_DATA…" at bounding box center [771, 250] width 322 height 102
click at [879, 238] on textarea "This afternoon, you are transferred to [GEOGRAPHIC_DATA], near [GEOGRAPHIC_DATA…" at bounding box center [771, 250] width 322 height 102
click at [675, 246] on textarea "This afternoon, you are transferred to [GEOGRAPHIC_DATA], near [GEOGRAPHIC_DATA…" at bounding box center [771, 250] width 322 height 102
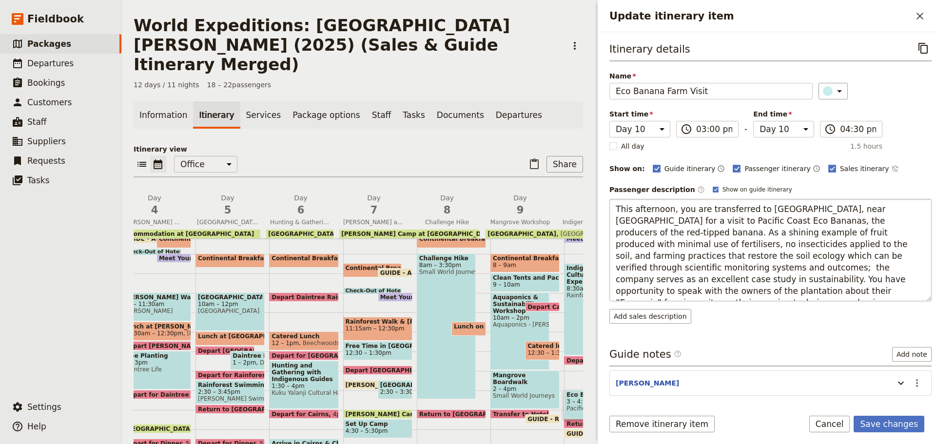
click at [780, 256] on textarea "This afternoon, you are transferred to [GEOGRAPHIC_DATA], near [GEOGRAPHIC_DATA…" at bounding box center [771, 250] width 322 height 102
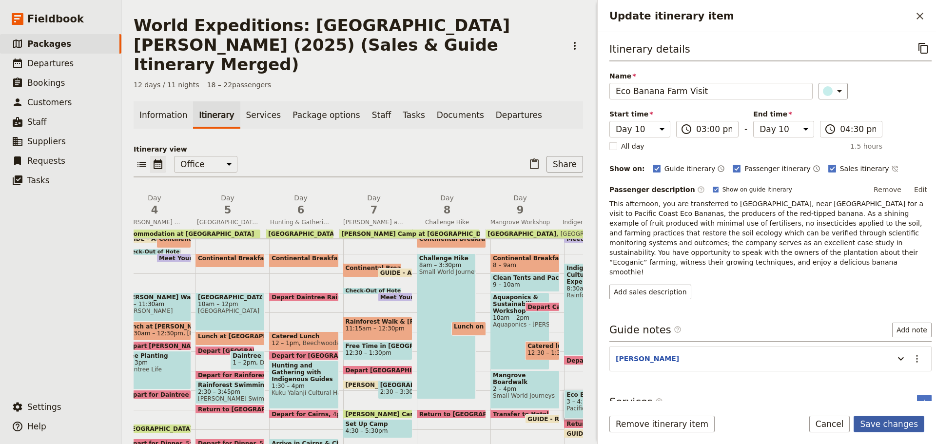
click at [892, 427] on button "Save changes" at bounding box center [889, 424] width 71 height 17
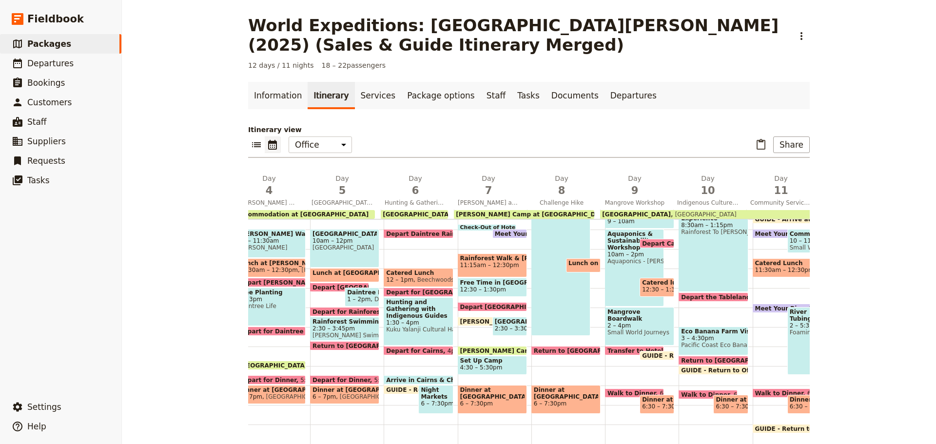
scroll to position [238, 0]
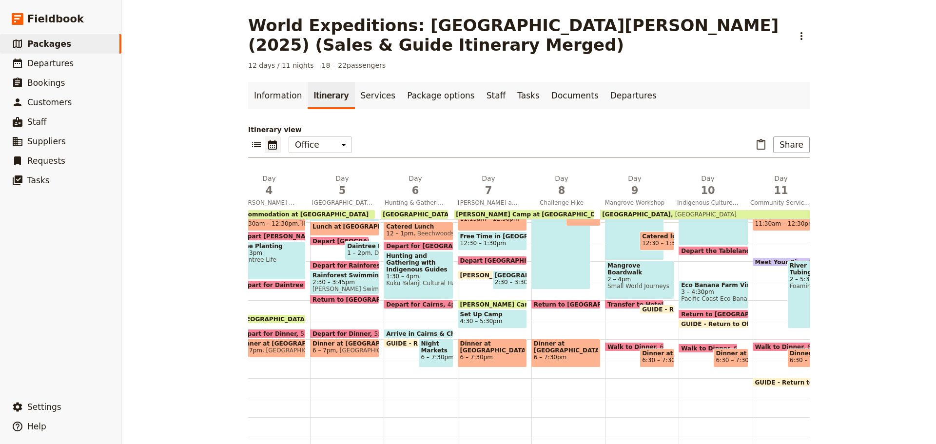
click at [679, 344] on div "Walk to Dinner 6:15pm" at bounding box center [708, 348] width 59 height 9
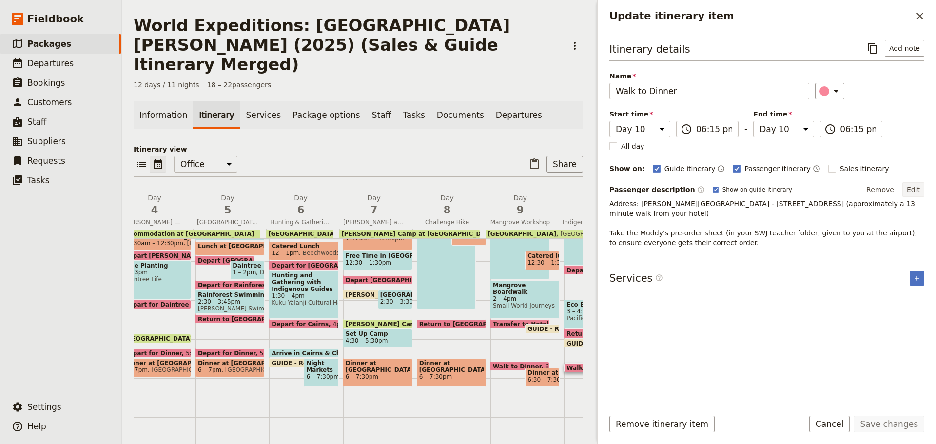
click at [917, 185] on button "Edit" at bounding box center [914, 189] width 22 height 15
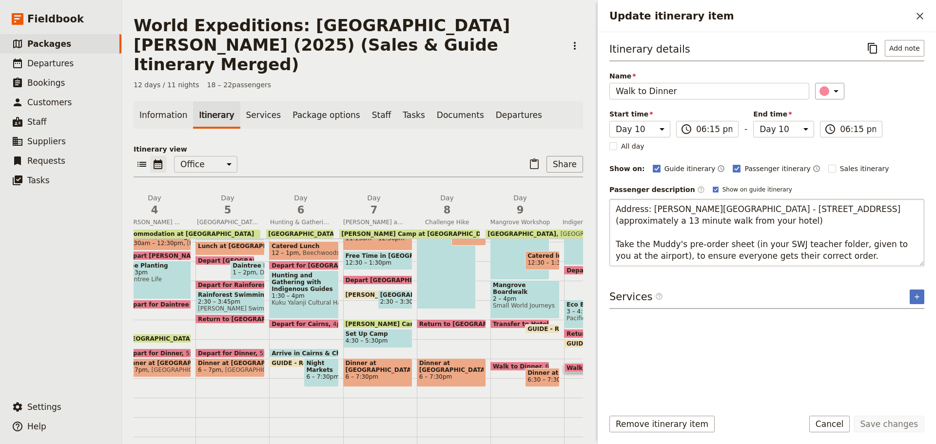
click at [763, 247] on textarea "Address: [PERSON_NAME][GEOGRAPHIC_DATA] - [STREET_ADDRESS] (approximately a 13 …" at bounding box center [767, 232] width 315 height 67
drag, startPoint x: 741, startPoint y: 244, endPoint x: 873, endPoint y: 260, distance: 133.1
click at [873, 260] on textarea "Address: [PERSON_NAME][GEOGRAPHIC_DATA] - [STREET_ADDRESS] (approximately a 13 …" at bounding box center [767, 232] width 315 height 67
click at [813, 246] on textarea "Address: [PERSON_NAME][GEOGRAPHIC_DATA] - [STREET_ADDRESS] (approximately a 13 …" at bounding box center [767, 232] width 315 height 67
drag, startPoint x: 741, startPoint y: 244, endPoint x: 647, endPoint y: 255, distance: 94.7
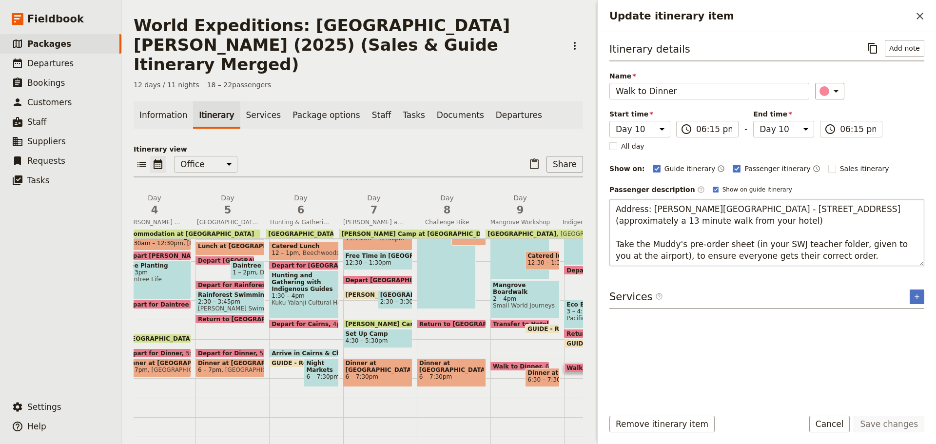
click at [647, 255] on textarea "Address: [PERSON_NAME][GEOGRAPHIC_DATA] - [STREET_ADDRESS] (approximately a 13 …" at bounding box center [767, 232] width 315 height 67
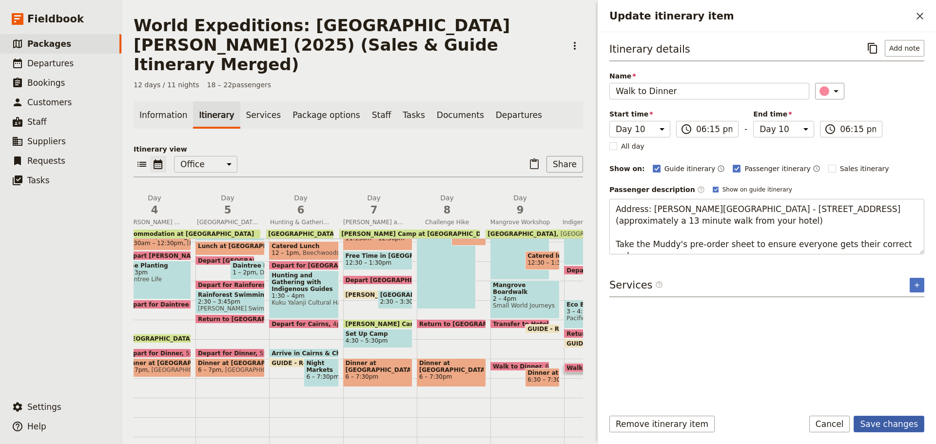
click at [888, 430] on button "Save changes" at bounding box center [889, 424] width 71 height 17
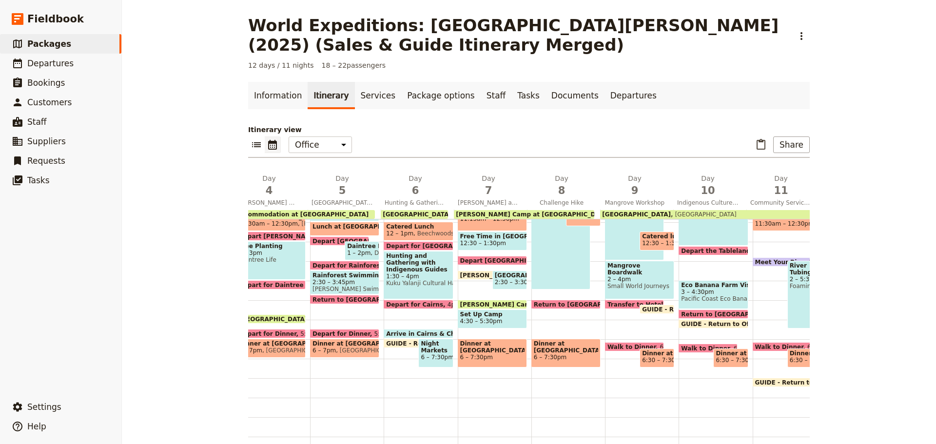
click at [712, 315] on span at bounding box center [713, 317] width 68 height 4
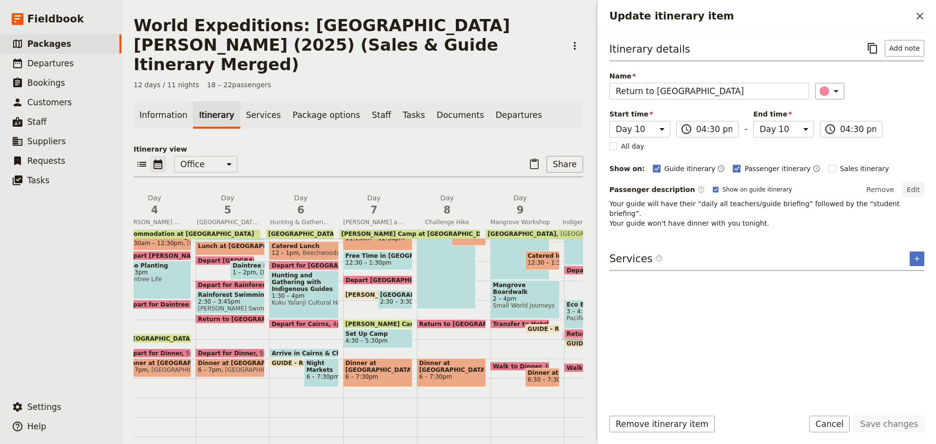
click at [911, 185] on button "Edit" at bounding box center [914, 189] width 22 height 15
click at [908, 45] on button "Add note" at bounding box center [905, 48] width 40 height 17
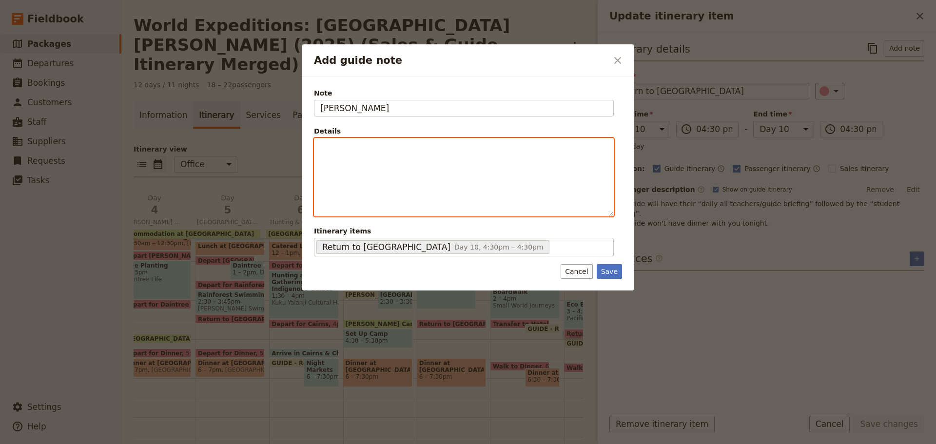
click at [440, 144] on p "Add guide note" at bounding box center [463, 147] width 287 height 10
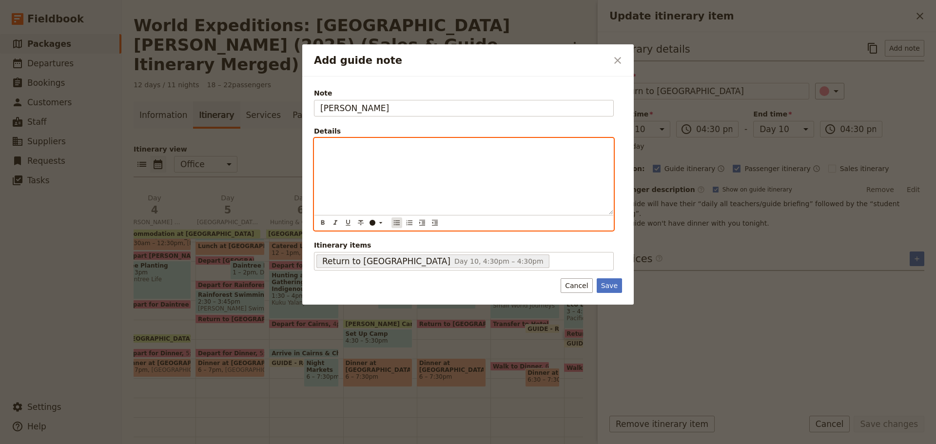
click at [395, 221] on icon "Bulleted list" at bounding box center [397, 222] width 6 height 5
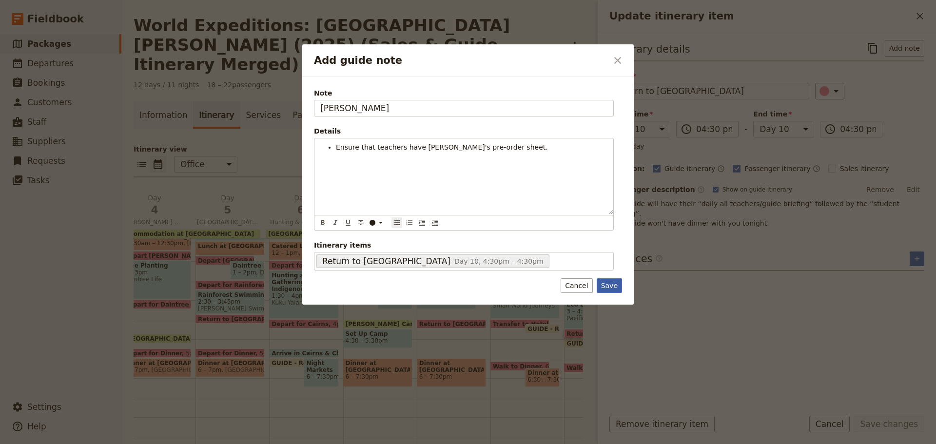
click at [609, 287] on button "Save" at bounding box center [609, 285] width 25 height 15
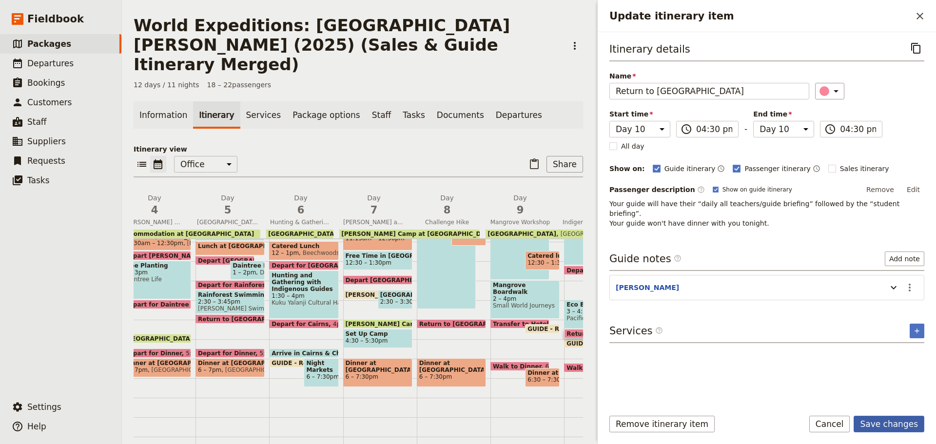
click at [903, 418] on button "Save changes" at bounding box center [889, 424] width 71 height 17
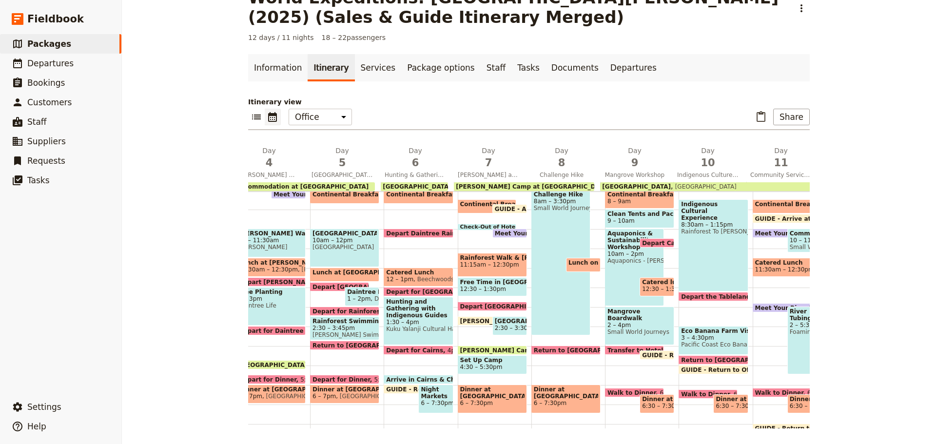
scroll to position [141, 0]
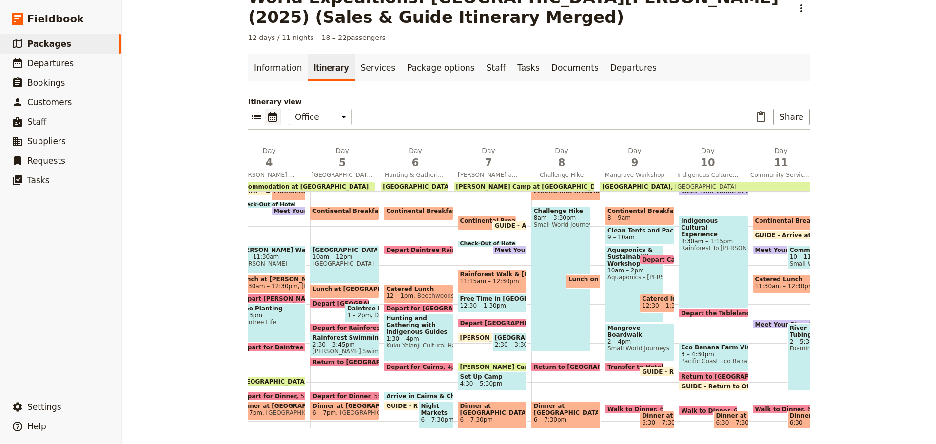
click at [771, 302] on div "Continental Breakfast at Hotel 8:30 – 9:15am Coral Tree Inn GUIDE - Arrive at O…" at bounding box center [790, 285] width 74 height 468
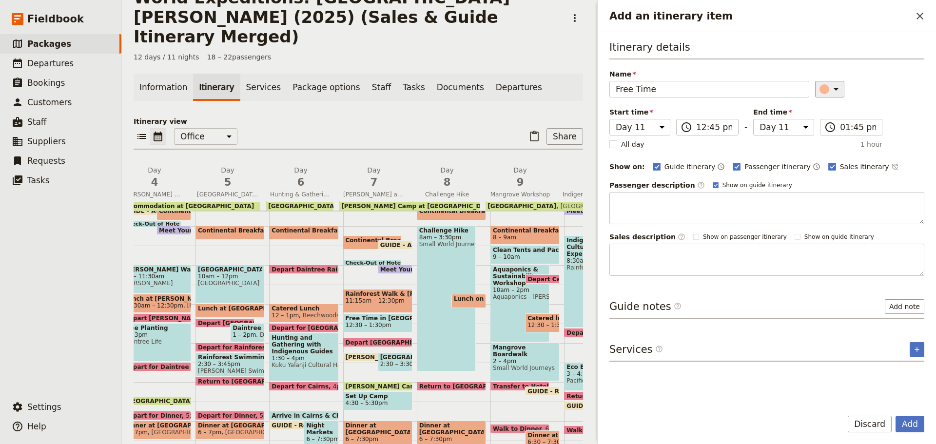
click at [831, 93] on icon "Add an itinerary item" at bounding box center [837, 89] width 12 height 12
click at [835, 119] on button "button" at bounding box center [830, 122] width 12 height 12
click at [700, 130] on input "12:45 pm" at bounding box center [714, 127] width 36 height 12
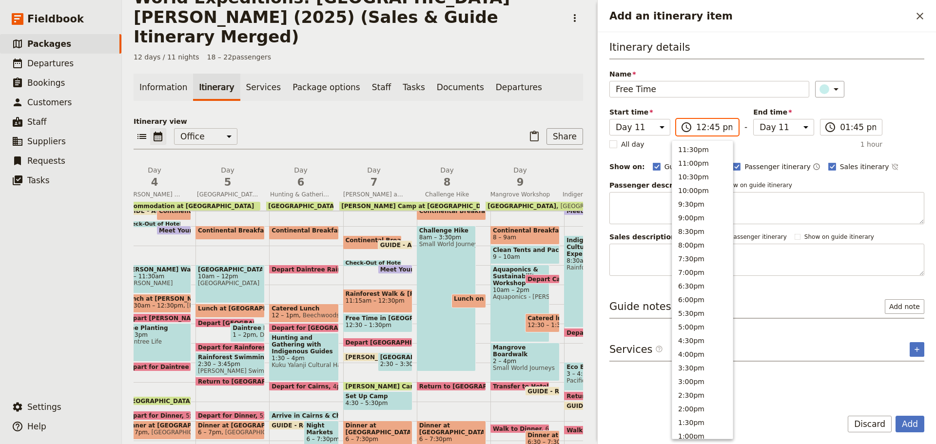
scroll to position [302, 0]
drag, startPoint x: 700, startPoint y: 146, endPoint x: 763, endPoint y: 148, distance: 63.4
click at [700, 145] on button "12:30pm" at bounding box center [703, 148] width 60 height 14
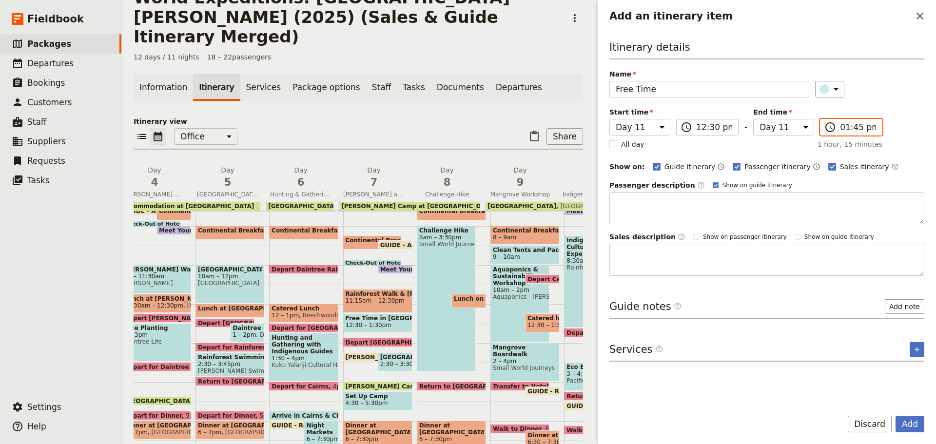
click at [840, 123] on input "01:45 pm" at bounding box center [858, 127] width 36 height 12
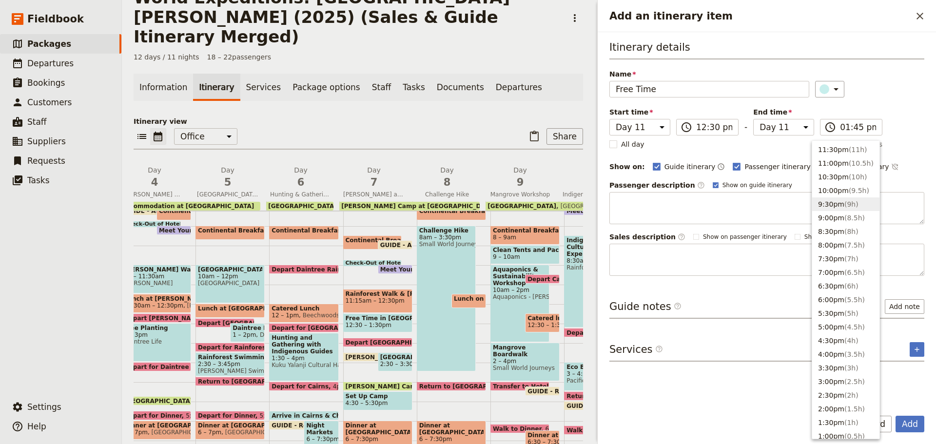
click at [913, 158] on div "Itinerary details Name Free Time ​ Start time Day 1 Day 2 Day 3 Day 4 Day 5 Day…" at bounding box center [767, 158] width 315 height 236
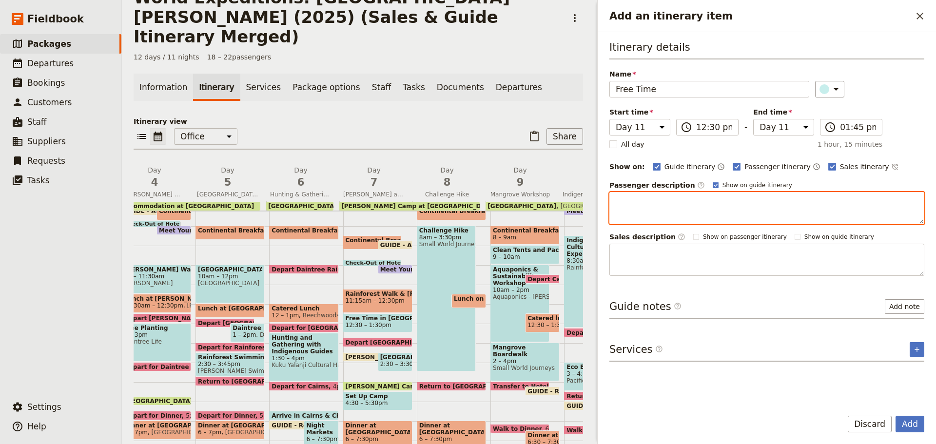
click at [650, 206] on textarea "Add an itinerary item" at bounding box center [767, 208] width 315 height 32
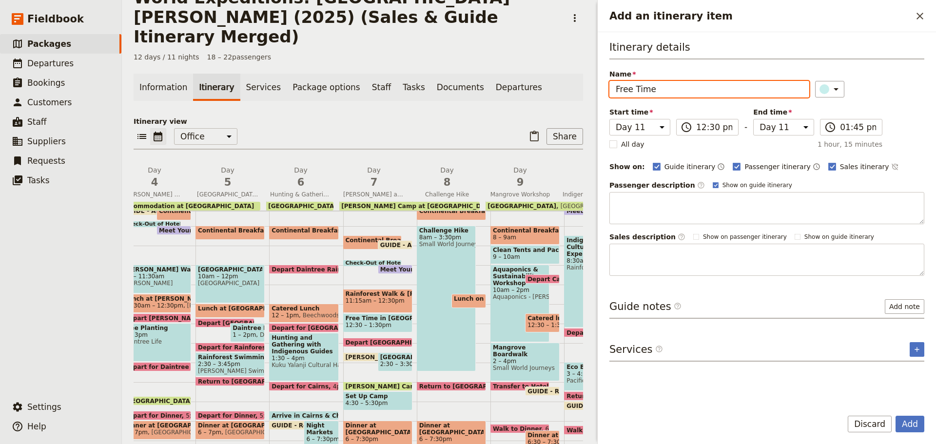
drag, startPoint x: 859, startPoint y: 424, endPoint x: 855, endPoint y: 420, distance: 5.2
click at [859, 424] on button "Discard" at bounding box center [870, 424] width 44 height 17
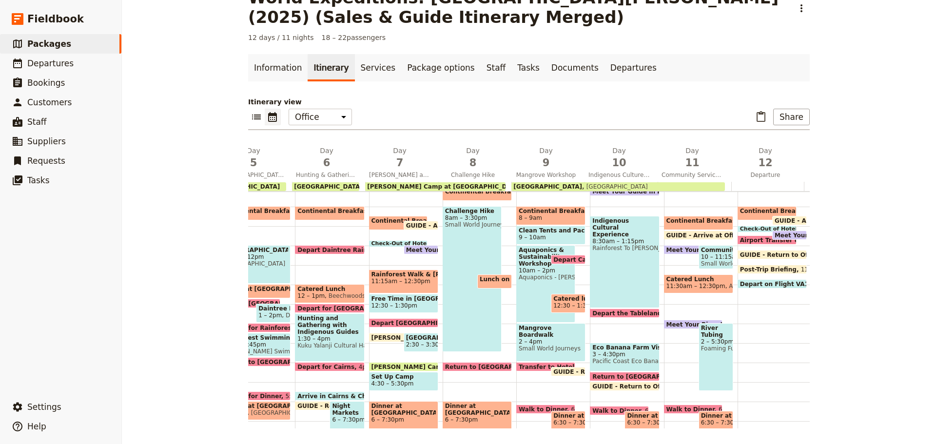
scroll to position [0, 353]
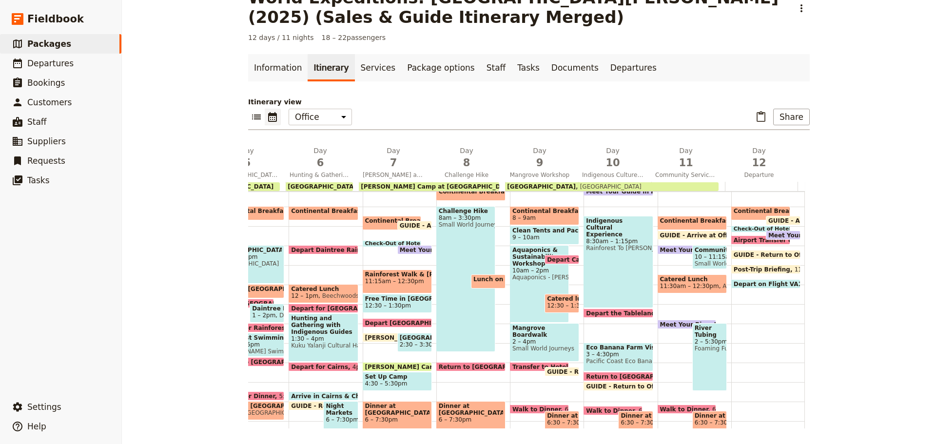
click at [719, 286] on span "AMO Catering" at bounding box center [741, 286] width 44 height 7
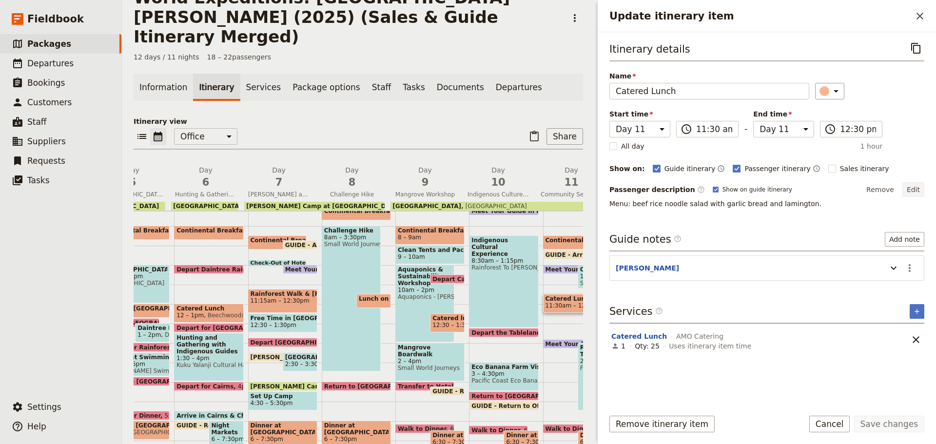
click at [916, 188] on button "Edit" at bounding box center [914, 189] width 22 height 15
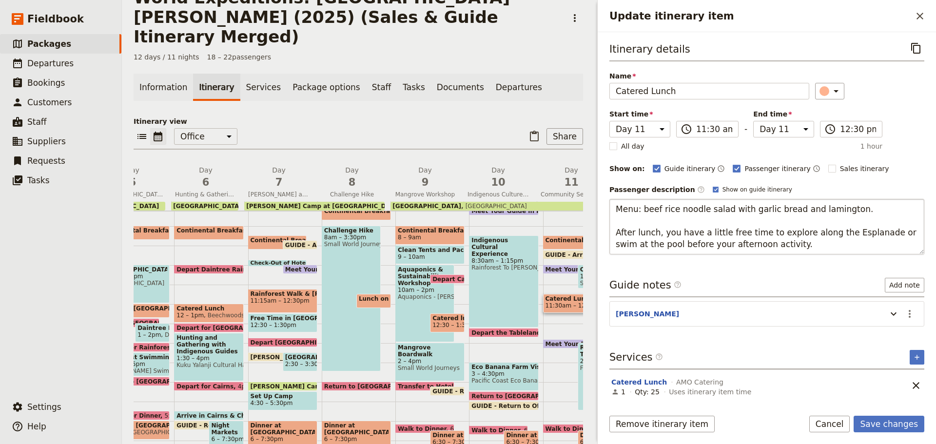
click at [617, 231] on textarea "Menu: beef rice noodle salad with garlic bread and lamington. After lunch, you …" at bounding box center [767, 227] width 315 height 56
click at [616, 231] on textarea "Menu: beef rice noodle salad with garlic bread and lamington. After lunch, you …" at bounding box center [767, 227] width 315 height 56
click at [615, 230] on textarea "Menu: beef rice noodle salad with garlic bread and lamington. After lunch, you …" at bounding box center [767, 227] width 315 height 56
drag, startPoint x: 615, startPoint y: 231, endPoint x: 831, endPoint y: 249, distance: 217.3
click at [831, 249] on textarea "Menu: beef rice noodle salad with garlic bread and lamington. After lunch, you …" at bounding box center [767, 227] width 315 height 56
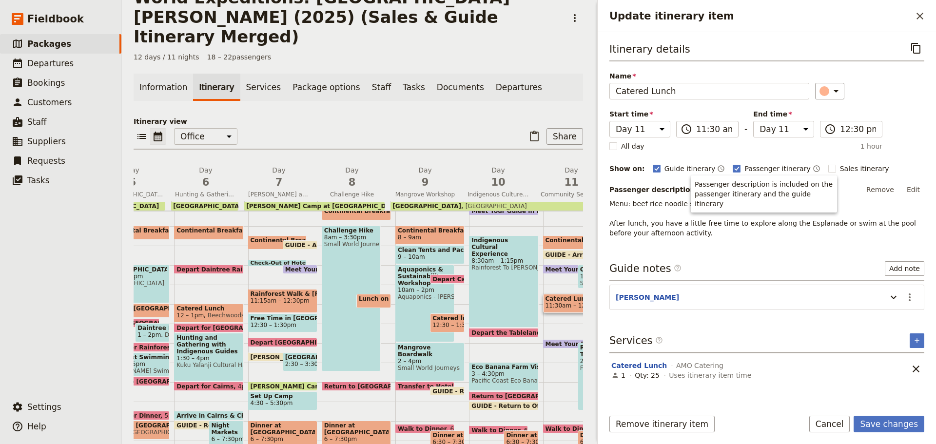
click at [918, 187] on button "Edit" at bounding box center [914, 189] width 22 height 15
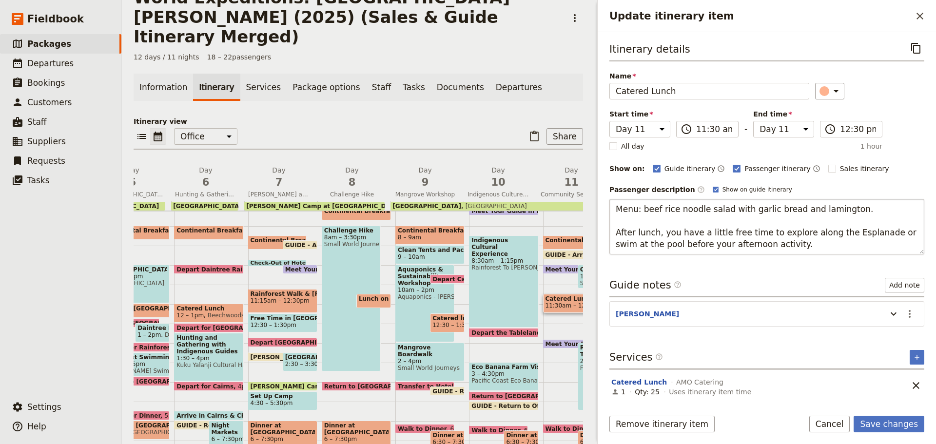
drag, startPoint x: 616, startPoint y: 228, endPoint x: 800, endPoint y: 249, distance: 185.1
click at [800, 249] on textarea "Menu: beef rice noodle salad with garlic bread and lamington. After lunch, you …" at bounding box center [767, 227] width 315 height 56
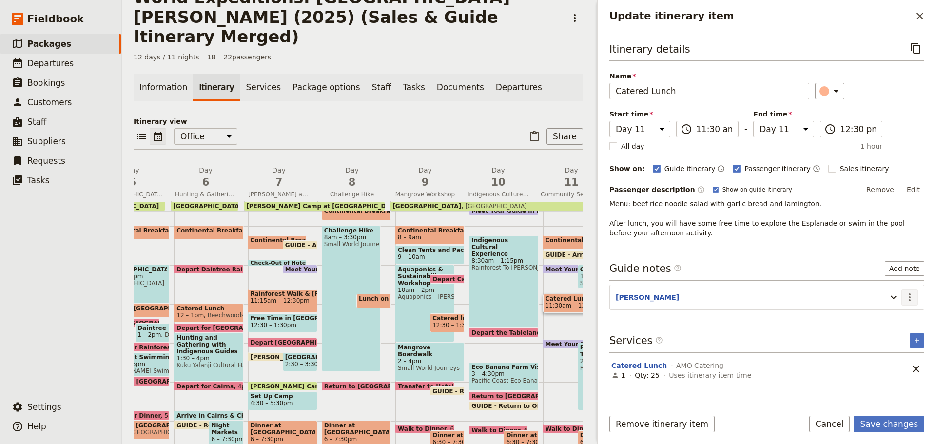
click at [916, 313] on div "Itinerary details ​ Name Catered Lunch ​ Start time Day 1 Day 2 Day 3 Day 4 Day…" at bounding box center [767, 220] width 315 height 360
click at [913, 295] on icon "Actions" at bounding box center [910, 298] width 12 height 12
click at [874, 318] on span "Edit note" at bounding box center [882, 319] width 31 height 10
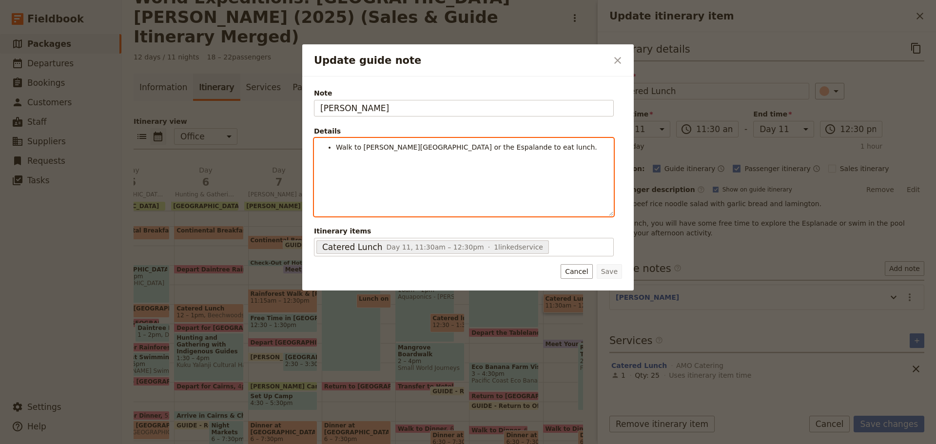
click at [534, 153] on div "Walk to [PERSON_NAME][GEOGRAPHIC_DATA] or the Espalande to eat lunch." at bounding box center [464, 178] width 299 height 78
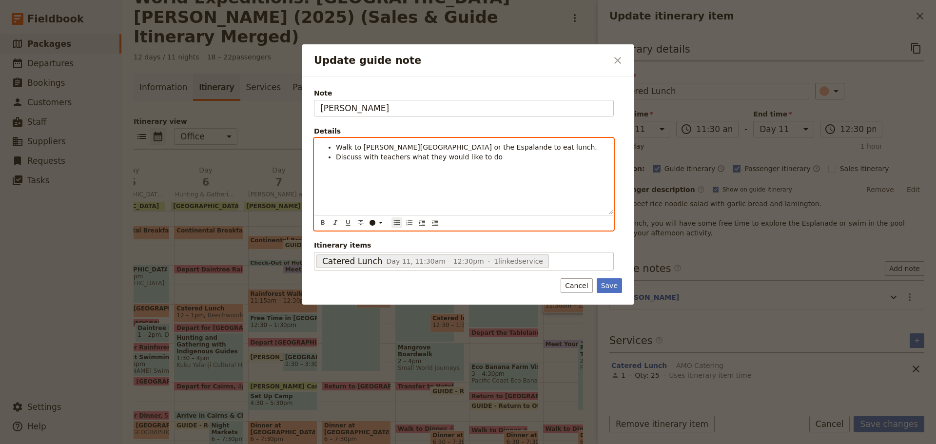
drag, startPoint x: 445, startPoint y: 187, endPoint x: 422, endPoint y: 195, distance: 23.9
click at [445, 186] on div "Walk to [PERSON_NAME][GEOGRAPHIC_DATA] or the Espalande to eat lunch. Discuss w…" at bounding box center [464, 177] width 299 height 76
click at [483, 159] on span "Discuss with teachers what they would like to do" at bounding box center [419, 157] width 167 height 8
drag, startPoint x: 330, startPoint y: 159, endPoint x: 576, endPoint y: 156, distance: 246.3
click at [576, 156] on li "Discuss with teachers what they would like to do" at bounding box center [472, 157] width 272 height 10
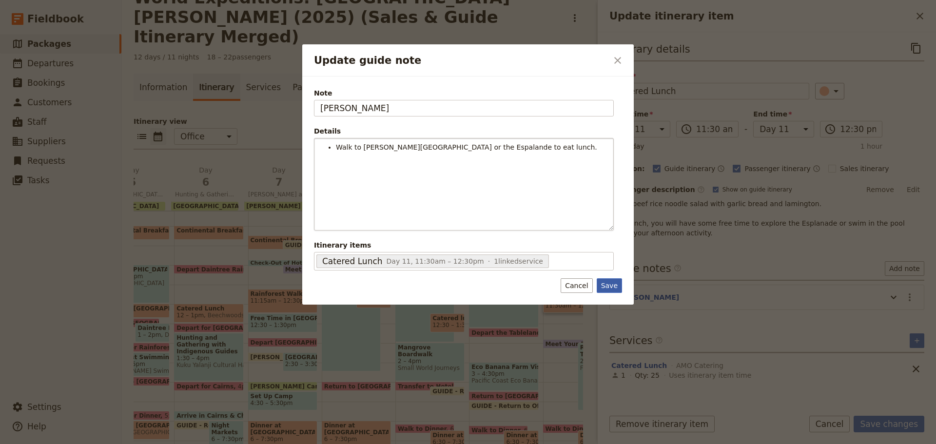
click at [610, 292] on button "Save" at bounding box center [609, 285] width 25 height 15
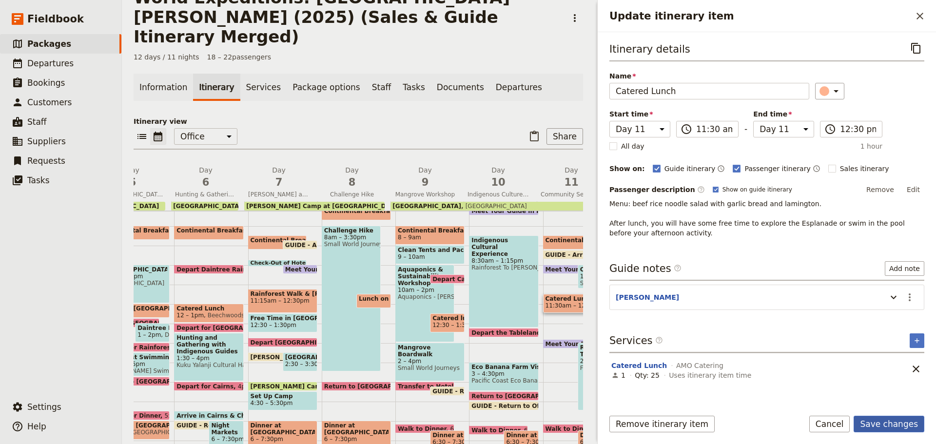
click at [911, 422] on button "Save changes" at bounding box center [889, 424] width 71 height 17
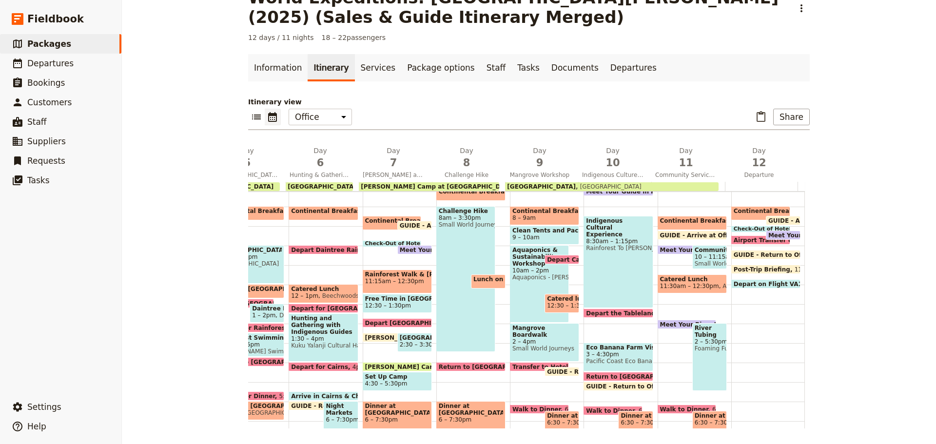
click at [700, 353] on div "River Tubing 2 – 5:30pm Foaming Fury Tubing/Rafting" at bounding box center [710, 357] width 35 height 68
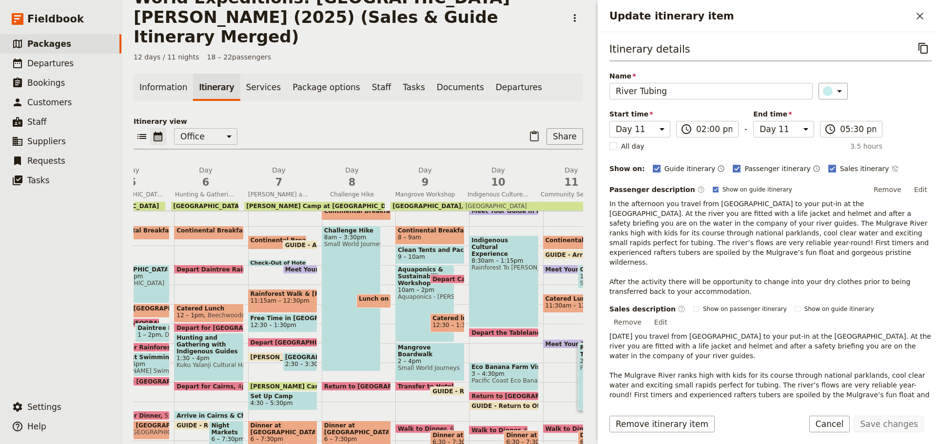
click at [614, 232] on p "In the afternoon you travel from [GEOGRAPHIC_DATA] to your put-in at the [GEOGR…" at bounding box center [771, 248] width 322 height 98
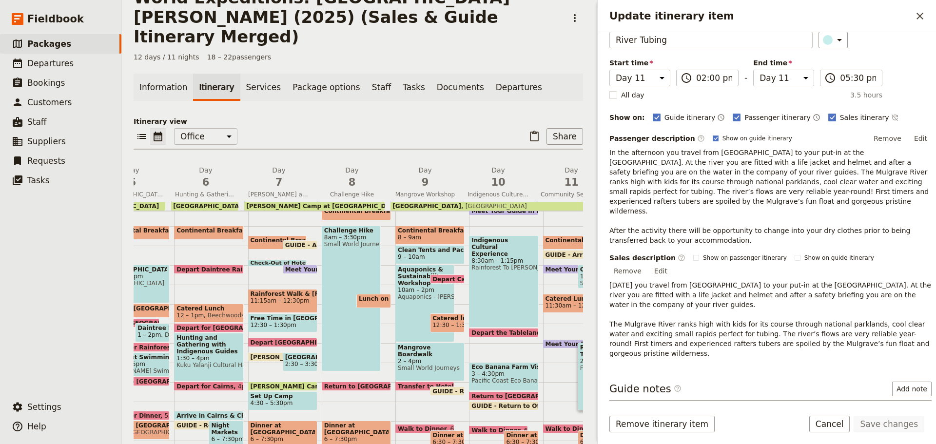
scroll to position [115, 0]
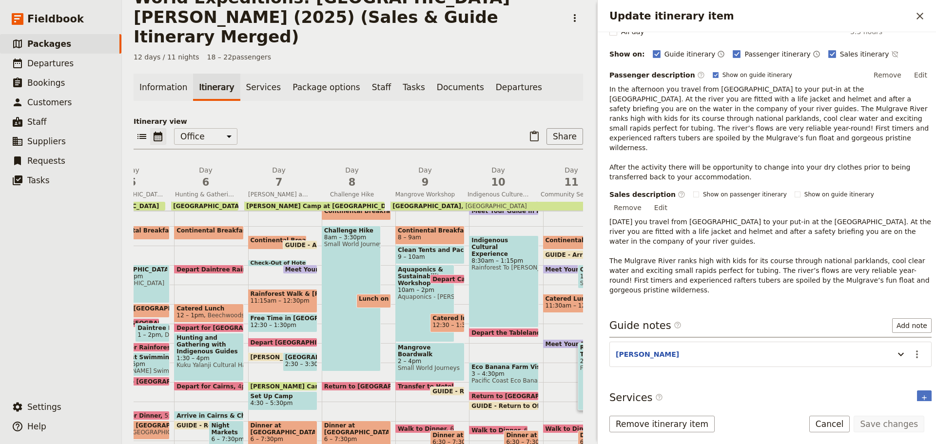
click at [660, 418] on button "Tubing - River Tubing on the Mulgrave River" at bounding box center [696, 423] width 169 height 10
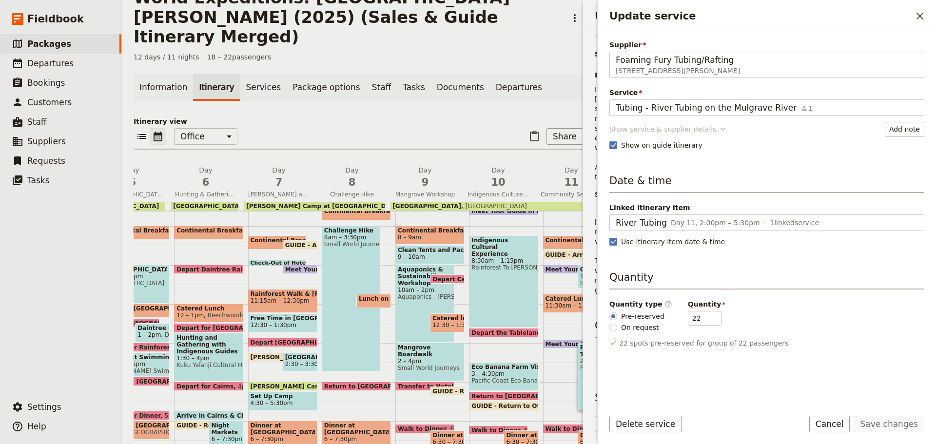
click at [658, 129] on div "Show service & supplier details" at bounding box center [663, 129] width 107 height 10
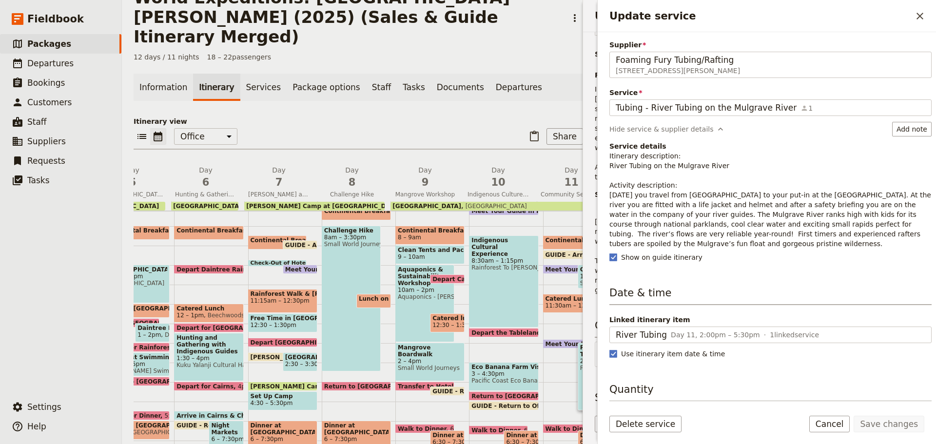
click at [833, 426] on button "Cancel" at bounding box center [830, 424] width 41 height 17
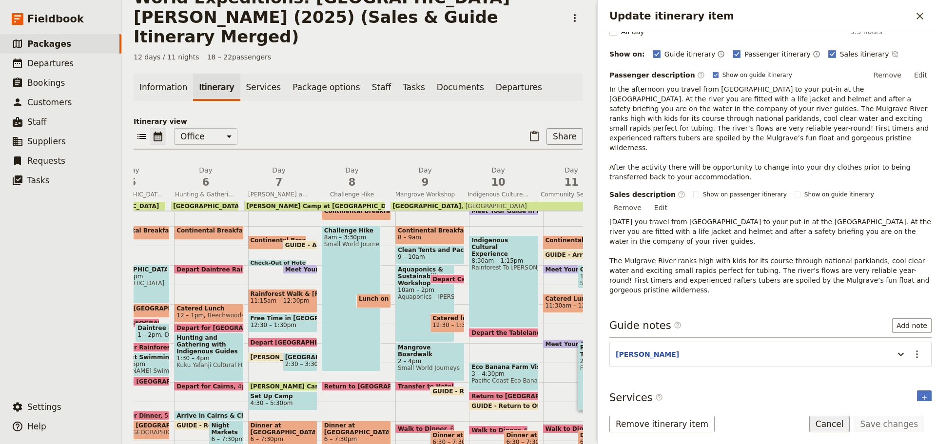
click at [830, 425] on button "Cancel" at bounding box center [830, 424] width 41 height 17
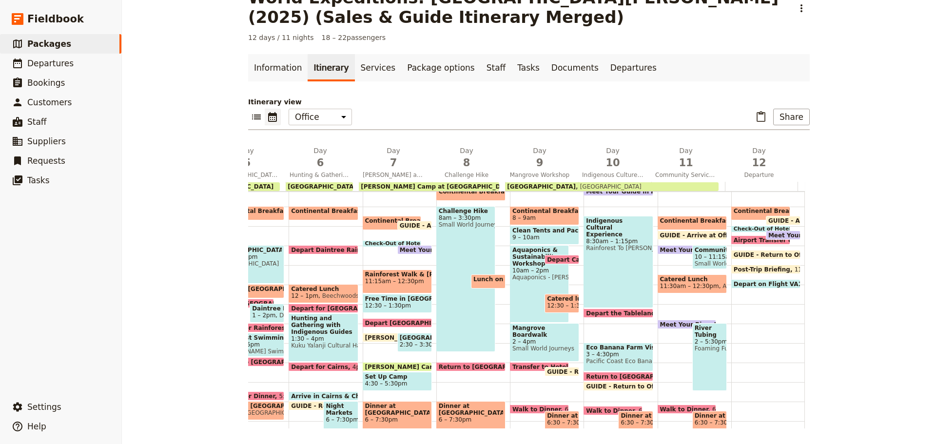
click at [666, 326] on span at bounding box center [687, 327] width 58 height 4
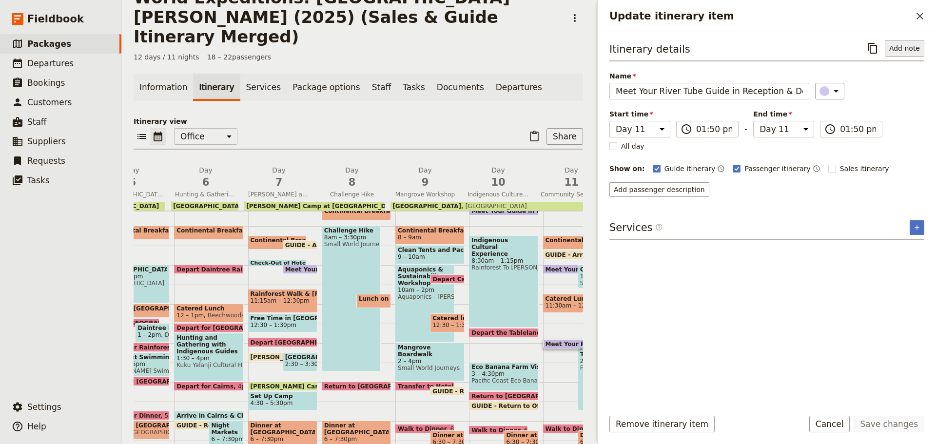
click at [898, 47] on button "Add note" at bounding box center [905, 48] width 40 height 17
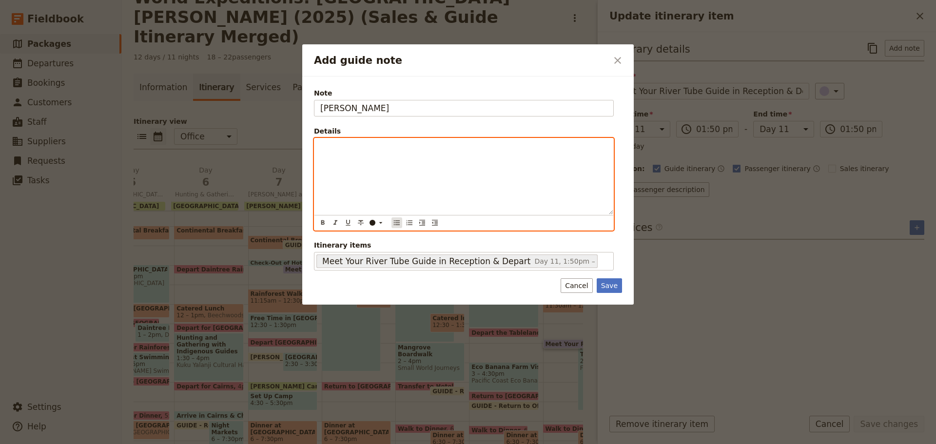
click at [396, 221] on icon "Bulleted list" at bounding box center [397, 222] width 6 height 5
click at [335, 149] on ul "You will go with the group." at bounding box center [463, 147] width 287 height 10
drag, startPoint x: 360, startPoint y: 147, endPoint x: 512, endPoint y: 118, distance: 154.6
click at [361, 147] on span "You will go with the group." at bounding box center [381, 147] width 90 height 8
drag, startPoint x: 337, startPoint y: 146, endPoint x: 785, endPoint y: 145, distance: 448.2
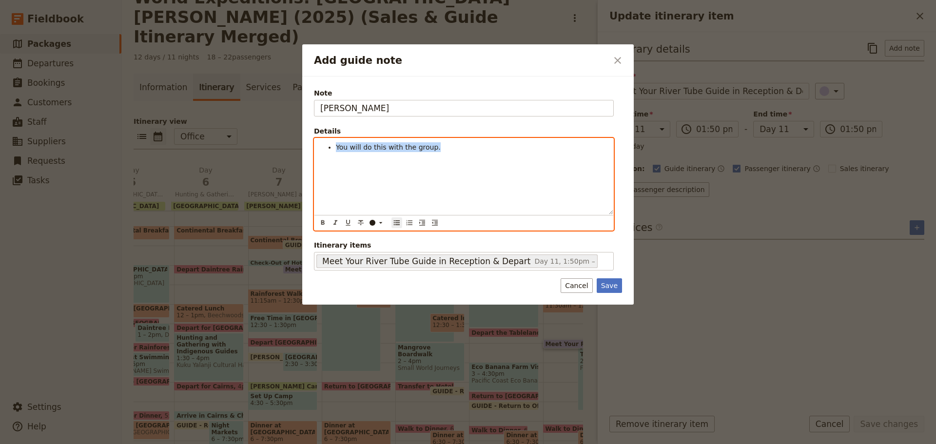
click at [785, 444] on div "Add guide note ​ Note [PERSON_NAME] Details You will do this with the group. ​ …" at bounding box center [468, 444] width 936 height 0
click at [384, 144] on span "You will do this with the group." at bounding box center [388, 147] width 105 height 8
click at [369, 154] on div "You will do this with the group." at bounding box center [464, 177] width 299 height 76
click at [382, 143] on span "You will do this with the group." at bounding box center [388, 147] width 105 height 8
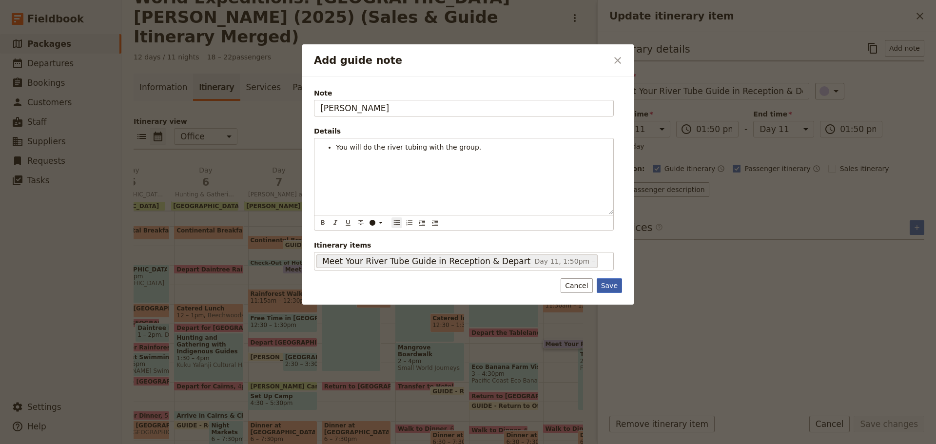
click at [607, 286] on button "Save" at bounding box center [609, 285] width 25 height 15
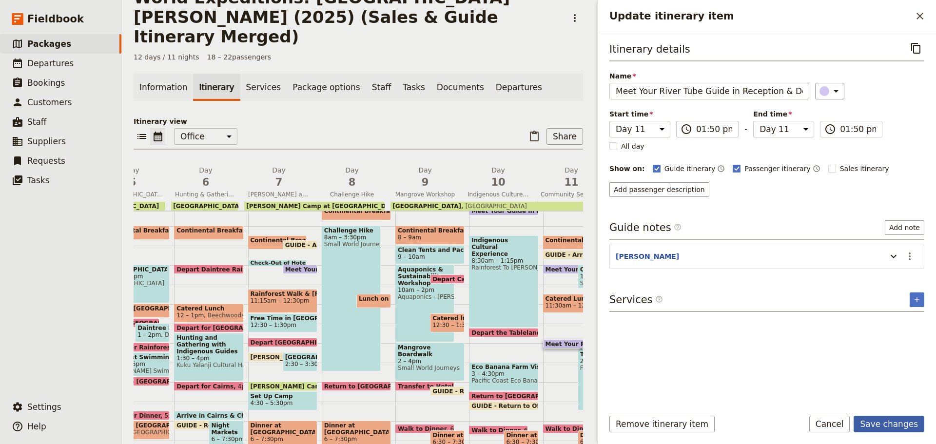
click at [897, 430] on button "Save changes" at bounding box center [889, 424] width 71 height 17
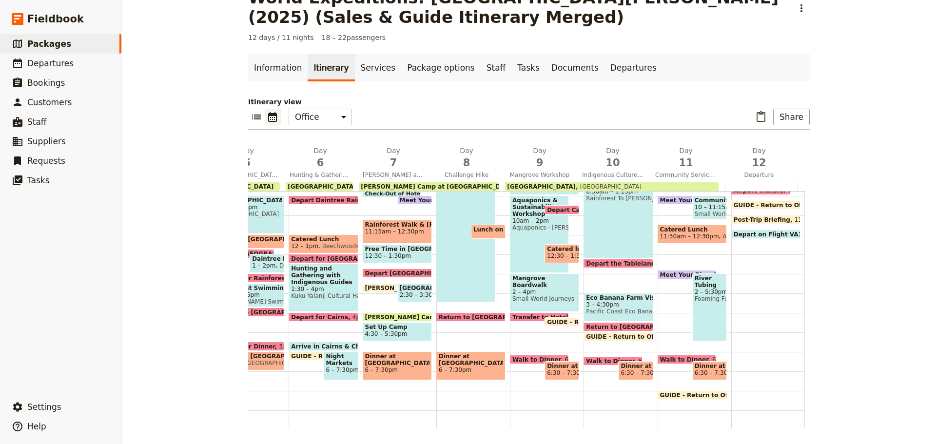
scroll to position [238, 0]
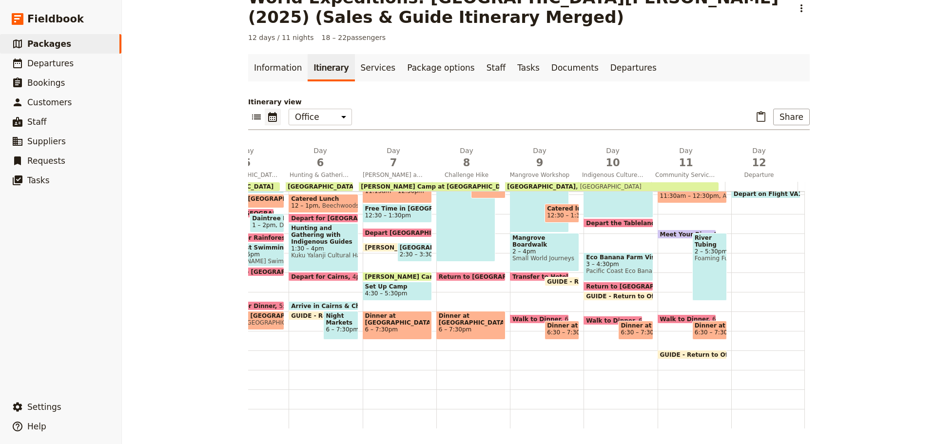
click at [704, 322] on span "Dinner at Golden Boat" at bounding box center [710, 325] width 30 height 7
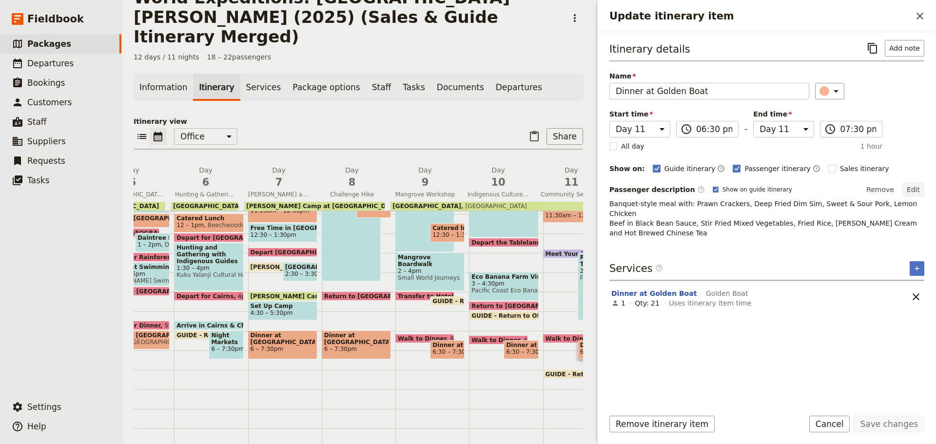
click at [914, 188] on button "Edit" at bounding box center [914, 189] width 22 height 15
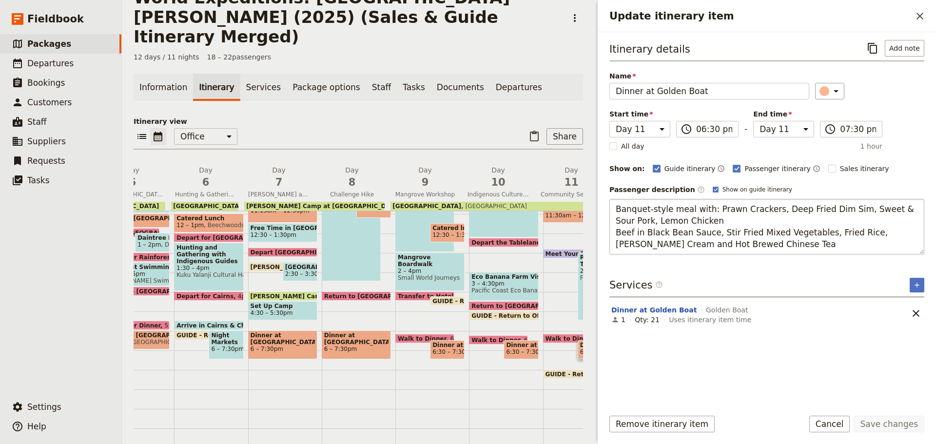
drag, startPoint x: 612, startPoint y: 209, endPoint x: 618, endPoint y: 205, distance: 7.4
click at [613, 209] on textarea "Banquet-style meal with: Prawn Crackers, Deep Fried Dim Sim, Sweet & Sour Pork,…" at bounding box center [767, 227] width 315 height 56
click at [736, 205] on textarea "Menu: banquet-style meal with: Prawn Crackers, Deep Fried Dim Sim, Sweet & Sour…" at bounding box center [767, 227] width 315 height 56
click at [761, 208] on textarea "Menu: banquet-style meal with: prawn Crackers, Deep Fried Dim Sim, Sweet & Sour…" at bounding box center [767, 227] width 315 height 56
click at [795, 206] on textarea "Menu: banquet-style meal with: prawn crackers, Deep Fried Dim Sim, Sweet & Sour…" at bounding box center [767, 227] width 315 height 56
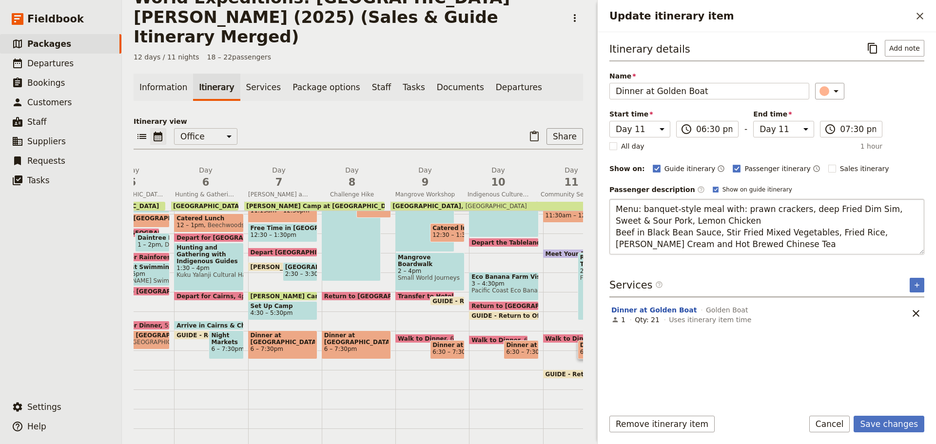
click at [817, 205] on textarea "Menu: banquet-style meal with: prawn crackers, deep Fried Dim Sim, Sweet & Sour…" at bounding box center [767, 227] width 315 height 56
click at [816, 205] on textarea "Menu: banquet-style meal with: prawn crackers, deep Fried Dim Sim, Sweet & Sour…" at bounding box center [767, 227] width 315 height 56
click at [836, 208] on textarea "Menu: banquet-style meal with: prawn crackers, deep fried Dim Sim, Sweet & Sour…" at bounding box center [767, 227] width 315 height 56
click at [847, 210] on textarea "Menu: banquet-style meal with: prawn crackers, deep fried dim Sim, Sweet & Sour…" at bounding box center [767, 227] width 315 height 56
click at [853, 209] on textarea "Menu: banquet-style meal with: prawn crackers, deep fried dim Sim, Sweet & Sour…" at bounding box center [767, 227] width 315 height 56
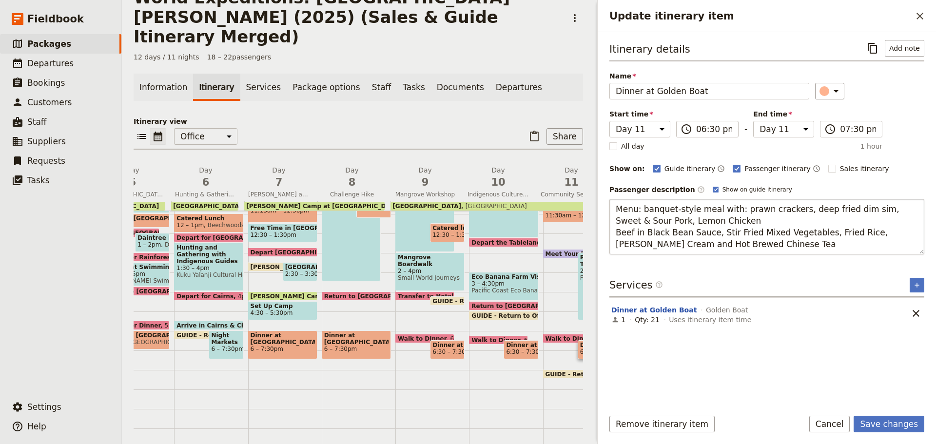
click at [866, 210] on textarea "Menu: banquet-style meal with: prawn crackers, deep fried dim sim, Sweet & Sour…" at bounding box center [767, 227] width 315 height 56
click at [899, 208] on textarea "Menu: banquet-style meal with: prawn crackers, deep fried dim sim, sweet & Sour…" at bounding box center [767, 227] width 315 height 56
click at [615, 220] on textarea "Menu: banquet-style meal with: prawn crackers, deep fried dim sim, sweet & sour…" at bounding box center [767, 227] width 315 height 56
click at [639, 219] on textarea "Menu: banquet-style meal with: prawn crackers, deep fried dim sim, sweet & sour…" at bounding box center [767, 227] width 315 height 56
click at [662, 220] on textarea "Menu: banquet-style meal with: prawn crackers, deep fried dim sim, sweet & sour…" at bounding box center [767, 227] width 315 height 56
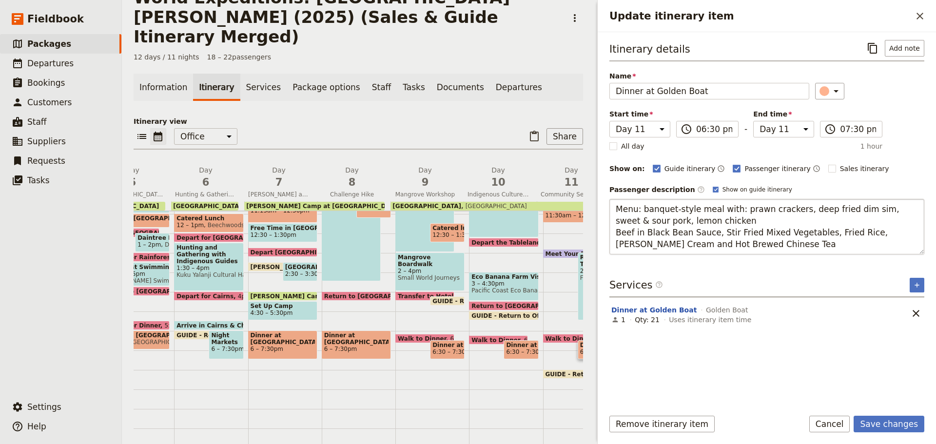
click at [728, 209] on textarea "Menu: banquet-style meal with: prawn crackers, deep fried dim sim, sweet & sour…" at bounding box center [767, 227] width 315 height 56
click at [713, 224] on textarea "Menu: banquet-style meal with prawn crackers, deep fried dim sim, sweet & sour …" at bounding box center [767, 227] width 315 height 56
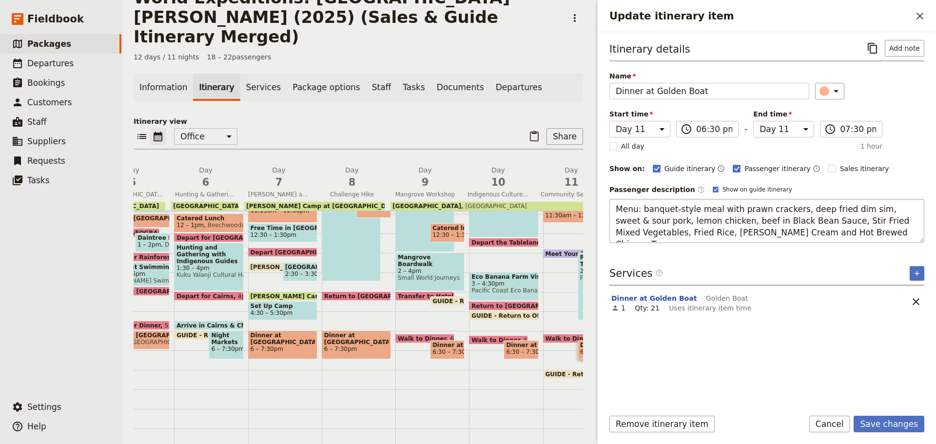
click at [723, 217] on textarea "Menu: banquet-style meal with prawn crackers, deep fried dim sim, sweet & sour …" at bounding box center [767, 221] width 315 height 44
click at [789, 219] on textarea "Menu: banquet-style meal with prawn crackers, deep fried dim sim, sweet & sour …" at bounding box center [767, 221] width 315 height 44
click at [615, 238] on textarea "Menu: banquet-style meal with prawn crackers, deep fried dim sim, sweet & sour …" at bounding box center [767, 221] width 315 height 44
click at [892, 422] on button "Save changes" at bounding box center [889, 424] width 71 height 17
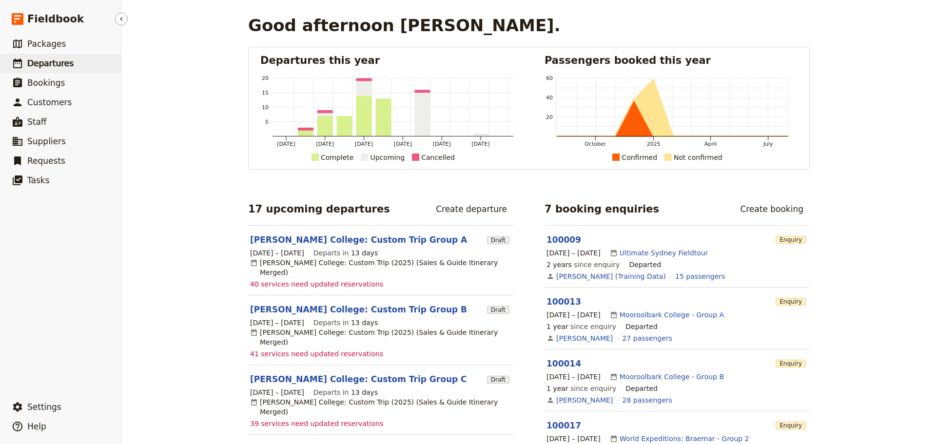
click at [34, 64] on span "Departures" at bounding box center [50, 64] width 46 height 10
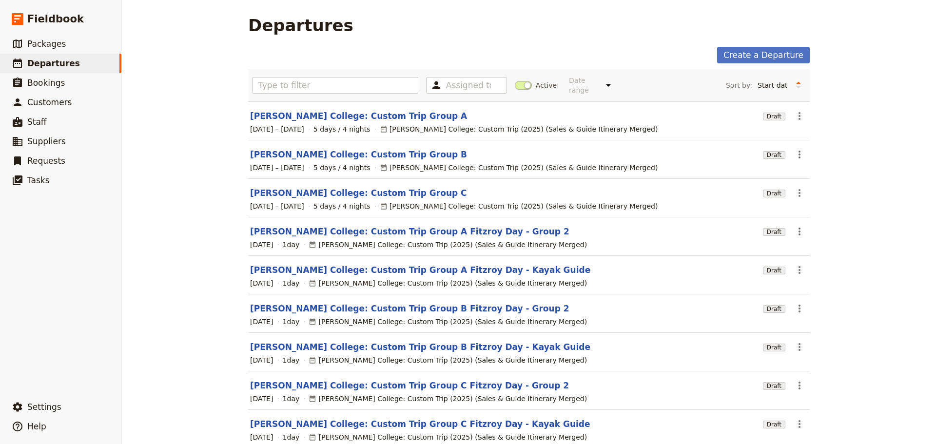
click at [518, 81] on span at bounding box center [523, 85] width 17 height 9
click at [515, 80] on input "Active" at bounding box center [515, 80] width 0 height 0
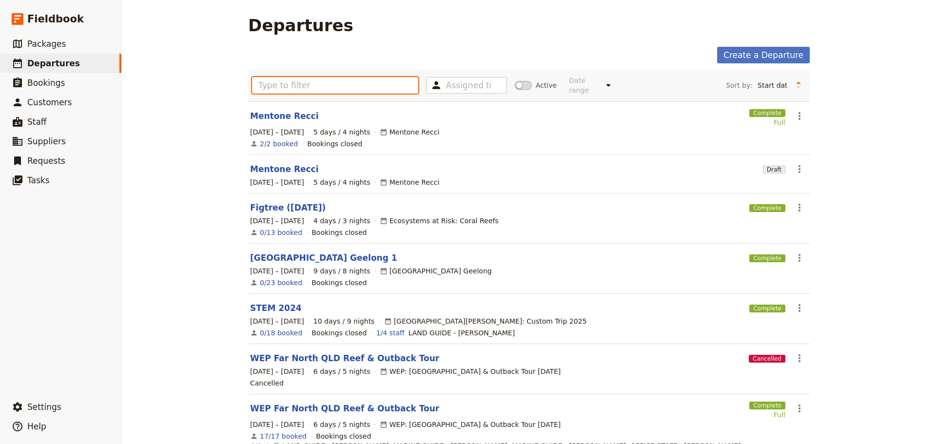
click at [296, 78] on input "text" at bounding box center [335, 85] width 166 height 17
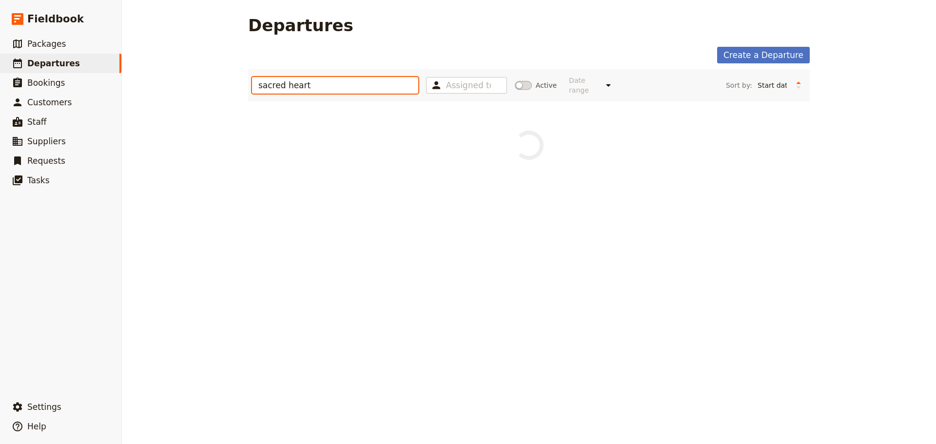
type input "sacred heart"
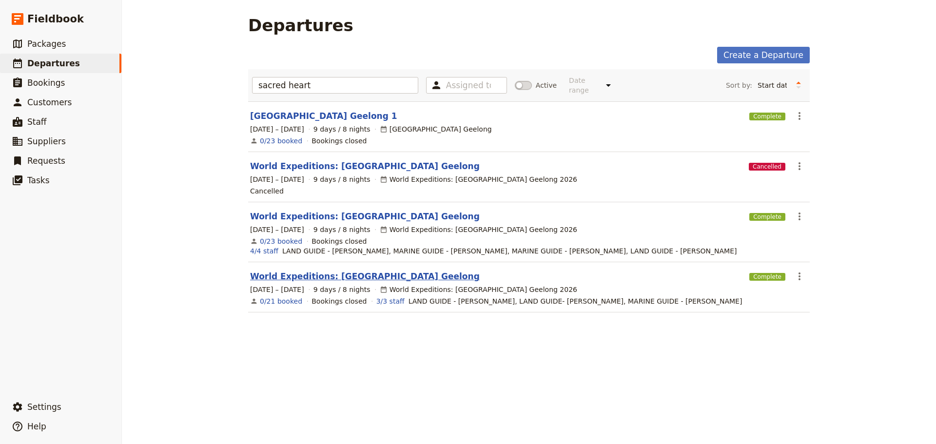
click at [313, 271] on link "World Expeditions: [GEOGRAPHIC_DATA] Geelong" at bounding box center [365, 277] width 230 height 12
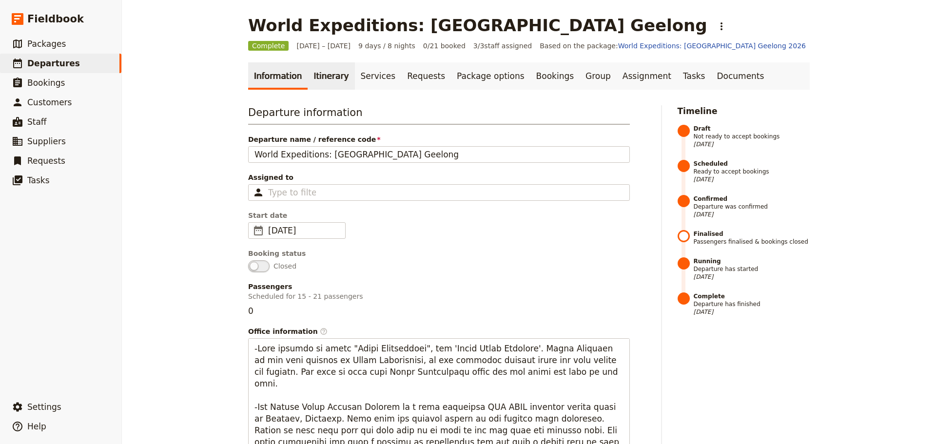
click at [317, 81] on link "Itinerary" at bounding box center [331, 75] width 47 height 27
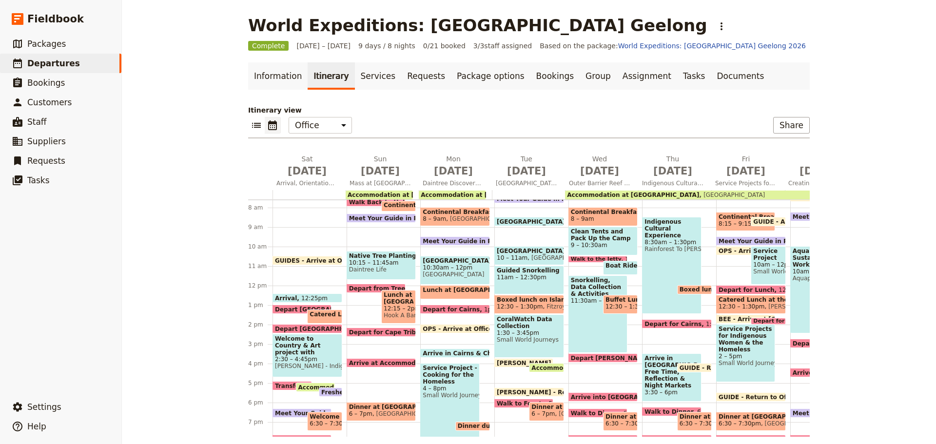
scroll to position [156, 0]
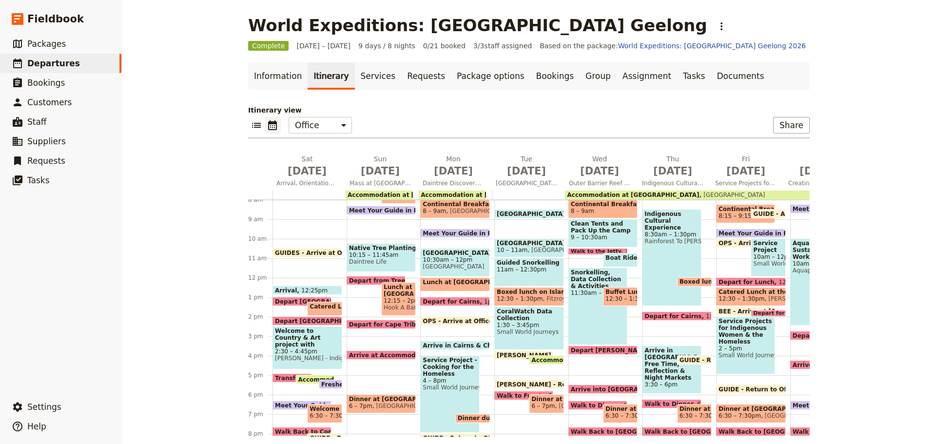
click at [312, 305] on span "Catered Lunch at Botanical Gardens and Orientation" at bounding box center [402, 306] width 185 height 7
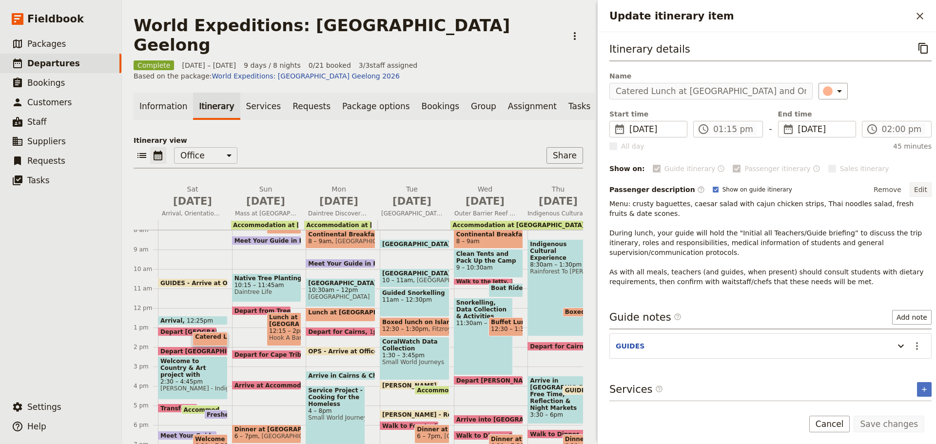
click at [916, 186] on button "Edit" at bounding box center [921, 189] width 22 height 15
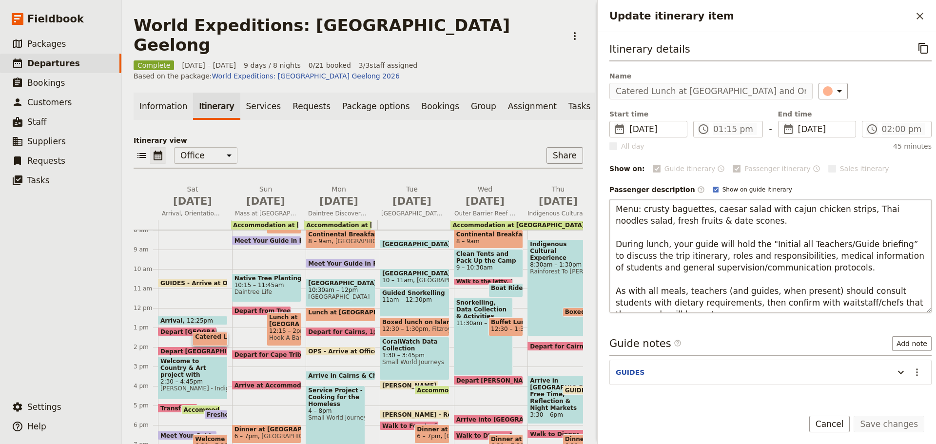
drag, startPoint x: 642, startPoint y: 209, endPoint x: 658, endPoint y: 215, distance: 17.4
click at [698, 220] on textarea "Menu: crusty baguettes, caesar salad with cajun chicken strips, Thai noodles sa…" at bounding box center [771, 256] width 322 height 114
drag, startPoint x: 616, startPoint y: 206, endPoint x: 762, endPoint y: 226, distance: 147.1
click at [762, 224] on textarea "Menu: crusty baguettes, caesar salad with cajun chicken strips, Thai noodles sa…" at bounding box center [771, 256] width 322 height 114
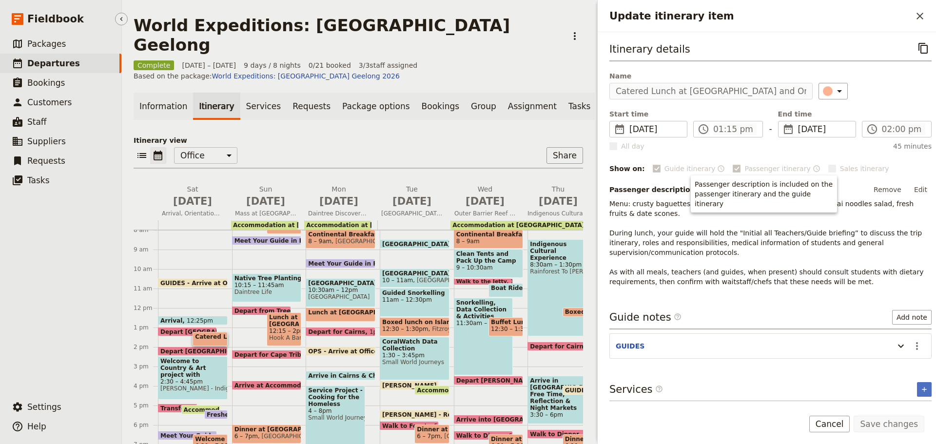
click at [52, 66] on span "Departures" at bounding box center [53, 64] width 53 height 10
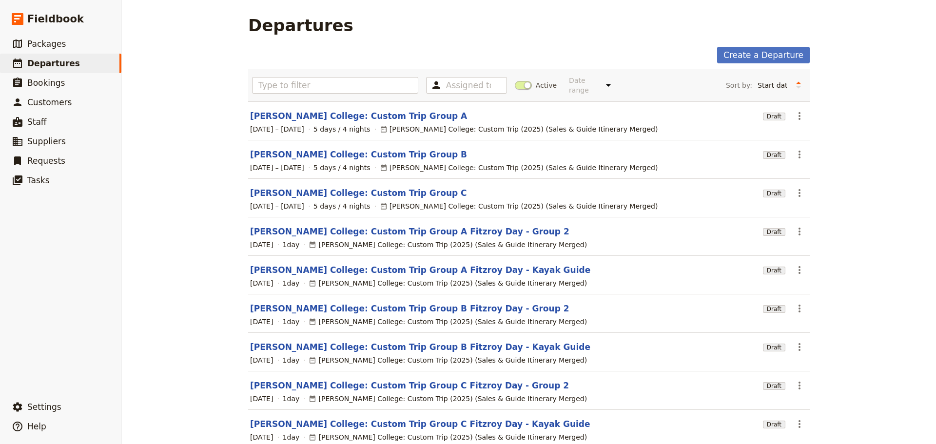
click at [521, 81] on span at bounding box center [523, 85] width 17 height 9
click at [515, 80] on input "Active" at bounding box center [515, 80] width 0 height 0
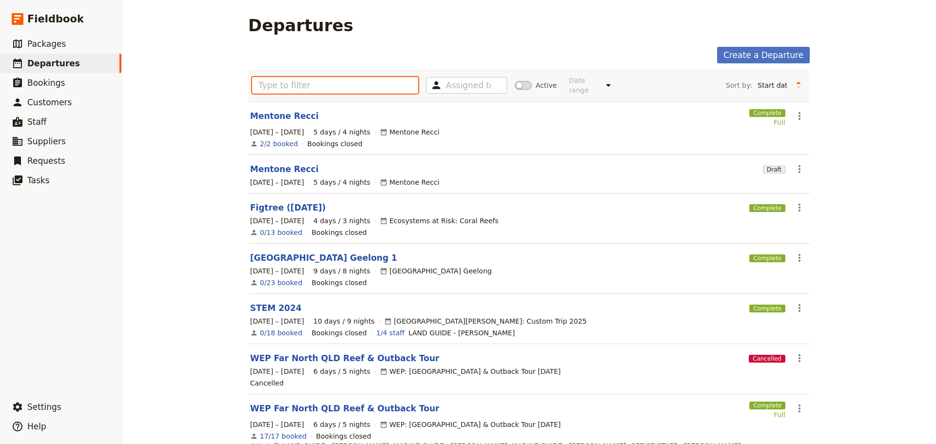
click at [343, 86] on input "text" at bounding box center [335, 85] width 166 height 17
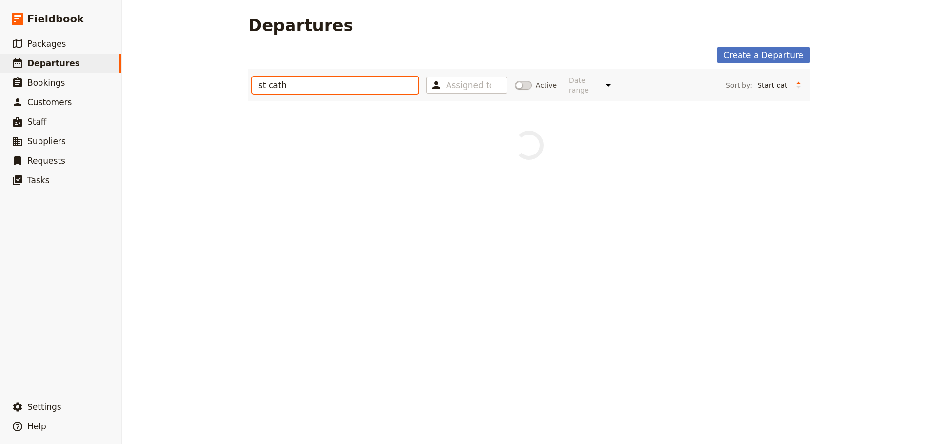
type input "st cath"
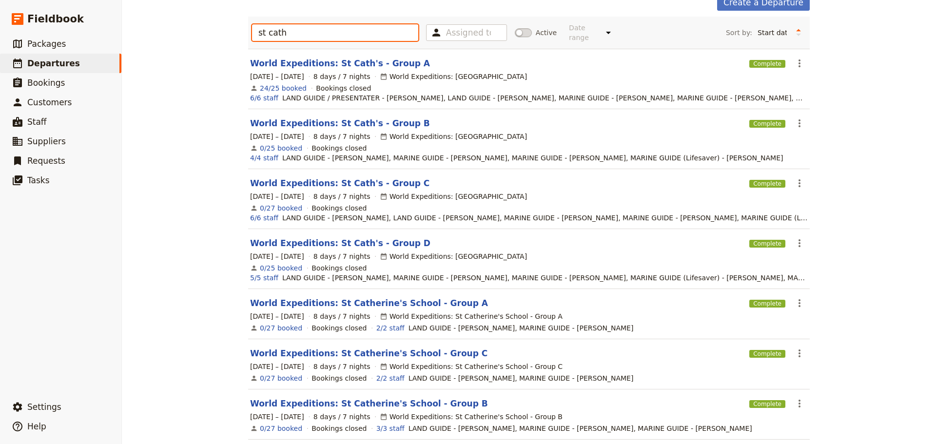
scroll to position [108, 0]
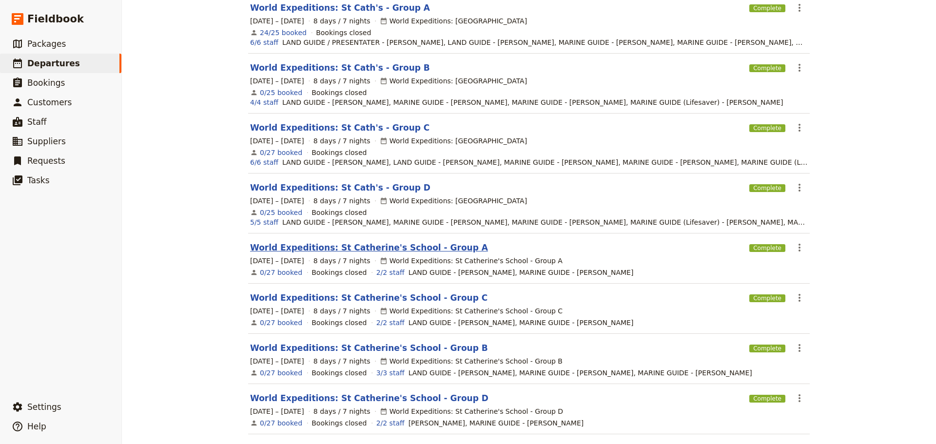
click at [376, 242] on link "World Expeditions: St Catherine's School - Group A" at bounding box center [369, 248] width 238 height 12
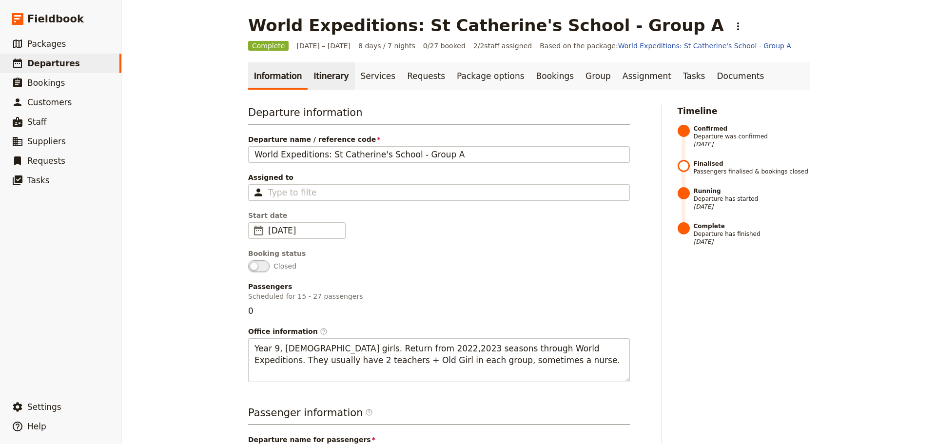
click at [317, 79] on link "Itinerary" at bounding box center [331, 75] width 47 height 27
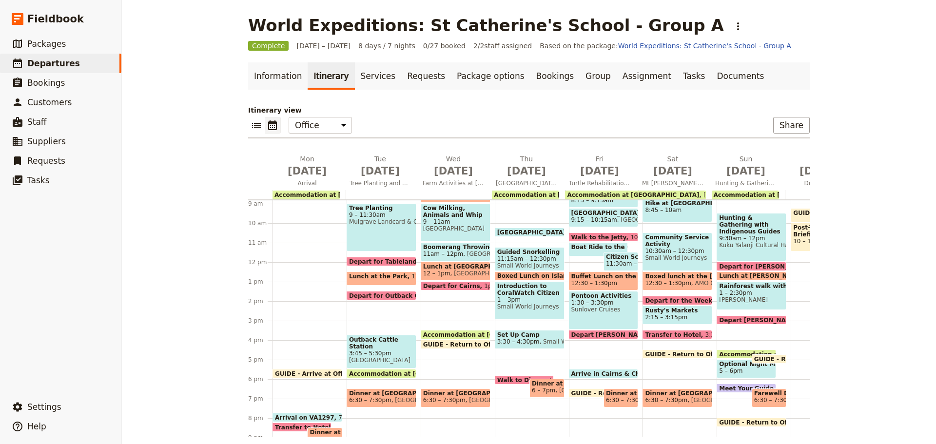
scroll to position [161, 0]
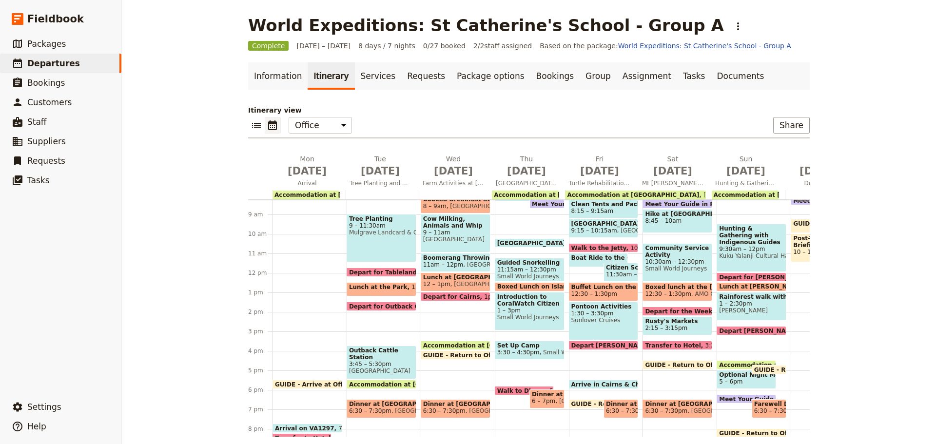
click at [605, 223] on span "[GEOGRAPHIC_DATA]" at bounding box center [604, 223] width 65 height 7
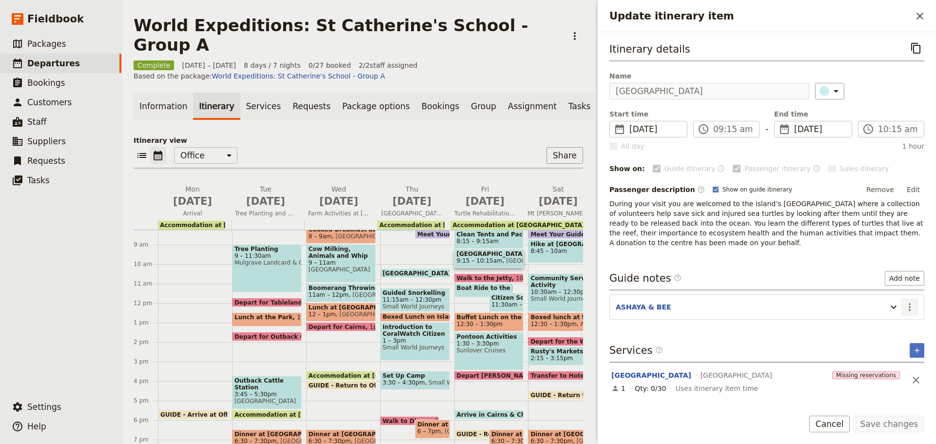
click at [910, 307] on icon "Actions" at bounding box center [910, 307] width 2 height 8
click at [906, 328] on span "Edit note" at bounding box center [889, 328] width 45 height 10
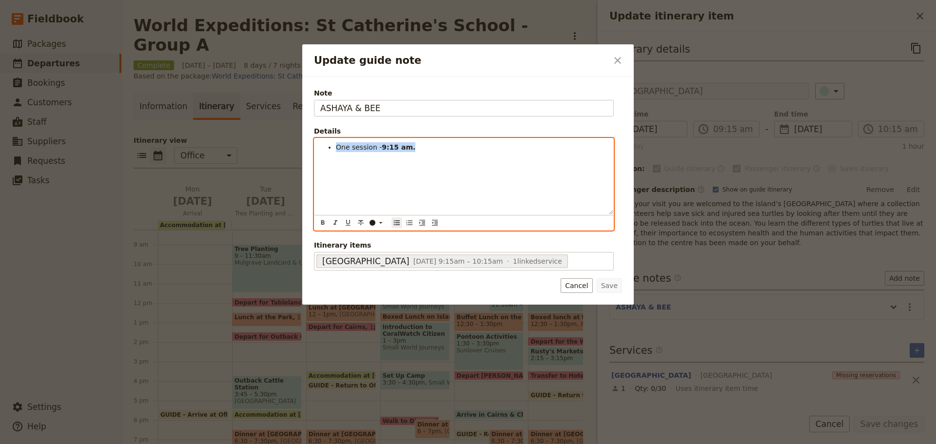
drag, startPoint x: 428, startPoint y: 146, endPoint x: 109, endPoint y: 156, distance: 318.6
click at [112, 444] on div "Update guide note ​ Note ASHAYA & BEE Details One session - 9:15 am. ​ ​ ​ ​ ​ …" at bounding box center [468, 444] width 936 height 0
copy li "One session - 9:15 am."
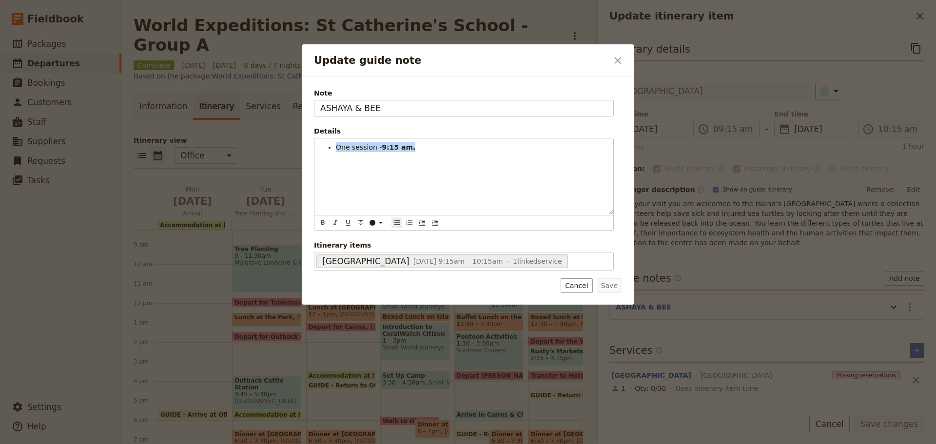
click at [586, 289] on button "Cancel" at bounding box center [577, 285] width 32 height 15
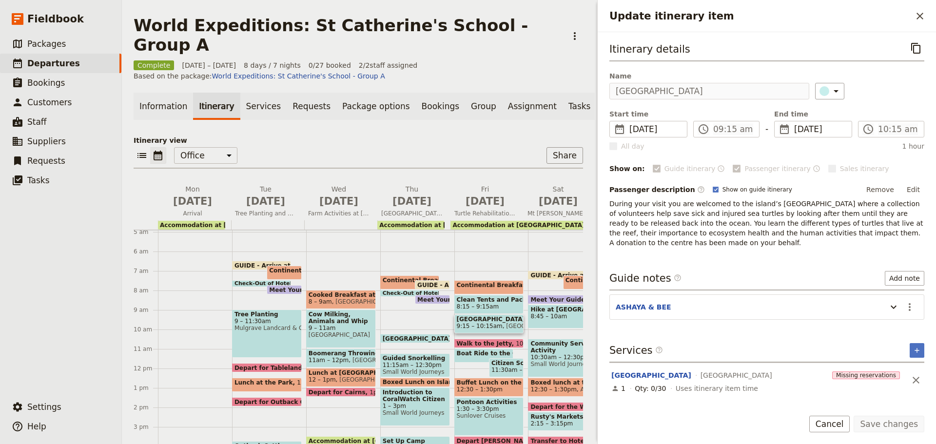
scroll to position [63, 0]
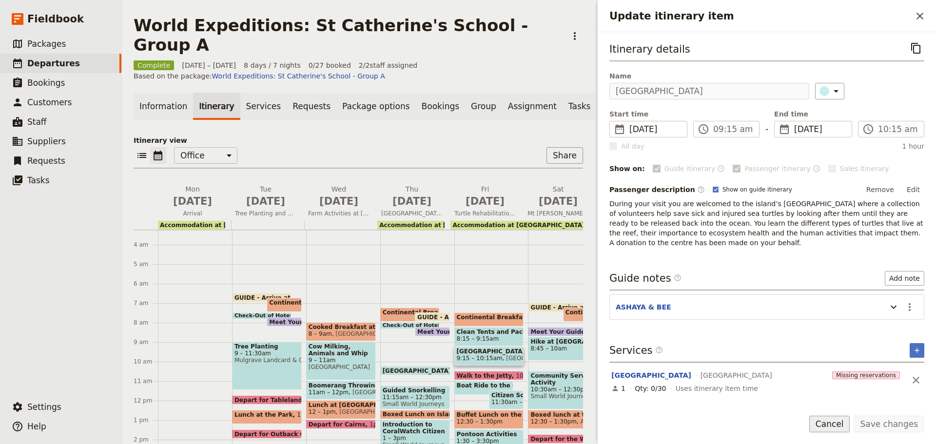
click at [829, 425] on button "Cancel" at bounding box center [830, 424] width 41 height 17
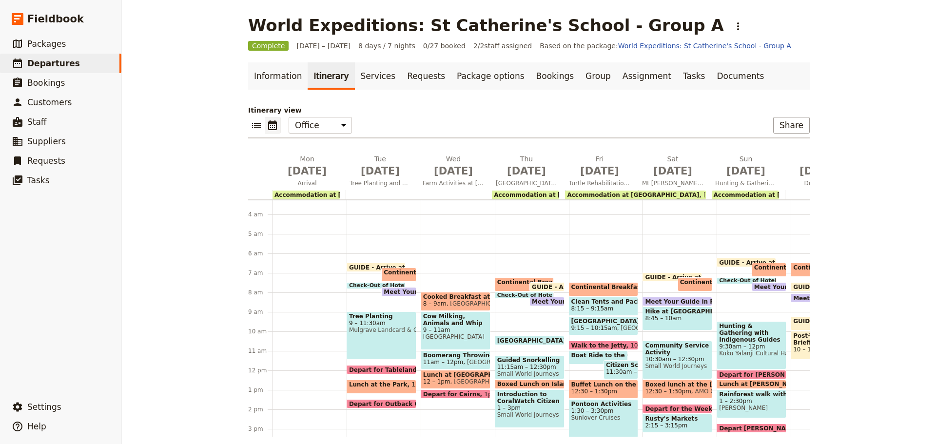
click at [591, 283] on div "Continental Breakfast at Camp 7:30 – 8:15am" at bounding box center [604, 289] width 70 height 14
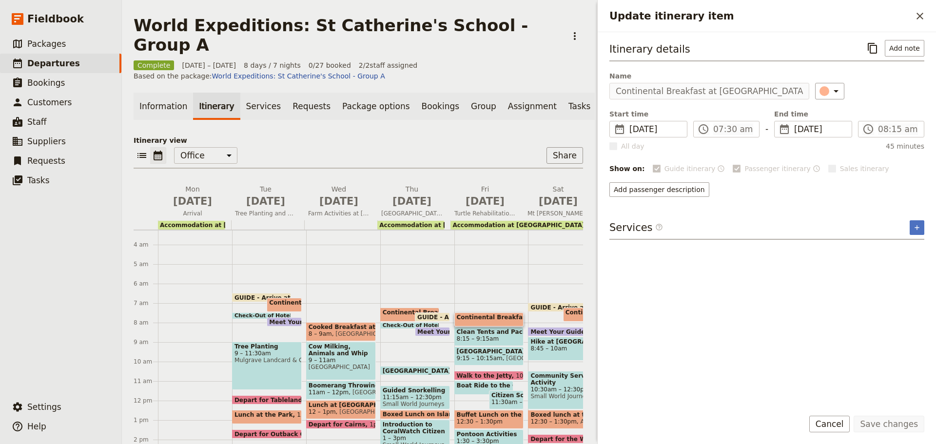
click at [572, 309] on span "Continental Breakfast at Hotel" at bounding box center [618, 312] width 105 height 7
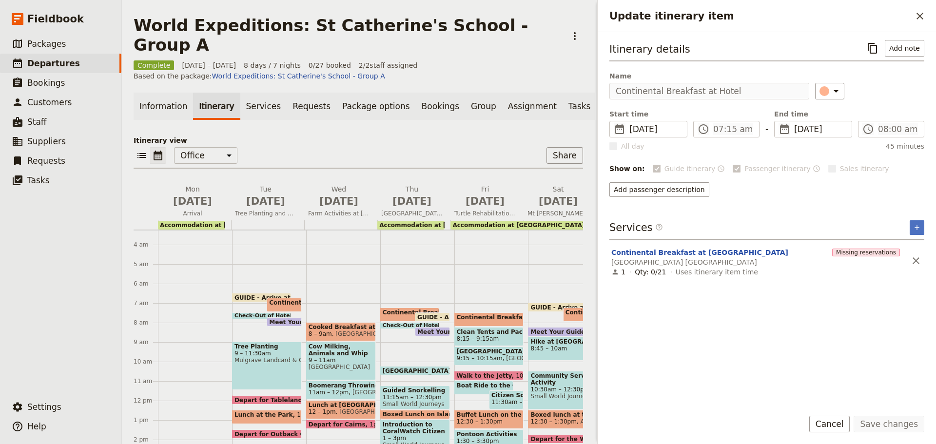
click at [471, 336] on span "8:15 – 9:15am" at bounding box center [478, 339] width 42 height 7
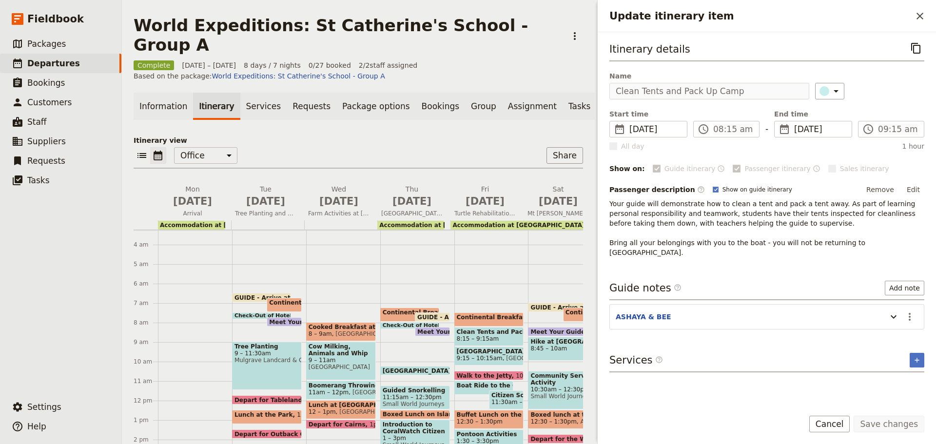
click at [476, 348] on span "[GEOGRAPHIC_DATA]" at bounding box center [489, 351] width 65 height 7
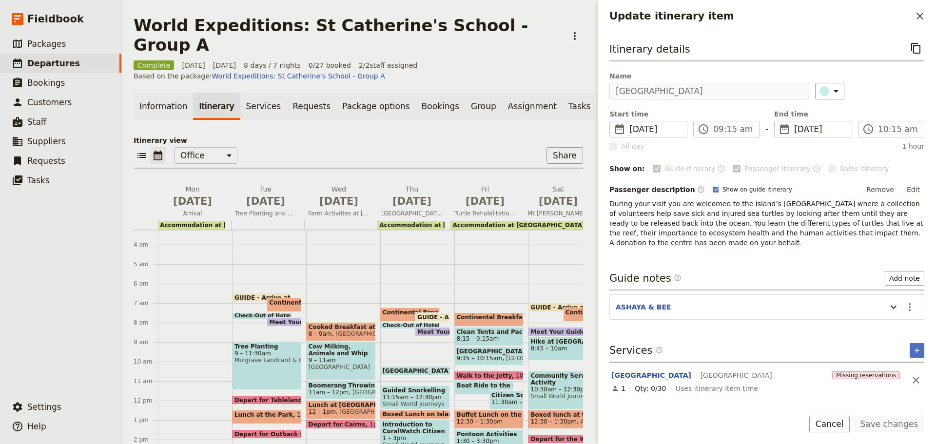
click at [479, 376] on span at bounding box center [489, 378] width 69 height 4
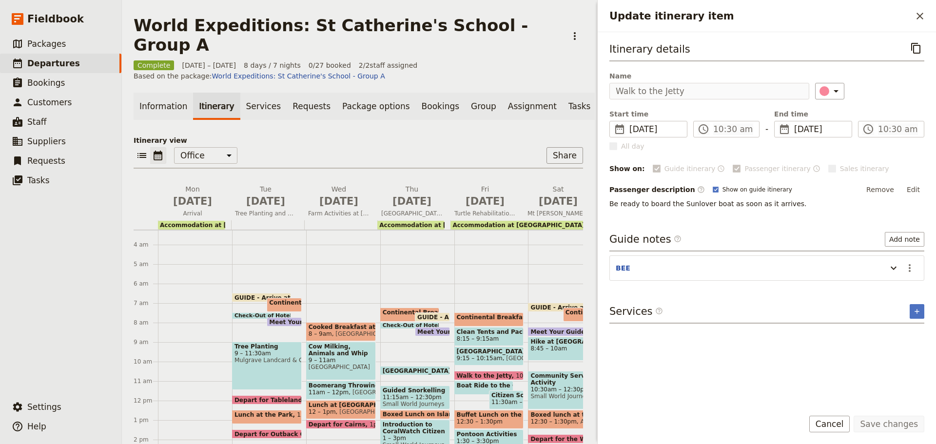
drag, startPoint x: 913, startPoint y: 267, endPoint x: 904, endPoint y: 279, distance: 14.7
click at [913, 267] on icon "Actions" at bounding box center [910, 268] width 12 height 12
click at [902, 286] on span "Edit note" at bounding box center [889, 289] width 45 height 10
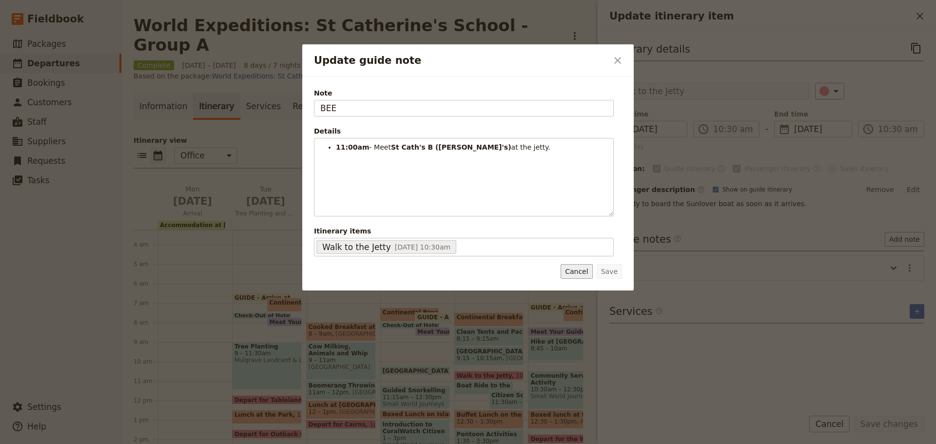
click at [568, 268] on button "Cancel" at bounding box center [577, 271] width 32 height 15
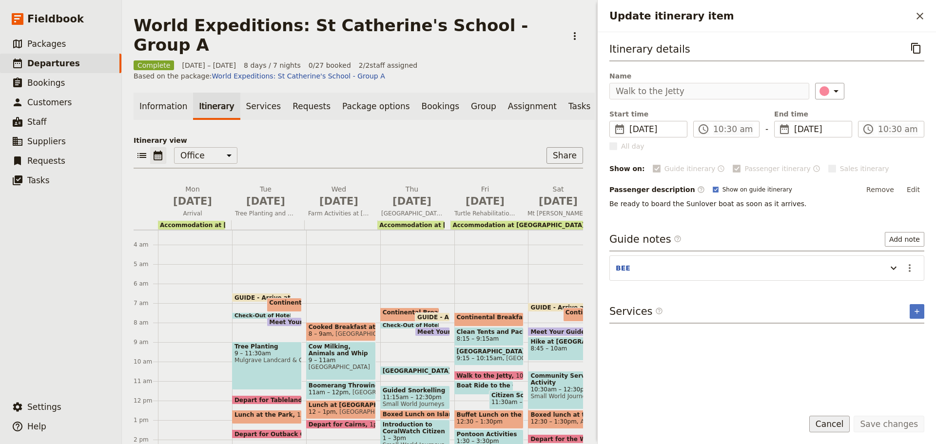
click at [828, 422] on button "Cancel" at bounding box center [830, 424] width 41 height 17
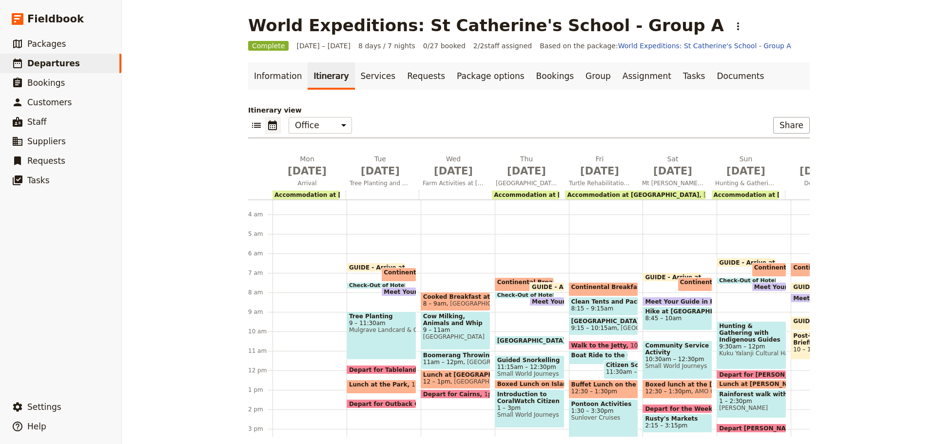
click at [576, 358] on span "Boat Ride to the Outer Reef" at bounding box center [620, 355] width 96 height 7
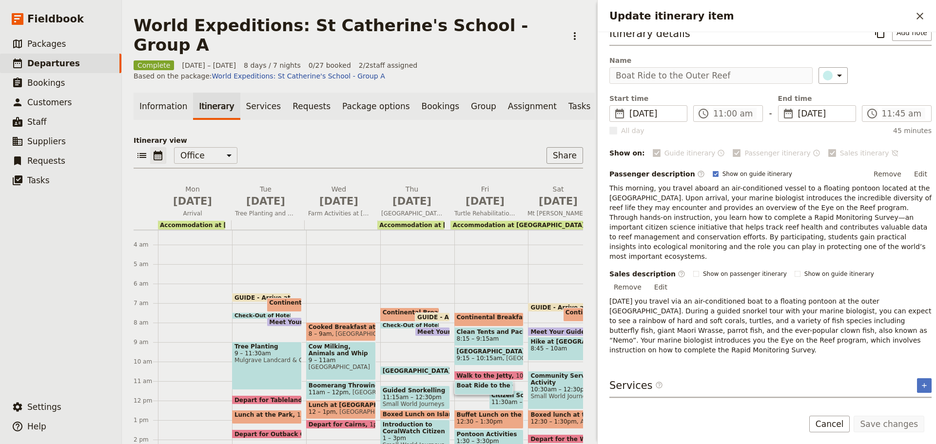
scroll to position [22, 0]
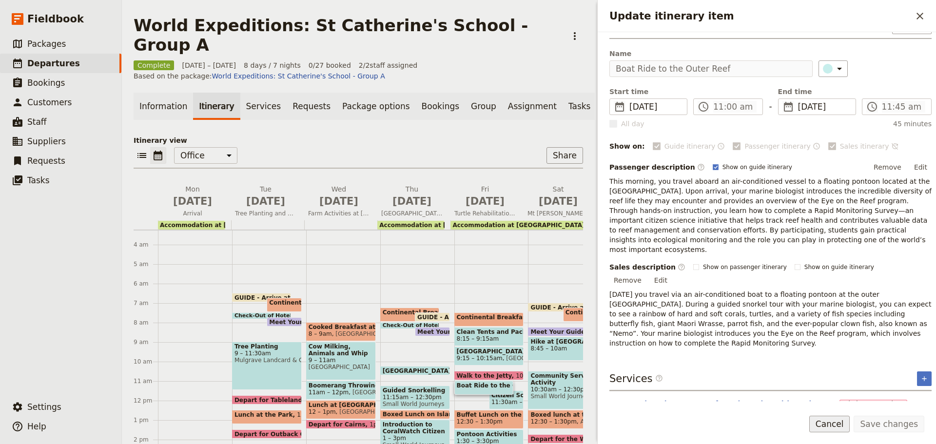
click at [835, 425] on button "Cancel" at bounding box center [830, 424] width 41 height 17
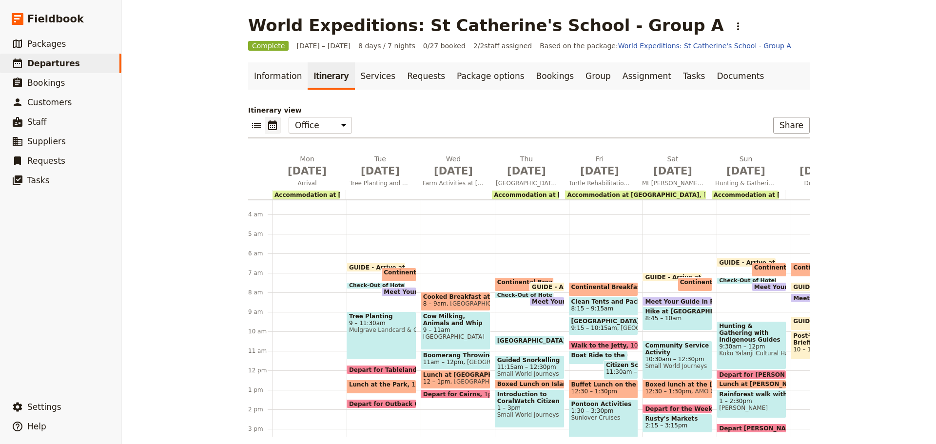
click at [606, 368] on span "Citizen Science Data Collection & Species & Predator Identification" at bounding box center [621, 365] width 30 height 7
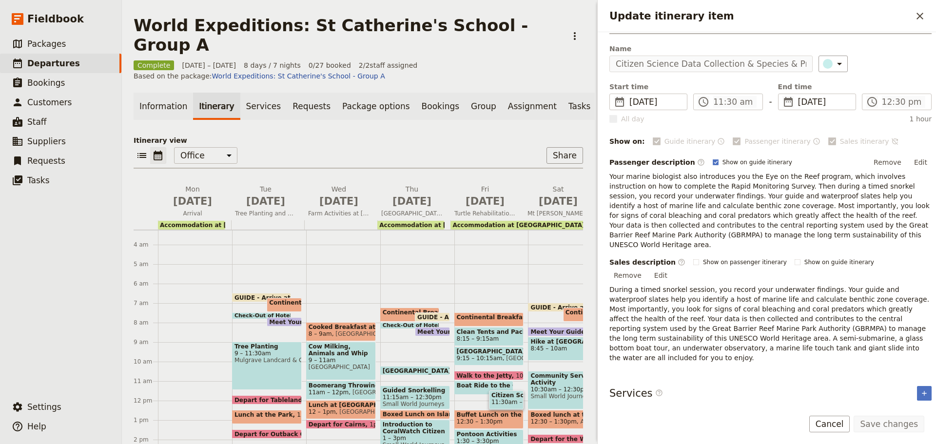
scroll to position [42, 0]
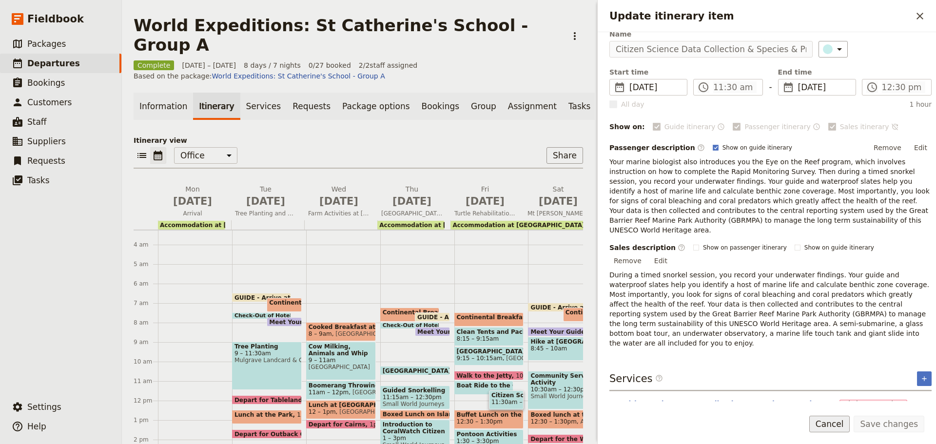
click at [832, 428] on button "Cancel" at bounding box center [830, 424] width 41 height 17
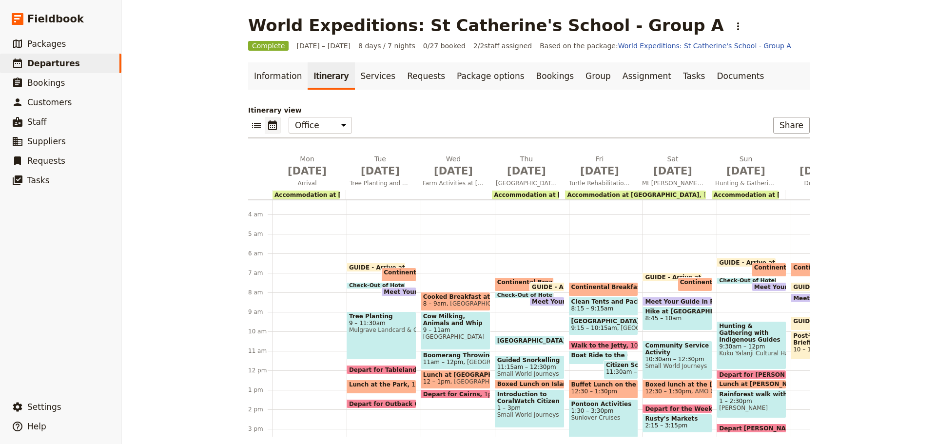
click at [605, 390] on span "12:30 – 1:30pm" at bounding box center [604, 391] width 65 height 7
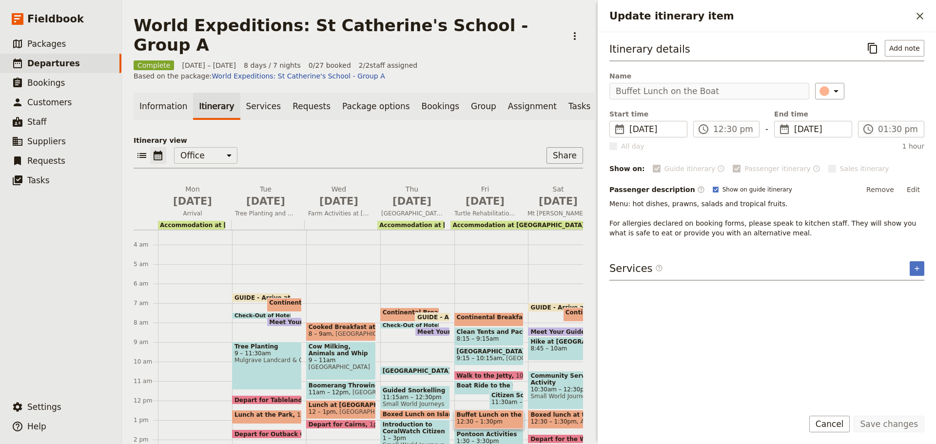
click at [495, 431] on span "Pontoon Activities" at bounding box center [489, 434] width 65 height 7
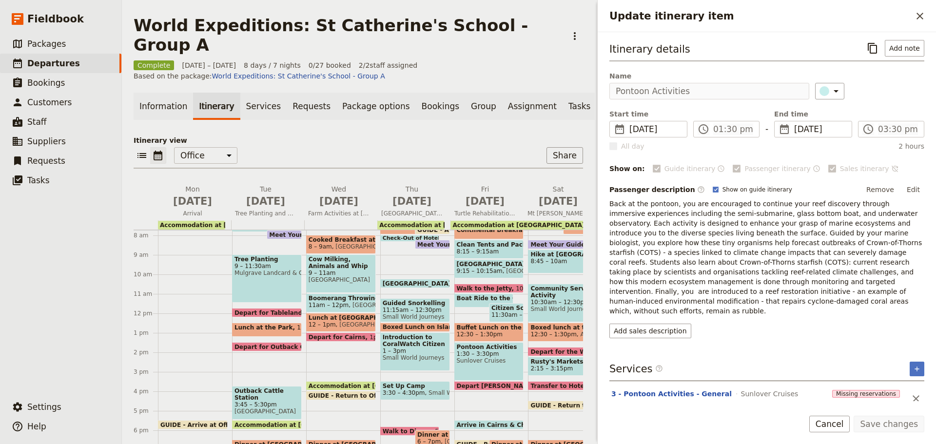
scroll to position [238, 0]
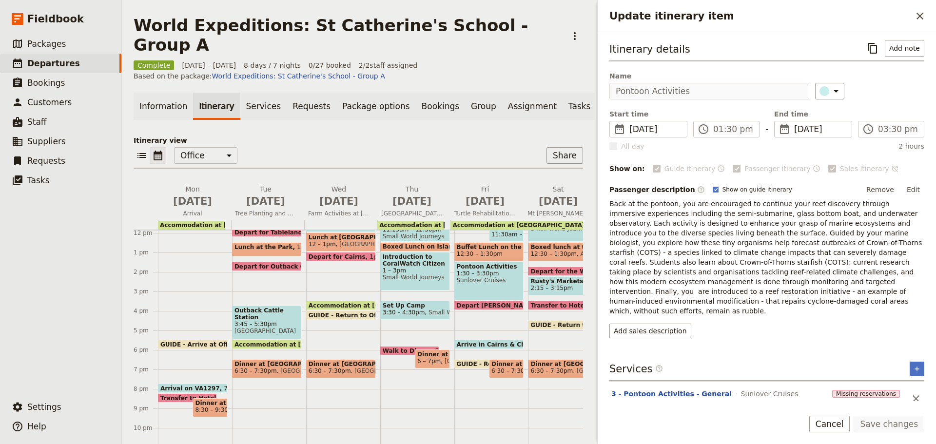
click at [477, 302] on span "Depart [PERSON_NAME][GEOGRAPHIC_DATA]" at bounding box center [533, 305] width 152 height 6
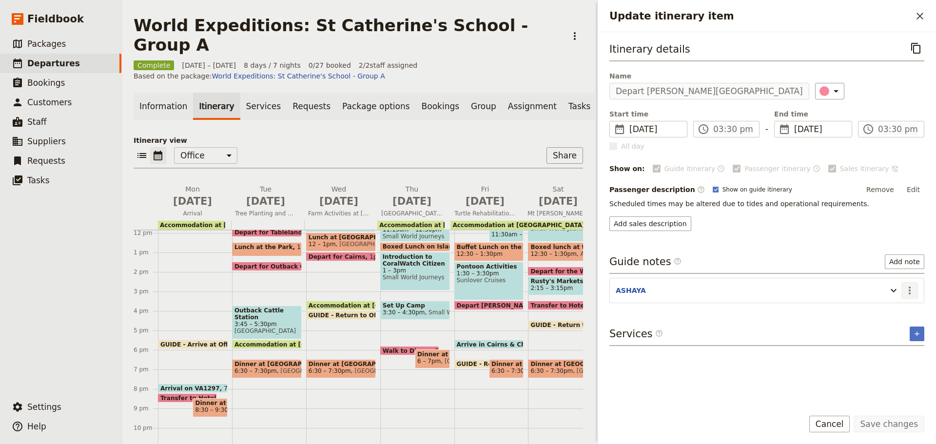
click at [915, 289] on button "​" at bounding box center [910, 290] width 17 height 17
click at [897, 310] on span "Edit note" at bounding box center [882, 312] width 31 height 10
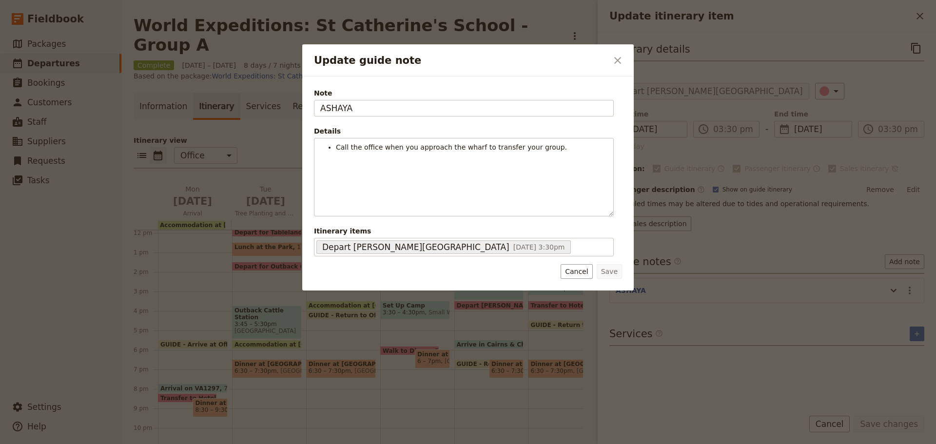
click at [354, 37] on div at bounding box center [468, 222] width 936 height 444
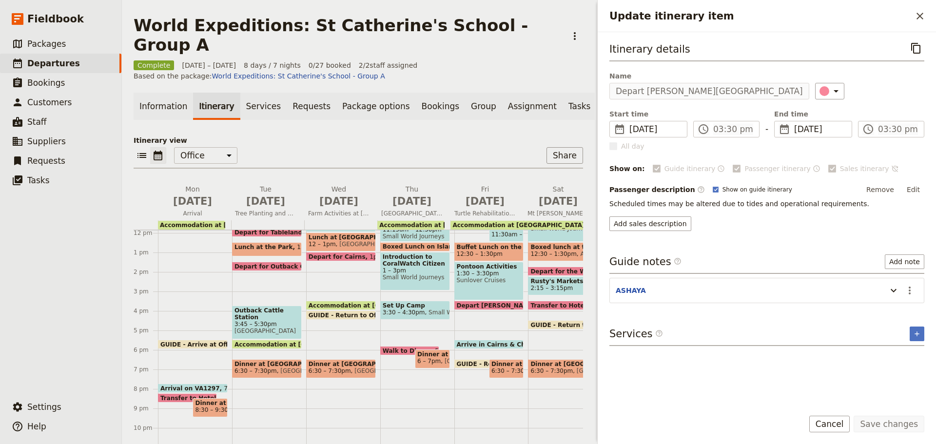
click at [499, 306] on span at bounding box center [489, 308] width 69 height 4
click at [504, 345] on span at bounding box center [489, 347] width 69 height 4
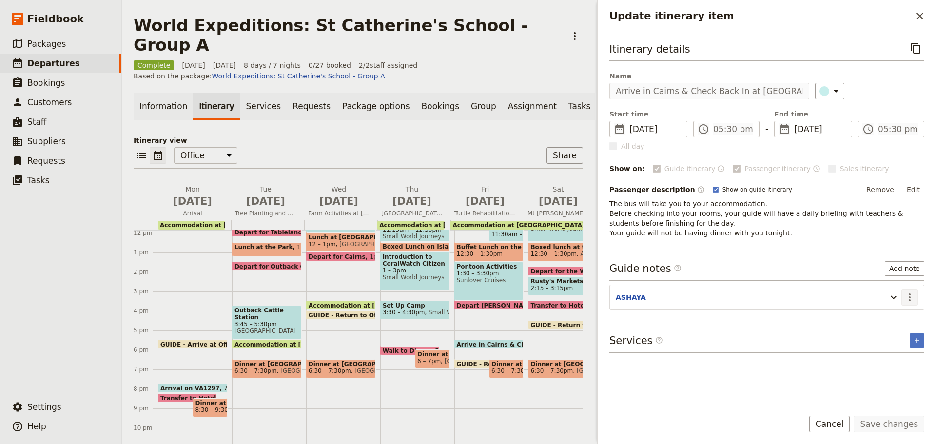
click at [912, 292] on icon "Actions" at bounding box center [910, 298] width 12 height 12
click at [903, 314] on span "Edit note" at bounding box center [889, 319] width 45 height 10
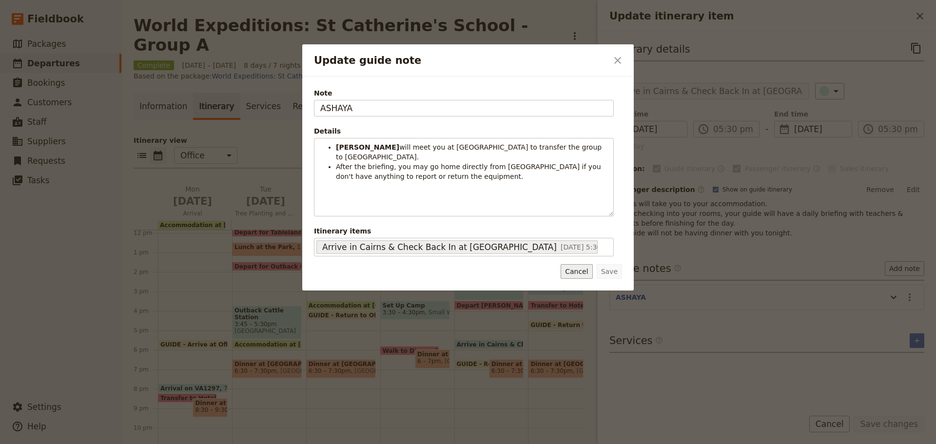
click at [577, 273] on button "Cancel" at bounding box center [577, 271] width 32 height 15
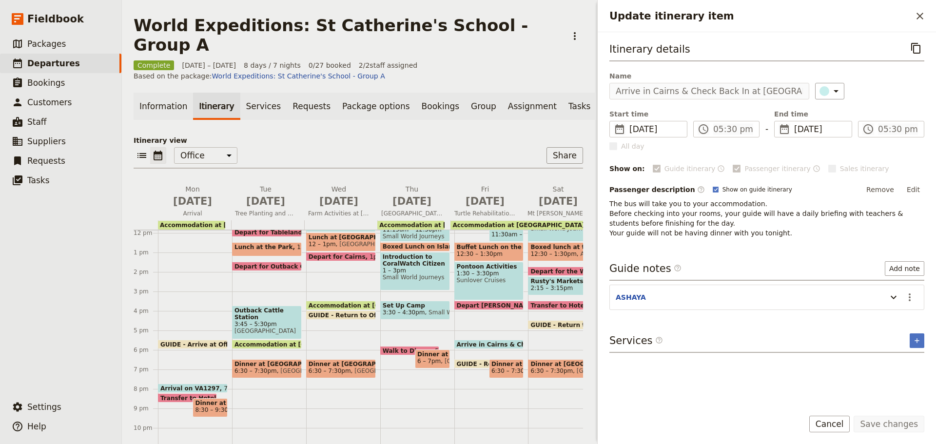
click at [842, 435] on div "Save changes Cancel" at bounding box center [767, 430] width 338 height 28
click at [840, 435] on div "Save changes Cancel" at bounding box center [767, 430] width 338 height 28
click at [851, 421] on button "Cancel" at bounding box center [830, 424] width 41 height 17
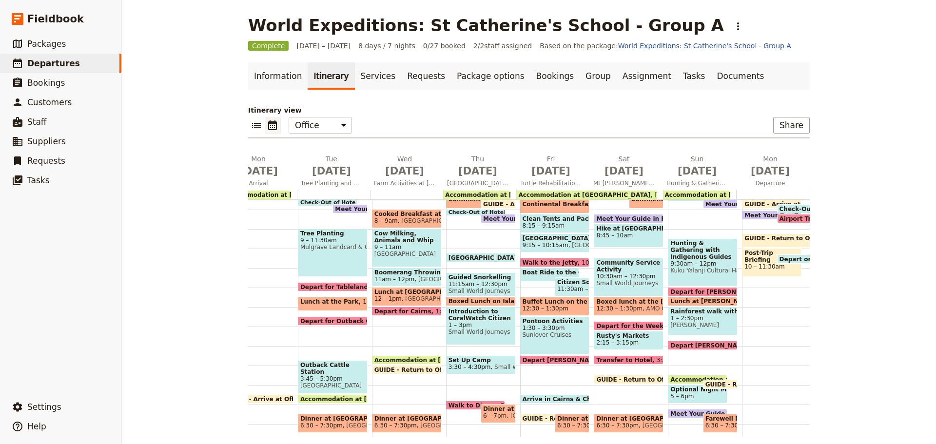
scroll to position [0, 60]
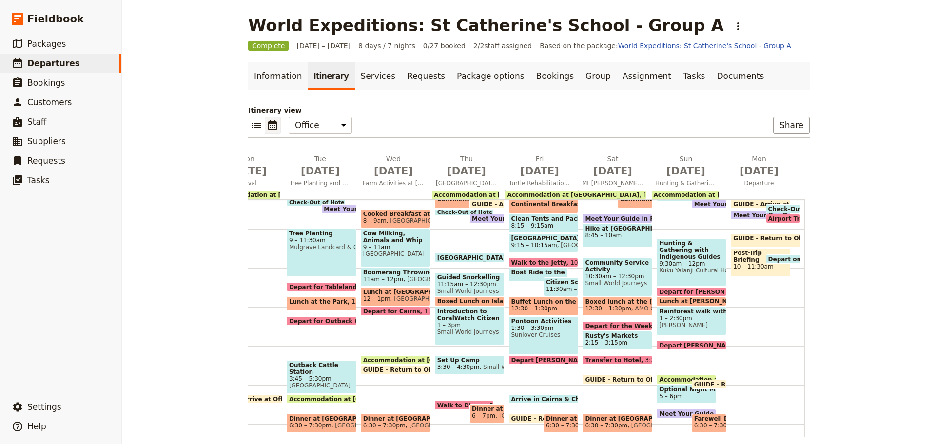
click at [688, 324] on span "[PERSON_NAME]" at bounding box center [691, 325] width 65 height 7
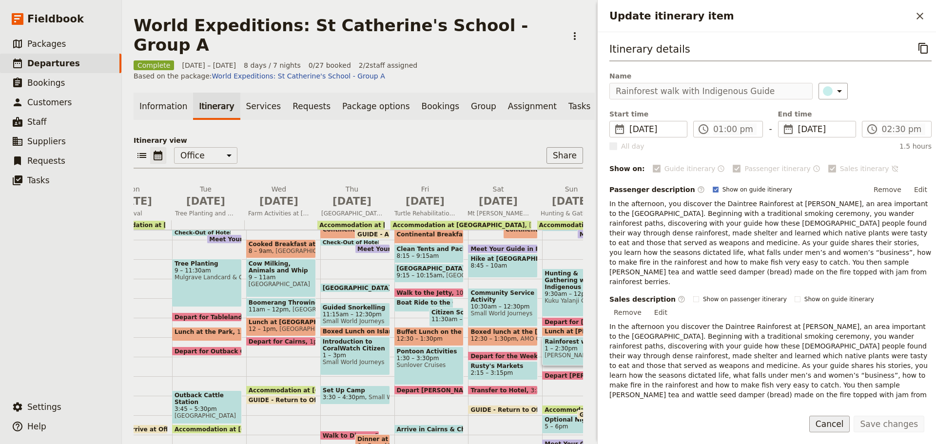
click at [844, 424] on button "Cancel" at bounding box center [830, 424] width 41 height 17
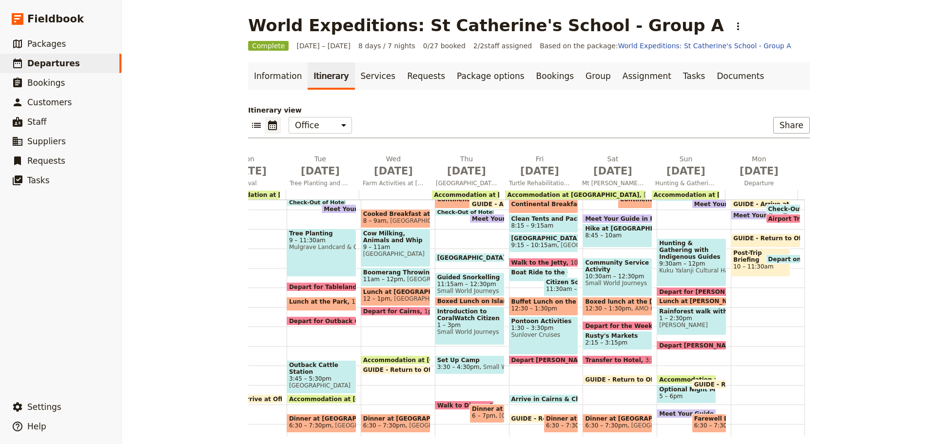
click at [693, 260] on span "9:30am – 12pm" at bounding box center [691, 263] width 65 height 7
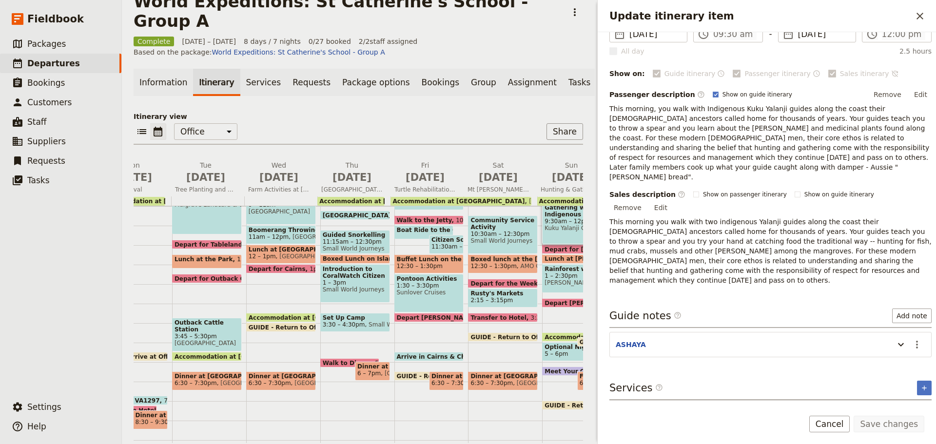
scroll to position [238, 0]
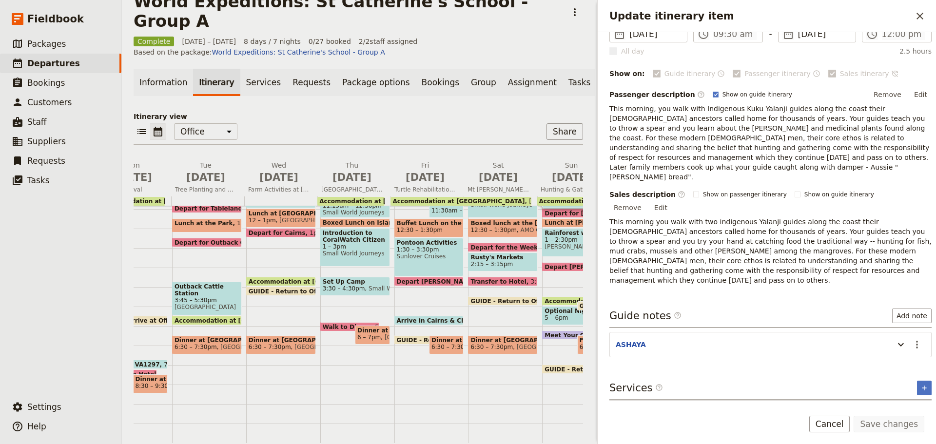
click at [484, 301] on span at bounding box center [503, 303] width 69 height 4
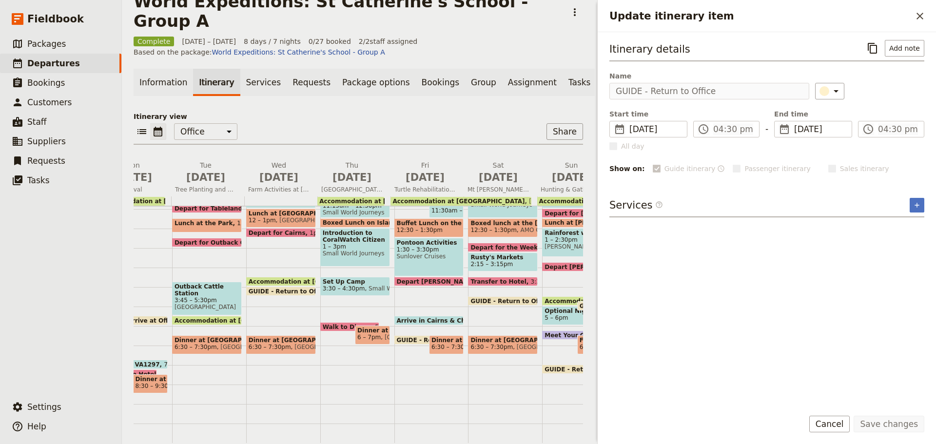
click at [398, 340] on span at bounding box center [424, 342] width 58 height 4
click at [277, 292] on span at bounding box center [281, 294] width 69 height 4
click at [404, 337] on span "GUIDE - Return to Office" at bounding box center [439, 340] width 84 height 6
click at [496, 298] on span "GUIDE - Return to Office" at bounding box center [513, 301] width 84 height 6
click at [559, 366] on span "GUIDE - Return to Office" at bounding box center [587, 369] width 84 height 6
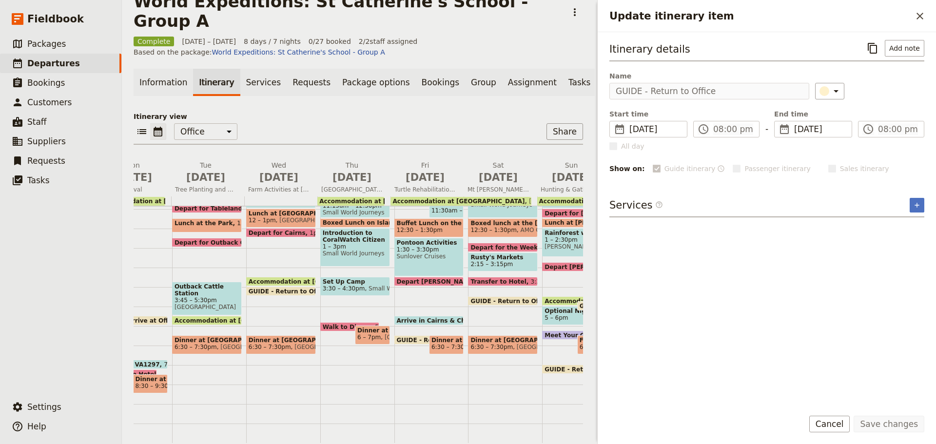
click at [405, 337] on span "GUIDE - Return to Office" at bounding box center [439, 340] width 84 height 6
click at [417, 318] on span "Arrive in Cairns & Check Back In at Seville" at bounding box center [492, 321] width 190 height 6
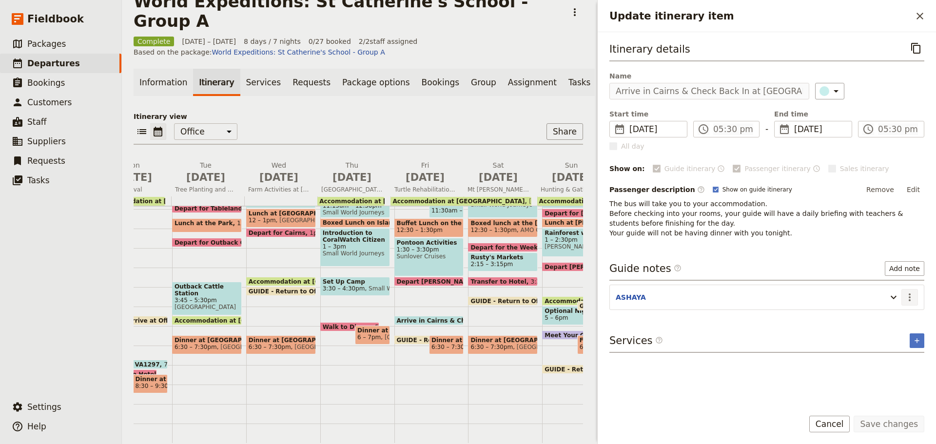
click at [914, 301] on icon "Actions" at bounding box center [910, 298] width 12 height 12
click at [910, 316] on span "Edit note" at bounding box center [889, 319] width 45 height 10
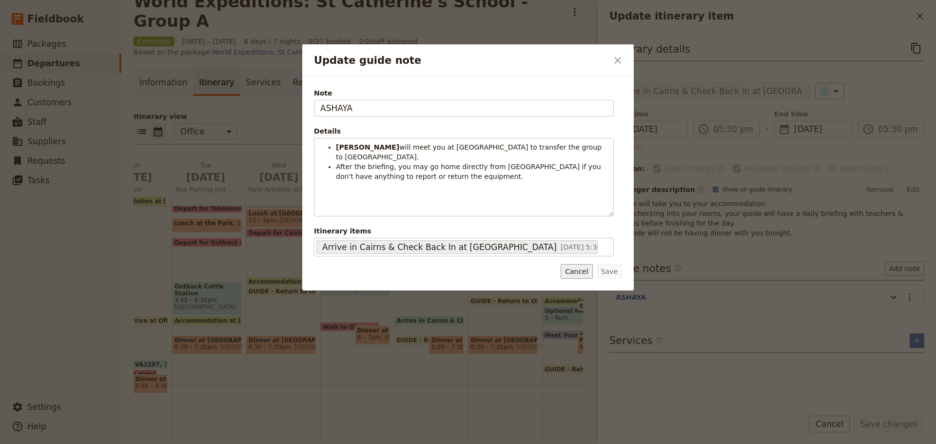
click at [571, 276] on button "Cancel" at bounding box center [577, 271] width 32 height 15
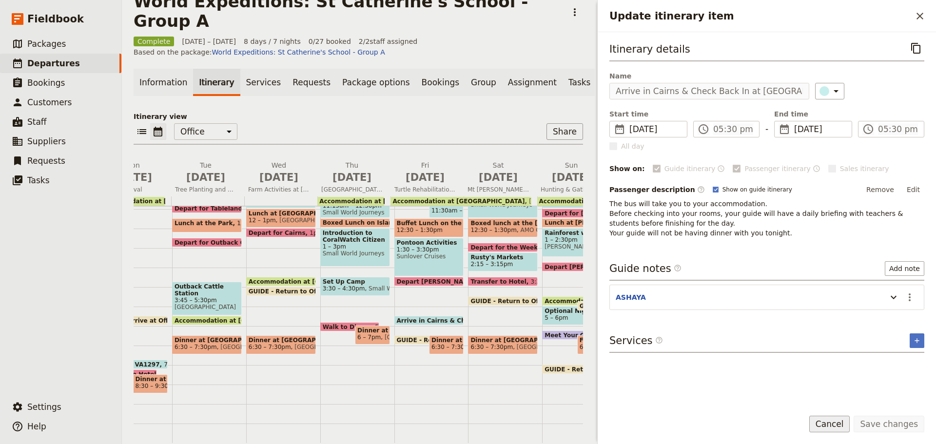
click at [851, 422] on button "Cancel" at bounding box center [830, 424] width 41 height 17
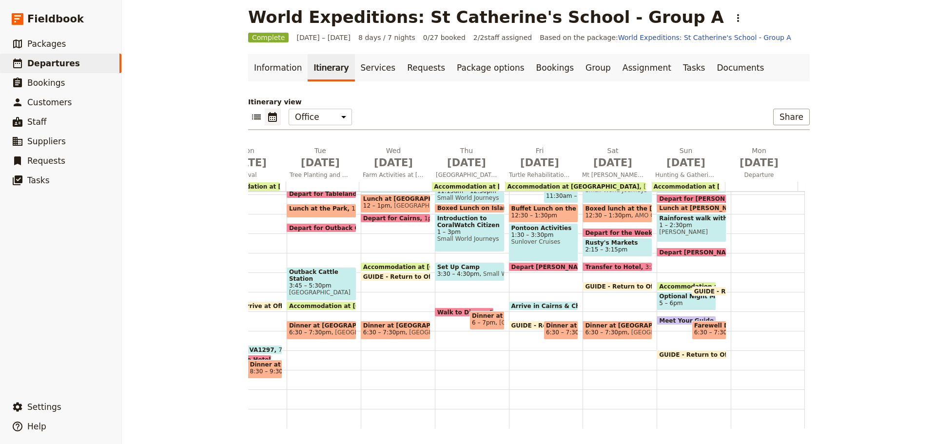
click at [624, 283] on span "GUIDE - Return to Office" at bounding box center [627, 286] width 84 height 6
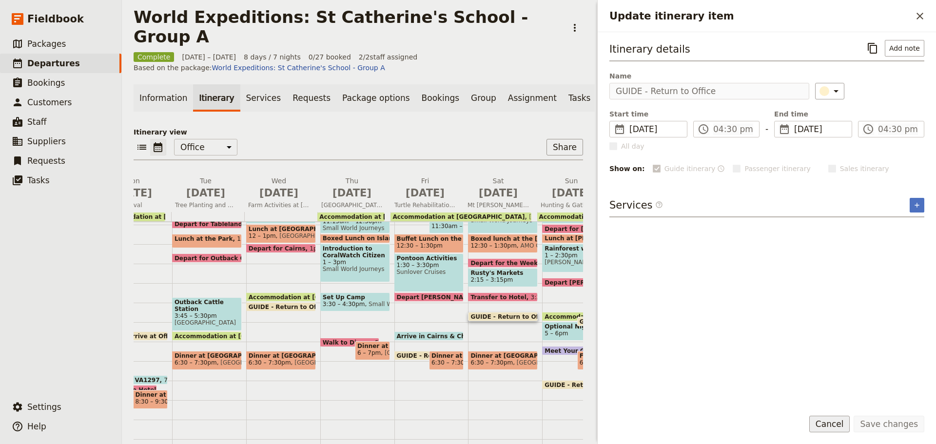
click at [830, 417] on button "Cancel" at bounding box center [830, 424] width 41 height 17
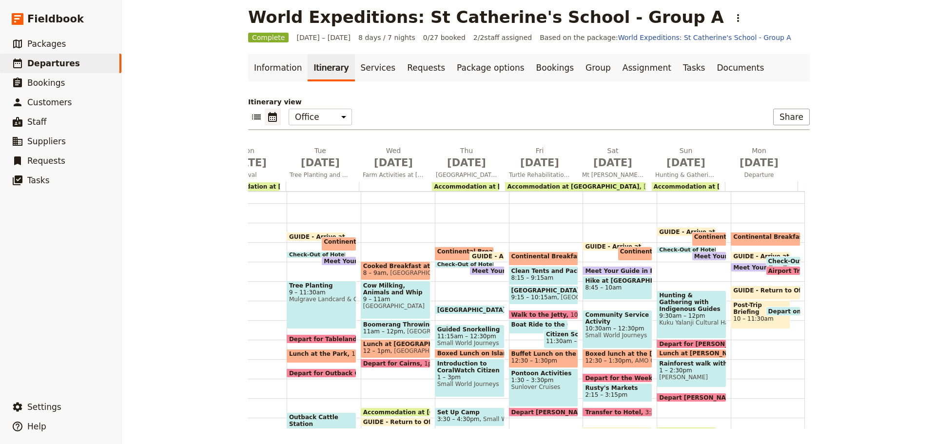
scroll to position [43, 0]
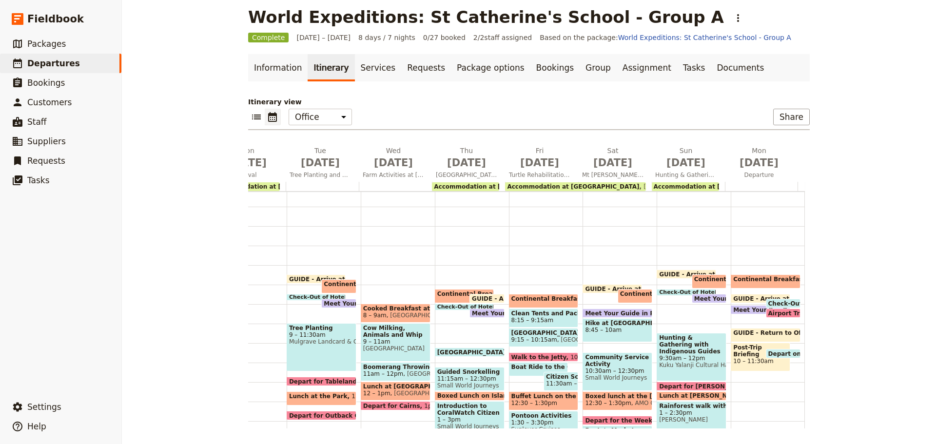
click at [665, 291] on span "Check-Out of Hotel" at bounding box center [689, 293] width 61 height 6
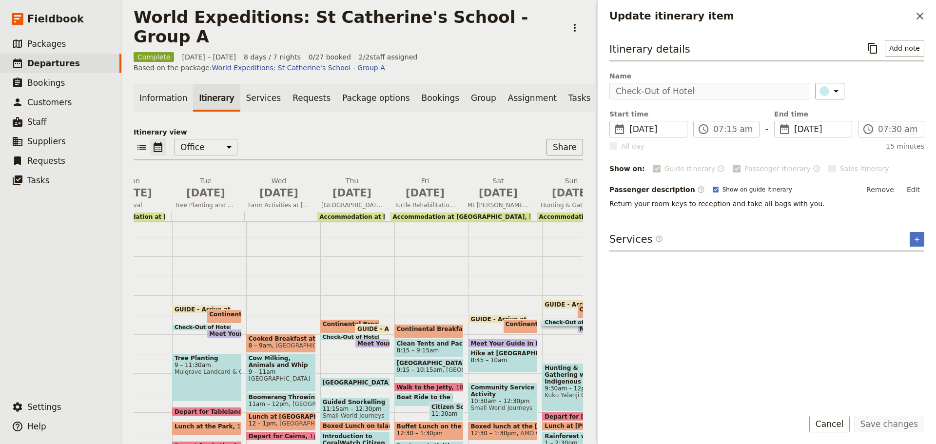
click at [829, 422] on button "Cancel" at bounding box center [830, 424] width 41 height 17
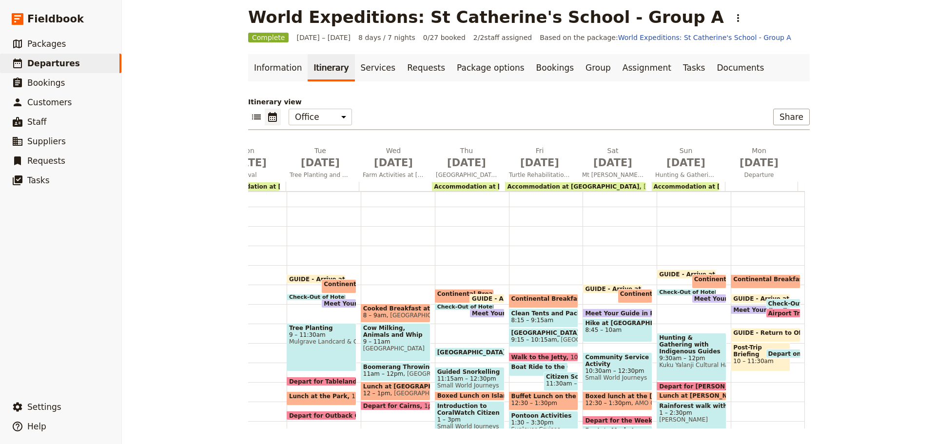
click at [451, 309] on span at bounding box center [465, 308] width 58 height 4
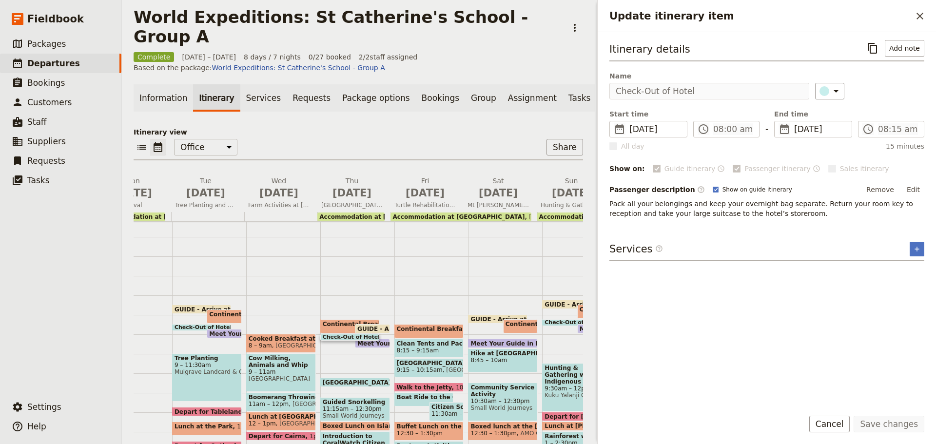
click at [837, 422] on button "Cancel" at bounding box center [830, 424] width 41 height 17
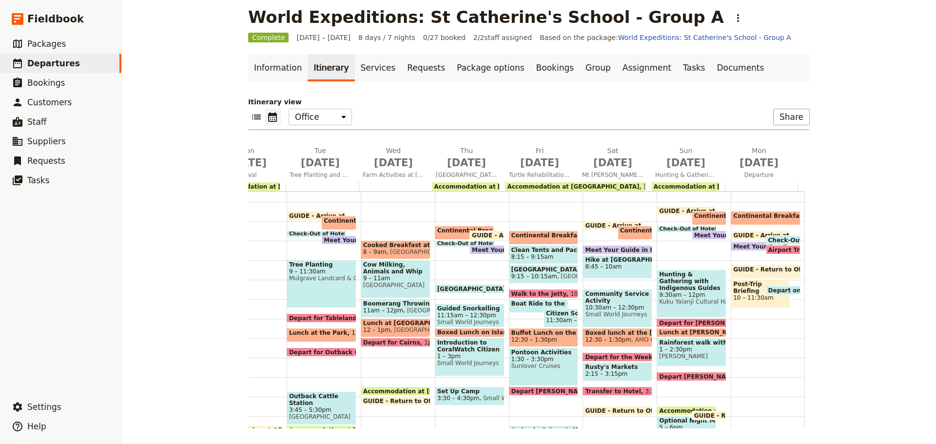
scroll to position [141, 0]
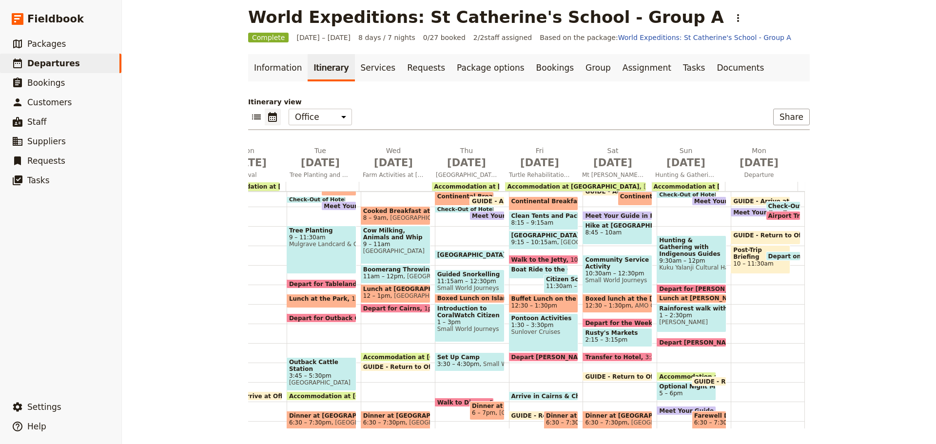
click at [621, 336] on span "Rusty's Markets" at bounding box center [617, 333] width 65 height 7
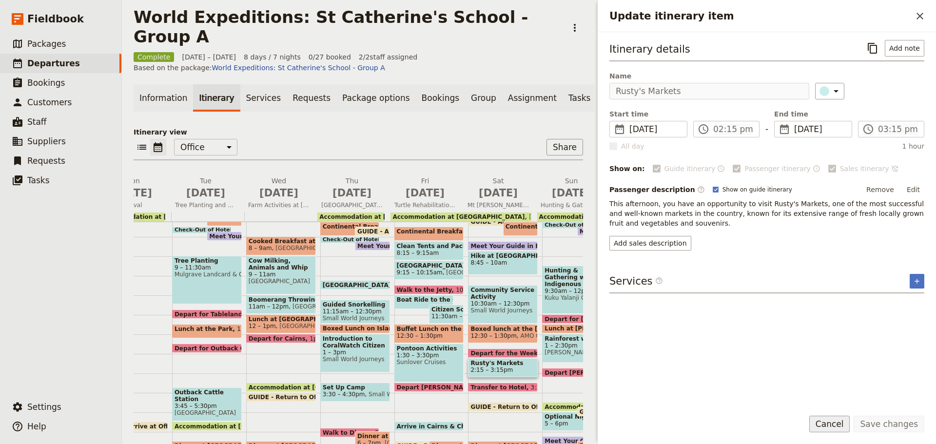
click at [847, 423] on button "Cancel" at bounding box center [830, 424] width 41 height 17
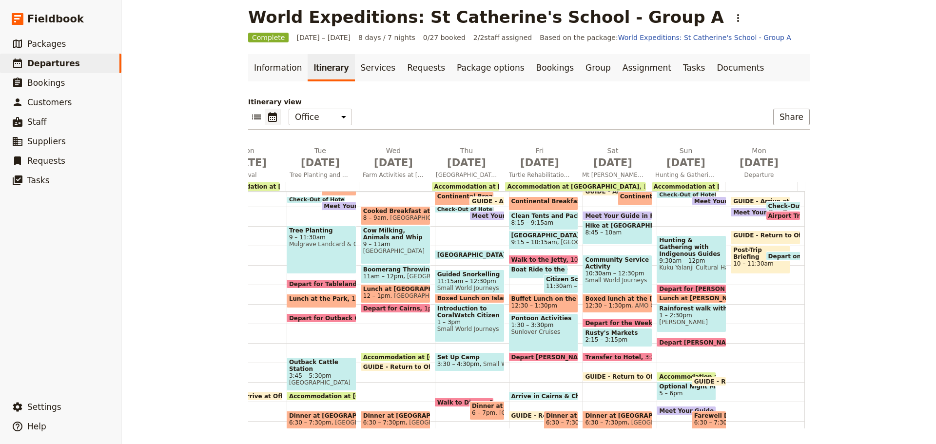
click at [679, 323] on span "[PERSON_NAME]" at bounding box center [691, 322] width 65 height 7
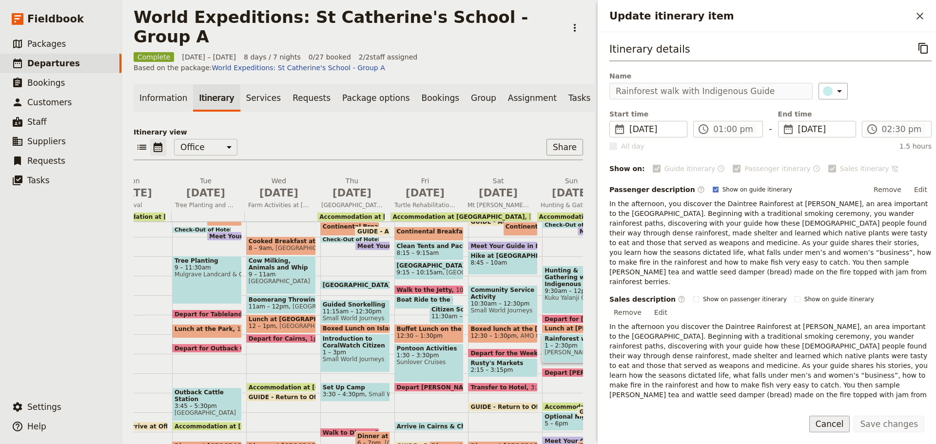
click at [834, 424] on button "Cancel" at bounding box center [830, 424] width 41 height 17
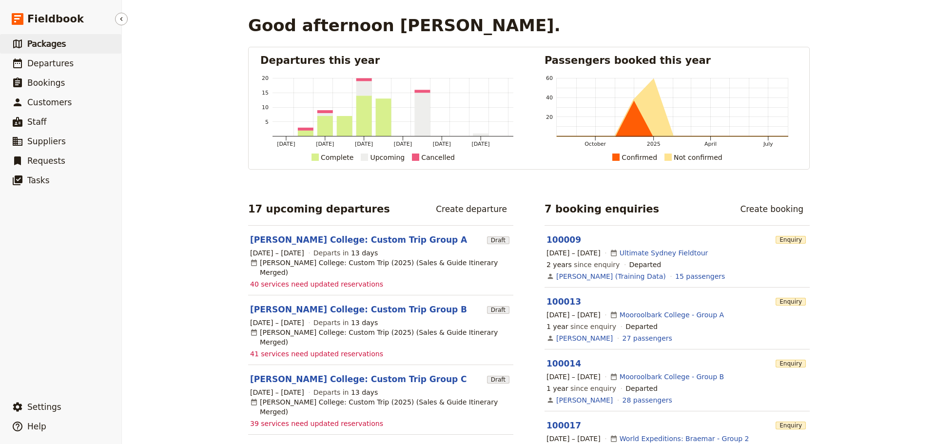
click at [45, 42] on span "Packages" at bounding box center [46, 44] width 39 height 10
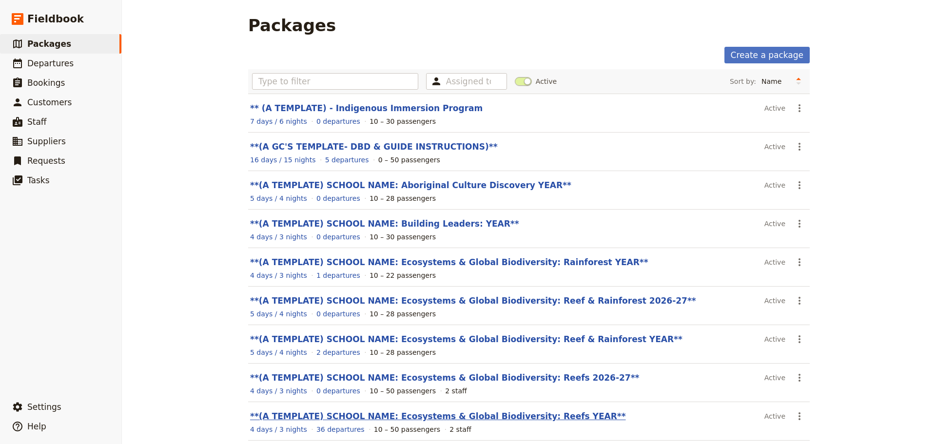
click at [458, 417] on link "**(A TEMPLATE) SCHOOL NAME: Ecosystems & Global Biodiversity: Reefs YEAR**" at bounding box center [438, 417] width 376 height 10
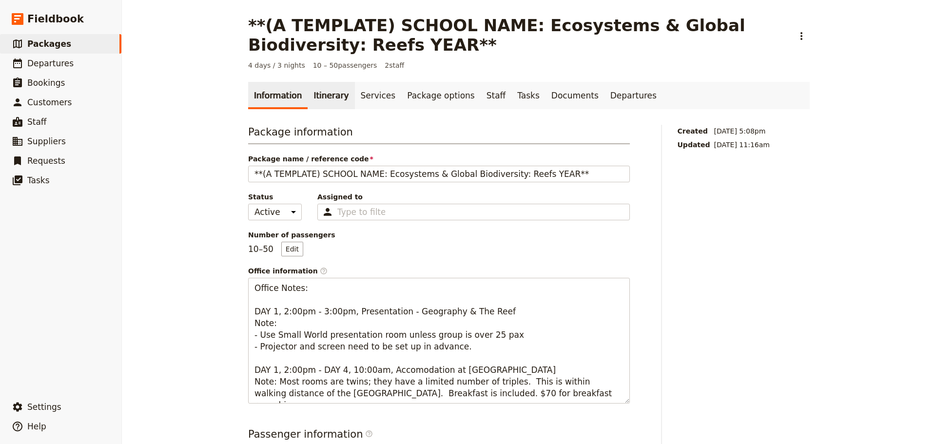
click at [325, 98] on link "Itinerary" at bounding box center [331, 95] width 47 height 27
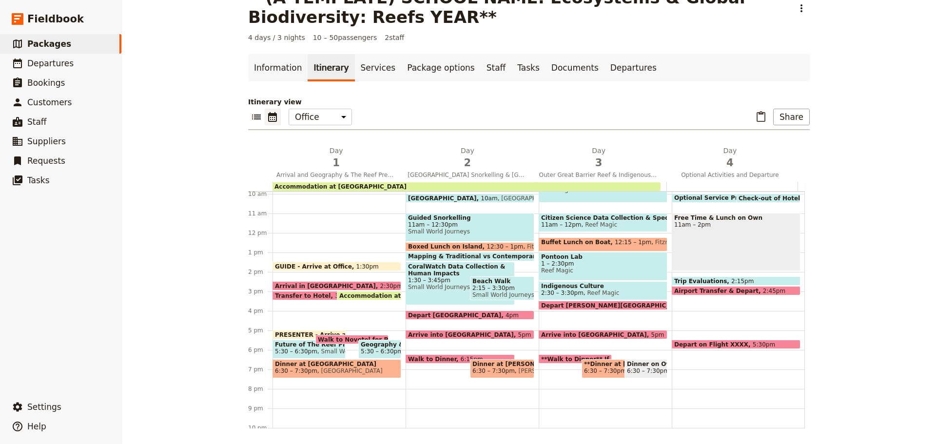
scroll to position [176, 0]
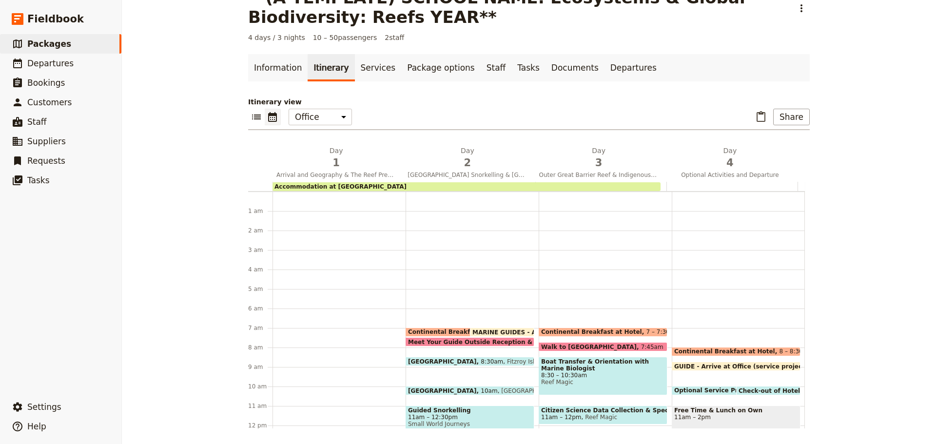
scroll to position [176, 0]
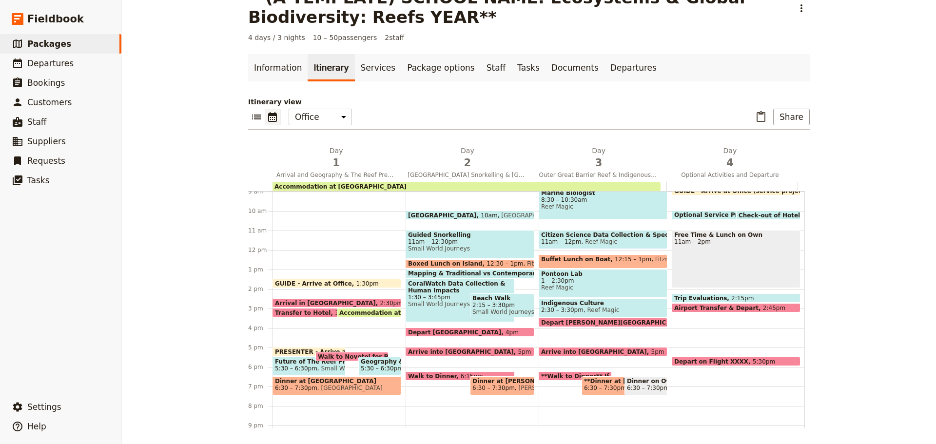
click at [325, 286] on span at bounding box center [337, 286] width 128 height 4
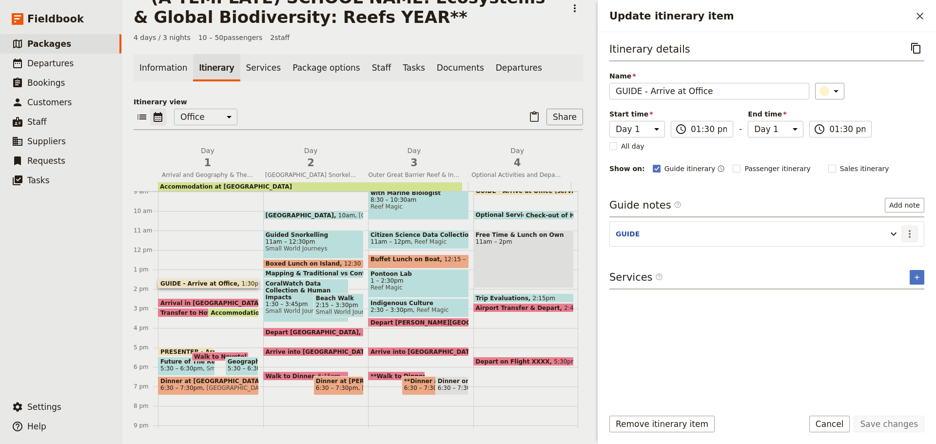
click at [905, 232] on icon "Actions" at bounding box center [910, 234] width 12 height 12
click at [895, 255] on span "Edit note" at bounding box center [882, 255] width 31 height 10
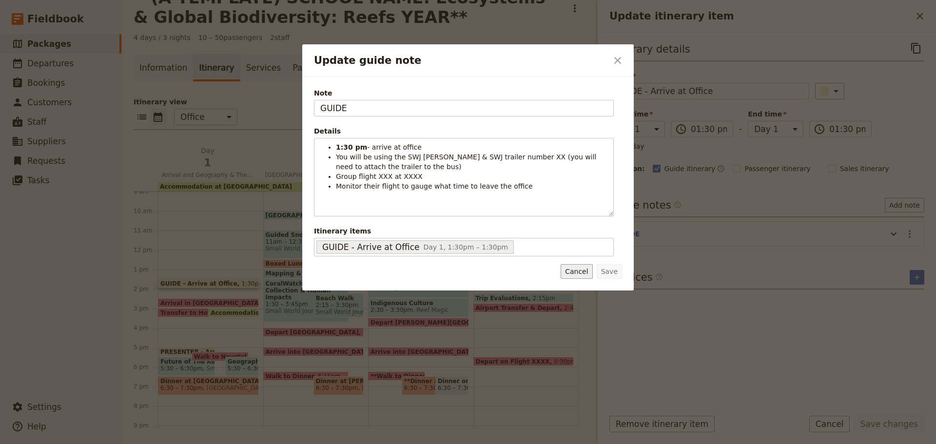
click at [577, 273] on button "Cancel" at bounding box center [577, 271] width 32 height 15
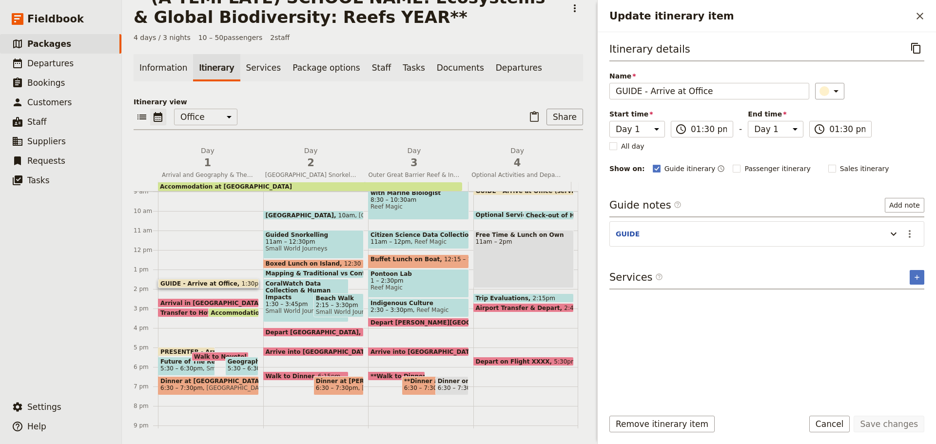
click at [177, 301] on span "Arrival in Cairns" at bounding box center [212, 303] width 105 height 6
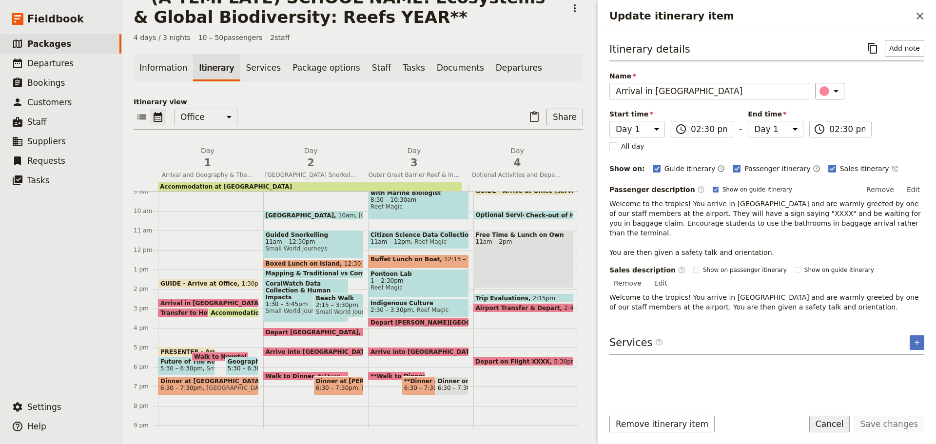
click at [834, 418] on button "Cancel" at bounding box center [830, 424] width 41 height 17
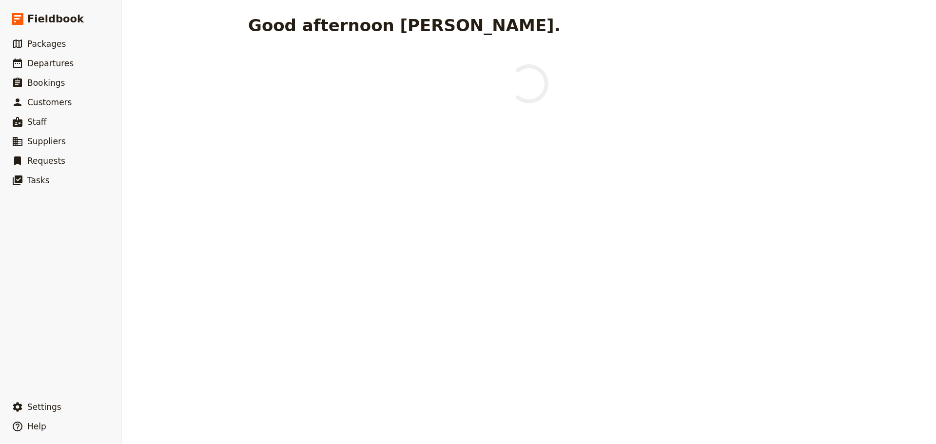
click at [29, 43] on span "Packages" at bounding box center [46, 44] width 39 height 10
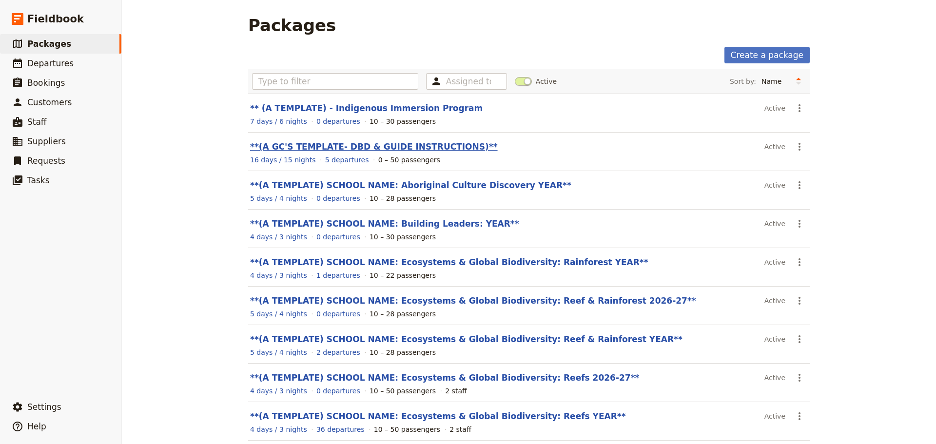
click at [343, 144] on link "**(A GC'S TEMPLATE- DBD & GUIDE INSTRUCTIONS)**" at bounding box center [374, 147] width 248 height 10
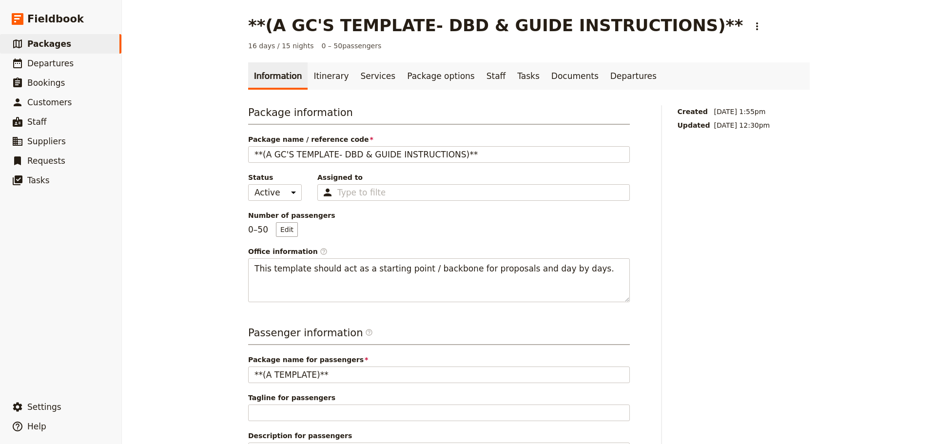
click at [323, 81] on link "Itinerary" at bounding box center [331, 75] width 47 height 27
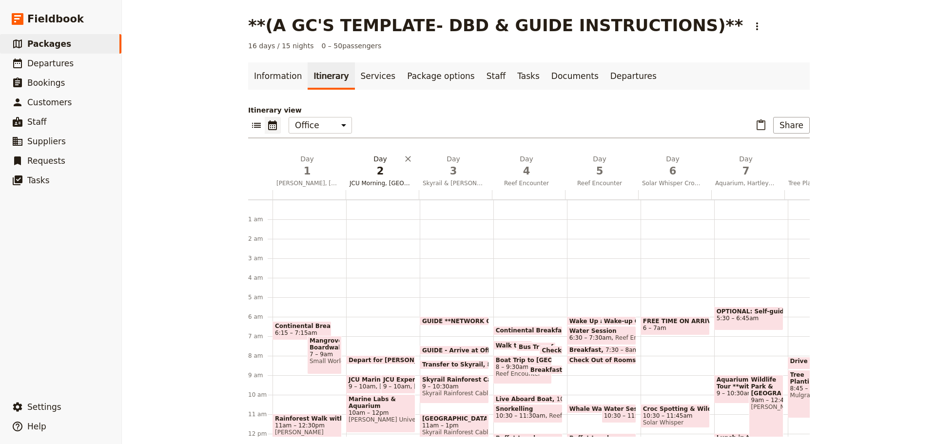
scroll to position [98, 0]
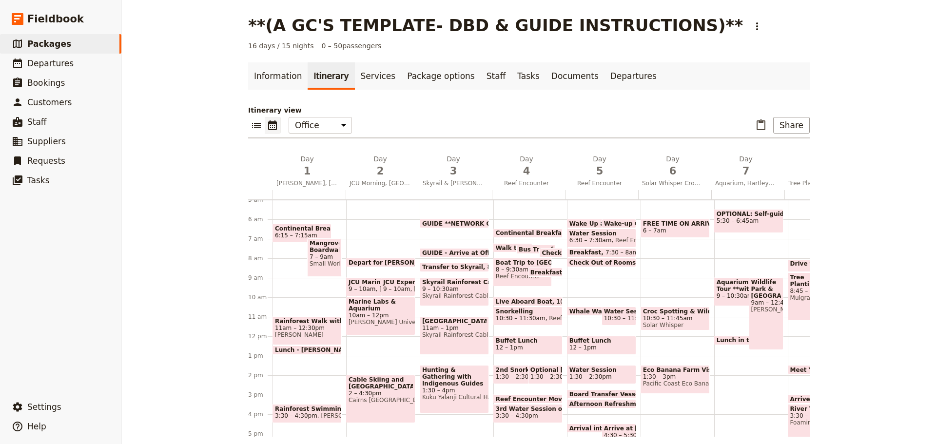
click at [684, 222] on span "FREE TIME ON ARRIVAL WEEK DAY" at bounding box center [675, 223] width 64 height 7
select select "6"
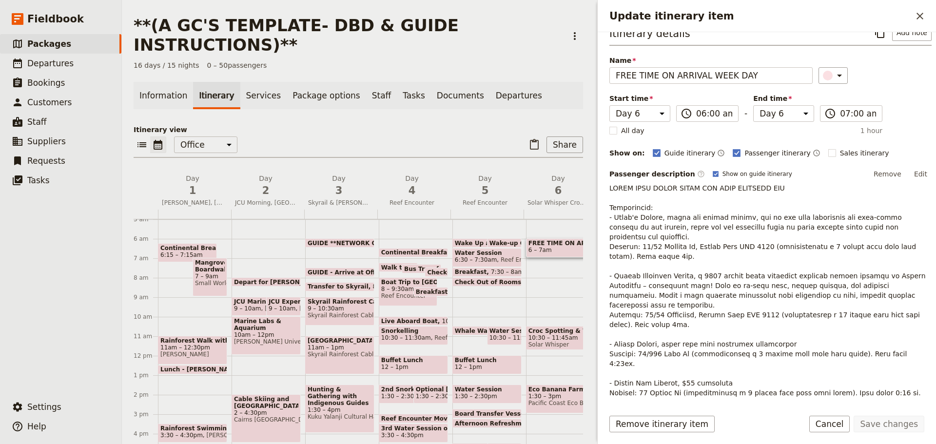
scroll to position [64, 0]
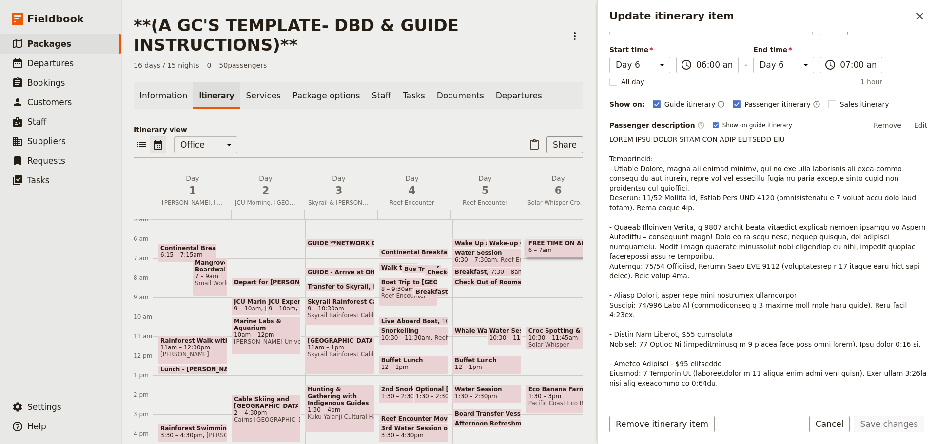
click at [714, 230] on p "Update itinerary item" at bounding box center [771, 262] width 322 height 254
click at [659, 183] on p "Update itinerary item" at bounding box center [771, 262] width 322 height 254
